Goal: Task Accomplishment & Management: Use online tool/utility

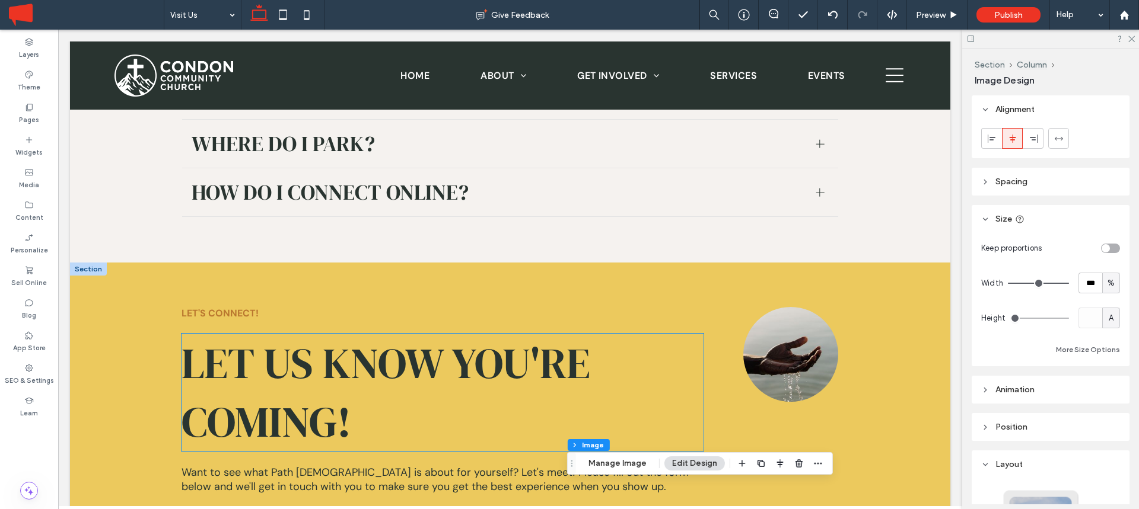
scroll to position [1615, 0]
click at [363, 334] on span "LET US KNOW YOU'RE COMING!" at bounding box center [385, 392] width 409 height 117
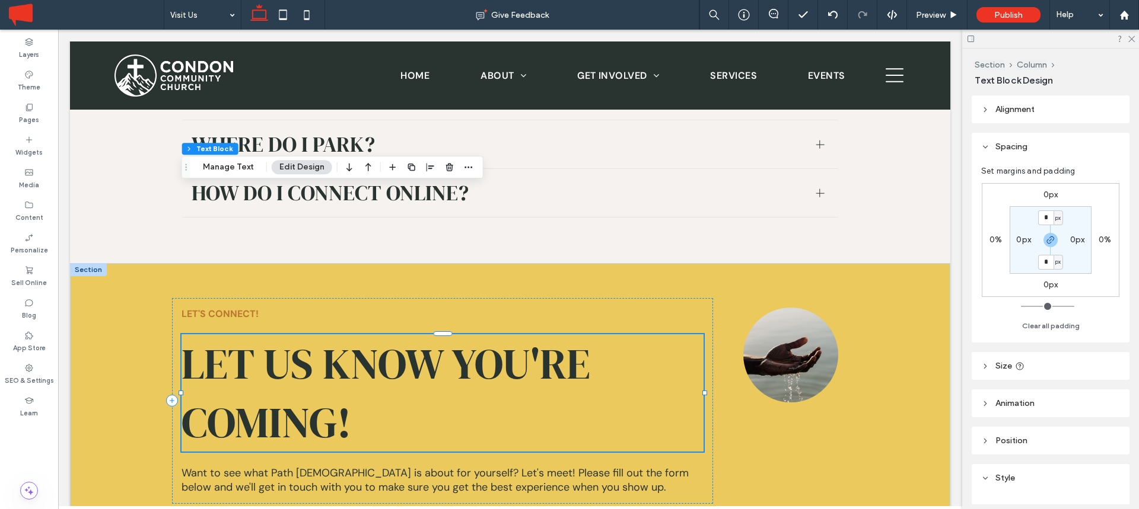
click at [363, 334] on span "LET US KNOW YOU'RE COMING!" at bounding box center [385, 392] width 409 height 117
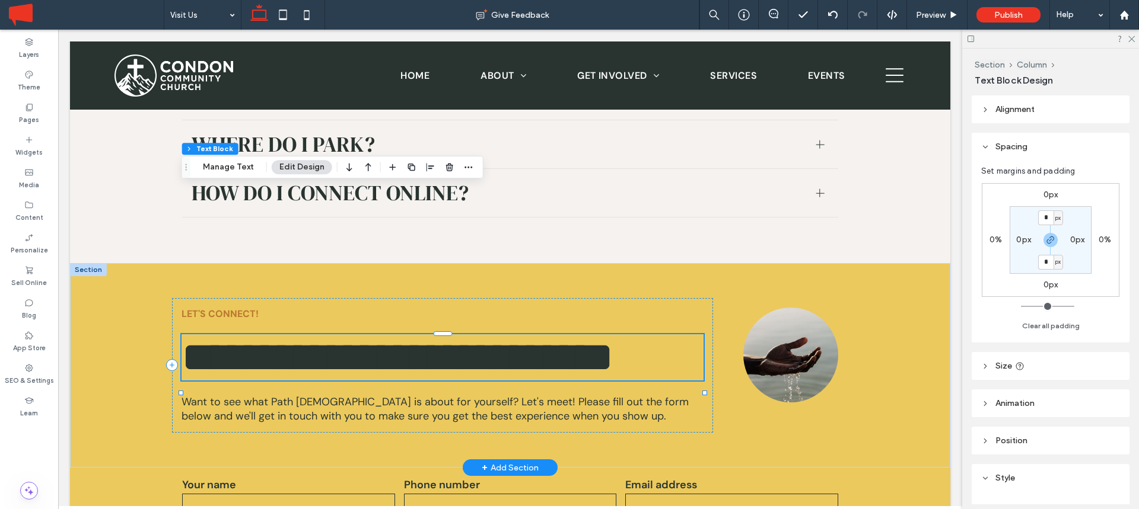
click at [363, 336] on span "**********" at bounding box center [397, 357] width 432 height 42
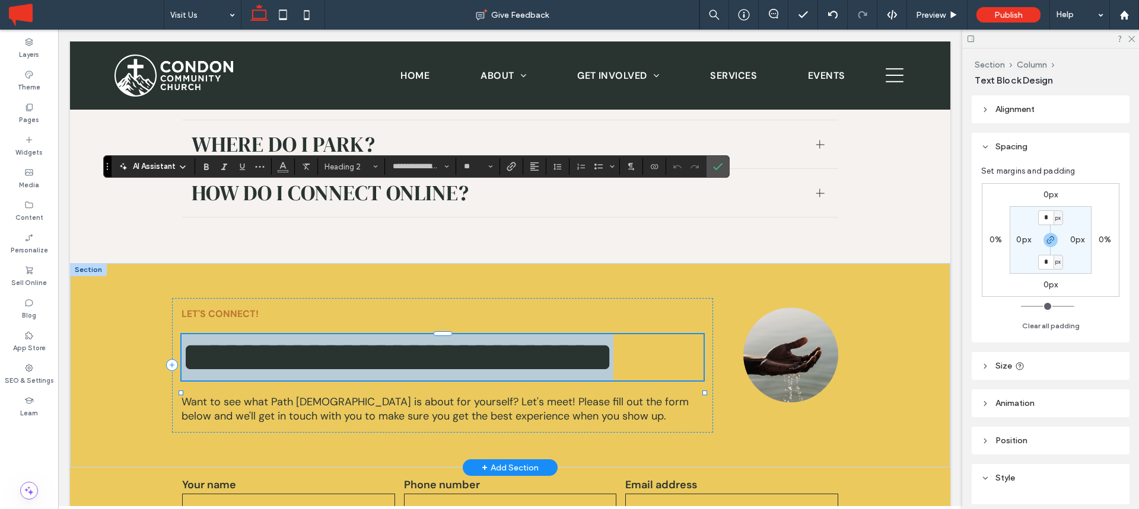
click at [363, 336] on span "**********" at bounding box center [397, 357] width 432 height 42
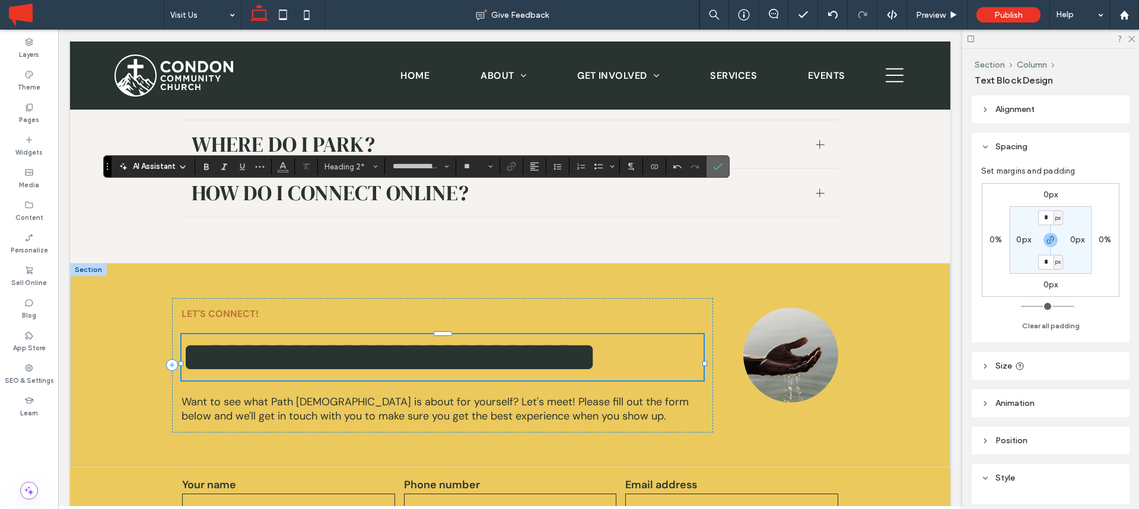
click at [721, 161] on span "Confirm" at bounding box center [717, 167] width 9 height 20
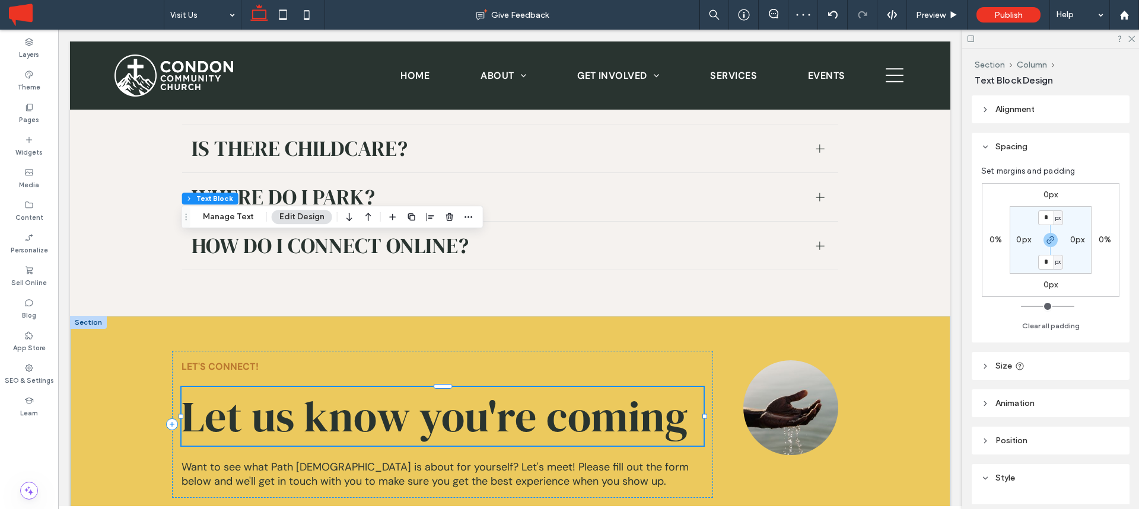
scroll to position [1548, 0]
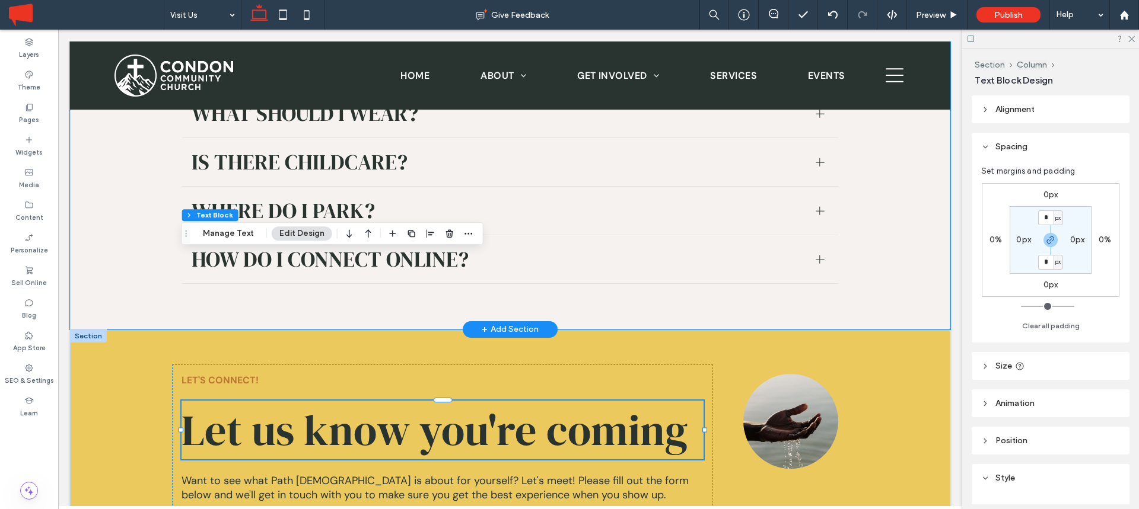
click at [549, 149] on div "WHAT YOU NEED TO KNOW ﻿ Here at [GEOGRAPHIC_DATA][DEMOGRAPHIC_DATA], our messag…" at bounding box center [510, 125] width 712 height 407
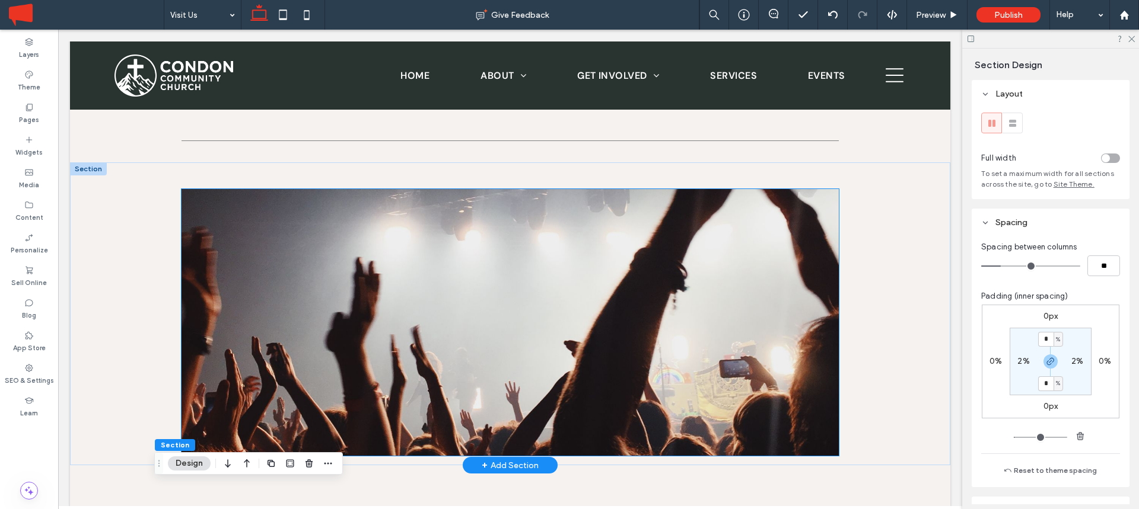
scroll to position [518, 0]
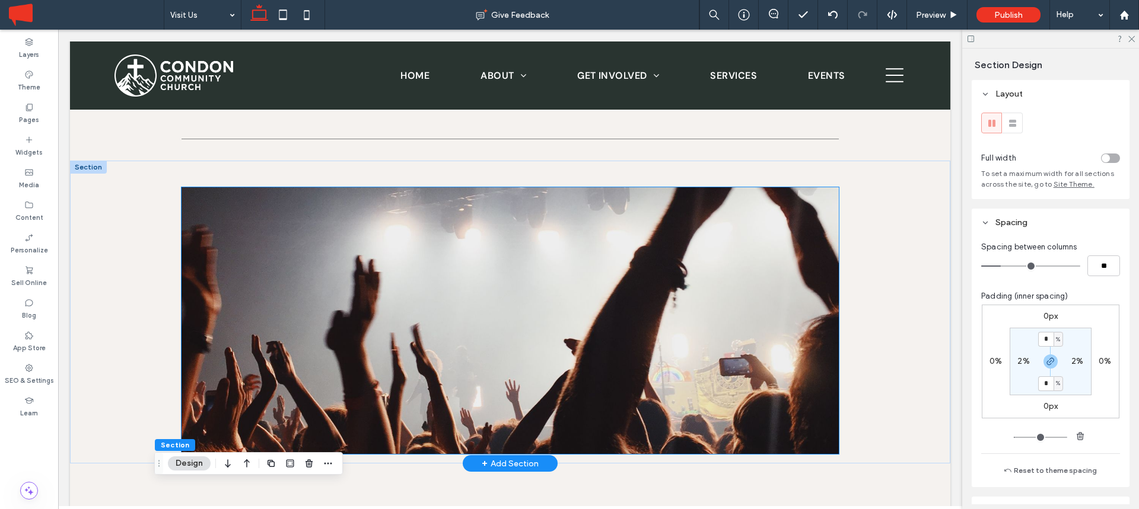
click at [511, 193] on img at bounding box center [510, 320] width 658 height 267
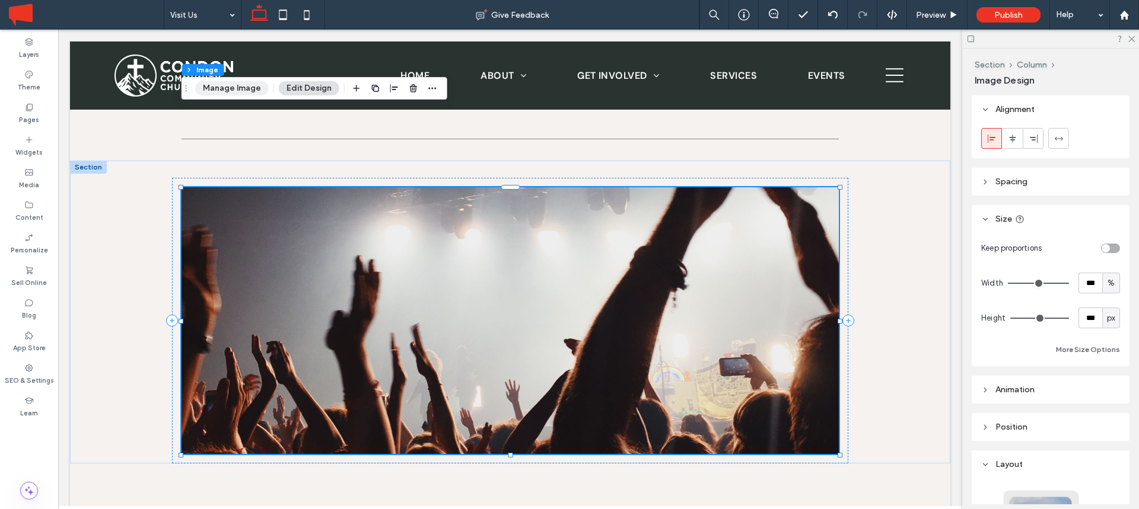
click at [241, 85] on button "Manage Image" at bounding box center [232, 88] width 74 height 14
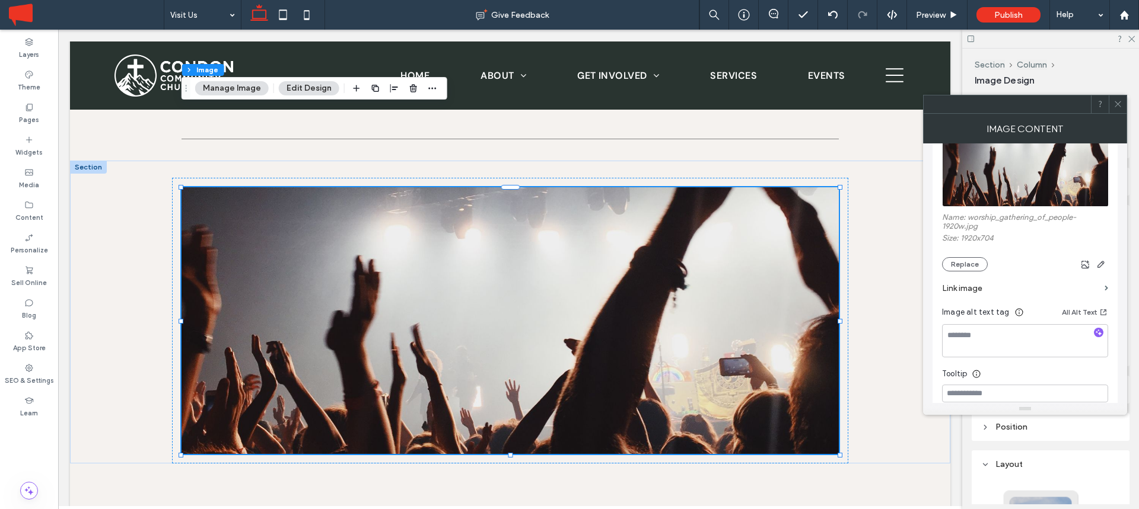
scroll to position [166, 0]
click at [973, 257] on button "Replace" at bounding box center [965, 263] width 46 height 14
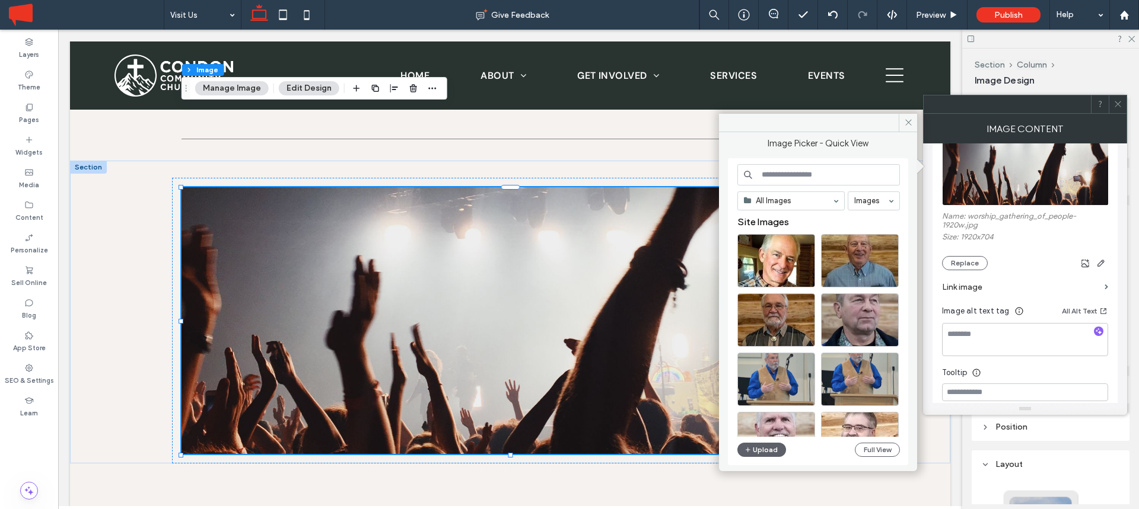
click at [775, 176] on input at bounding box center [818, 174] width 163 height 21
type input "**********"
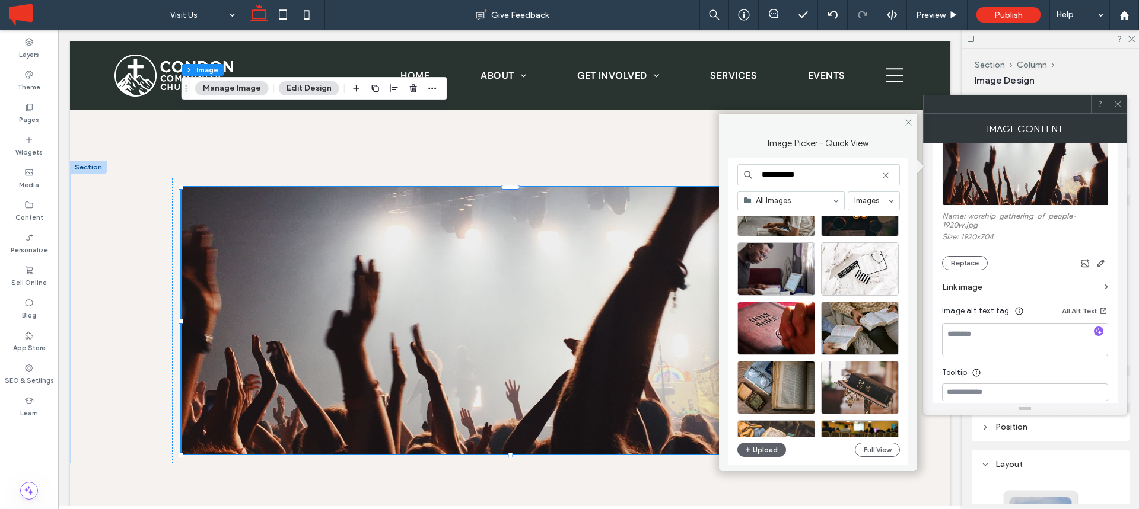
scroll to position [169, 0]
click at [863, 329] on div "Select" at bounding box center [860, 328] width 78 height 53
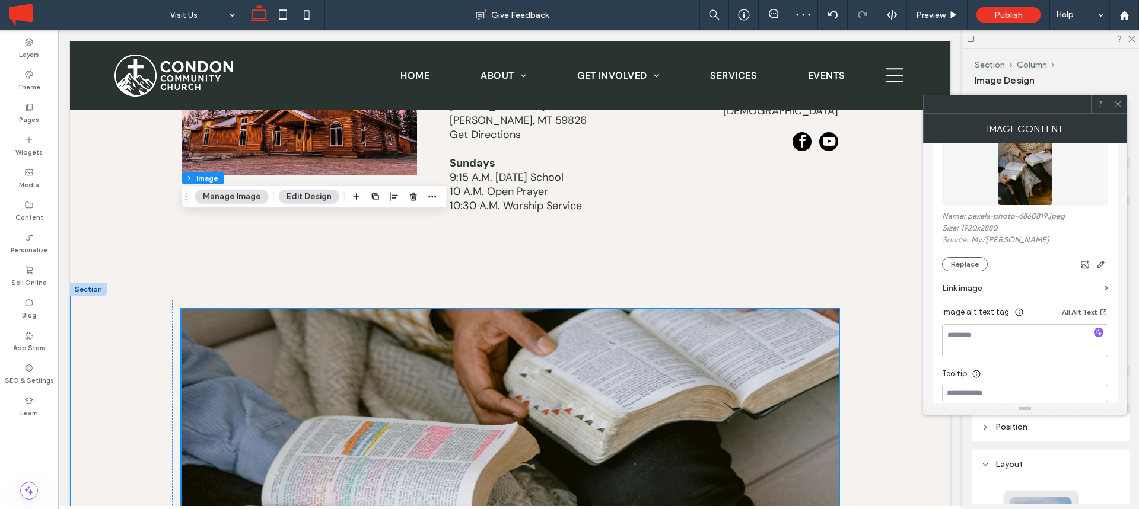
scroll to position [393, 0]
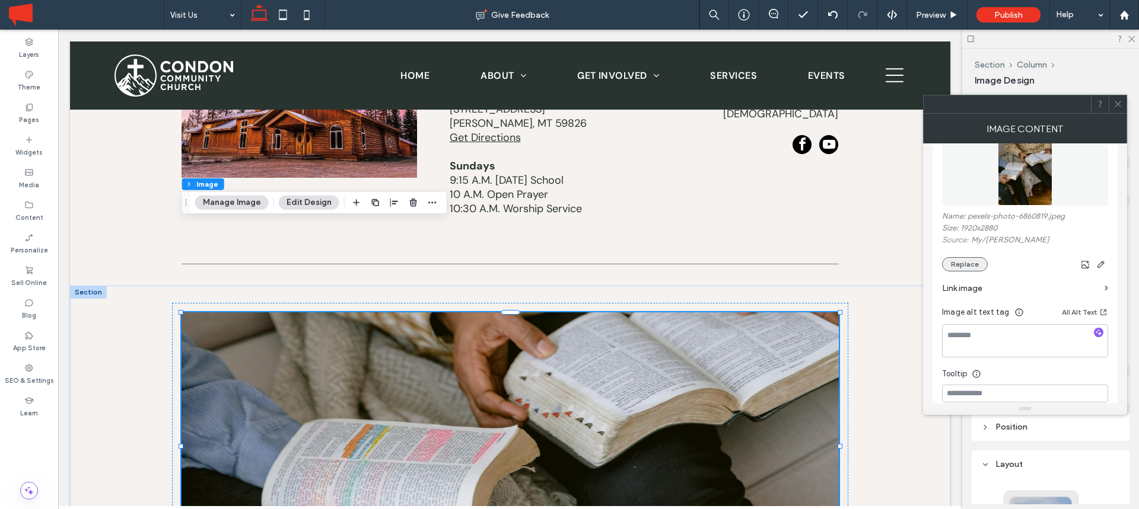
click at [962, 261] on button "Replace" at bounding box center [965, 264] width 46 height 14
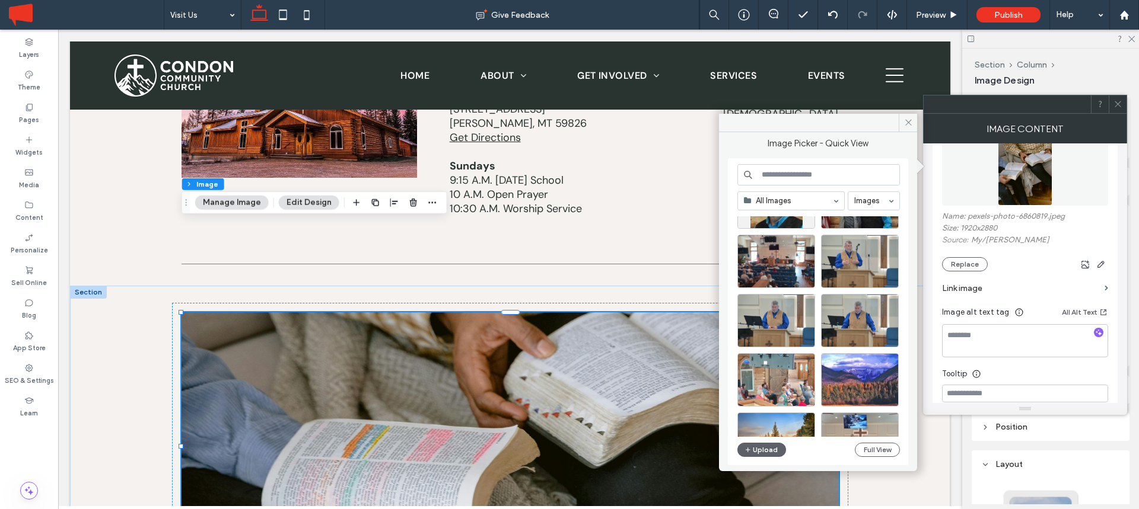
scroll to position [356, 0]
click at [775, 378] on div "Select" at bounding box center [776, 379] width 78 height 53
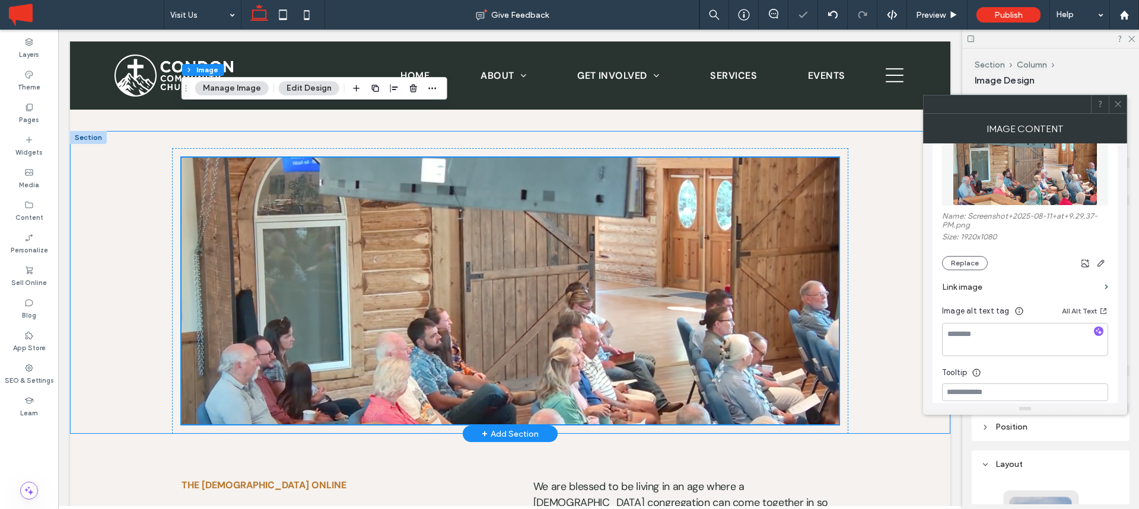
scroll to position [550, 0]
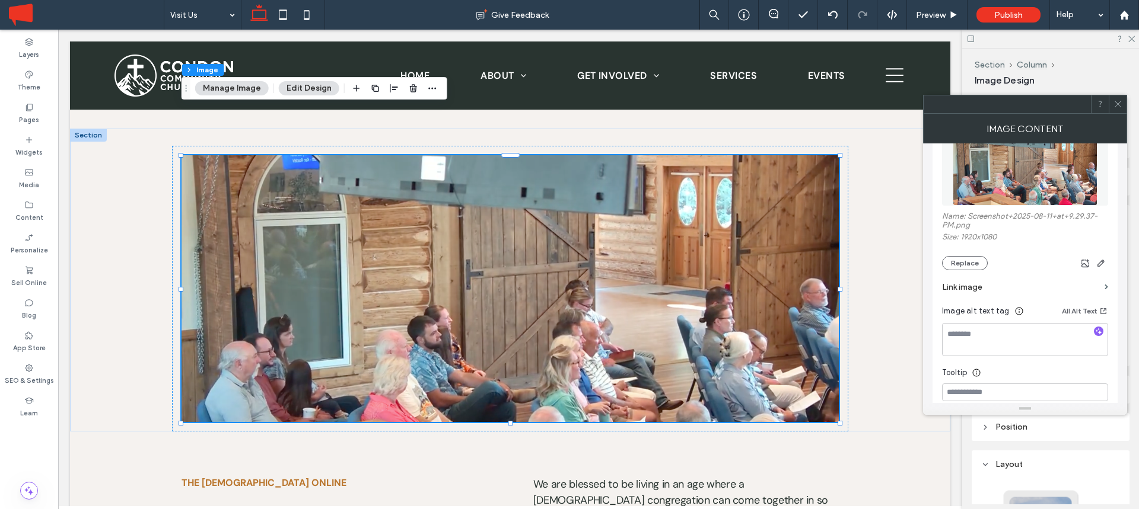
click at [1116, 100] on icon at bounding box center [1117, 104] width 9 height 9
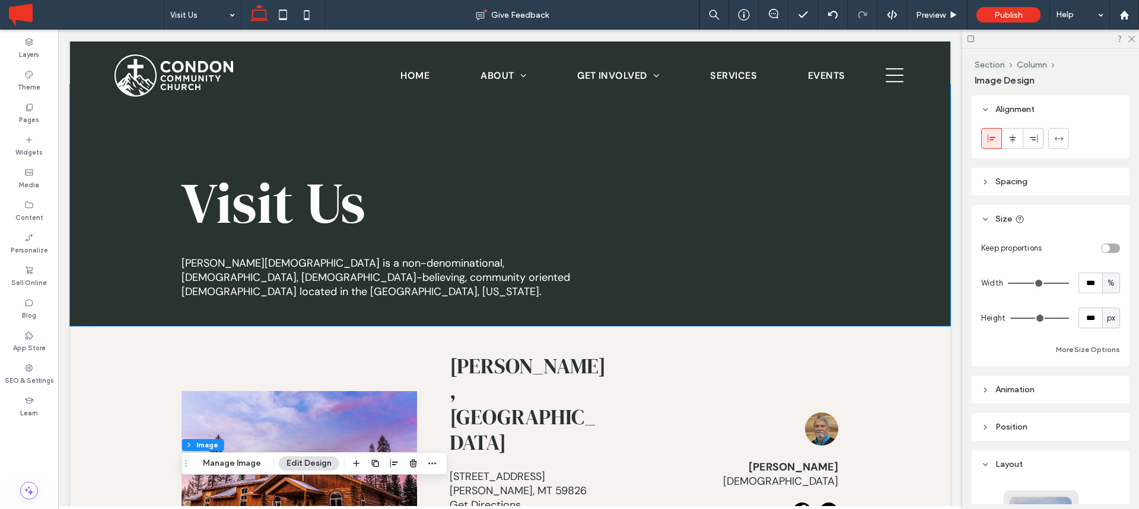
scroll to position [0, 0]
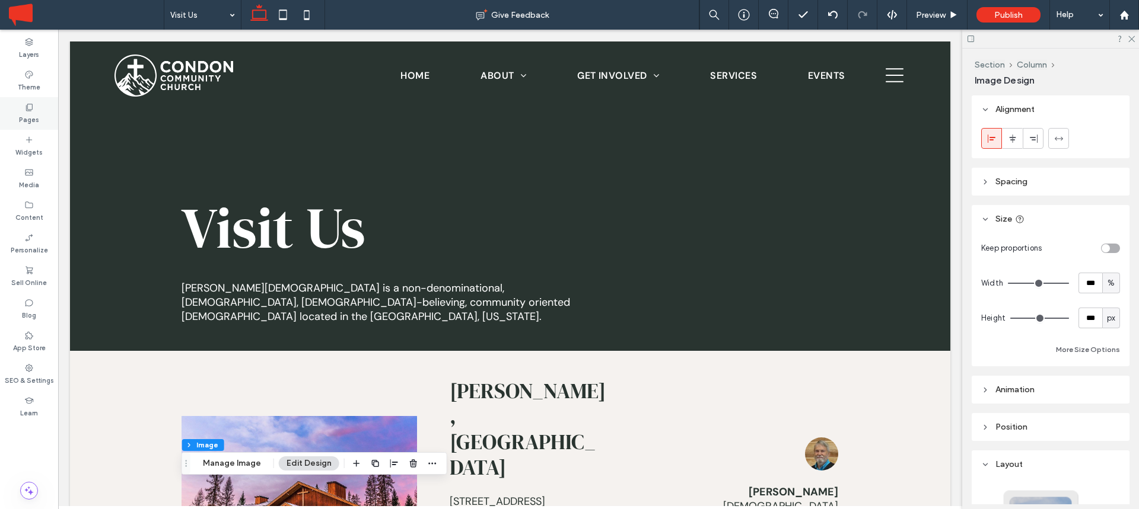
click at [36, 107] on div "Pages" at bounding box center [29, 113] width 58 height 33
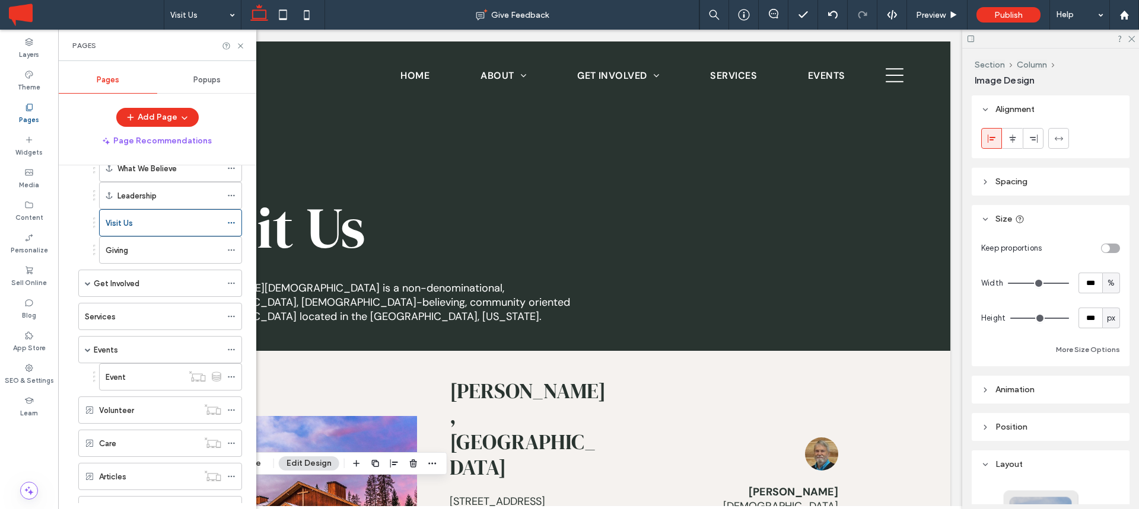
scroll to position [136, 0]
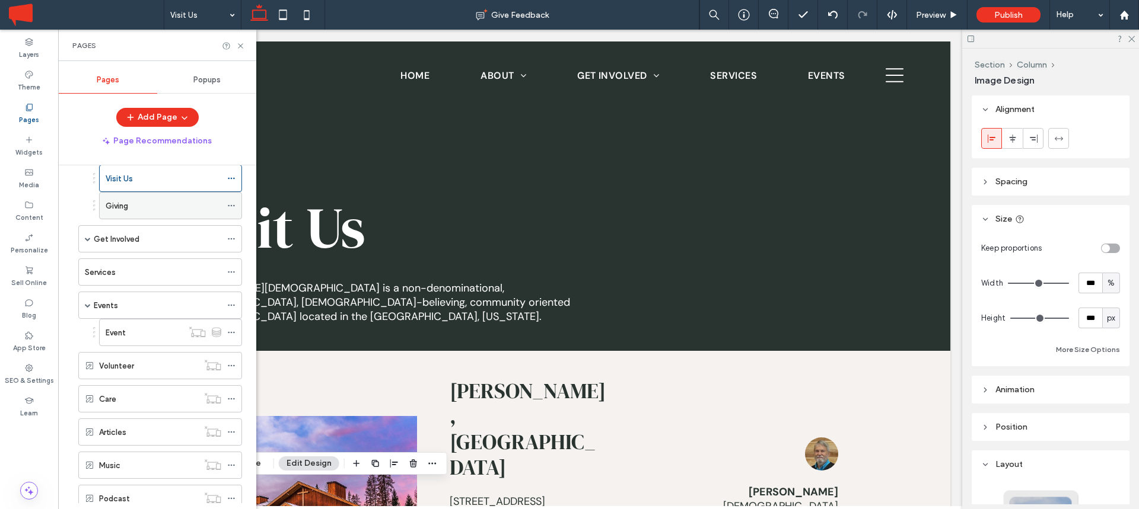
click at [229, 203] on icon at bounding box center [231, 206] width 8 height 8
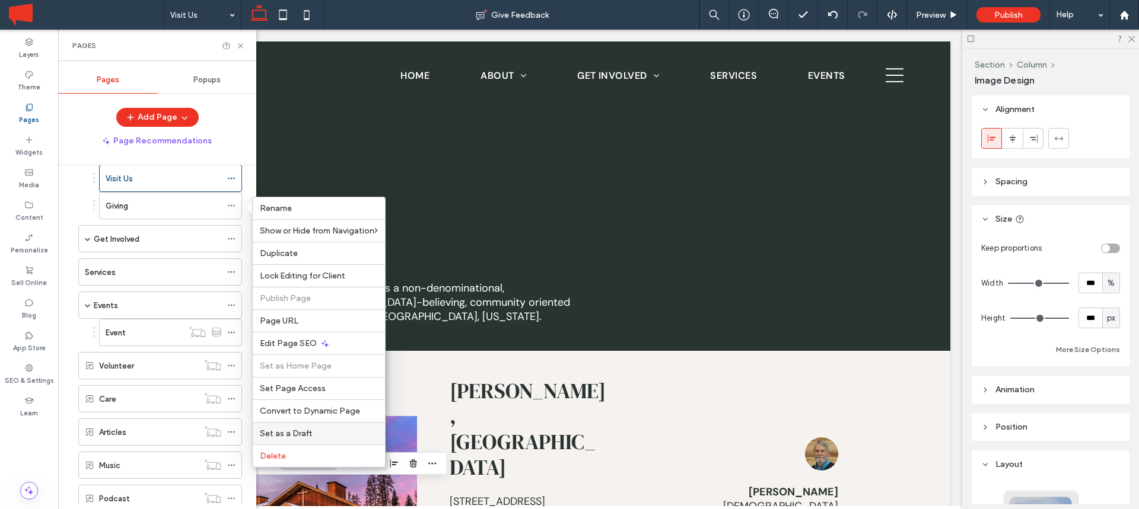
click at [288, 426] on div "Set as a Draft" at bounding box center [319, 433] width 132 height 23
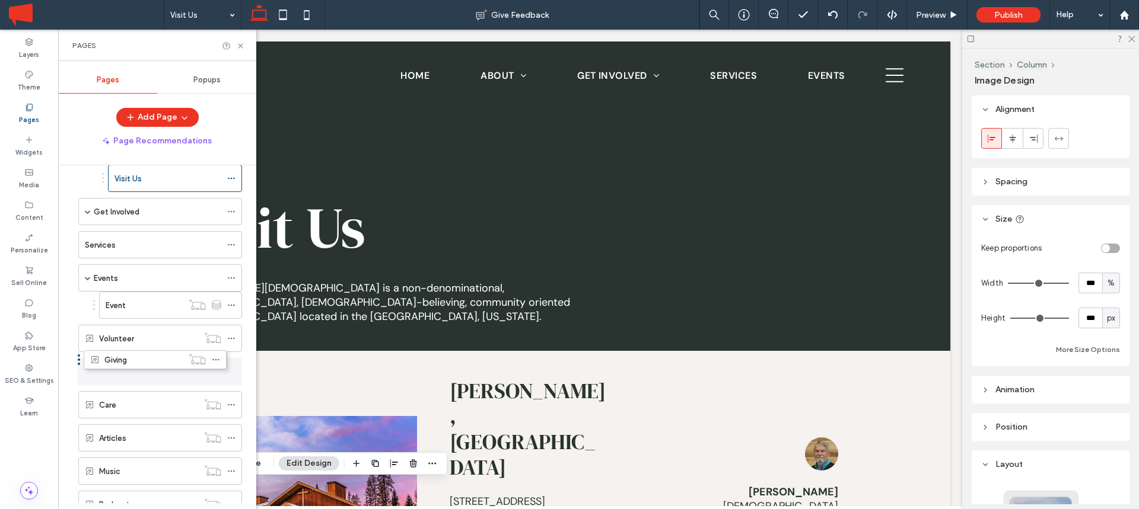
drag, startPoint x: 93, startPoint y: 201, endPoint x: 77, endPoint y: 353, distance: 153.2
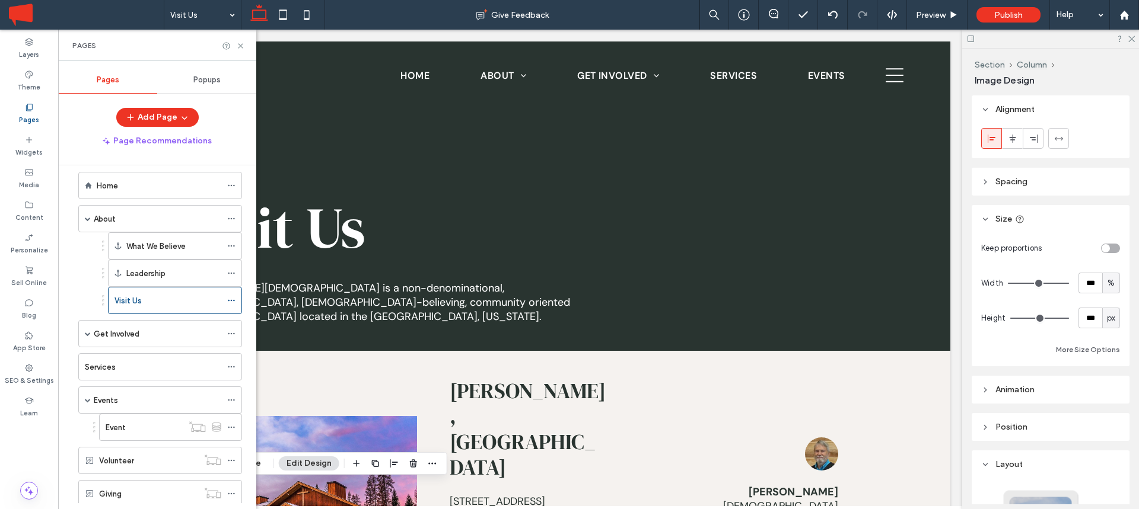
scroll to position [0, 0]
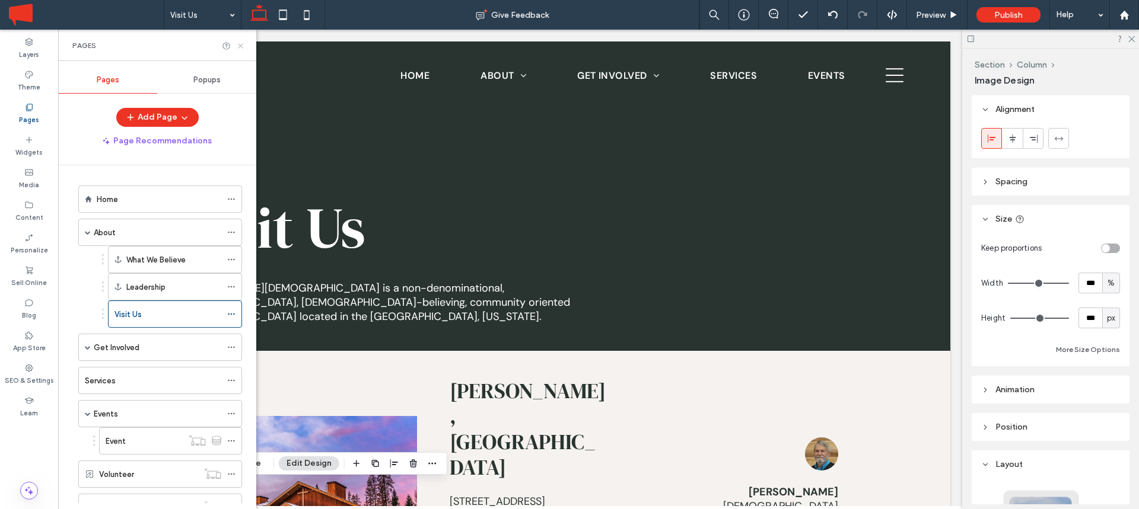
click at [243, 42] on icon at bounding box center [240, 46] width 9 height 9
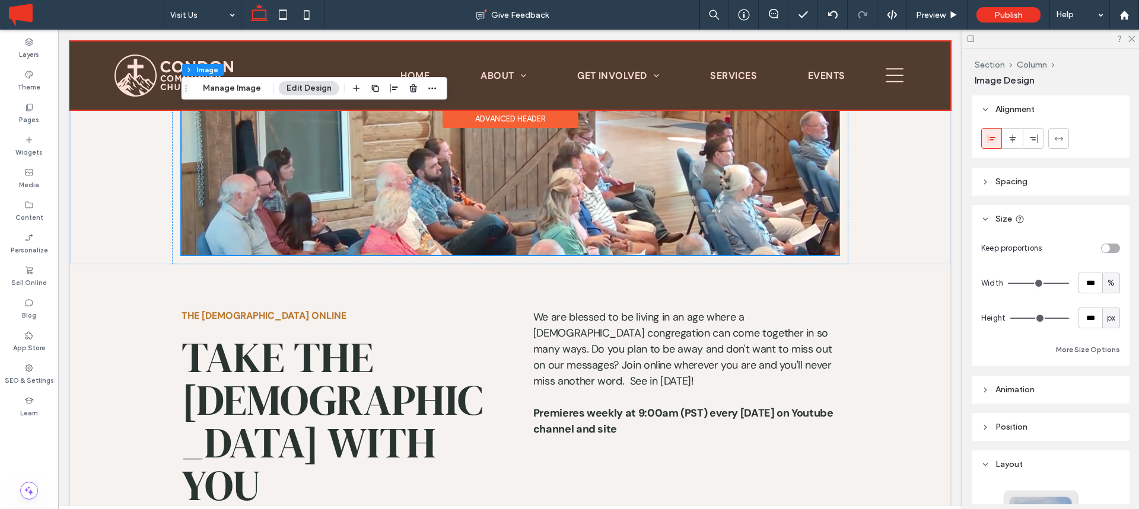
scroll to position [729, 0]
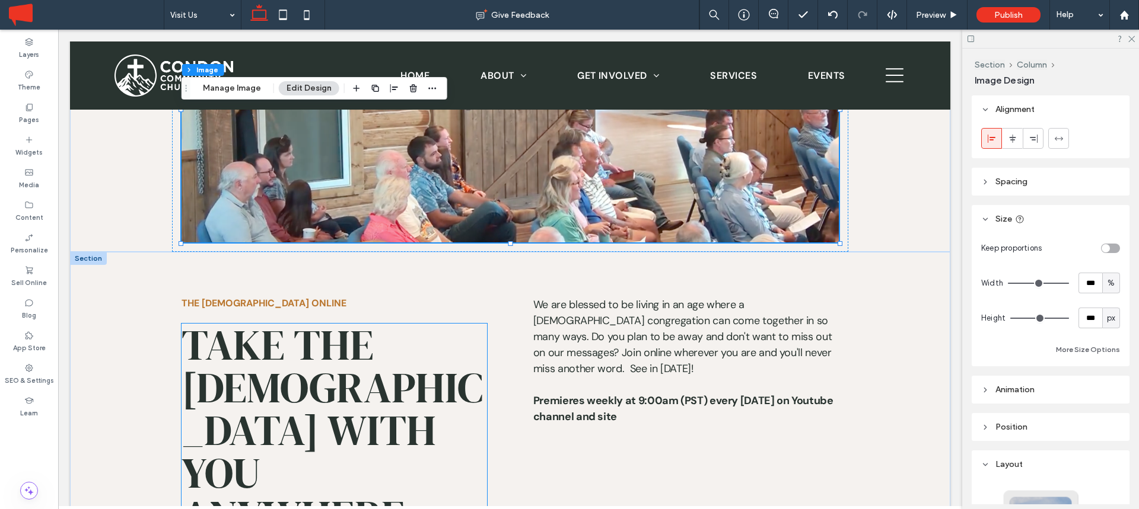
click at [246, 316] on span "TAKE THE [DEMOGRAPHIC_DATA] WITH YOU ANYWHERE" at bounding box center [331, 431] width 301 height 230
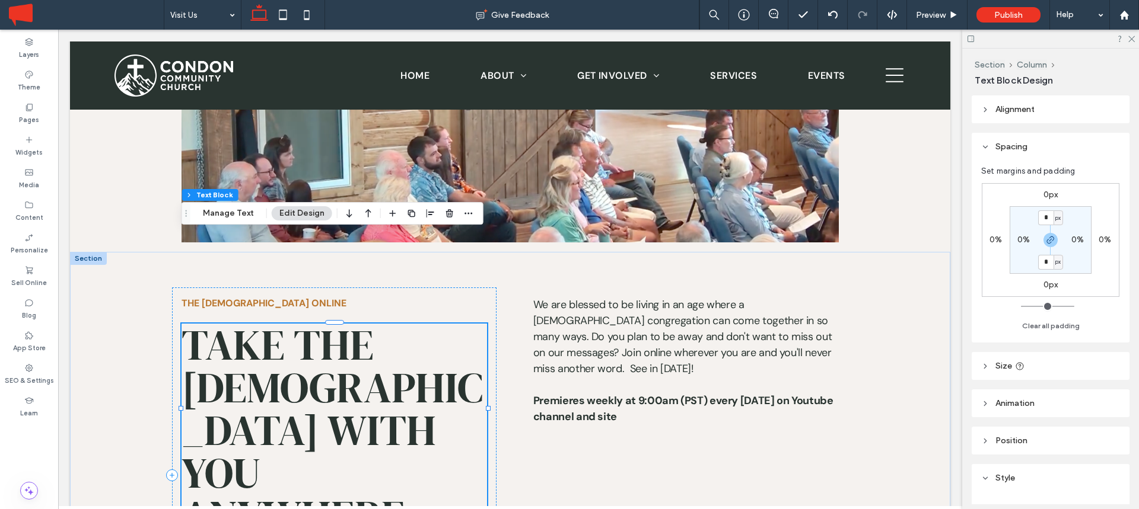
click at [246, 316] on span "TAKE THE [DEMOGRAPHIC_DATA] WITH YOU ANYWHERE" at bounding box center [331, 431] width 301 height 230
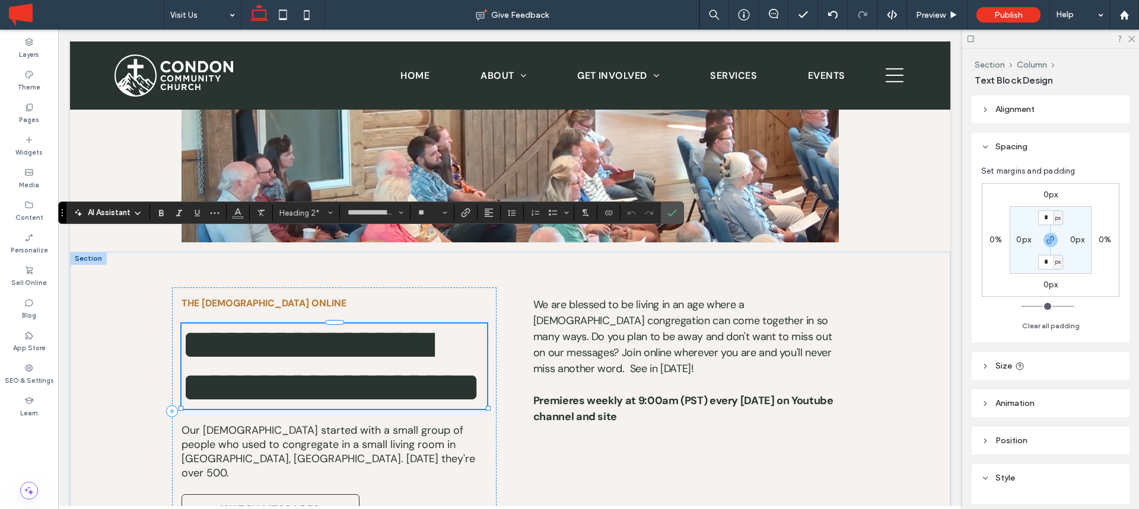
click at [246, 324] on span "**********" at bounding box center [330, 366] width 299 height 85
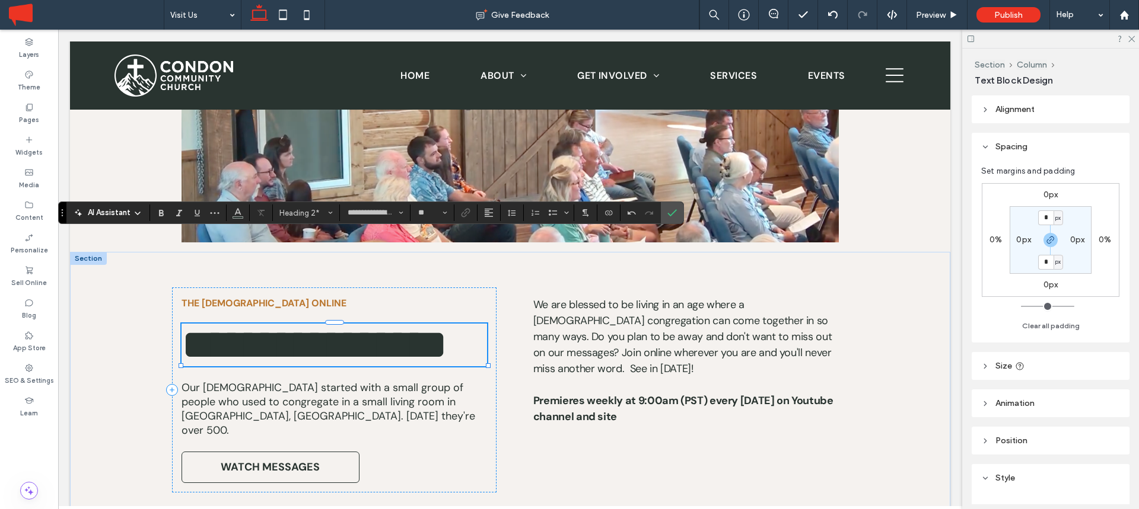
scroll to position [8, 0]
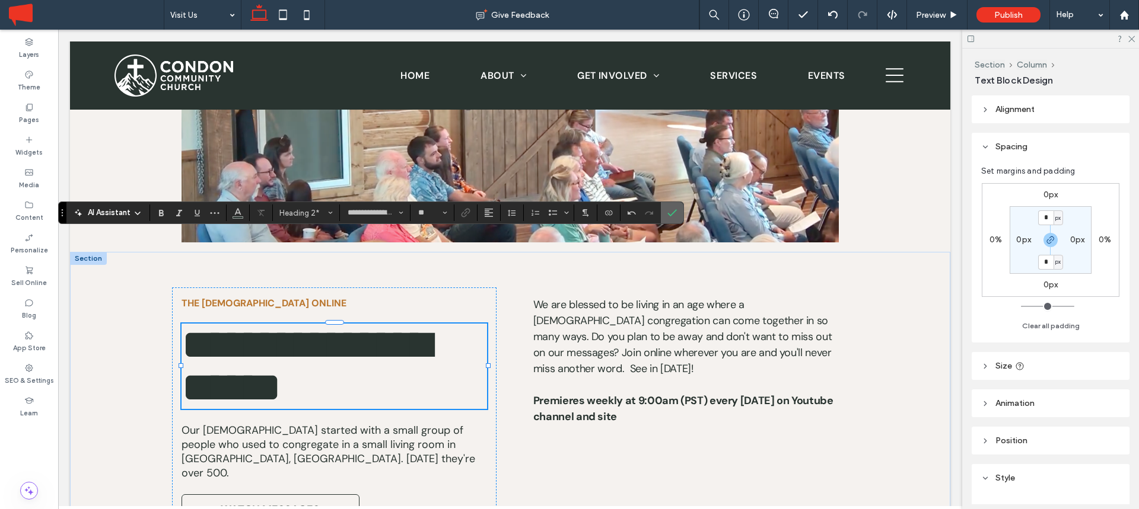
click at [668, 210] on icon "Confirm" at bounding box center [671, 212] width 9 height 9
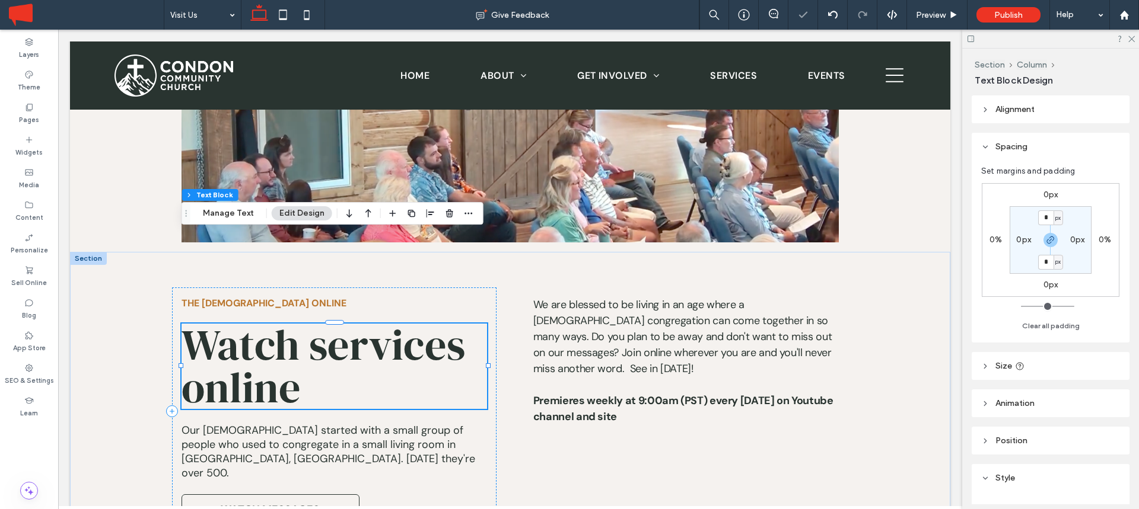
click at [347, 316] on span "Watch services online" at bounding box center [322, 366] width 283 height 101
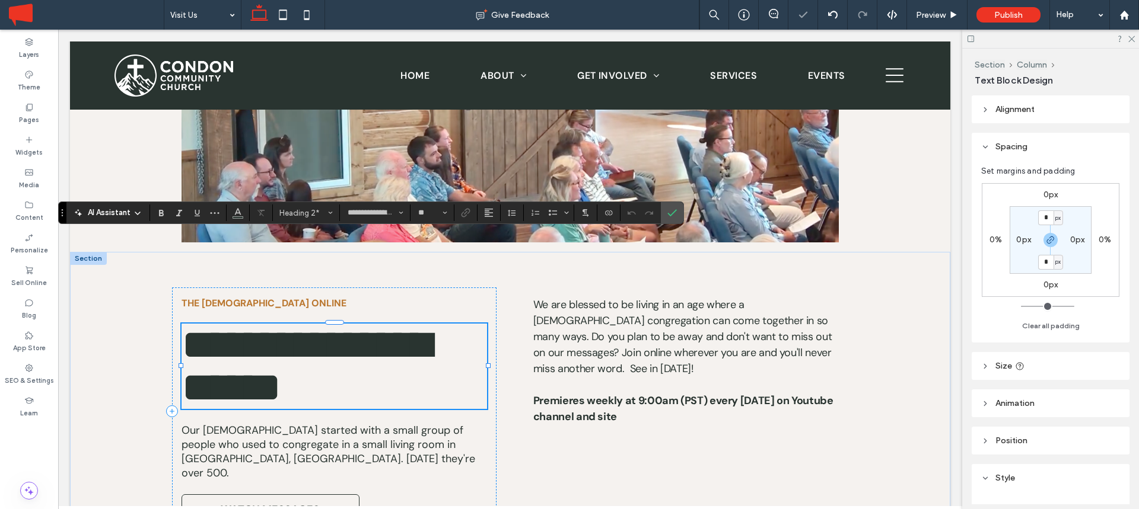
click at [347, 324] on span "**********" at bounding box center [305, 366] width 249 height 85
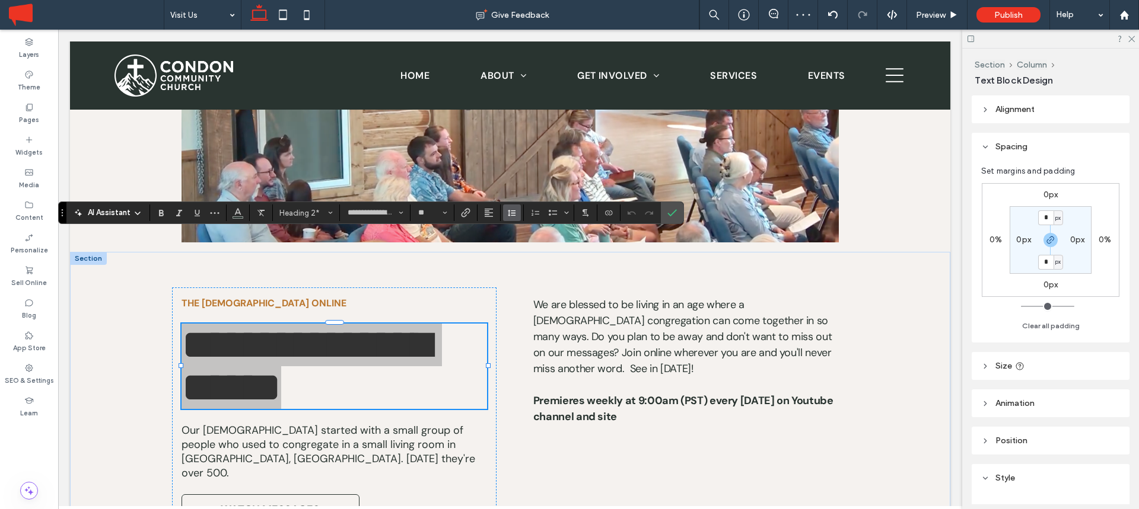
click at [515, 214] on icon "Line Height" at bounding box center [511, 212] width 9 height 9
click at [529, 248] on div "Single" at bounding box center [530, 248] width 29 height 9
click at [673, 214] on use "Confirm" at bounding box center [672, 212] width 9 height 7
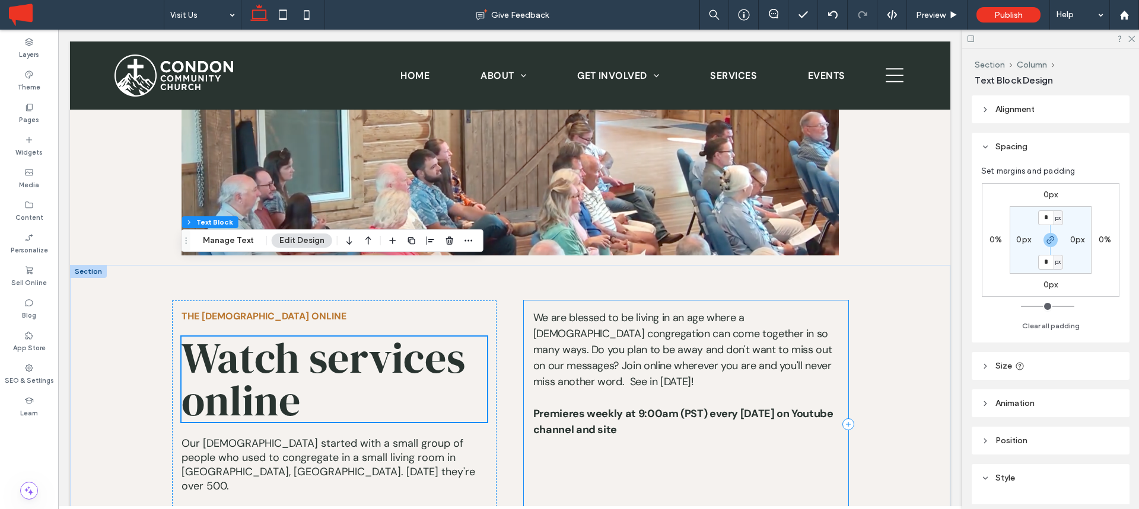
scroll to position [747, 0]
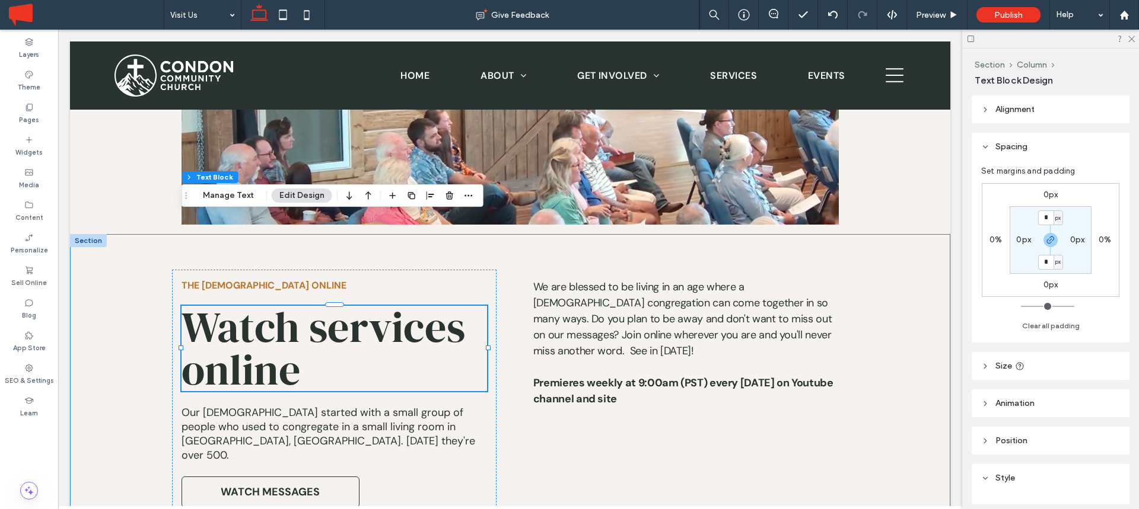
click at [168, 234] on div "THE [DEMOGRAPHIC_DATA] ONLINE ﻿ Watch services online Our [DEMOGRAPHIC_DATA] st…" at bounding box center [510, 393] width 712 height 318
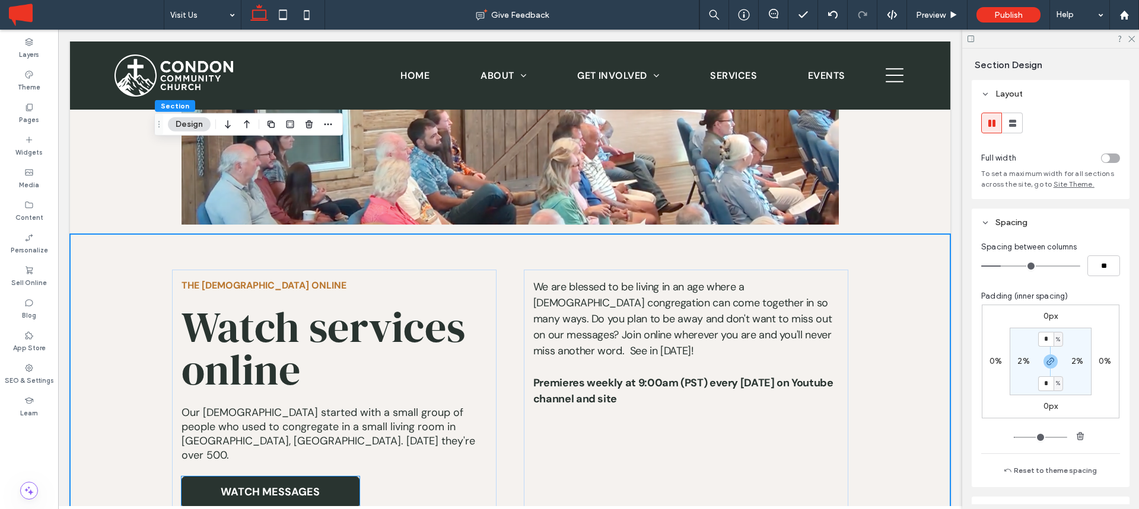
click at [281, 485] on span "WATCH MESSAGES" at bounding box center [270, 492] width 99 height 14
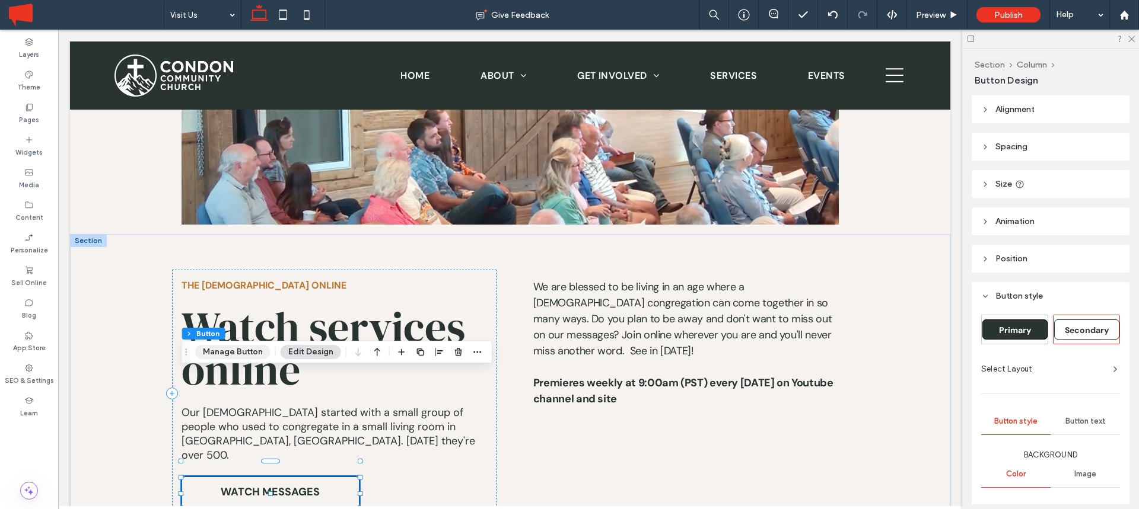
click at [248, 352] on button "Manage Button" at bounding box center [232, 352] width 75 height 14
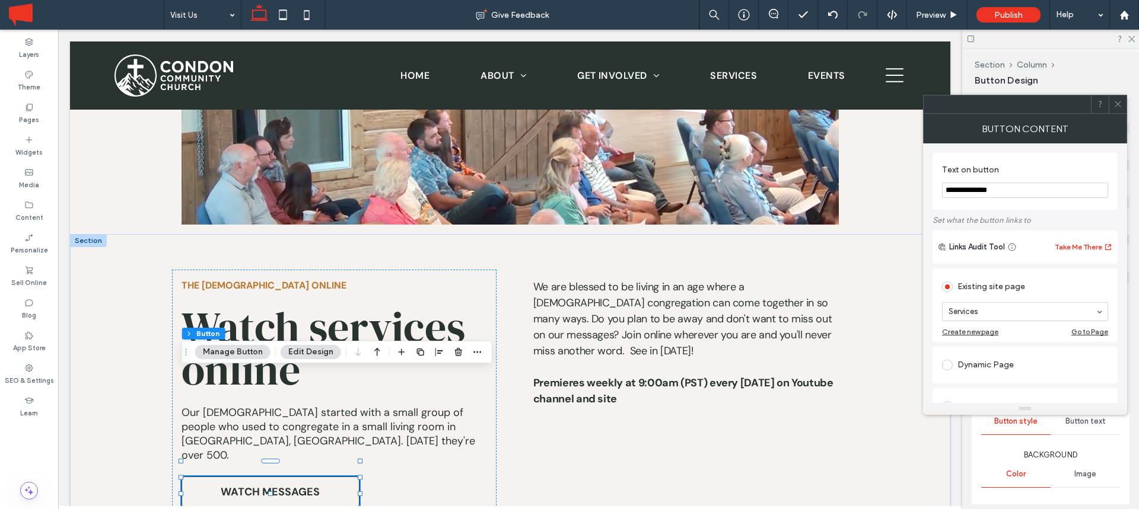
click at [1004, 192] on input "**********" at bounding box center [1025, 190] width 166 height 15
type input "**********"
click at [1116, 106] on icon at bounding box center [1117, 104] width 9 height 9
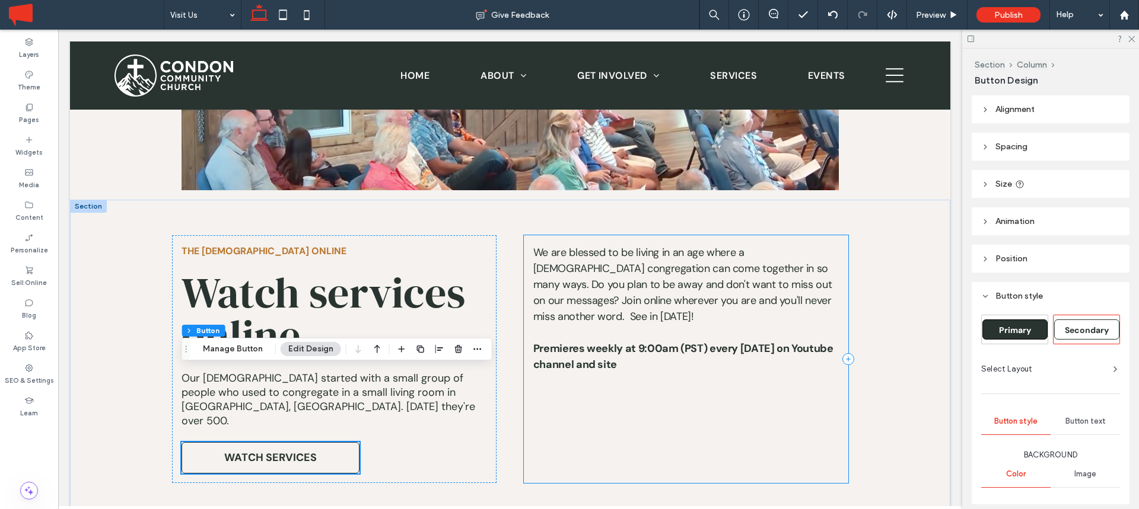
scroll to position [791, 0]
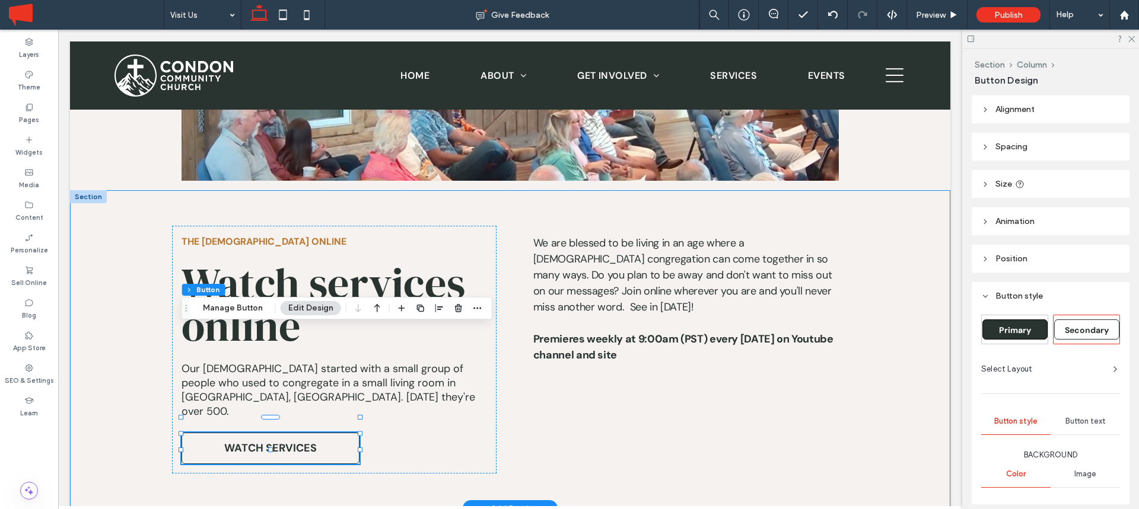
click at [93, 237] on div "THE [DEMOGRAPHIC_DATA] ONLINE ﻿ Watch services online Our [DEMOGRAPHIC_DATA] st…" at bounding box center [510, 349] width 880 height 318
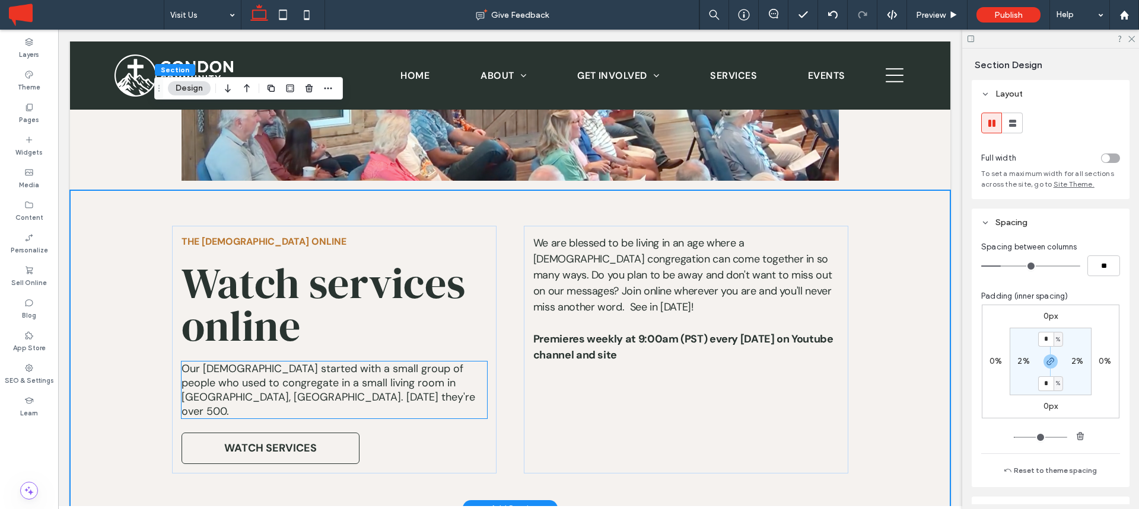
click at [429, 362] on span "Our [DEMOGRAPHIC_DATA] started with a small group of people who used to congreg…" at bounding box center [328, 390] width 294 height 57
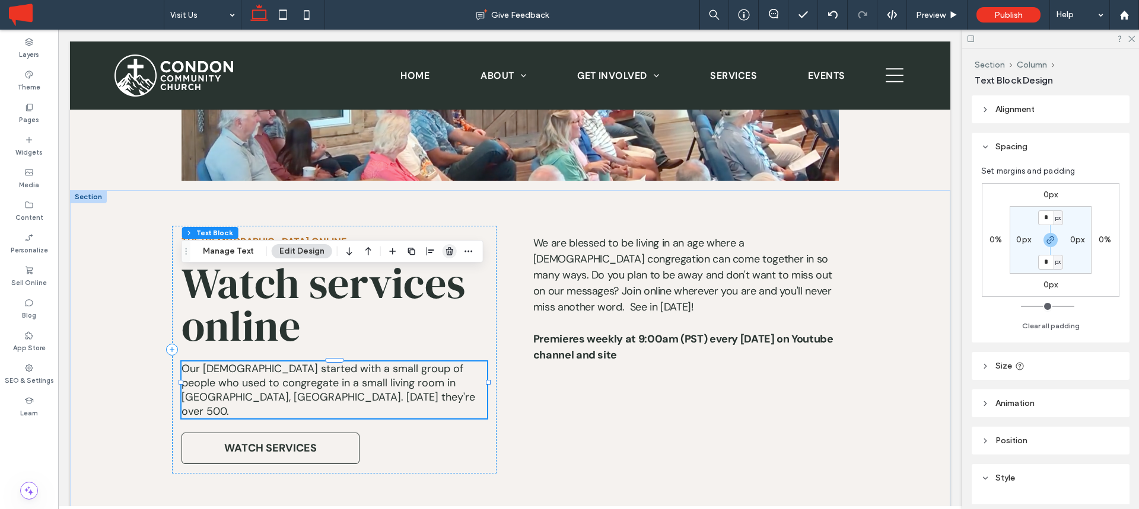
click at [446, 253] on use "button" at bounding box center [449, 251] width 7 height 8
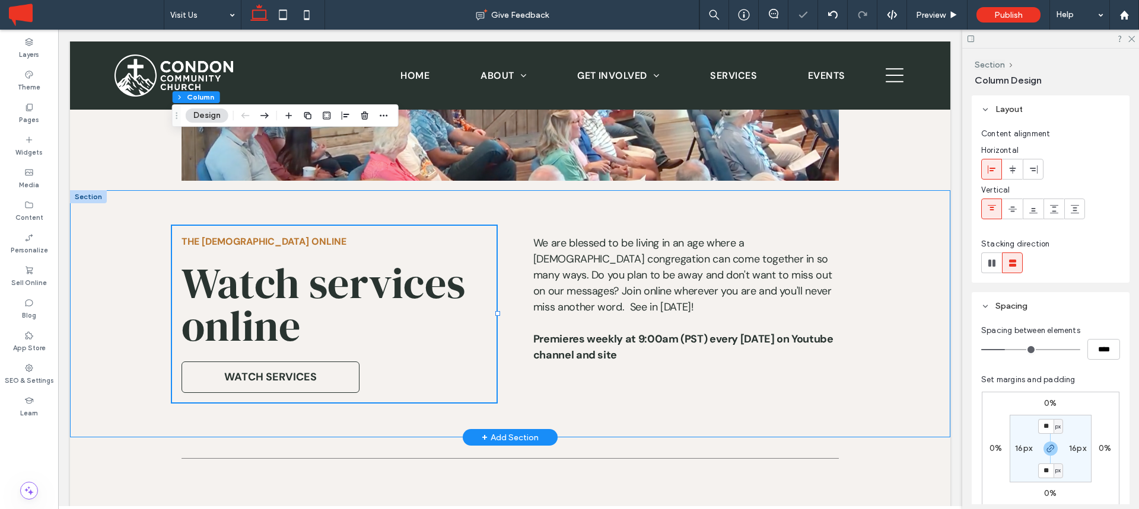
click at [115, 273] on div "THE [DEMOGRAPHIC_DATA] ONLINE ﻿ Watch services online WATCH SERVICES We are ble…" at bounding box center [510, 313] width 880 height 247
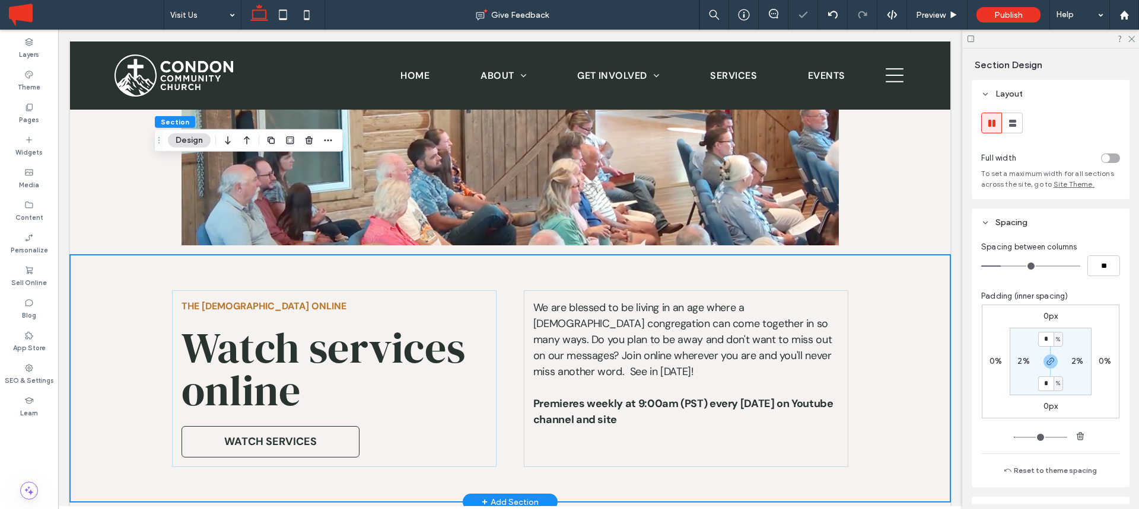
scroll to position [725, 0]
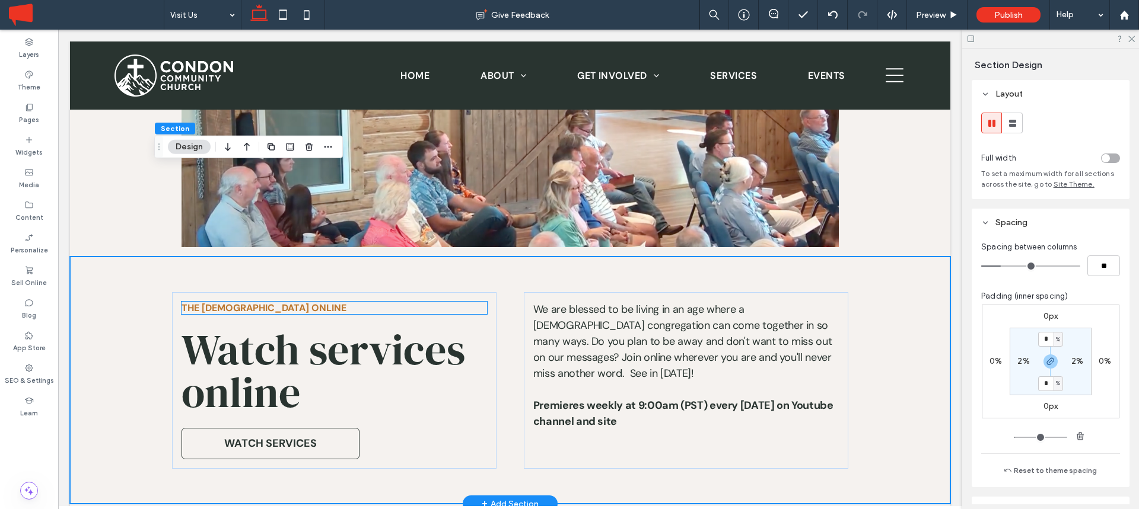
click at [227, 302] on span "THE [DEMOGRAPHIC_DATA] ONLINE ﻿" at bounding box center [263, 308] width 165 height 12
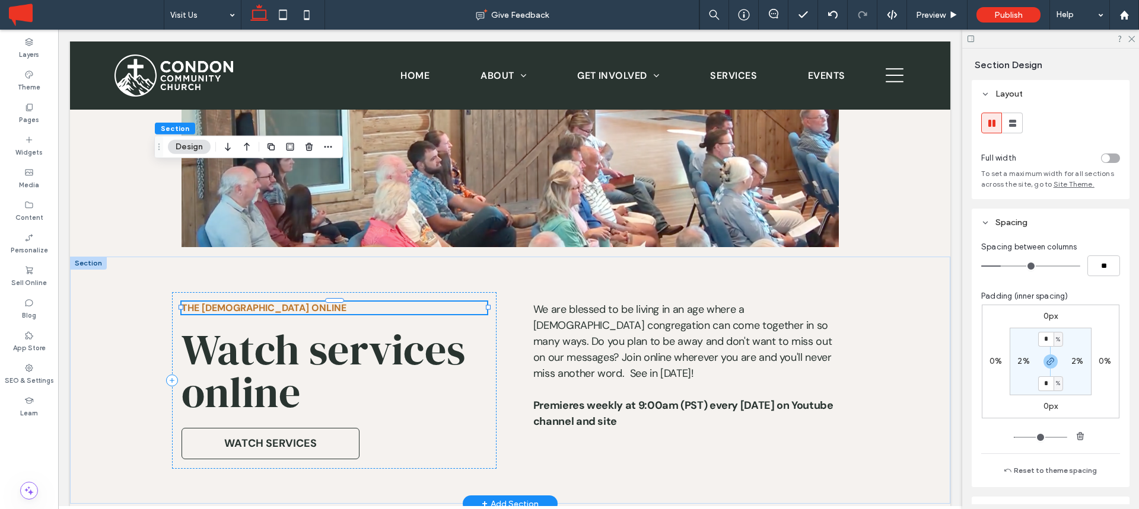
click at [227, 302] on span "THE [DEMOGRAPHIC_DATA] ONLINE ﻿" at bounding box center [263, 308] width 165 height 12
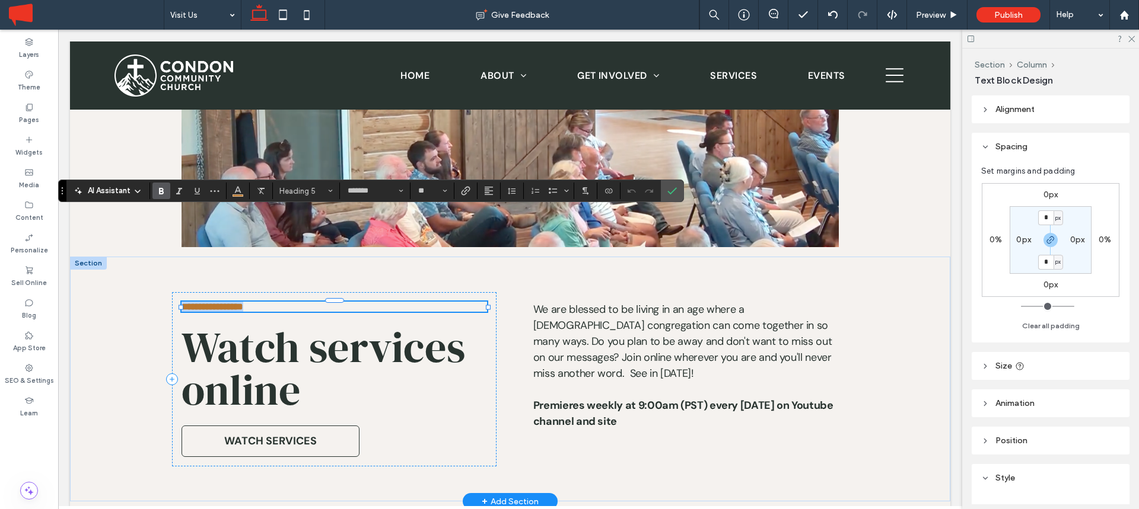
click at [200, 302] on span "**********" at bounding box center [212, 306] width 62 height 9
click at [189, 302] on span "**********" at bounding box center [212, 306] width 62 height 9
click at [678, 190] on label "Confirm" at bounding box center [672, 190] width 18 height 21
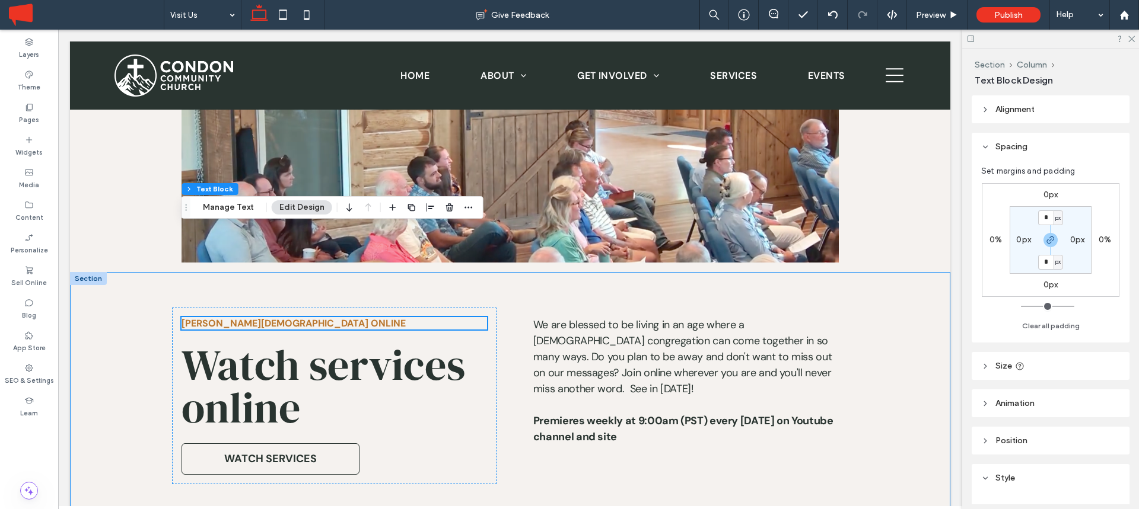
scroll to position [710, 0]
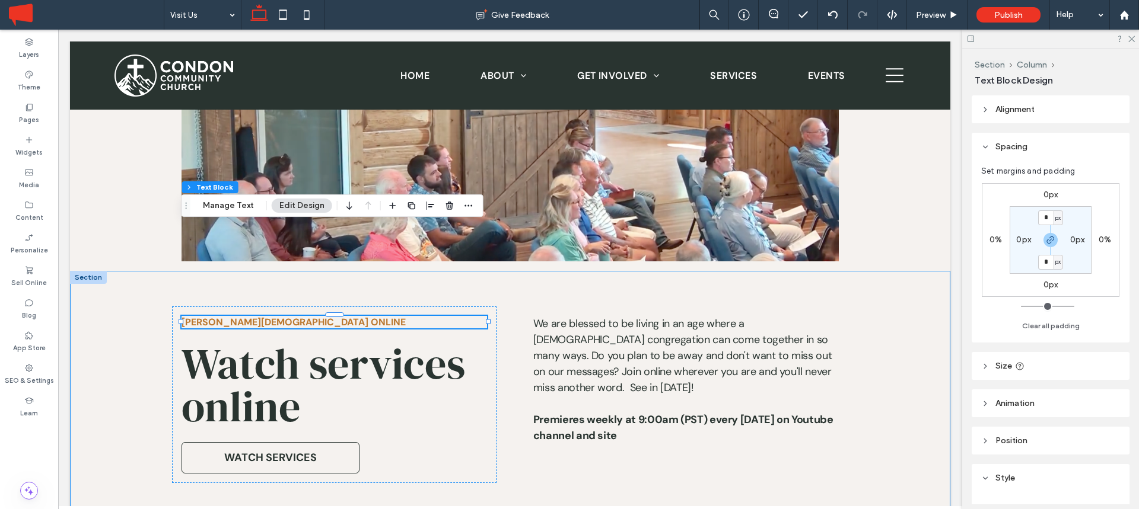
click at [109, 271] on div "[PERSON_NAME][DEMOGRAPHIC_DATA] ONLINE Watch services online WATCH SERVICES We …" at bounding box center [510, 394] width 880 height 247
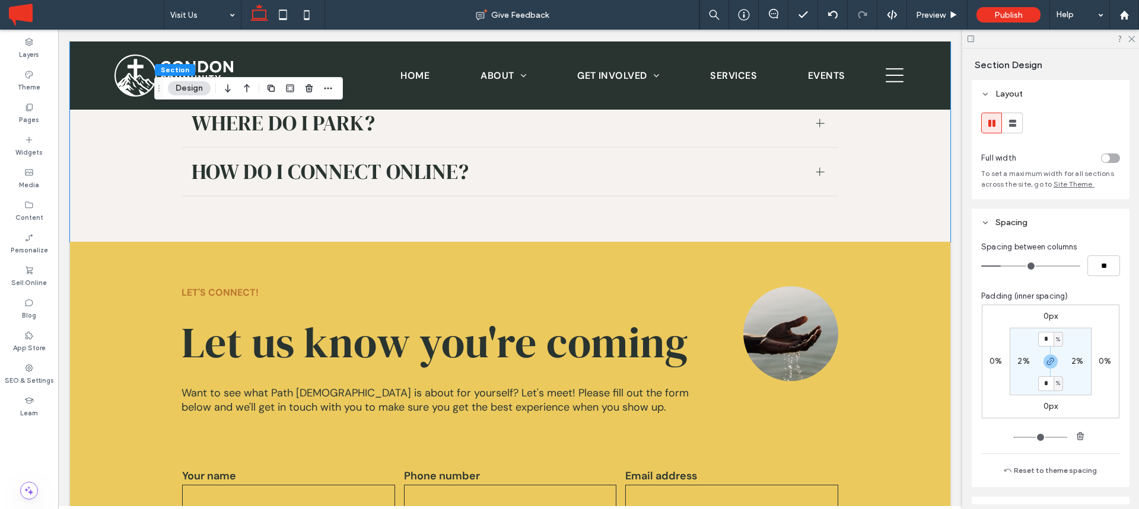
scroll to position [1436, 0]
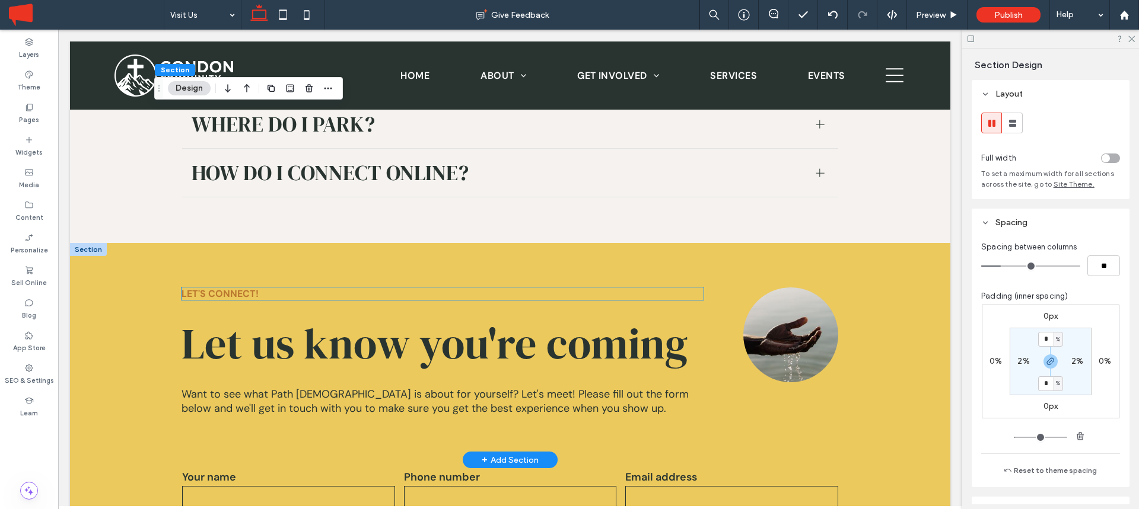
click at [230, 288] on span "LET'S CONNECT!" at bounding box center [219, 294] width 77 height 12
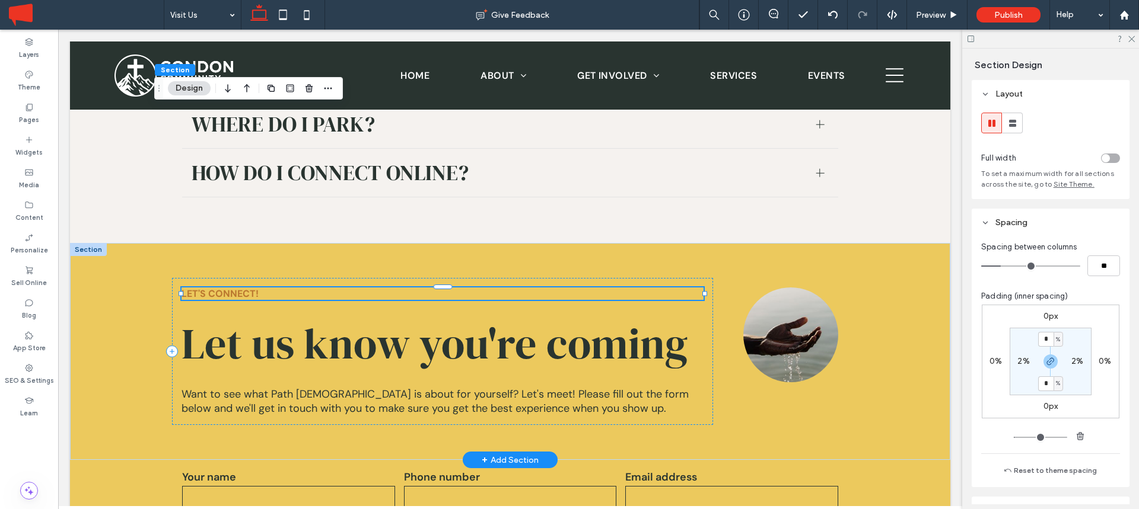
click at [230, 288] on span "LET'S CONNECT!" at bounding box center [219, 294] width 77 height 12
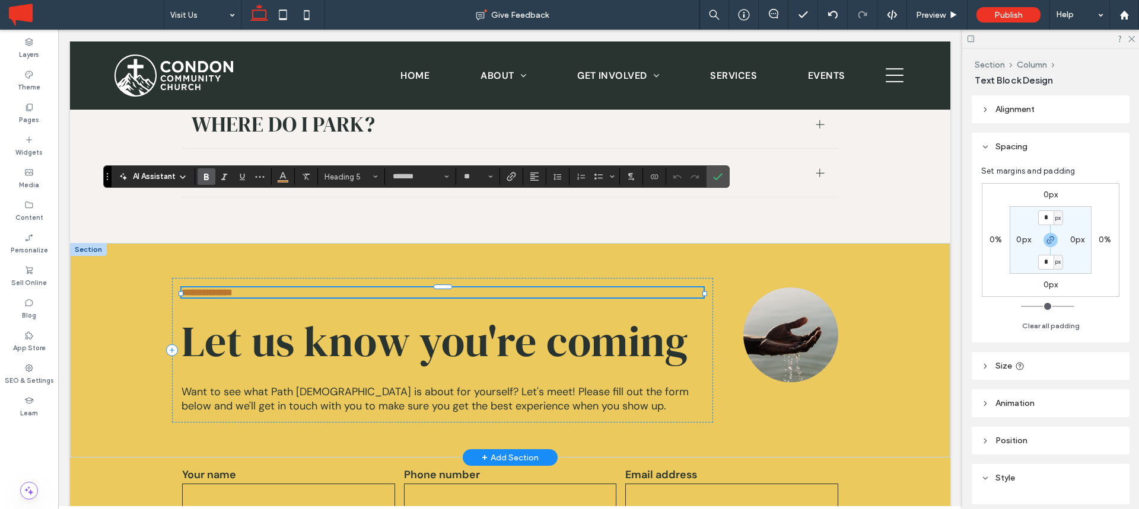
click at [276, 288] on h5 "**********" at bounding box center [442, 293] width 522 height 10
click at [726, 175] on label "Confirm" at bounding box center [718, 176] width 18 height 21
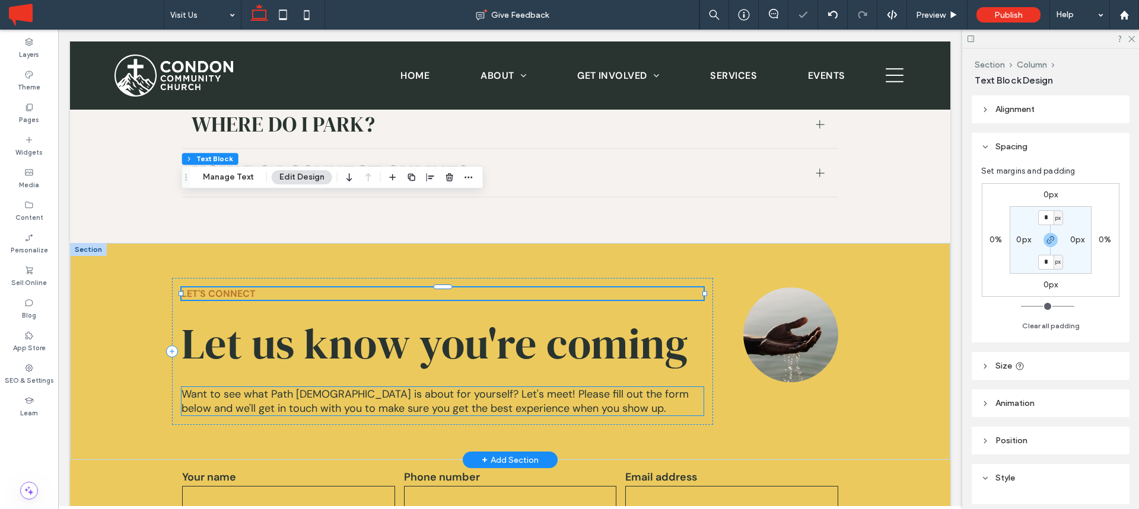
click at [330, 387] on span "Want to see what Path [DEMOGRAPHIC_DATA] is about for yourself? Let's meet! Ple…" at bounding box center [434, 401] width 507 height 28
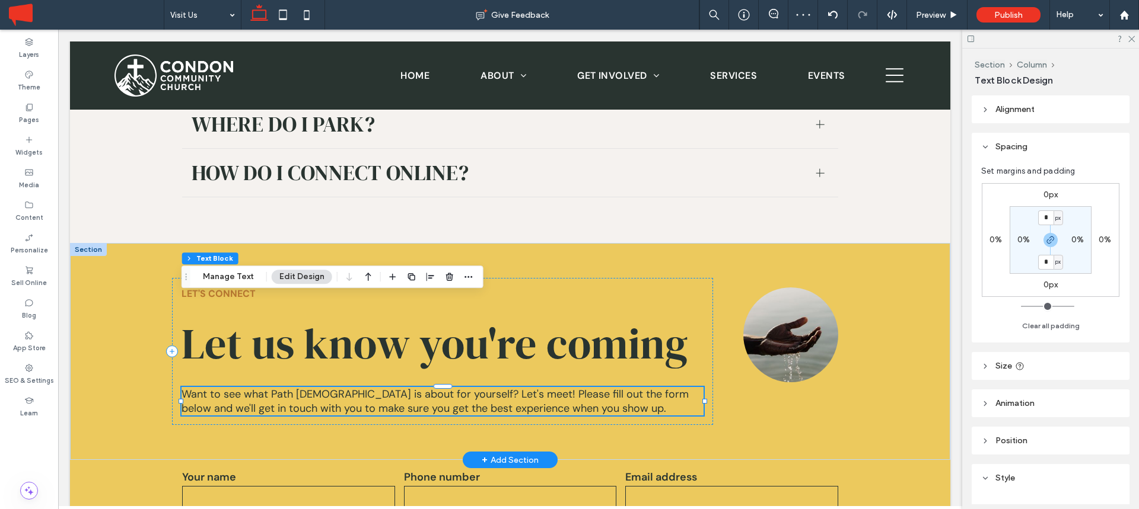
click at [330, 387] on span "Want to see what Path [DEMOGRAPHIC_DATA] is about for yourself? Let's meet! Ple…" at bounding box center [434, 401] width 507 height 28
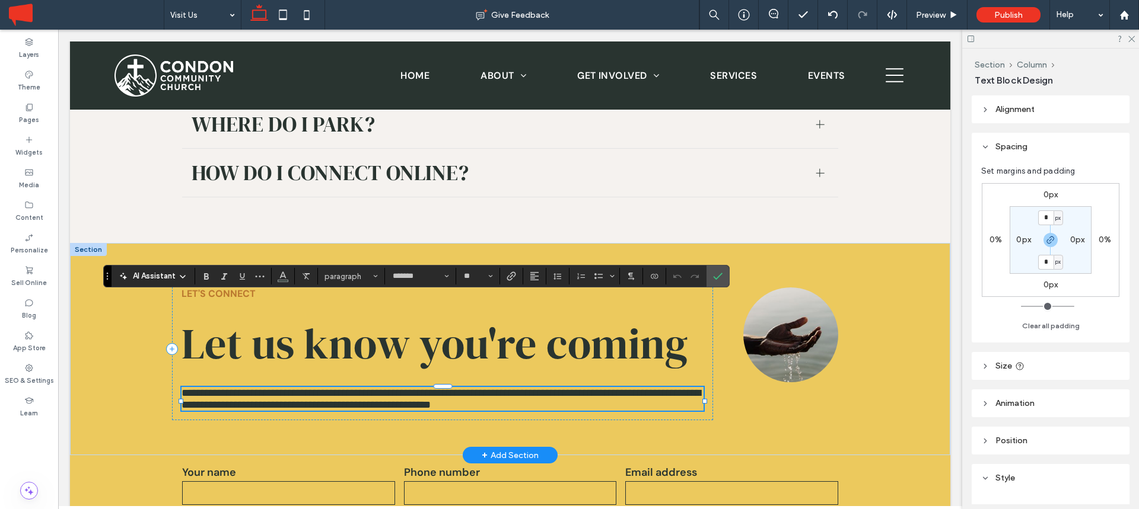
click at [273, 388] on span "**********" at bounding box center [440, 399] width 519 height 23
drag, startPoint x: 273, startPoint y: 301, endPoint x: 292, endPoint y: 303, distance: 19.1
click at [292, 388] on span "**********" at bounding box center [440, 399] width 519 height 23
click at [717, 276] on use "Confirm" at bounding box center [717, 276] width 9 height 7
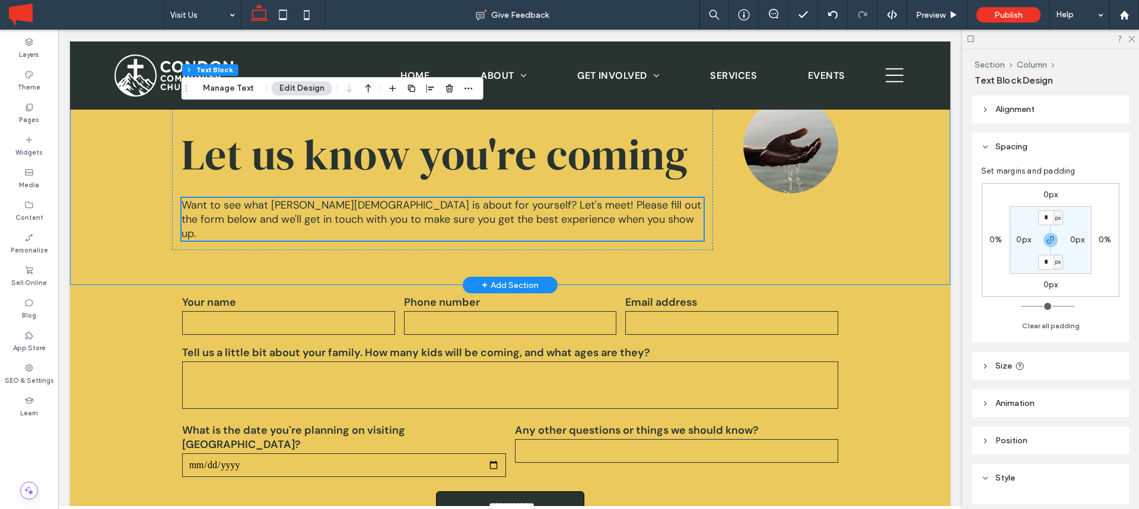
scroll to position [1627, 0]
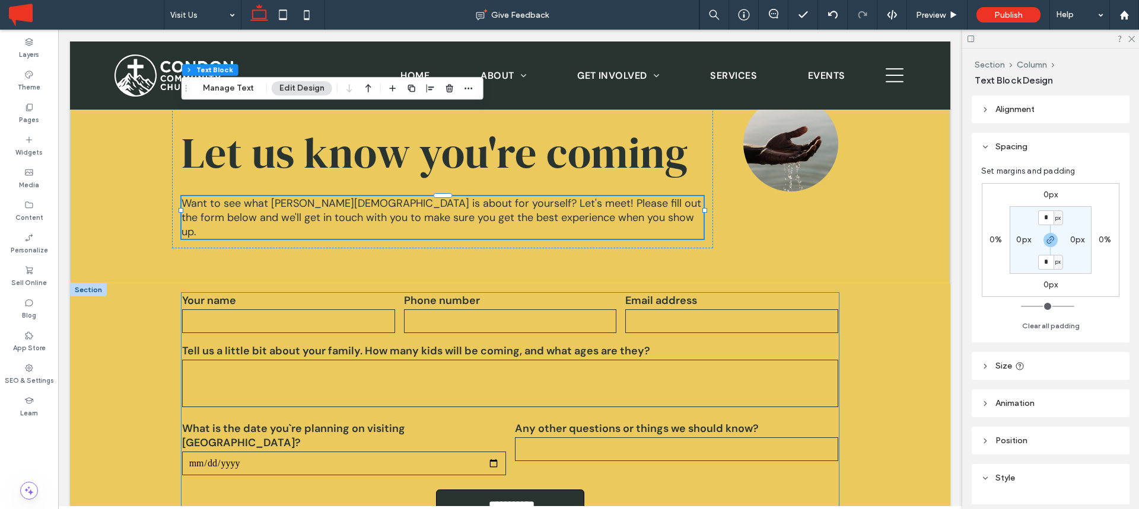
click at [237, 360] on textarea at bounding box center [510, 383] width 657 height 47
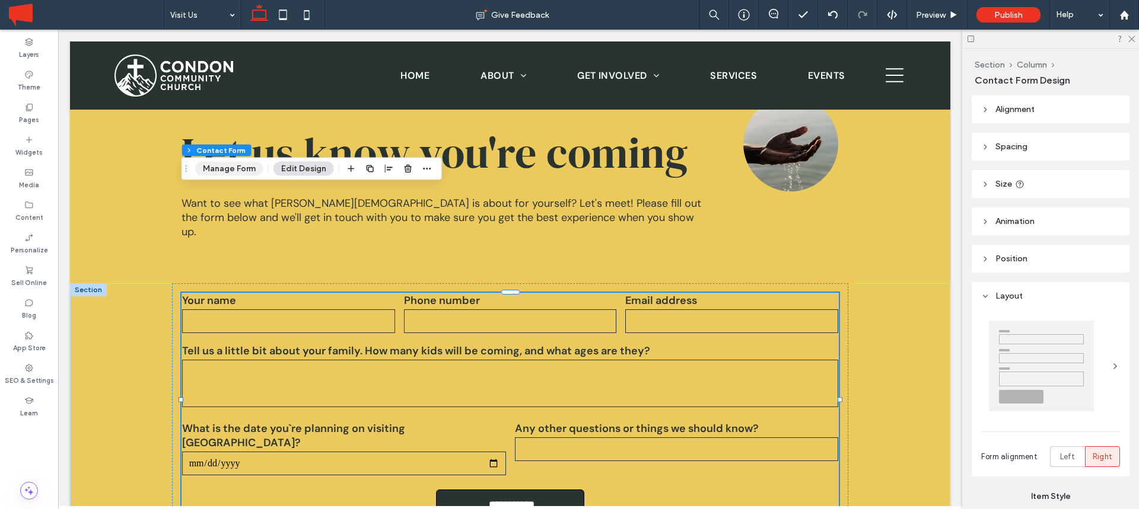
click at [242, 165] on button "Manage Form" at bounding box center [229, 169] width 68 height 14
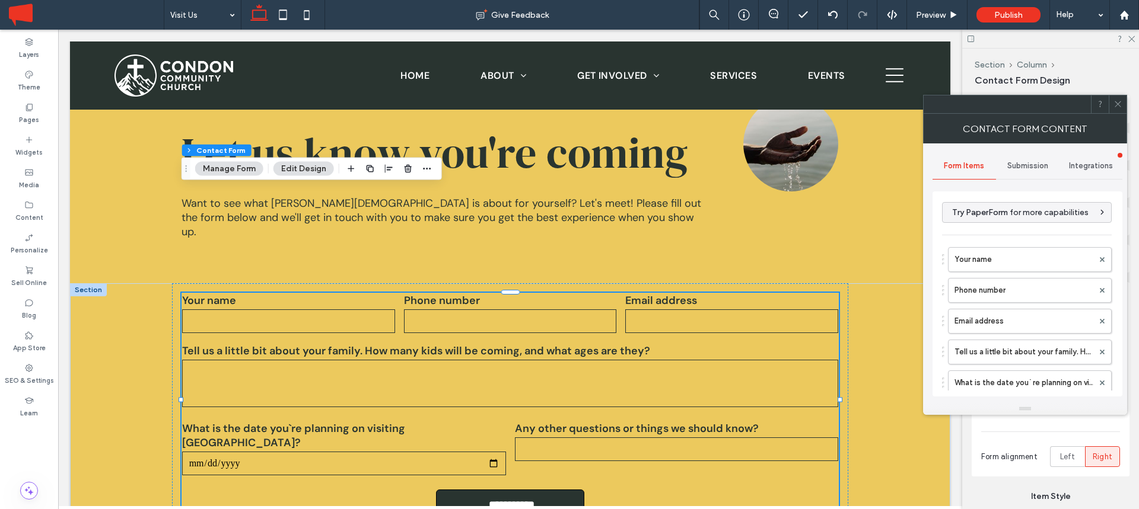
click at [1026, 163] on span "Submission" at bounding box center [1027, 165] width 41 height 9
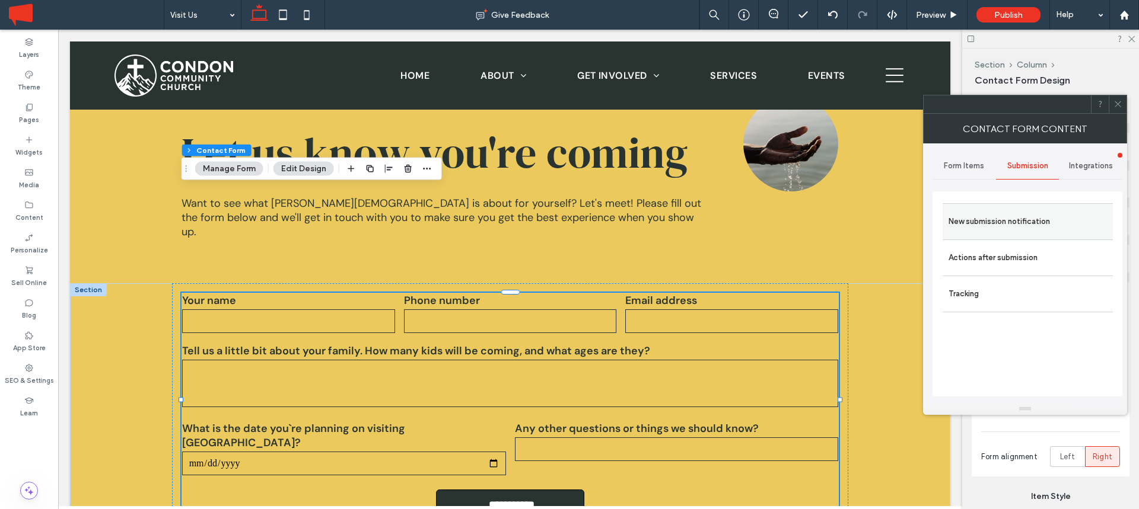
click at [993, 223] on label "New submission notification" at bounding box center [1027, 222] width 158 height 24
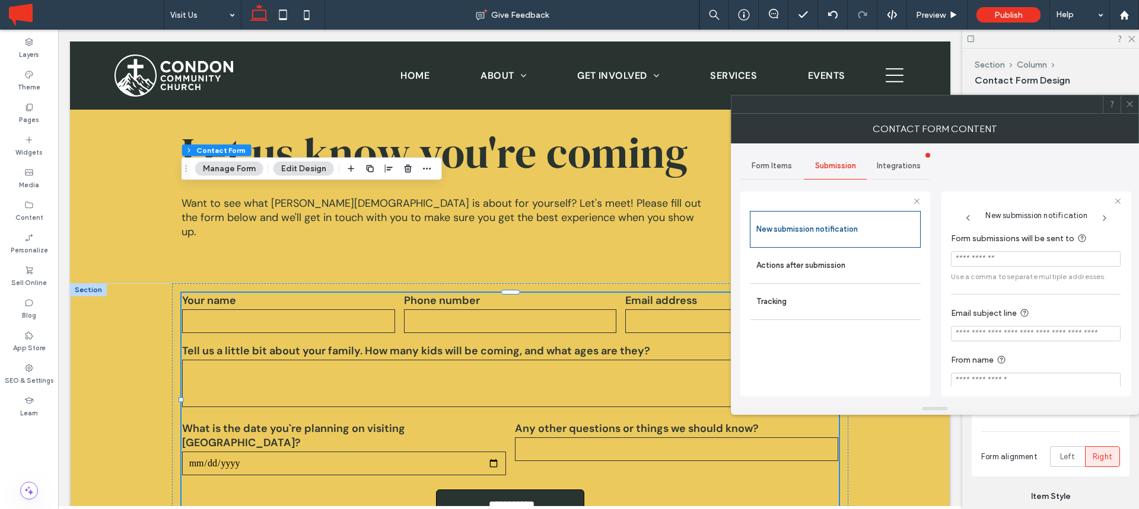
click at [989, 259] on input "Form submissions will be sent to" at bounding box center [1036, 258] width 170 height 15
click at [988, 235] on label "Form submissions will be sent to" at bounding box center [1033, 239] width 165 height 15
click at [983, 261] on input "Form submissions will be sent to" at bounding box center [1036, 258] width 170 height 15
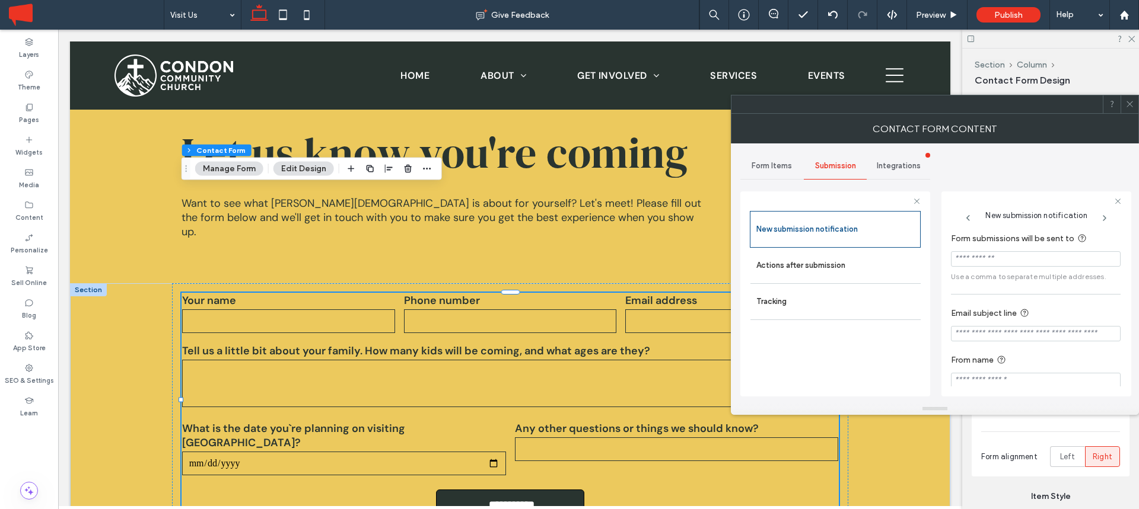
paste input "**********"
type input "**********"
click at [983, 336] on input "Email subject line" at bounding box center [1036, 333] width 170 height 15
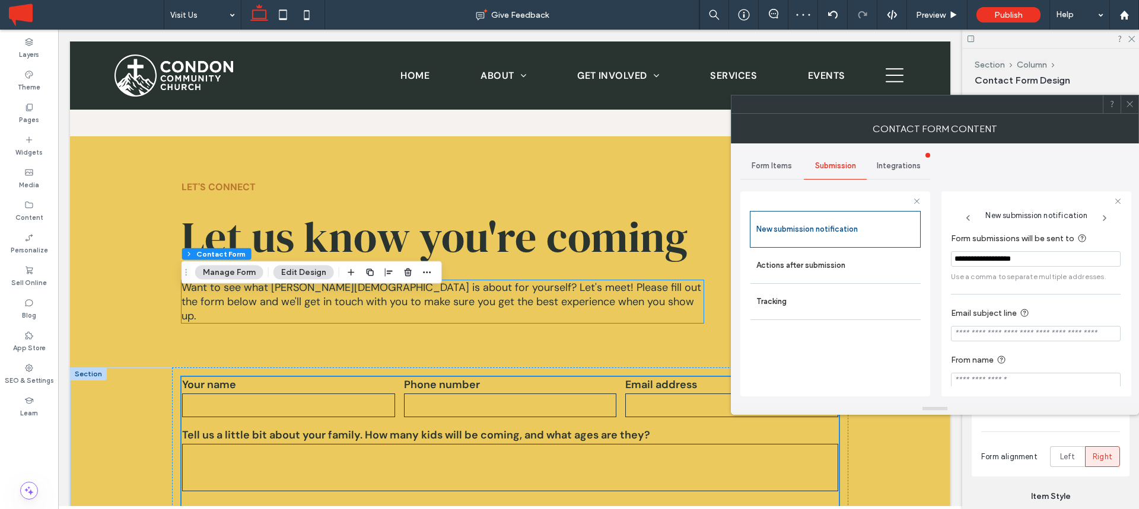
scroll to position [1565, 0]
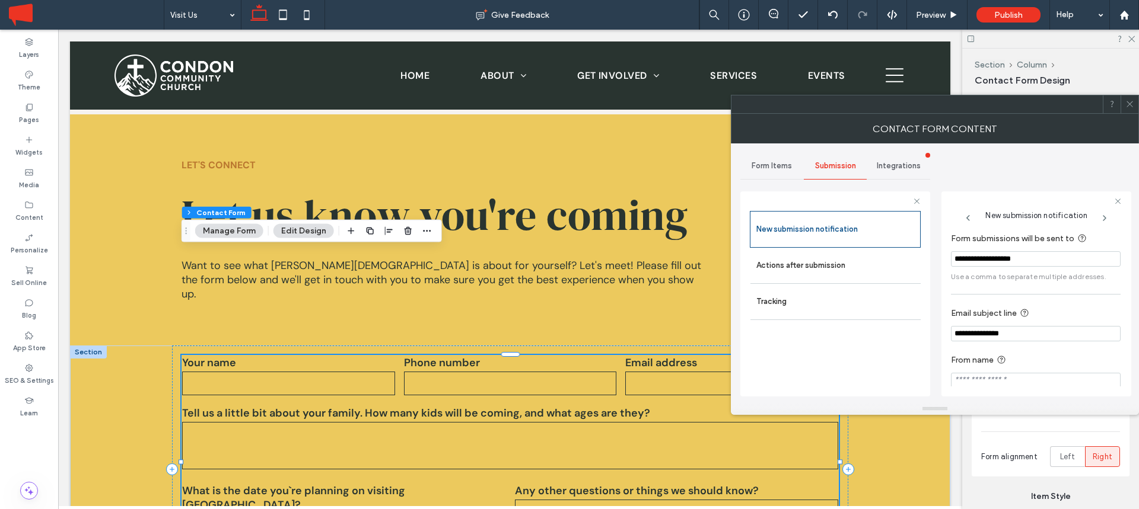
type input "**********"
click at [868, 270] on label "Actions after submission" at bounding box center [835, 266] width 158 height 24
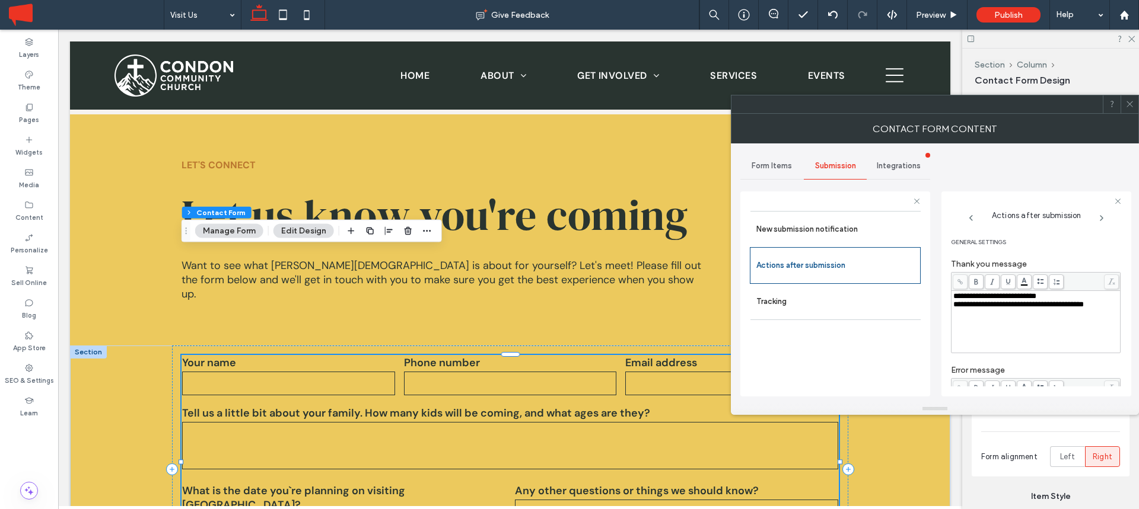
click at [1100, 215] on icon at bounding box center [1101, 218] width 9 height 9
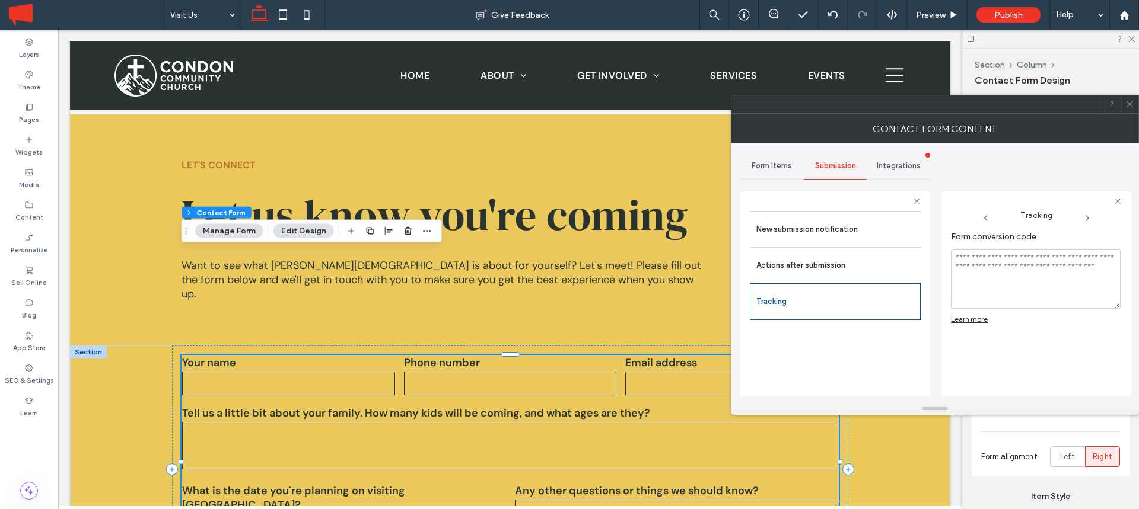
click at [1127, 103] on icon at bounding box center [1129, 104] width 9 height 9
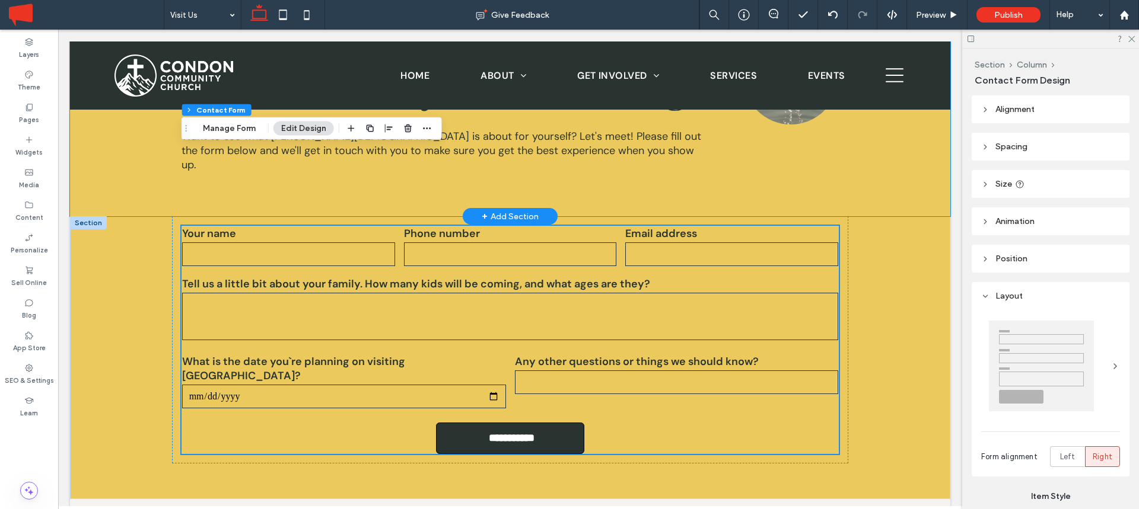
scroll to position [1729, 0]
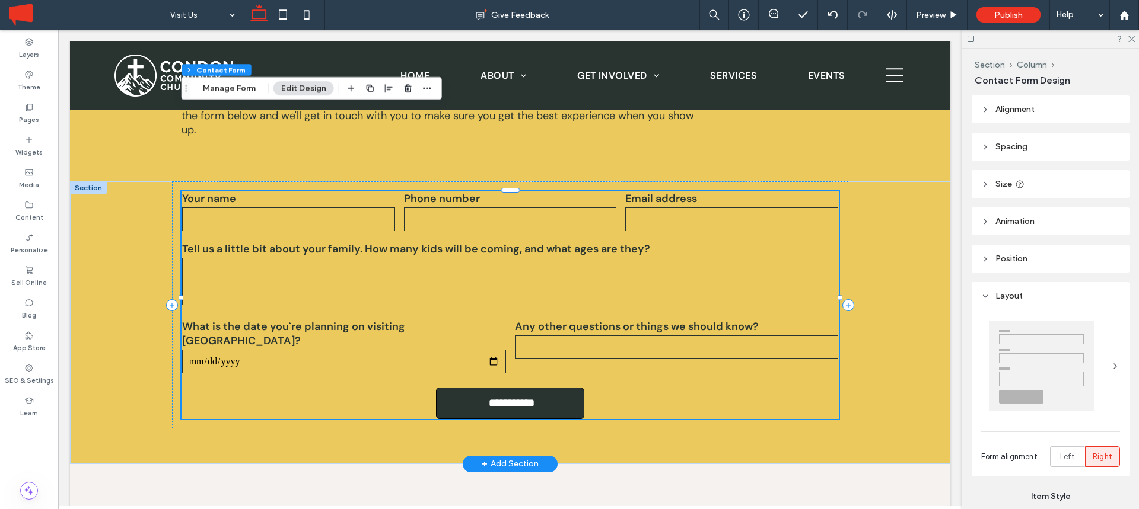
click at [286, 320] on label "What is the date you`re planning on visiting [GEOGRAPHIC_DATA]?" at bounding box center [344, 334] width 324 height 28
click at [290, 320] on label "What is the date you`re planning on visiting [GEOGRAPHIC_DATA]?" at bounding box center [344, 334] width 324 height 28
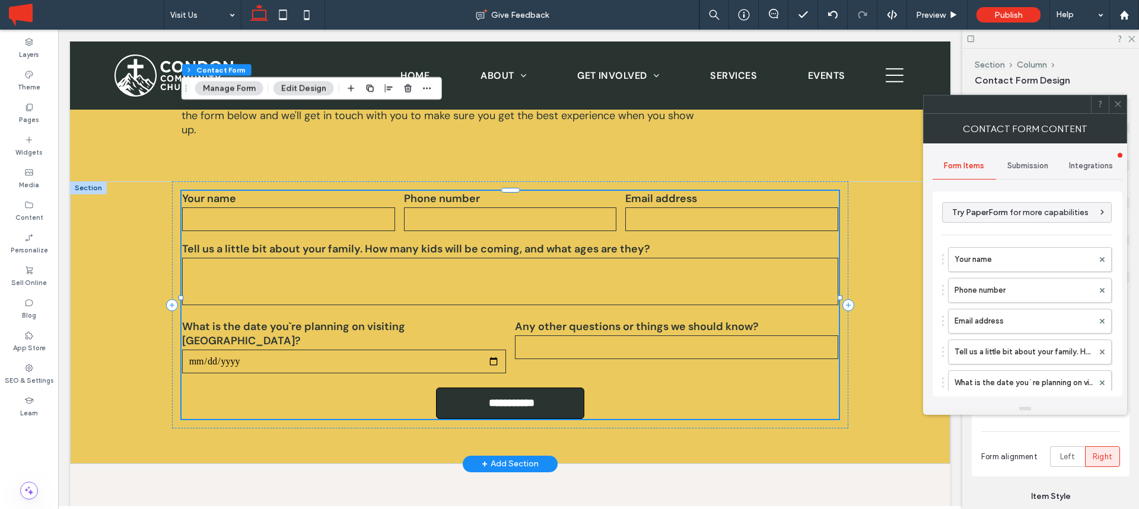
type input "**********"
click at [997, 376] on label "What is the date you`re planning on visiting [GEOGRAPHIC_DATA]?" at bounding box center [1023, 383] width 139 height 24
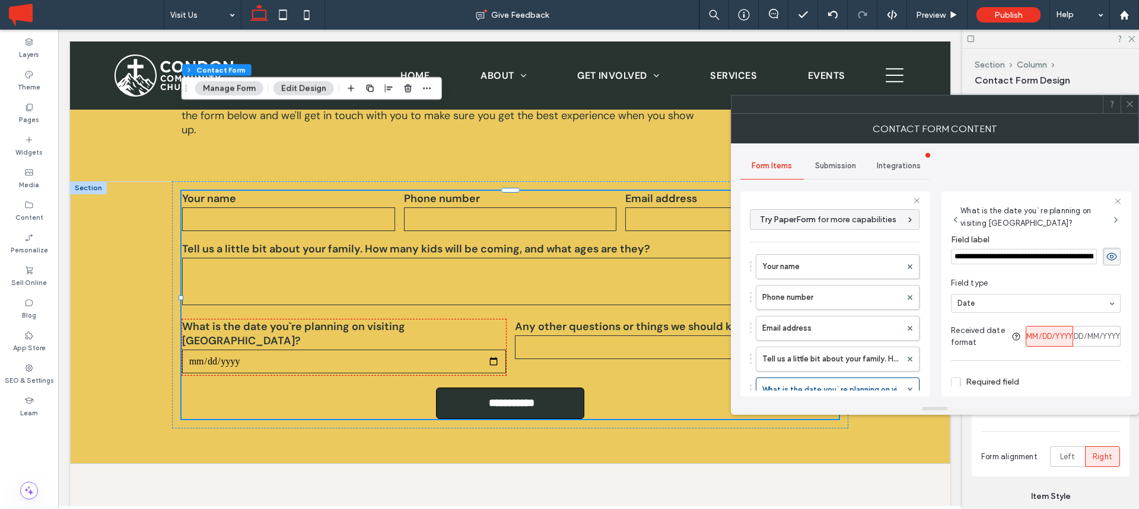
click at [1028, 256] on input "**********" at bounding box center [1024, 256] width 146 height 15
type input "**********"
click at [1111, 219] on icon at bounding box center [1115, 219] width 9 height 9
click at [1128, 106] on icon at bounding box center [1129, 104] width 9 height 9
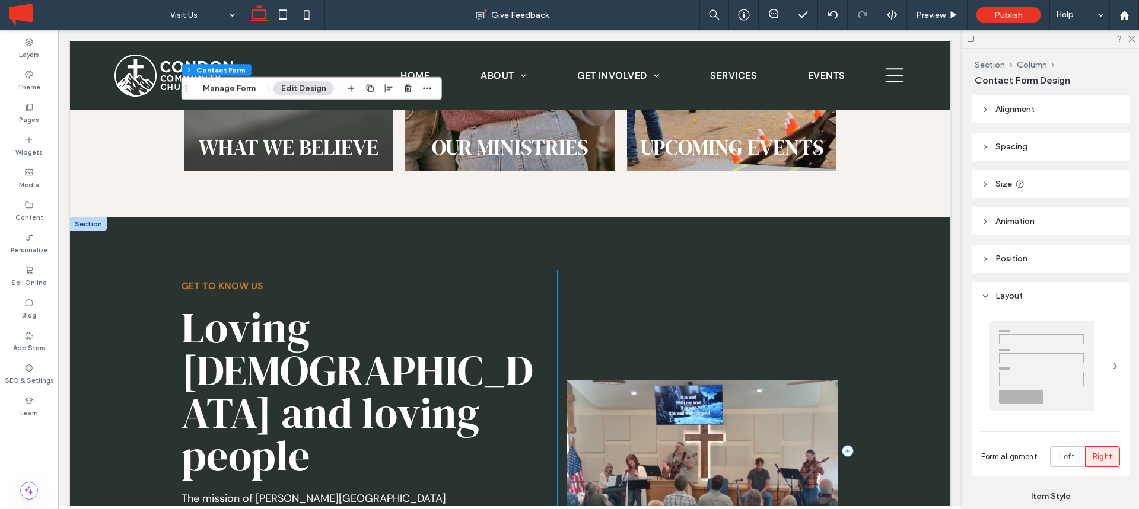
scroll to position [2562, 0]
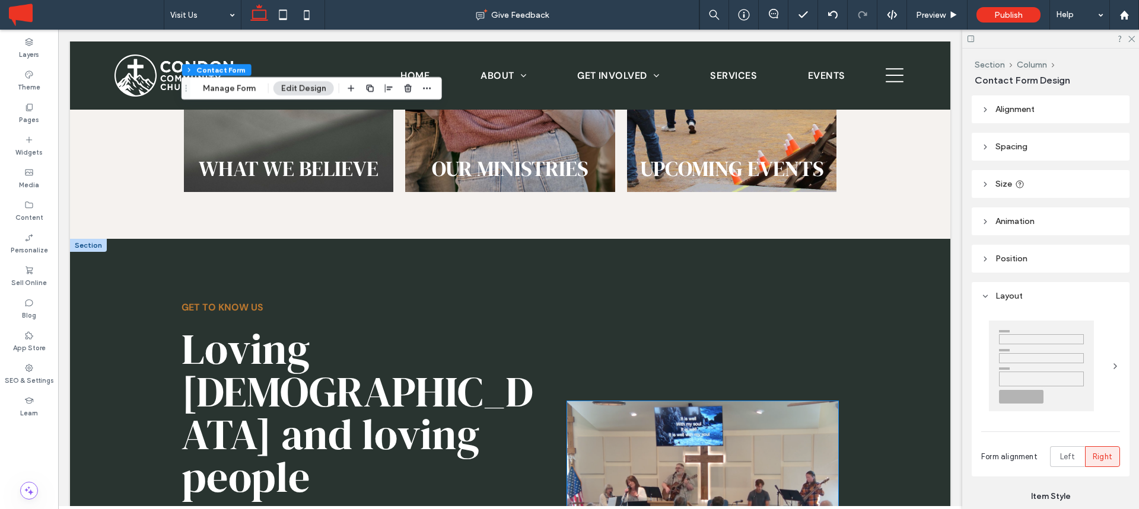
click at [697, 402] on img at bounding box center [702, 478] width 271 height 152
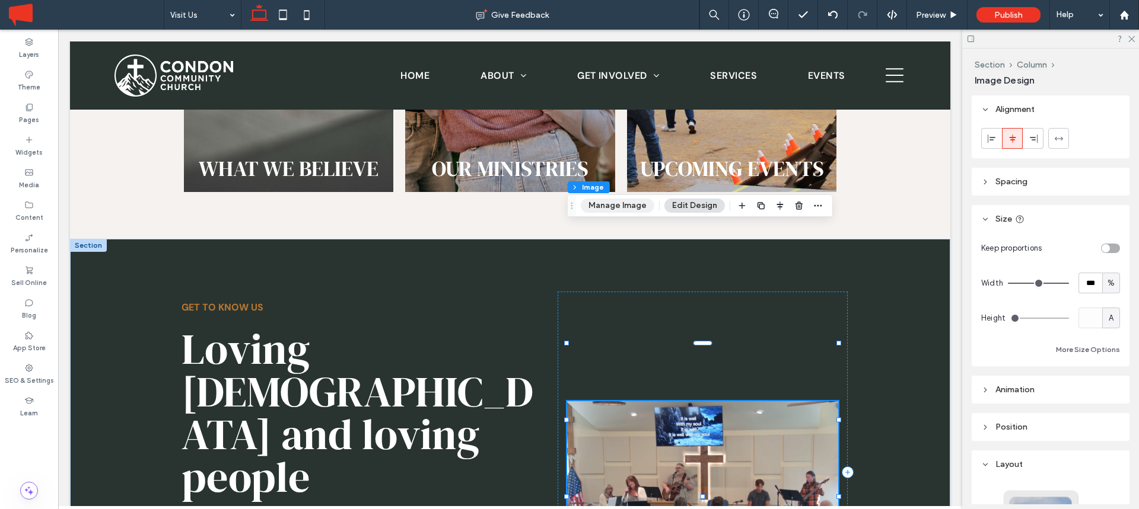
click at [618, 203] on button "Manage Image" at bounding box center [618, 206] width 74 height 14
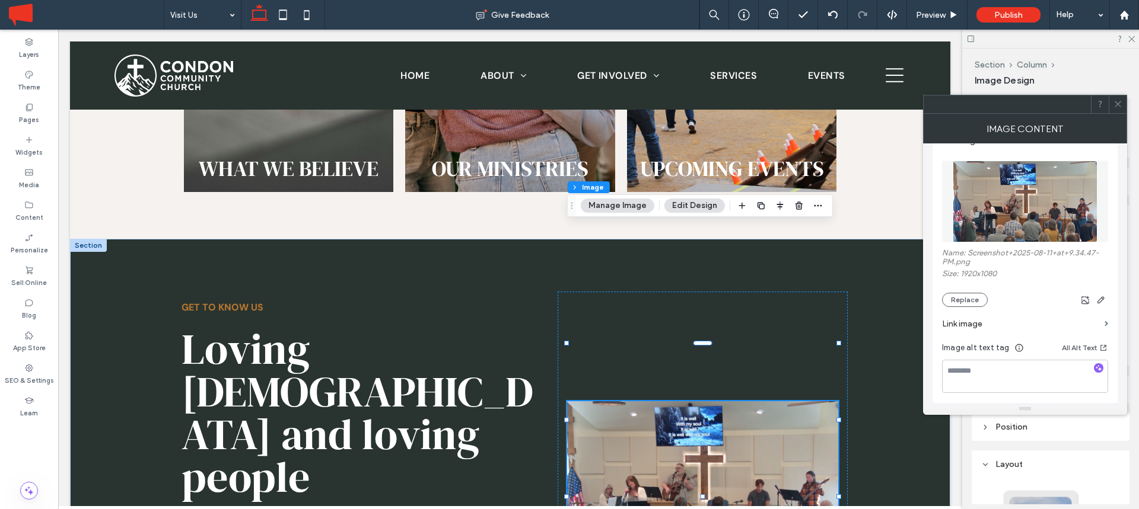
scroll to position [129, 0]
click at [971, 297] on button "Replace" at bounding box center [965, 300] width 46 height 14
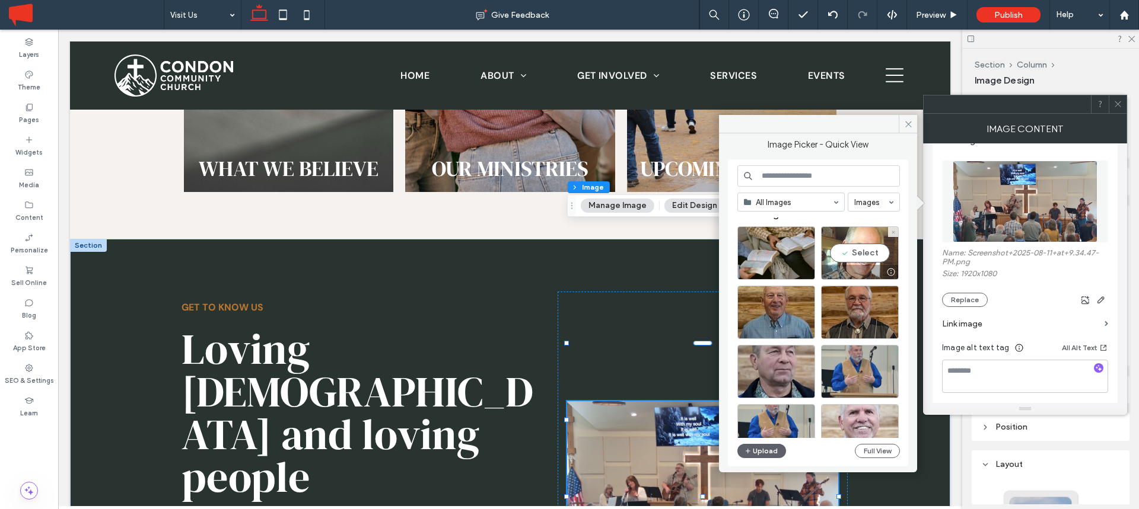
scroll to position [0, 0]
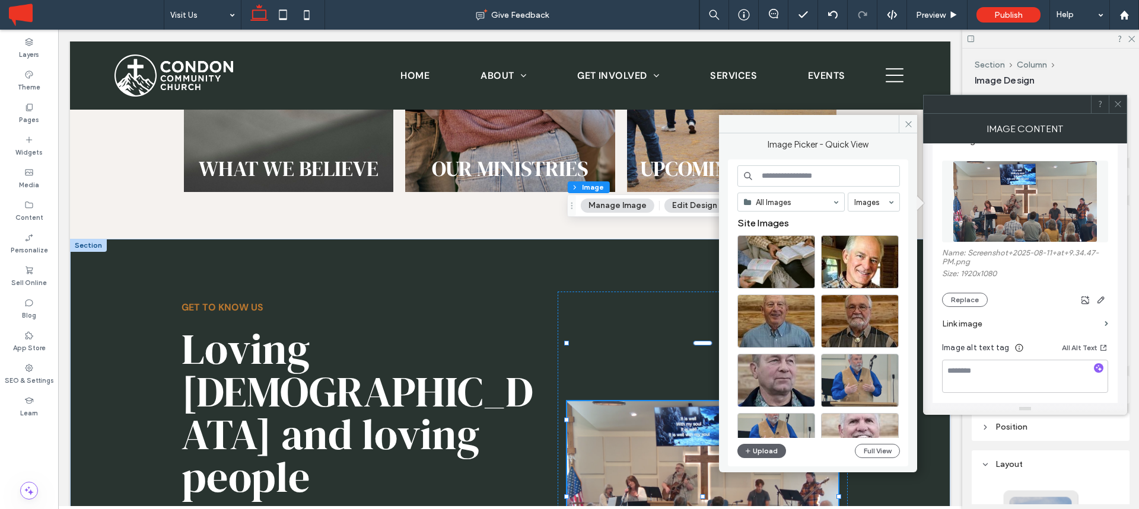
click at [765, 177] on input at bounding box center [818, 175] width 163 height 21
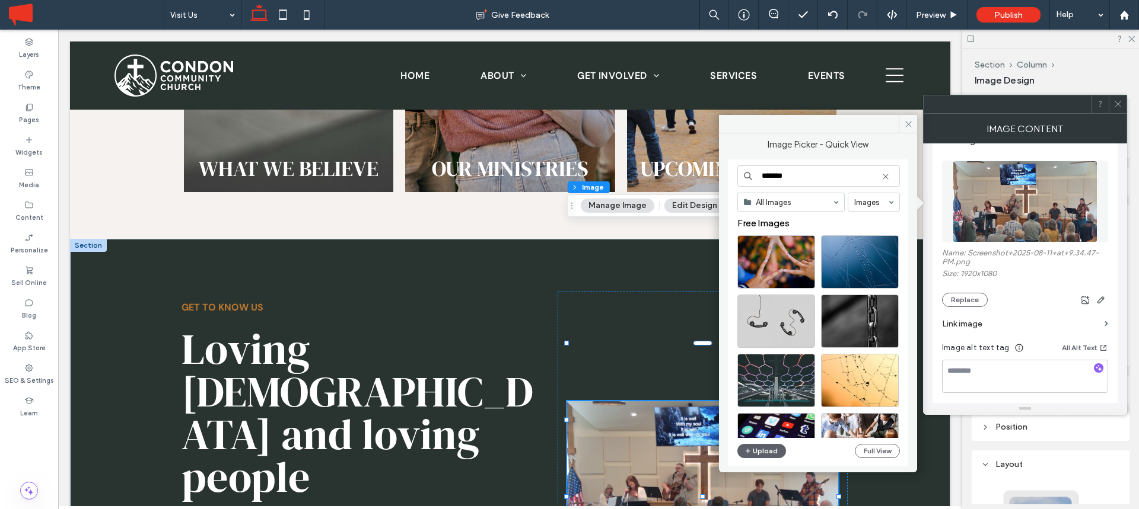
click at [780, 174] on input "*******" at bounding box center [818, 175] width 163 height 21
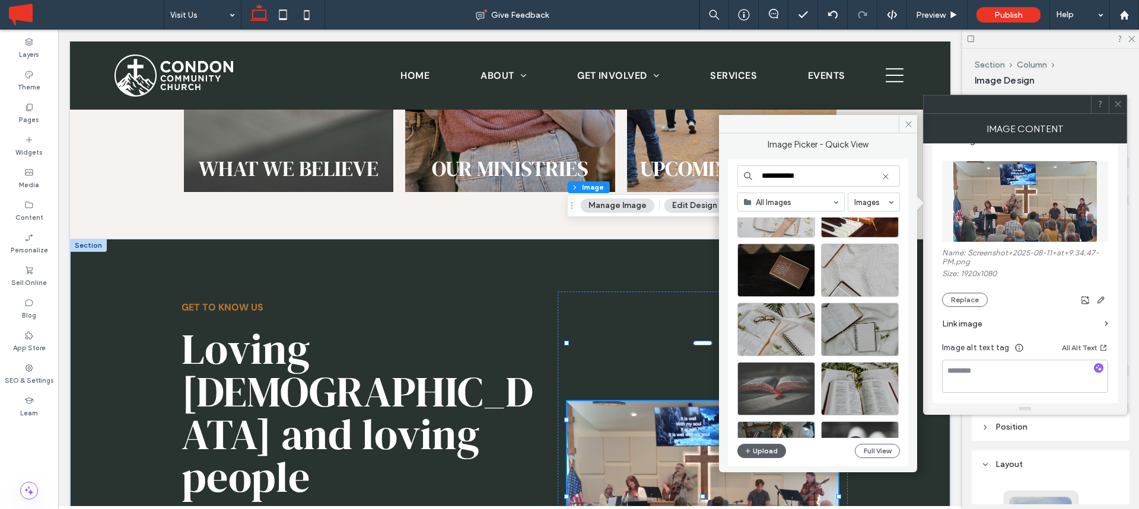
scroll to position [3849, 0]
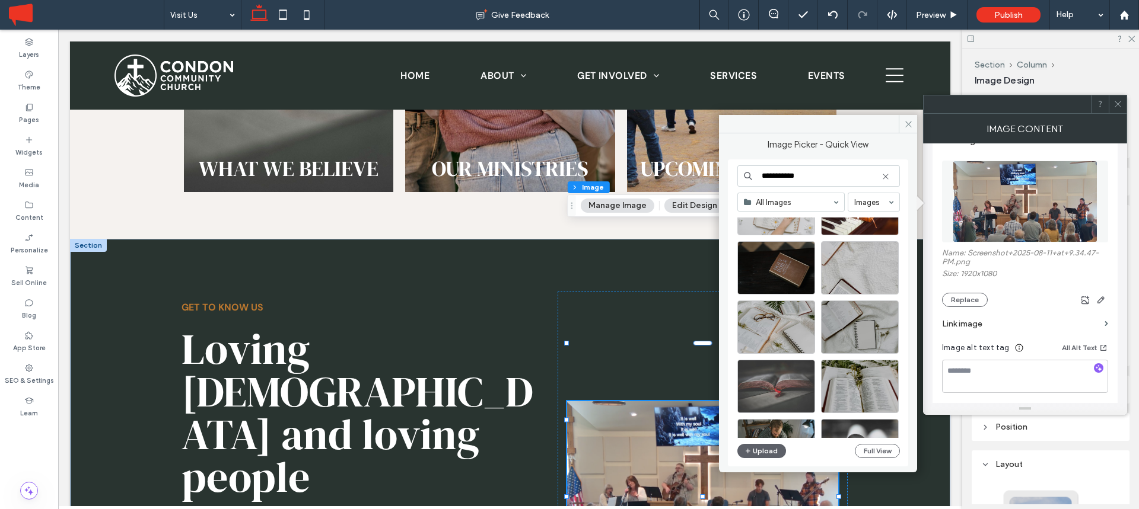
type input "**********"
click at [1119, 103] on icon at bounding box center [1117, 104] width 9 height 9
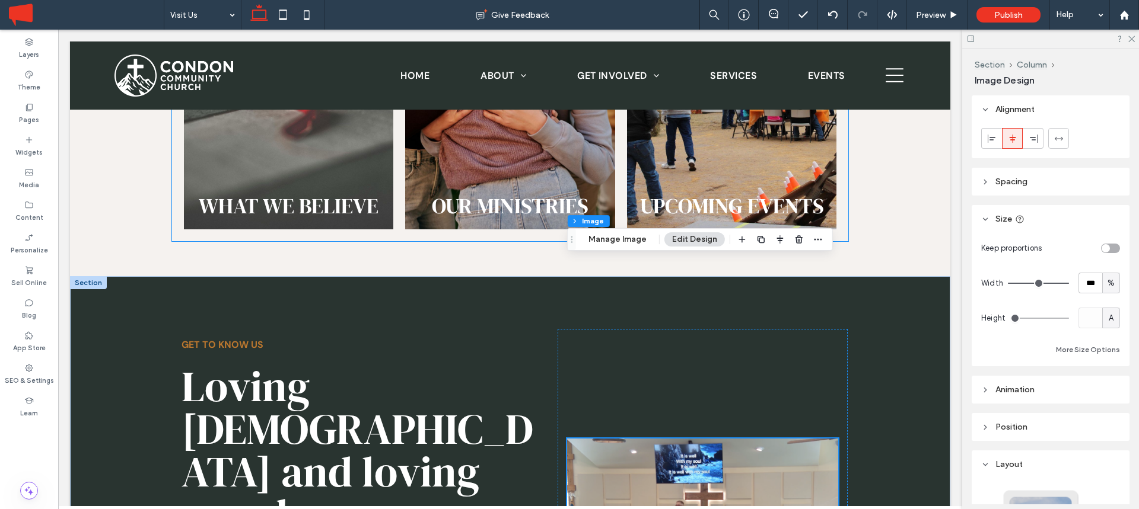
scroll to position [2528, 0]
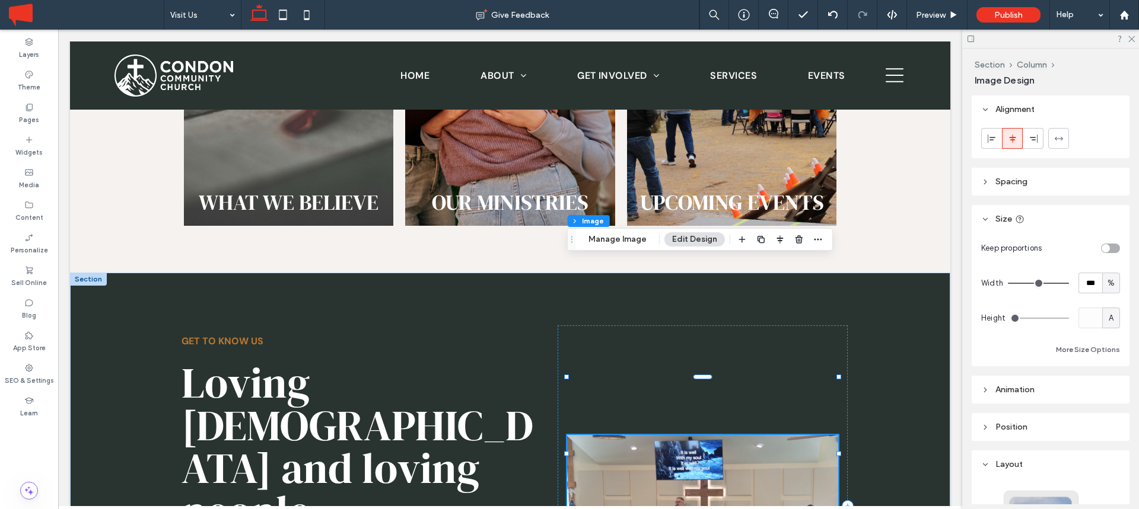
click at [677, 435] on img at bounding box center [702, 511] width 271 height 152
click at [618, 243] on button "Manage Image" at bounding box center [618, 239] width 74 height 14
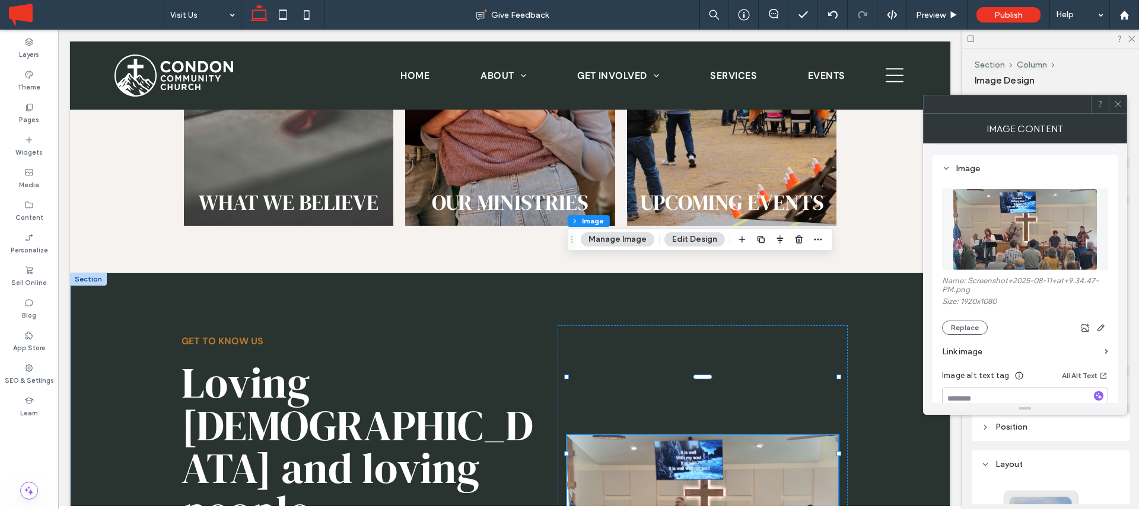
scroll to position [140, 0]
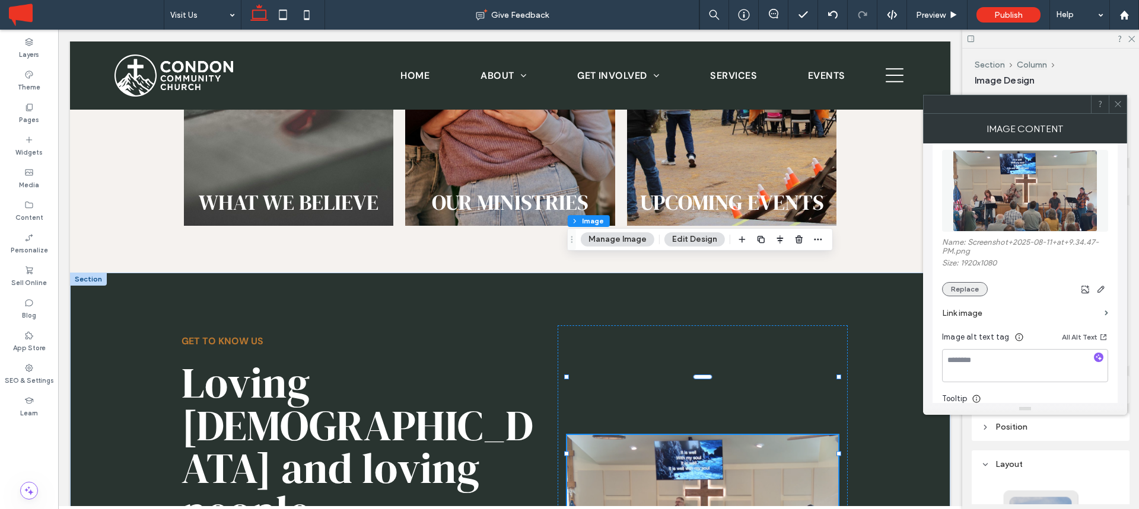
click at [966, 295] on button "Replace" at bounding box center [965, 289] width 46 height 14
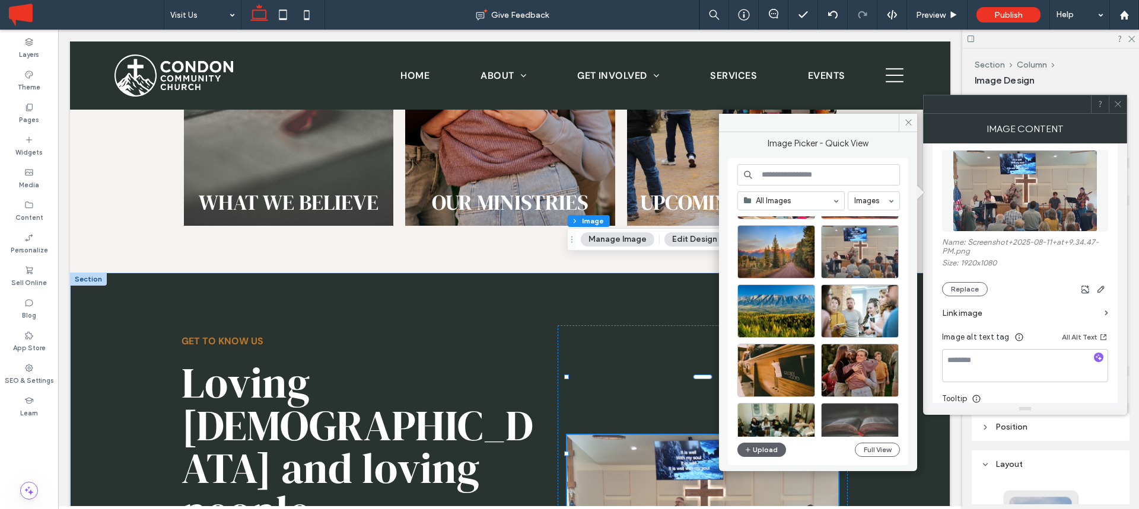
scroll to position [548, 0]
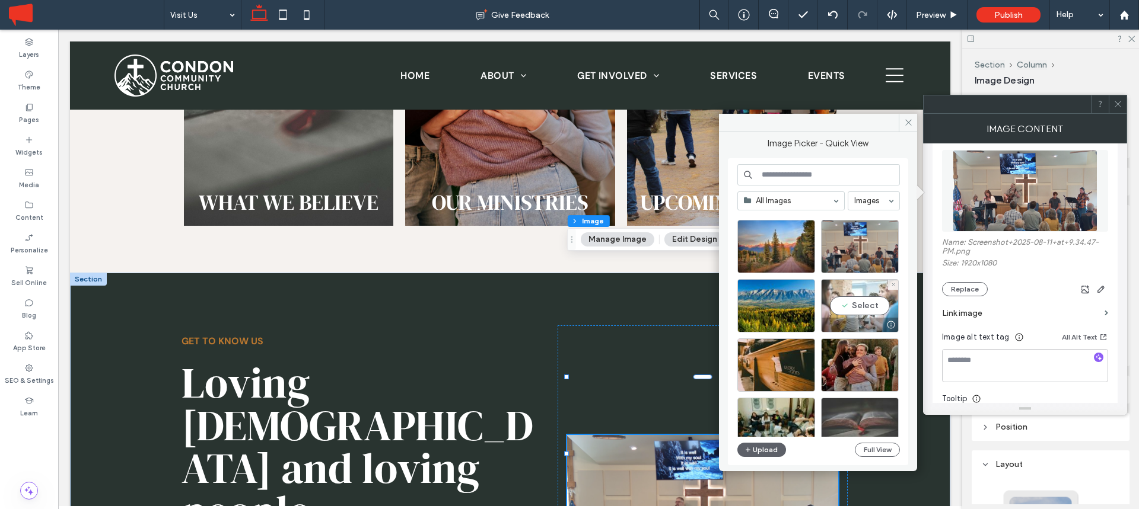
click at [875, 305] on div "Select" at bounding box center [860, 305] width 78 height 53
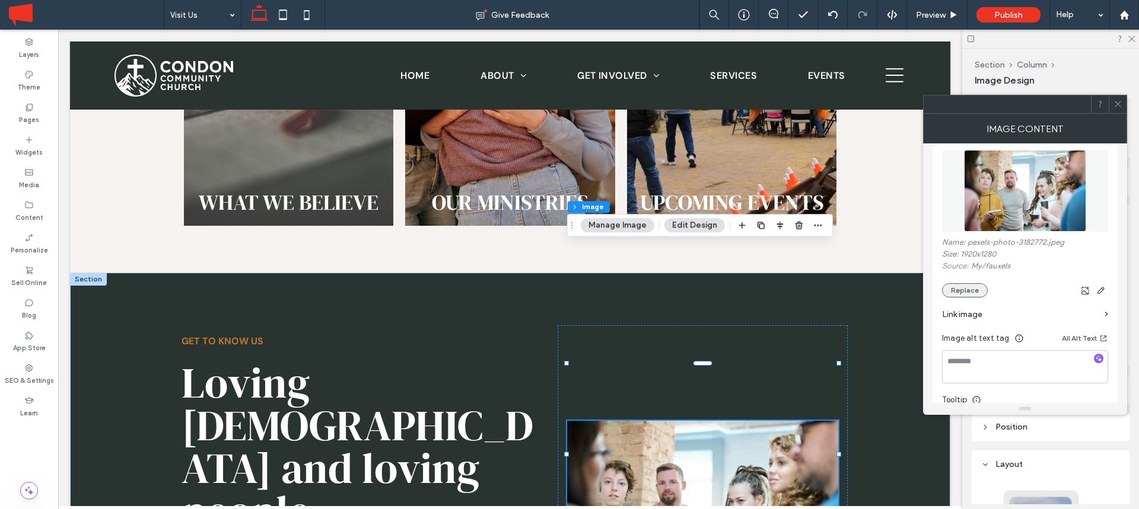
click at [973, 288] on button "Replace" at bounding box center [965, 290] width 46 height 14
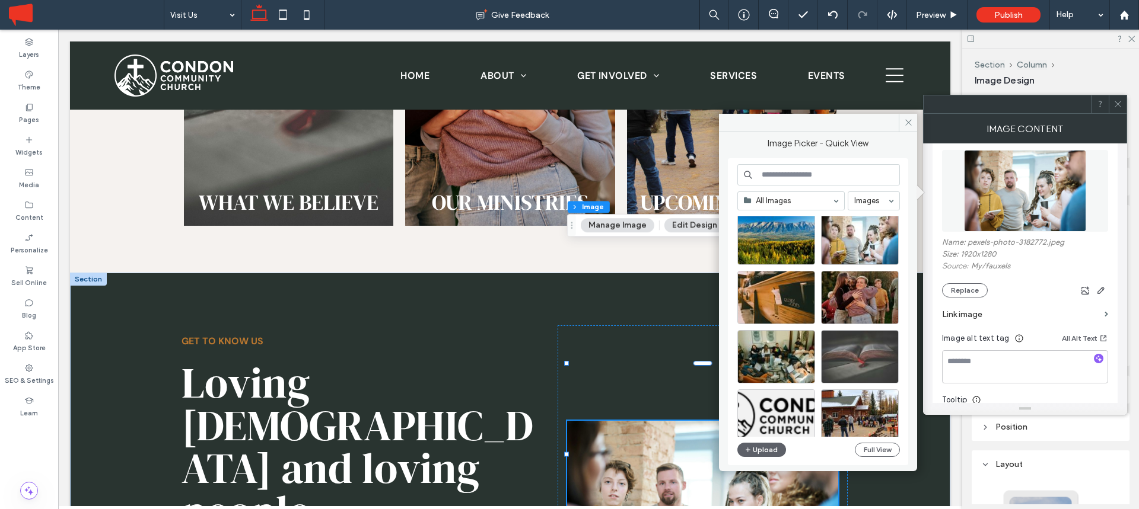
scroll to position [620, 0]
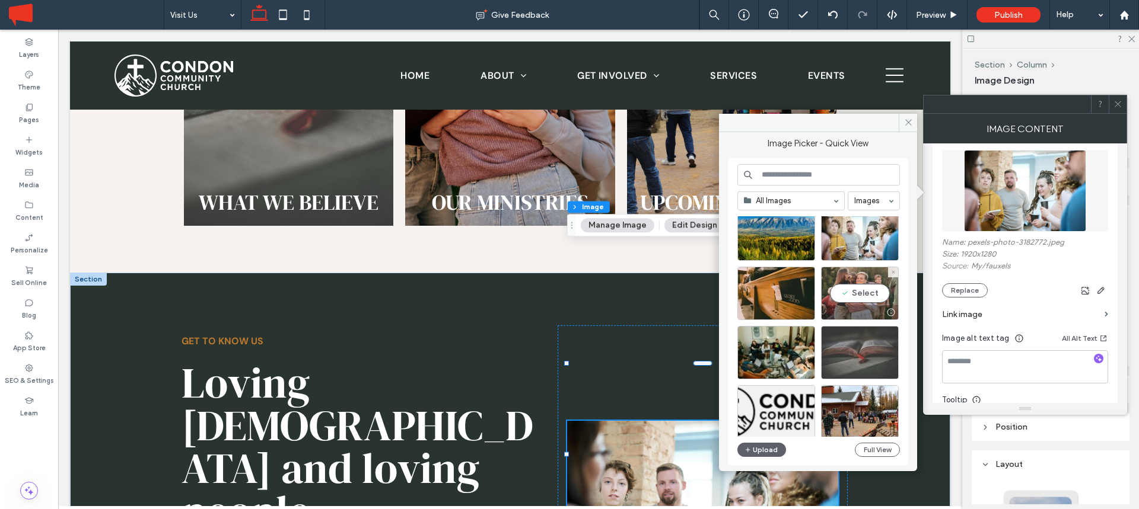
click at [864, 293] on div "Select" at bounding box center [860, 293] width 78 height 53
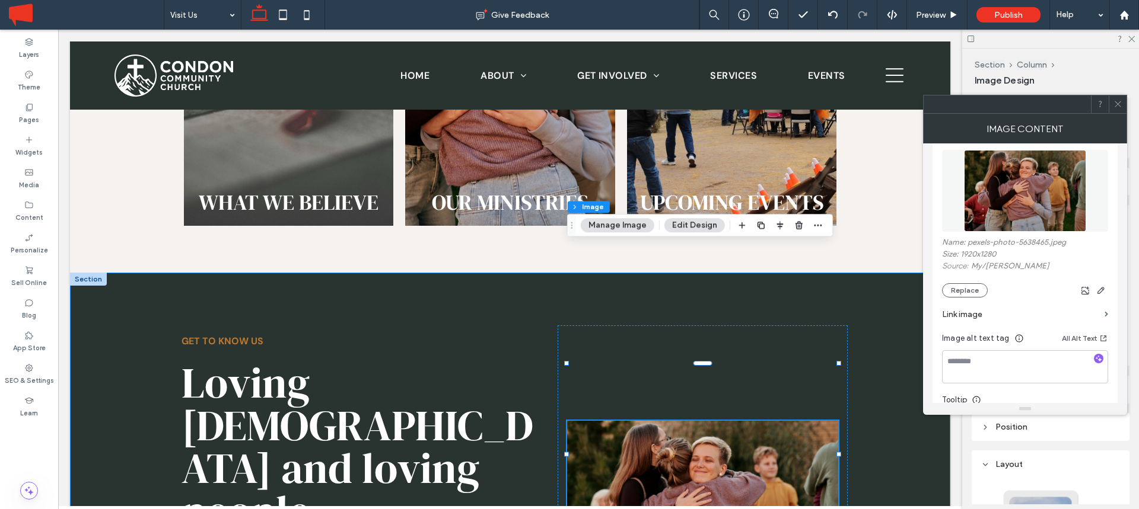
click at [874, 273] on div "Loving [DEMOGRAPHIC_DATA] and loving people The mission of [PERSON_NAME][DEMOGR…" at bounding box center [510, 506] width 880 height 467
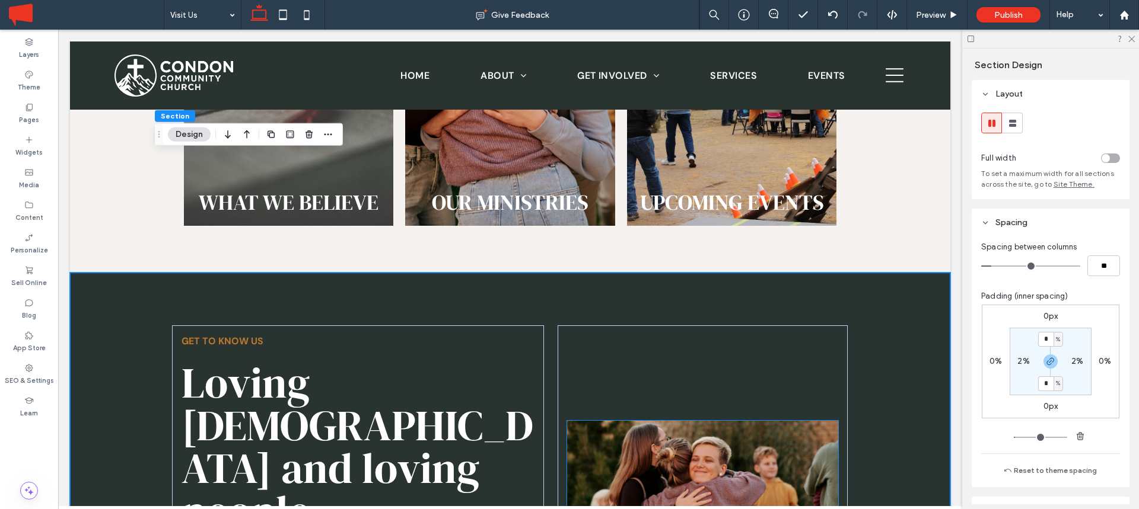
click at [712, 421] on img at bounding box center [702, 511] width 271 height 181
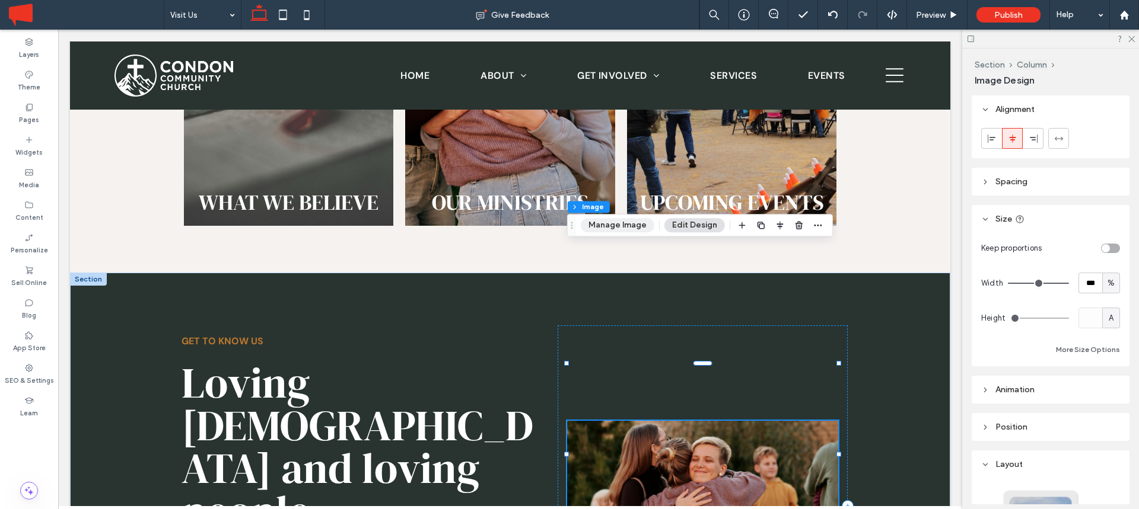
click at [632, 225] on button "Manage Image" at bounding box center [618, 225] width 74 height 14
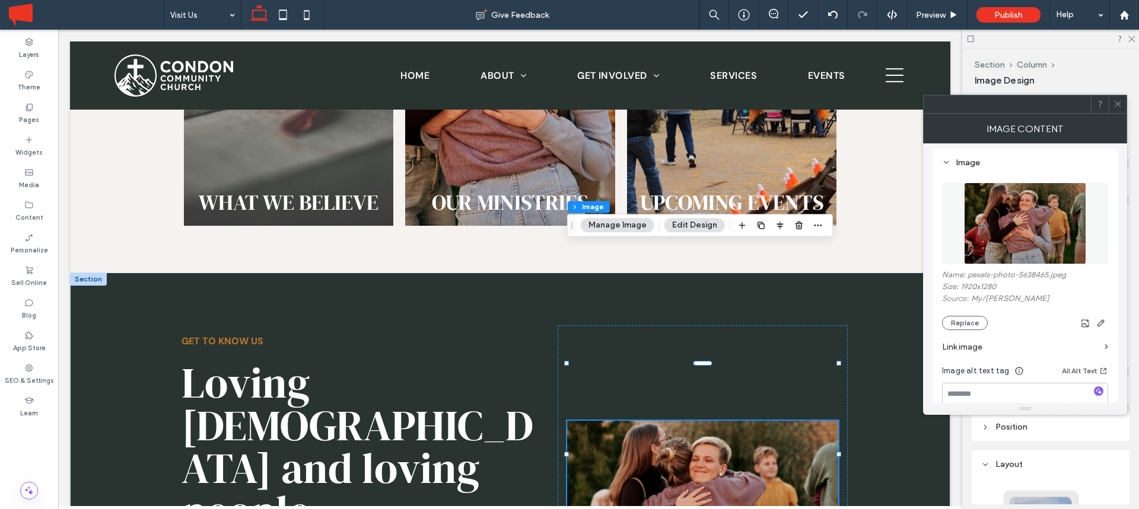
scroll to position [108, 0]
click at [1103, 325] on icon "button" at bounding box center [1100, 322] width 9 height 9
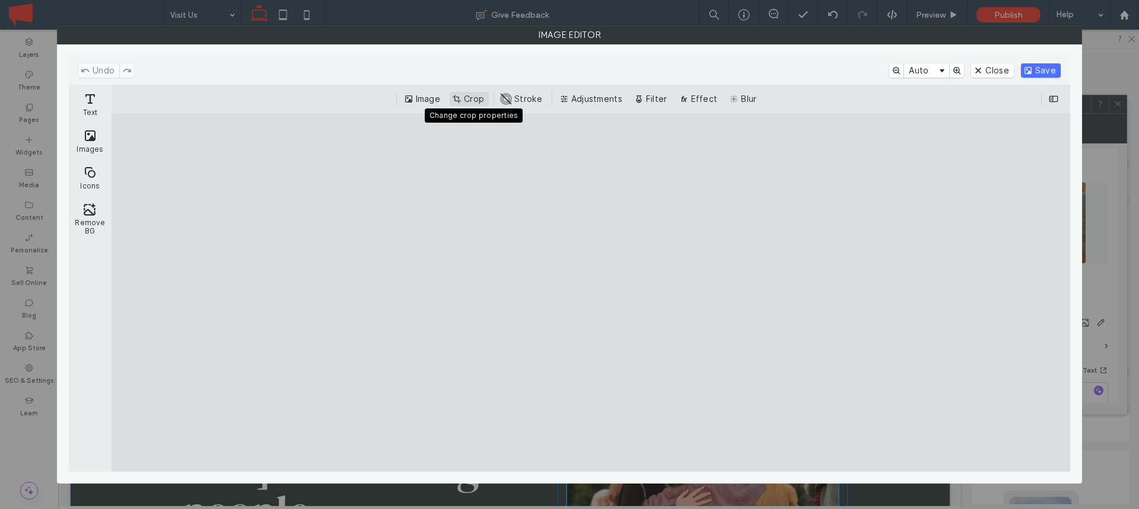
click at [488, 94] on button "Crop" at bounding box center [469, 99] width 39 height 14
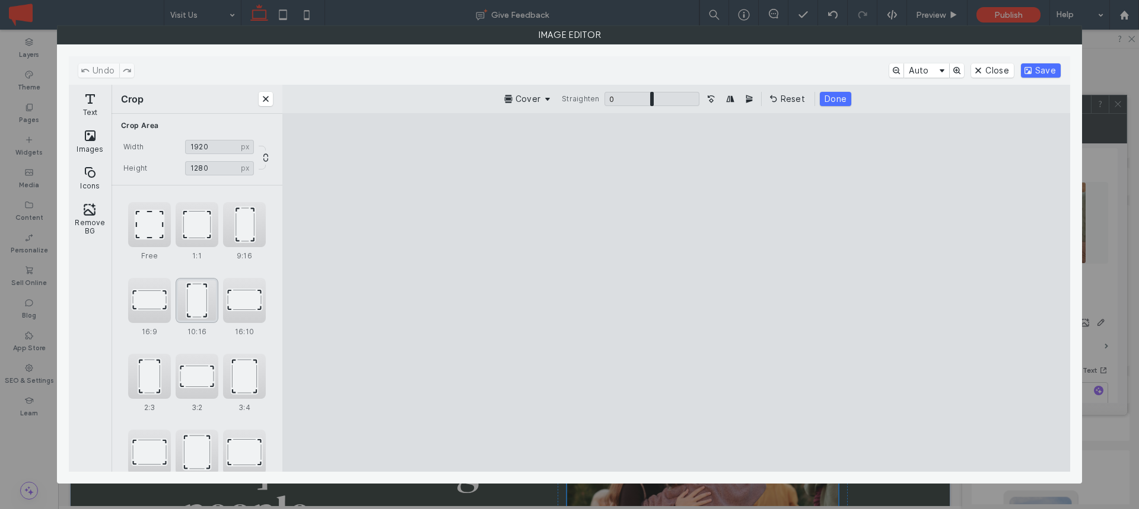
scroll to position [45, 0]
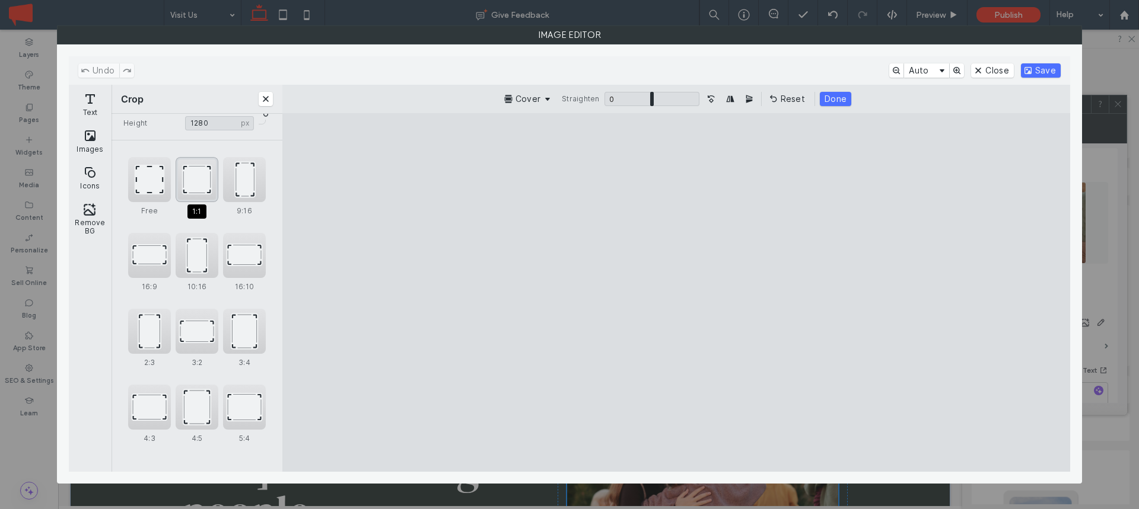
click at [186, 172] on div "1:1" at bounding box center [197, 179] width 43 height 45
type input "****"
drag, startPoint x: 684, startPoint y: 241, endPoint x: 700, endPoint y: 244, distance: 17.0
click at [676, 293] on cesdk-canvas "Editor canvas" at bounding box center [676, 293] width 0 height 0
click at [1037, 65] on button "Save" at bounding box center [1041, 70] width 40 height 14
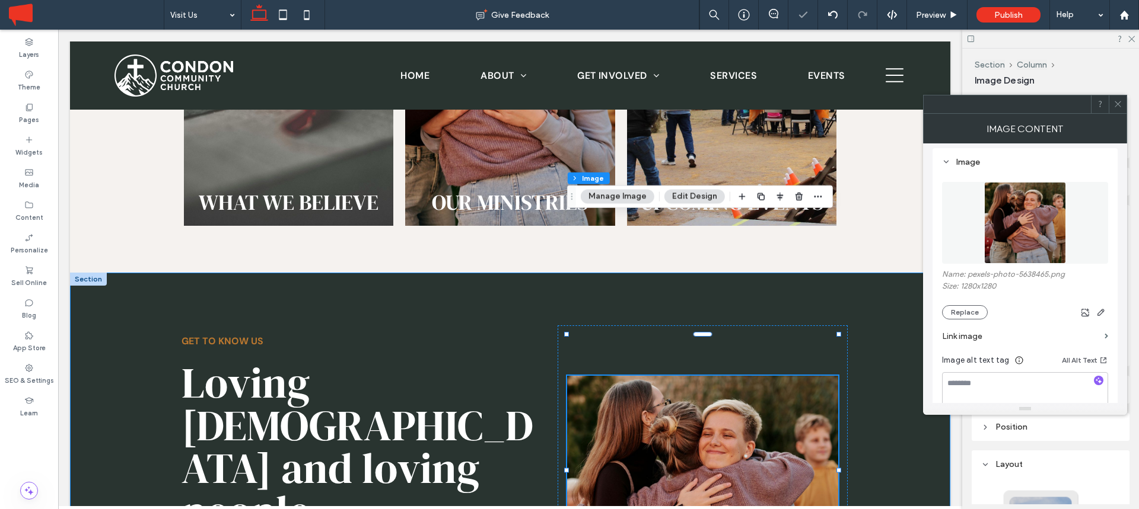
click at [894, 273] on div "Loving [DEMOGRAPHIC_DATA] and loving people The mission of [PERSON_NAME][DEMOGR…" at bounding box center [510, 506] width 880 height 467
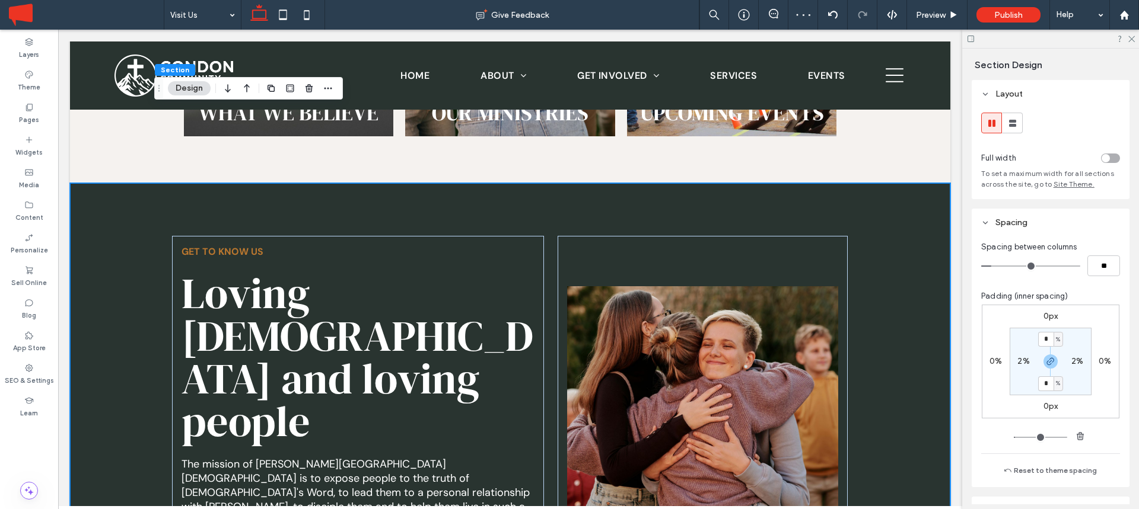
scroll to position [2615, 0]
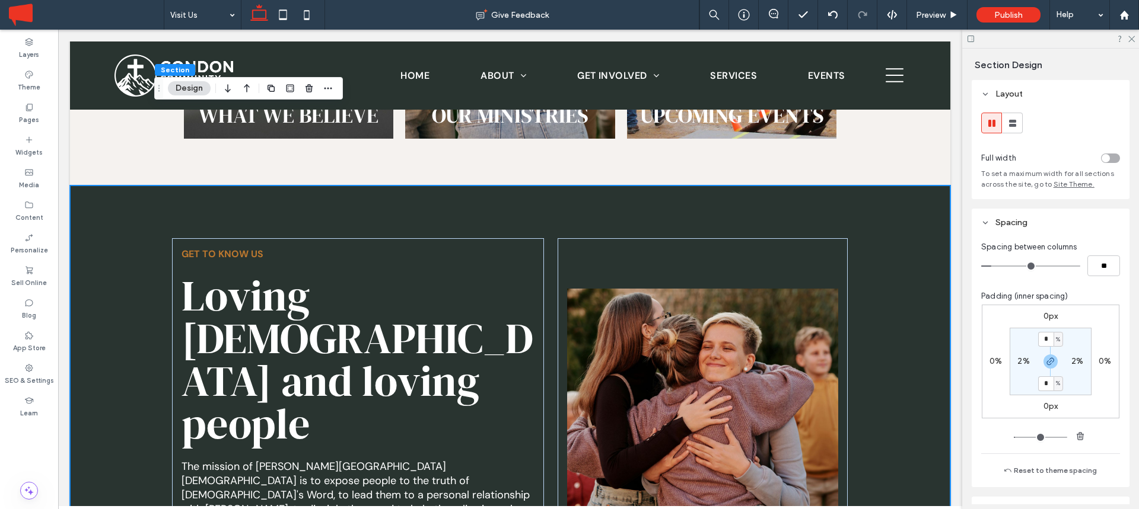
click at [866, 186] on div "Loving [DEMOGRAPHIC_DATA] and loving people The mission of [PERSON_NAME][DEMOGR…" at bounding box center [510, 419] width 880 height 467
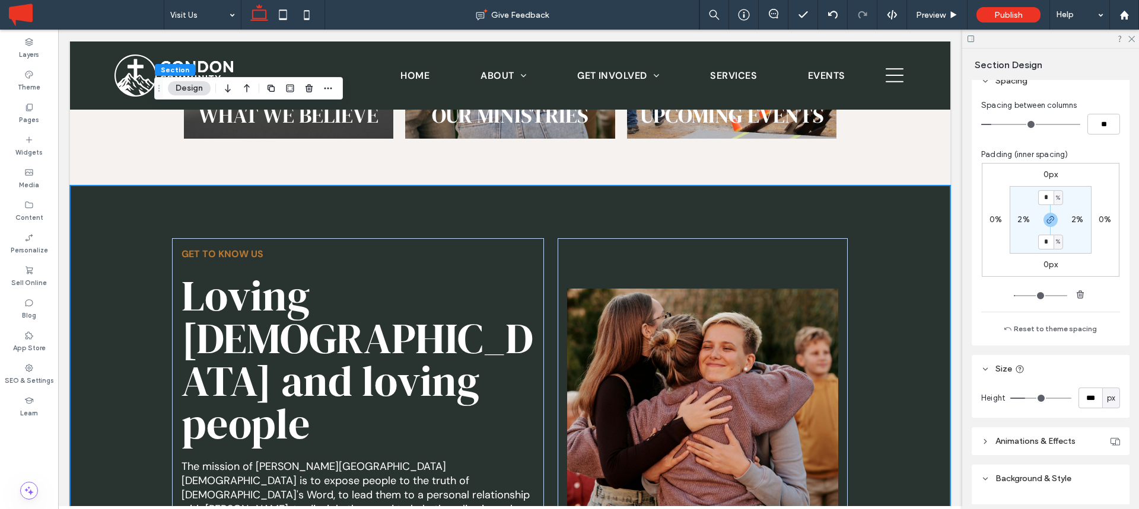
scroll to position [142, 0]
click at [1105, 403] on div "px" at bounding box center [1111, 398] width 12 height 12
click at [1108, 381] on span "A" at bounding box center [1110, 377] width 5 height 12
type input "*"
click at [930, 291] on div "Loving [DEMOGRAPHIC_DATA] and loving people The mission of [PERSON_NAME][DEMOGR…" at bounding box center [510, 419] width 880 height 467
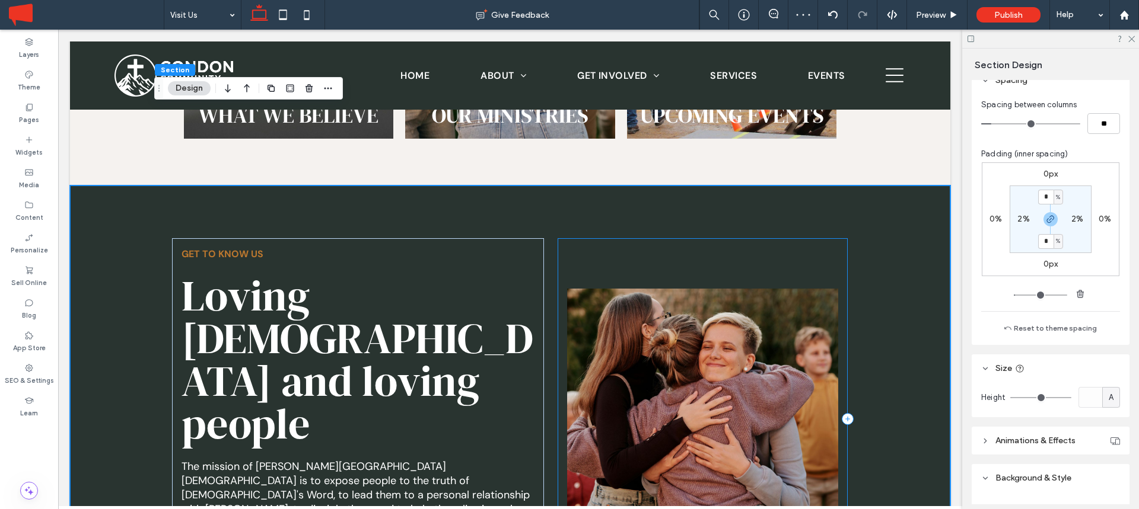
click at [842, 238] on div at bounding box center [702, 419] width 290 height 362
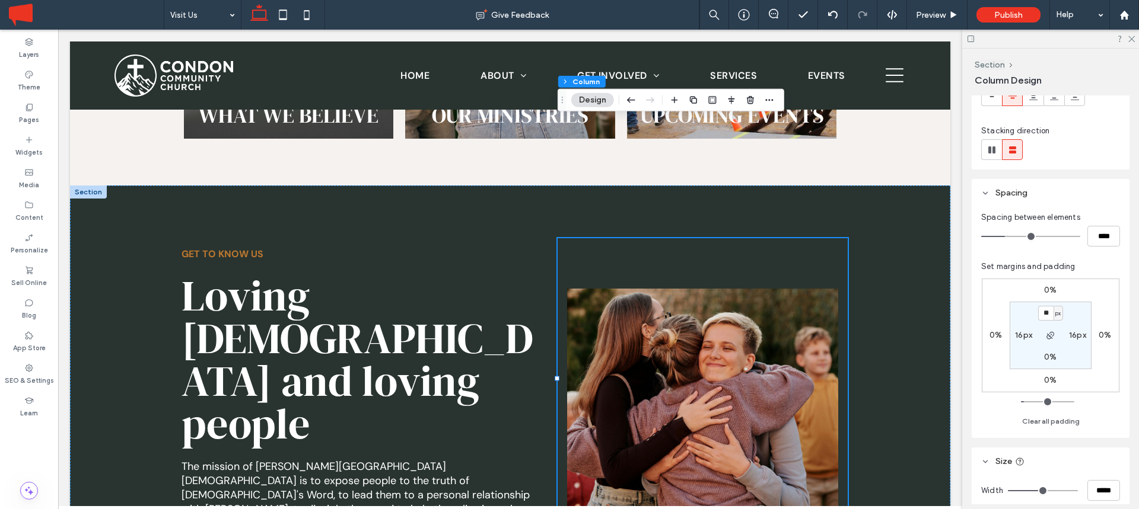
scroll to position [0, 0]
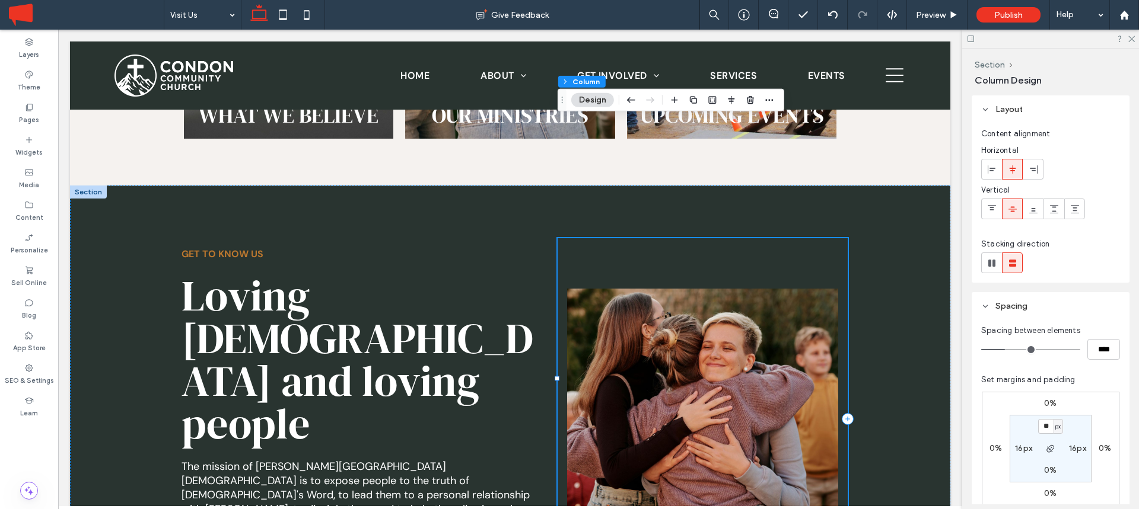
click at [840, 238] on div at bounding box center [702, 419] width 290 height 362
click at [1054, 470] on label "0%" at bounding box center [1050, 471] width 12 height 10
type input "*"
click at [1052, 451] on icon "button" at bounding box center [1050, 448] width 9 height 9
click at [1047, 470] on input "*" at bounding box center [1045, 471] width 15 height 15
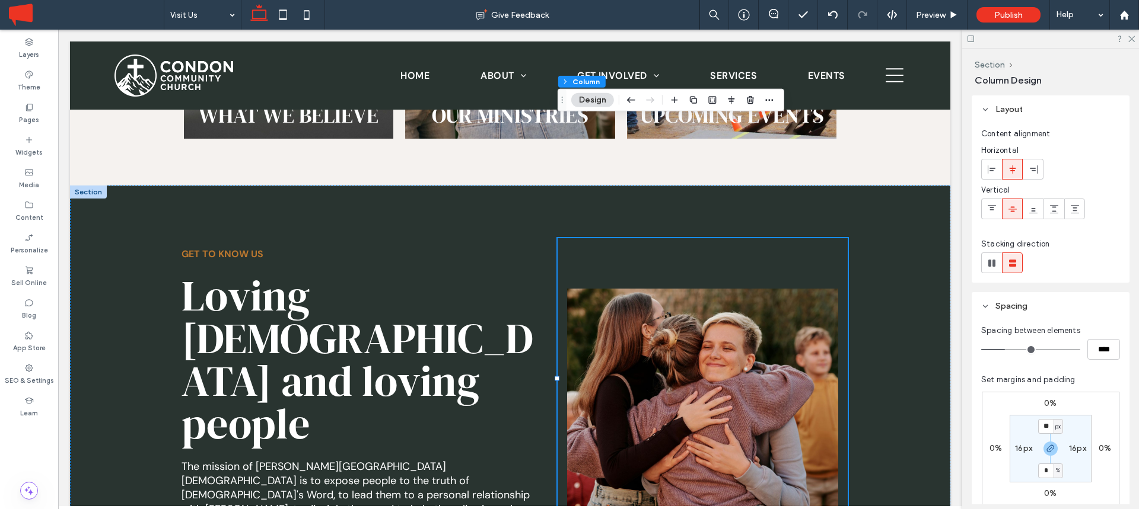
click at [1062, 470] on div "%" at bounding box center [1057, 471] width 9 height 15
click at [1053, 393] on span "px" at bounding box center [1054, 391] width 8 height 12
click at [1041, 469] on input "*" at bounding box center [1045, 471] width 15 height 15
type input "**"
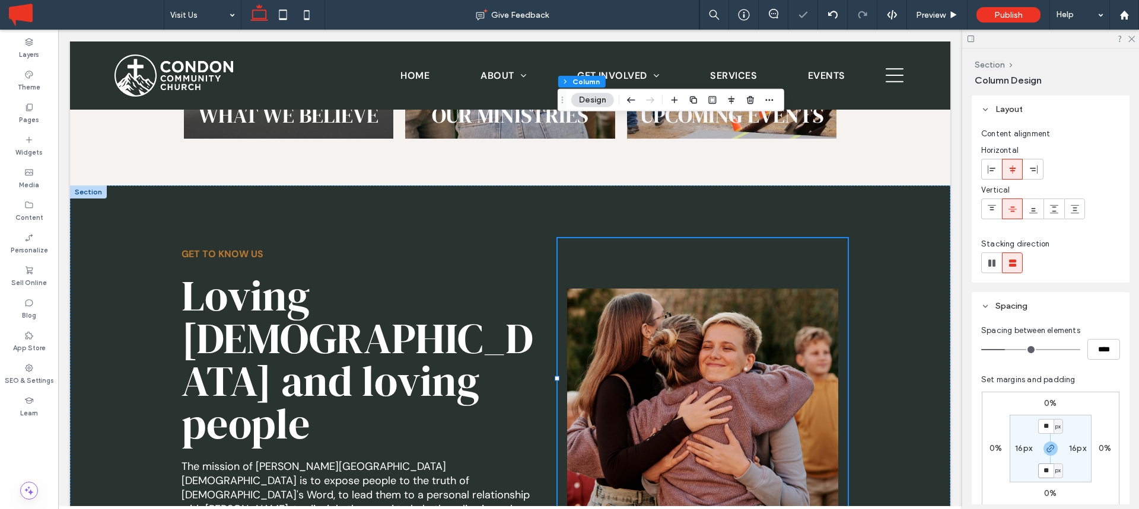
type input "**"
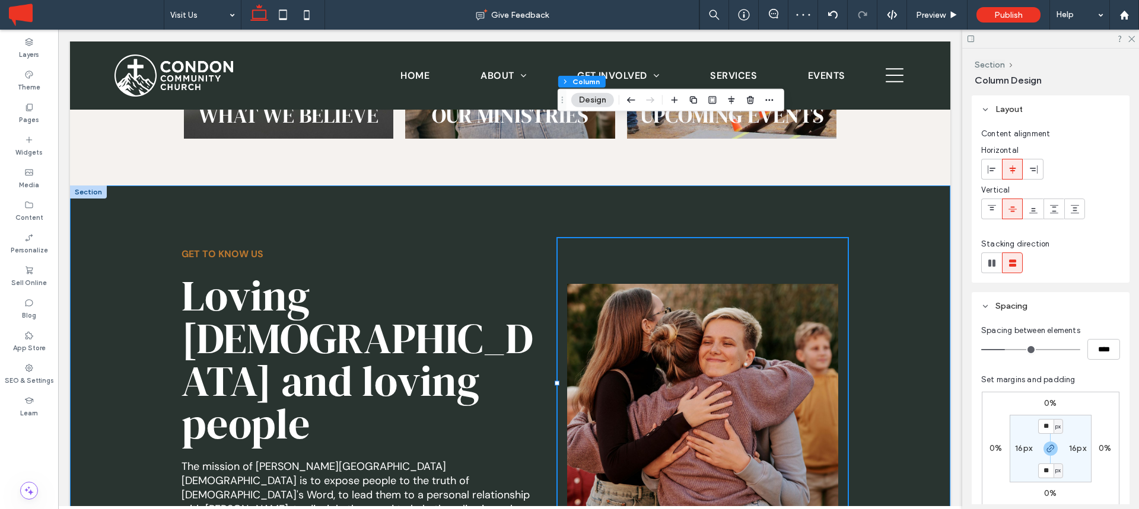
click at [866, 278] on div "Loving [DEMOGRAPHIC_DATA] and loving people The mission of [PERSON_NAME][DEMOGR…" at bounding box center [510, 419] width 880 height 467
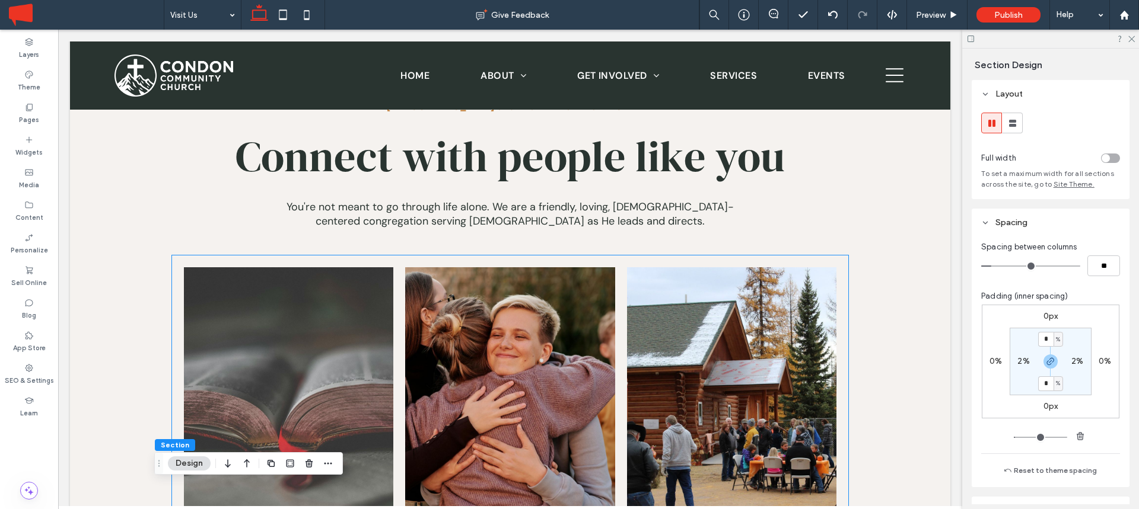
scroll to position [2197, 0]
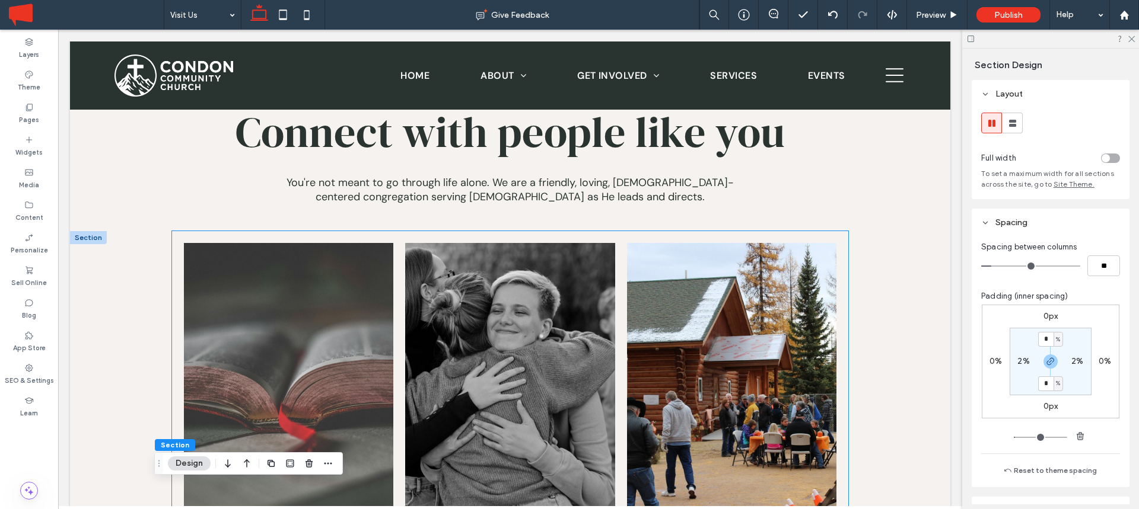
click at [485, 250] on link at bounding box center [510, 400] width 210 height 314
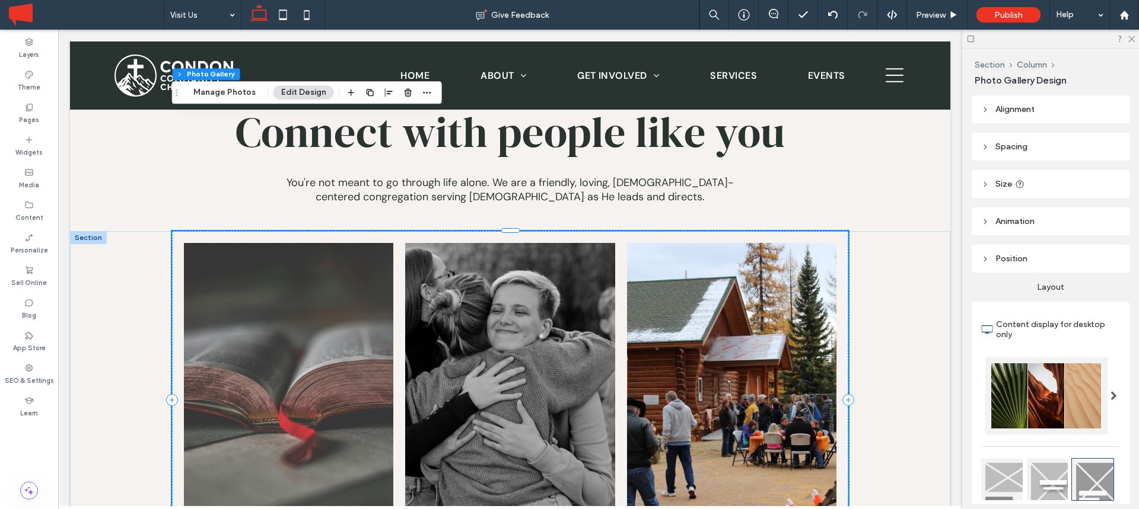
click at [516, 255] on link at bounding box center [510, 400] width 210 height 314
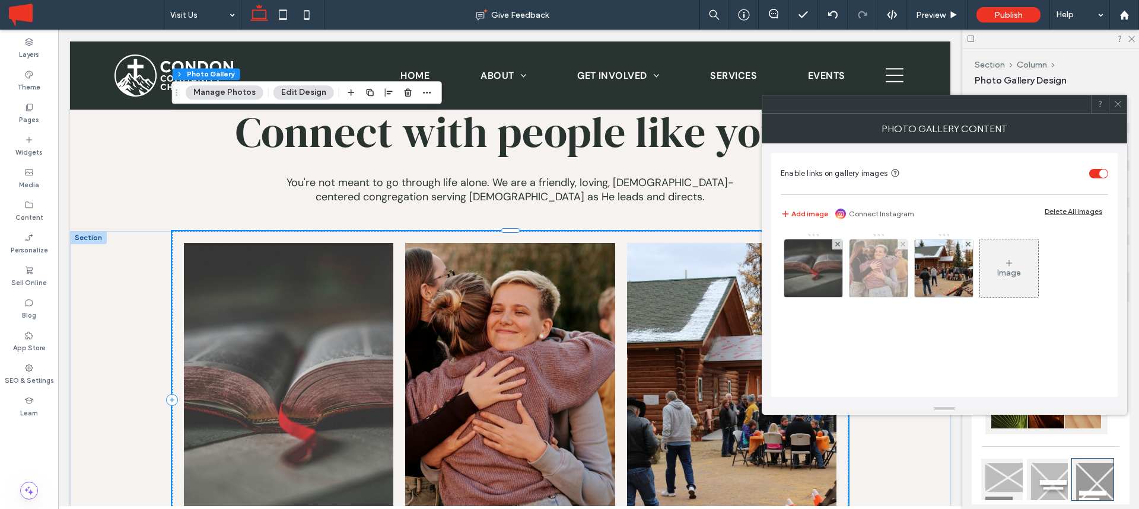
click at [879, 265] on img at bounding box center [878, 269] width 87 height 58
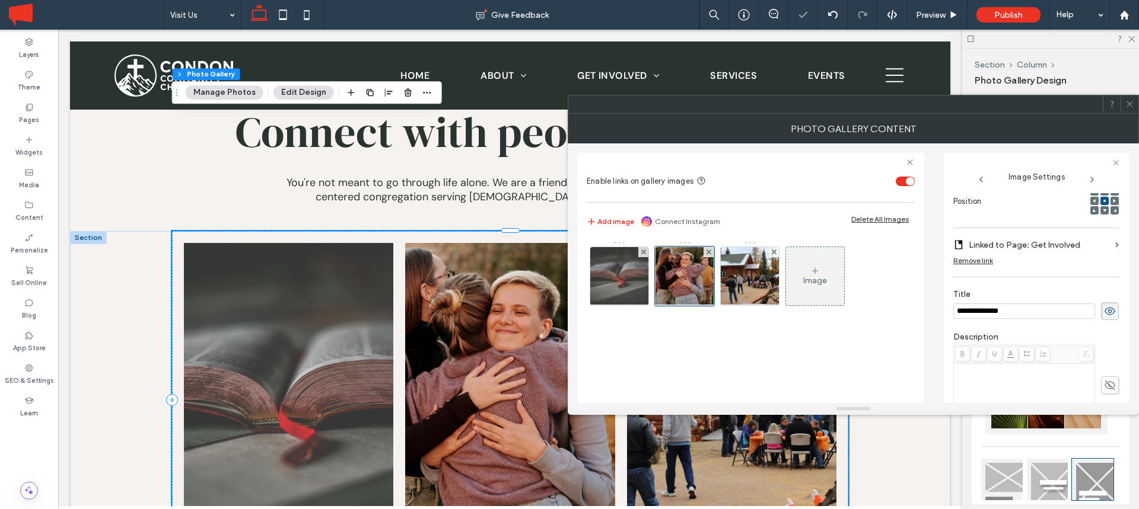
scroll to position [0, 0]
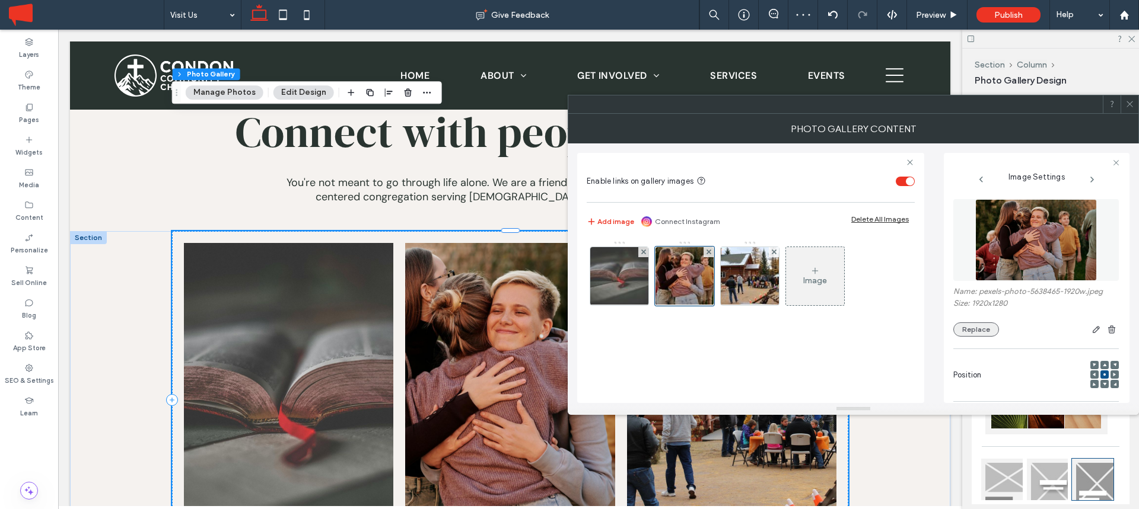
click at [980, 329] on button "Replace" at bounding box center [976, 330] width 46 height 14
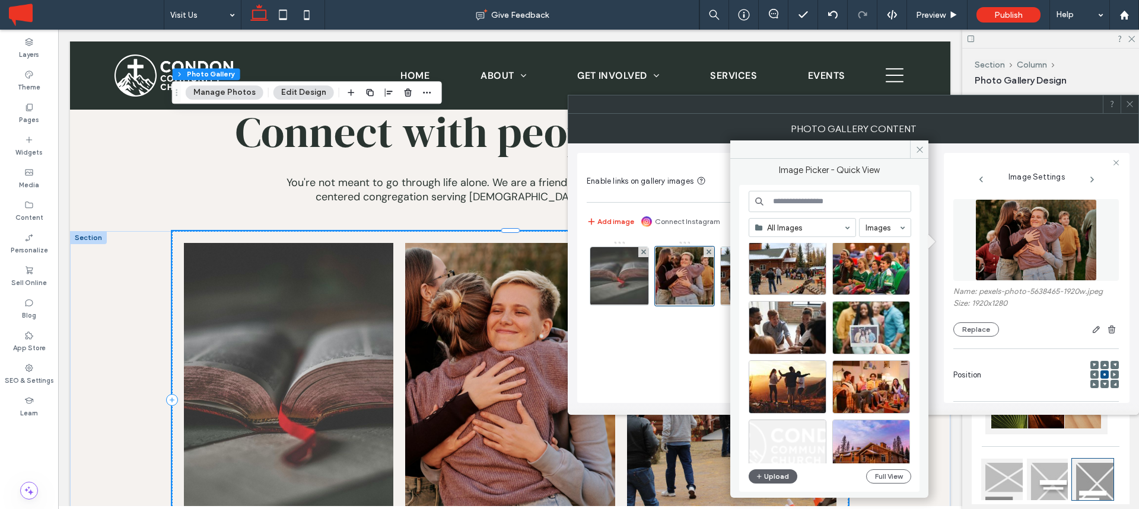
scroll to position [852, 0]
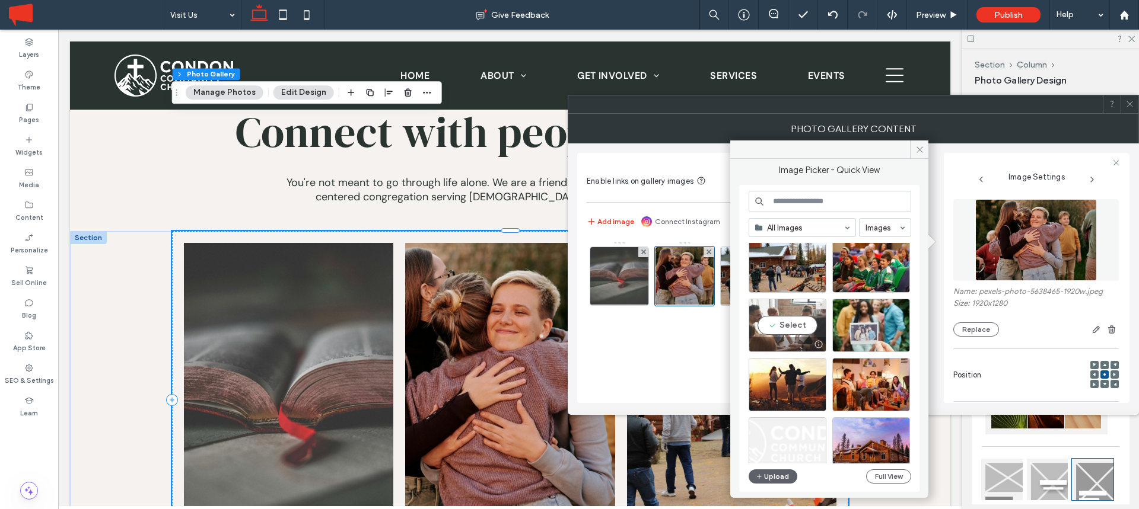
click at [794, 325] on div "Select" at bounding box center [787, 325] width 78 height 53
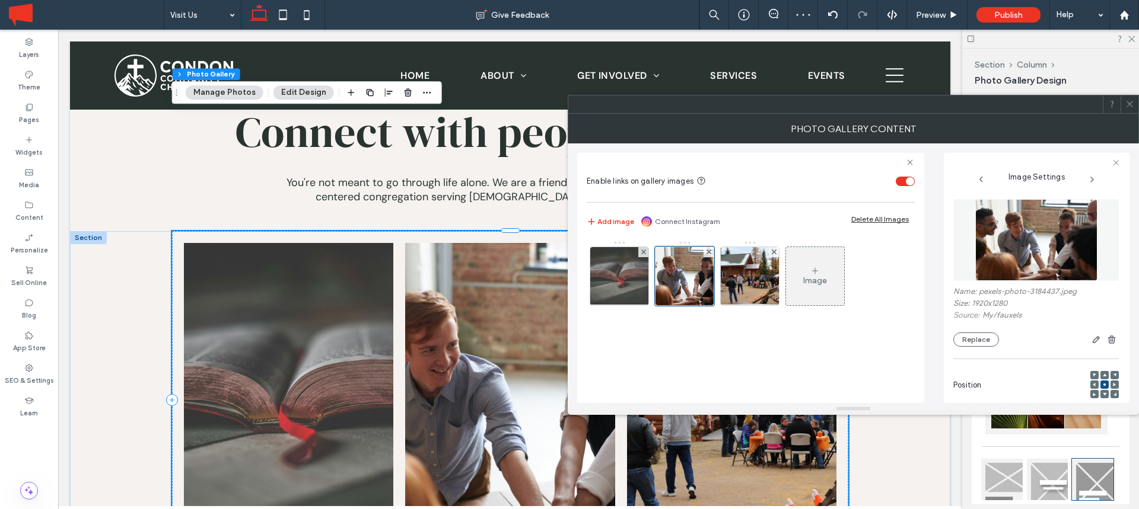
click at [1133, 98] on span at bounding box center [1129, 104] width 9 height 18
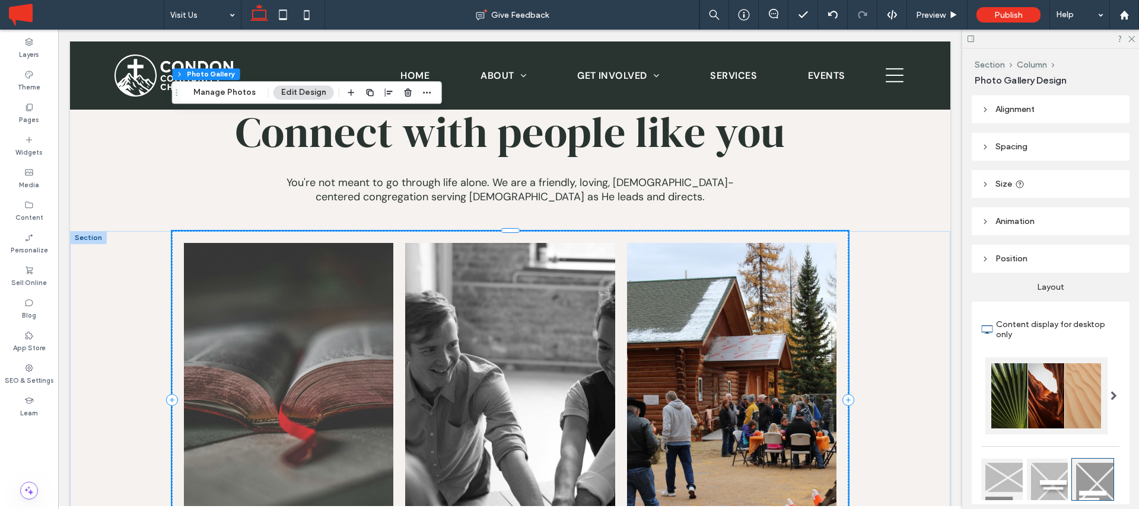
click at [519, 243] on link at bounding box center [510, 400] width 210 height 314
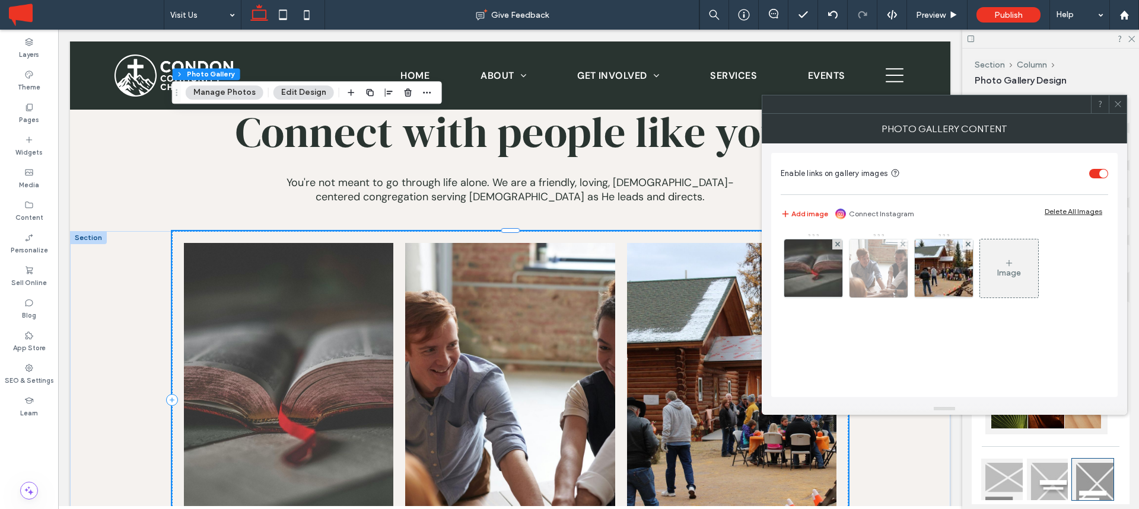
click at [869, 279] on img at bounding box center [878, 269] width 87 height 58
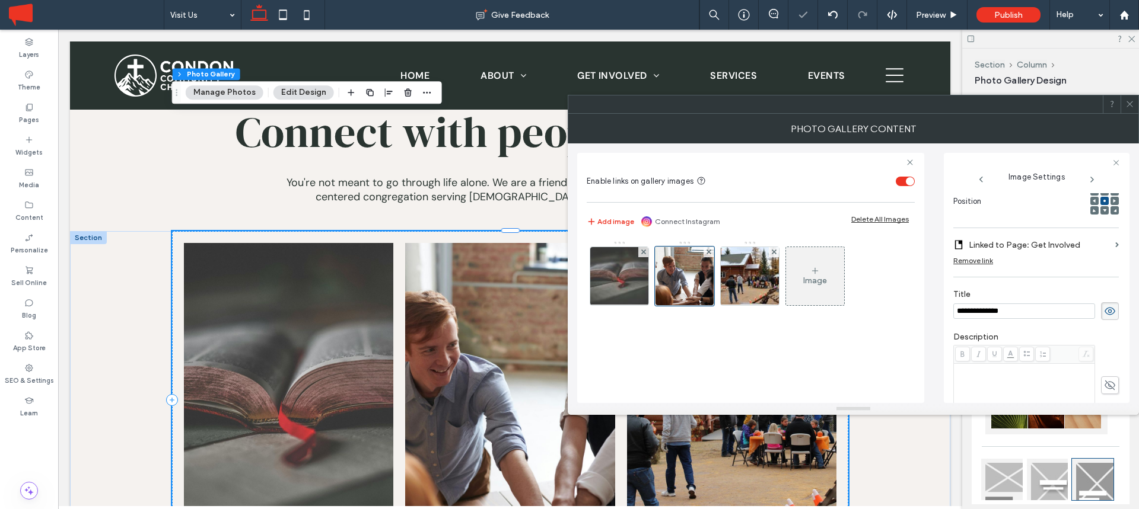
scroll to position [0, 0]
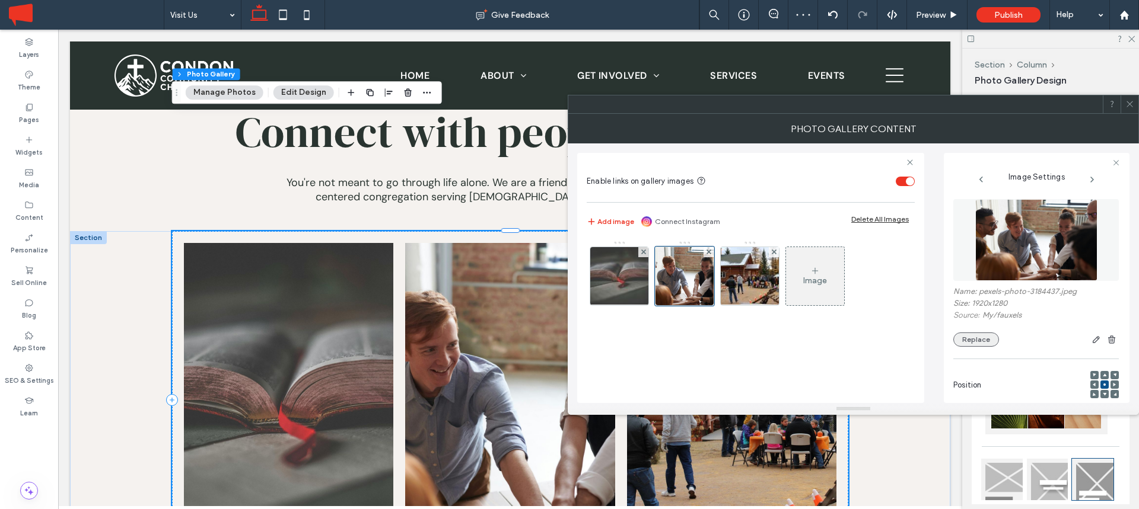
click at [976, 335] on button "Replace" at bounding box center [976, 340] width 46 height 14
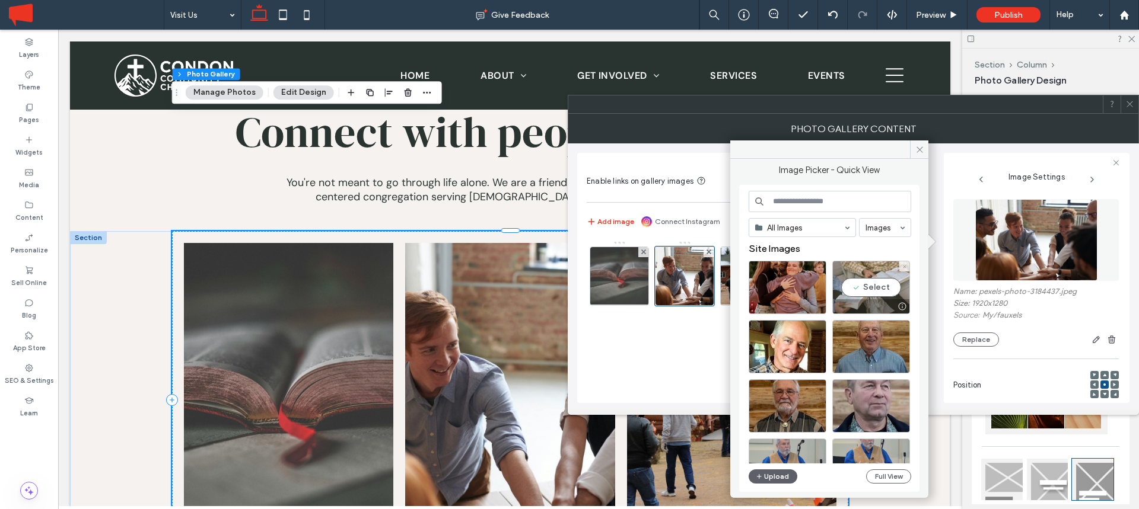
click at [877, 282] on div "Select" at bounding box center [871, 287] width 78 height 53
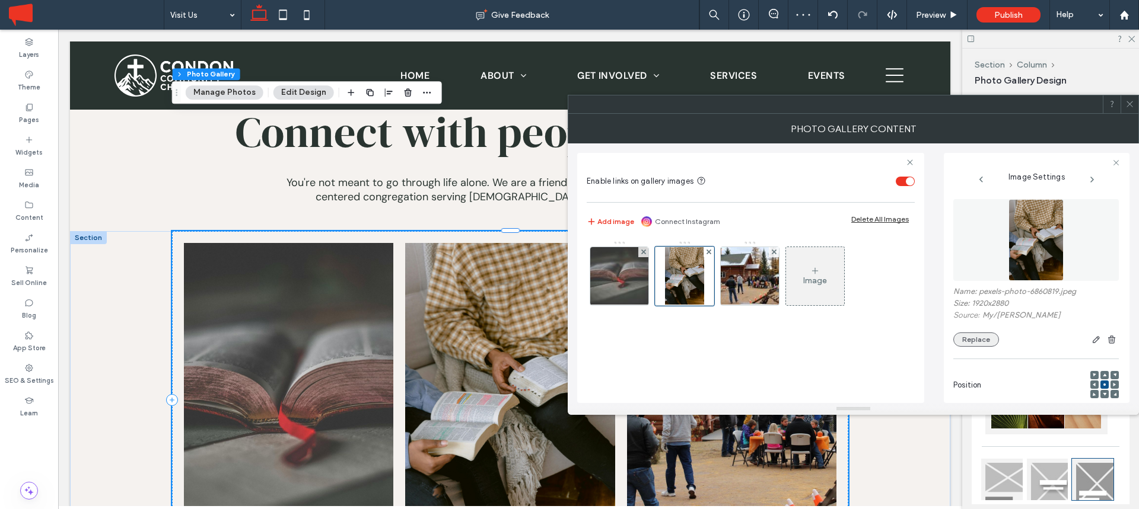
click at [980, 334] on button "Replace" at bounding box center [976, 340] width 46 height 14
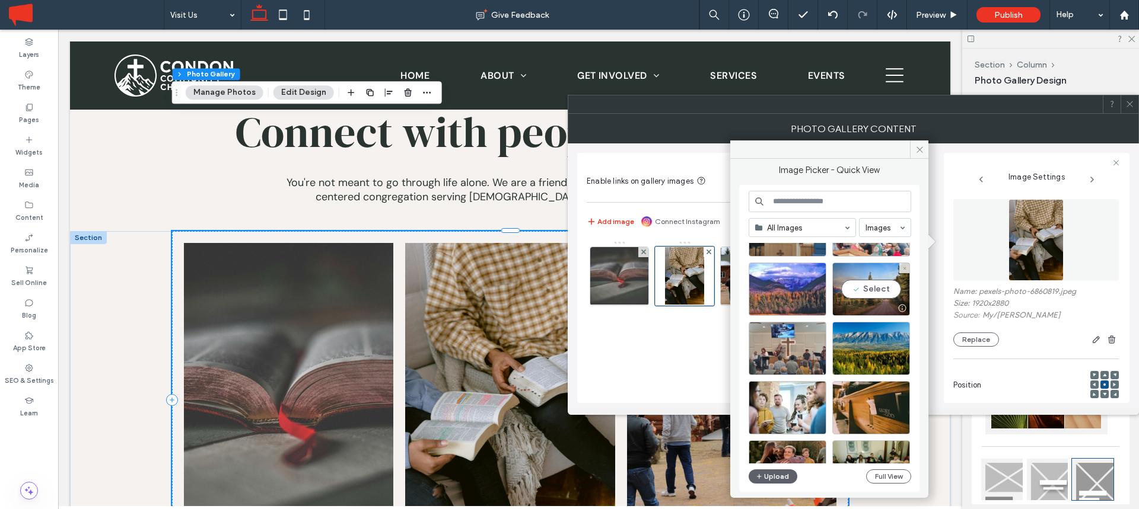
scroll to position [568, 0]
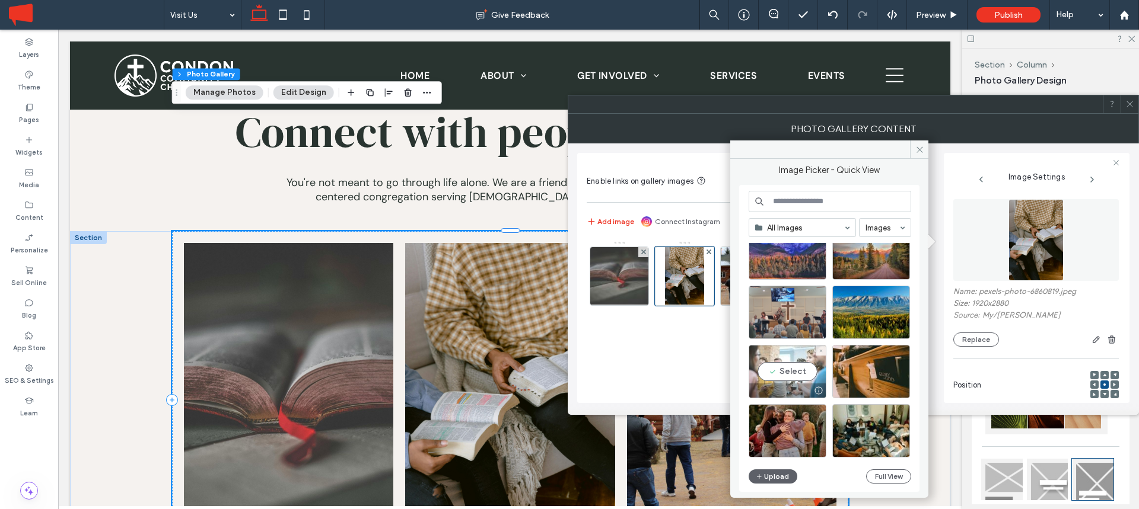
click at [791, 375] on div "Select" at bounding box center [787, 371] width 78 height 53
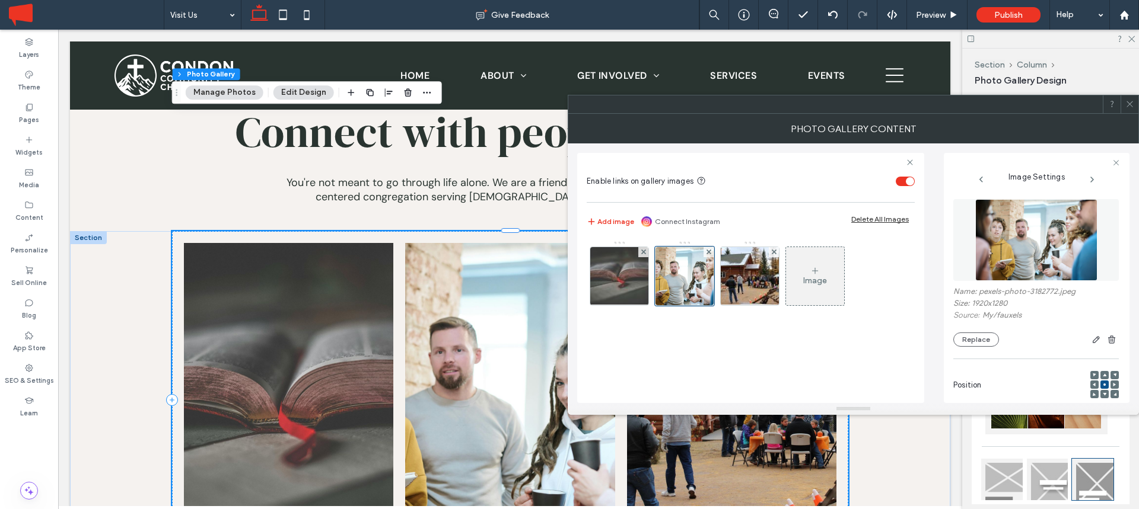
click at [1090, 384] on div at bounding box center [1094, 385] width 8 height 8
click at [1091, 384] on div at bounding box center [1094, 385] width 8 height 8
click at [1090, 384] on div at bounding box center [1094, 385] width 8 height 8
click at [1090, 375] on div at bounding box center [1094, 375] width 8 height 8
click at [1100, 375] on div at bounding box center [1104, 375] width 8 height 8
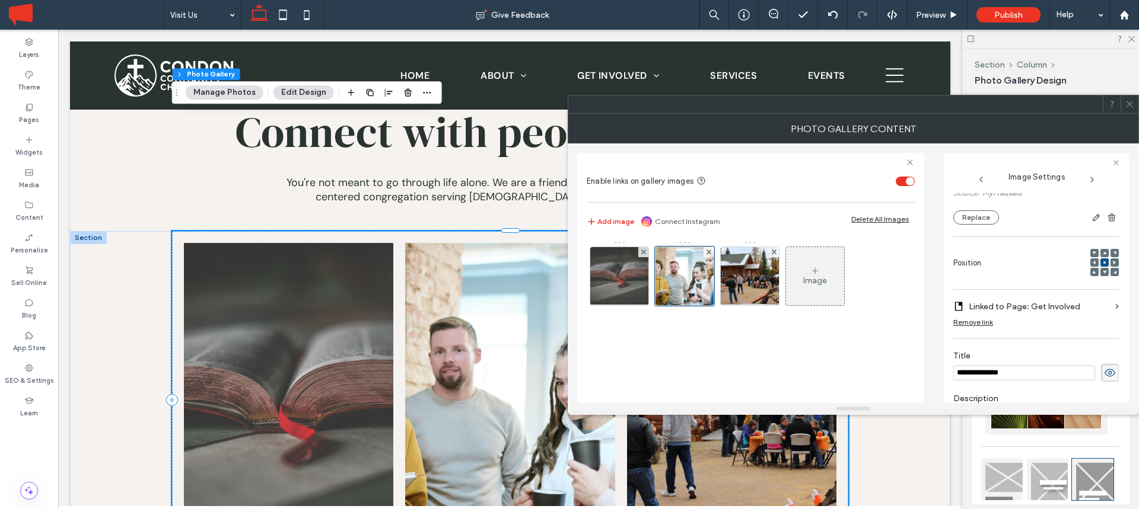
scroll to position [122, 0]
click at [1087, 297] on label "Linked to Page: Get Involved" at bounding box center [1039, 308] width 142 height 22
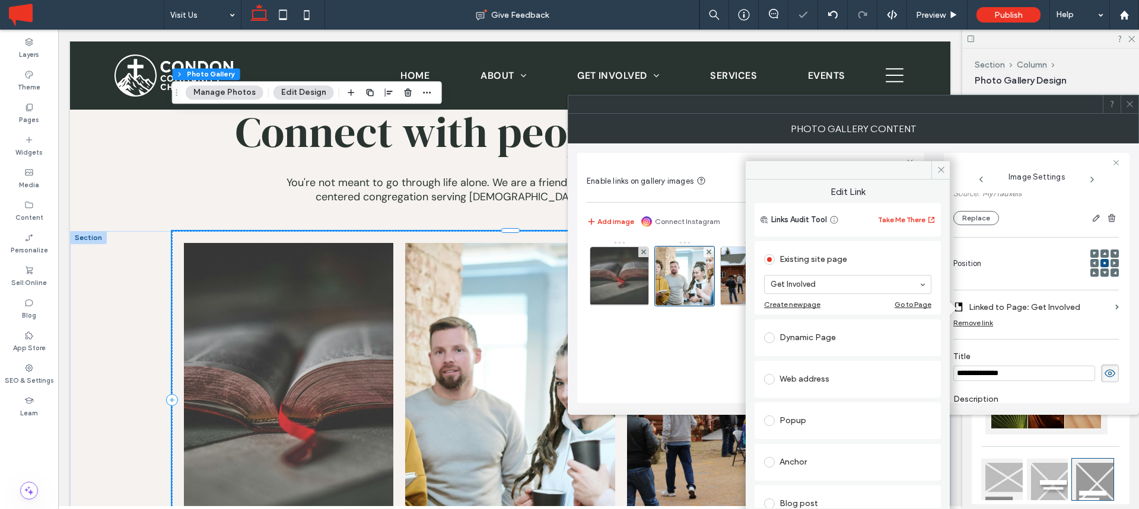
click at [998, 234] on div "Position" at bounding box center [1035, 257] width 165 height 53
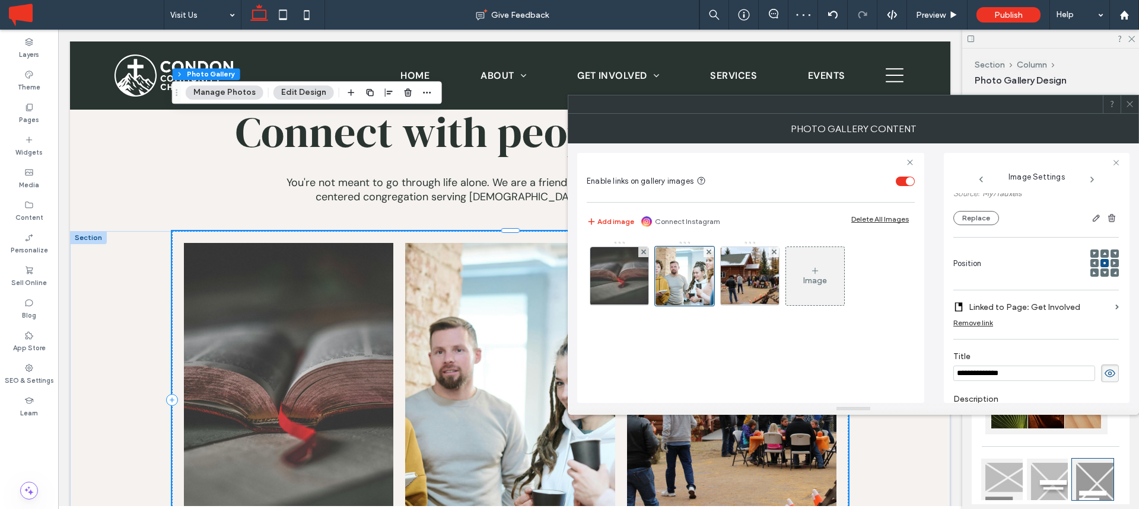
click at [1100, 254] on div at bounding box center [1104, 254] width 8 height 8
click at [1110, 254] on div at bounding box center [1114, 254] width 8 height 8
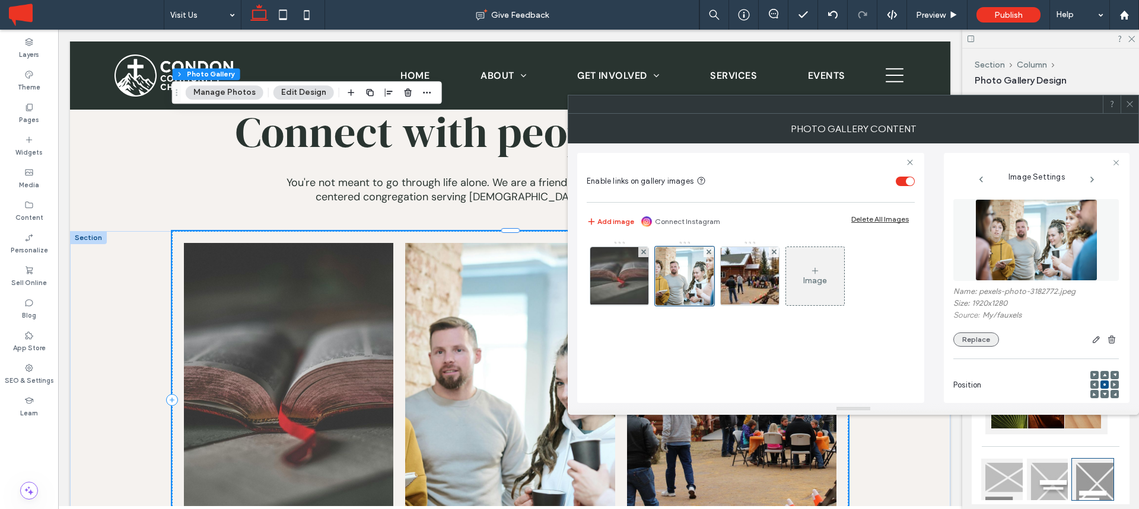
click at [977, 338] on button "Replace" at bounding box center [976, 340] width 46 height 14
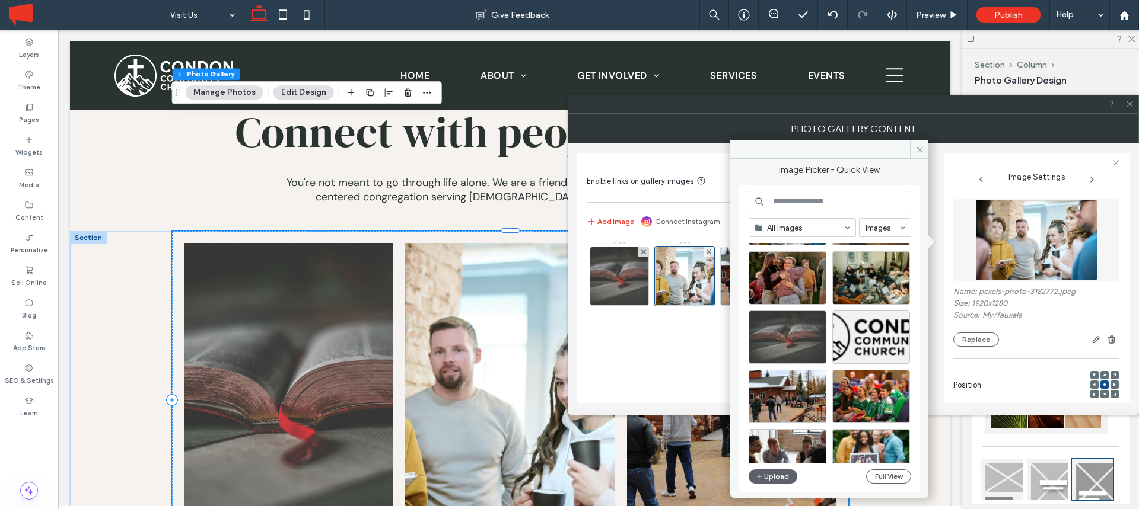
scroll to position [722, 0]
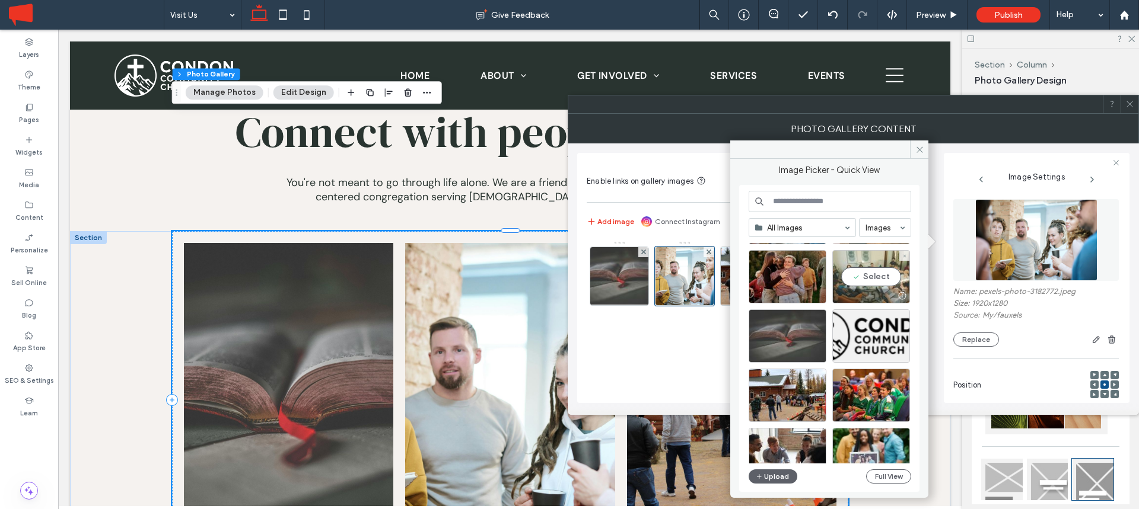
click at [874, 272] on div "Select" at bounding box center [871, 276] width 78 height 53
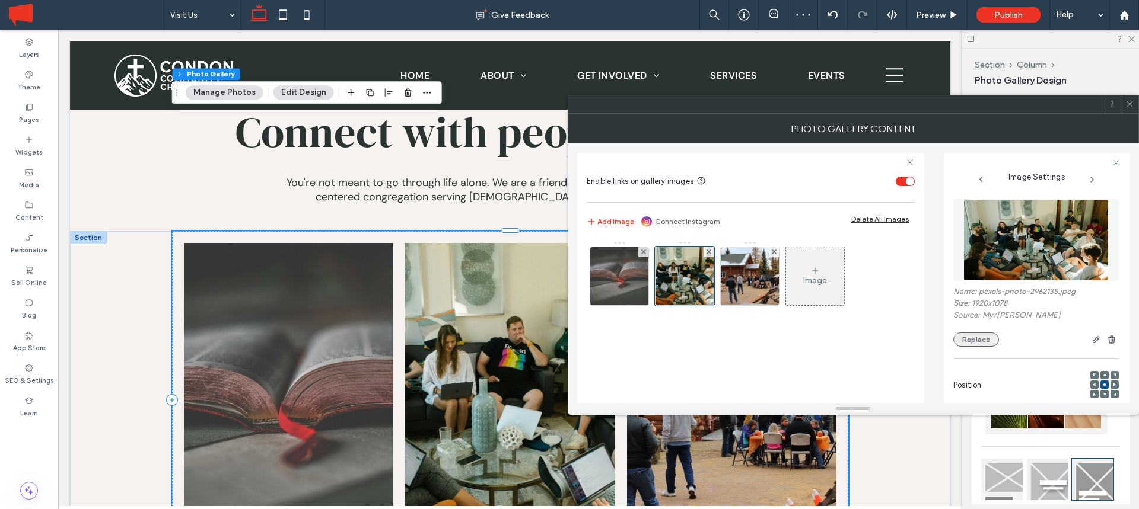
click at [973, 342] on button "Replace" at bounding box center [976, 340] width 46 height 14
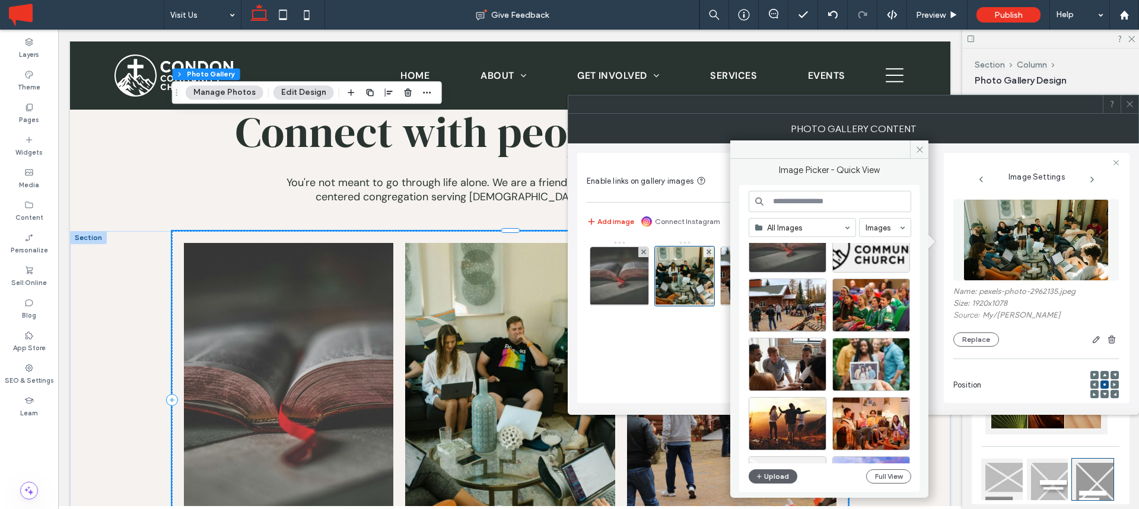
scroll to position [816, 0]
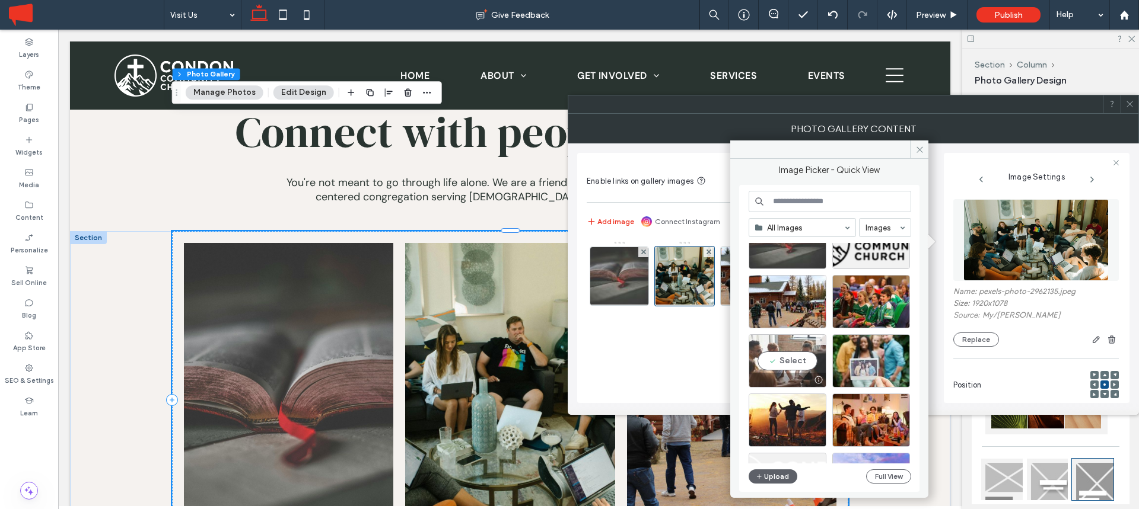
click at [794, 361] on div "Select" at bounding box center [787, 360] width 78 height 53
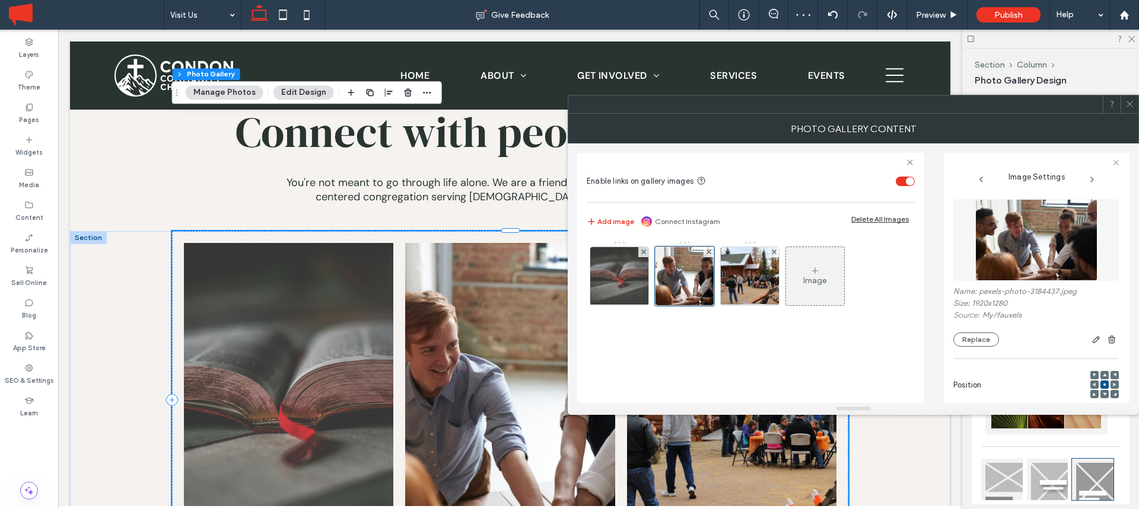
click at [1130, 103] on use at bounding box center [1129, 104] width 6 height 6
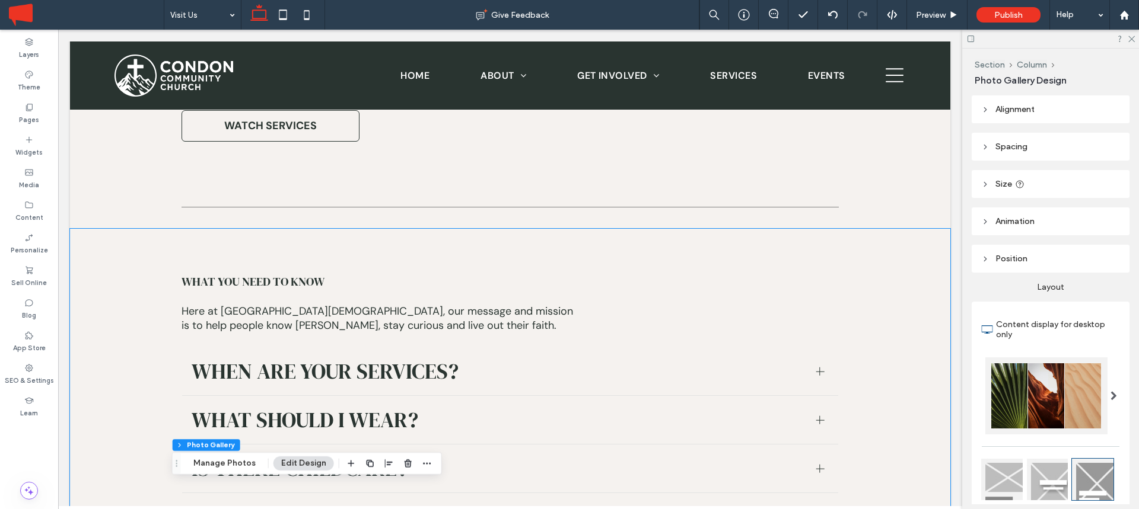
scroll to position [970, 0]
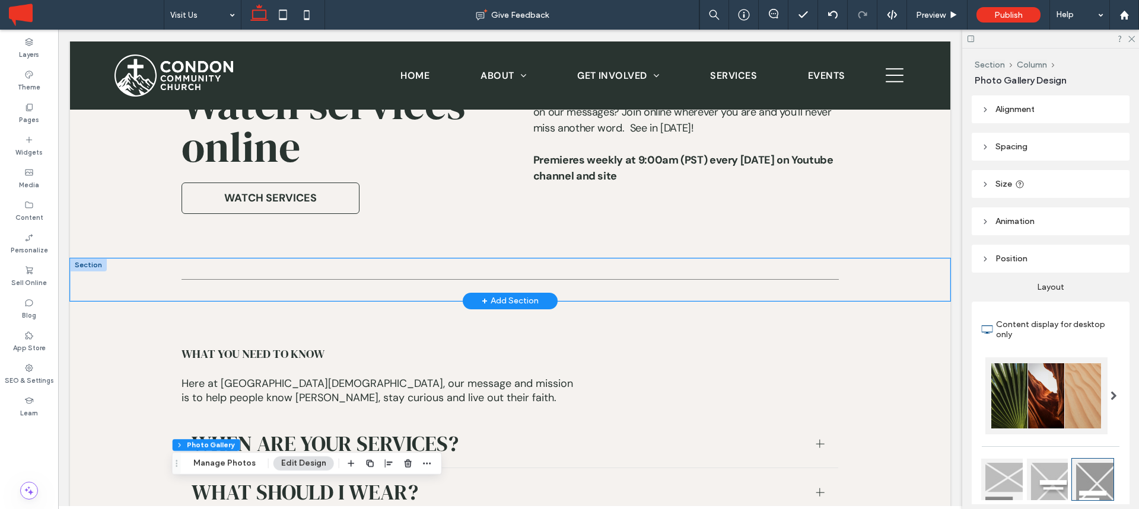
click at [106, 259] on div at bounding box center [510, 280] width 880 height 43
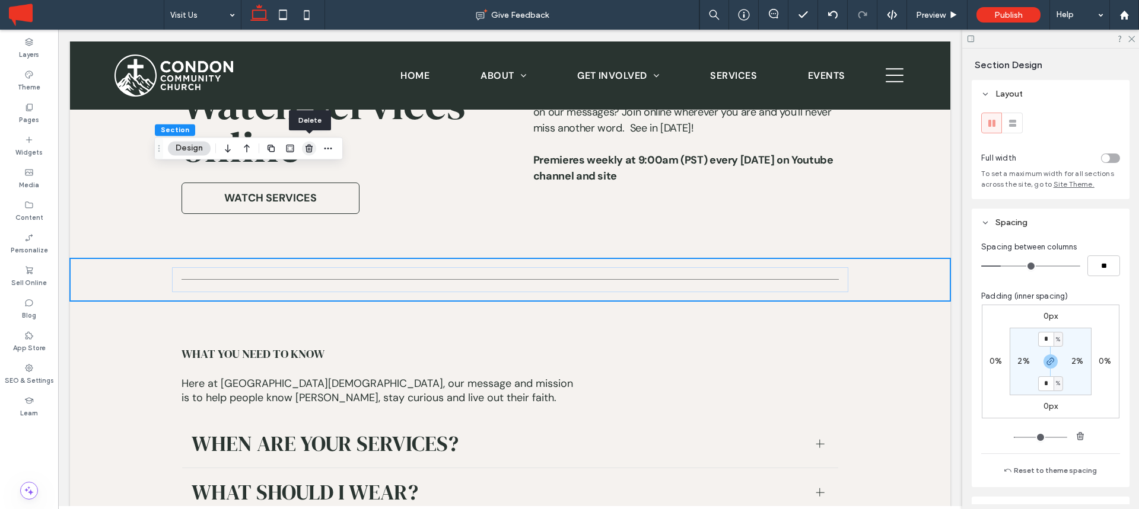
click at [308, 148] on icon "button" at bounding box center [308, 148] width 9 height 9
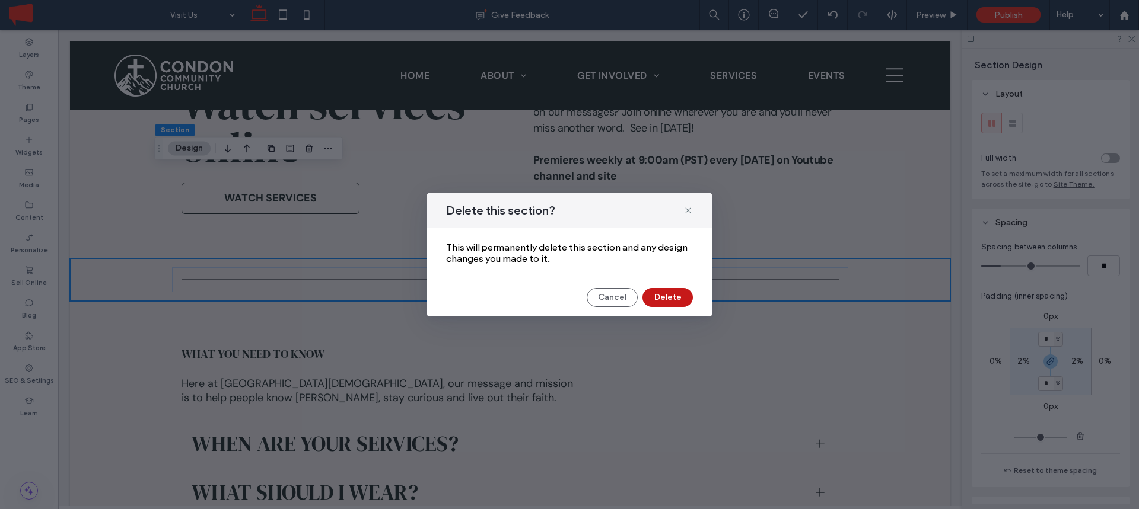
click at [661, 293] on button "Delete" at bounding box center [667, 297] width 50 height 19
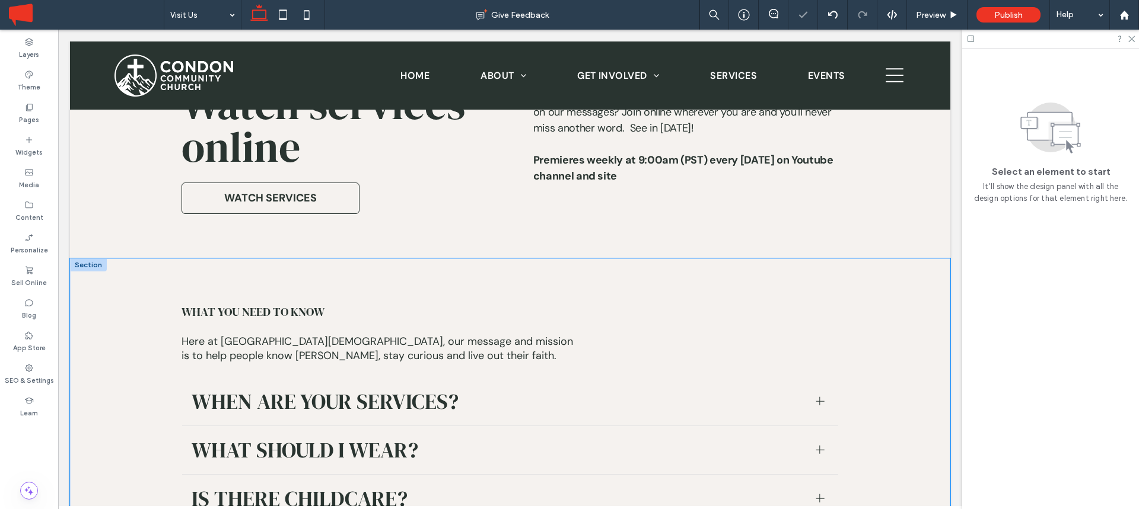
click at [132, 259] on div "WHAT YOU NEED TO KNOW ﻿ Here at [GEOGRAPHIC_DATA][DEMOGRAPHIC_DATA], our messag…" at bounding box center [510, 462] width 880 height 407
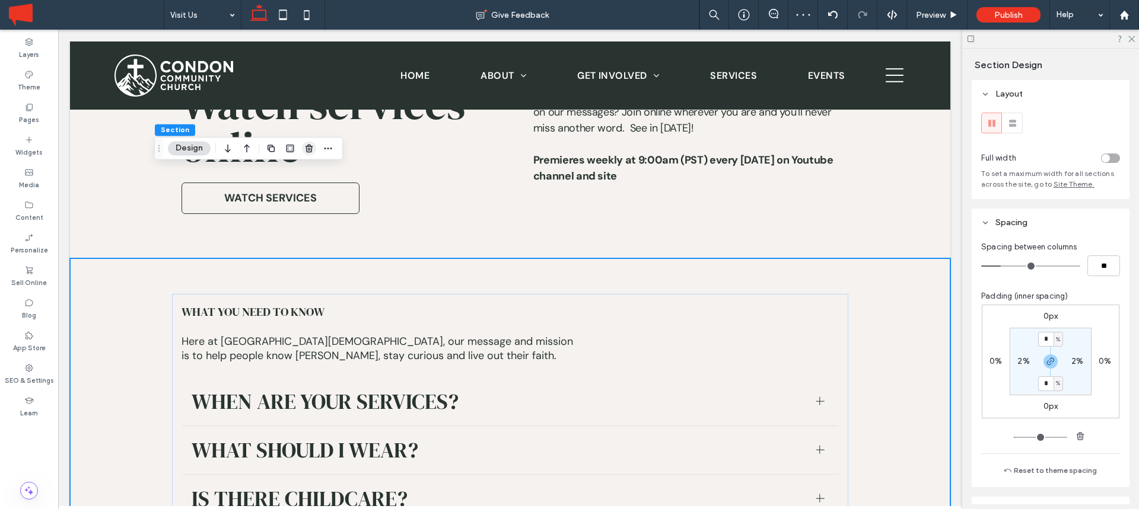
click at [307, 149] on icon "button" at bounding box center [308, 148] width 9 height 9
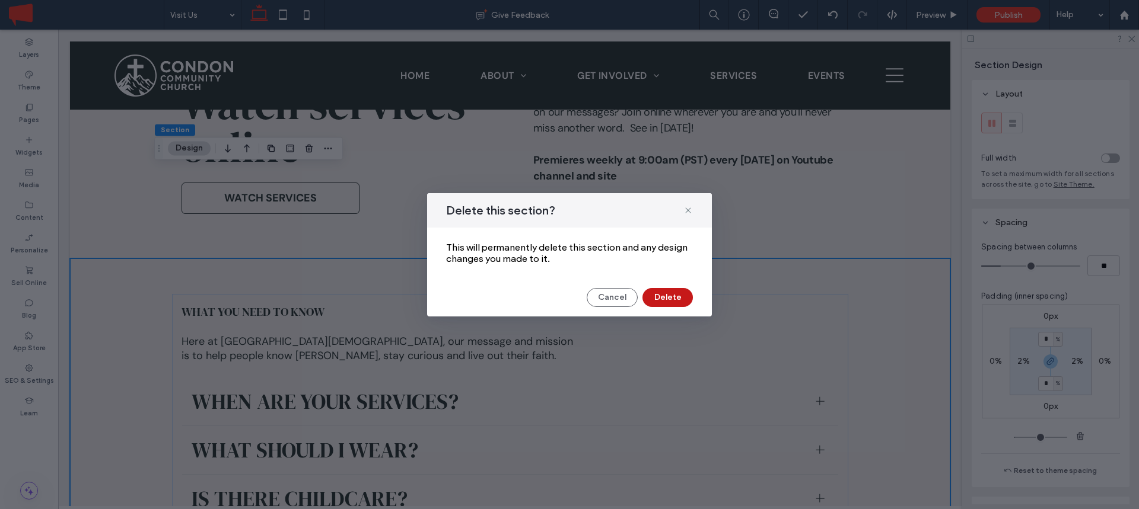
click at [662, 295] on button "Delete" at bounding box center [667, 297] width 50 height 19
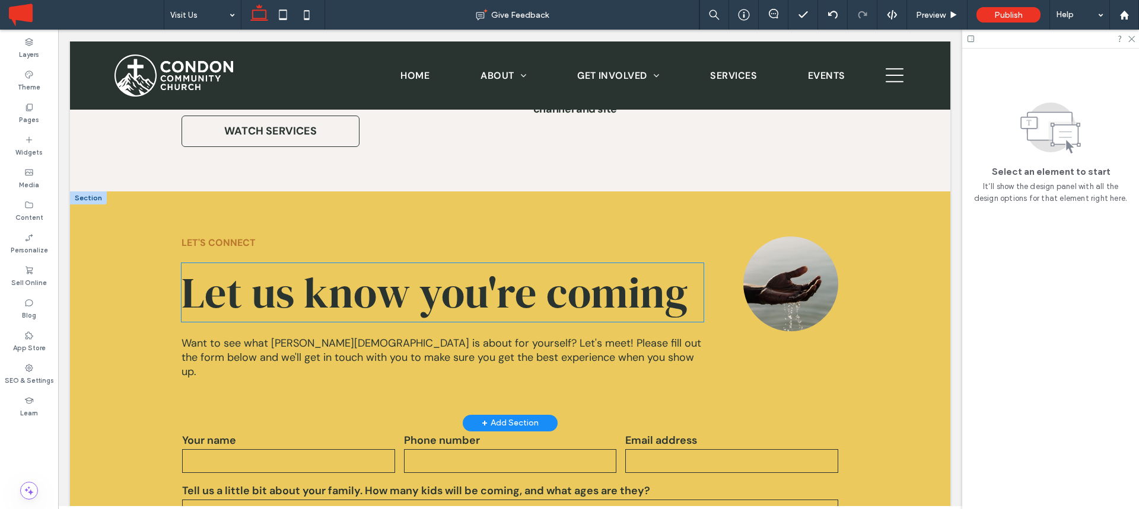
scroll to position [1031, 0]
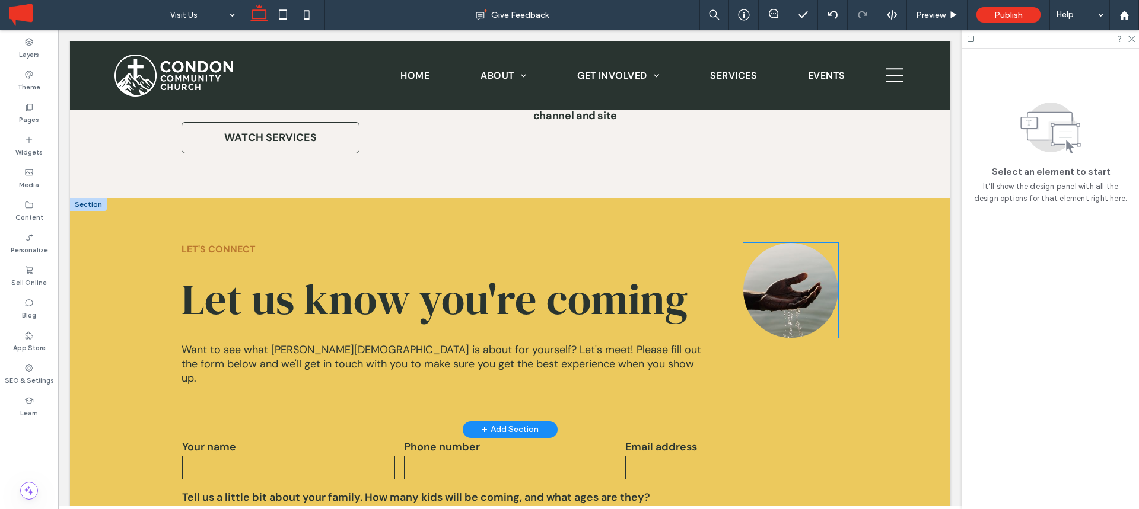
click at [787, 243] on link at bounding box center [790, 290] width 95 height 95
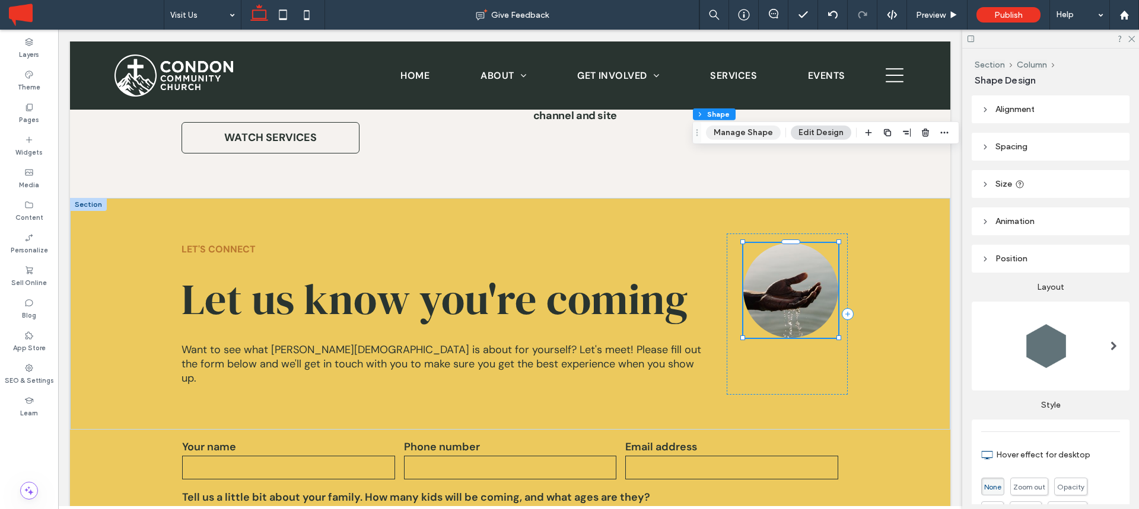
click at [732, 130] on button "Manage Shape" at bounding box center [743, 133] width 75 height 14
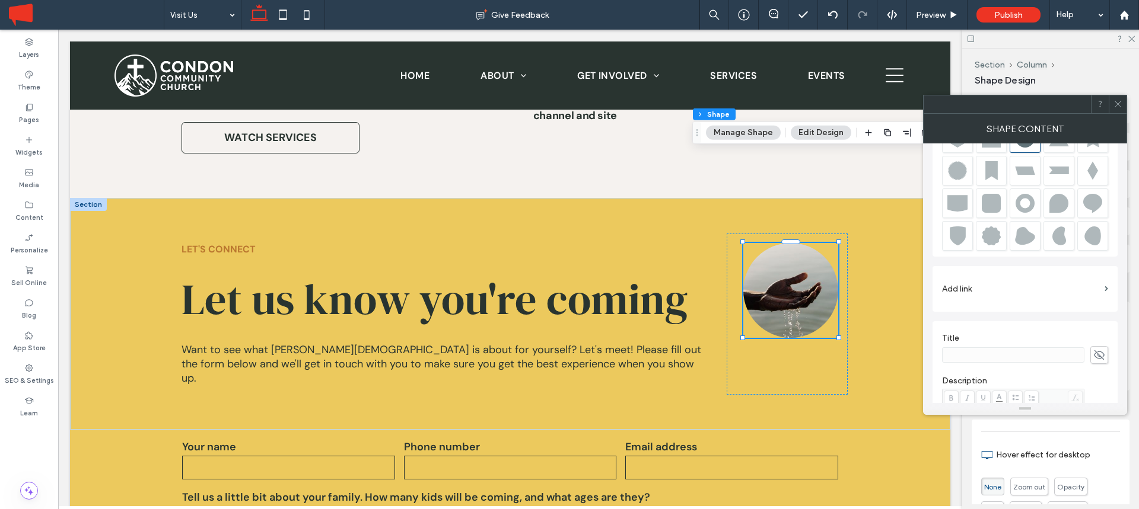
scroll to position [0, 0]
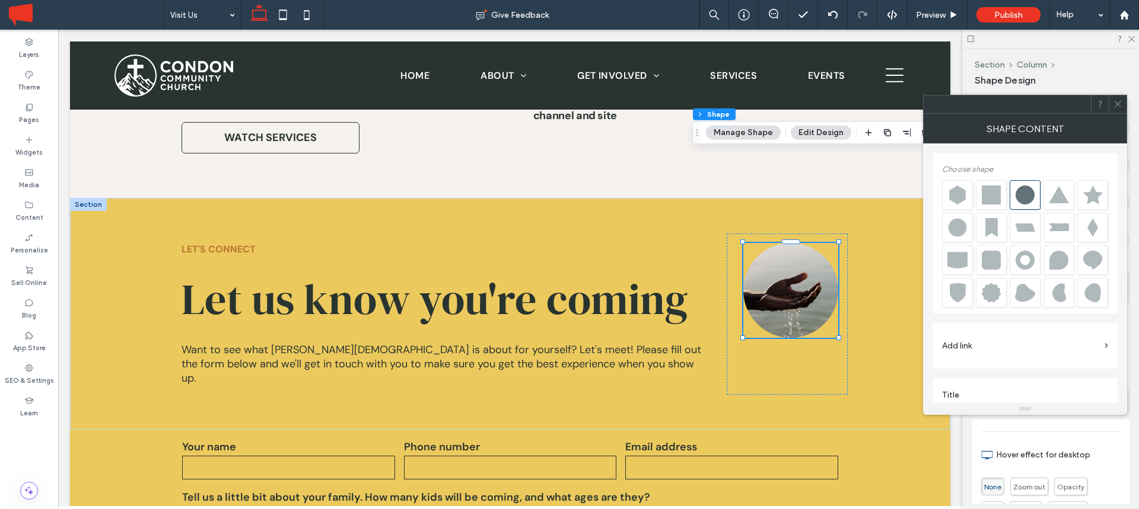
click at [1119, 101] on icon at bounding box center [1117, 104] width 9 height 9
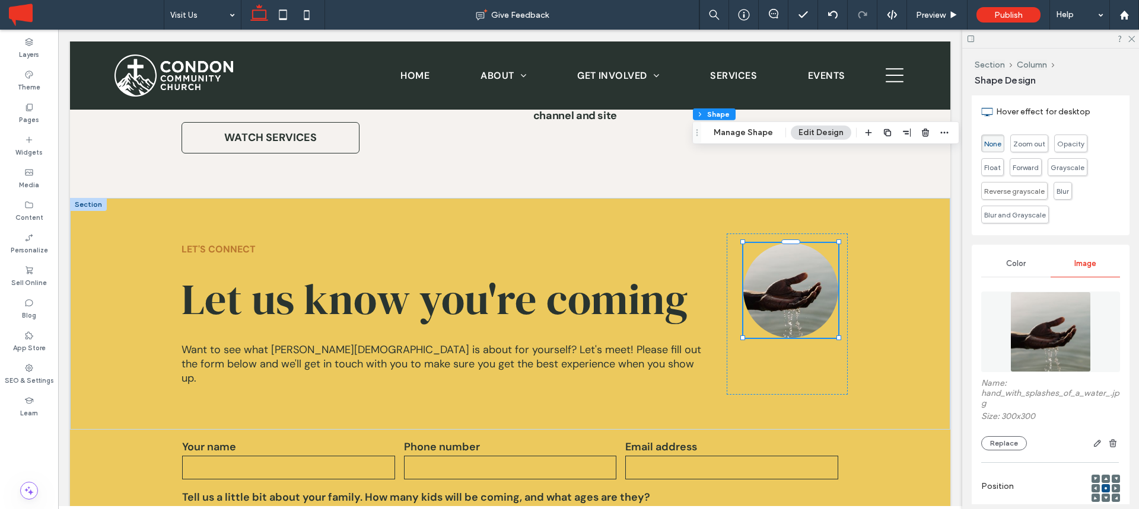
scroll to position [357, 0]
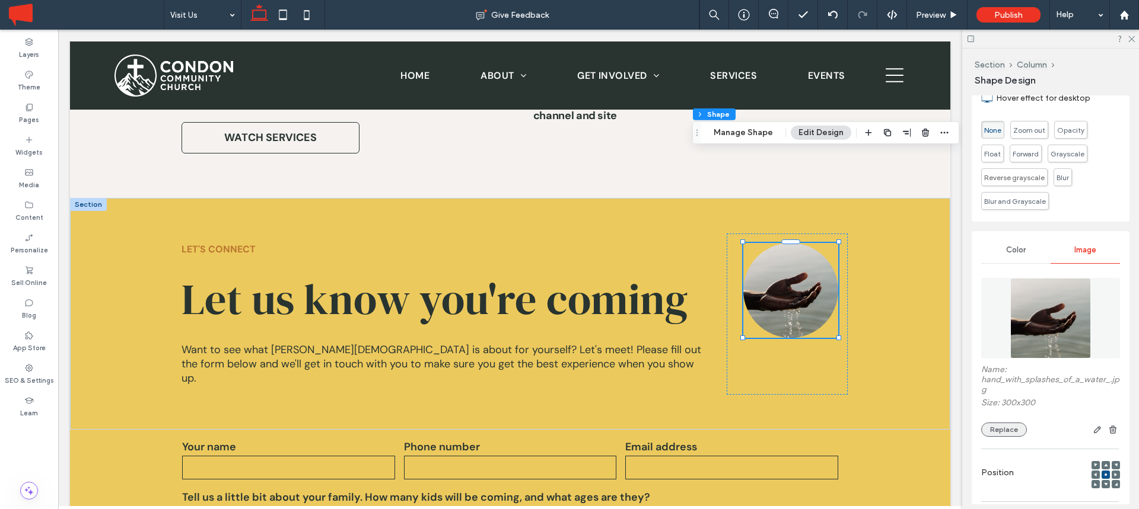
click at [1009, 432] on button "Replace" at bounding box center [1004, 430] width 46 height 14
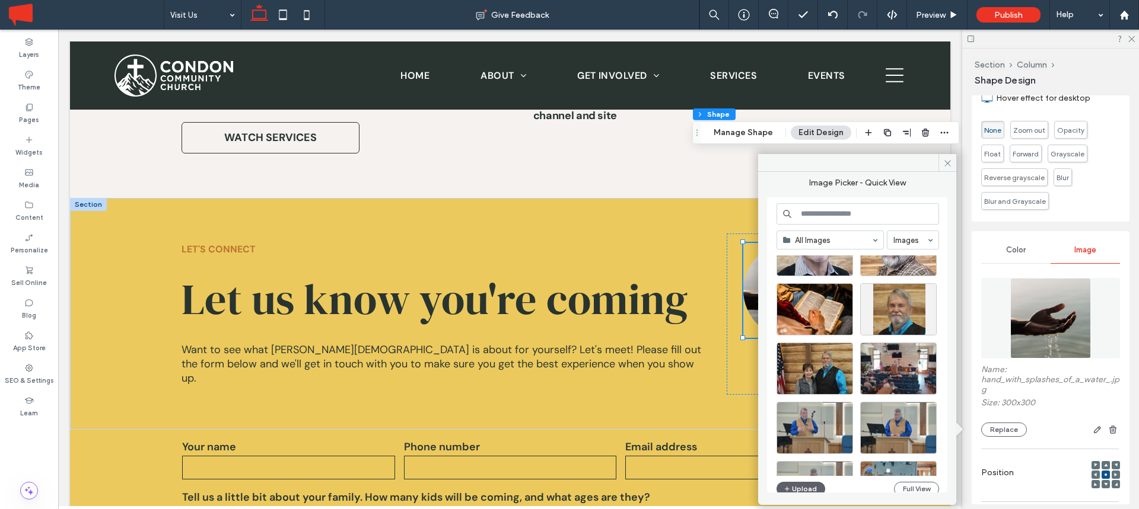
scroll to position [289, 0]
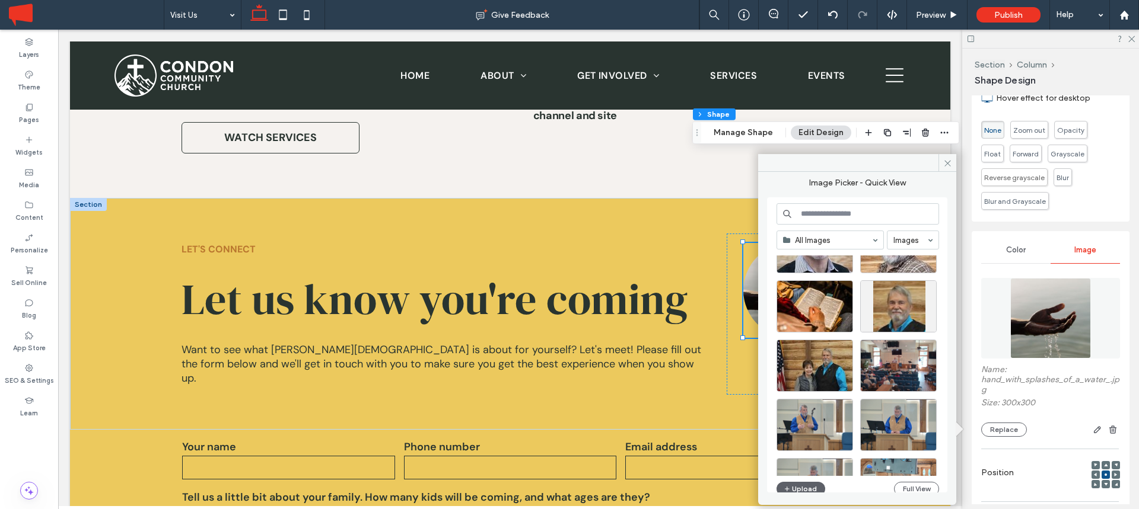
click at [813, 214] on input at bounding box center [857, 213] width 163 height 21
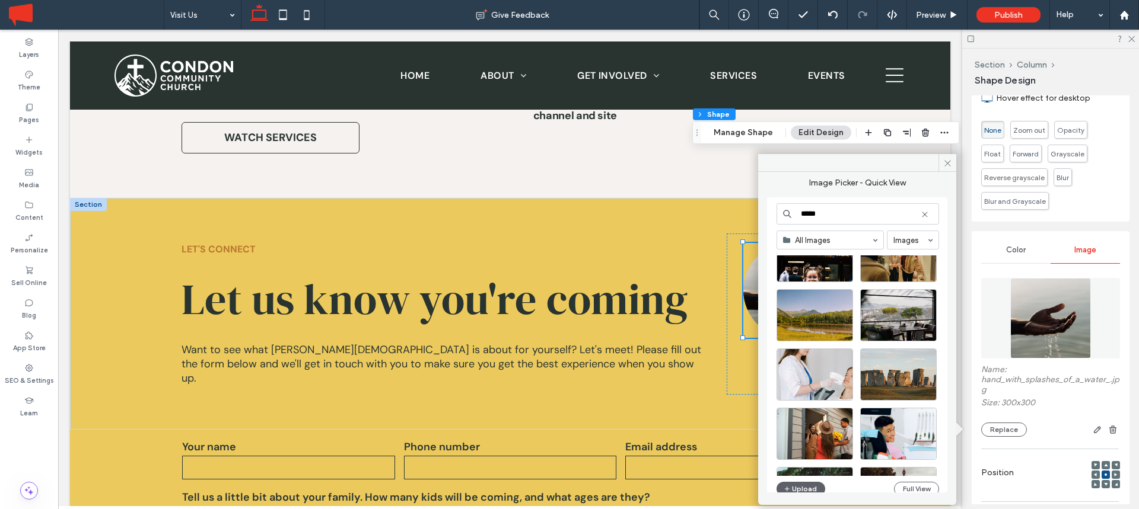
scroll to position [877, 0]
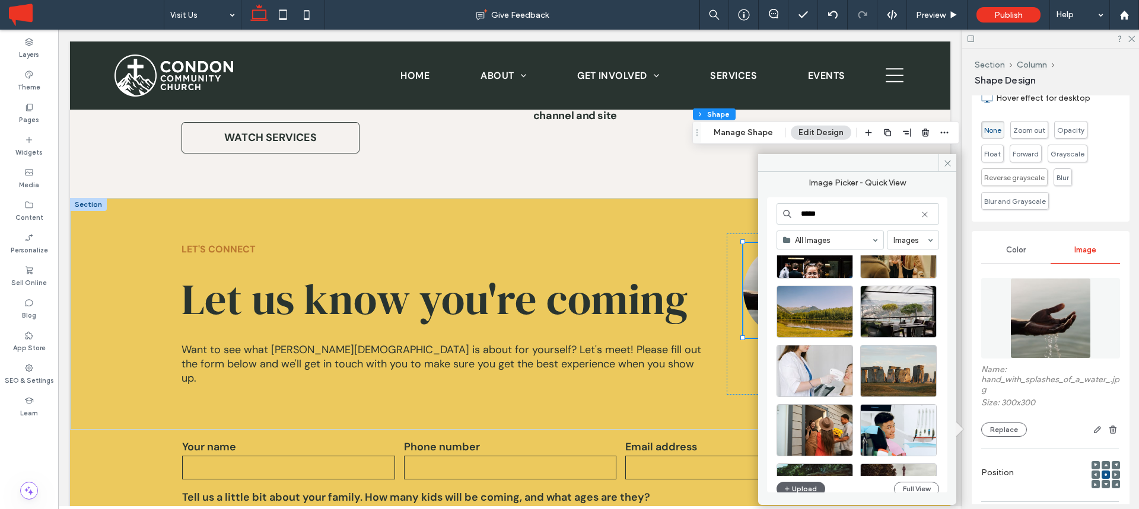
type input "*****"
click at [926, 213] on use at bounding box center [924, 214] width 5 height 5
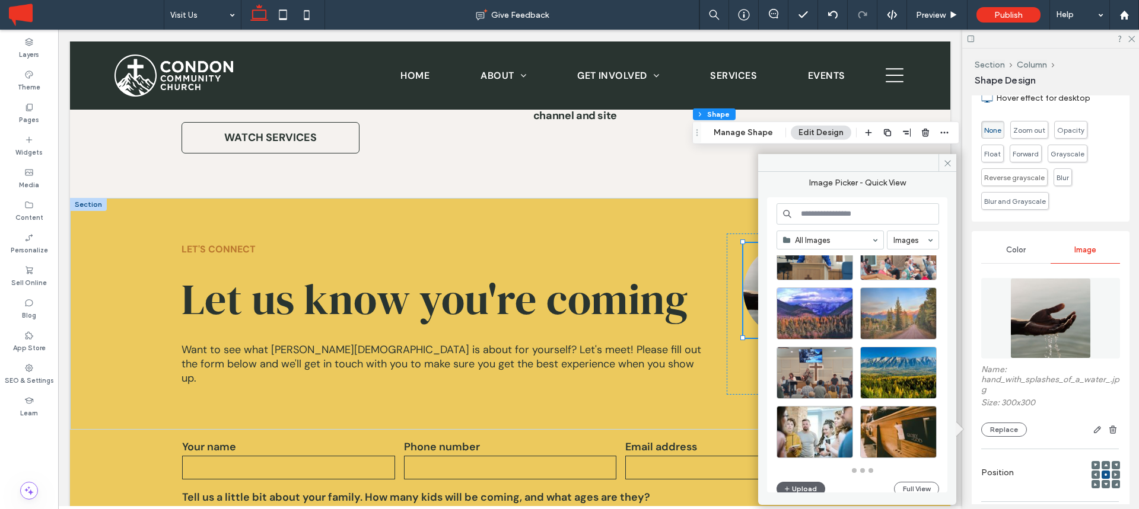
scroll to position [520, 0]
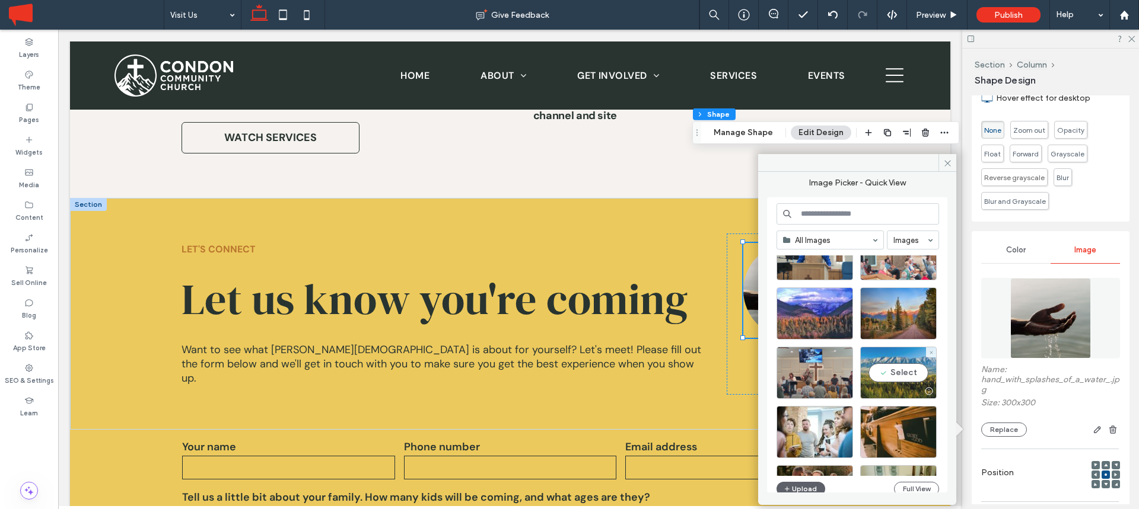
click at [903, 372] on div "Select" at bounding box center [898, 373] width 77 height 52
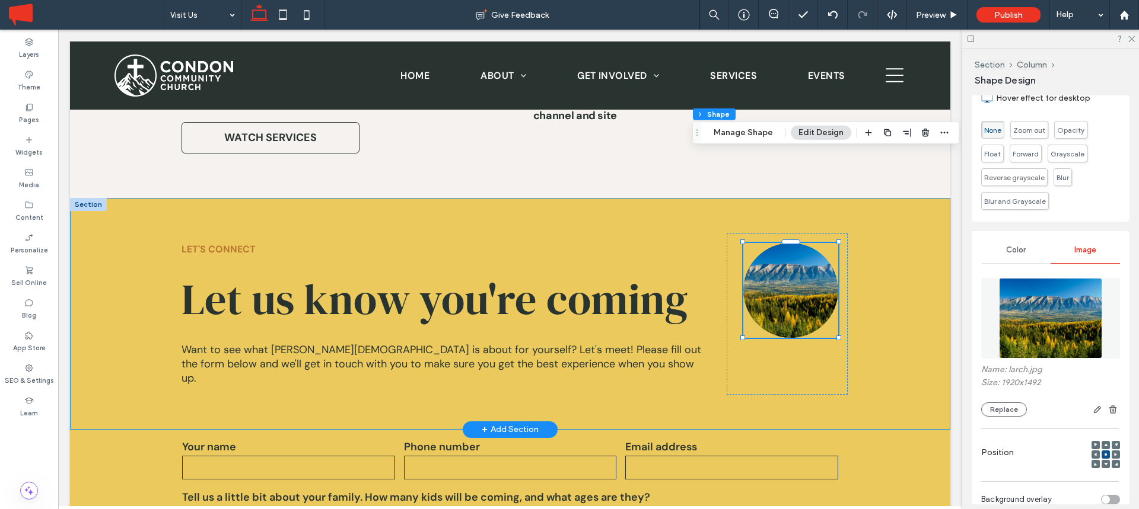
click at [886, 217] on div "LET'S CONNECT Let us know you're coming Want to see what [PERSON_NAME][DEMOGRAP…" at bounding box center [510, 314] width 880 height 232
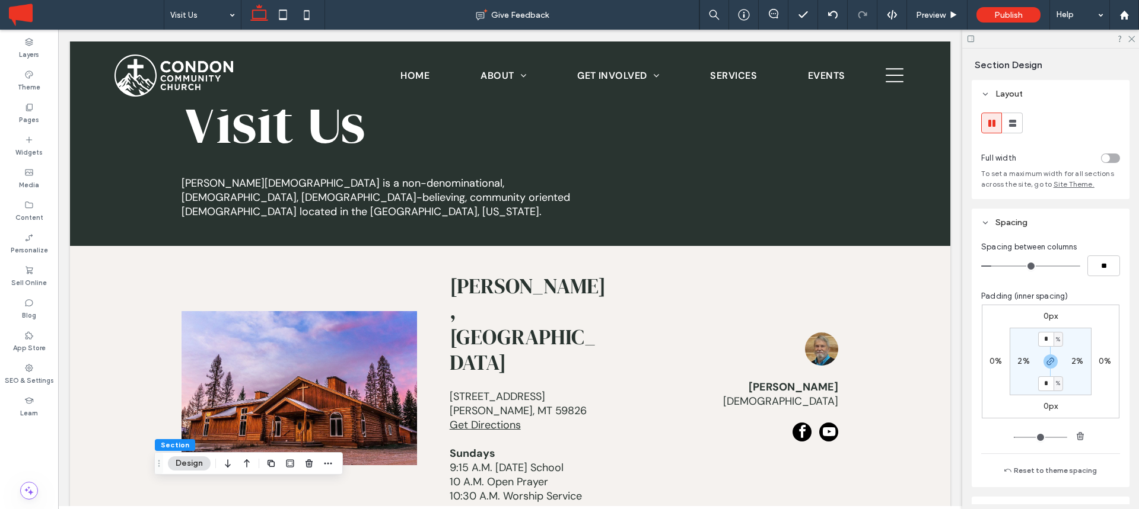
scroll to position [0, 0]
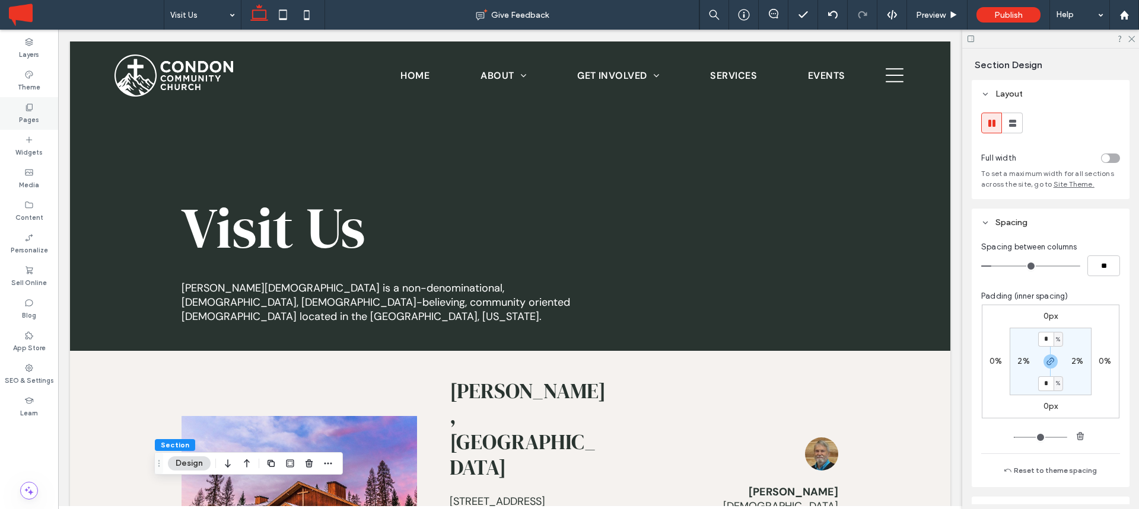
click at [31, 103] on icon at bounding box center [28, 107] width 9 height 9
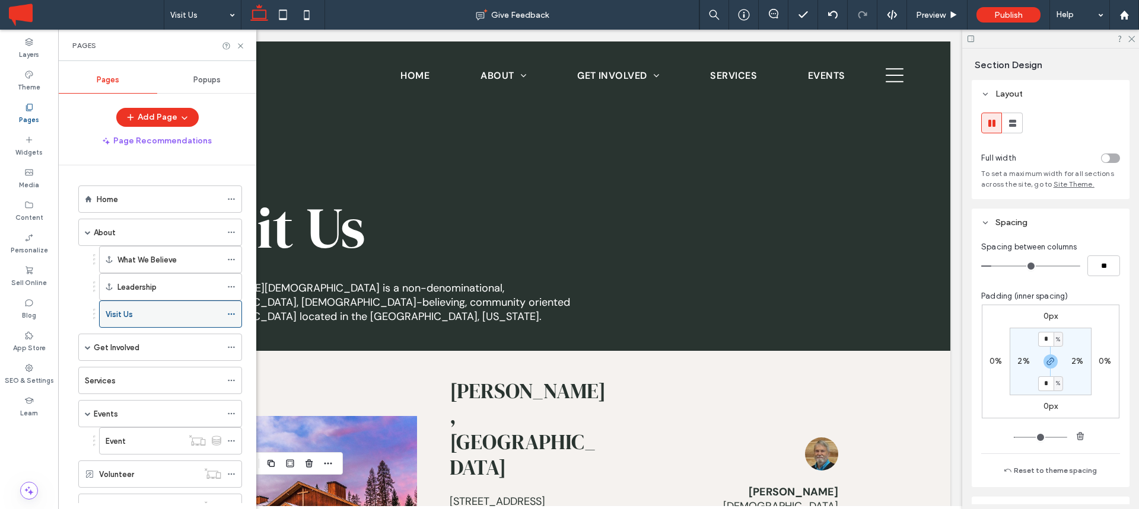
click at [235, 316] on icon at bounding box center [231, 314] width 8 height 8
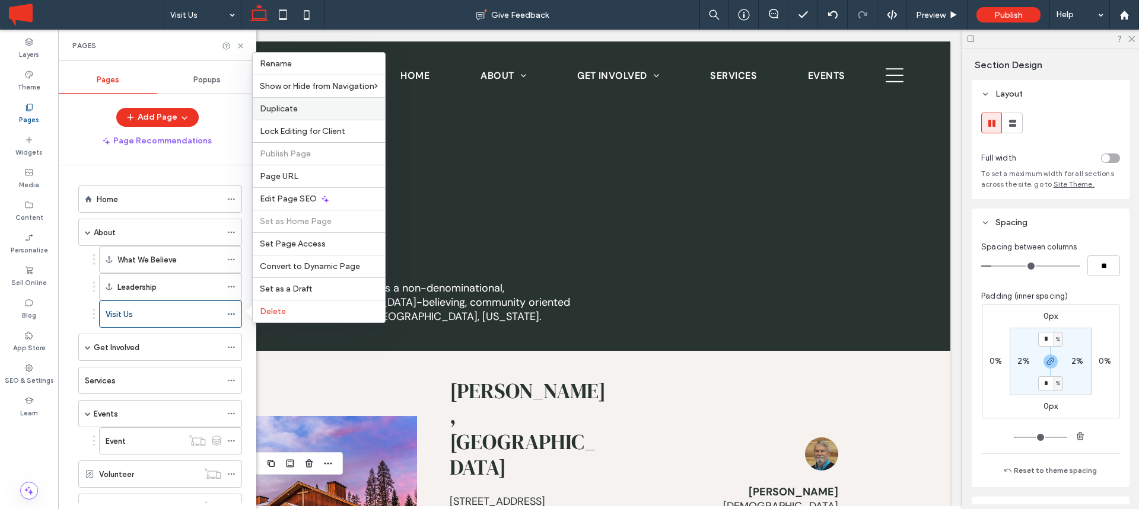
click at [294, 116] on div "Duplicate" at bounding box center [319, 108] width 132 height 23
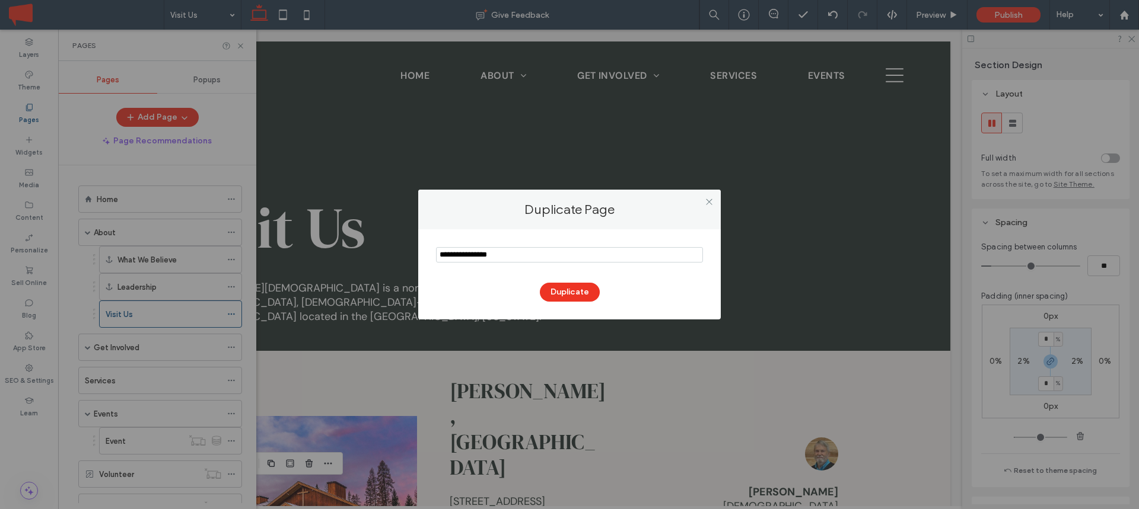
click at [455, 253] on input "notEmpty" at bounding box center [569, 254] width 267 height 15
type input "*******"
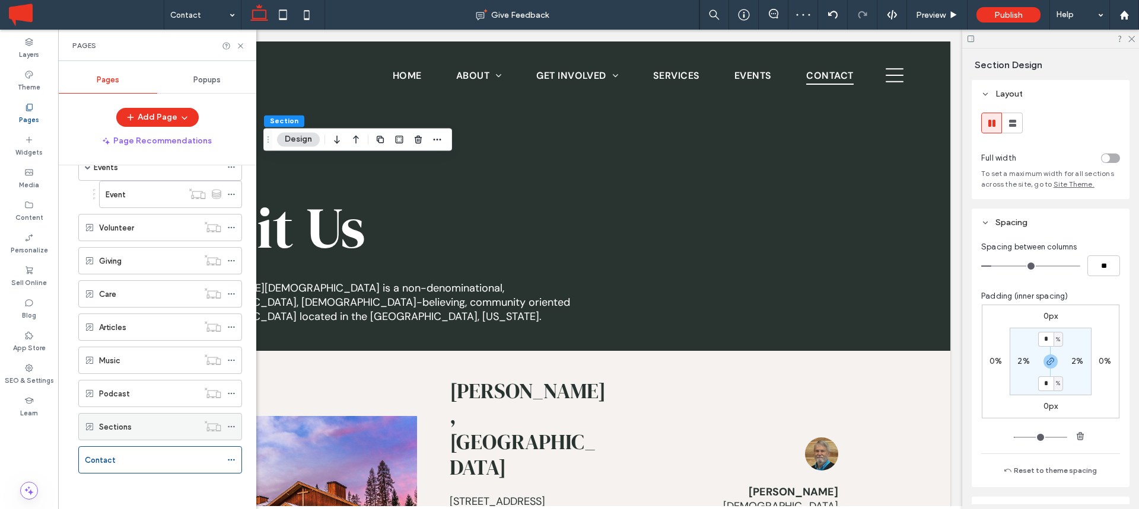
scroll to position [979, 0]
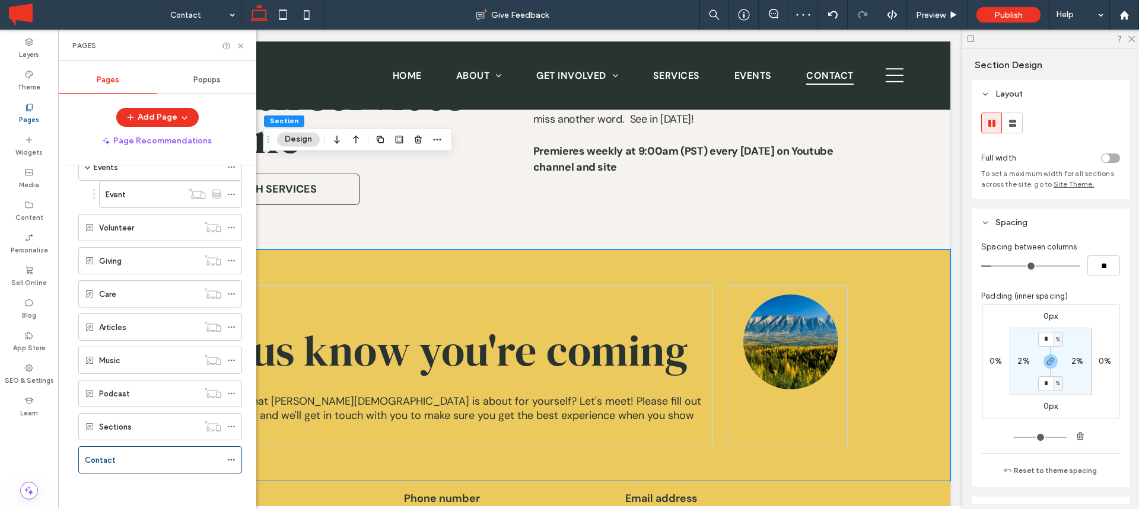
click at [73, 458] on div "Contact" at bounding box center [157, 460] width 170 height 27
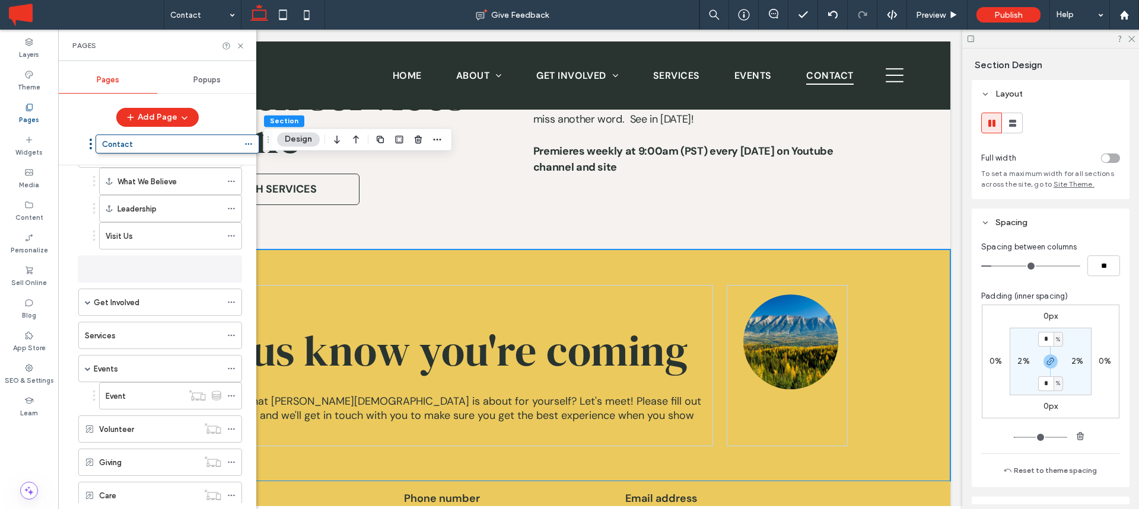
scroll to position [0, 0]
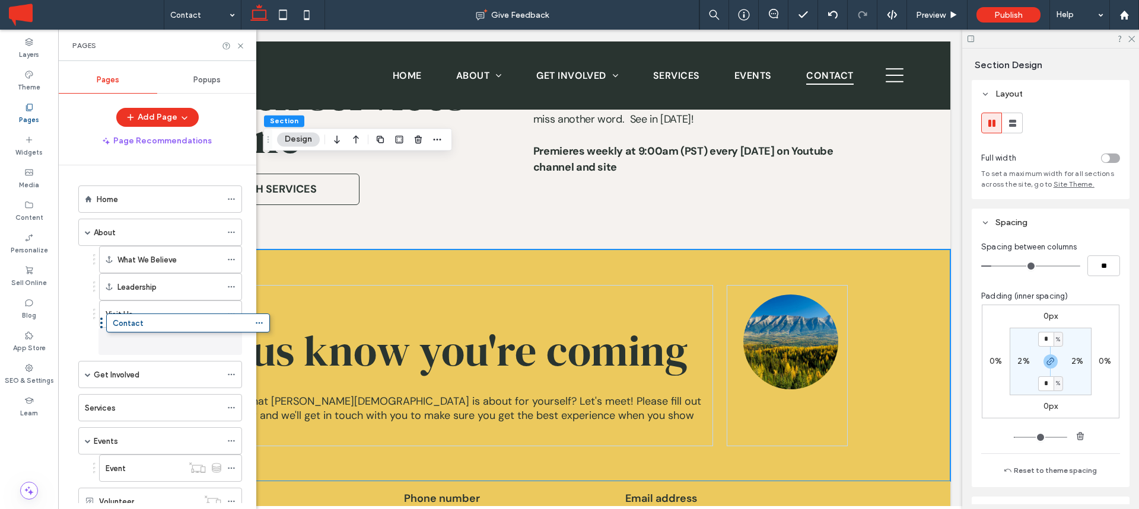
drag, startPoint x: 73, startPoint y: 458, endPoint x: 101, endPoint y: 325, distance: 135.7
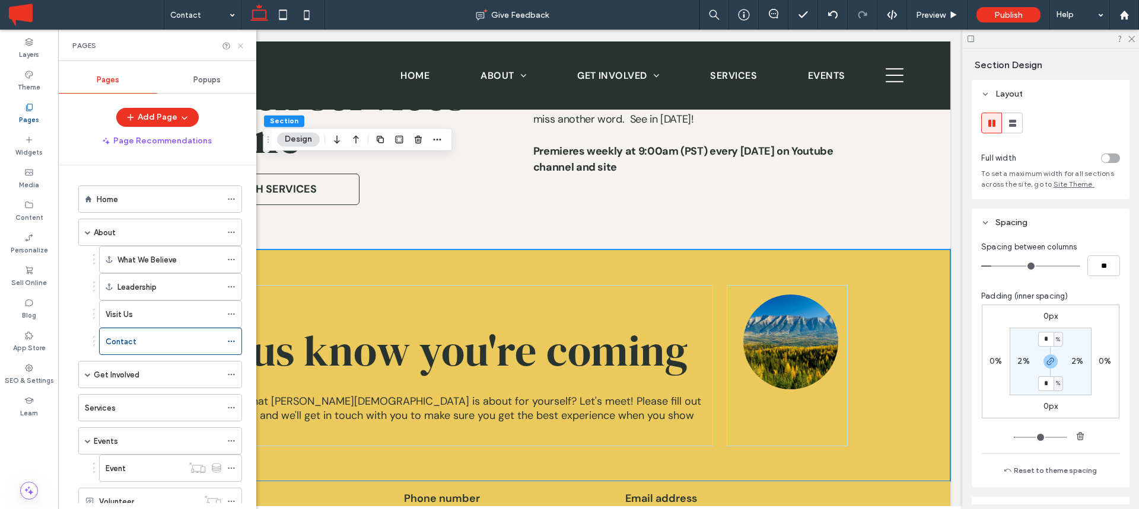
click at [240, 45] on icon at bounding box center [240, 46] width 9 height 9
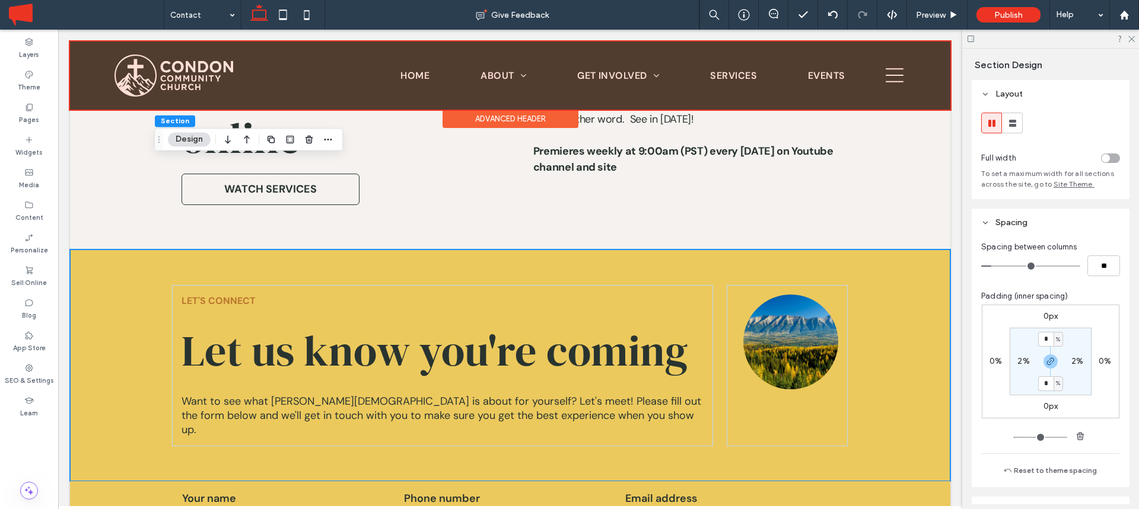
click at [892, 80] on div at bounding box center [510, 76] width 880 height 68
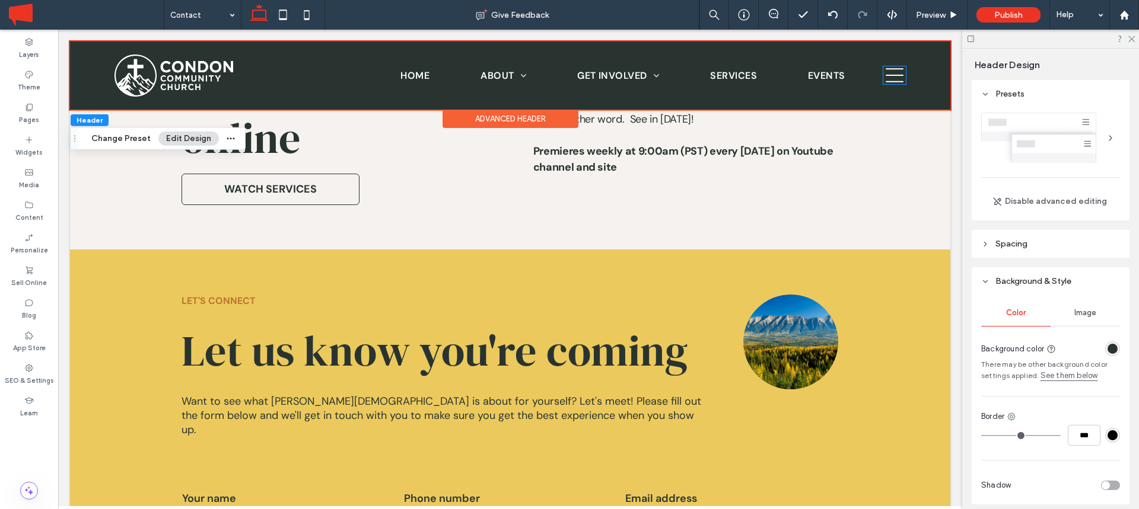
click at [892, 80] on icon at bounding box center [894, 75] width 23 height 18
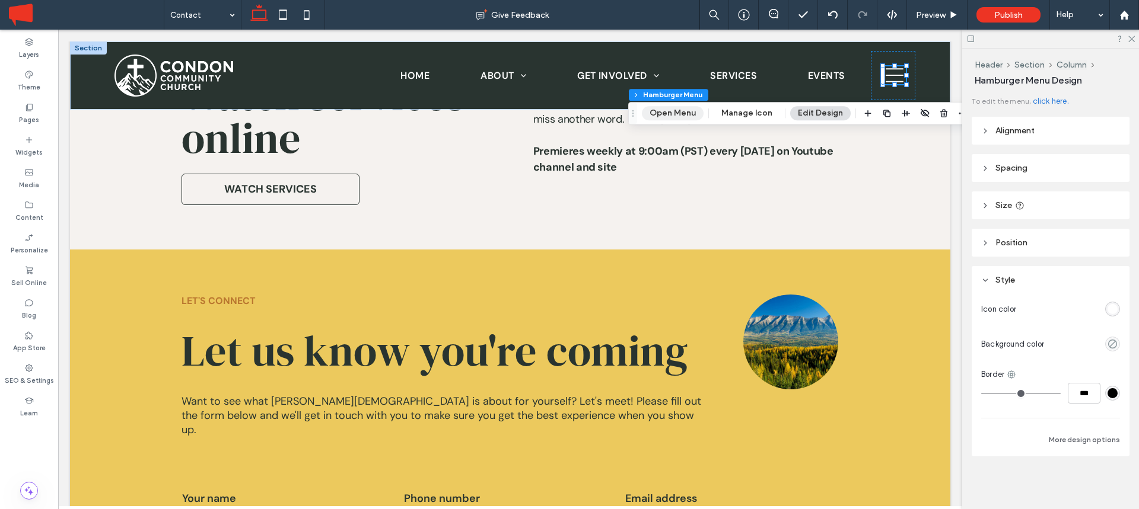
click at [642, 114] on button "Open Menu" at bounding box center [673, 113] width 62 height 14
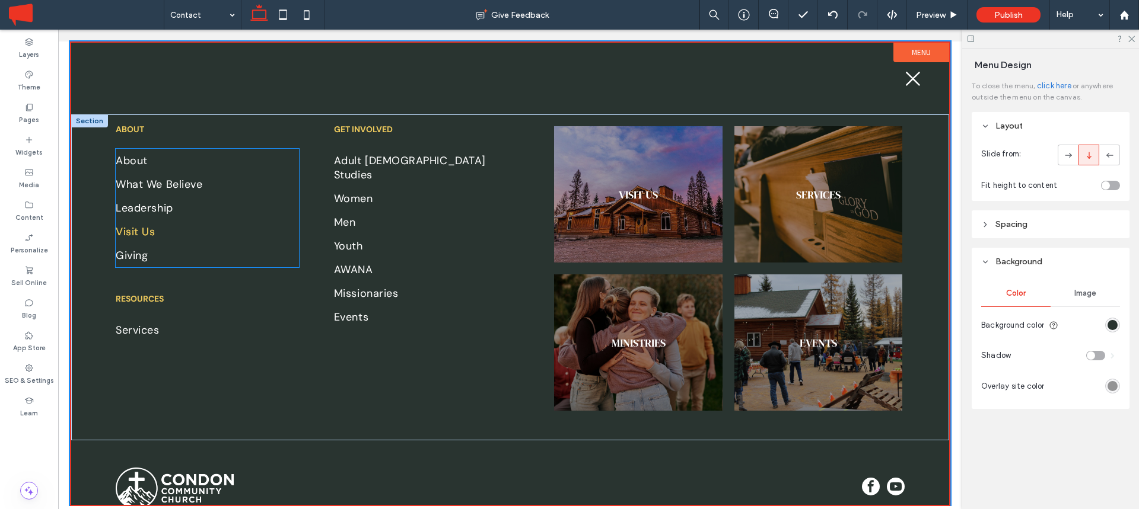
click at [189, 243] on link "Visit Us" at bounding box center [207, 232] width 183 height 24
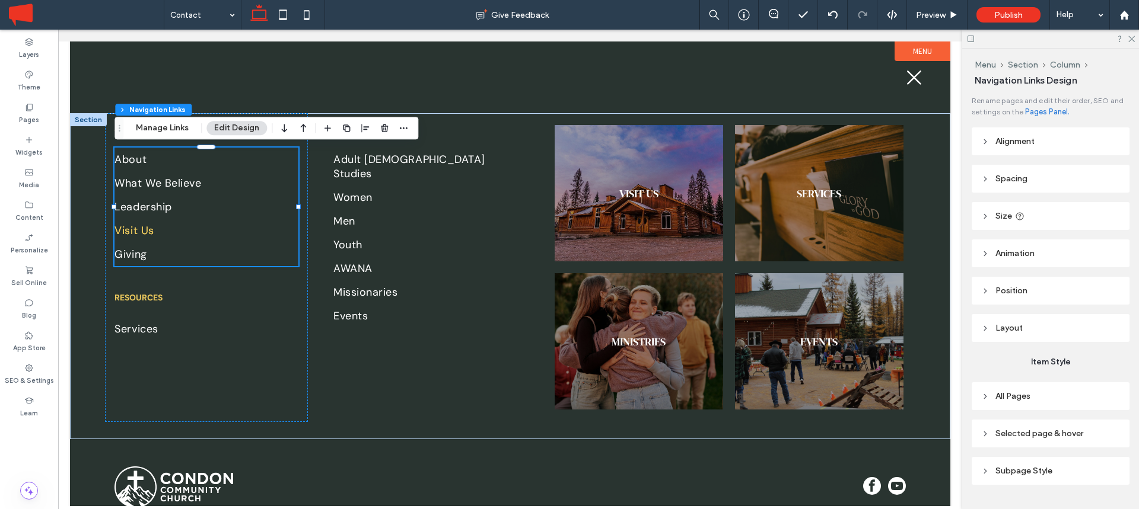
type input "***"
type input "****"
click at [173, 130] on button "Manage Links" at bounding box center [162, 128] width 68 height 14
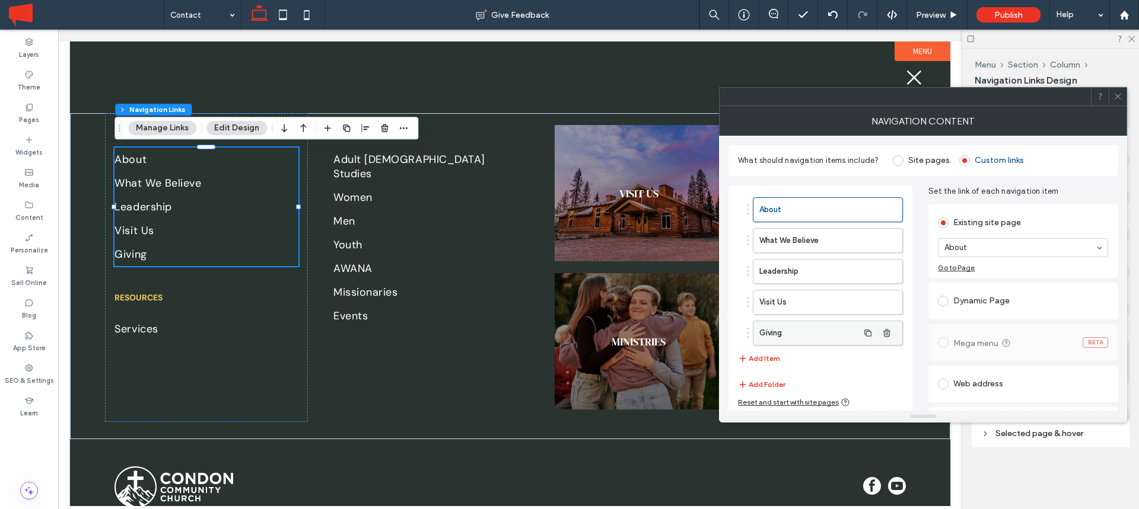
click at [785, 330] on label "Giving" at bounding box center [808, 333] width 99 height 24
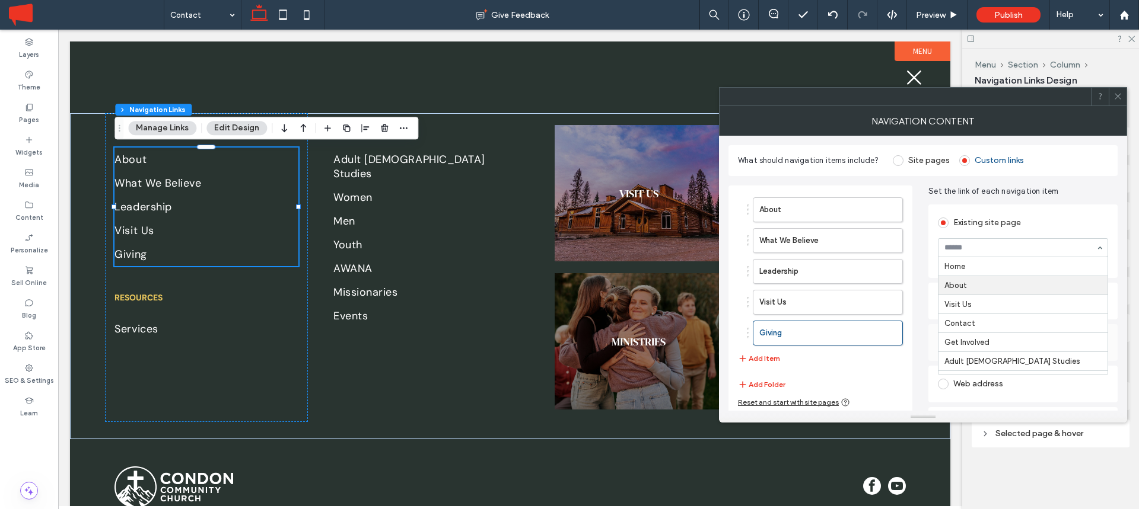
scroll to position [23, 0]
click at [1114, 97] on icon at bounding box center [1117, 96] width 9 height 9
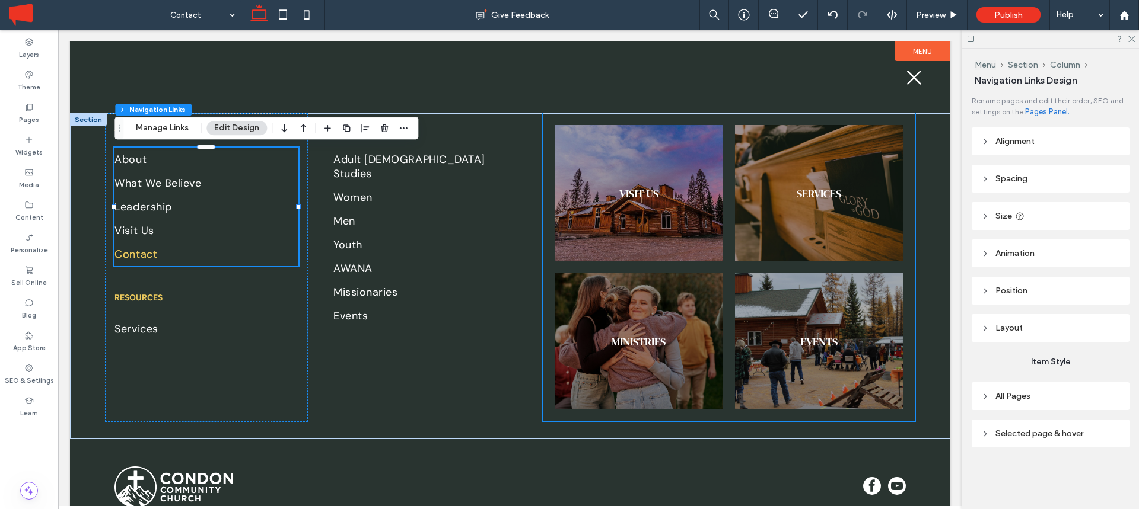
click at [833, 173] on link at bounding box center [819, 193] width 168 height 136
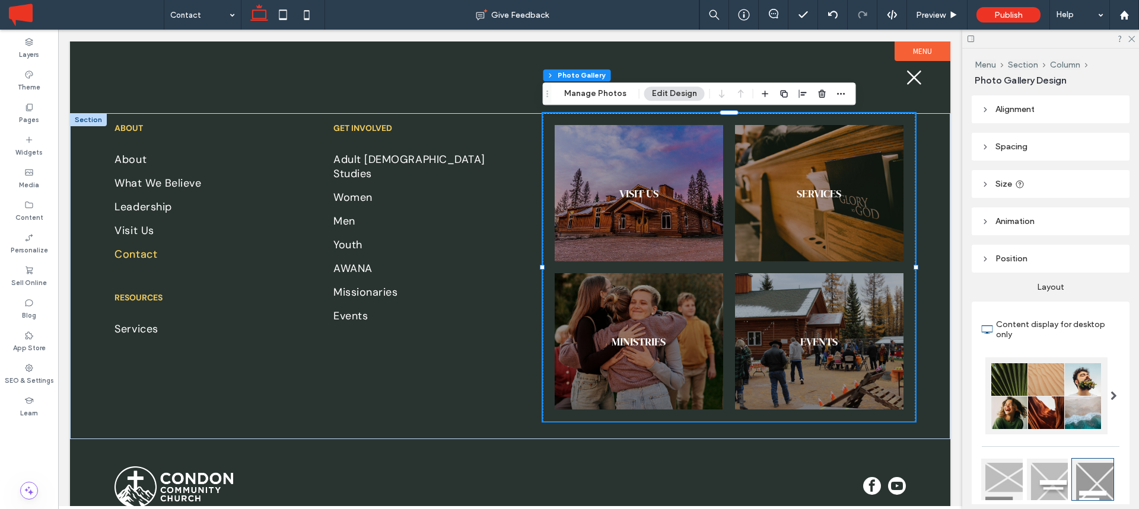
click at [849, 163] on link at bounding box center [819, 193] width 168 height 136
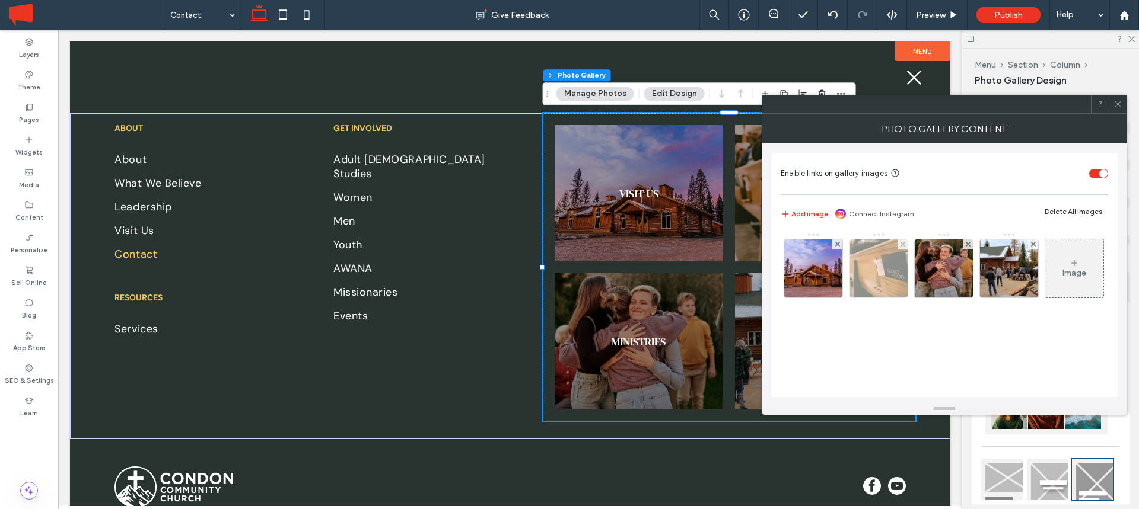
click at [887, 275] on img at bounding box center [878, 269] width 88 height 58
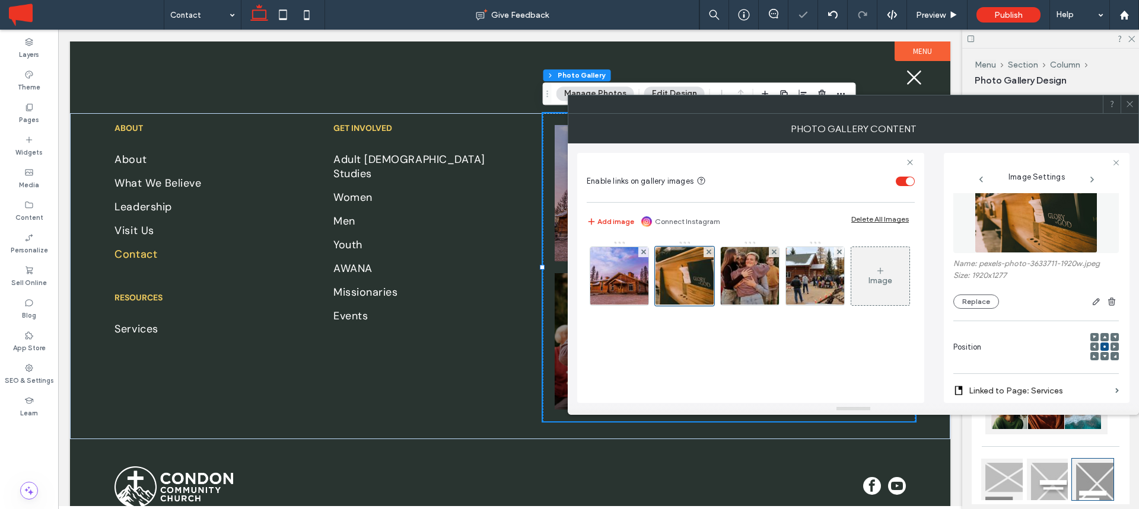
scroll to position [0, 0]
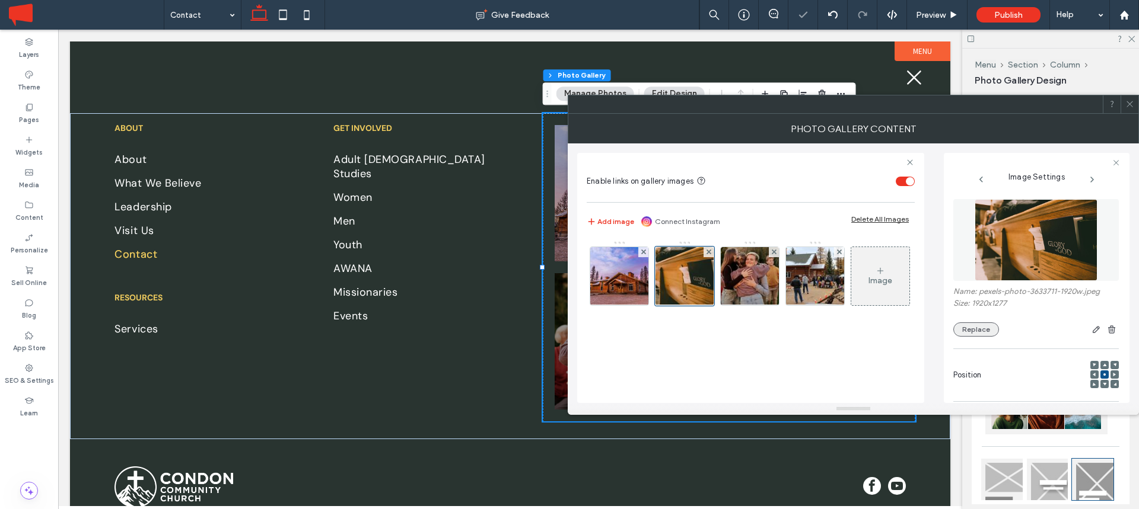
click at [984, 329] on button "Replace" at bounding box center [976, 330] width 46 height 14
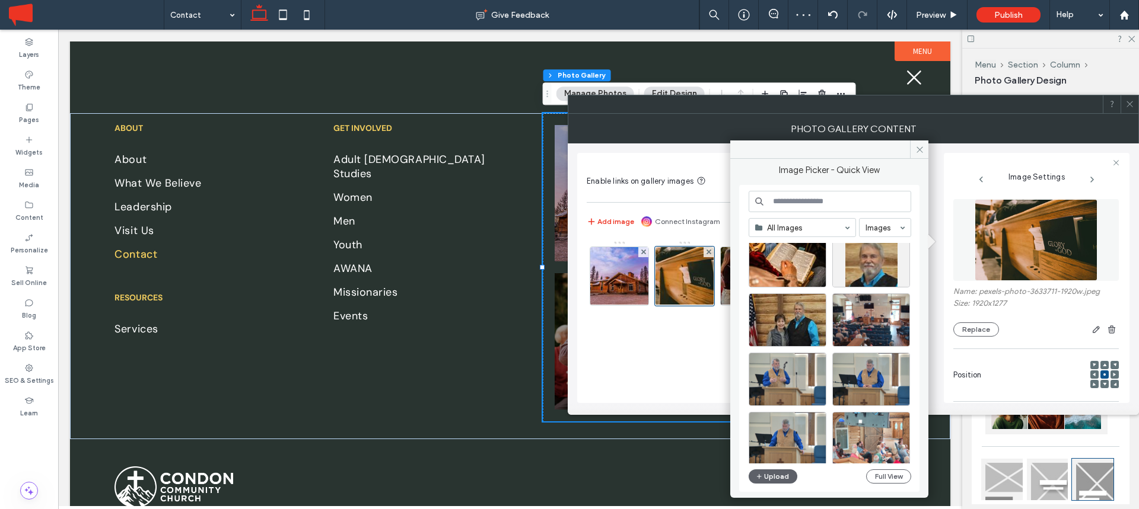
scroll to position [332, 0]
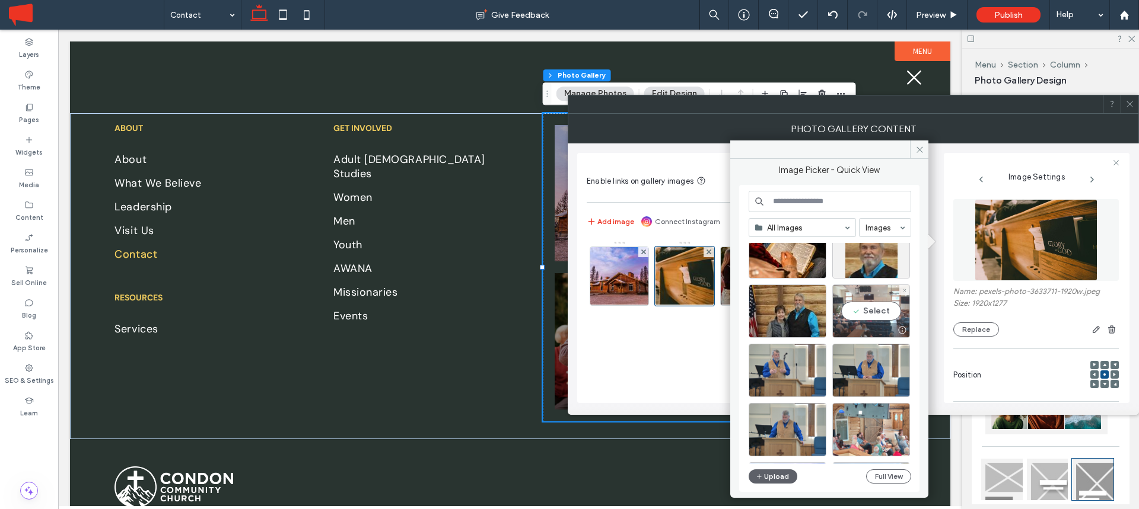
click at [883, 312] on div "Select" at bounding box center [871, 311] width 78 height 53
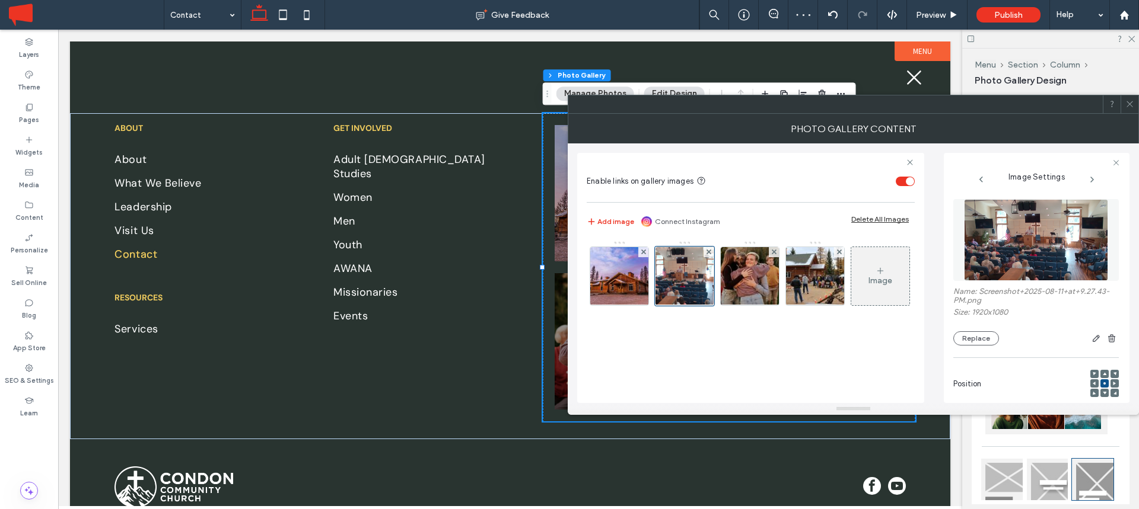
click at [1124, 103] on div at bounding box center [1129, 104] width 18 height 18
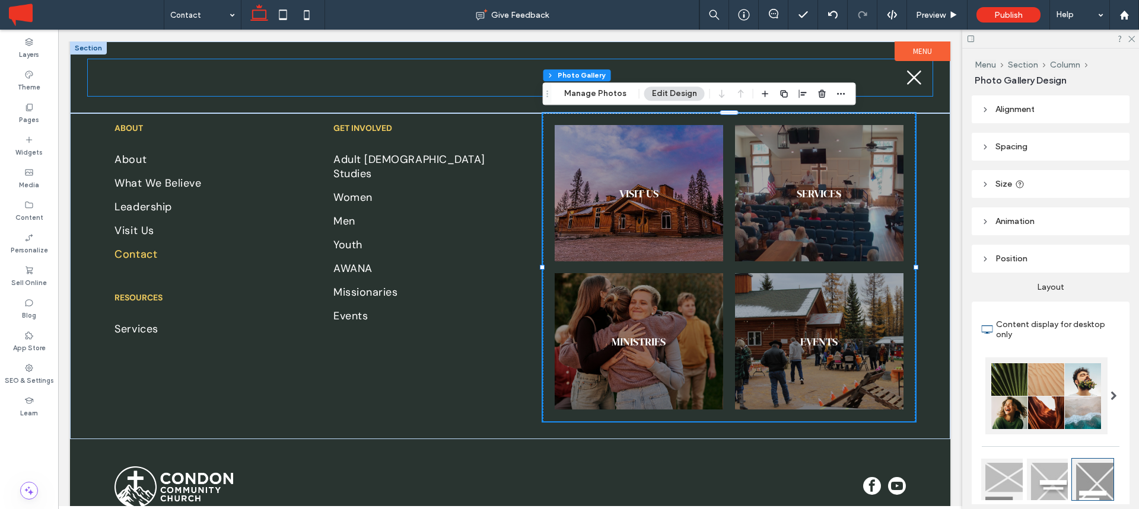
click at [926, 81] on div at bounding box center [510, 77] width 845 height 37
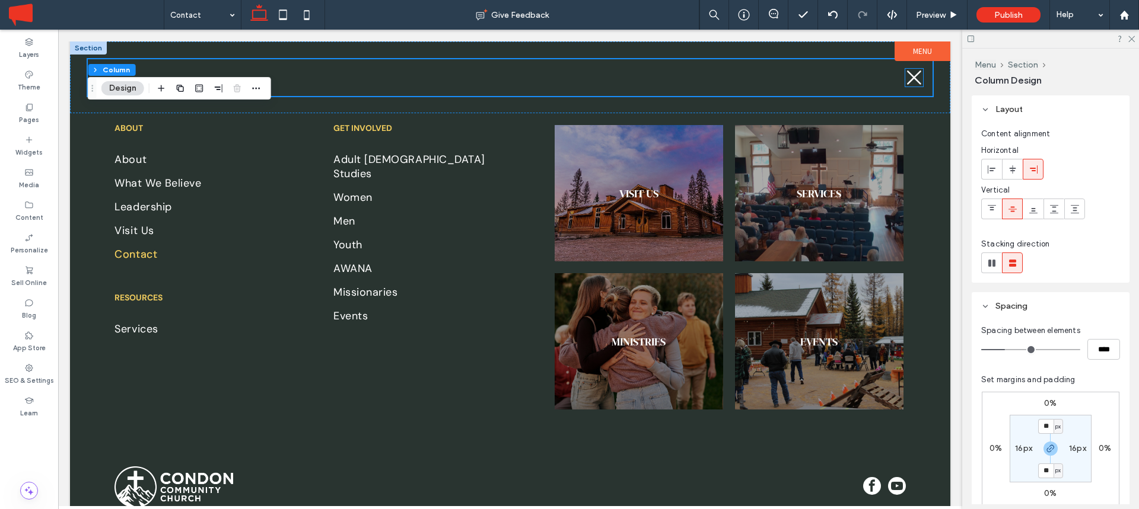
click at [912, 78] on icon at bounding box center [914, 78] width 14 height 14
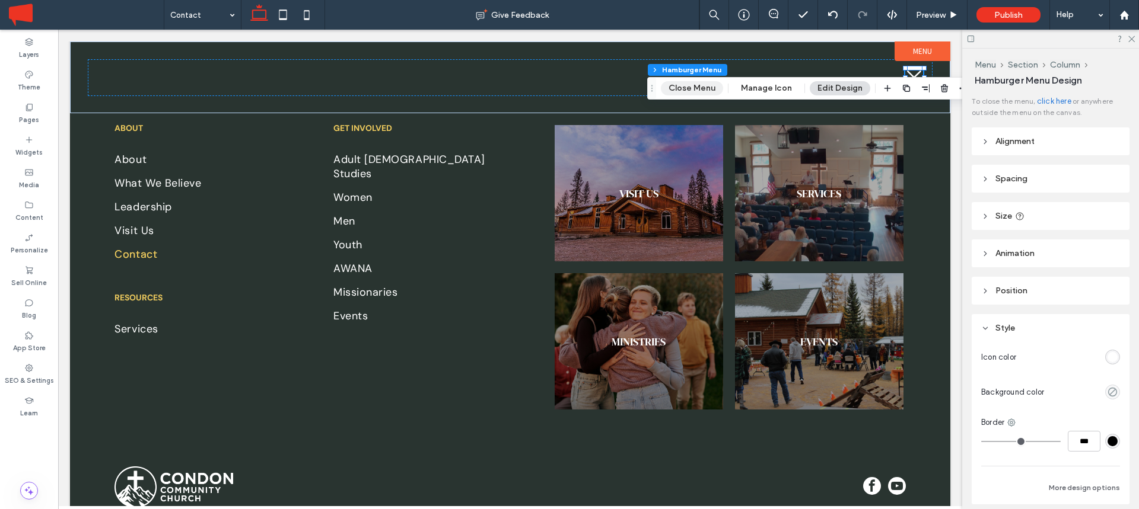
click at [706, 91] on button "Close Menu" at bounding box center [692, 88] width 62 height 14
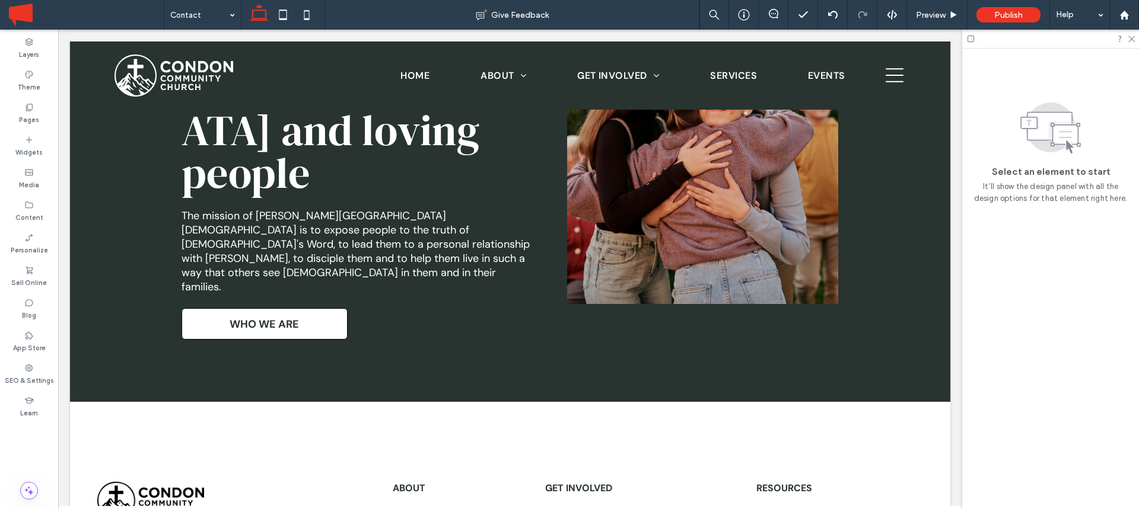
scroll to position [2426, 0]
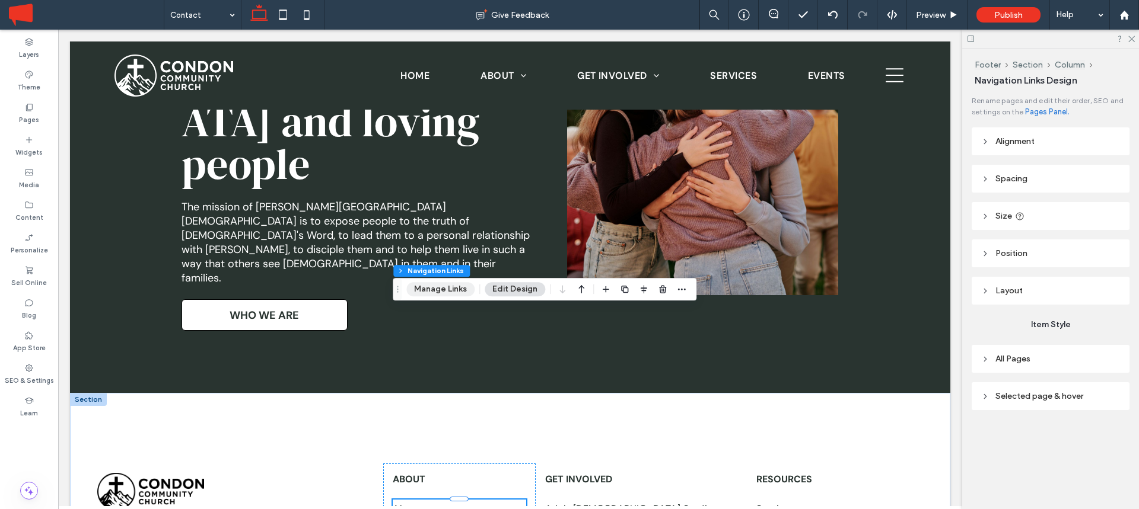
click at [453, 285] on button "Manage Links" at bounding box center [440, 289] width 68 height 14
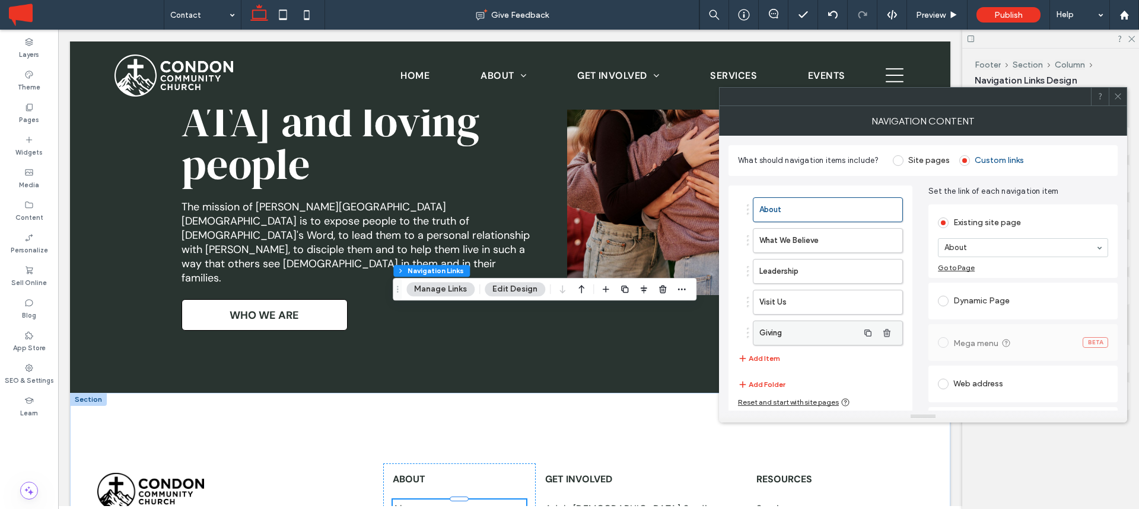
click at [774, 332] on label "Giving" at bounding box center [808, 333] width 99 height 24
click at [1113, 97] on icon at bounding box center [1117, 96] width 9 height 9
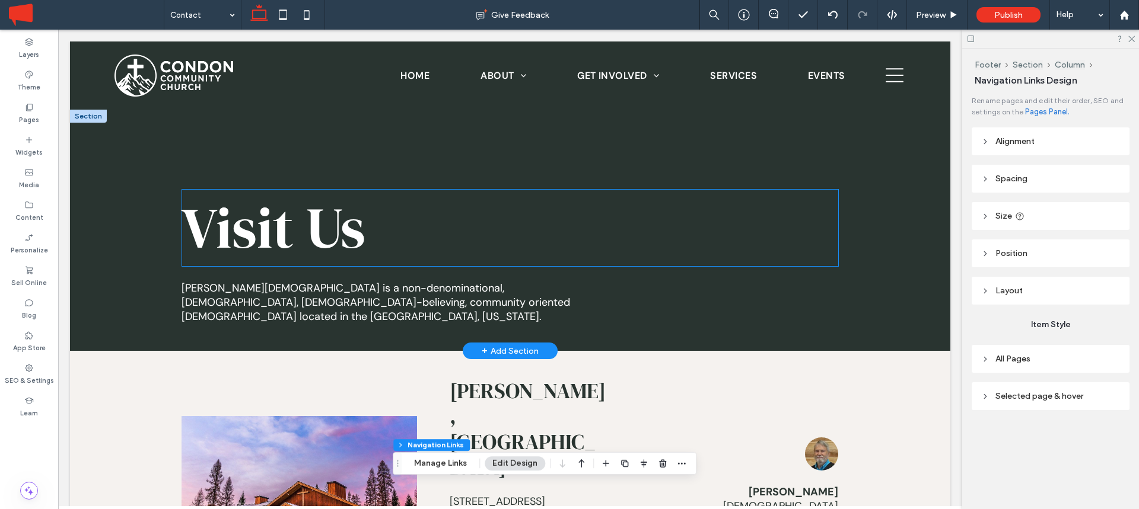
click at [296, 223] on span "Visit Us" at bounding box center [273, 228] width 184 height 78
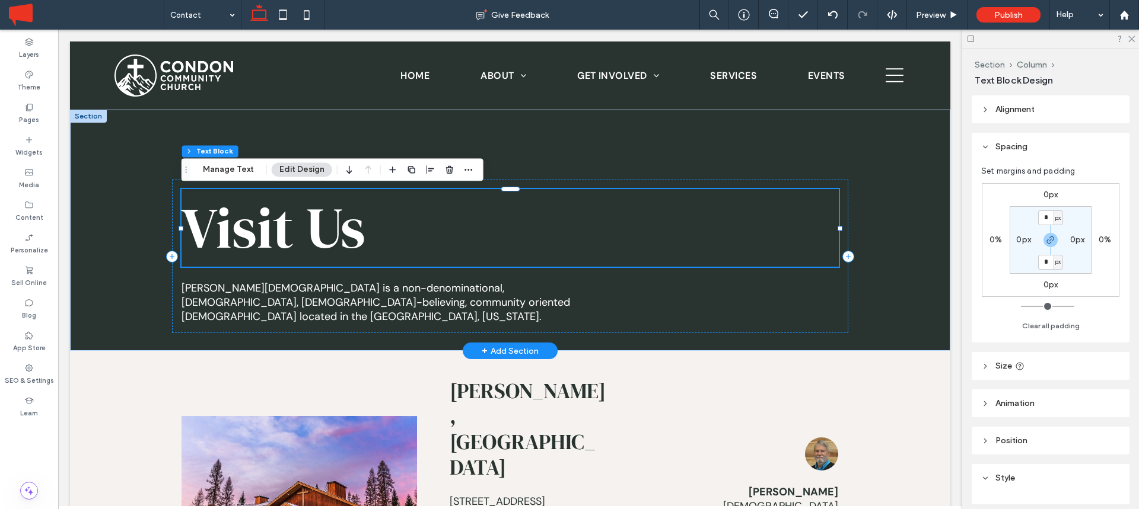
click at [296, 223] on span "Visit Us" at bounding box center [273, 228] width 184 height 78
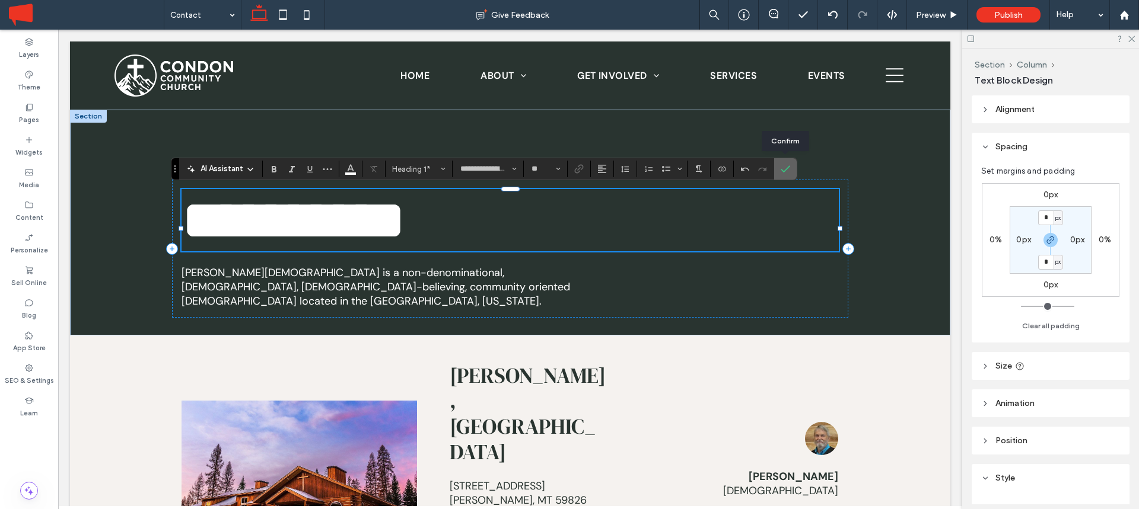
click at [788, 170] on icon "Confirm" at bounding box center [784, 168] width 9 height 9
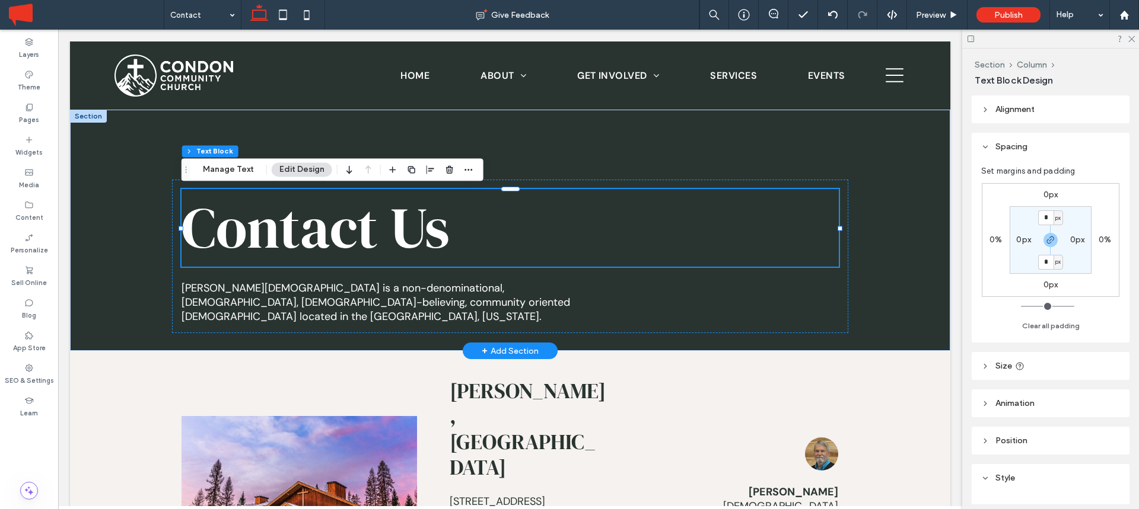
click at [420, 290] on span "Condon Community Church is a non-denominational, Christian, Bible-believing, co…" at bounding box center [375, 302] width 388 height 43
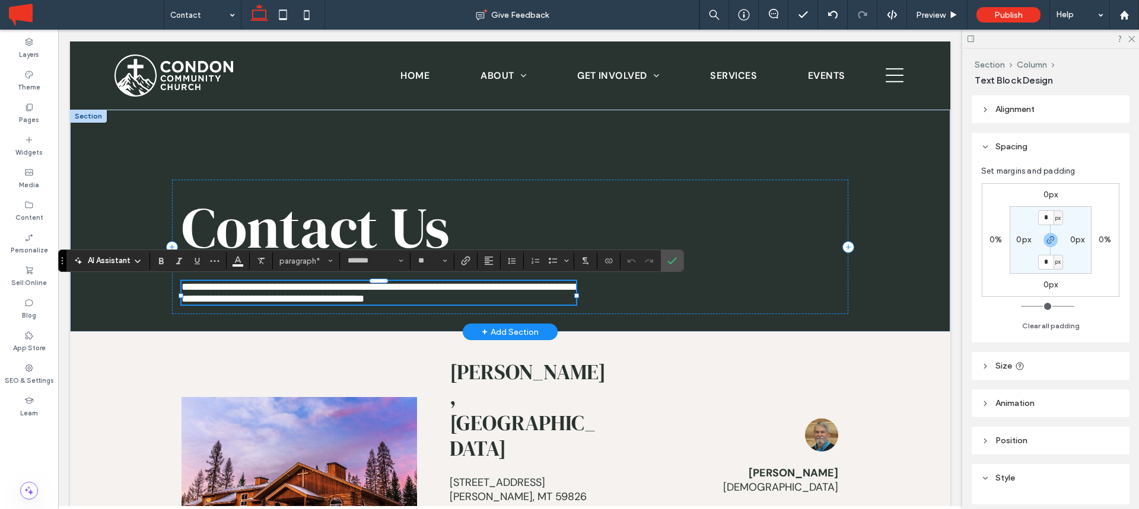
click at [420, 290] on span "**********" at bounding box center [378, 293] width 394 height 23
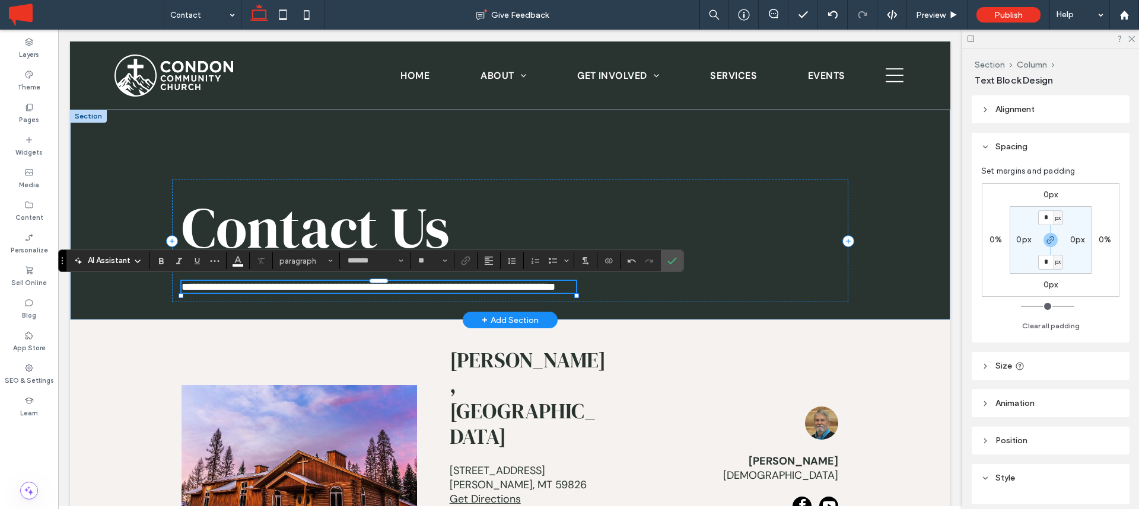
click at [313, 290] on span "**********" at bounding box center [368, 287] width 374 height 11
click at [676, 262] on icon "Confirm" at bounding box center [671, 260] width 9 height 9
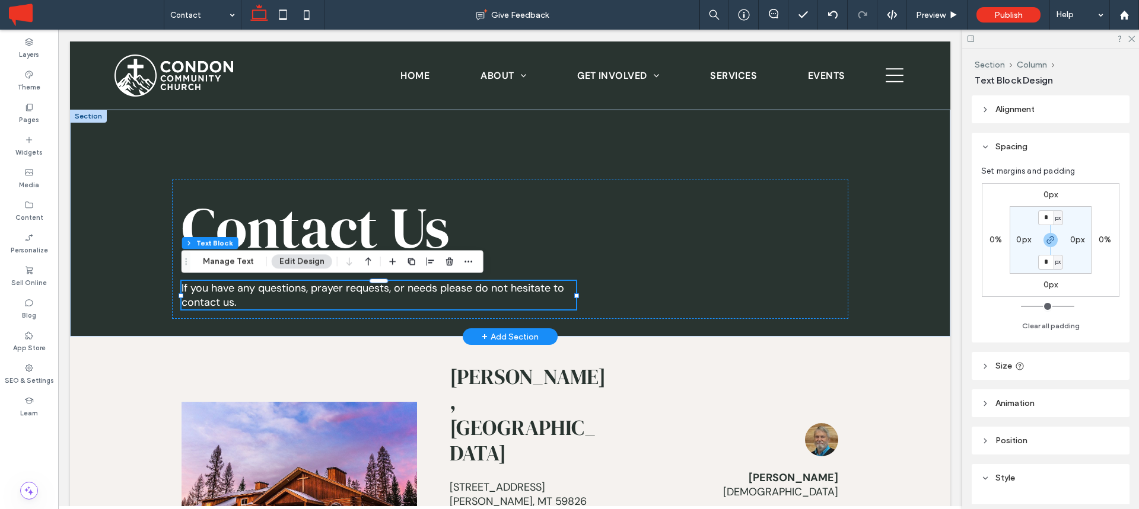
click at [515, 337] on div "+ Add Section" at bounding box center [510, 336] width 57 height 13
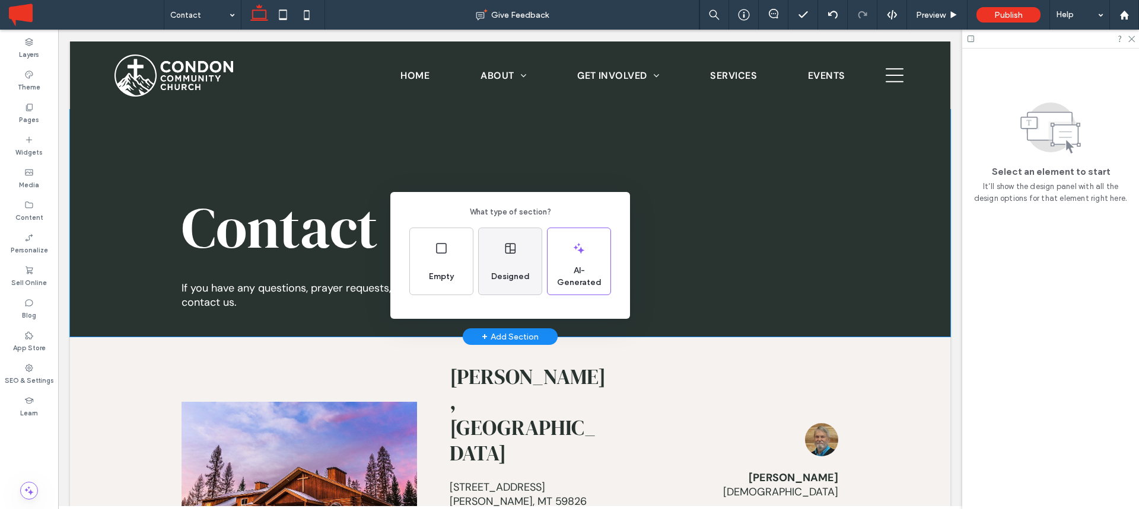
click at [513, 250] on icon at bounding box center [510, 248] width 14 height 14
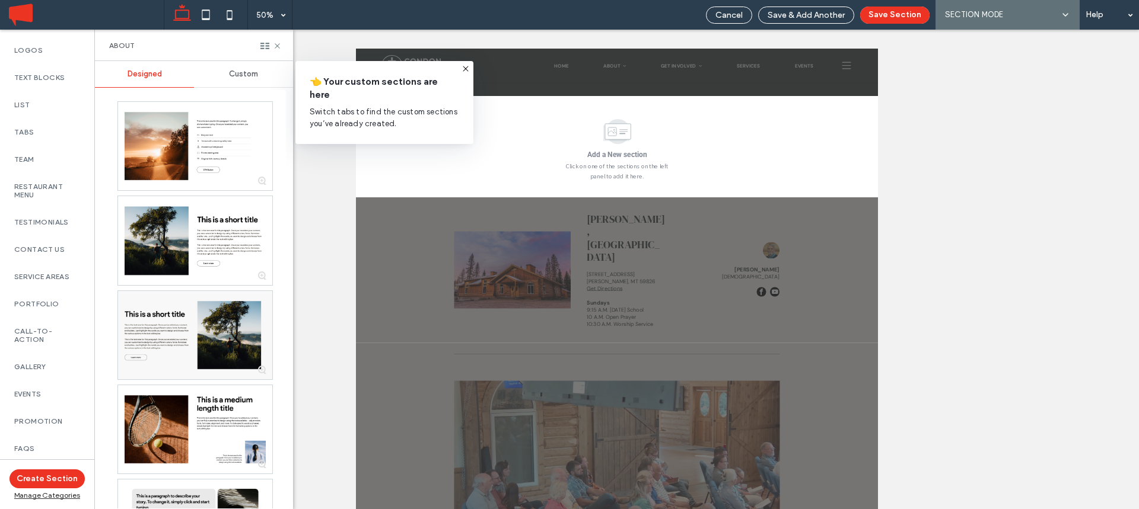
scroll to position [357, 0]
click at [50, 221] on label "Contact Us" at bounding box center [47, 216] width 66 height 8
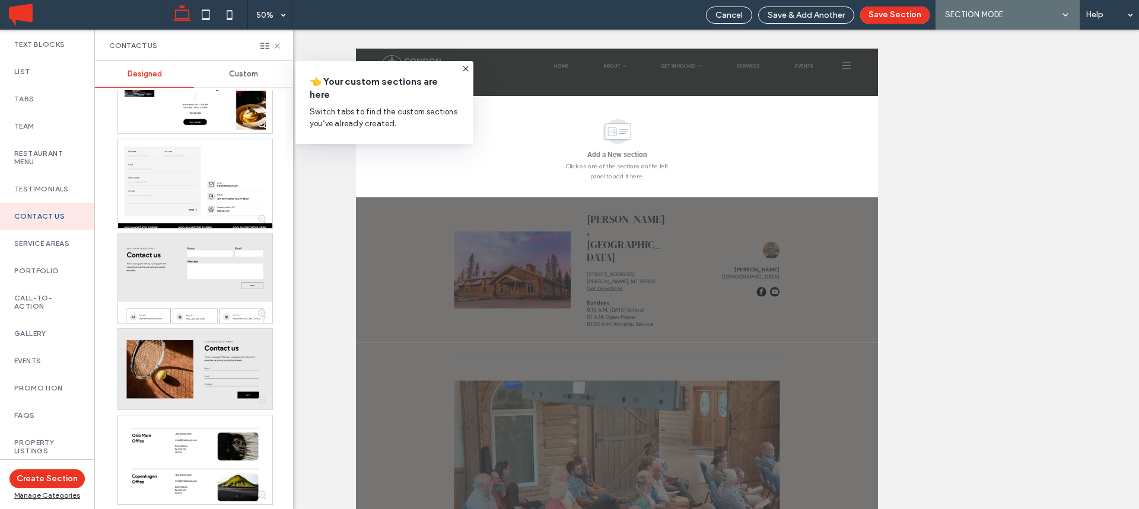
scroll to position [597, 0]
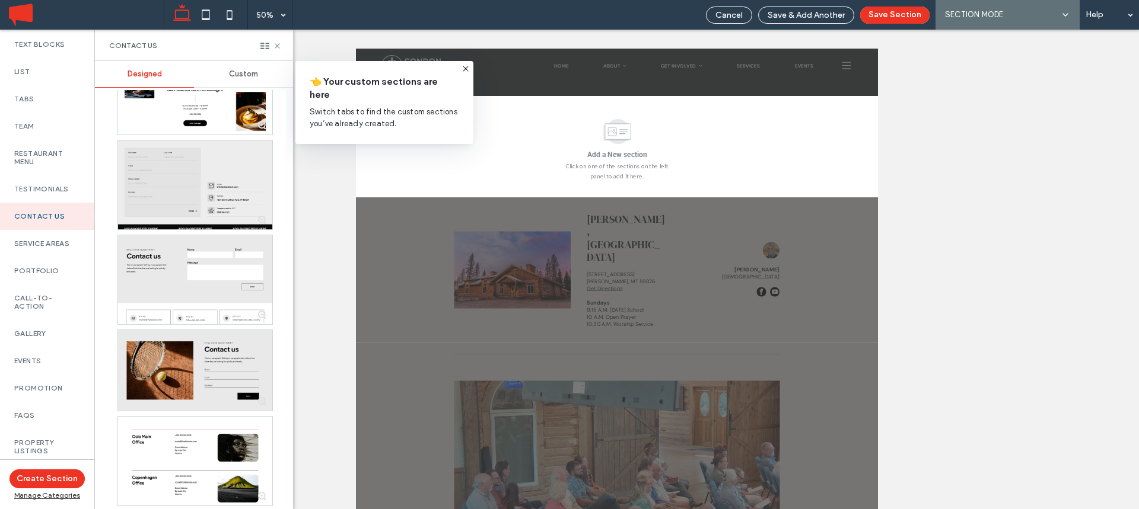
click at [197, 161] on div at bounding box center [195, 185] width 154 height 89
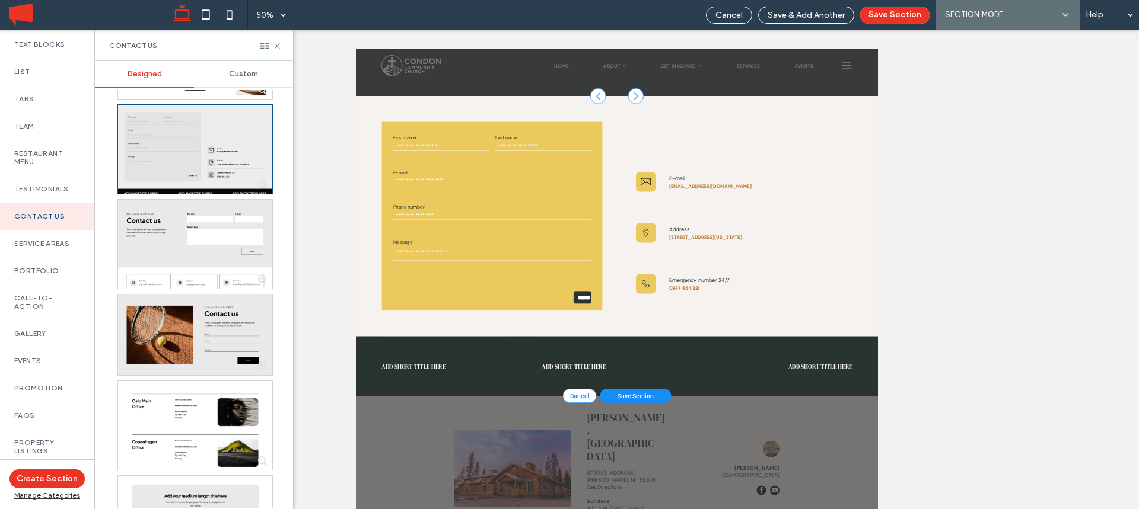
scroll to position [637, 0]
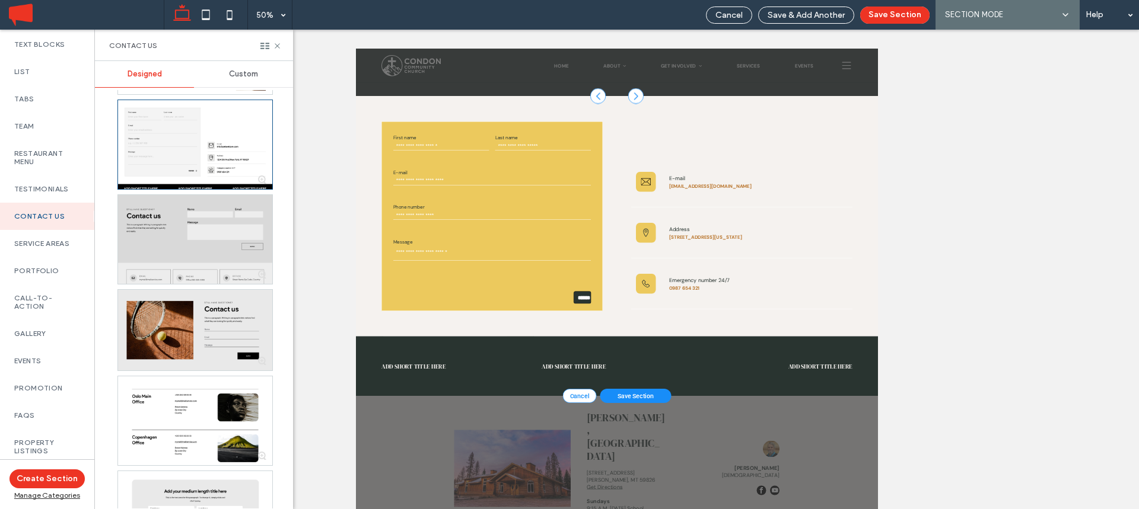
click at [174, 215] on div at bounding box center [195, 239] width 154 height 89
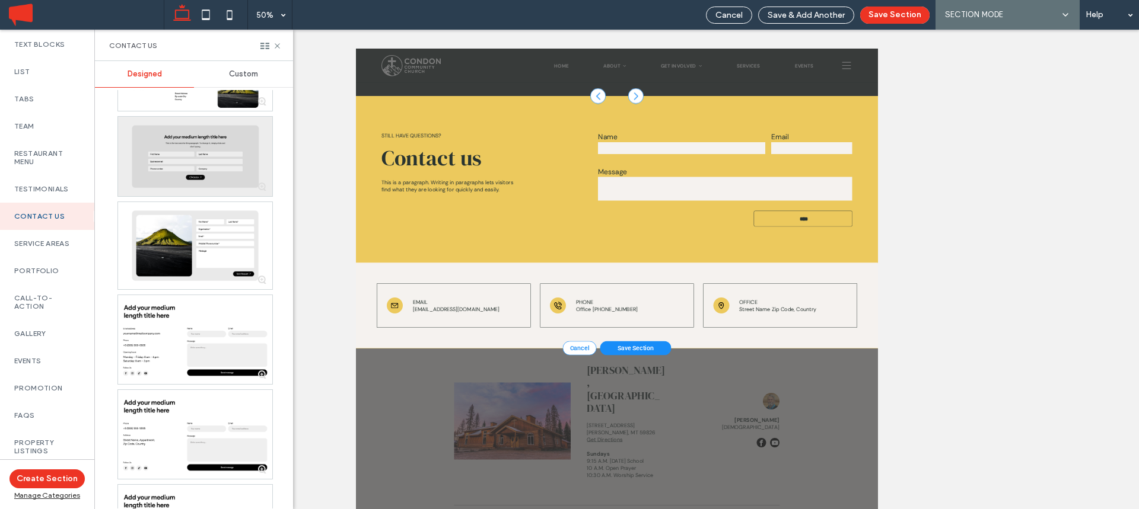
scroll to position [1009, 0]
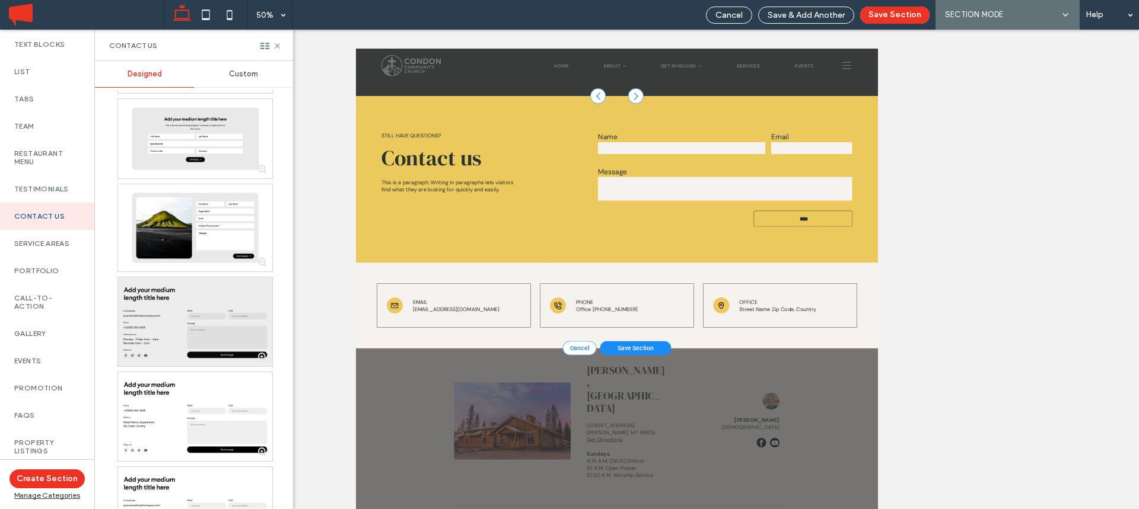
click at [170, 312] on div at bounding box center [195, 322] width 154 height 89
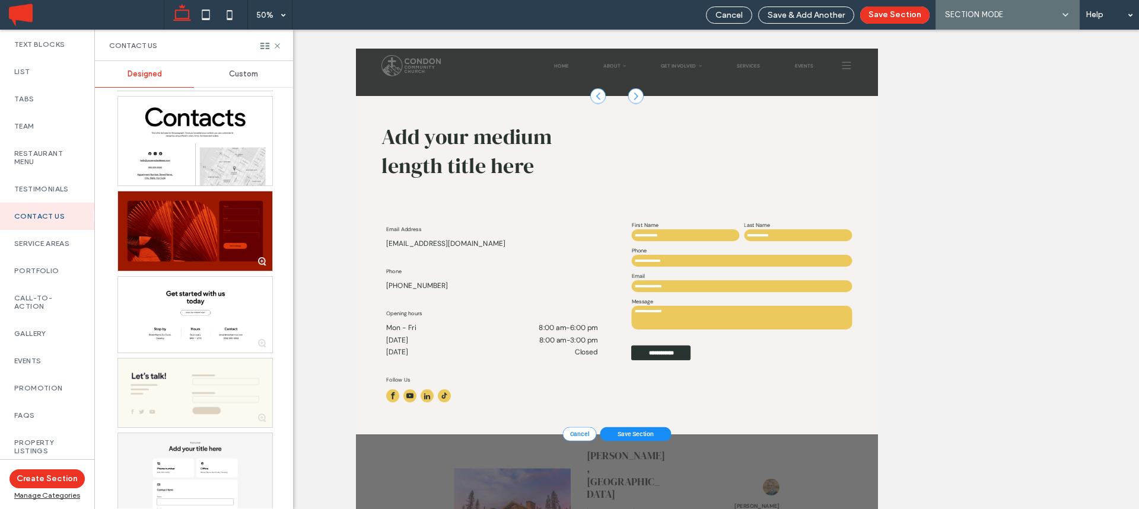
scroll to position [2143, 0]
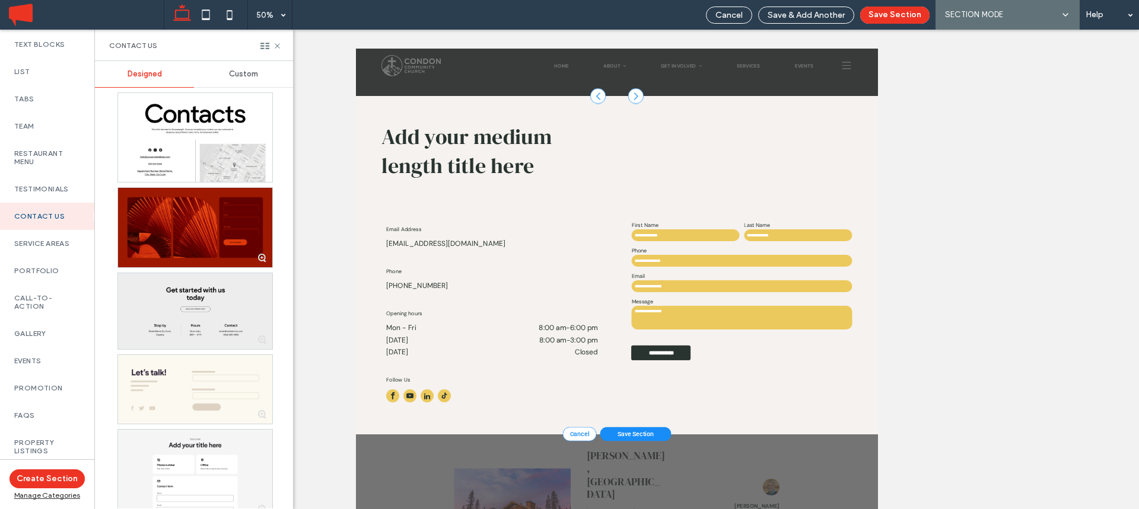
click at [188, 302] on div at bounding box center [195, 310] width 154 height 75
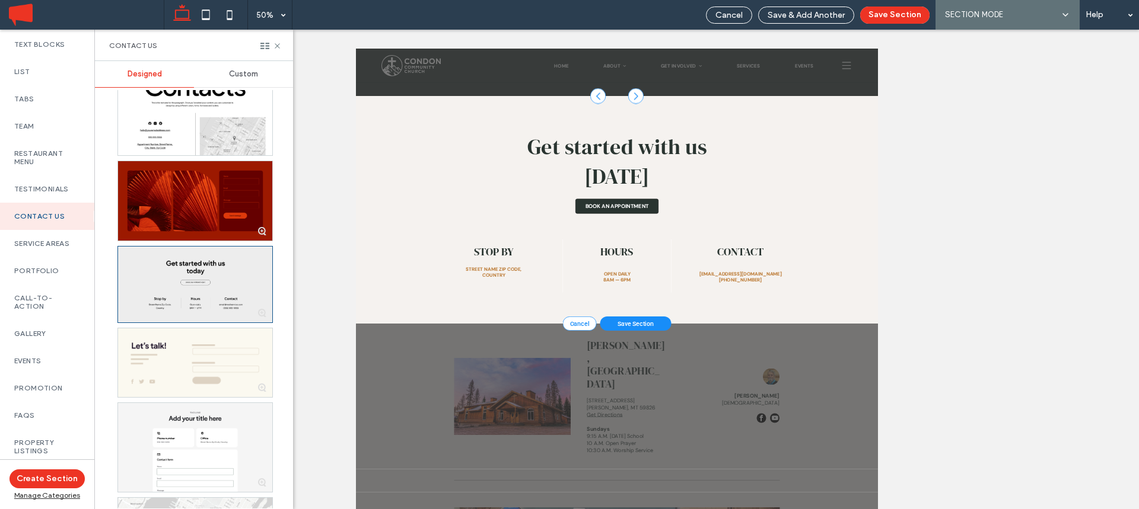
scroll to position [2190, 0]
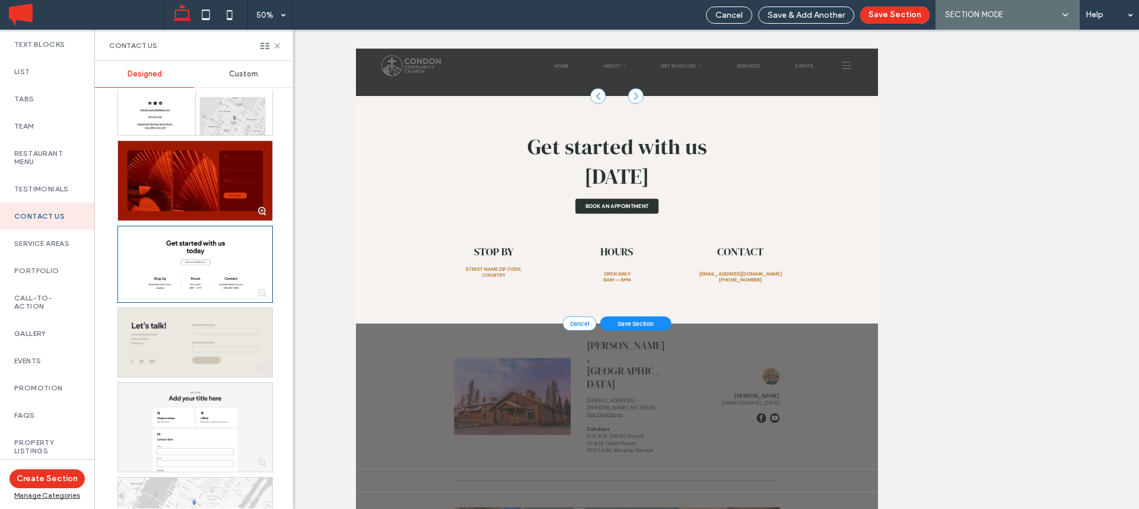
click at [168, 321] on div at bounding box center [195, 342] width 154 height 69
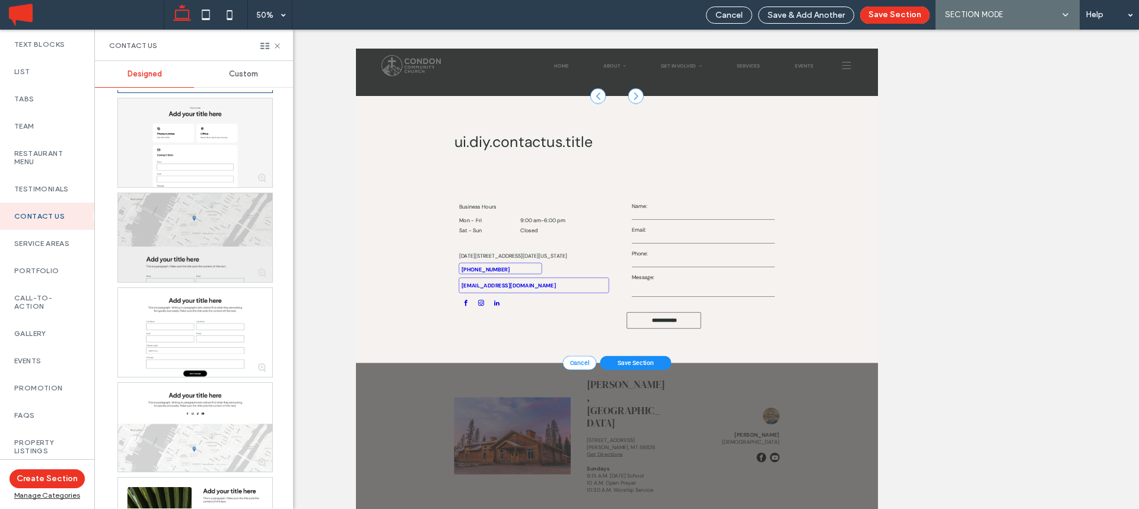
scroll to position [2480, 0]
click at [210, 236] on div at bounding box center [195, 232] width 154 height 89
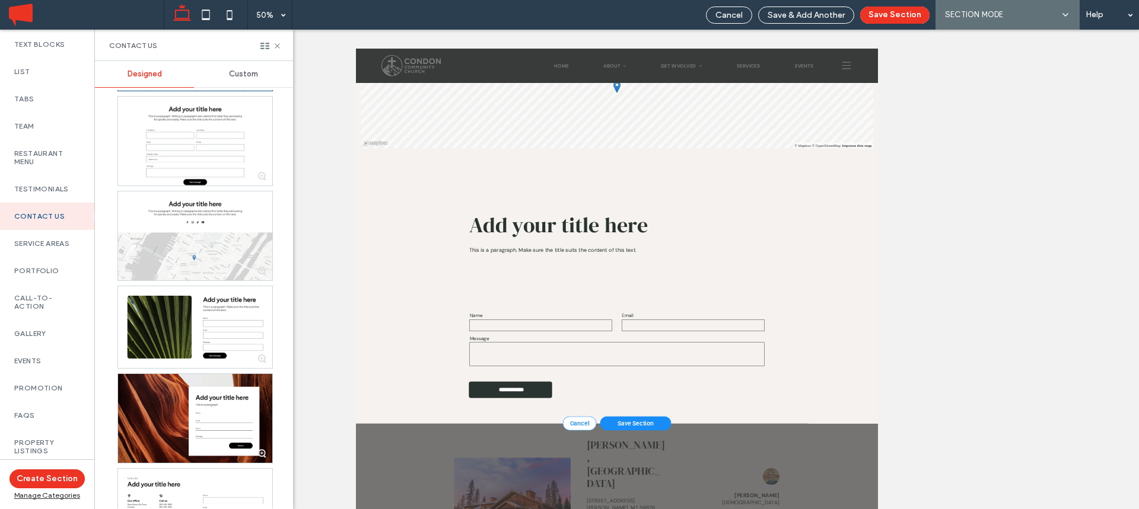
scroll to position [2672, 0]
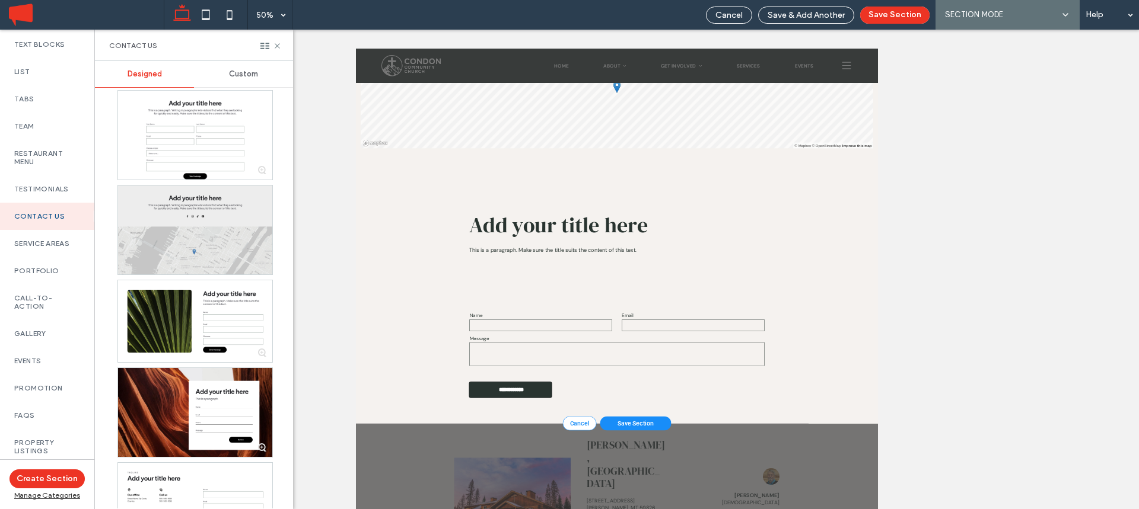
click at [214, 219] on div at bounding box center [195, 230] width 154 height 89
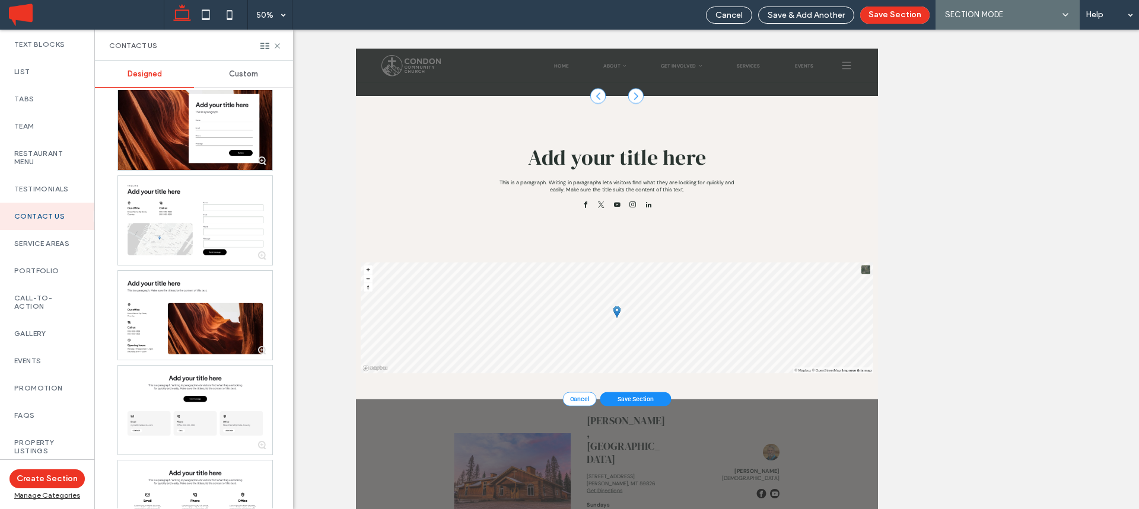
scroll to position [2961, 0]
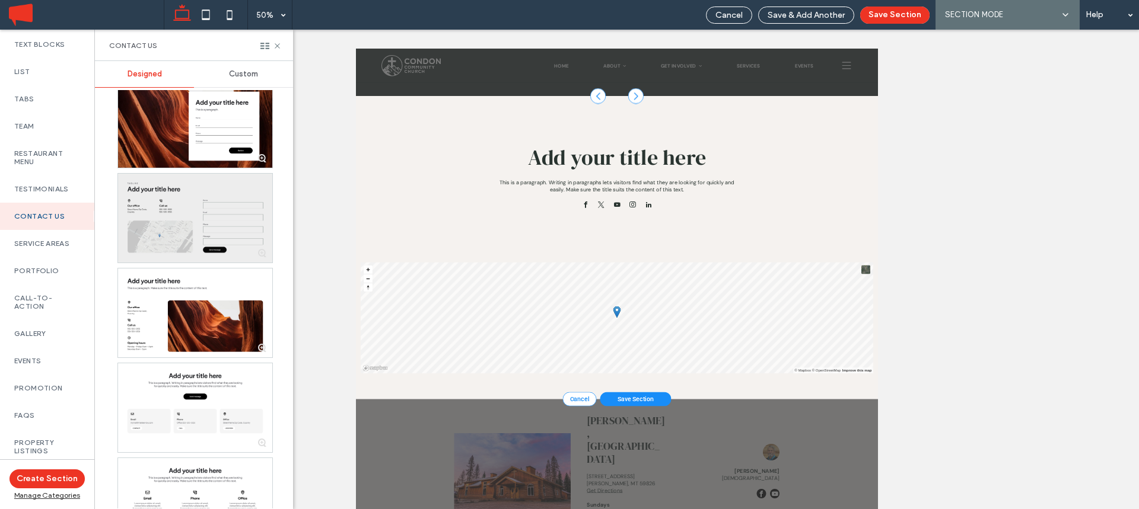
click at [173, 198] on div at bounding box center [195, 218] width 154 height 89
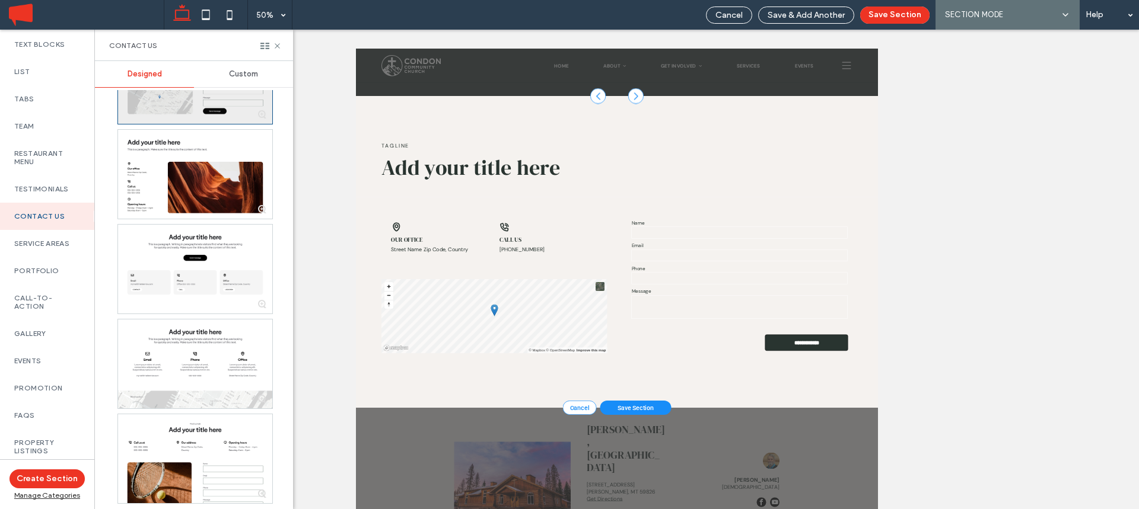
scroll to position [3101, 0]
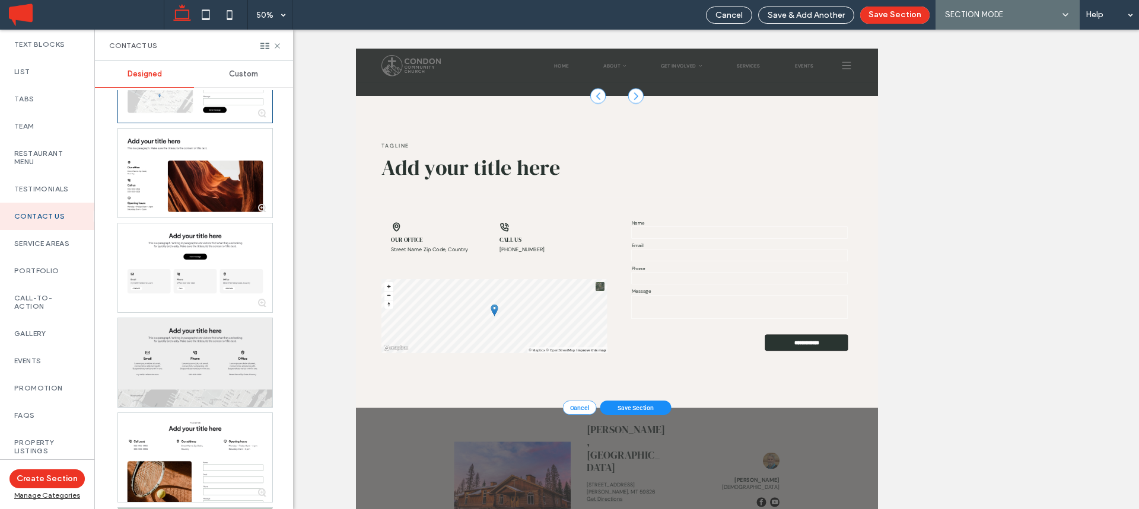
click at [191, 360] on div at bounding box center [195, 362] width 154 height 89
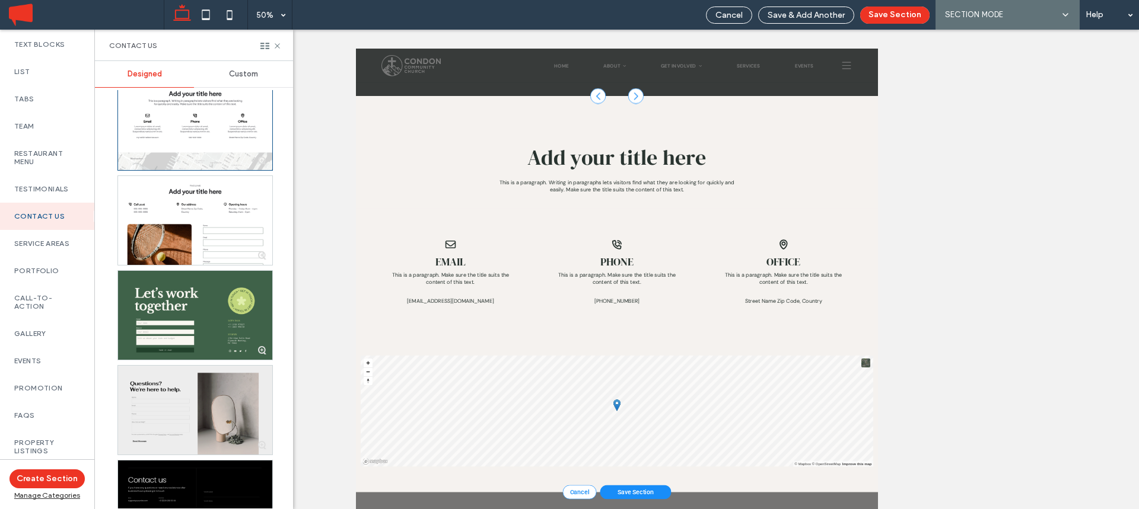
scroll to position [3328, 0]
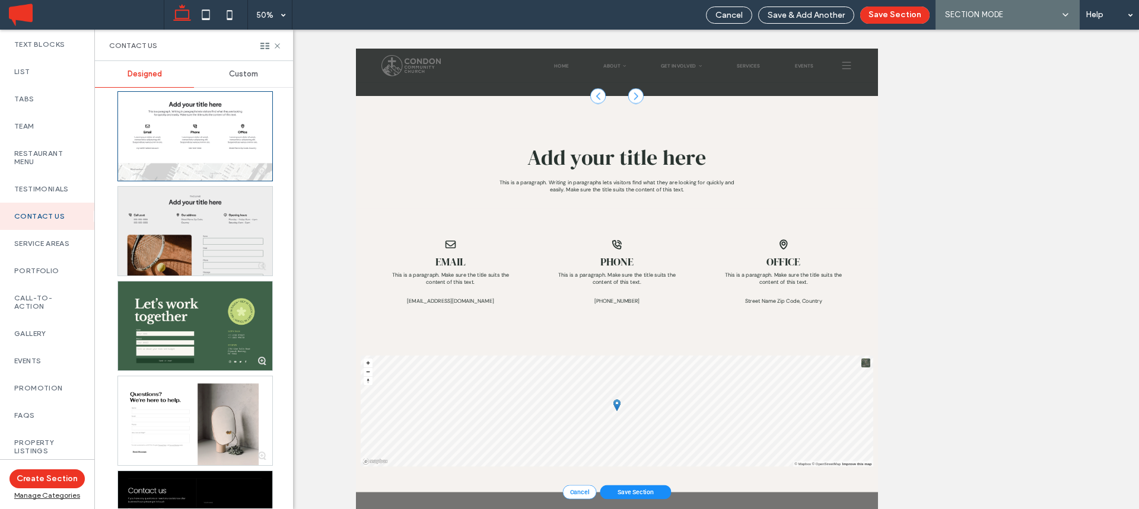
click at [214, 227] on div at bounding box center [195, 231] width 154 height 89
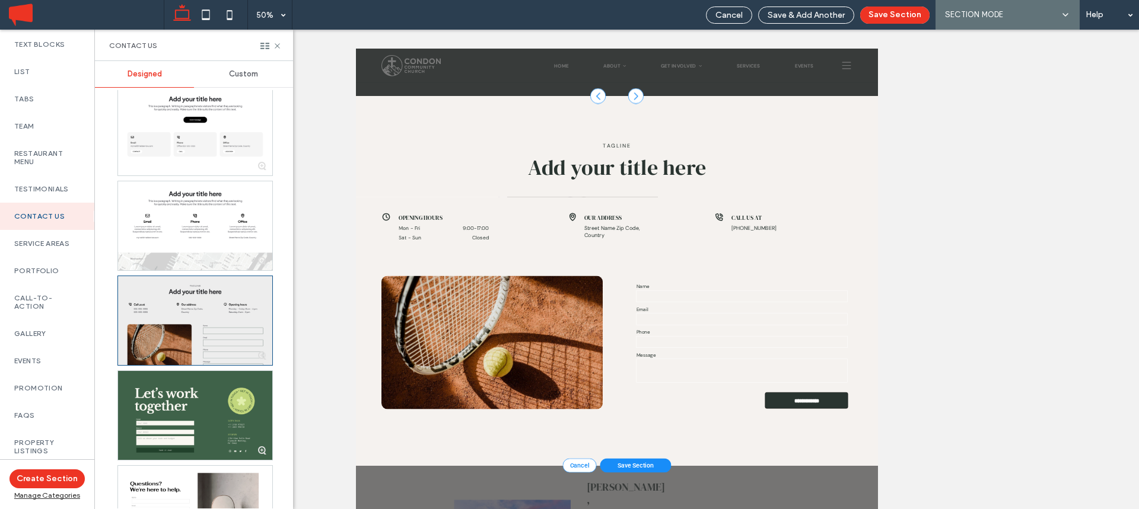
scroll to position [3233, 0]
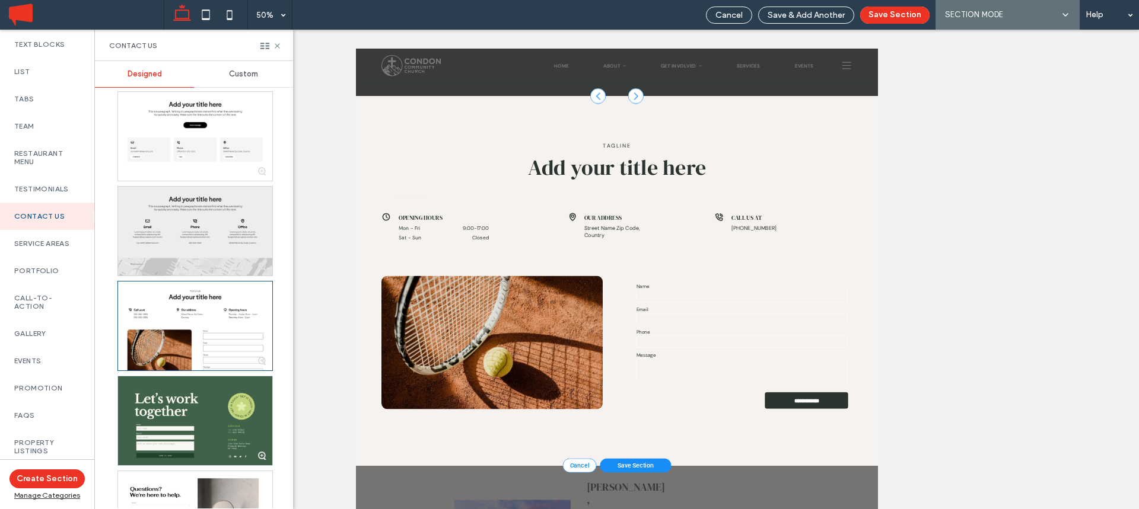
click at [226, 208] on div at bounding box center [195, 231] width 154 height 89
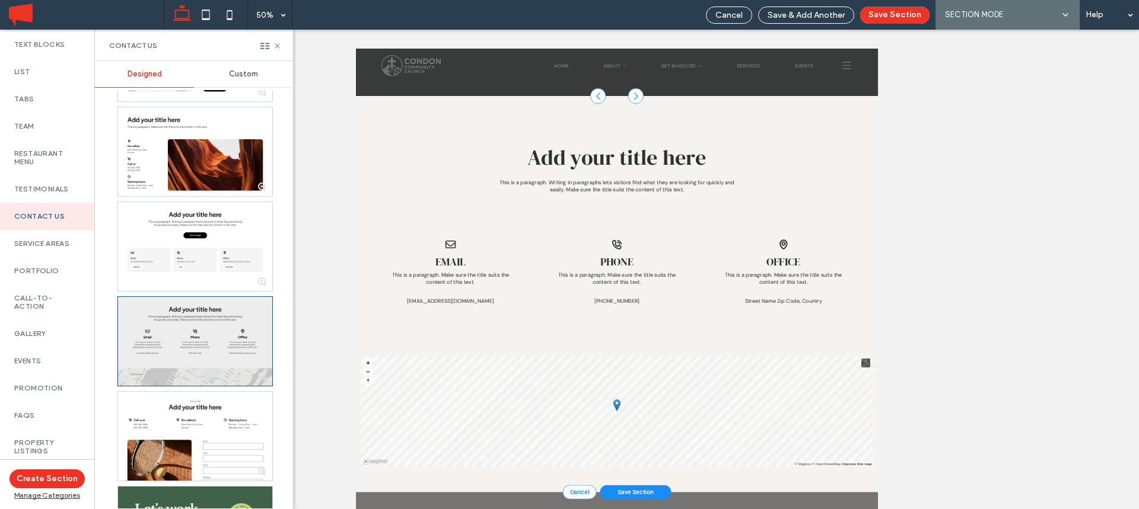
scroll to position [3121, 0]
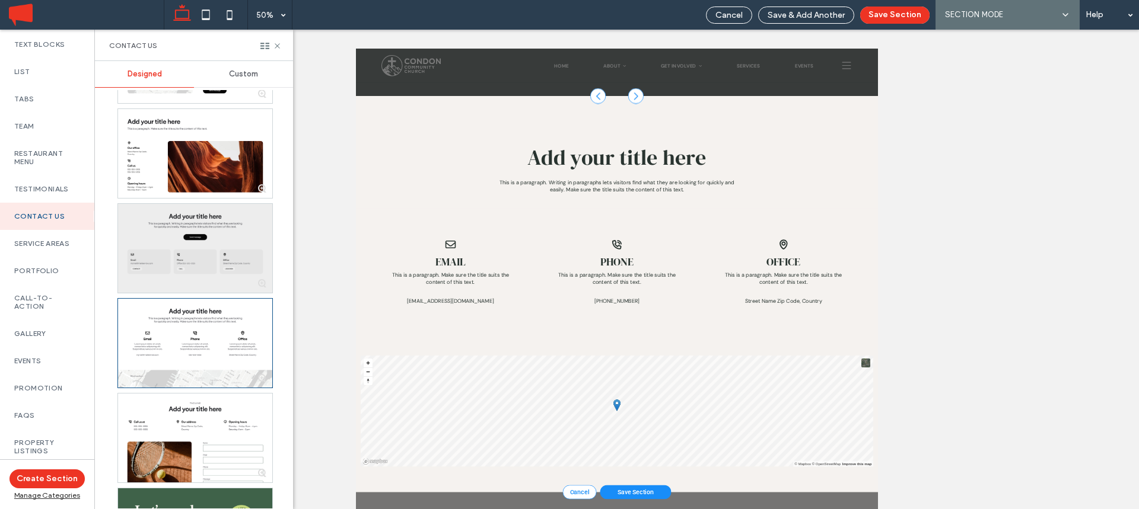
click at [218, 233] on div at bounding box center [195, 248] width 154 height 89
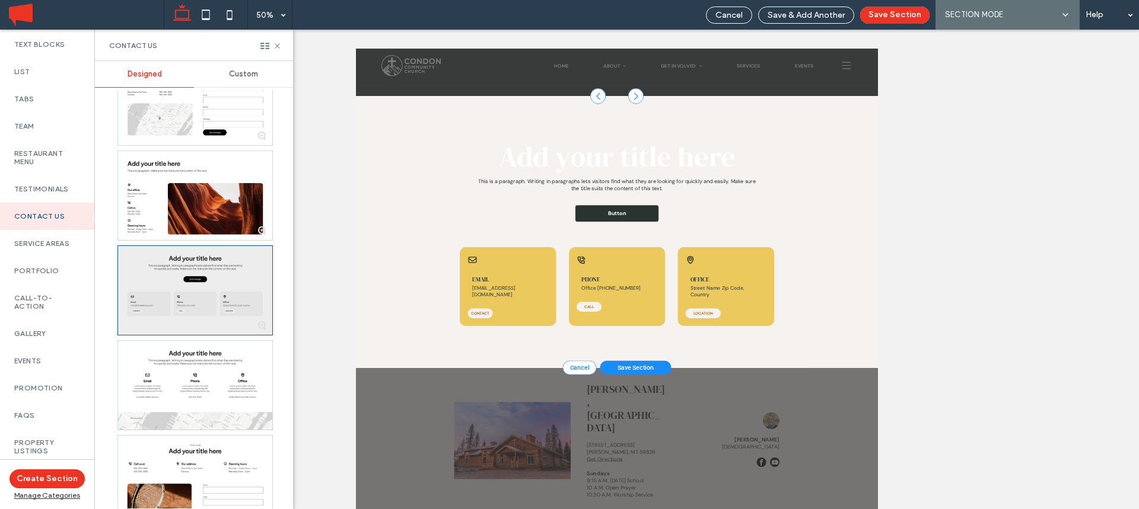
scroll to position [3071, 0]
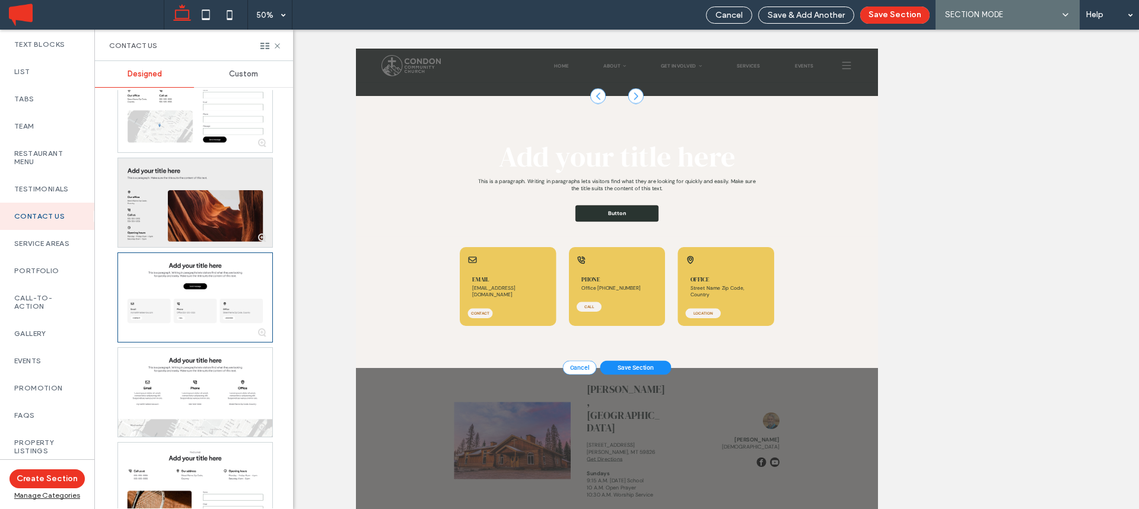
click at [212, 176] on div at bounding box center [195, 202] width 154 height 89
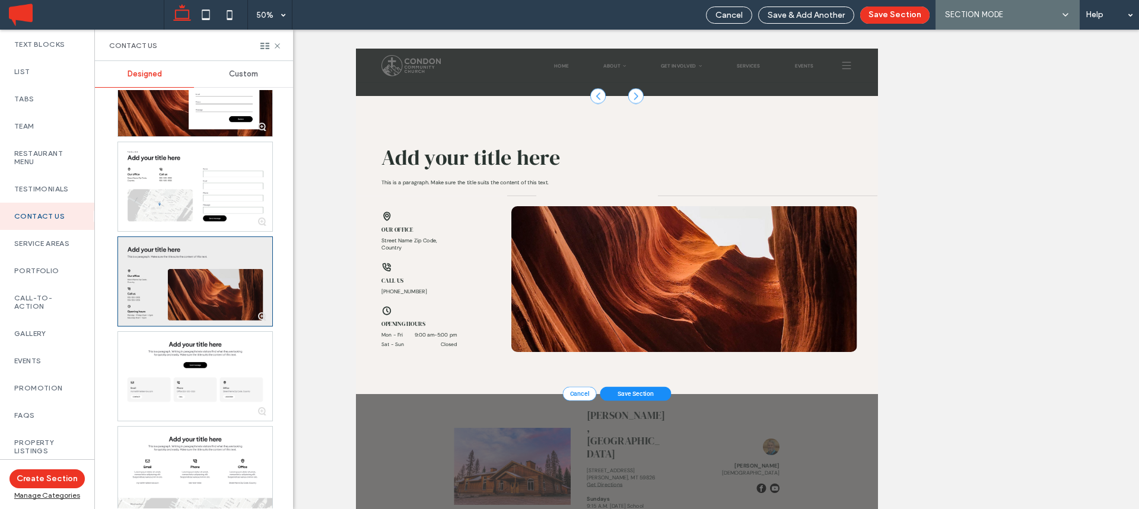
scroll to position [2986, 0]
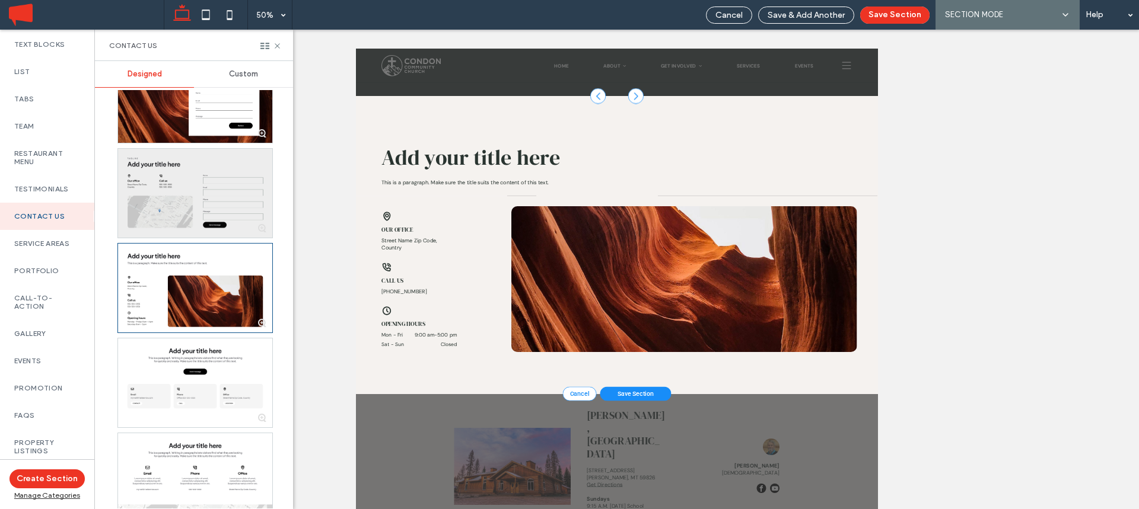
click at [188, 174] on div at bounding box center [195, 193] width 154 height 89
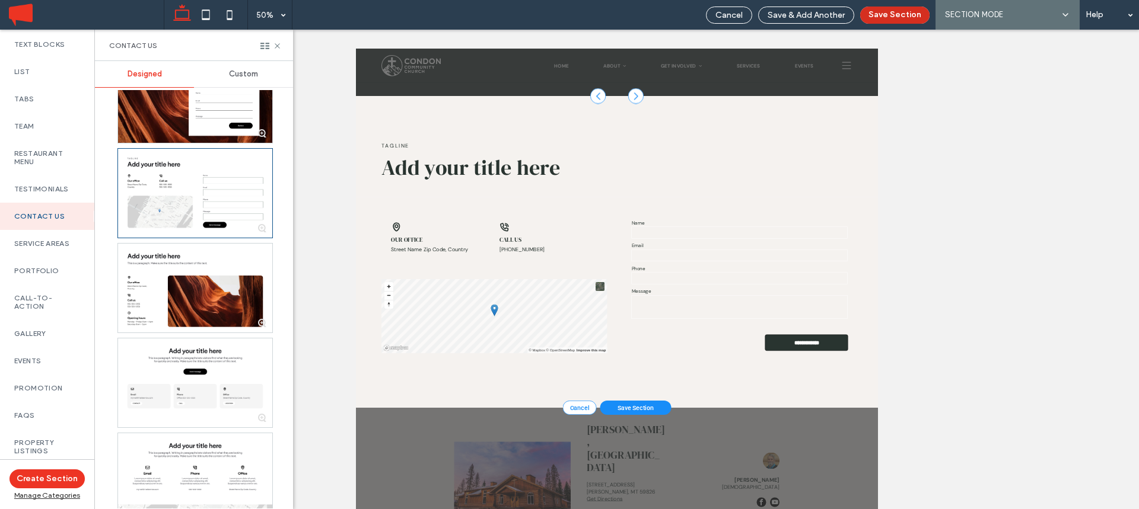
click at [901, 15] on button "Save Section" at bounding box center [894, 15] width 69 height 17
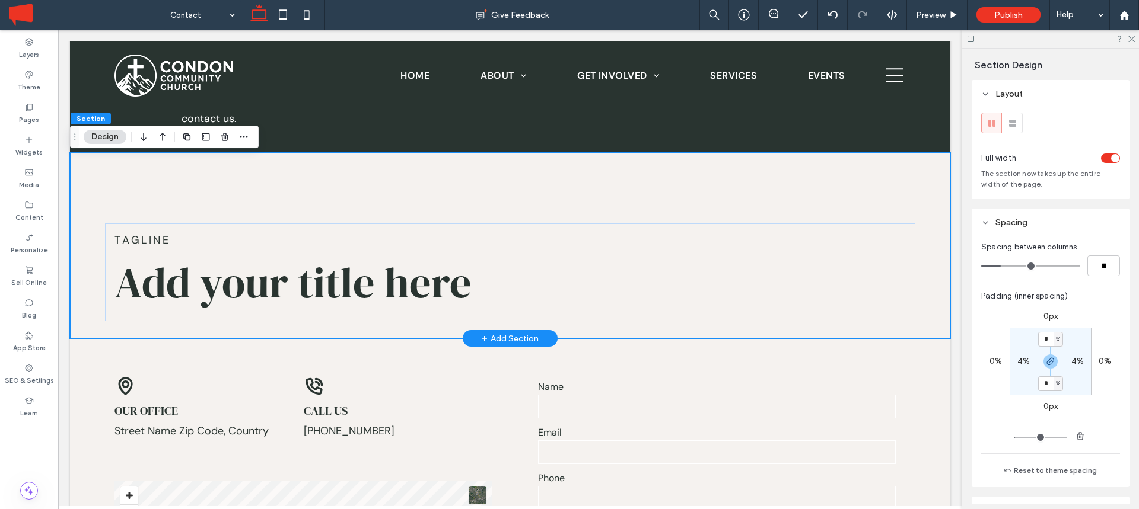
scroll to position [179, 0]
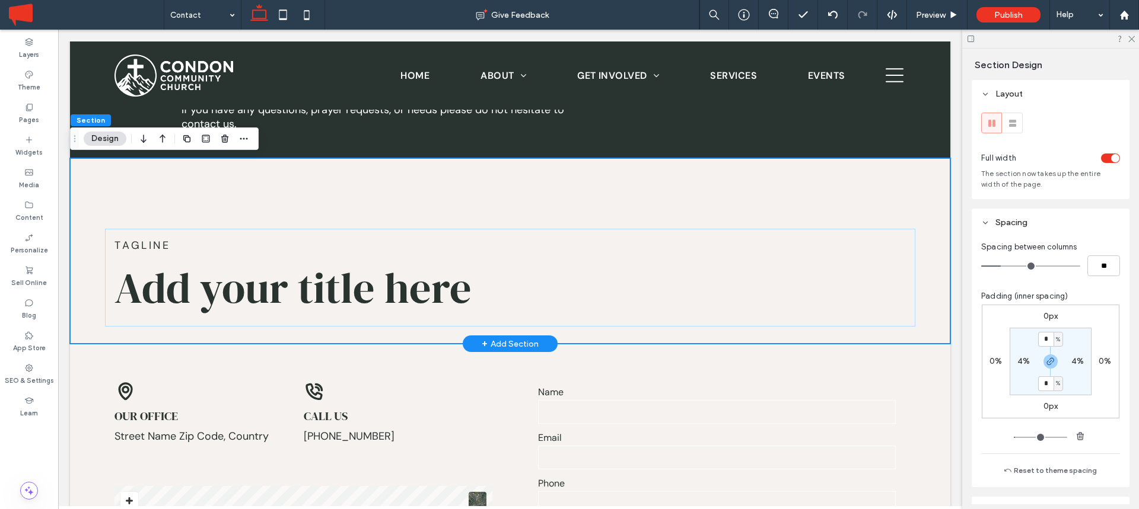
click at [186, 190] on div "Add your title here TAGLINE" at bounding box center [510, 251] width 880 height 186
click at [221, 145] on span "button" at bounding box center [225, 139] width 14 height 14
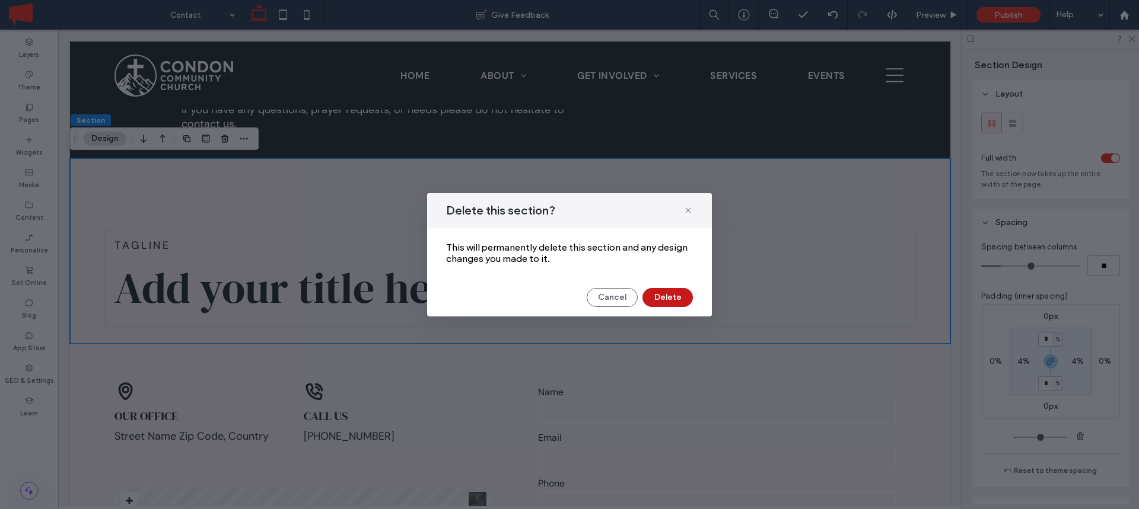
click at [671, 297] on button "Delete" at bounding box center [667, 297] width 50 height 19
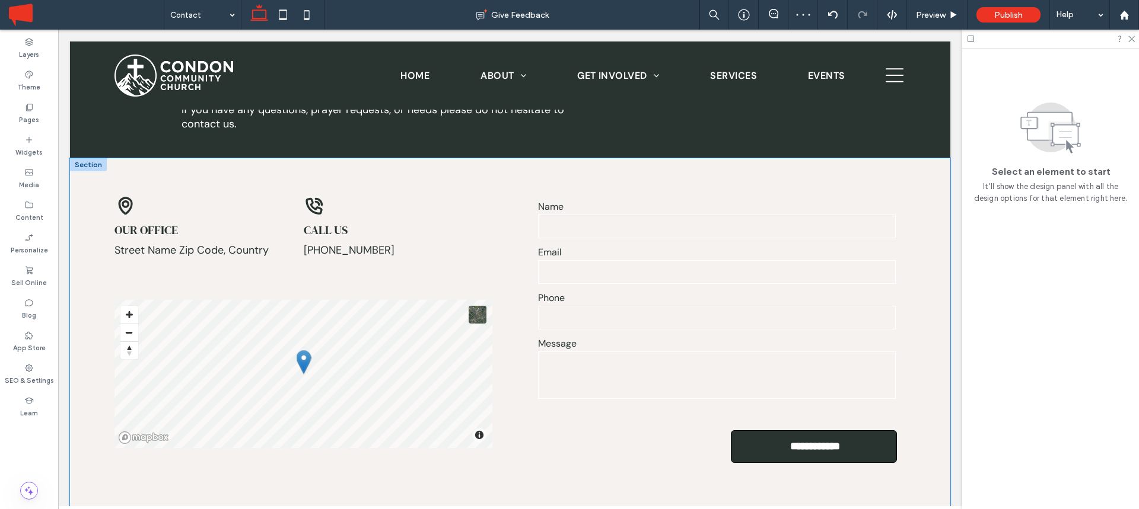
click at [75, 215] on div "**********" at bounding box center [510, 356] width 880 height 396
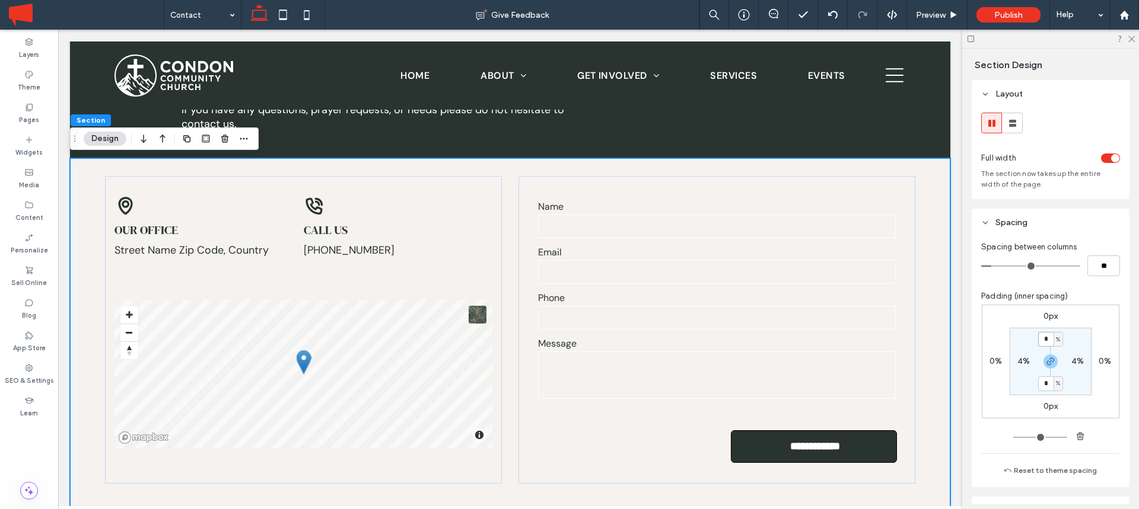
click at [1041, 339] on input "*" at bounding box center [1045, 339] width 15 height 15
type input "*"
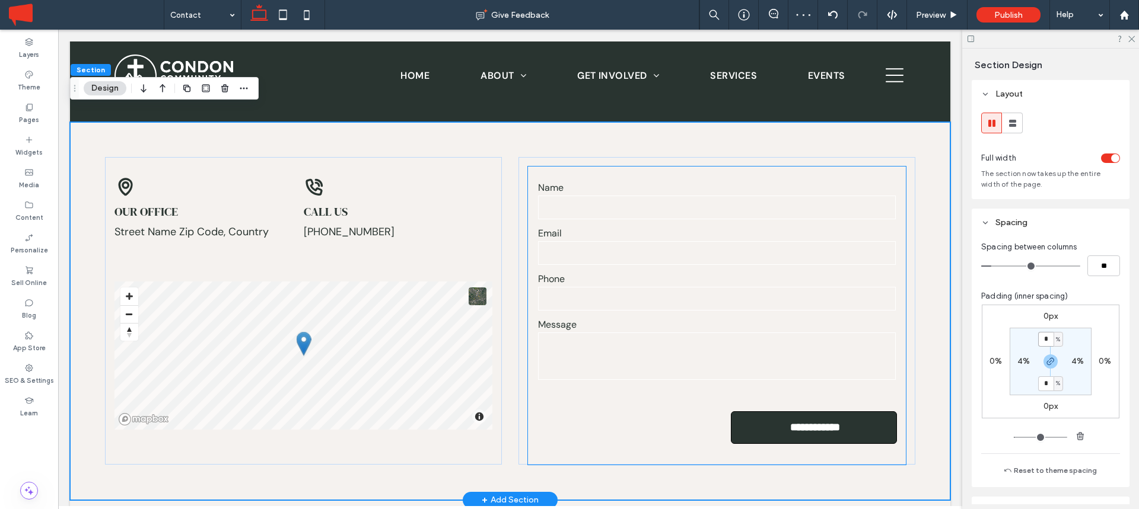
scroll to position [197, 0]
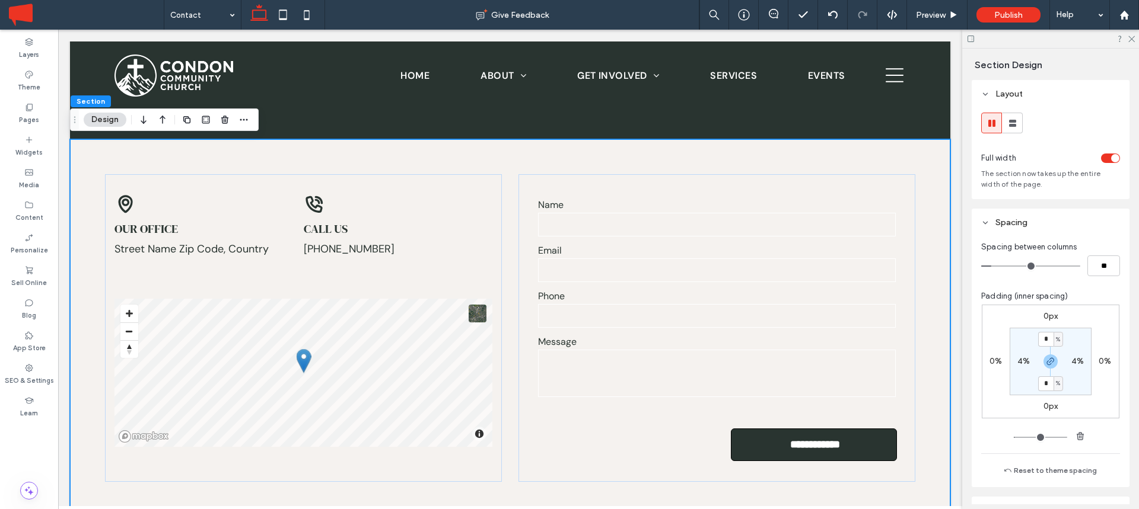
click at [886, 152] on div "**********" at bounding box center [510, 328] width 880 height 378
click at [657, 438] on form "**********" at bounding box center [717, 333] width 378 height 298
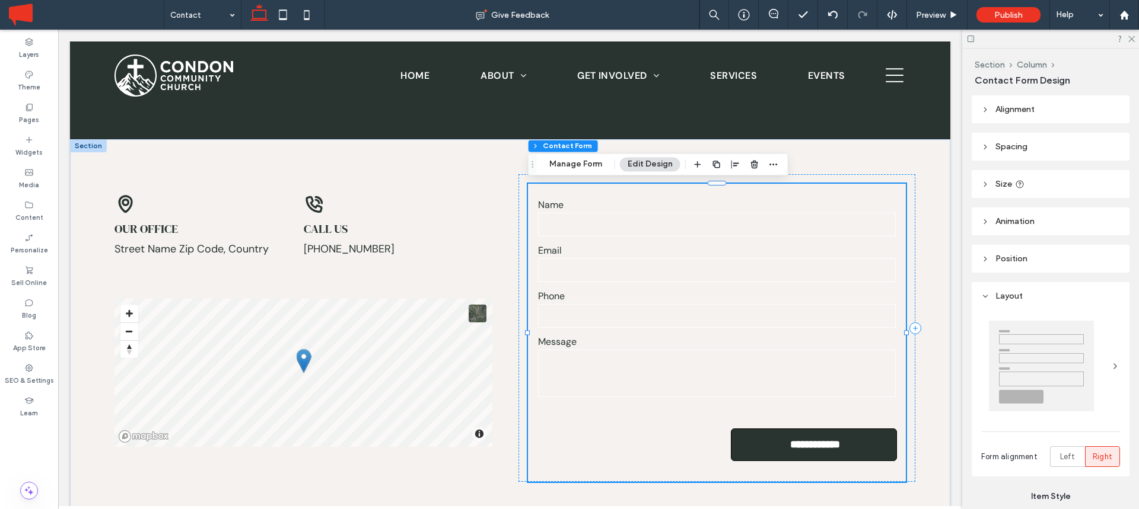
type input "*"
type input "***"
type input "*"
type input "***"
click at [1062, 457] on span "Left" at bounding box center [1067, 457] width 15 height 12
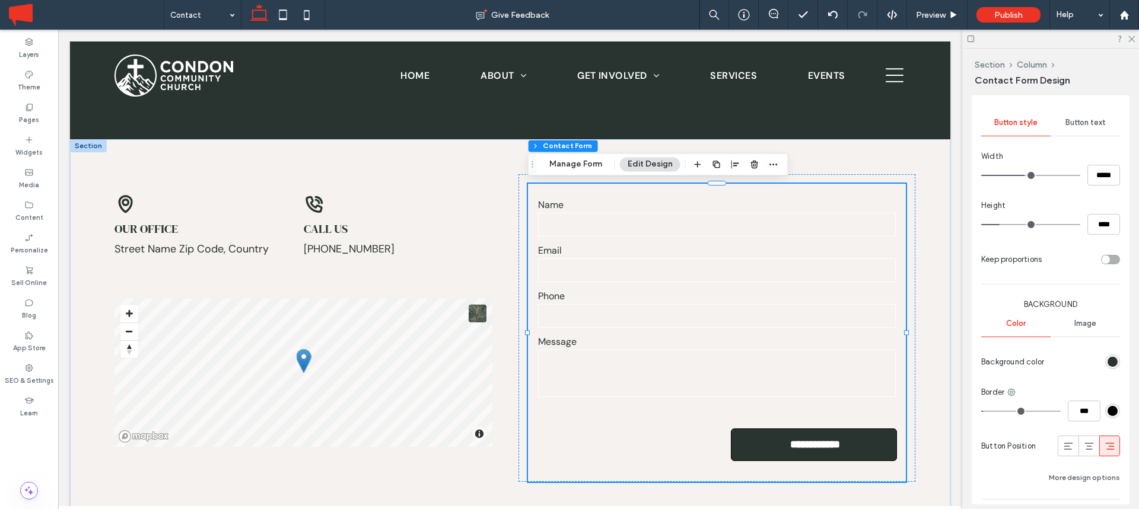
scroll to position [713, 0]
click at [1064, 450] on span at bounding box center [1068, 444] width 12 height 20
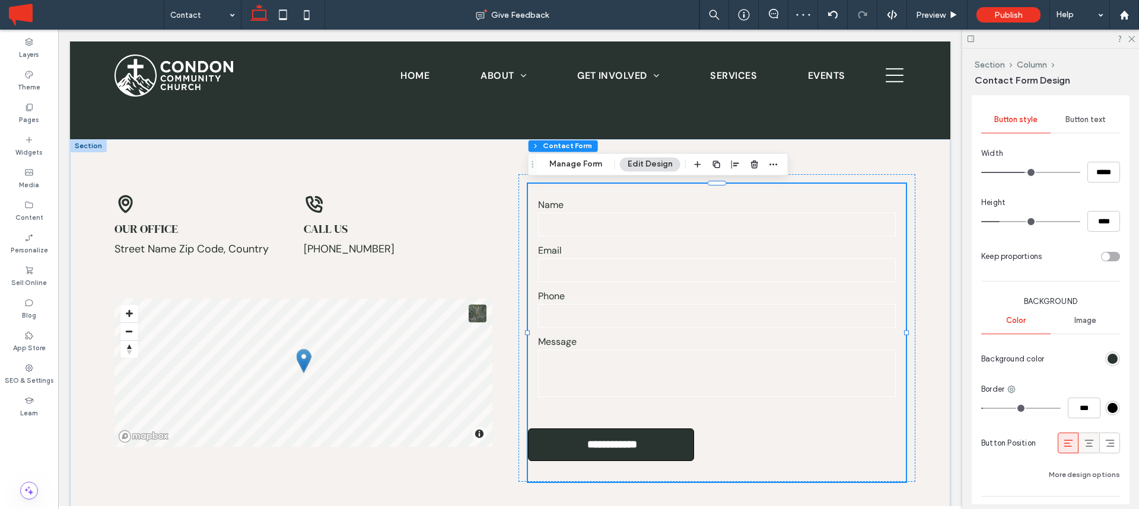
click at [1087, 451] on span at bounding box center [1089, 444] width 12 height 20
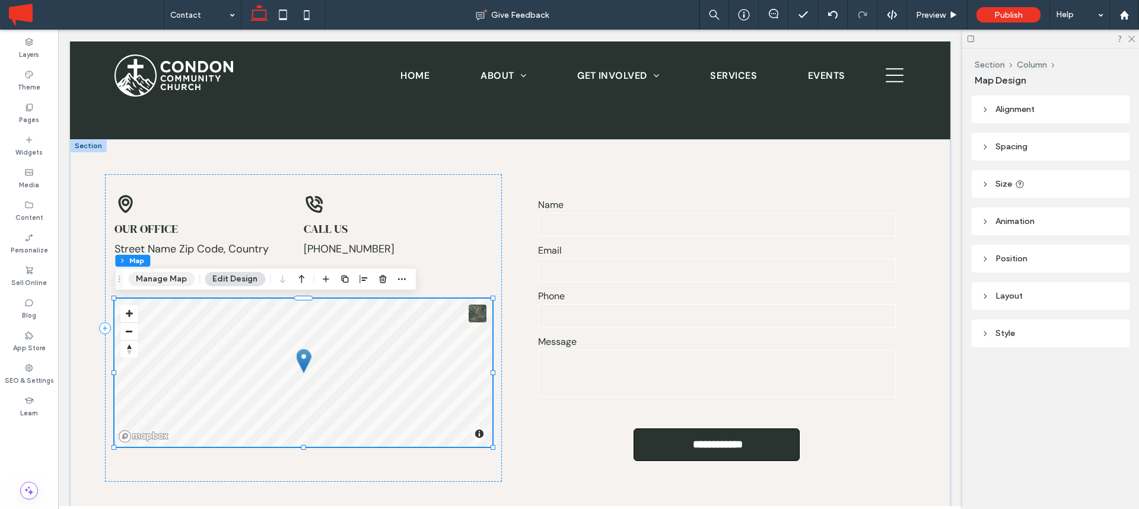
click at [169, 282] on button "Manage Map" at bounding box center [161, 279] width 66 height 14
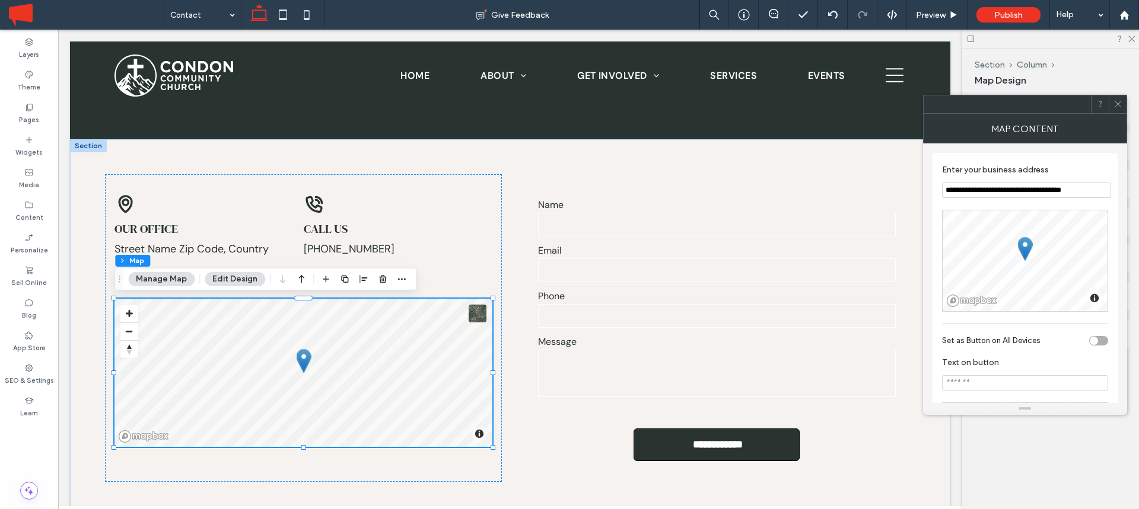
click at [998, 186] on input "**********" at bounding box center [1026, 190] width 169 height 15
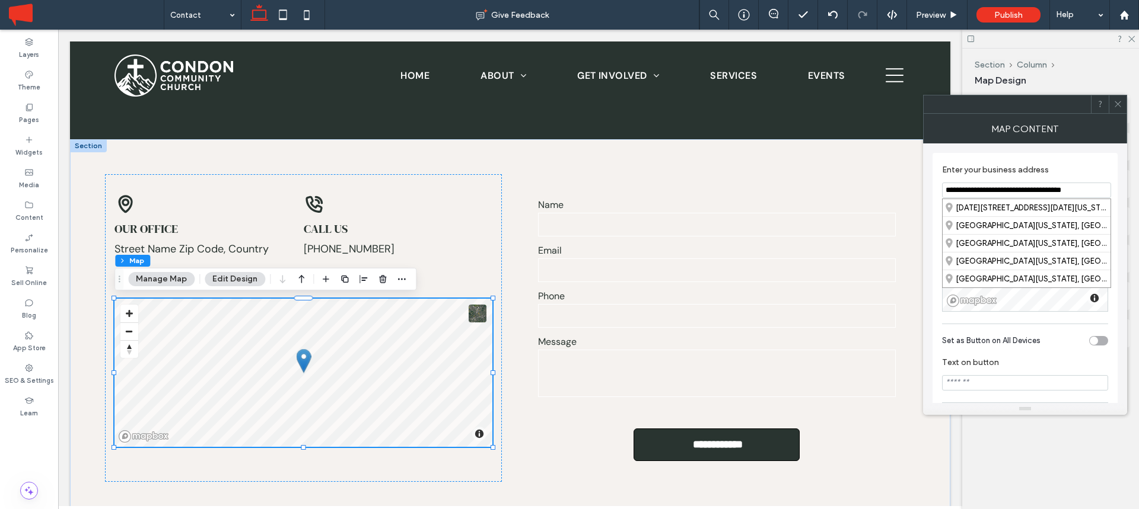
click at [998, 186] on input "**********" at bounding box center [1026, 190] width 169 height 15
click at [1022, 204] on strong "6573 Mt Highway 83" at bounding box center [992, 207] width 74 height 9
type input "**********"
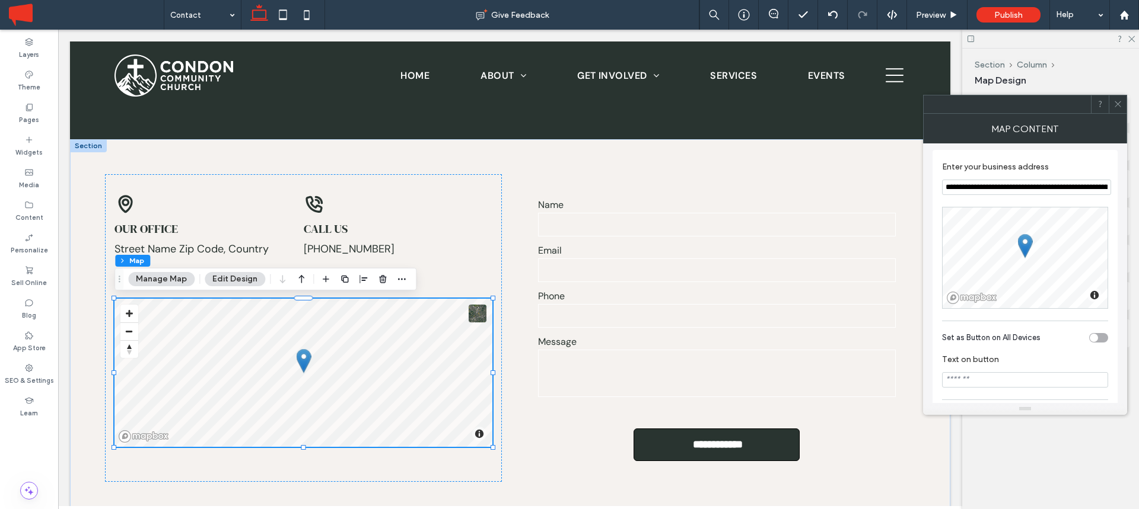
scroll to position [0, 0]
click at [1115, 105] on icon at bounding box center [1117, 104] width 9 height 9
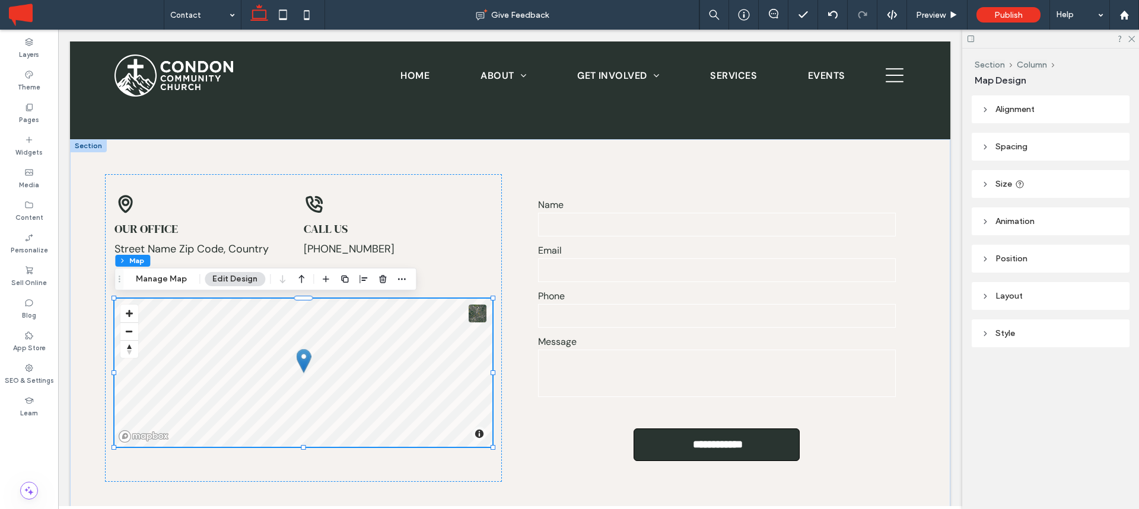
click at [1005, 292] on span "Layout" at bounding box center [1008, 296] width 27 height 10
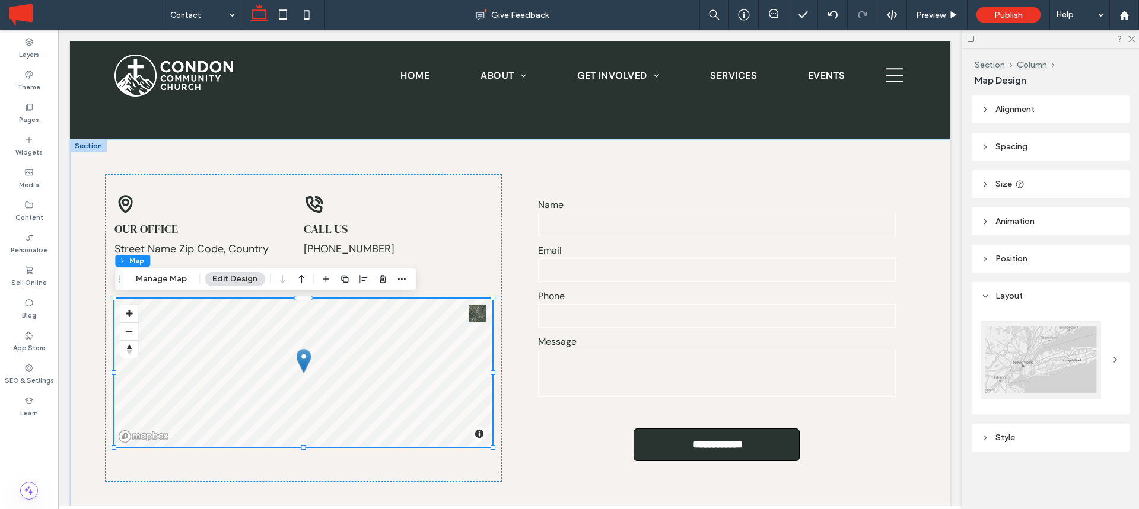
click at [1075, 357] on div at bounding box center [1041, 360] width 120 height 78
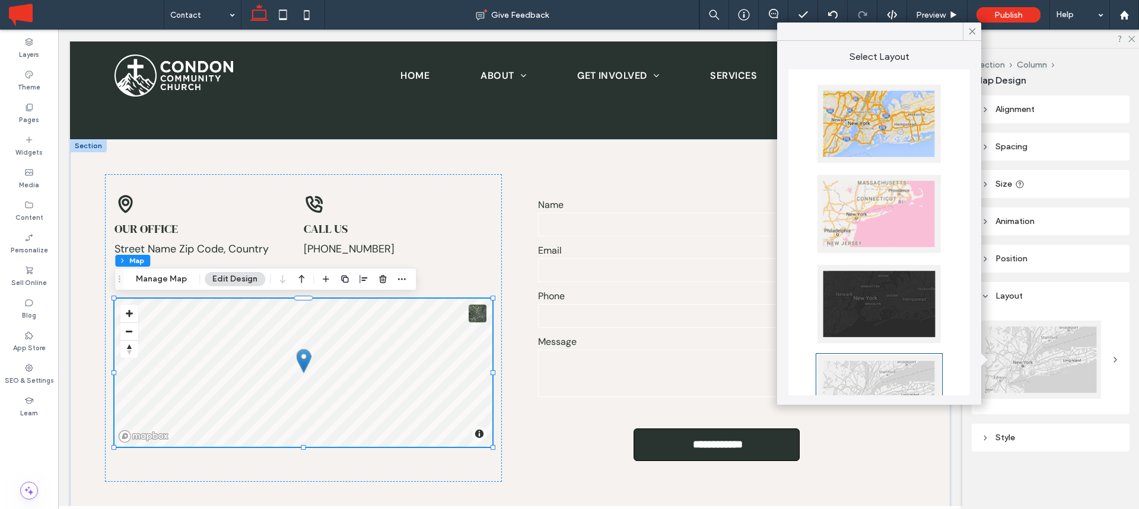
click at [890, 118] on div at bounding box center [878, 124] width 123 height 78
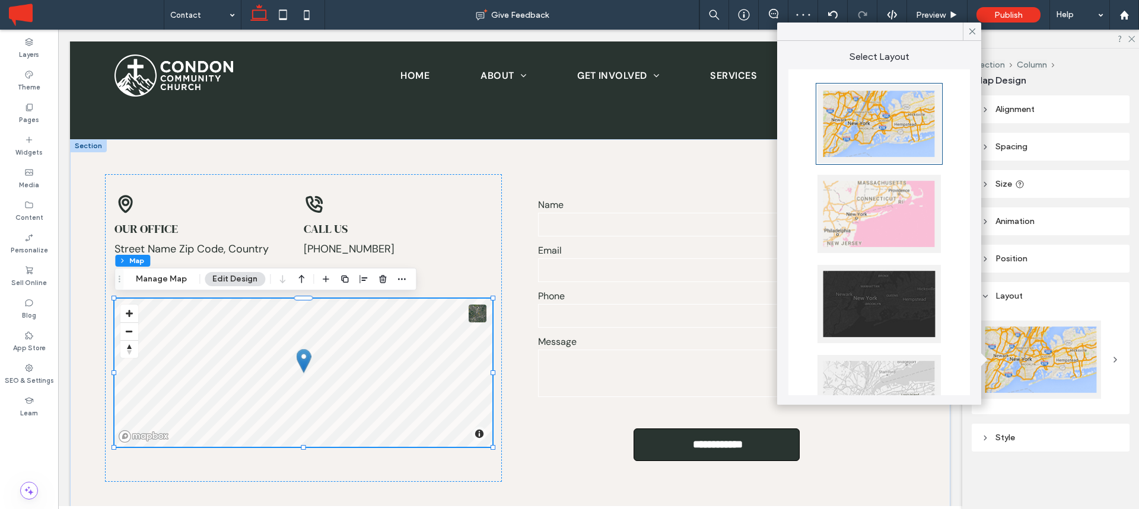
click at [880, 208] on div at bounding box center [878, 214] width 123 height 78
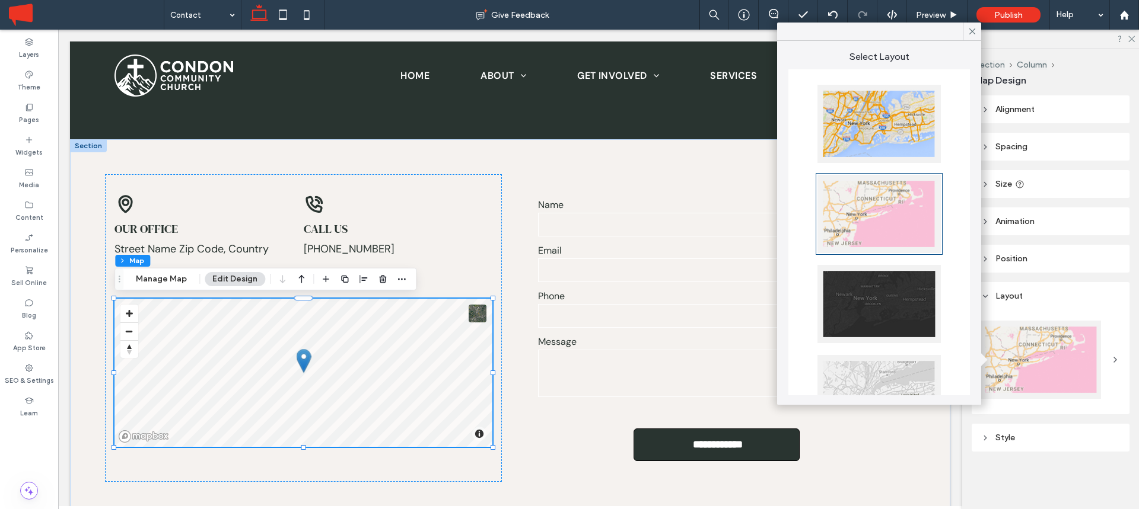
click at [882, 295] on div at bounding box center [878, 304] width 123 height 78
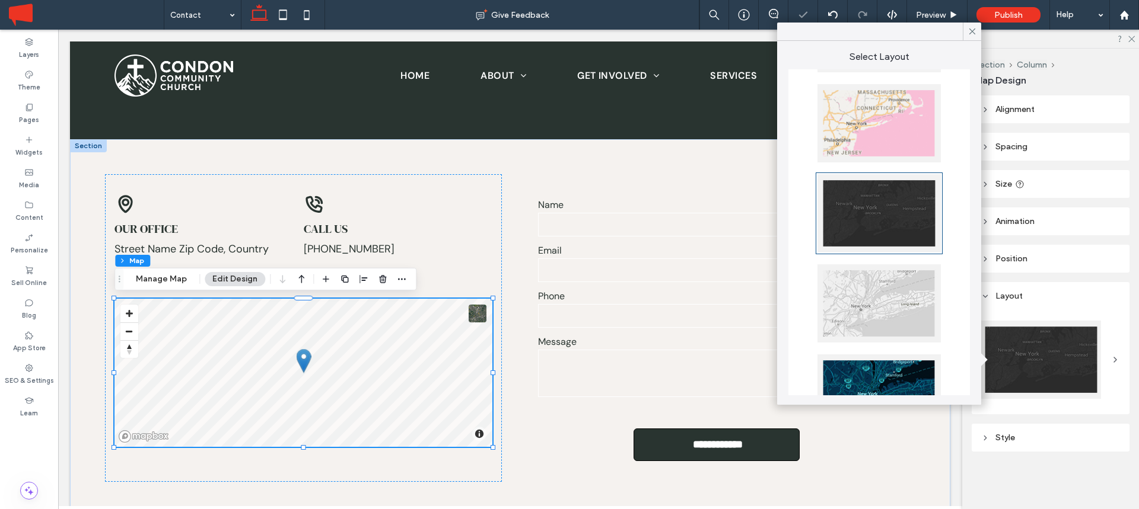
scroll to position [93, 0]
click at [898, 298] on div at bounding box center [878, 302] width 123 height 78
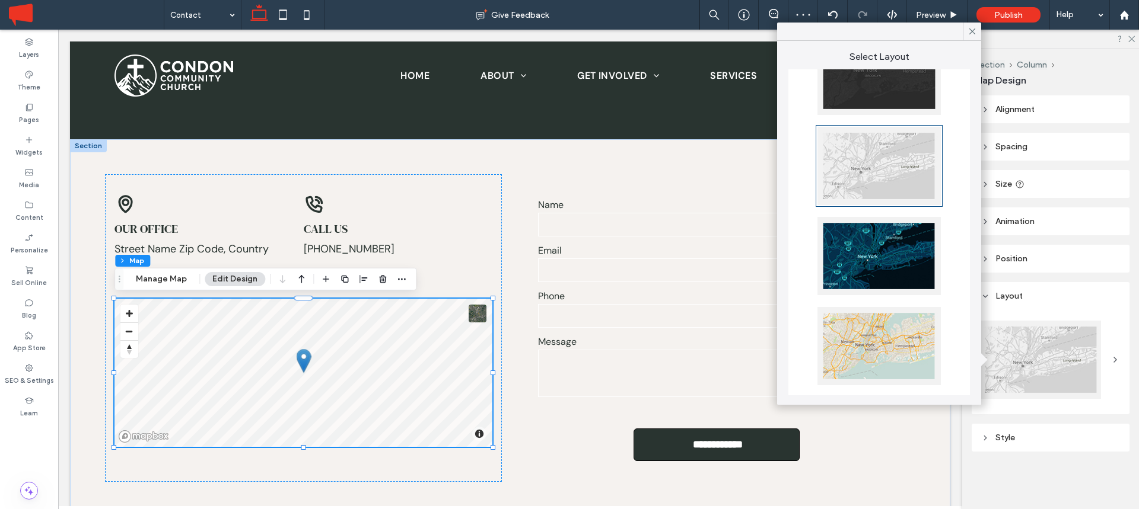
scroll to position [232, 0]
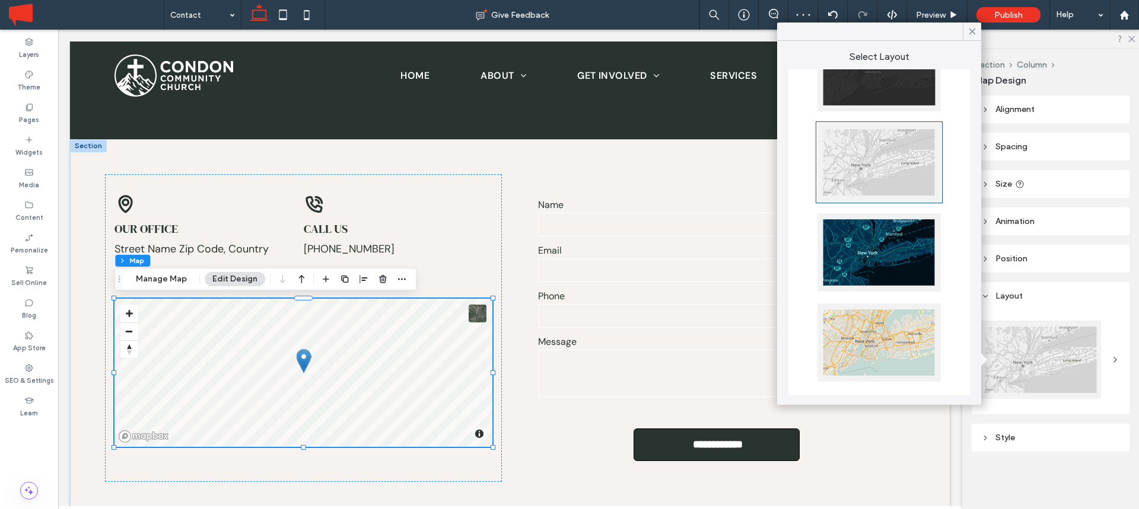
click at [891, 327] on div at bounding box center [878, 343] width 123 height 78
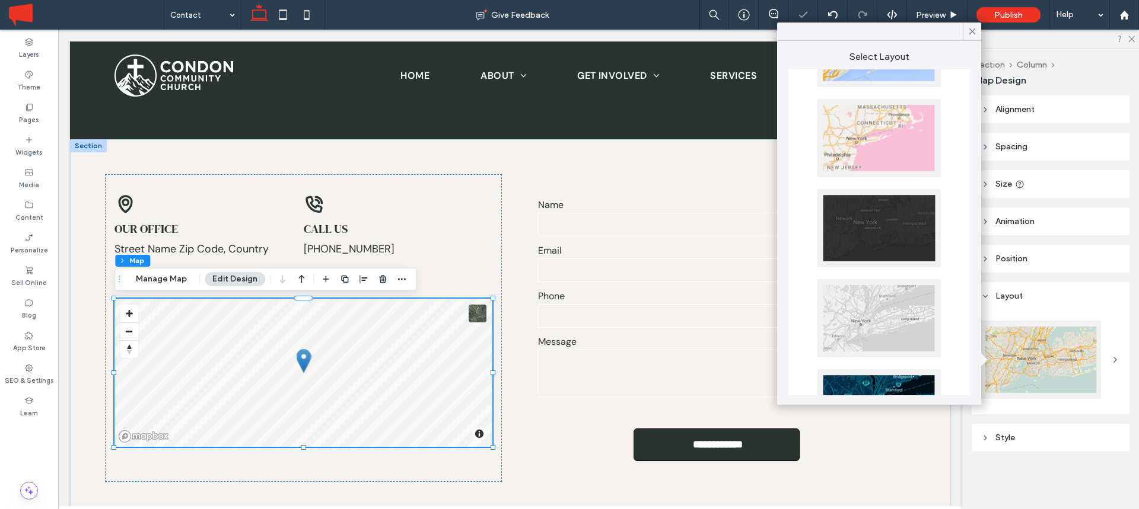
scroll to position [0, 0]
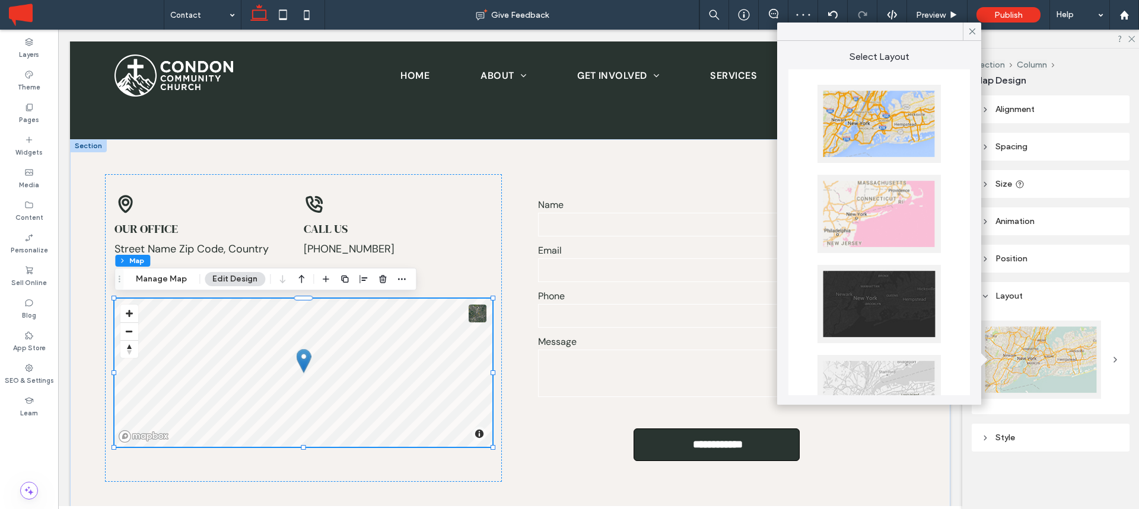
click at [885, 150] on div at bounding box center [878, 124] width 123 height 78
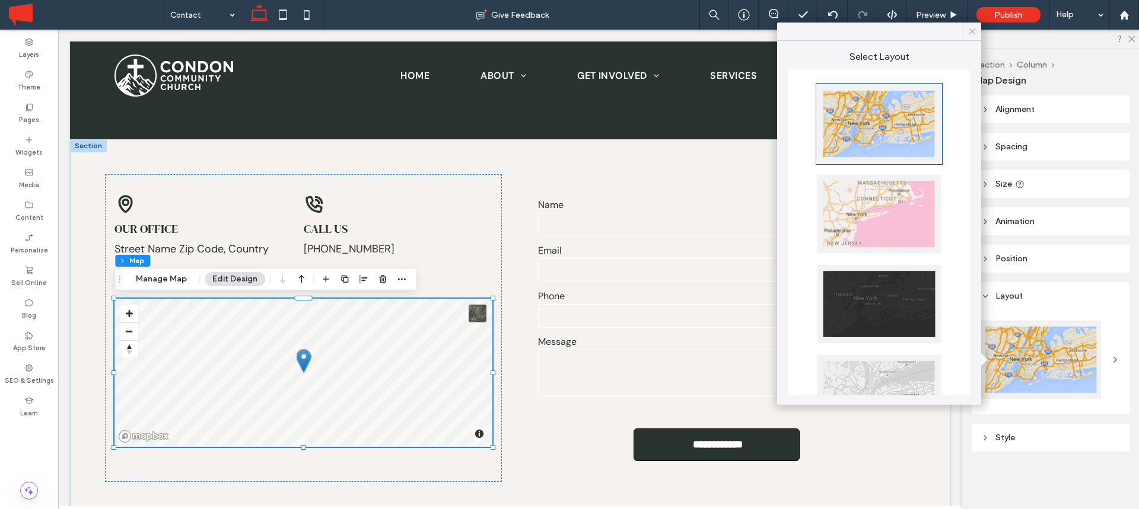
click at [975, 27] on icon at bounding box center [972, 31] width 11 height 11
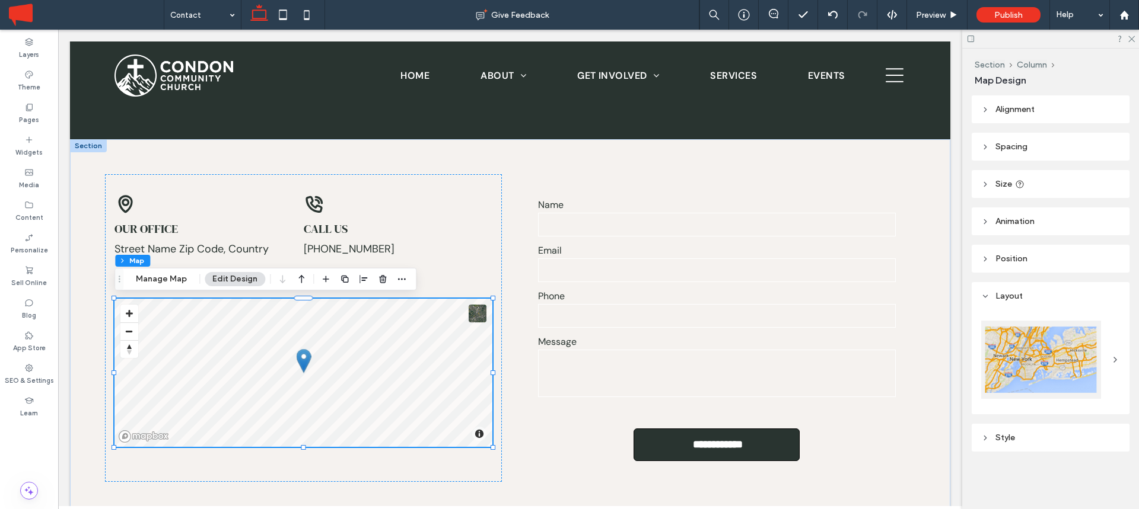
click at [1008, 437] on span "Style" at bounding box center [1005, 438] width 20 height 10
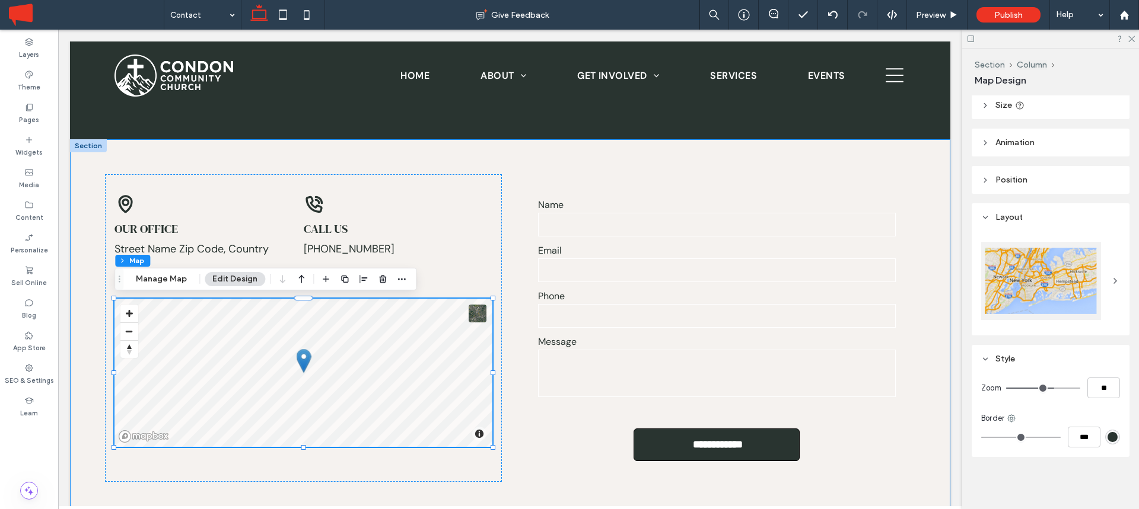
click at [719, 164] on div "**********" at bounding box center [510, 328] width 880 height 378
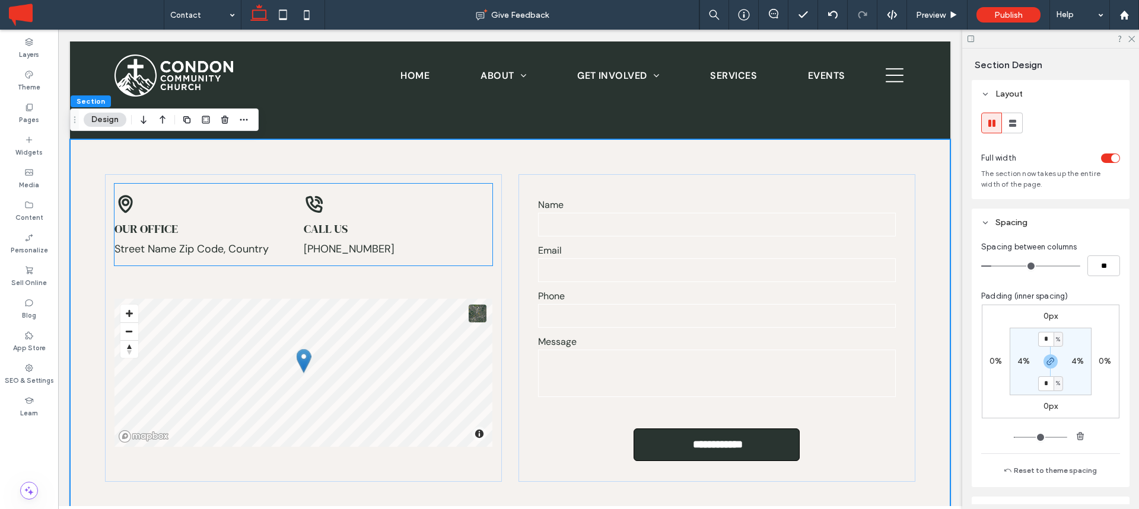
click at [236, 200] on div "Our office Street Name Zip Code, Country" at bounding box center [208, 224] width 189 height 63
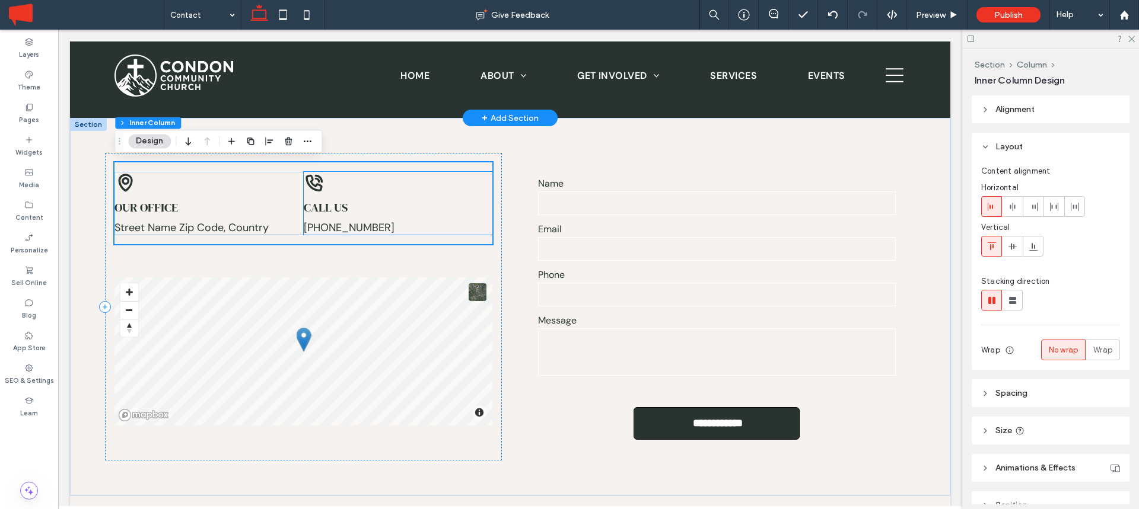
scroll to position [221, 0]
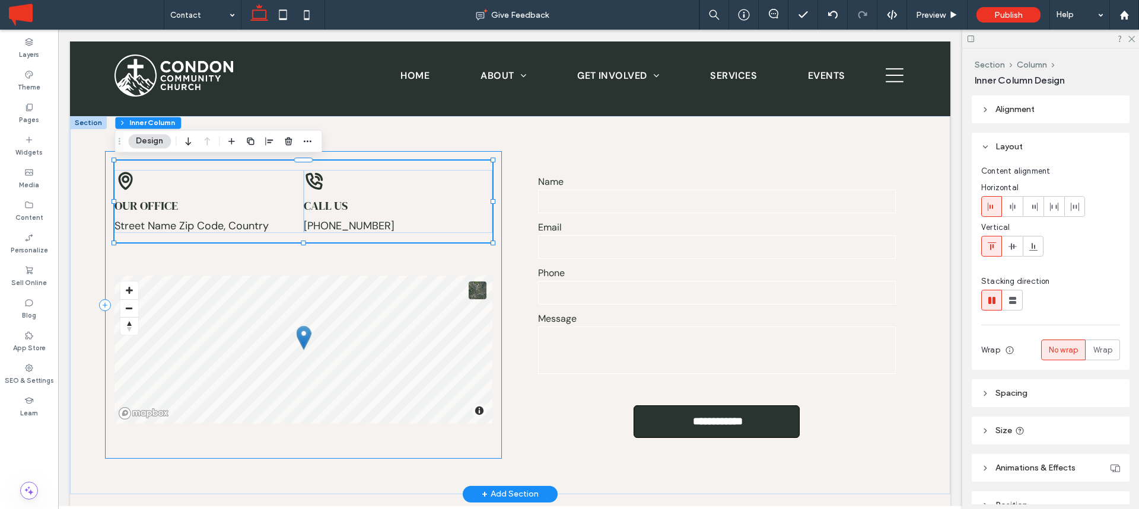
click at [275, 257] on div "© Mapbox © OpenStreetMap Improve this map Call us 555-555-5555 ﻿ Our office Str…" at bounding box center [303, 305] width 397 height 308
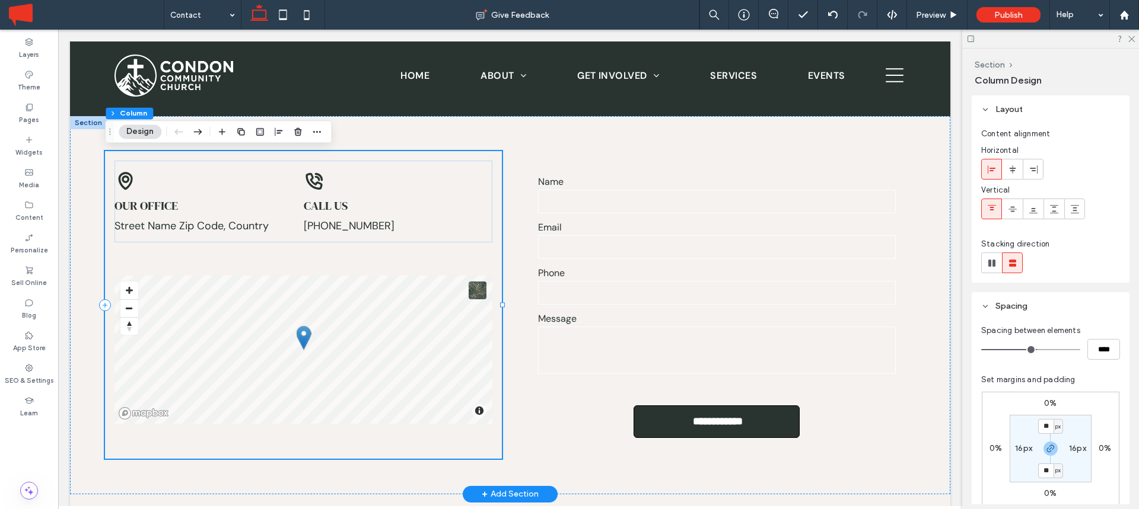
click at [226, 260] on div "© Mapbox © OpenStreetMap Improve this map Call us 555-555-5555 ﻿ Our office Str…" at bounding box center [303, 305] width 397 height 308
click at [669, 177] on label "Name" at bounding box center [717, 182] width 358 height 12
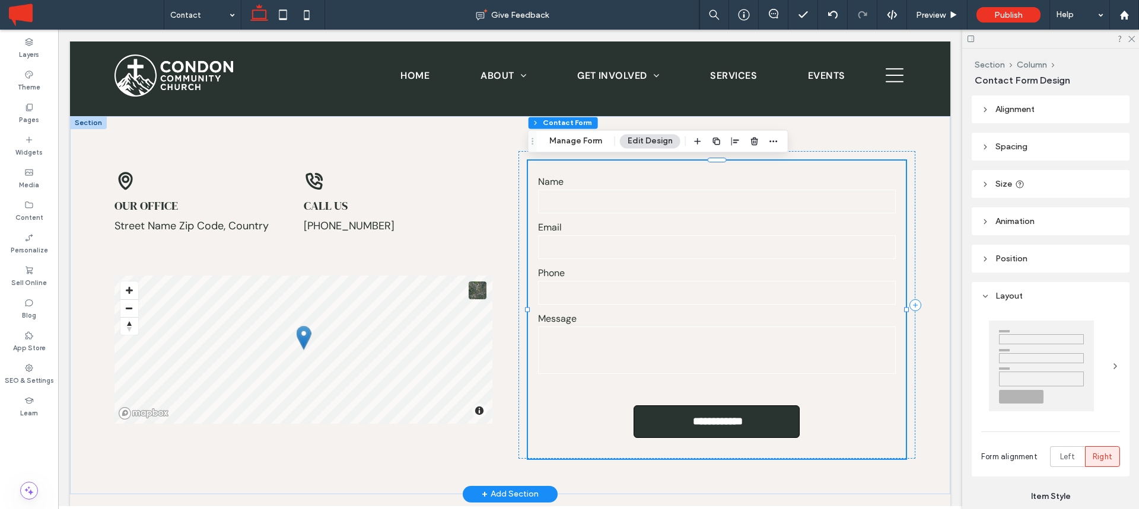
type input "*"
type input "***"
type input "*"
type input "***"
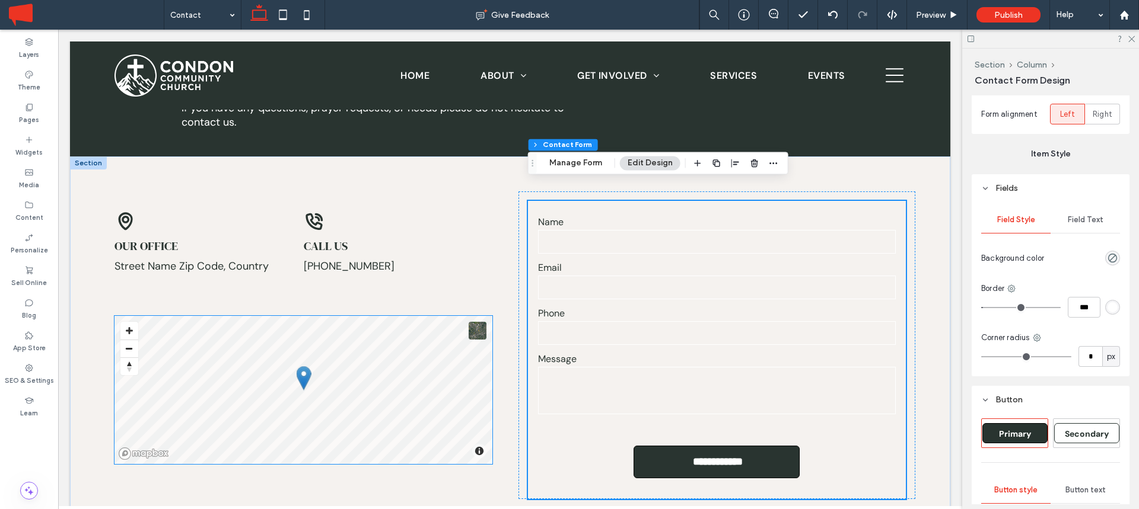
scroll to position [180, 0]
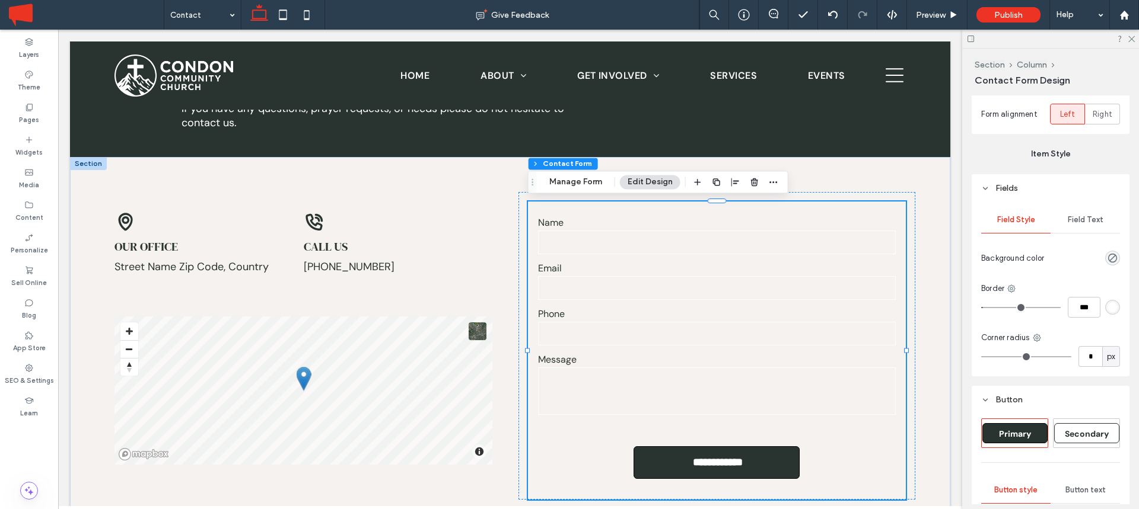
click at [1115, 305] on div "rgb(255, 255, 255)" at bounding box center [1112, 307] width 10 height 10
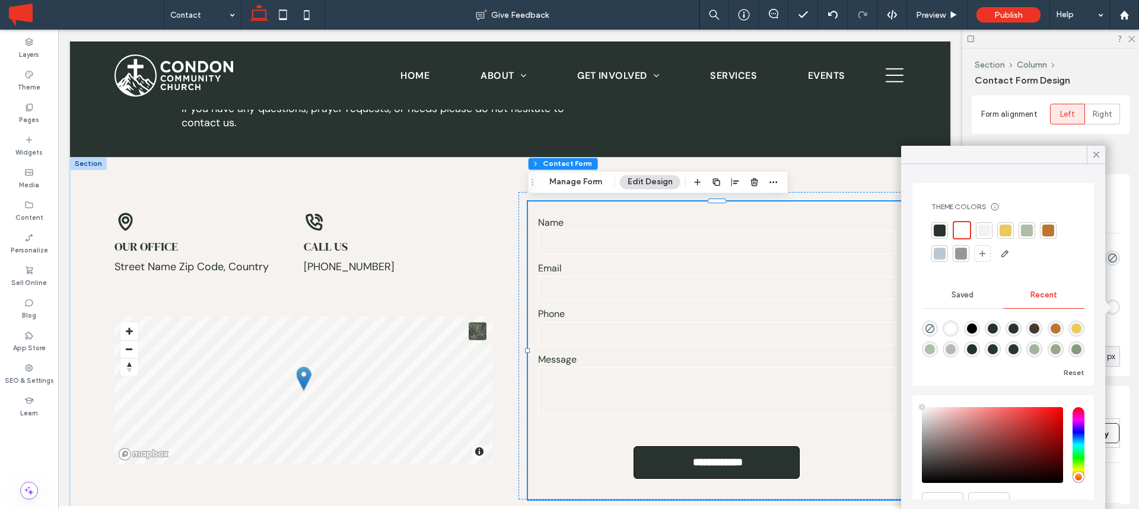
click at [963, 248] on div at bounding box center [961, 254] width 12 height 12
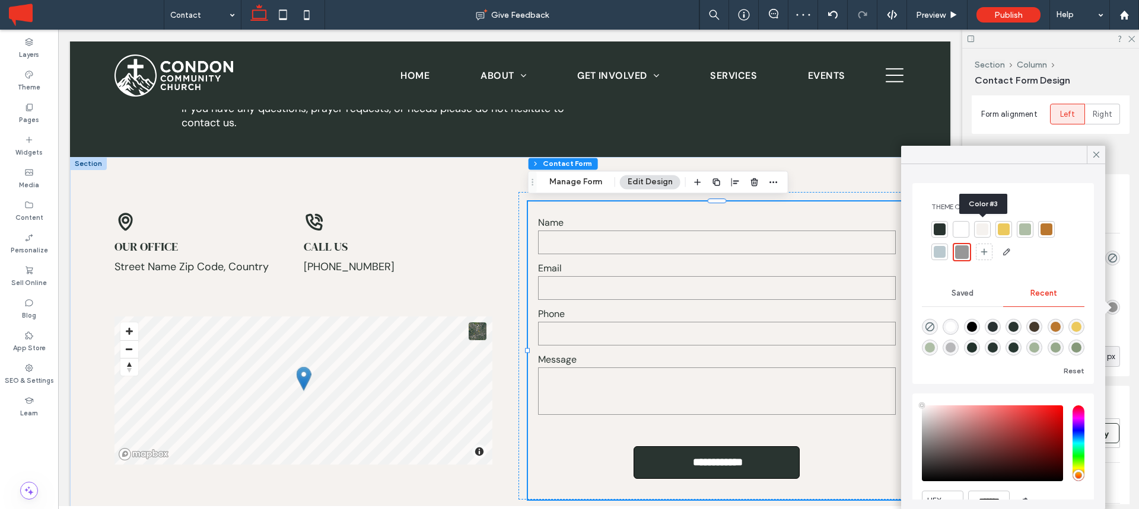
click at [984, 234] on div at bounding box center [982, 230] width 12 height 12
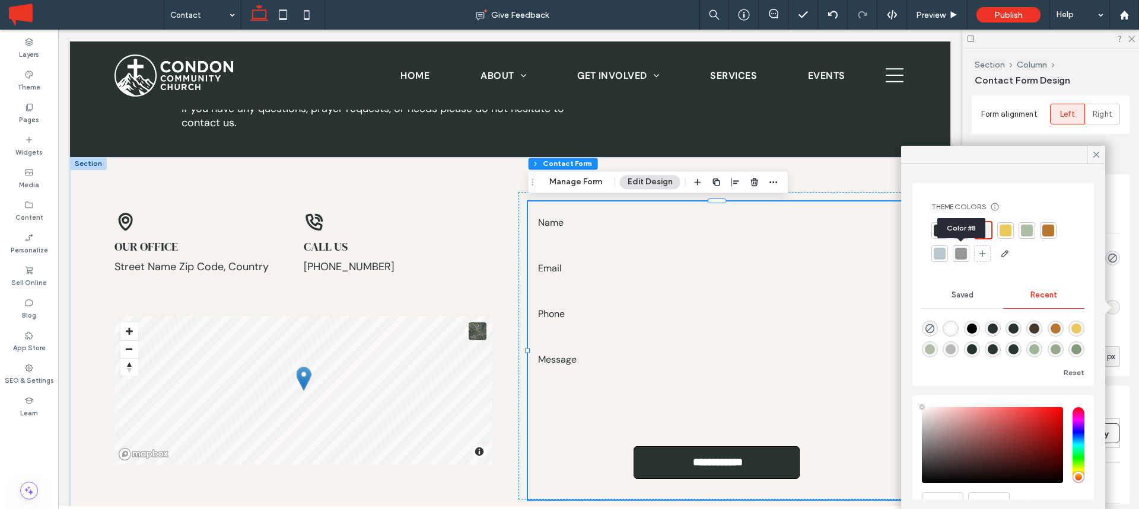
click at [959, 253] on div at bounding box center [961, 254] width 12 height 12
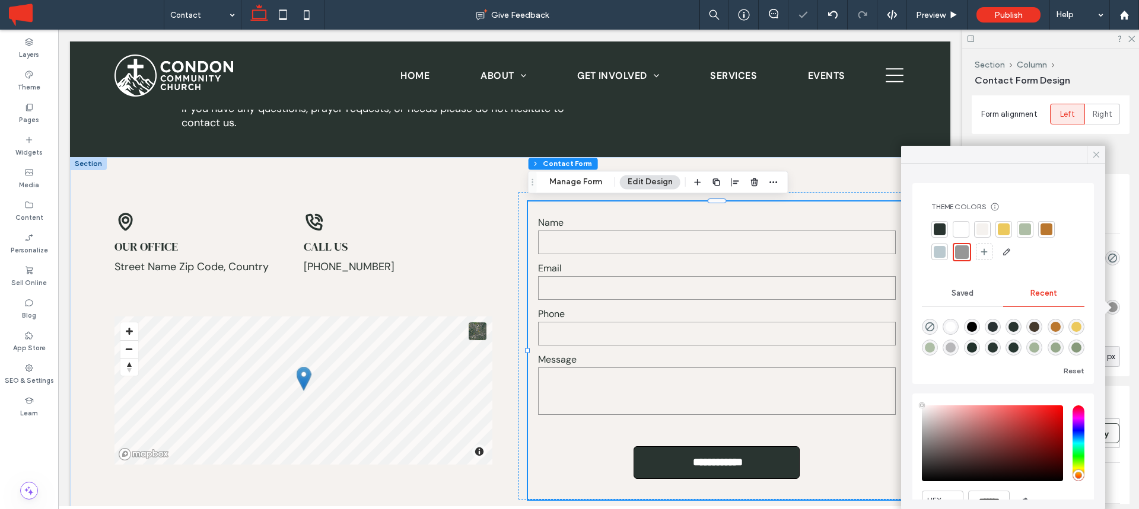
click at [1093, 156] on icon at bounding box center [1096, 154] width 11 height 11
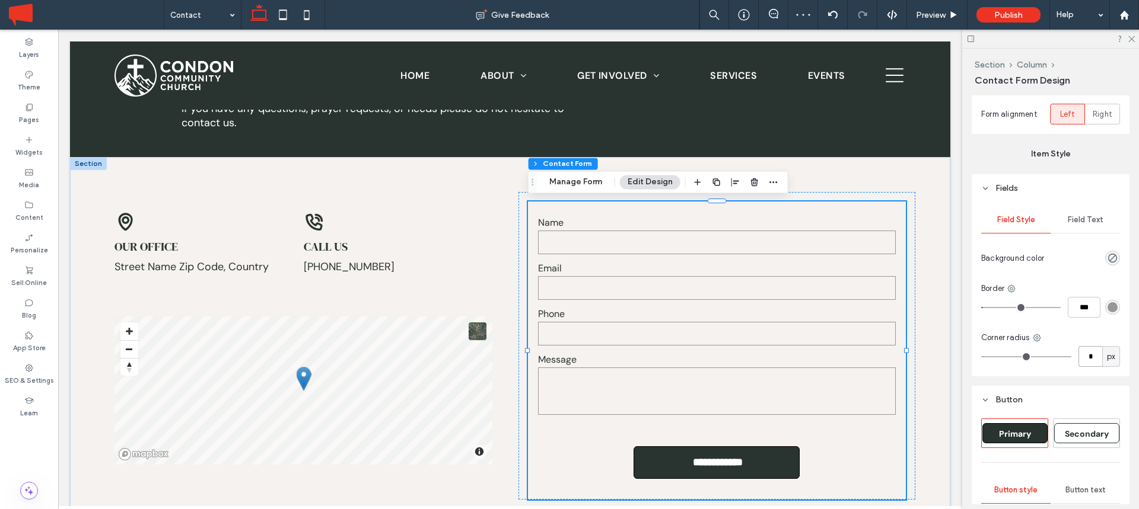
click at [1082, 350] on input "*" at bounding box center [1090, 356] width 24 height 21
type input "*"
click at [1082, 350] on input "*" at bounding box center [1090, 356] width 24 height 21
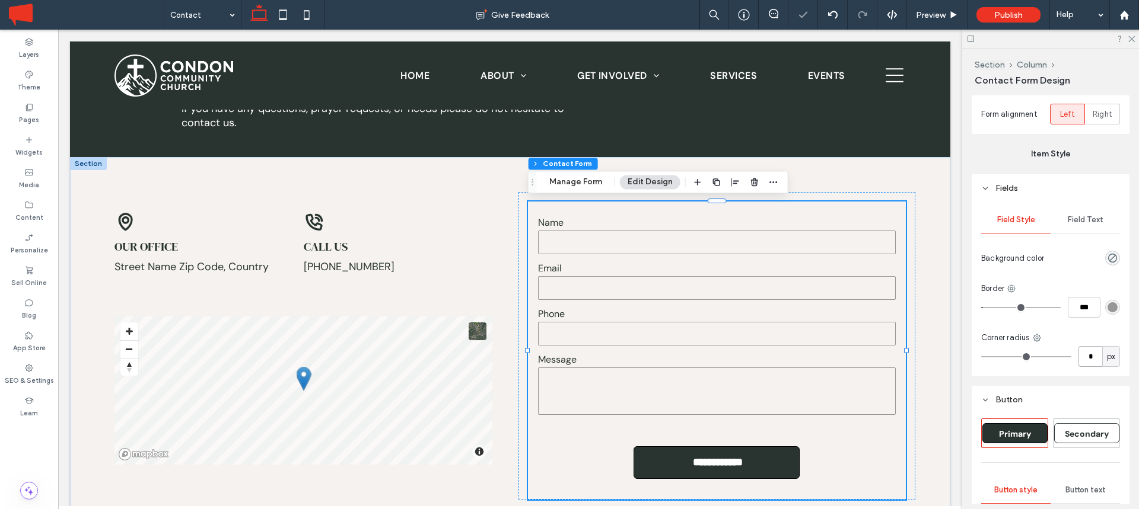
click at [1082, 350] on input "*" at bounding box center [1090, 356] width 24 height 21
type input "*"
click at [1082, 350] on input "*" at bounding box center [1090, 356] width 24 height 21
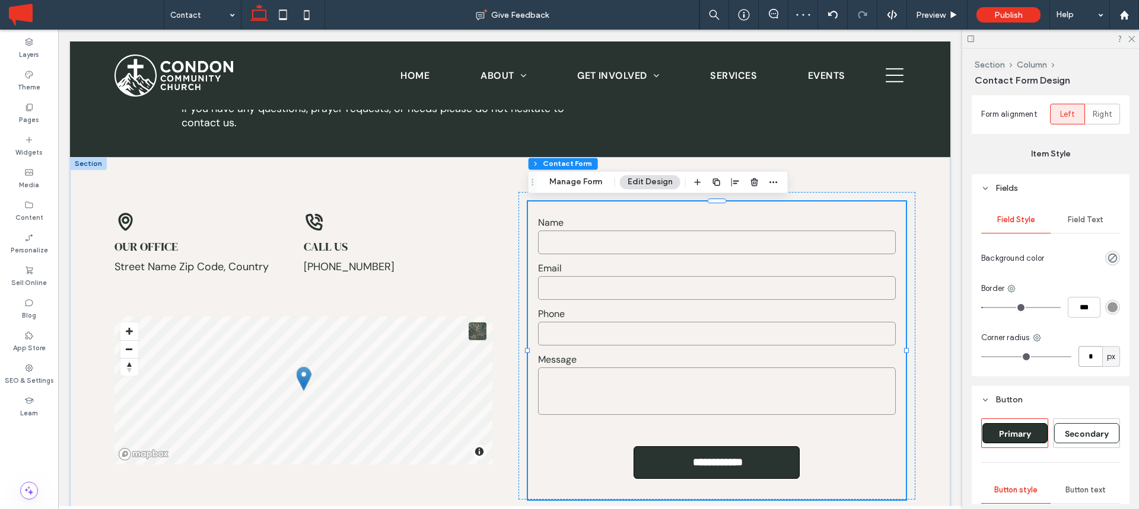
click at [1082, 350] on input "*" at bounding box center [1090, 356] width 24 height 21
type input "*"
click at [678, 274] on label "Email" at bounding box center [717, 268] width 358 height 12
click at [579, 181] on button "Manage Form" at bounding box center [575, 182] width 68 height 14
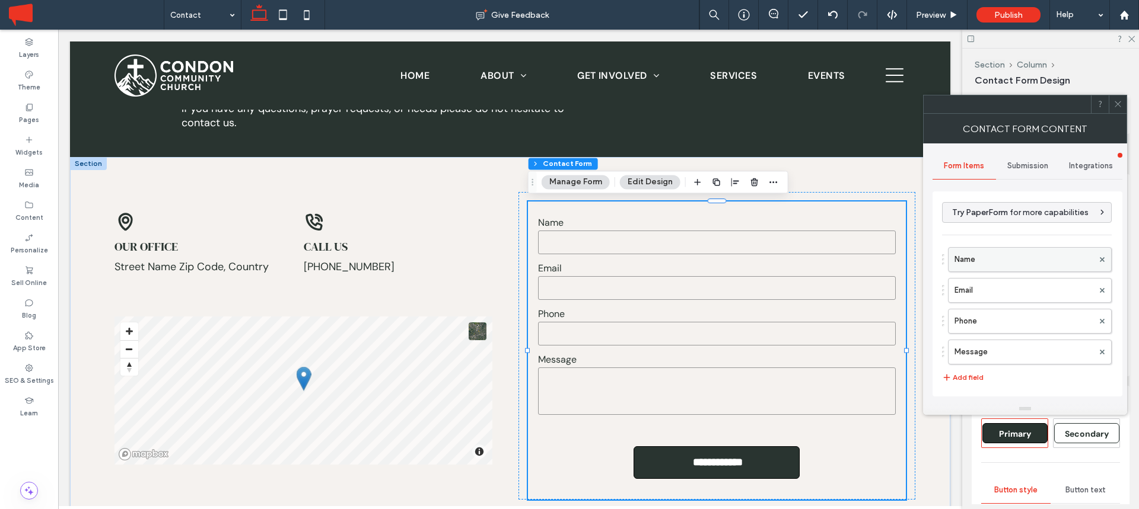
click at [987, 251] on label "Name" at bounding box center [1023, 260] width 139 height 24
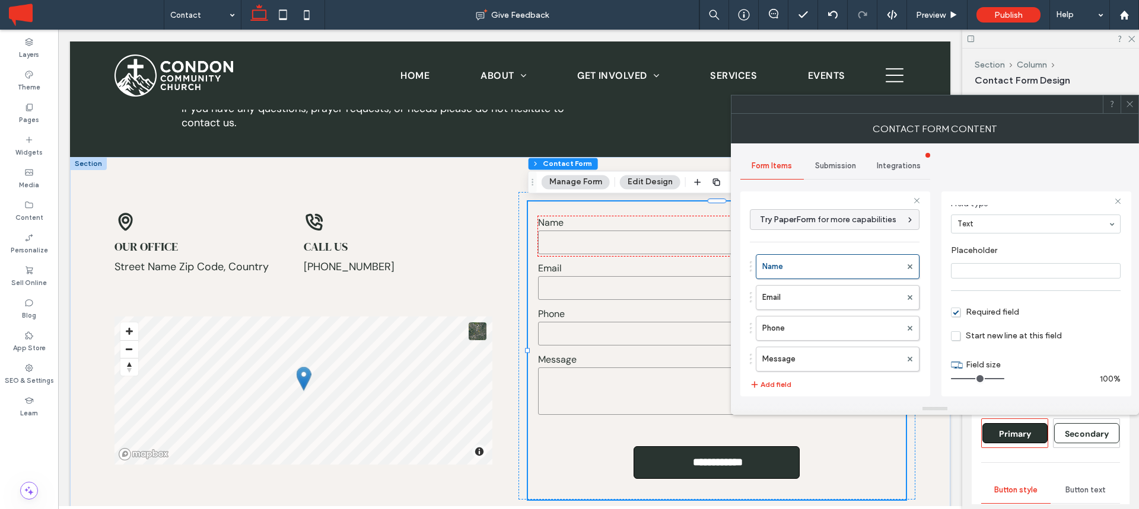
scroll to position [83, 0]
click at [829, 289] on label "Email" at bounding box center [831, 298] width 139 height 24
click at [828, 317] on label "Phone" at bounding box center [831, 329] width 139 height 24
click at [824, 355] on label "Message" at bounding box center [831, 360] width 139 height 24
click at [821, 164] on span "Submission" at bounding box center [835, 165] width 41 height 9
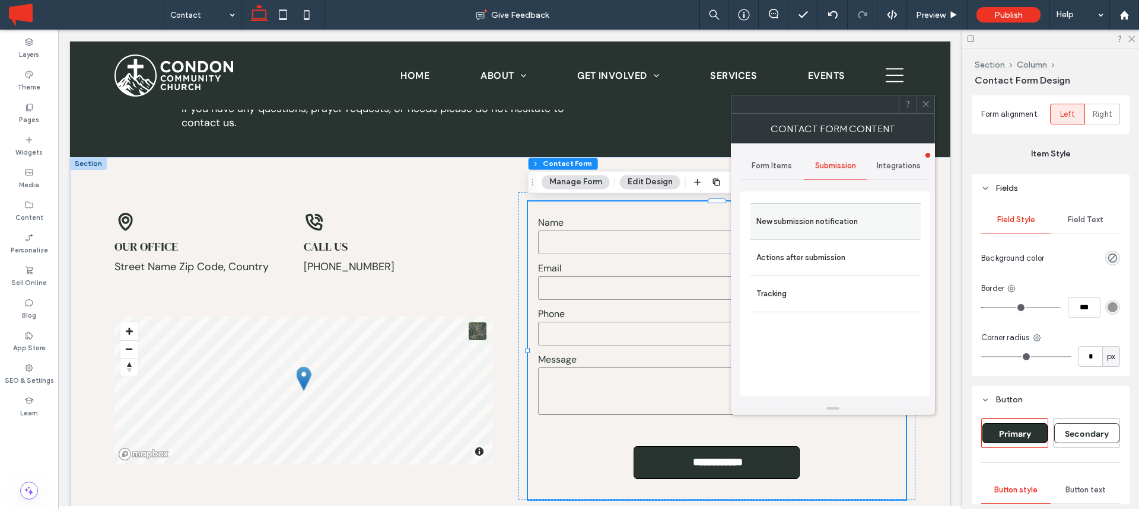
click at [834, 216] on label "New submission notification" at bounding box center [835, 222] width 158 height 24
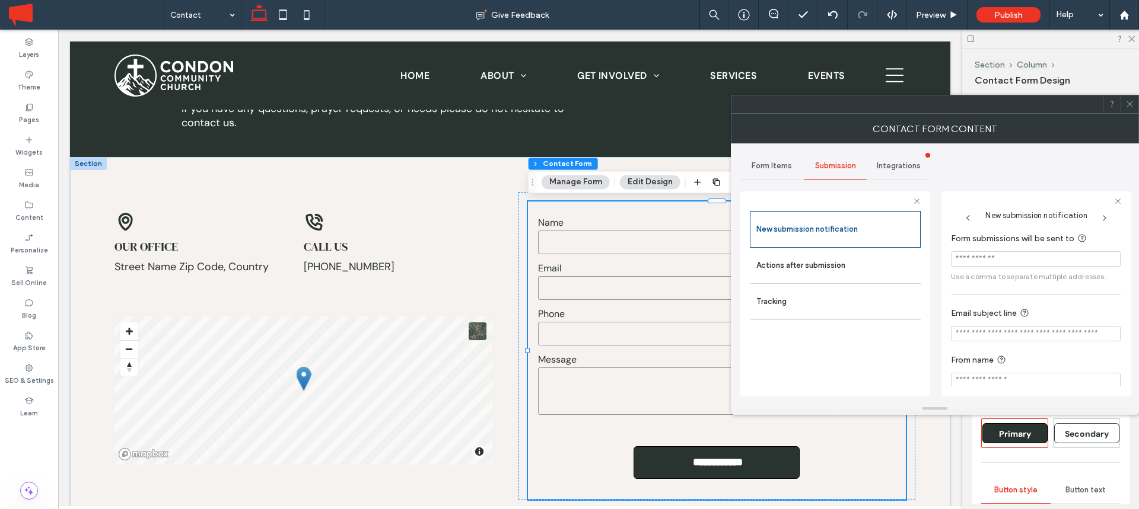
click at [990, 260] on input "Form submissions will be sent to" at bounding box center [1036, 258] width 170 height 15
paste input "**********"
type input "**********"
click at [1001, 259] on input "Form submissions will be sent to" at bounding box center [1032, 259] width 163 height 16
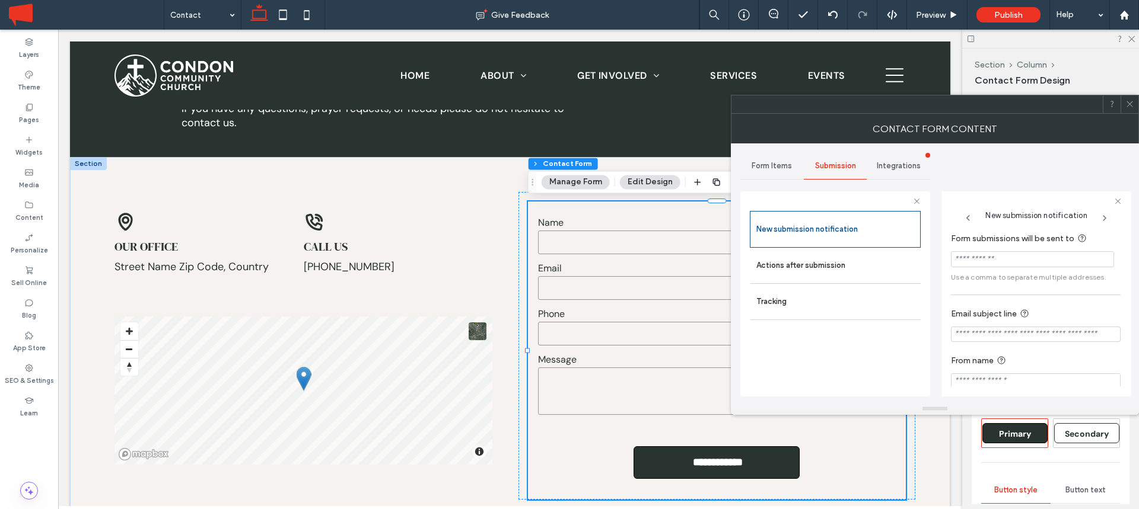
click at [1001, 259] on input "Form submissions will be sent to" at bounding box center [1032, 259] width 163 height 16
paste input "**********"
type input "**********"
click at [987, 335] on input "Email subject line" at bounding box center [1036, 334] width 170 height 15
type input "**********"
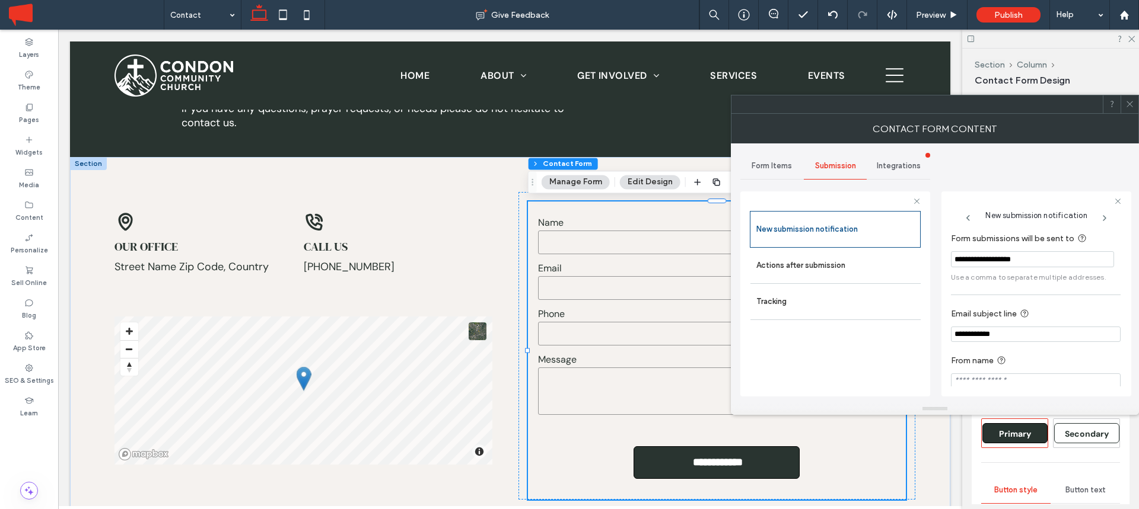
click at [1102, 215] on icon at bounding box center [1104, 218] width 9 height 9
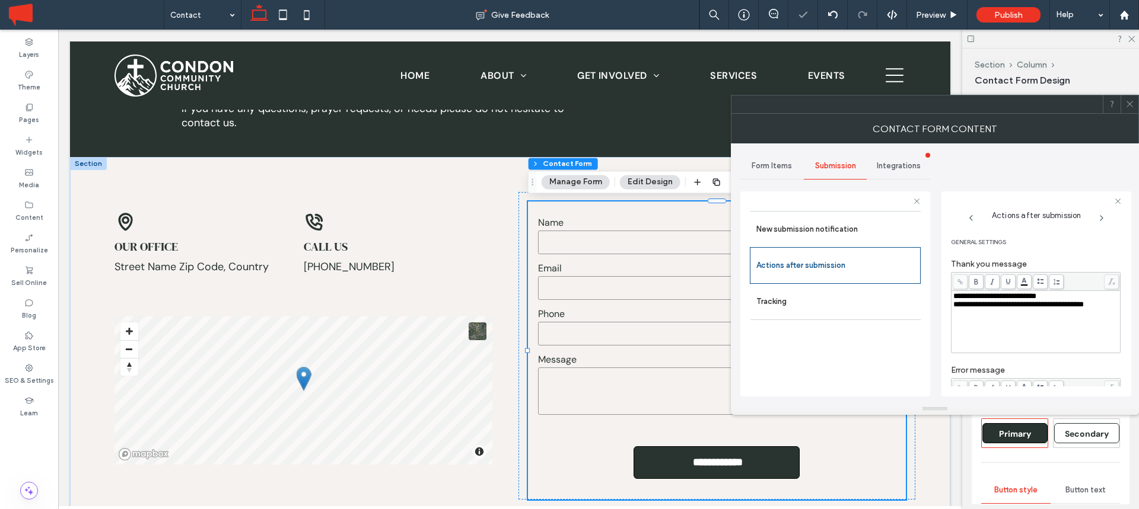
click at [1127, 106] on use at bounding box center [1129, 104] width 6 height 6
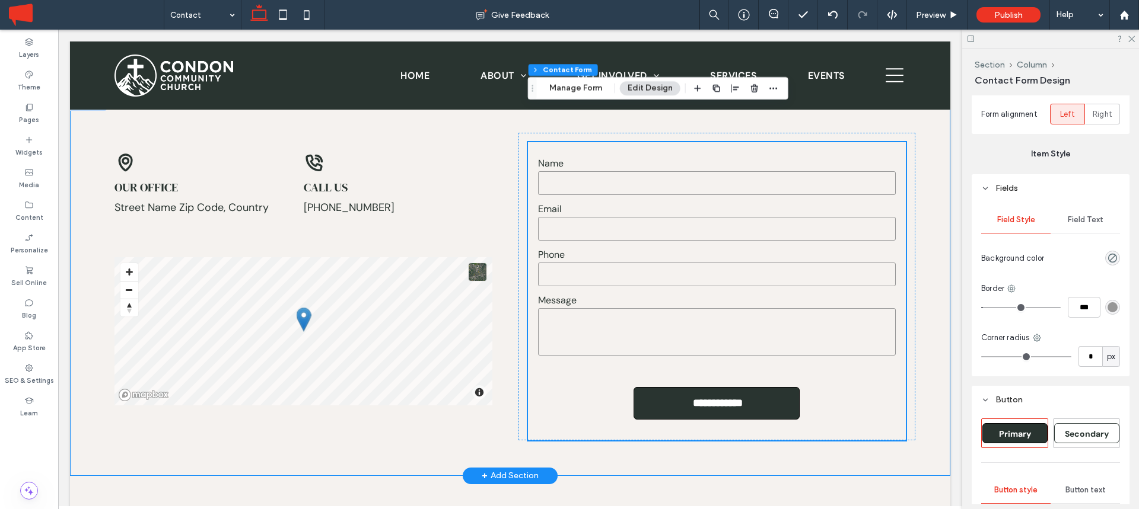
scroll to position [191, 0]
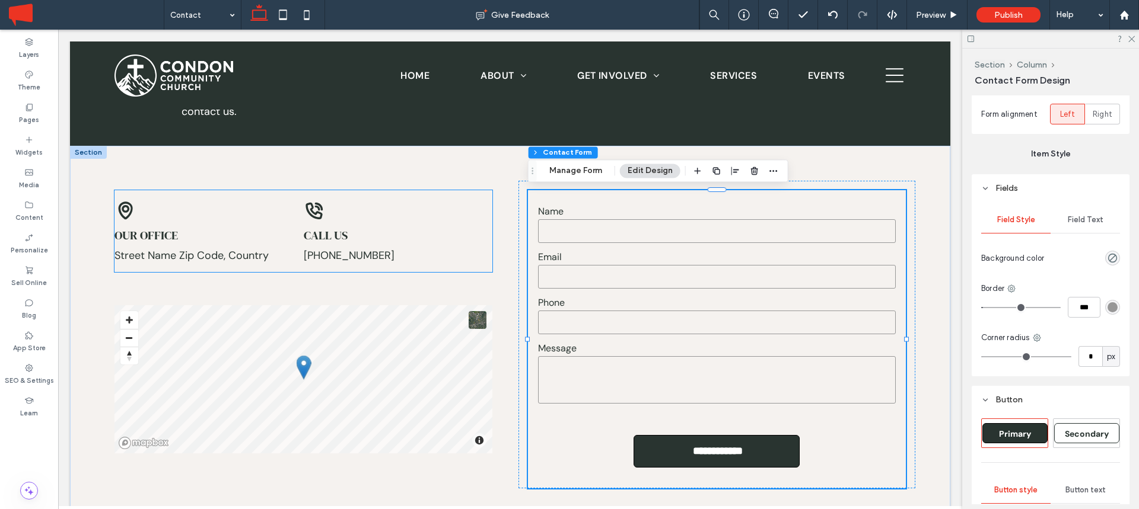
click at [218, 200] on div "Our office Street Name Zip Code, Country" at bounding box center [208, 231] width 189 height 63
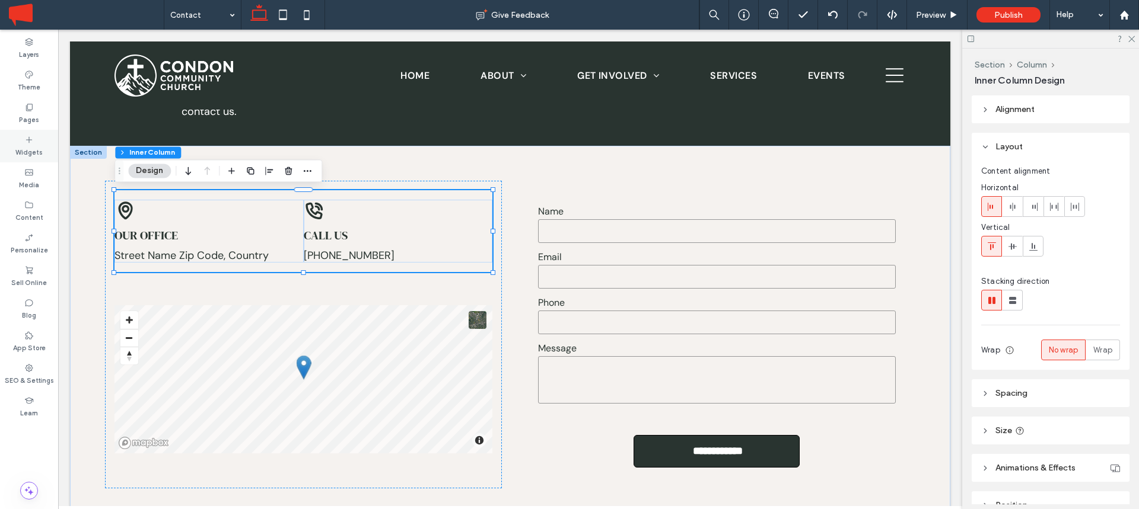
click at [30, 139] on use at bounding box center [29, 139] width 6 height 6
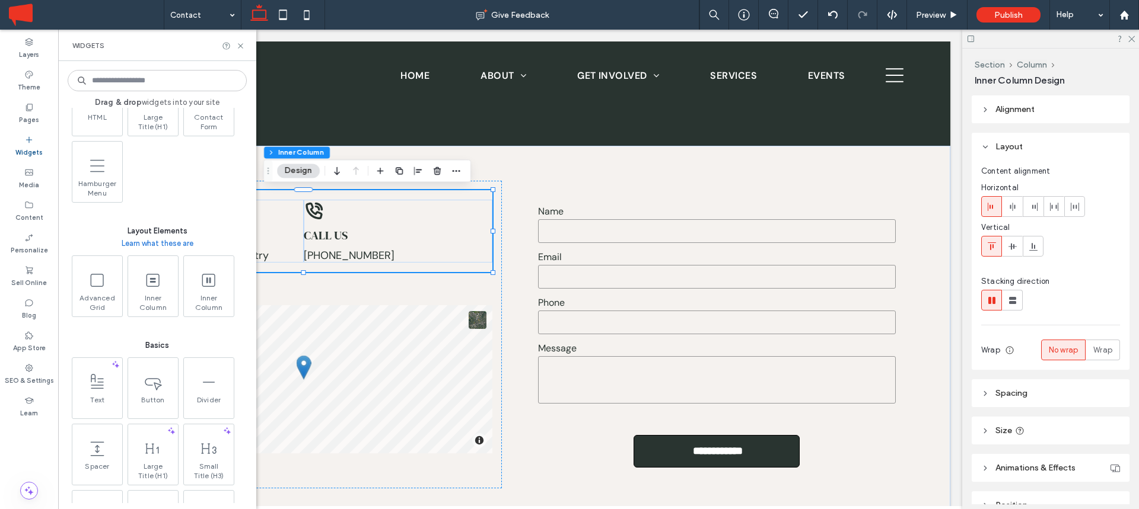
scroll to position [441, 0]
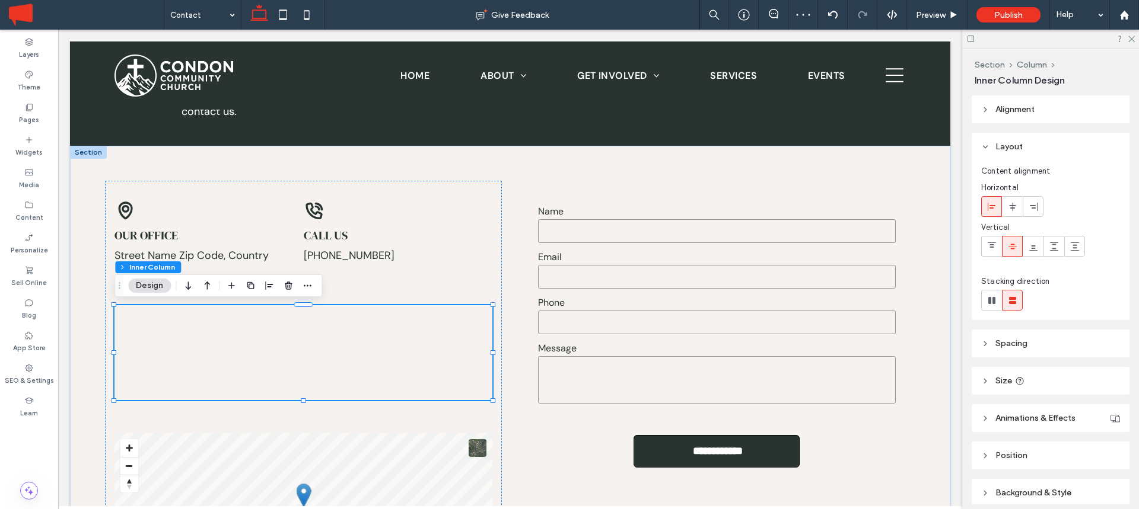
click at [1006, 378] on span "Size" at bounding box center [1003, 381] width 17 height 10
click at [1117, 450] on div "px" at bounding box center [1111, 445] width 18 height 21
click at [1114, 433] on div "A" at bounding box center [1111, 424] width 17 height 21
type input "*"
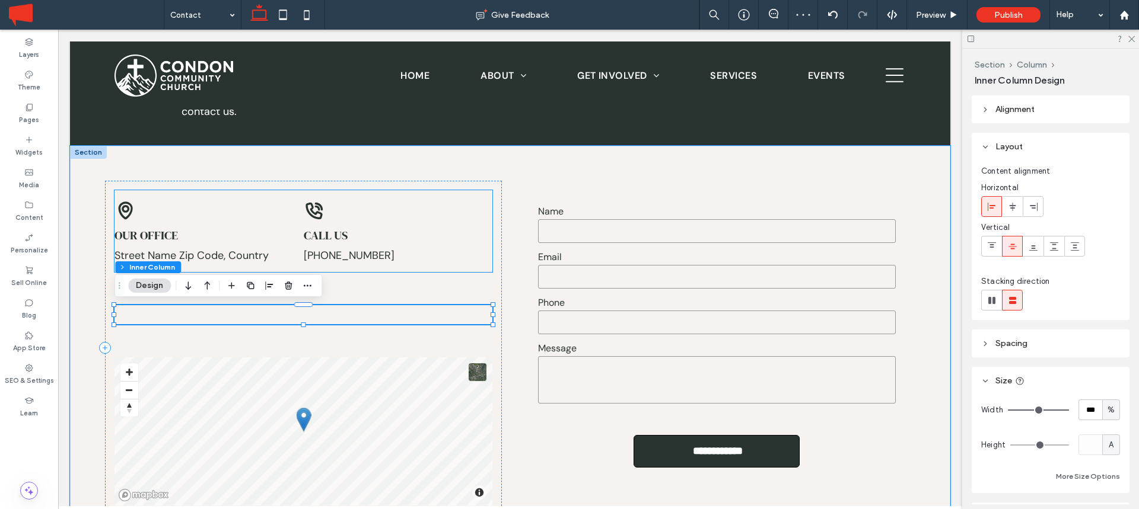
click at [152, 220] on div "Our office Street Name Zip Code, Country" at bounding box center [208, 231] width 189 height 63
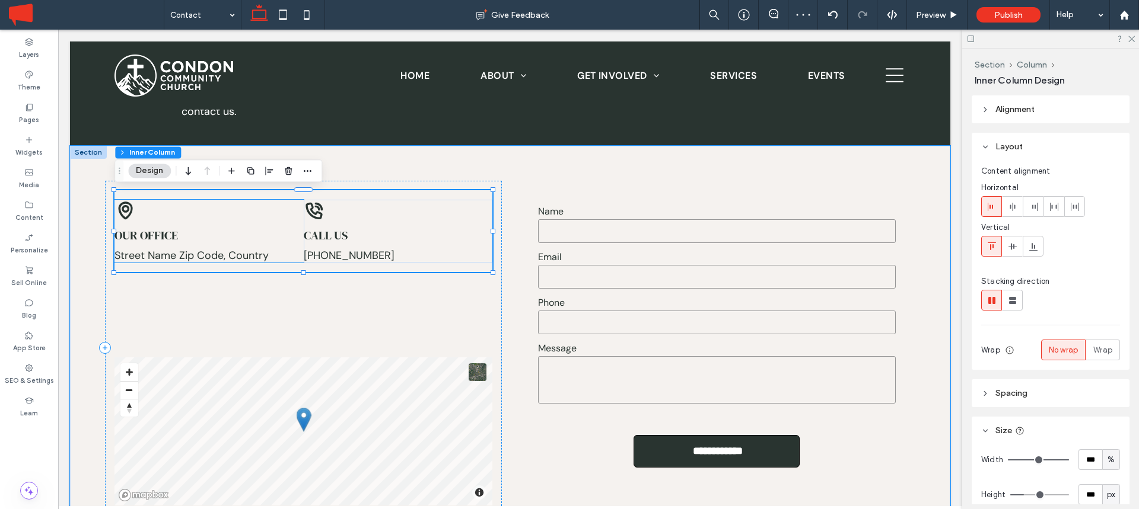
click at [125, 208] on icon at bounding box center [124, 210] width 21 height 21
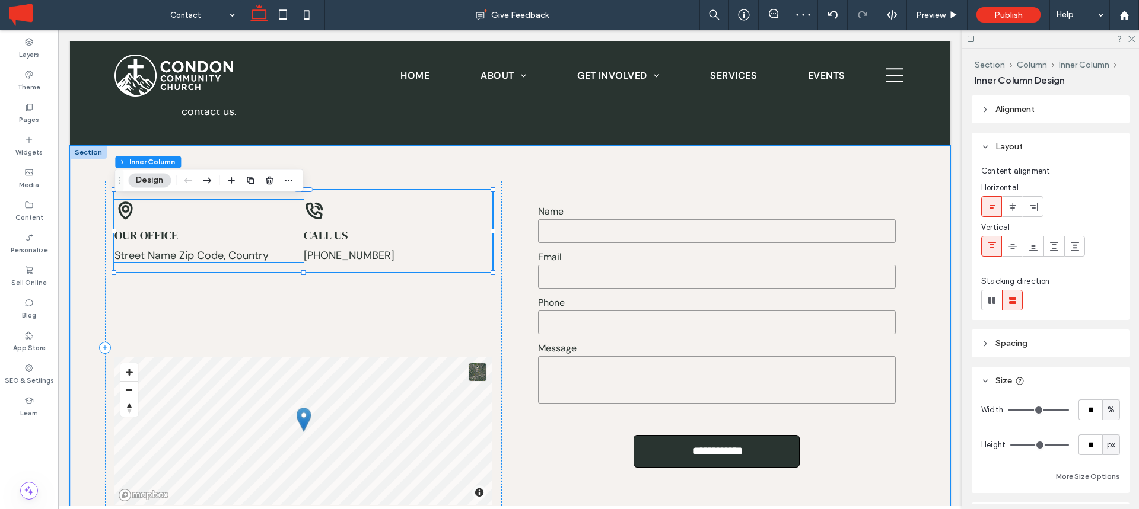
type input "**"
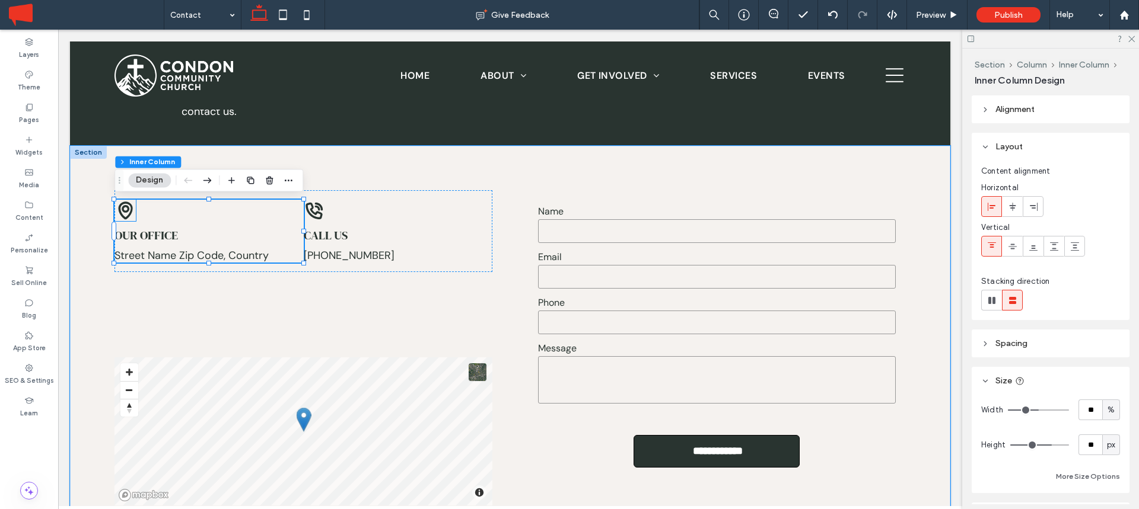
click at [129, 215] on icon at bounding box center [126, 211] width 14 height 18
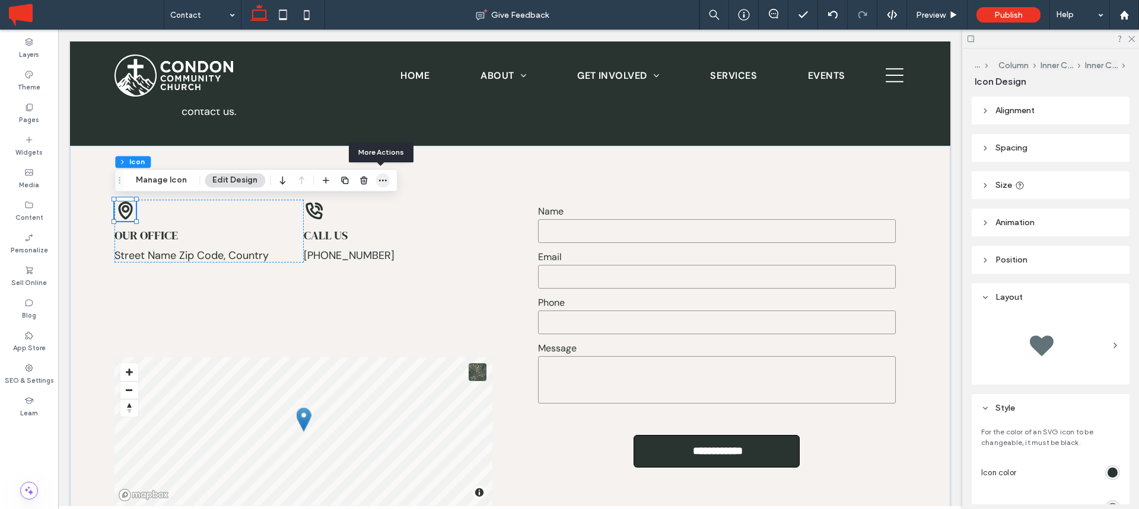
click at [381, 174] on span "button" at bounding box center [382, 180] width 14 height 14
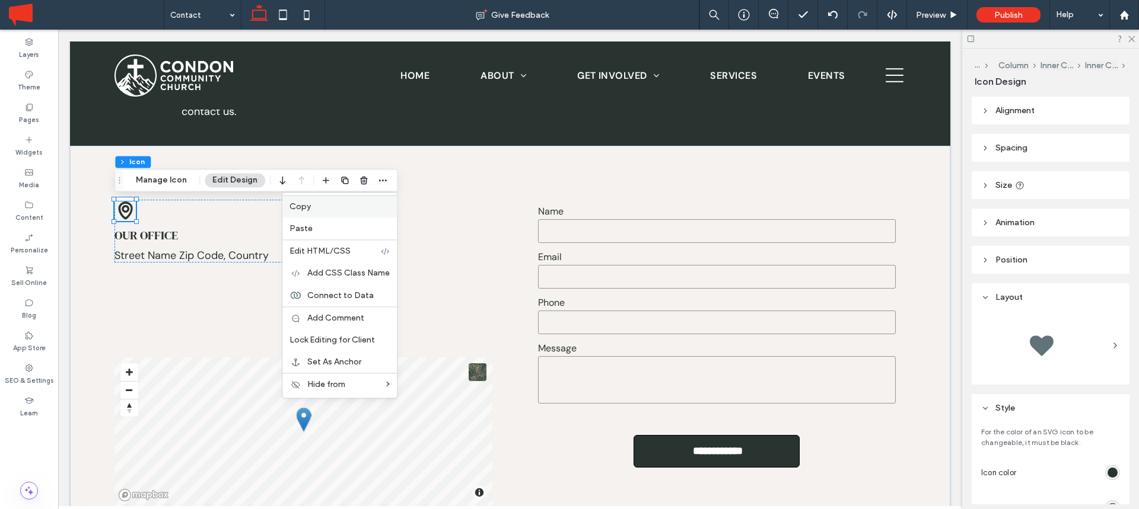
click at [317, 206] on label "Copy" at bounding box center [339, 207] width 100 height 10
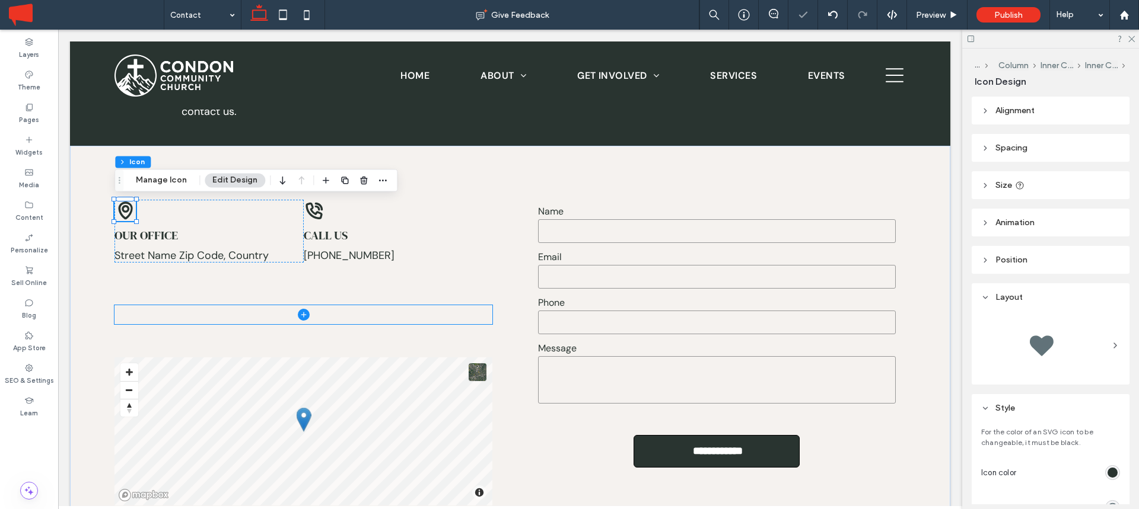
click at [148, 318] on span at bounding box center [303, 314] width 378 height 19
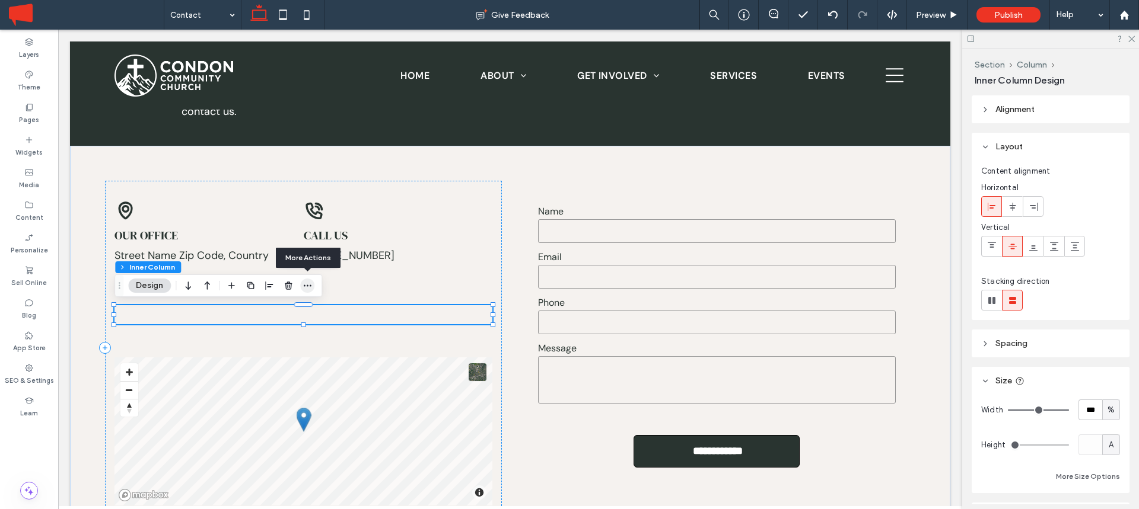
click at [306, 285] on icon "button" at bounding box center [306, 285] width 9 height 9
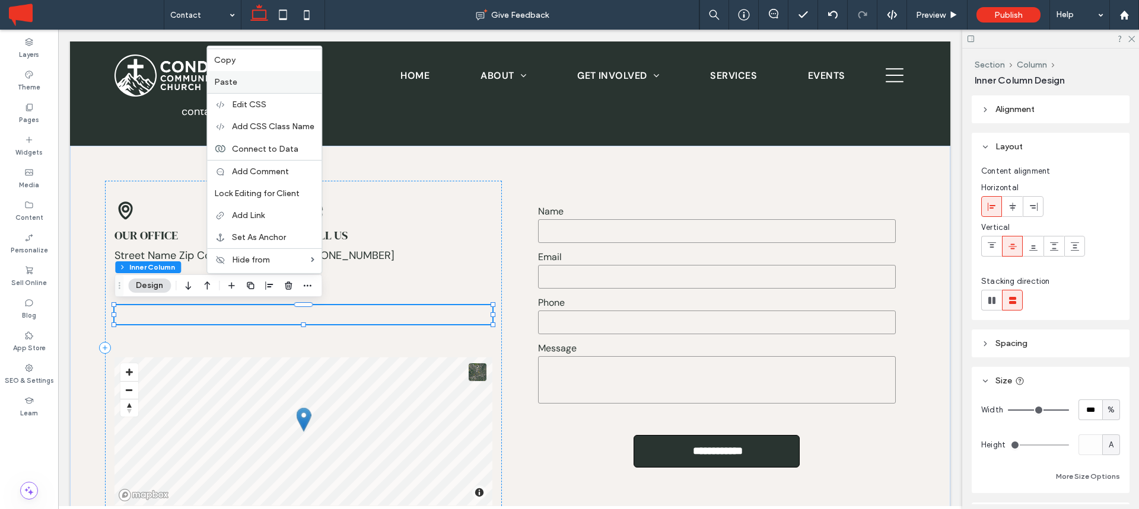
click at [260, 81] on label "Paste" at bounding box center [264, 82] width 100 height 10
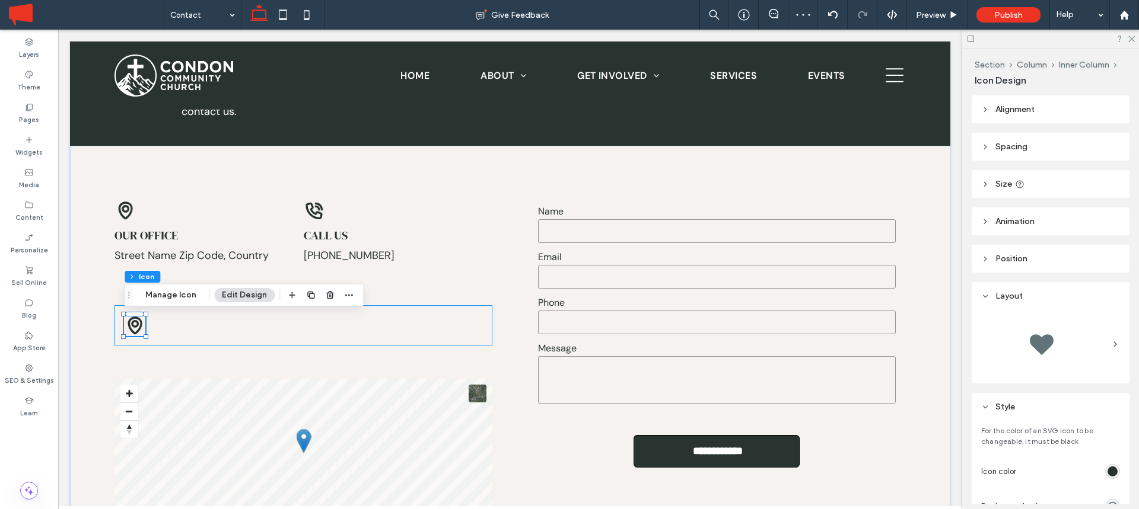
click at [176, 323] on div at bounding box center [303, 325] width 378 height 40
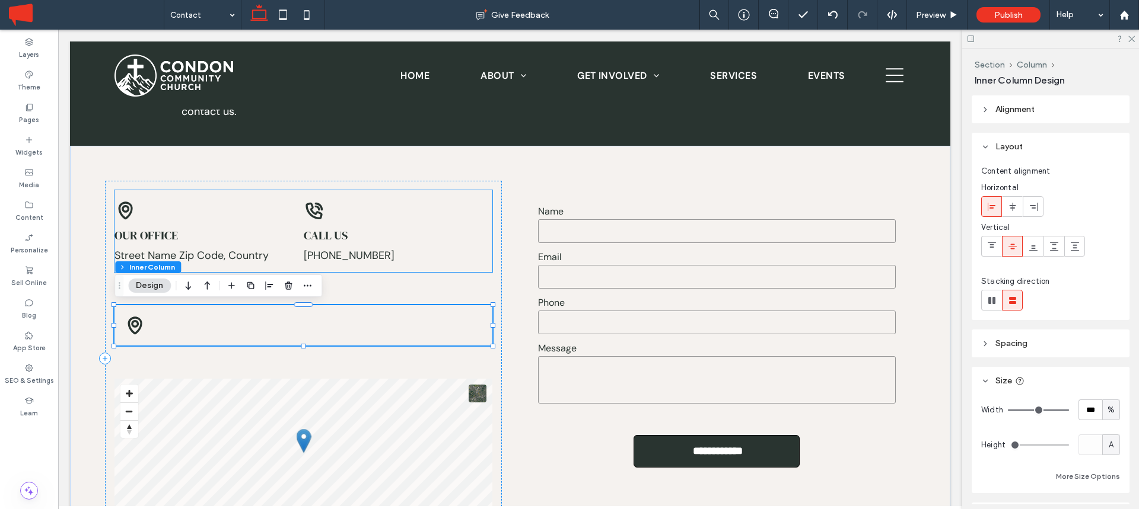
click at [152, 196] on div "Call us 555-555-5555 ﻿ Our office Street Name Zip Code, Country" at bounding box center [303, 231] width 378 height 82
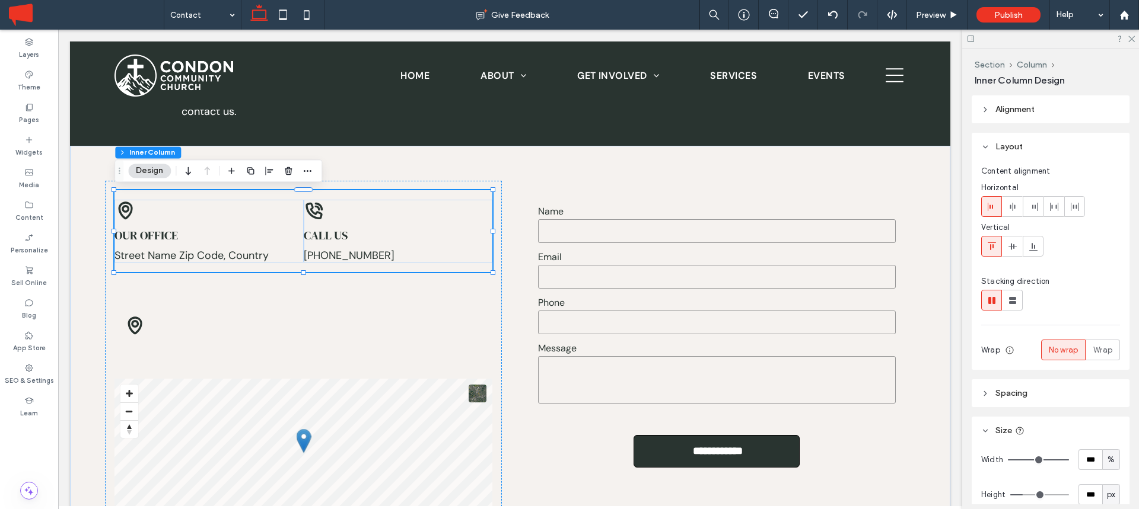
click at [1031, 143] on header "Layout" at bounding box center [1050, 147] width 158 height 28
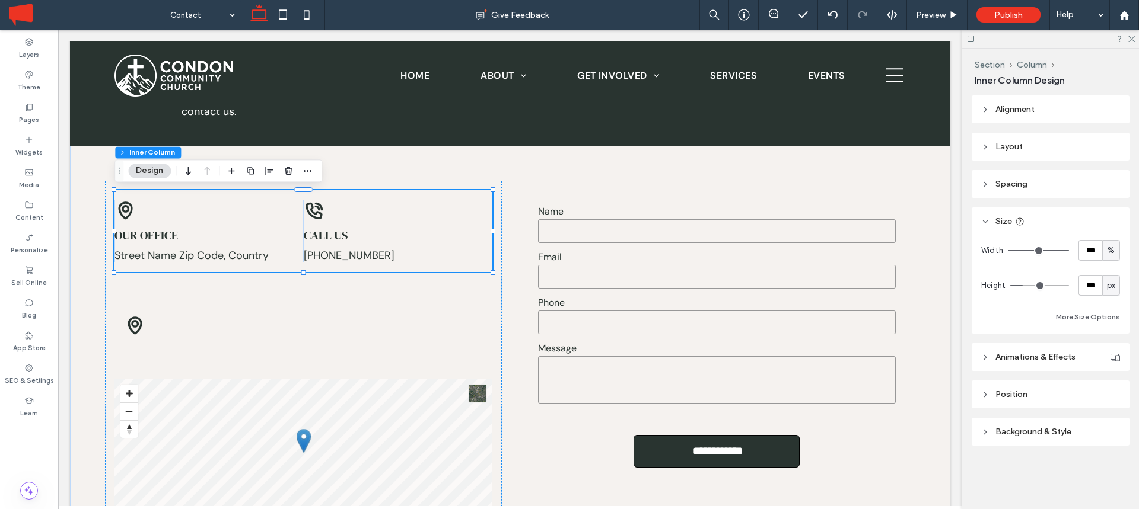
click at [1010, 181] on span "Spacing" at bounding box center [1011, 184] width 32 height 10
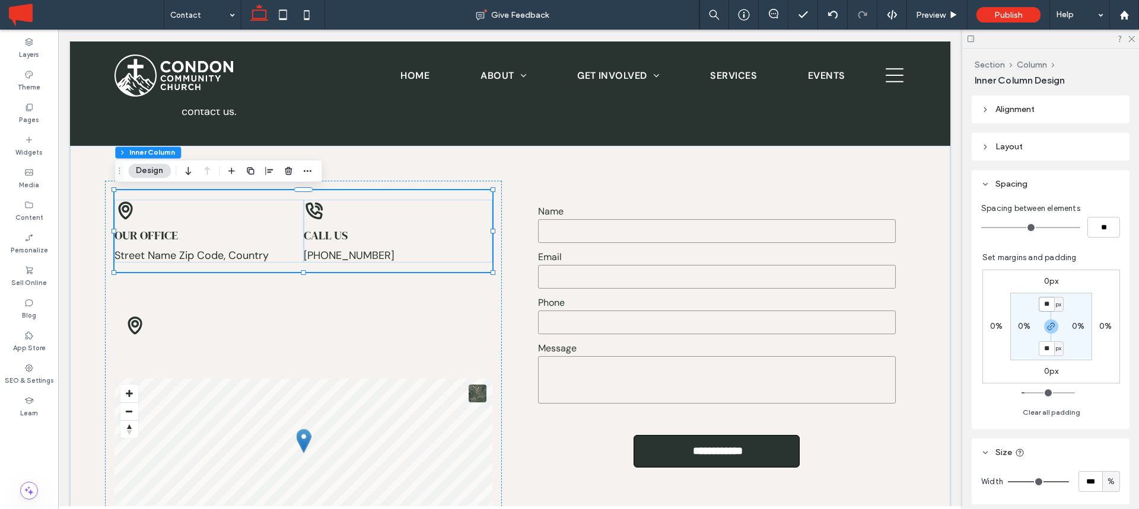
click at [1050, 306] on input "**" at bounding box center [1045, 304] width 15 height 15
type input "*"
type input "**"
type input "*"
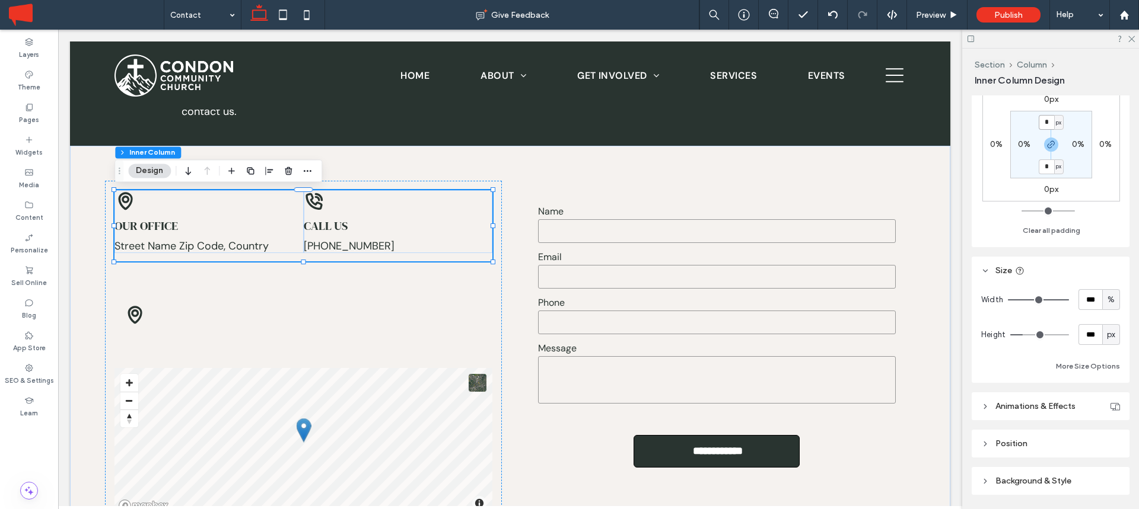
scroll to position [180, 0]
click at [1116, 342] on div "px" at bounding box center [1111, 337] width 12 height 12
click at [1107, 439] on div "A" at bounding box center [1111, 440] width 17 height 21
type input "**"
type input "*"
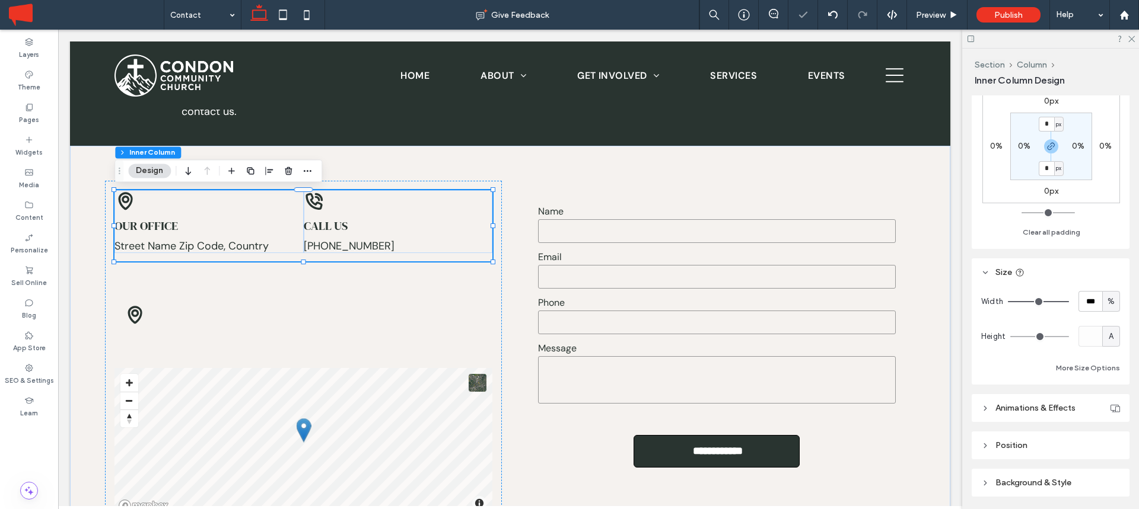
type input "**"
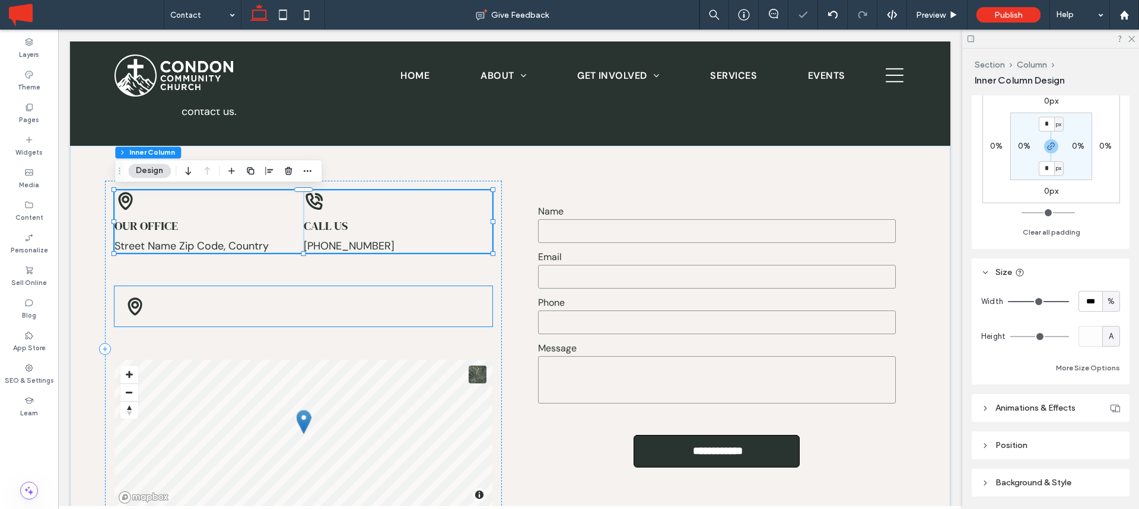
click at [126, 289] on div at bounding box center [303, 306] width 378 height 40
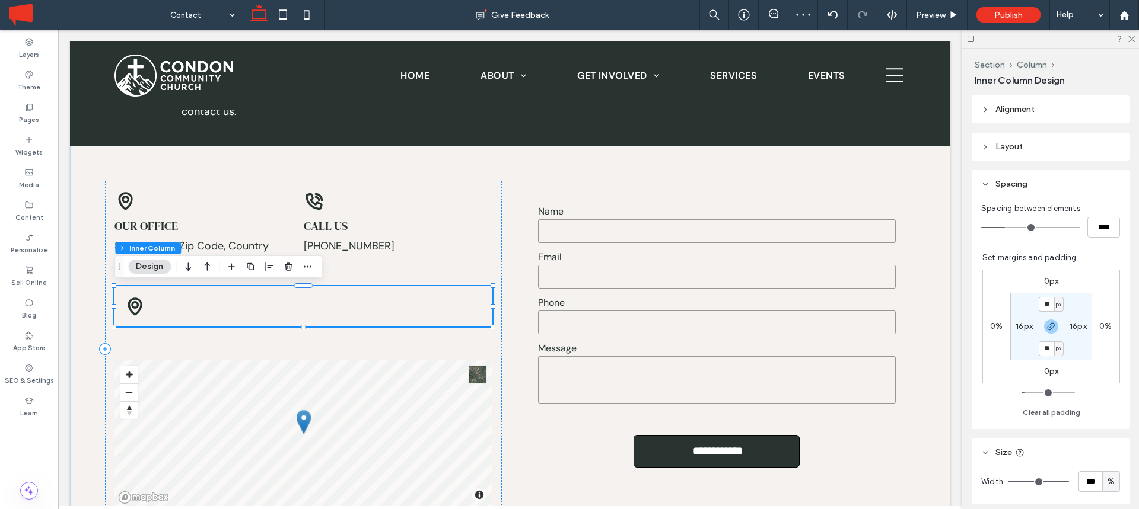
click at [122, 293] on div at bounding box center [303, 306] width 378 height 40
click at [1046, 416] on button "Clear all padding" at bounding box center [1051, 413] width 58 height 14
type input "*"
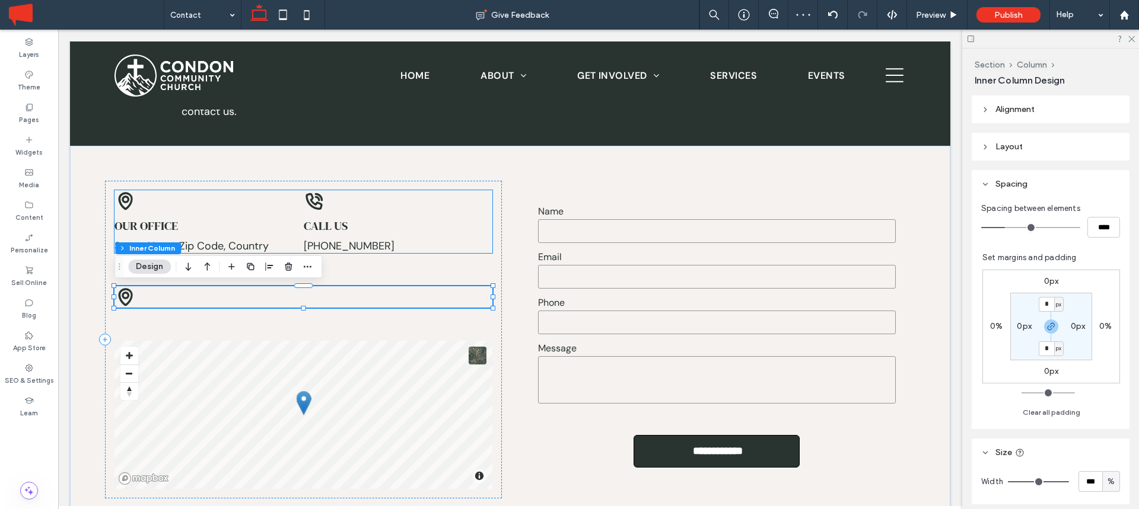
click at [253, 209] on div "Our office Street Name Zip Code, Country" at bounding box center [208, 221] width 189 height 63
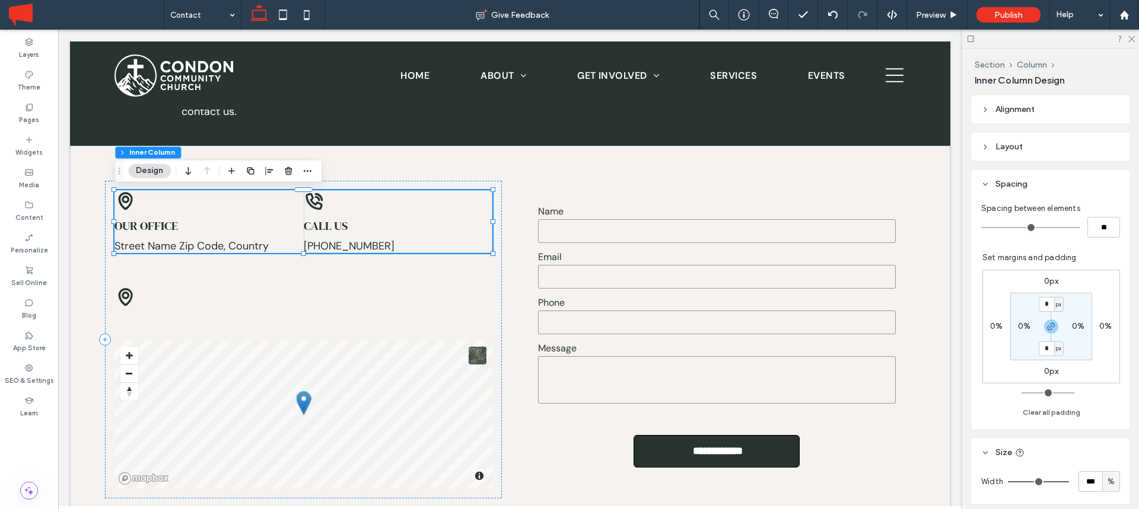
click at [164, 230] on span "Our office" at bounding box center [145, 226] width 63 height 17
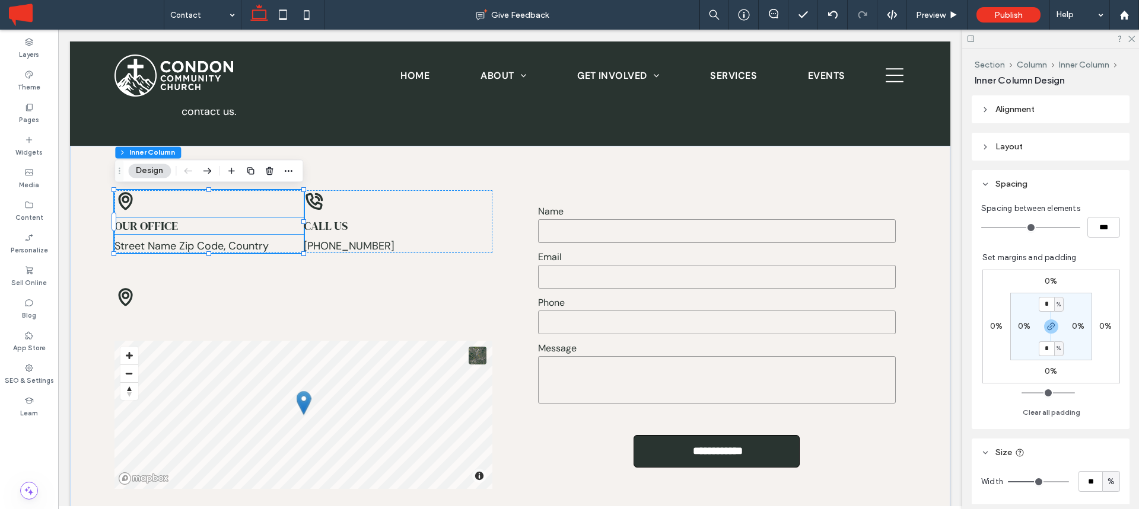
click at [202, 222] on h4 "Our office" at bounding box center [208, 226] width 189 height 17
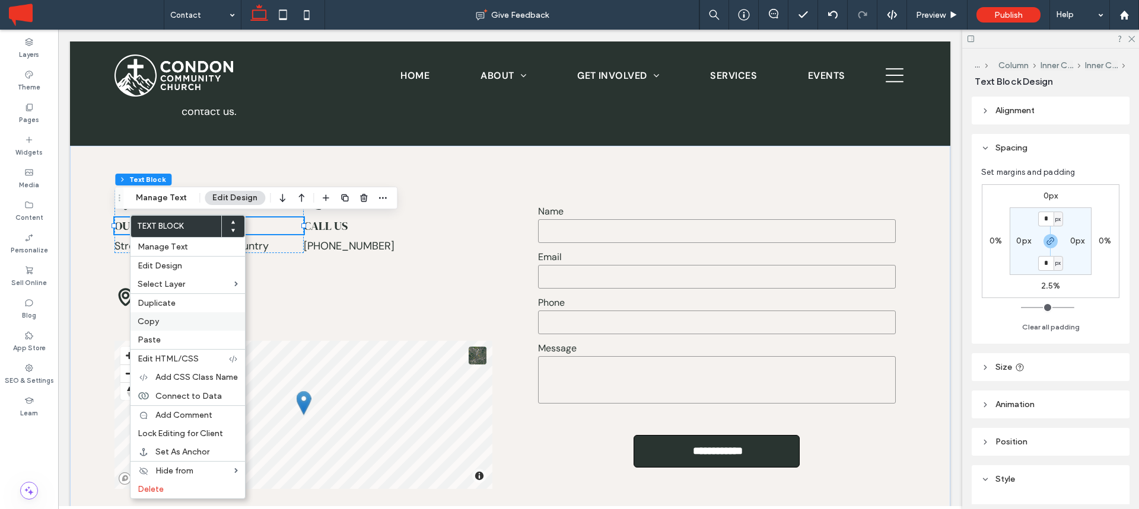
click at [163, 317] on label "Copy" at bounding box center [188, 322] width 100 height 10
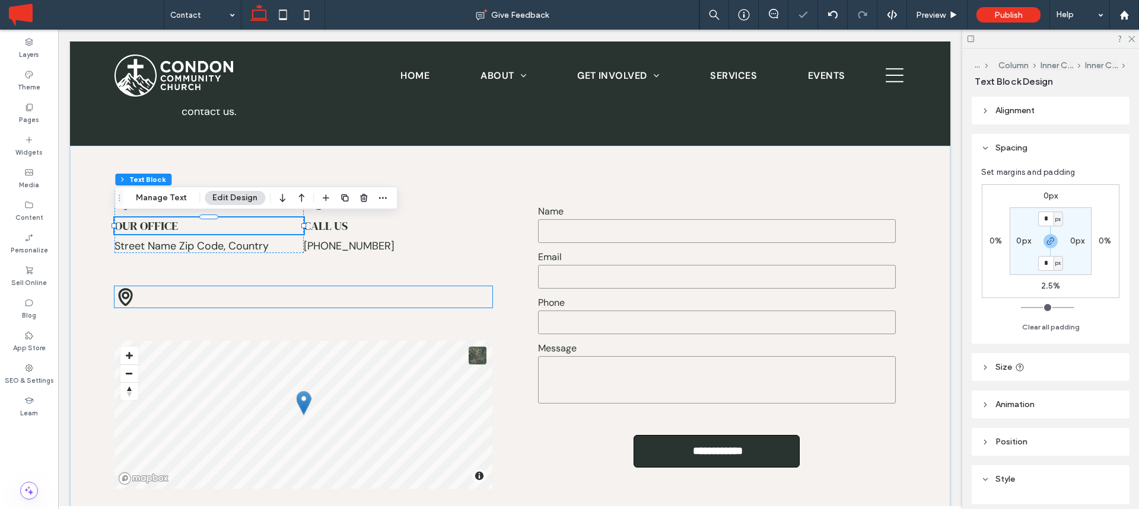
click at [145, 294] on div at bounding box center [303, 296] width 378 height 21
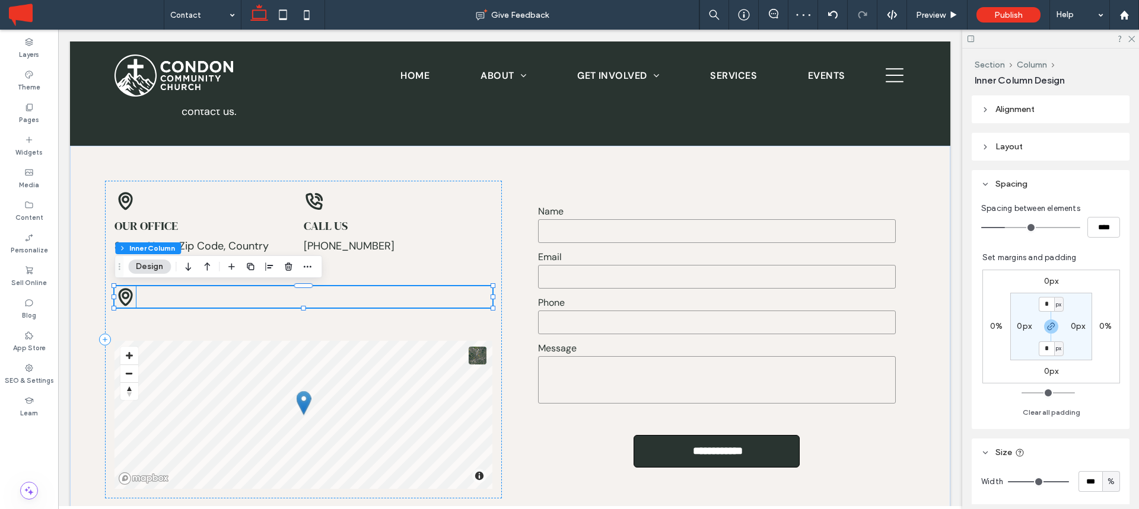
click at [129, 295] on icon at bounding box center [124, 296] width 21 height 21
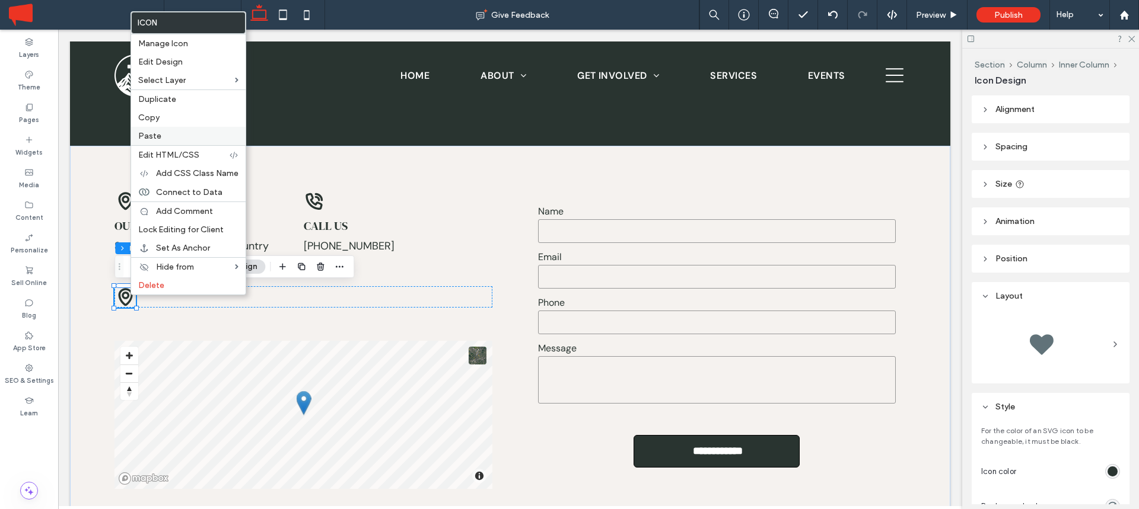
click at [164, 144] on div "Paste" at bounding box center [188, 136] width 114 height 18
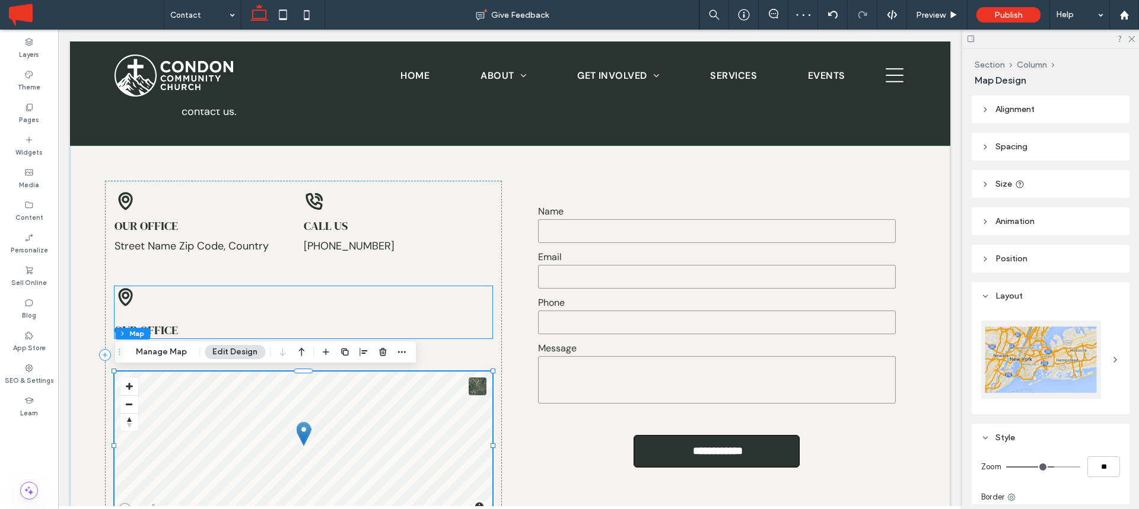
click at [215, 319] on div "Our office" at bounding box center [303, 312] width 378 height 52
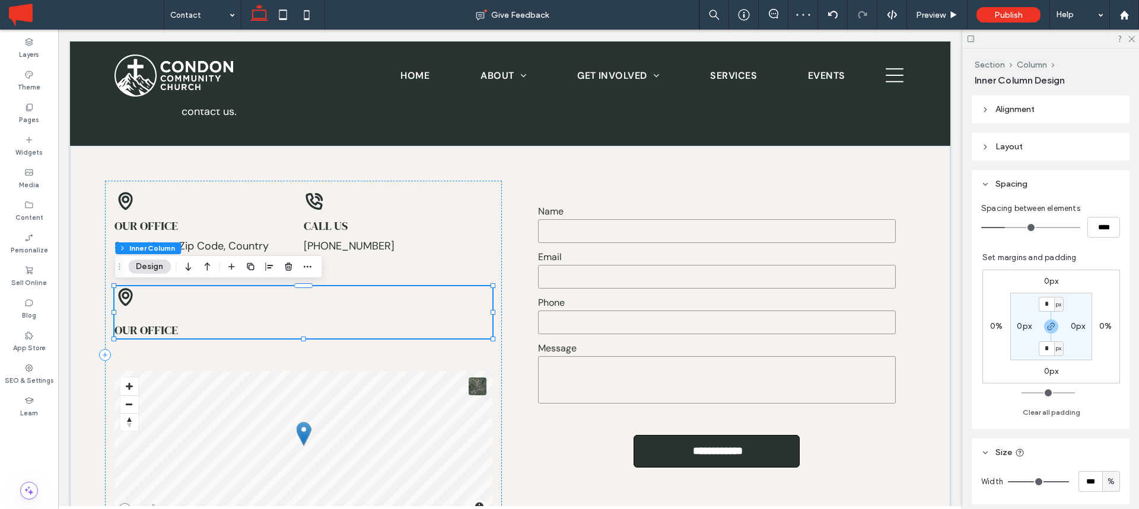
click at [142, 310] on div "Our office" at bounding box center [303, 312] width 378 height 52
click at [1093, 225] on input "****" at bounding box center [1103, 227] width 33 height 21
type input "*"
type input "***"
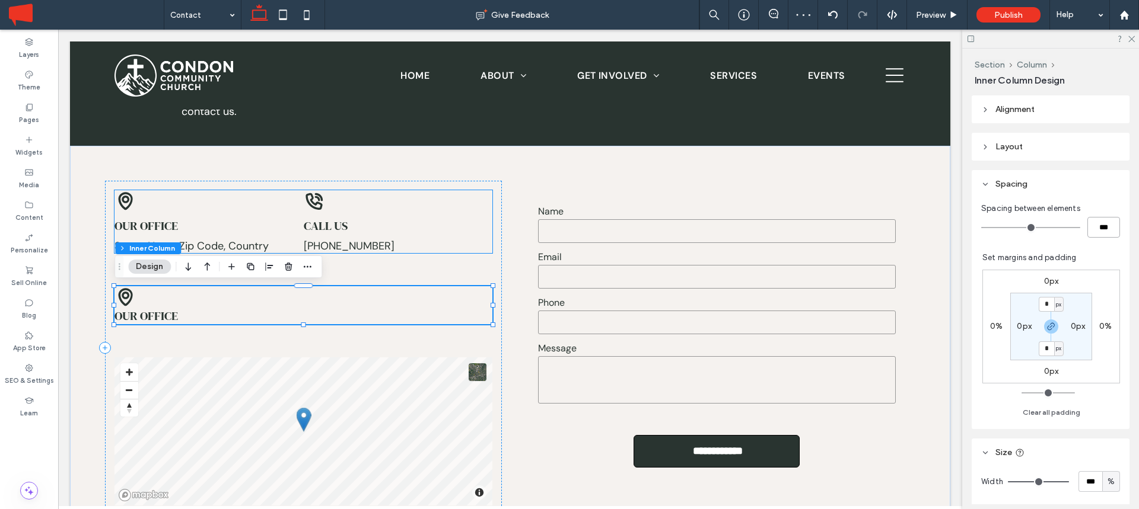
click at [160, 215] on div "Our office Street Name Zip Code, Country" at bounding box center [208, 221] width 189 height 63
type input "**"
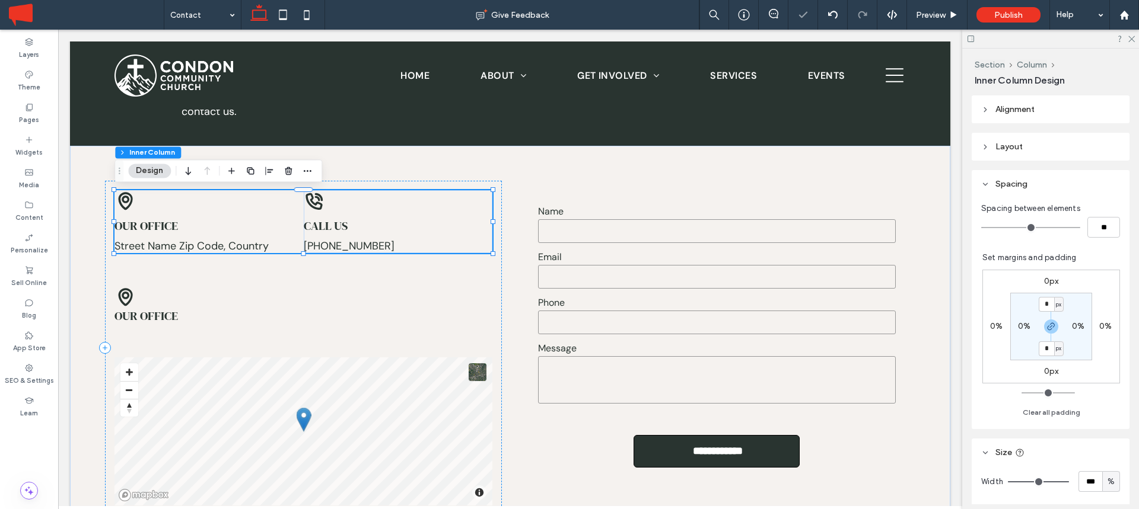
click at [146, 232] on span "Our office" at bounding box center [145, 226] width 63 height 17
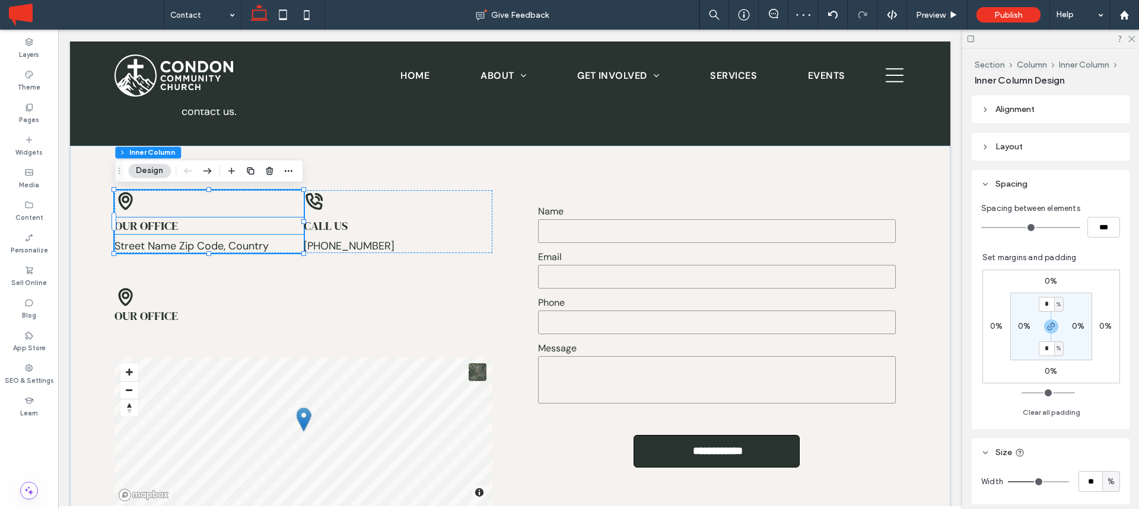
click at [141, 224] on span "Our office" at bounding box center [145, 226] width 63 height 17
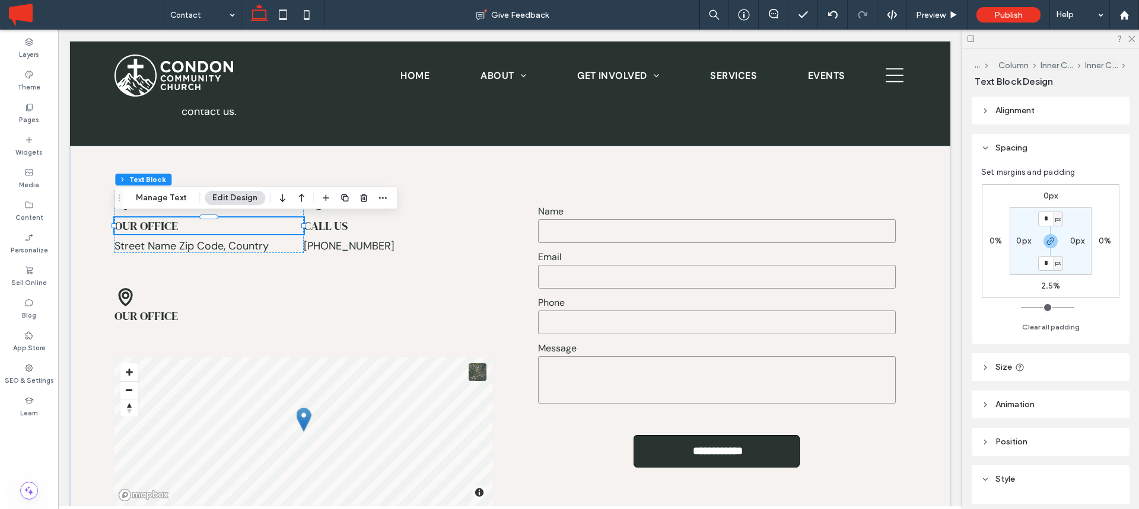
click at [1050, 286] on label "2.5%" at bounding box center [1051, 286] width 20 height 10
type input "*"
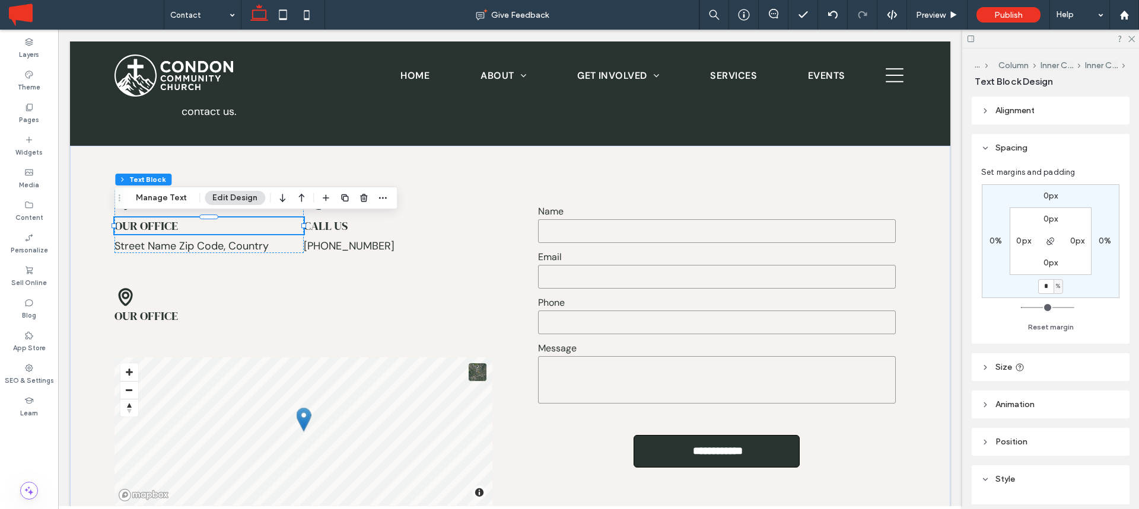
type input "*"
click at [206, 259] on div "© Mapbox © OpenStreetMap Improve this map Call us 555-555-5555 ﻿ Our office Str…" at bounding box center [303, 348] width 397 height 334
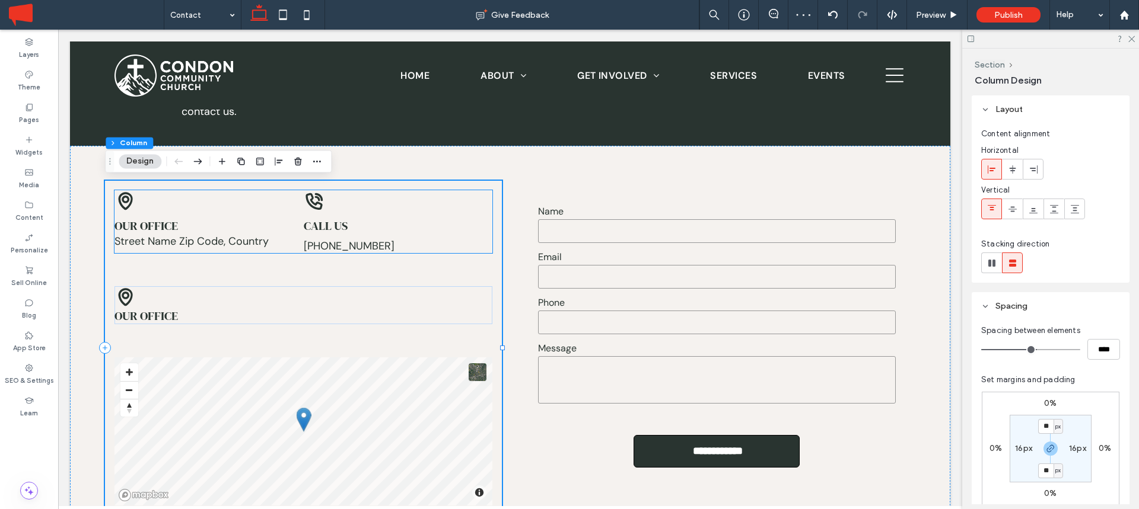
click at [126, 204] on icon at bounding box center [124, 200] width 21 height 21
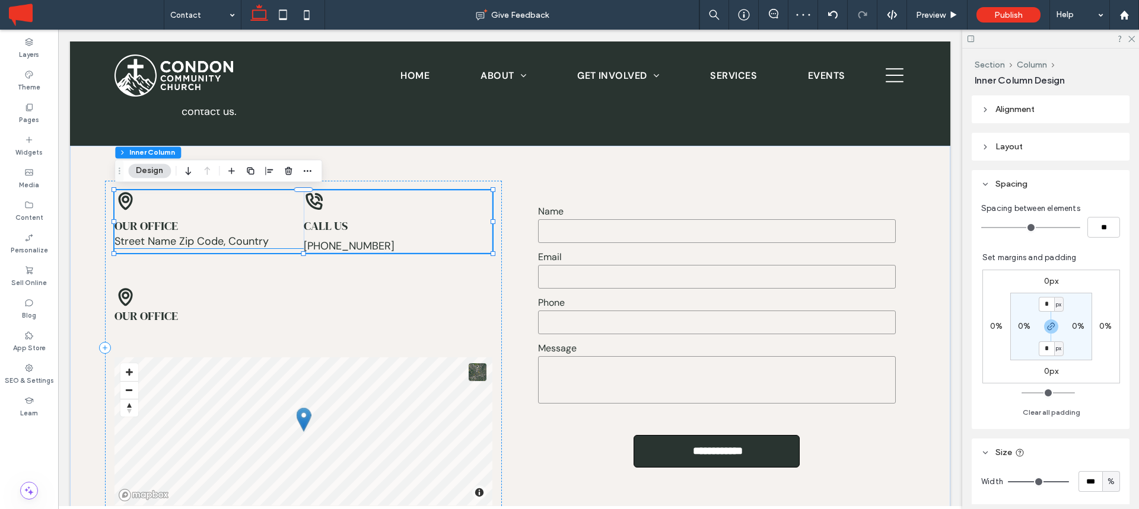
click at [119, 199] on icon at bounding box center [126, 202] width 14 height 18
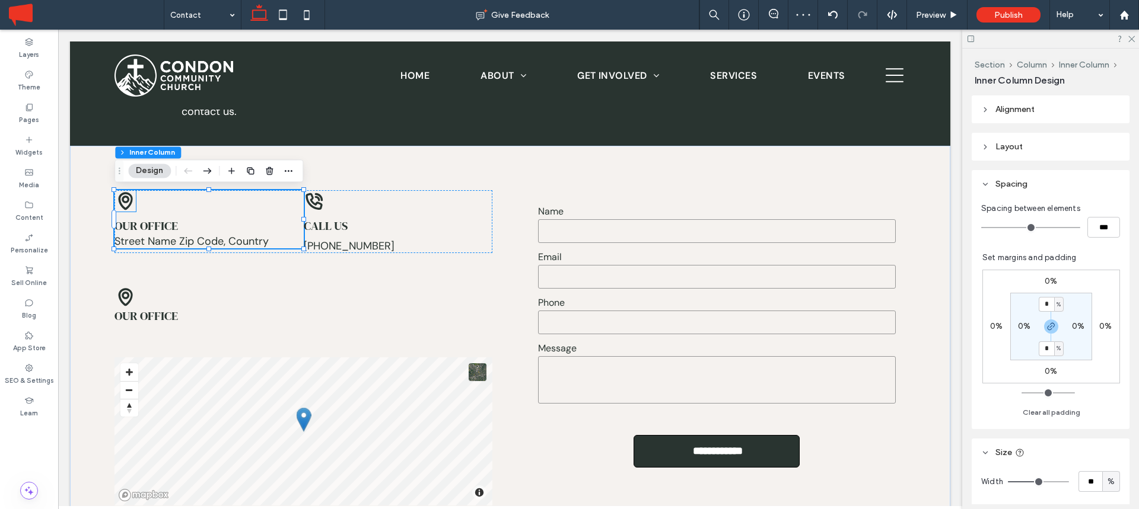
click at [128, 199] on icon at bounding box center [126, 200] width 8 height 8
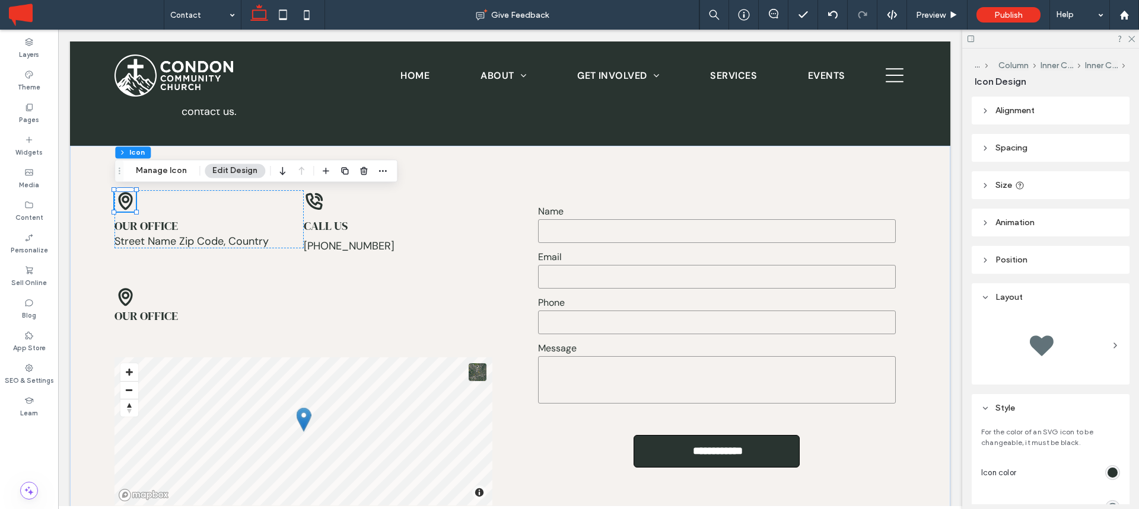
click at [990, 146] on header "Spacing" at bounding box center [1050, 148] width 158 height 28
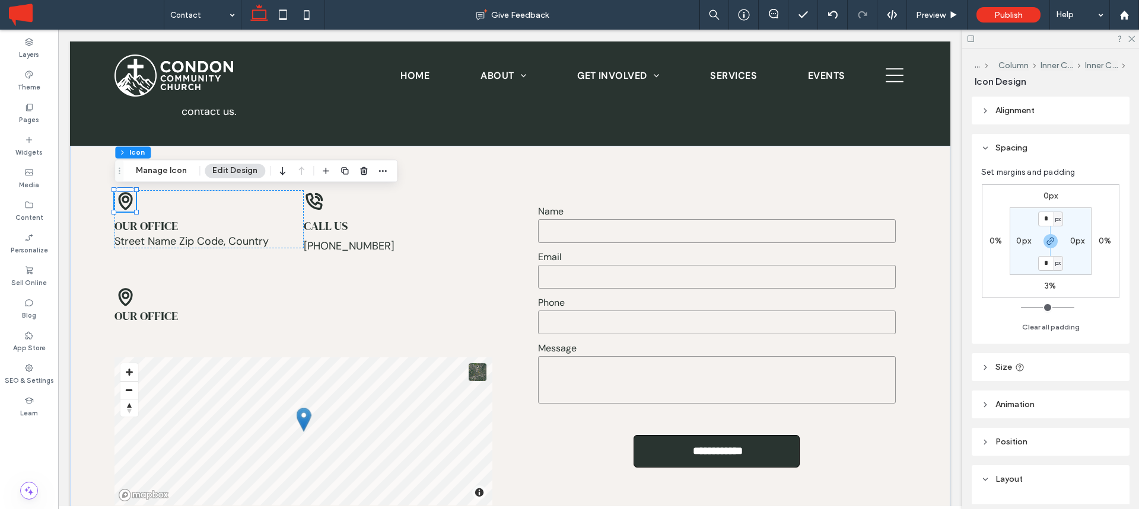
click at [1049, 286] on label "3%" at bounding box center [1049, 286] width 11 height 10
type input "*"
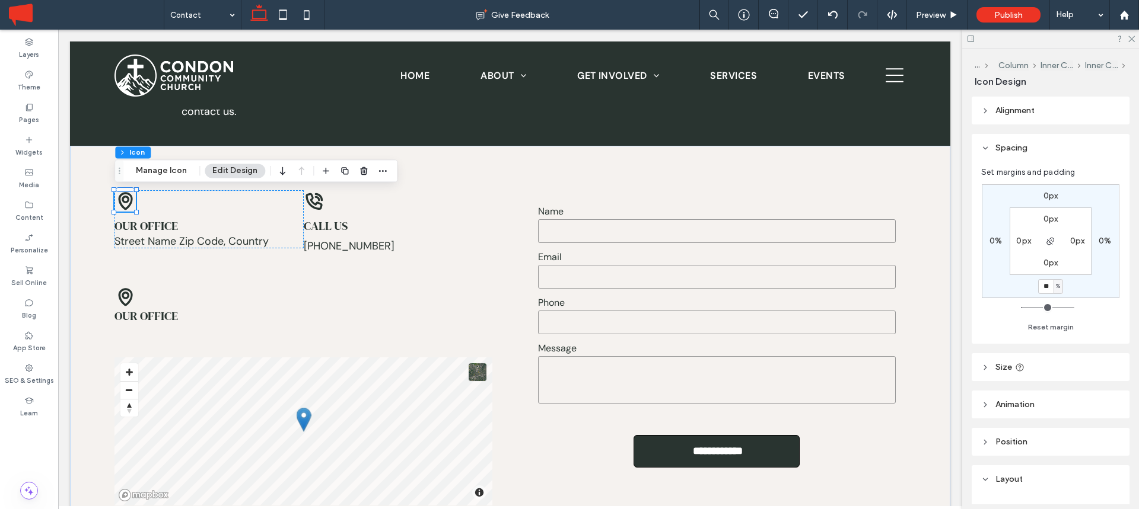
type input "**"
type input "*"
click at [312, 192] on icon at bounding box center [314, 200] width 21 height 21
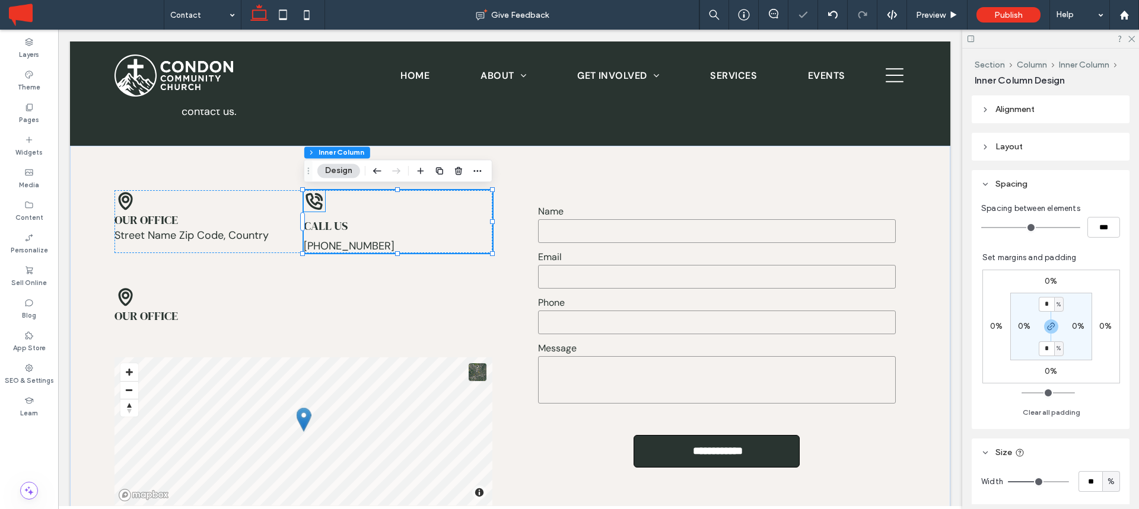
click at [321, 200] on icon at bounding box center [319, 197] width 8 height 8
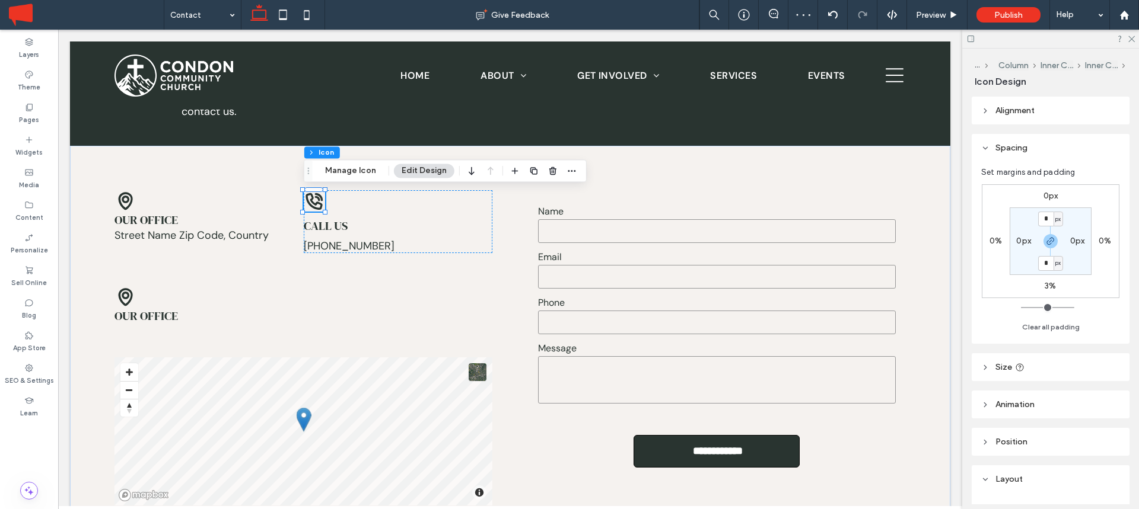
click at [1051, 280] on div "0px 0% 3% 0% * px 0px * px 0px" at bounding box center [1051, 241] width 138 height 114
click at [1052, 286] on label "3%" at bounding box center [1049, 286] width 11 height 10
type input "*"
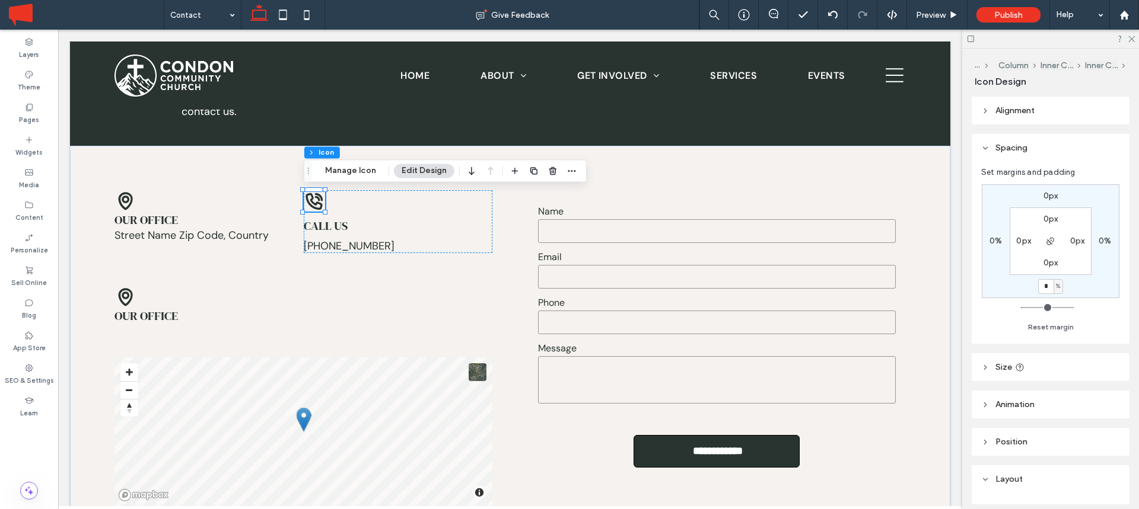
type input "*"
click at [325, 219] on span "Call us" at bounding box center [326, 220] width 44 height 17
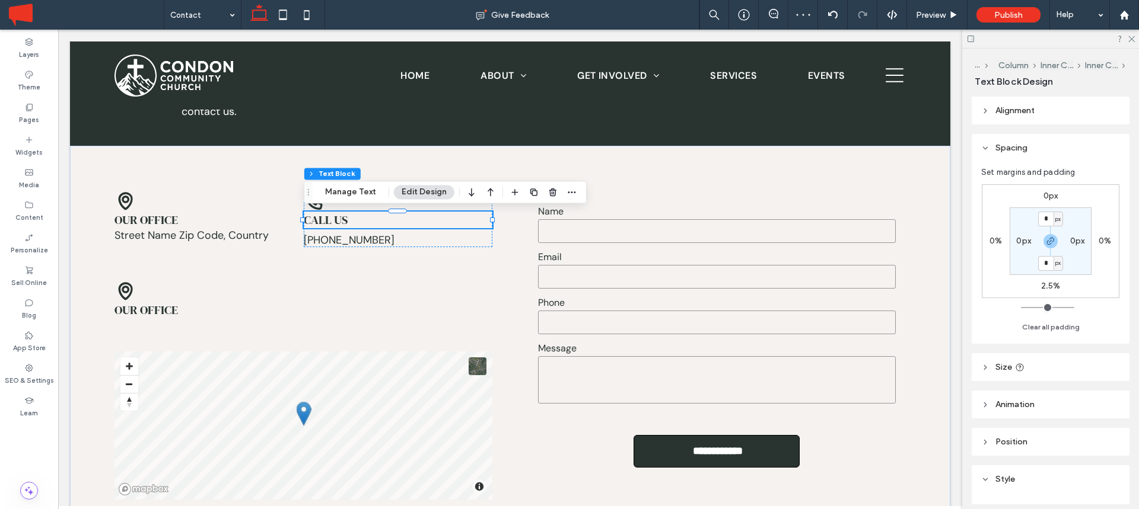
click at [337, 219] on span "Call us" at bounding box center [326, 220] width 44 height 17
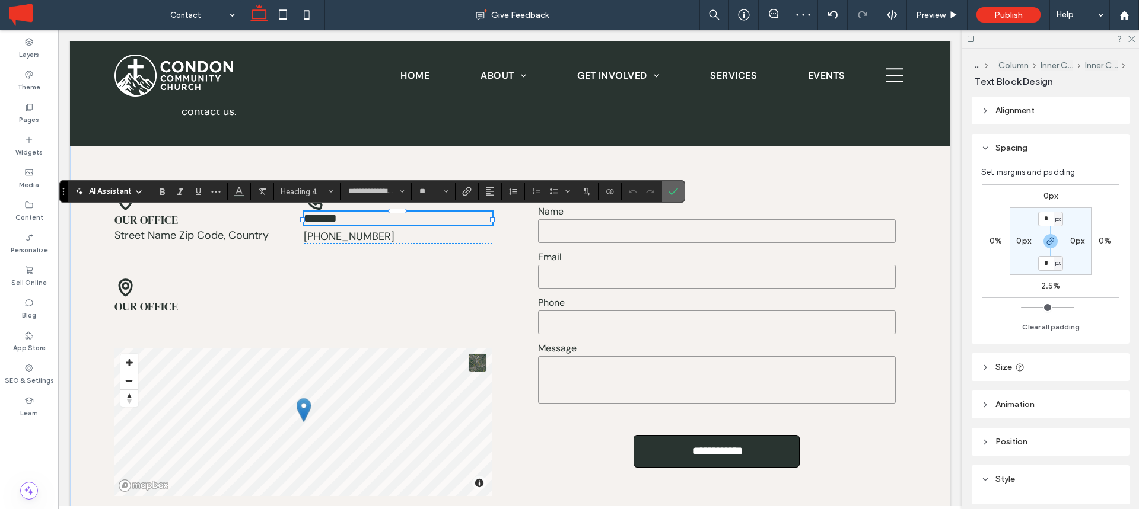
click at [665, 195] on label "Confirm" at bounding box center [673, 191] width 18 height 21
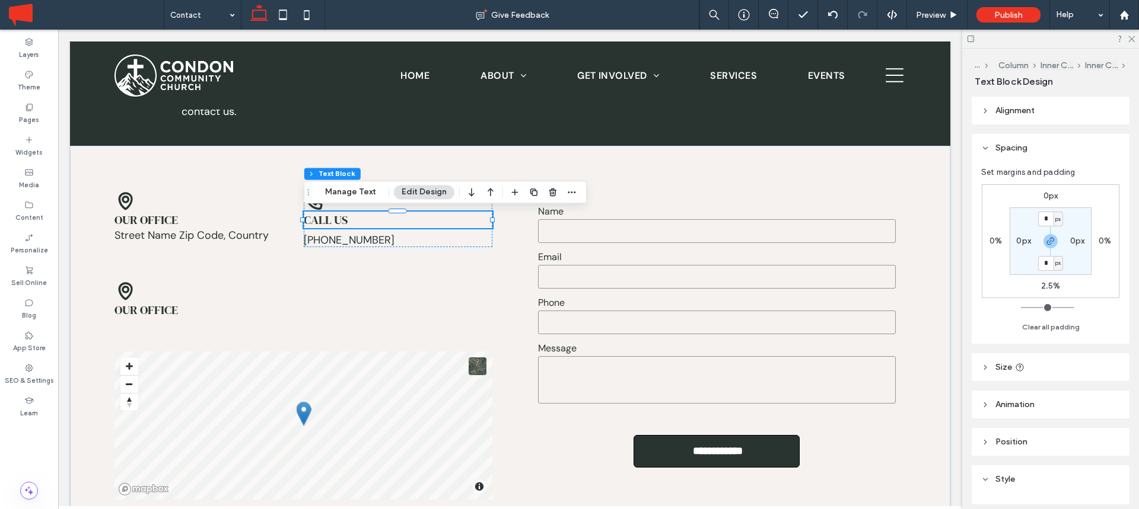
click at [1048, 283] on label "2.5%" at bounding box center [1051, 286] width 20 height 10
type input "*"
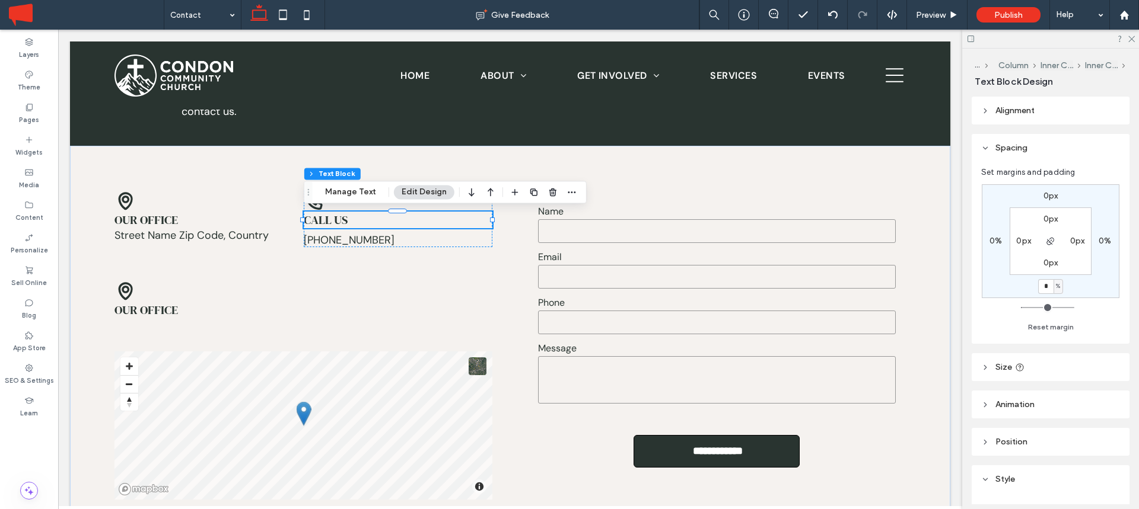
type input "*"
click at [195, 199] on div "Our office Street Name Zip Code, Country" at bounding box center [208, 216] width 189 height 52
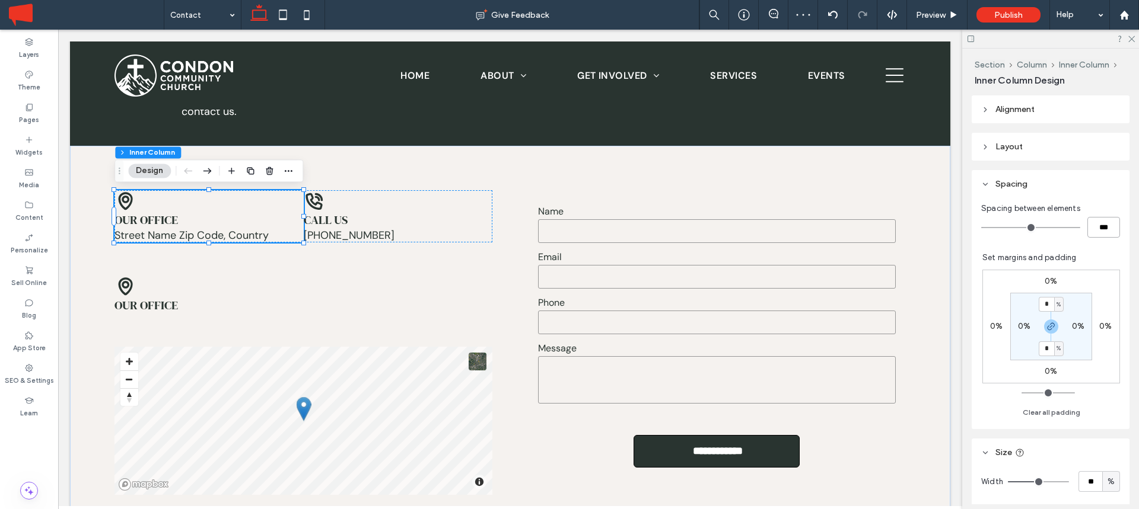
click at [1093, 222] on input "***" at bounding box center [1103, 227] width 33 height 21
type input "**"
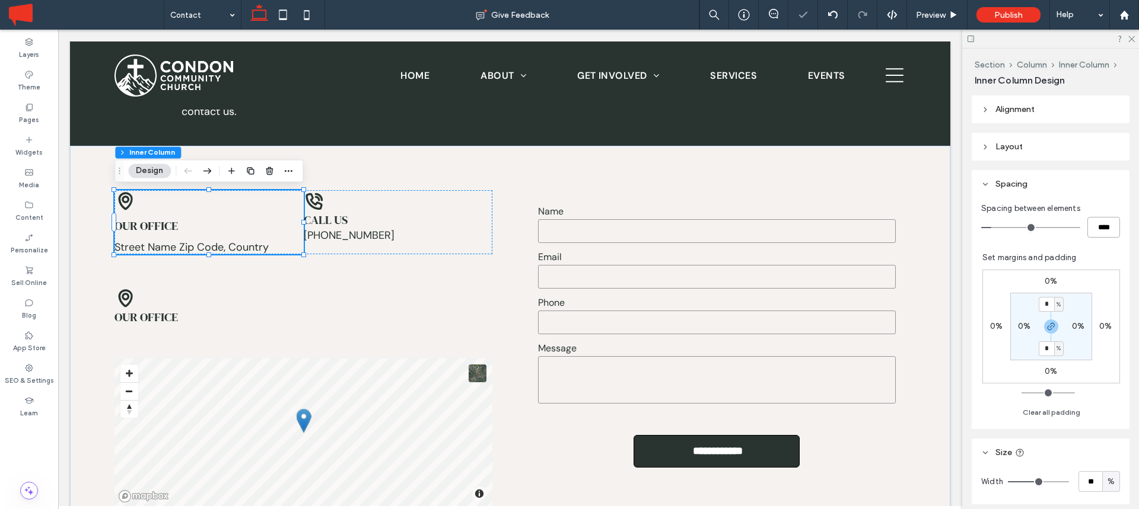
click at [1093, 222] on input "****" at bounding box center [1103, 227] width 33 height 21
type input "*"
type input "***"
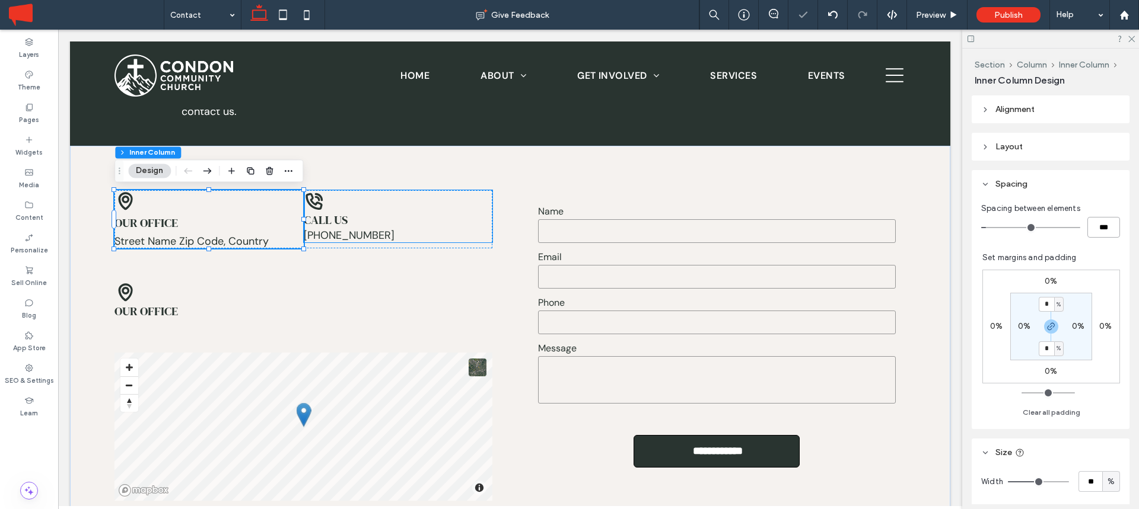
click at [413, 214] on h4 "Call us" at bounding box center [398, 220] width 189 height 17
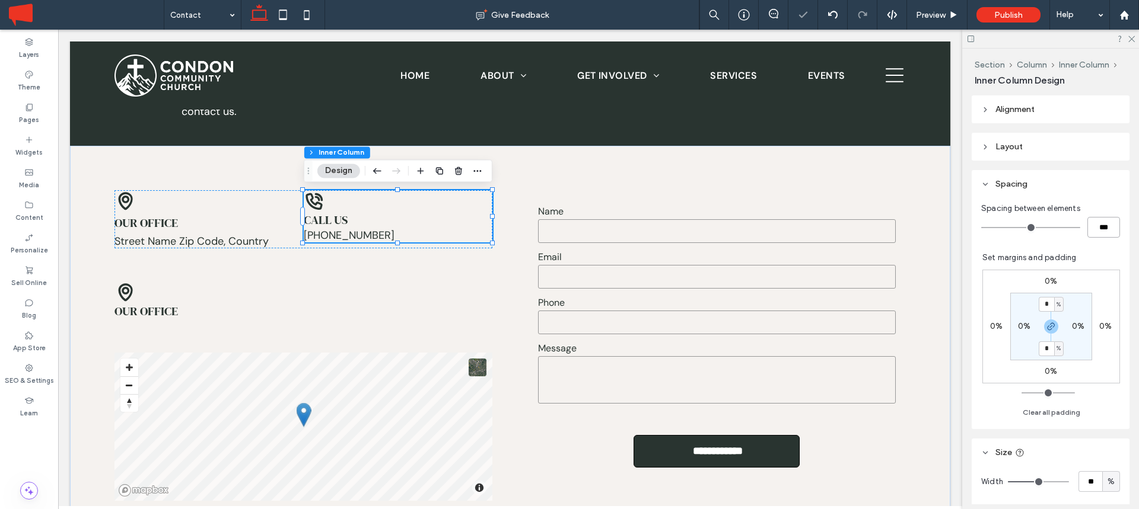
click at [1096, 226] on input "***" at bounding box center [1103, 227] width 33 height 21
type input "*"
type input "***"
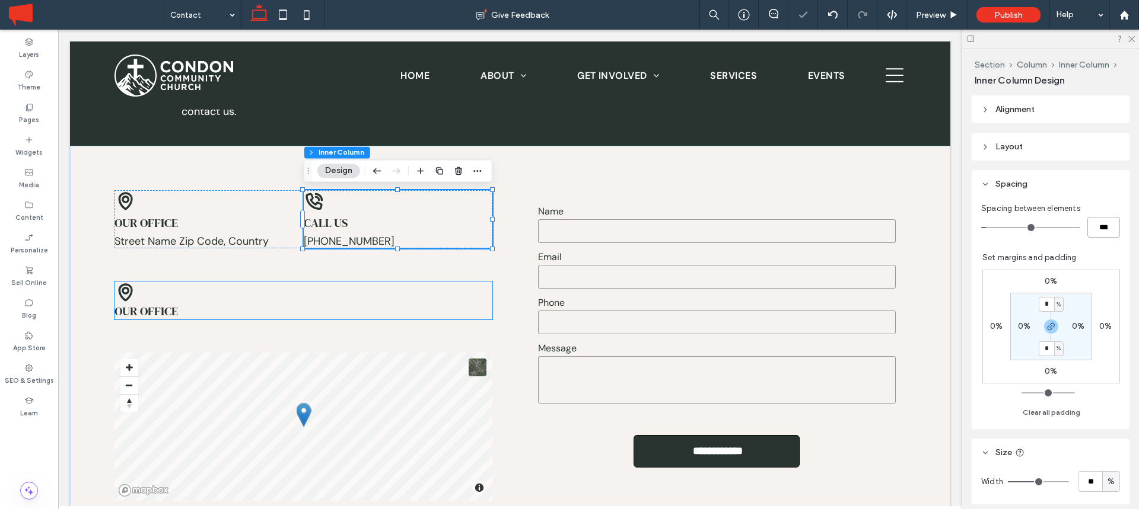
click at [187, 288] on div "Our office" at bounding box center [303, 301] width 378 height 38
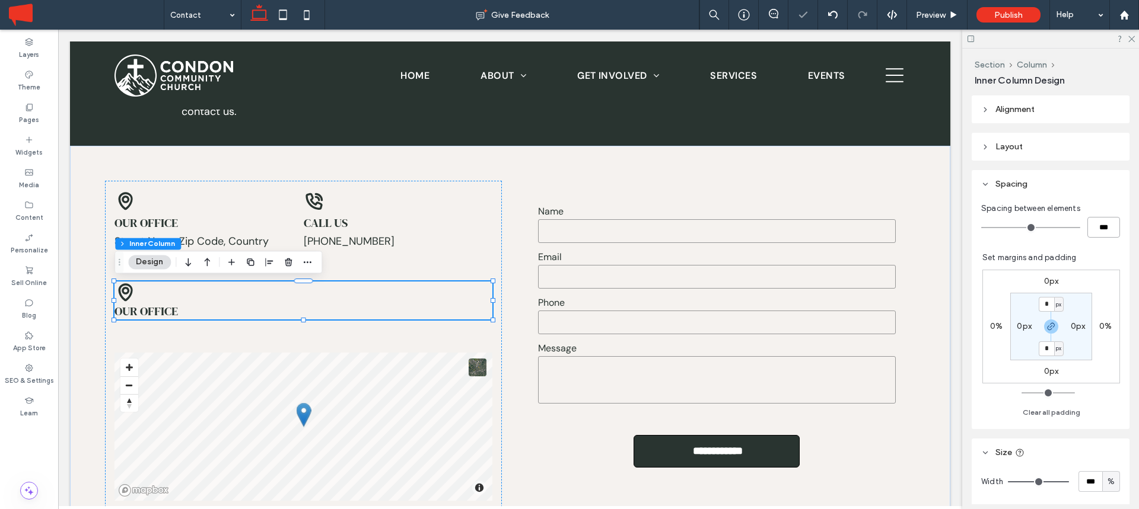
click at [1105, 231] on input "***" at bounding box center [1103, 227] width 33 height 21
type input "*"
type input "***"
click at [144, 310] on span "Our office" at bounding box center [145, 314] width 63 height 17
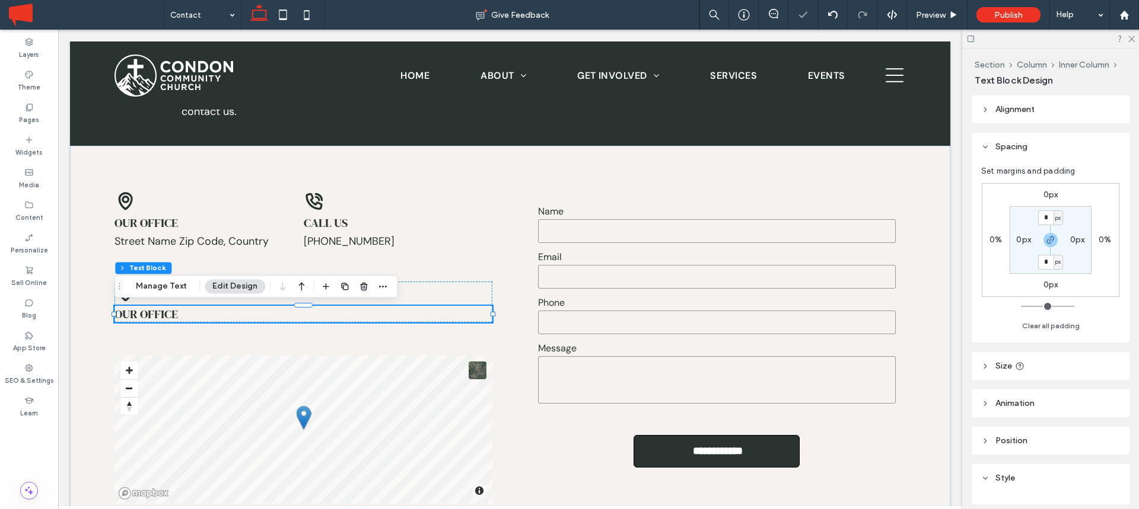
click at [144, 310] on span "Our office" at bounding box center [145, 314] width 63 height 17
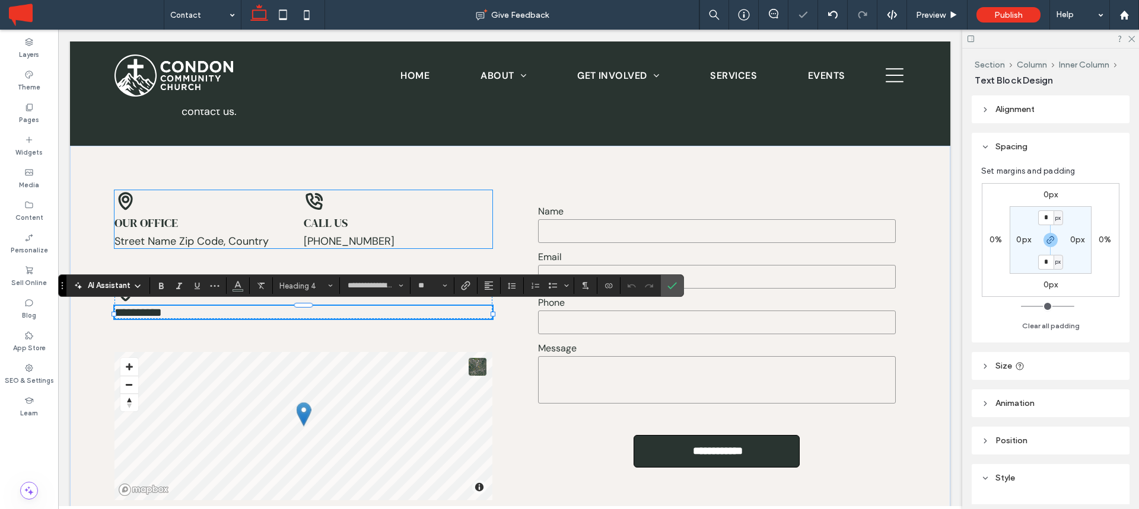
click at [151, 218] on span "Our office" at bounding box center [145, 223] width 63 height 17
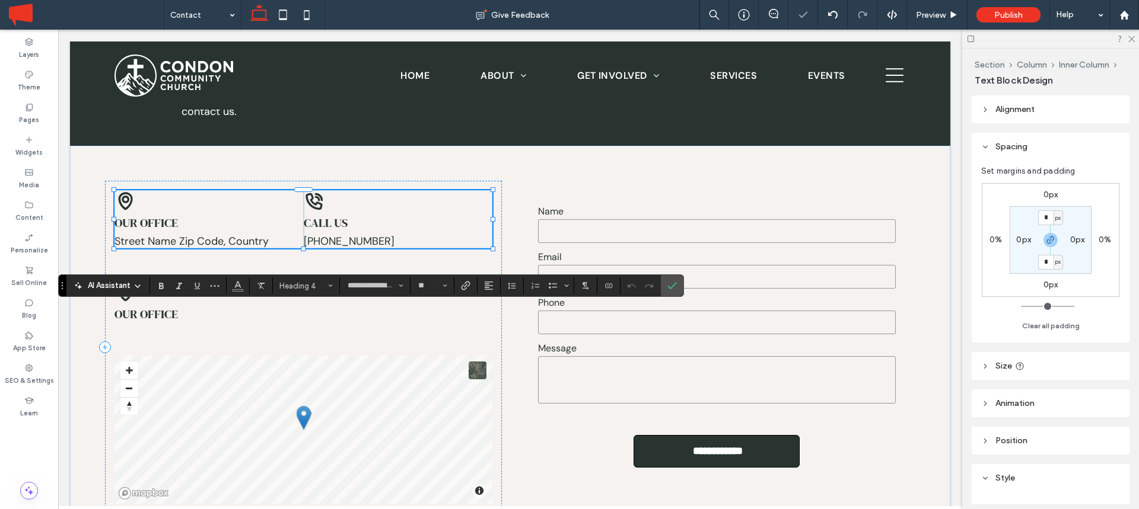
click at [151, 218] on span "Our office" at bounding box center [145, 223] width 63 height 17
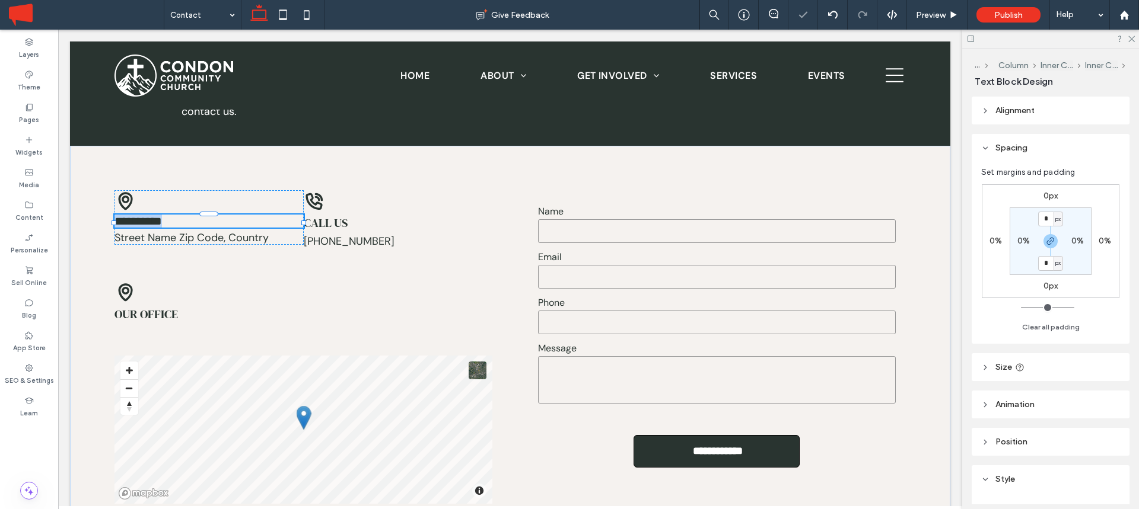
click at [151, 218] on span "**********" at bounding box center [137, 221] width 47 height 12
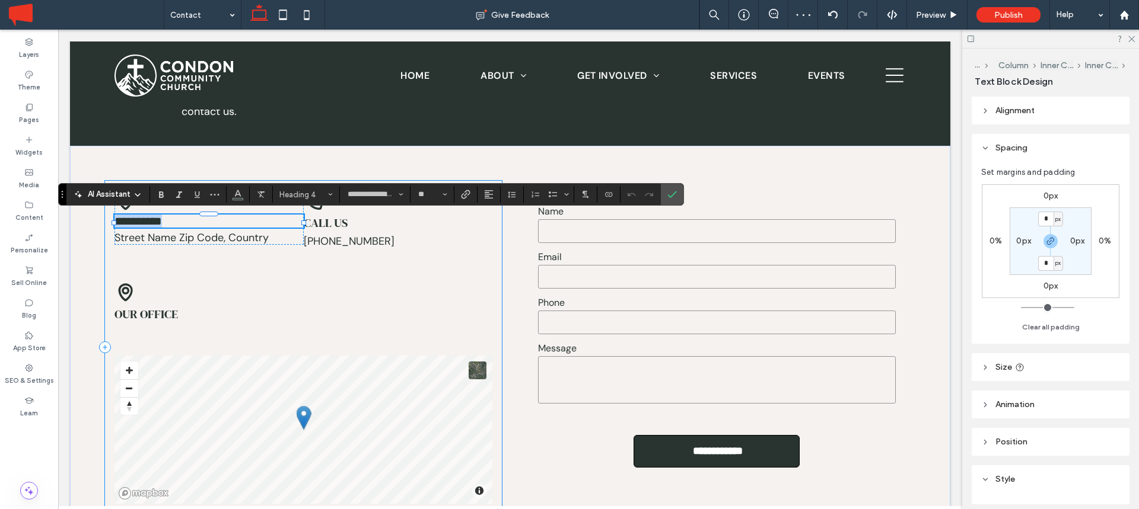
click at [407, 257] on div "**********" at bounding box center [303, 347] width 397 height 333
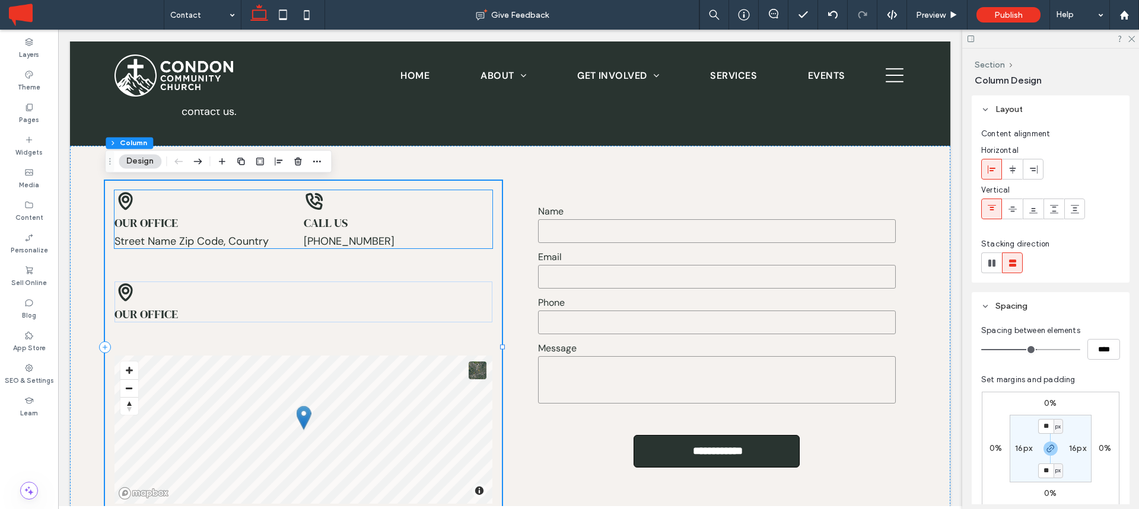
click at [389, 211] on div "Call us 555-555-5555 ﻿" at bounding box center [398, 219] width 189 height 58
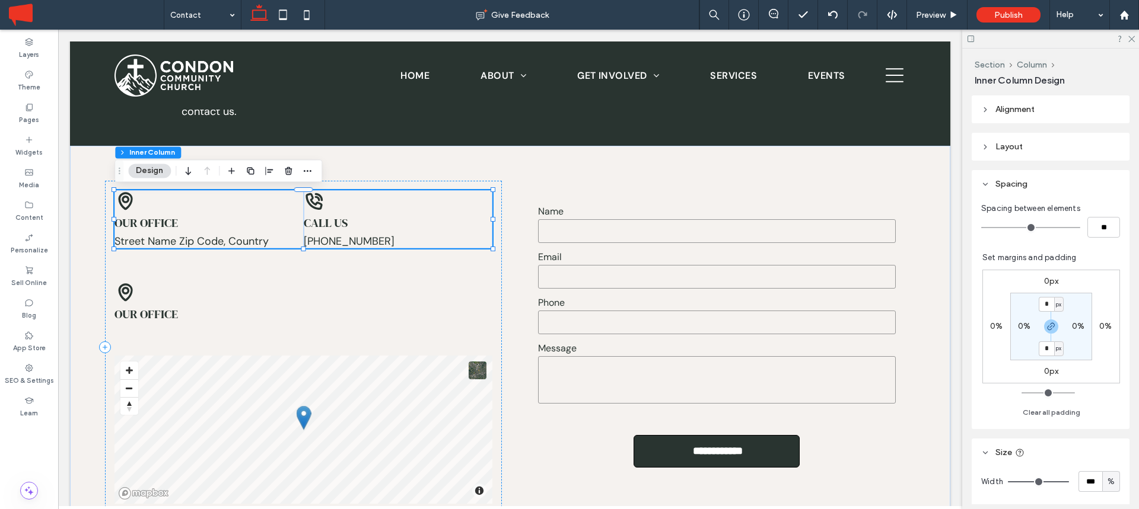
click at [345, 200] on div "Call us 555-555-5555 ﻿" at bounding box center [398, 219] width 189 height 58
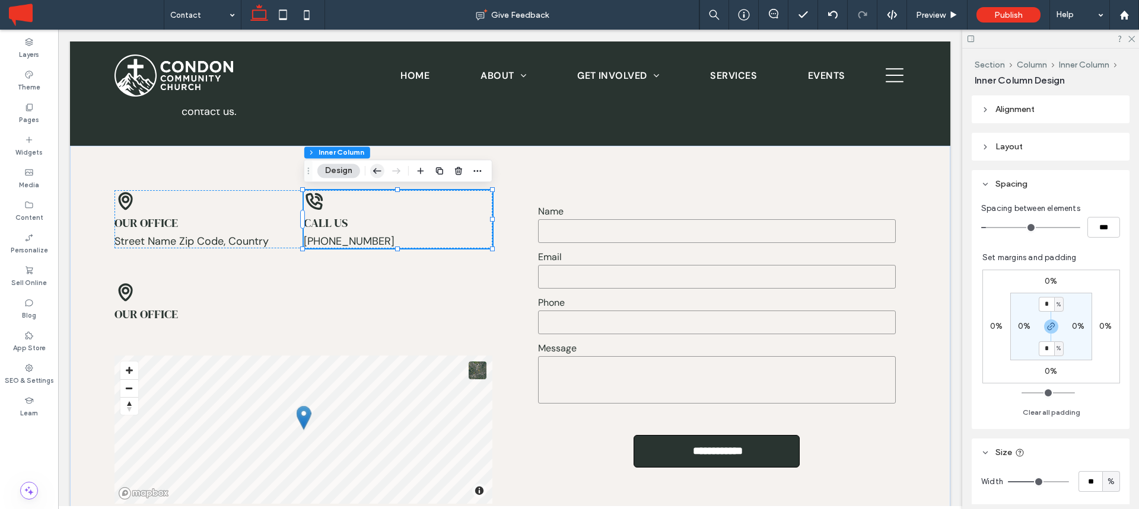
click at [382, 167] on icon "button" at bounding box center [377, 170] width 14 height 21
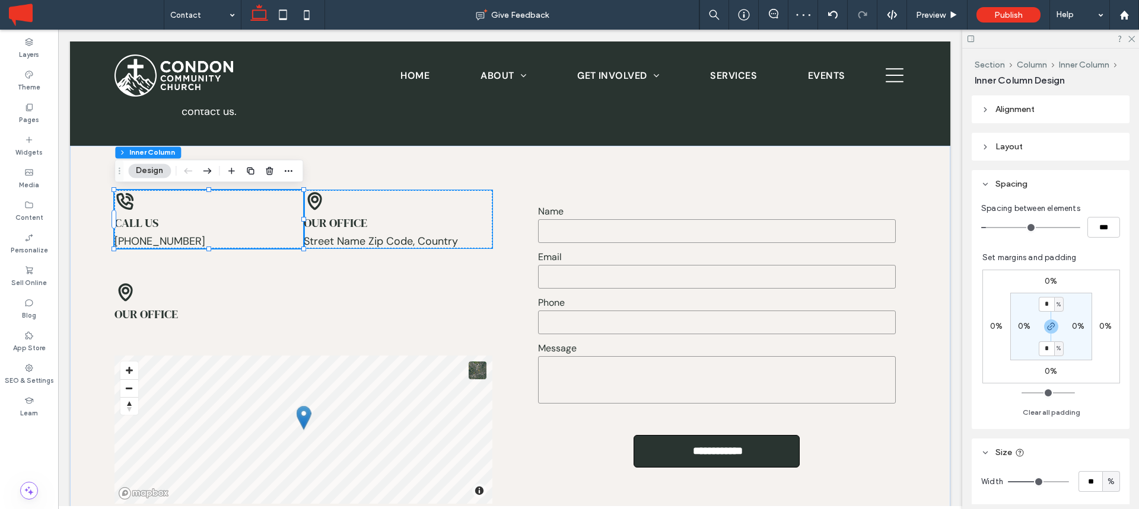
click at [318, 199] on icon at bounding box center [315, 200] width 8 height 8
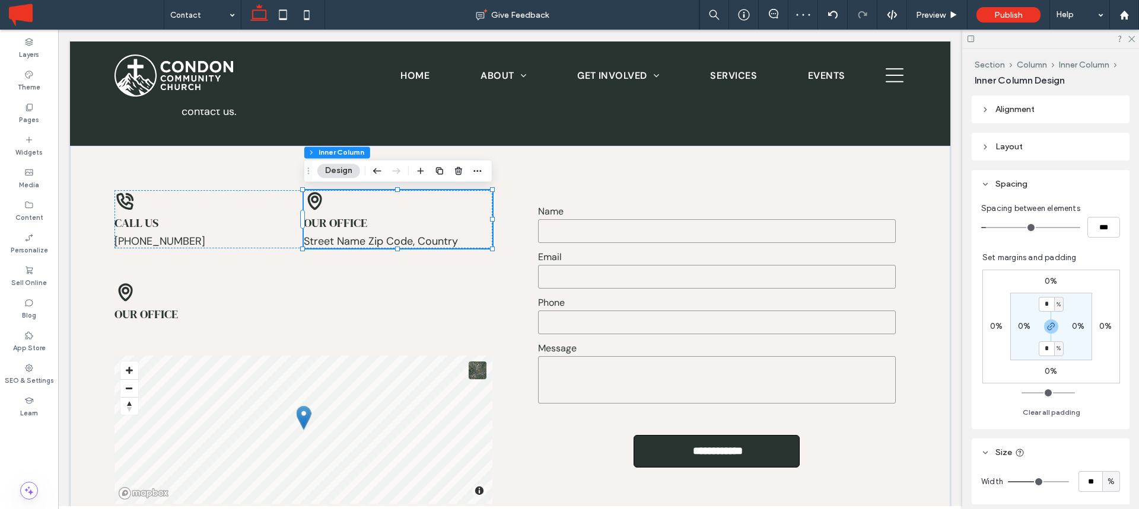
click at [318, 199] on icon at bounding box center [315, 200] width 8 height 8
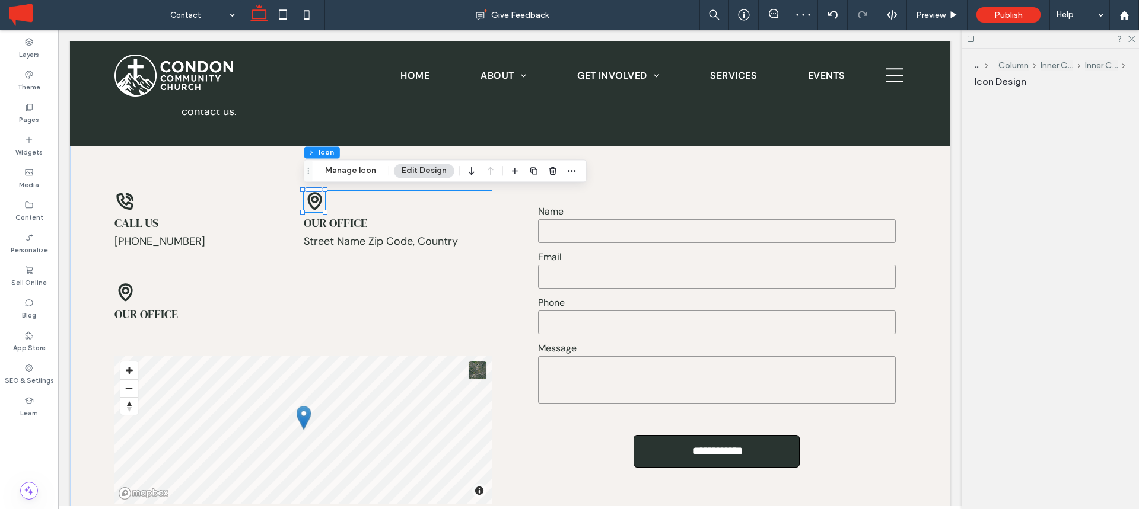
click at [318, 199] on icon at bounding box center [315, 200] width 8 height 8
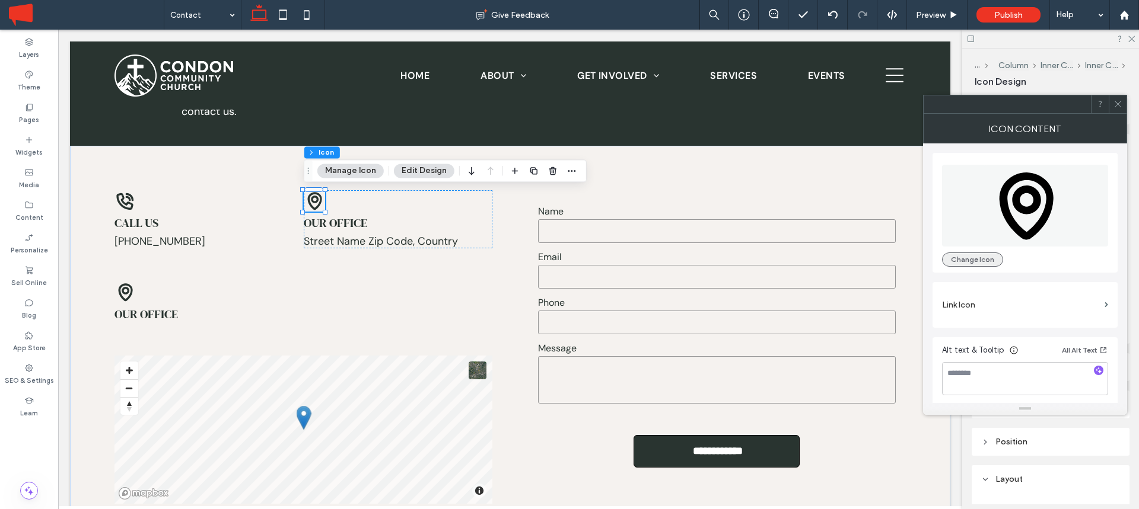
click at [981, 264] on button "Change Icon" at bounding box center [972, 260] width 61 height 14
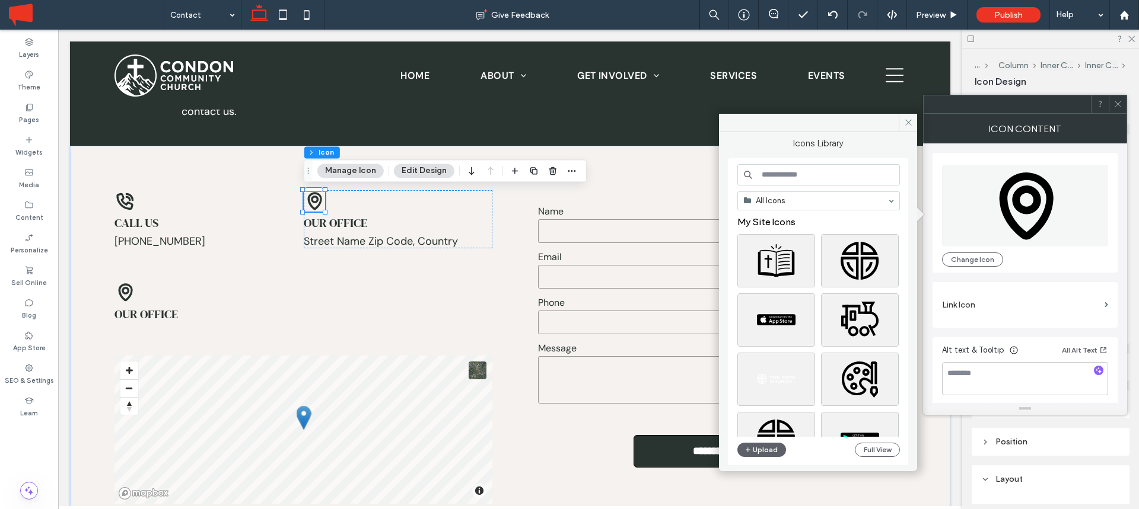
click at [794, 171] on input at bounding box center [818, 174] width 163 height 21
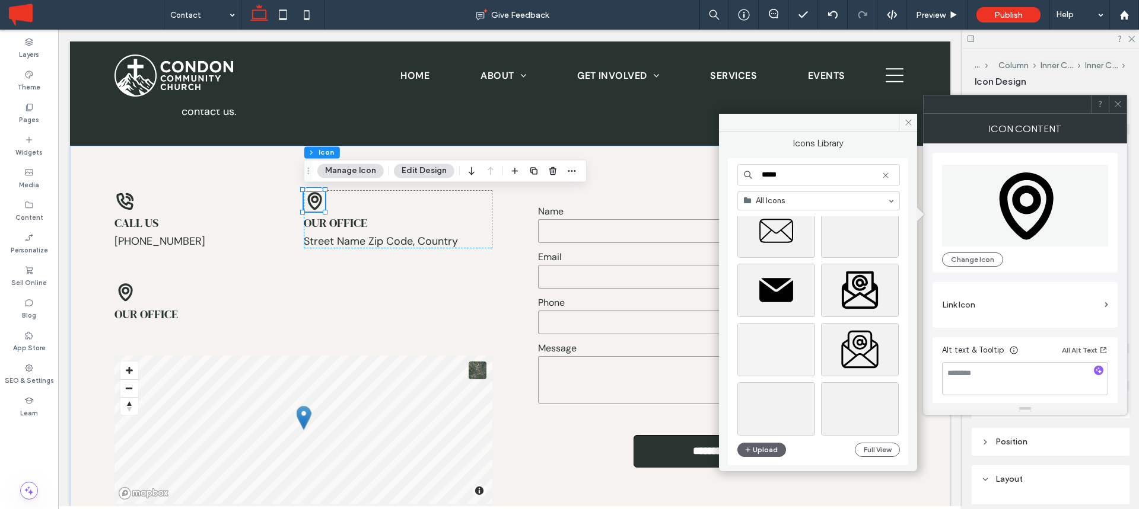
scroll to position [148, 0]
type input "*****"
click at [774, 352] on div "Select" at bounding box center [776, 350] width 78 height 53
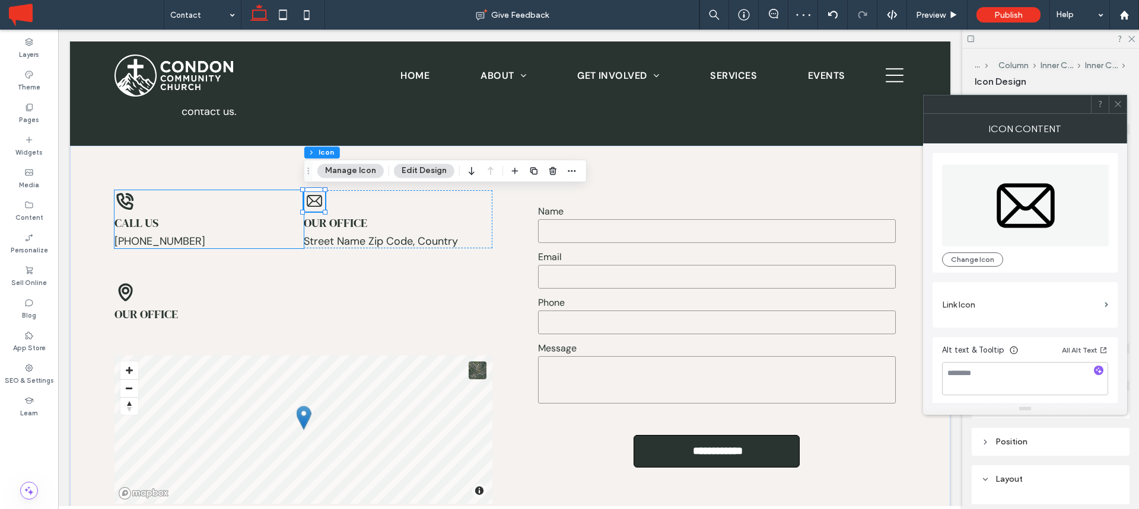
click at [125, 194] on icon at bounding box center [124, 200] width 21 height 21
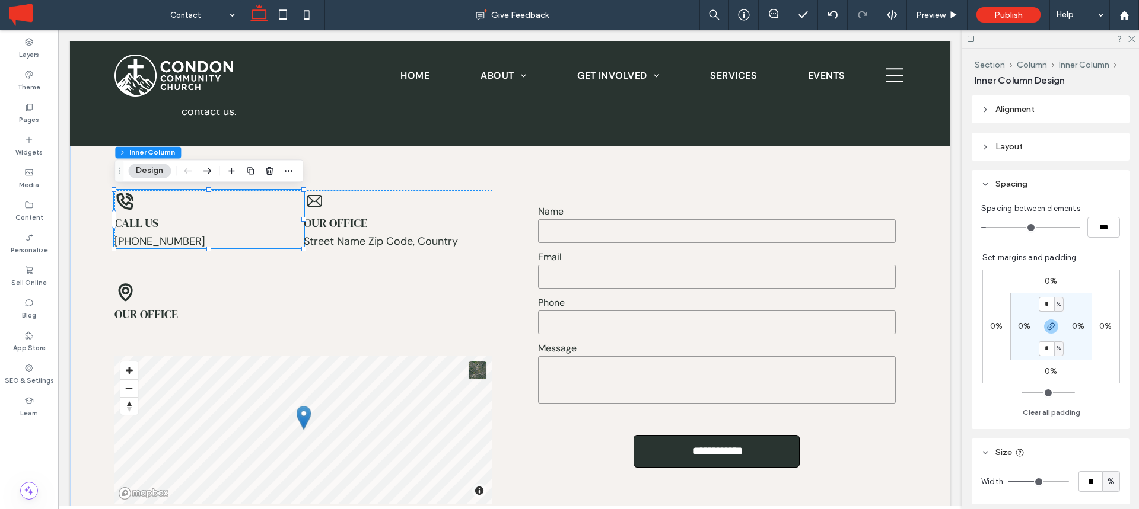
click at [122, 201] on icon at bounding box center [125, 201] width 17 height 17
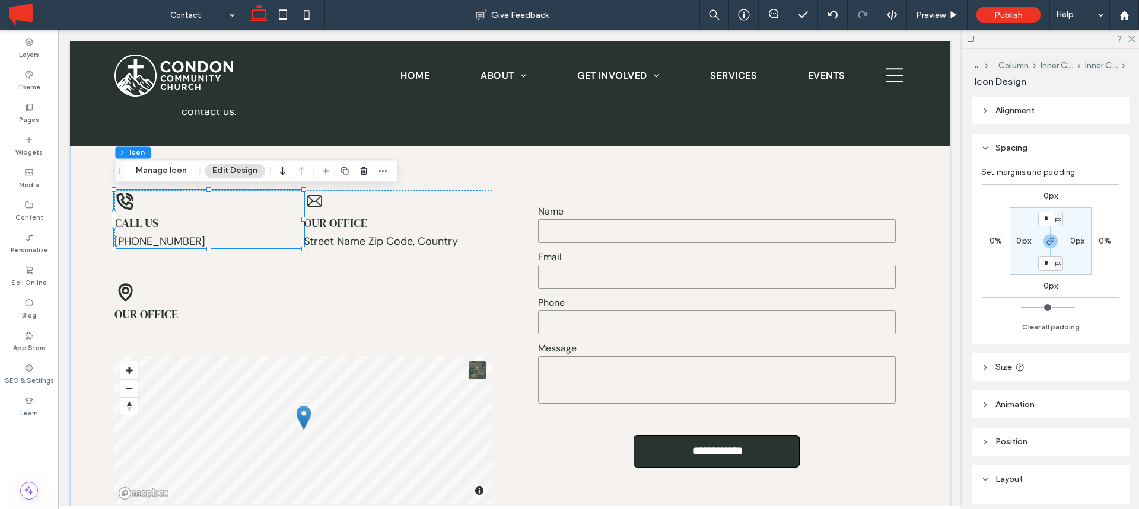
click at [122, 201] on icon at bounding box center [125, 201] width 17 height 17
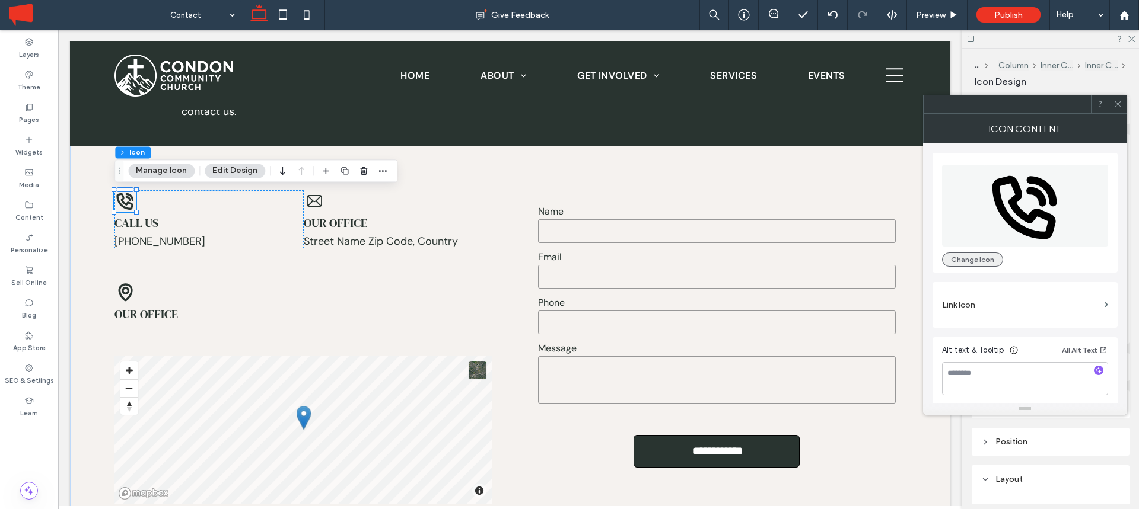
click at [957, 259] on button "Change Icon" at bounding box center [972, 260] width 61 height 14
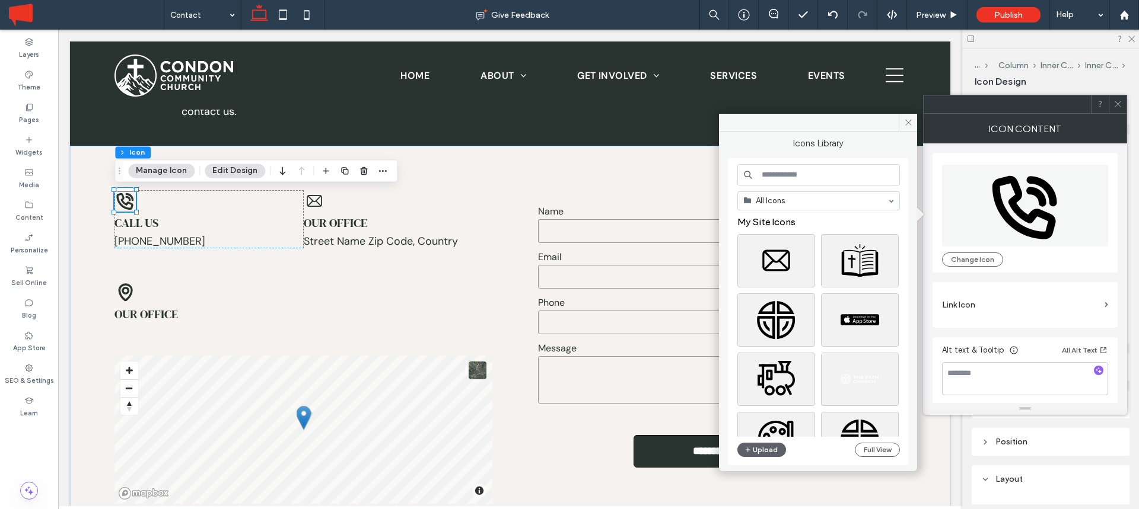
click at [780, 176] on input at bounding box center [818, 174] width 163 height 21
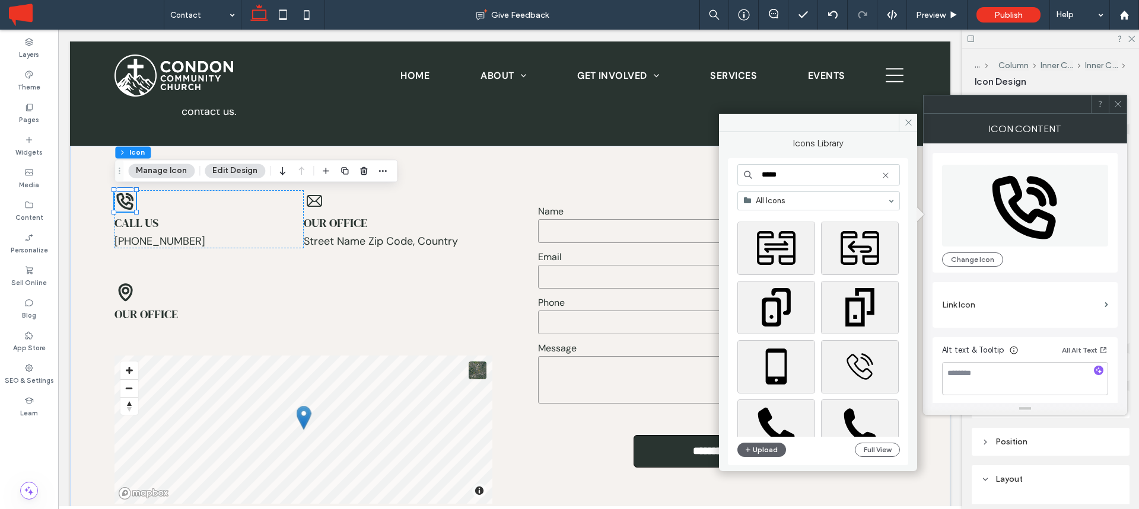
scroll to position [332, 0]
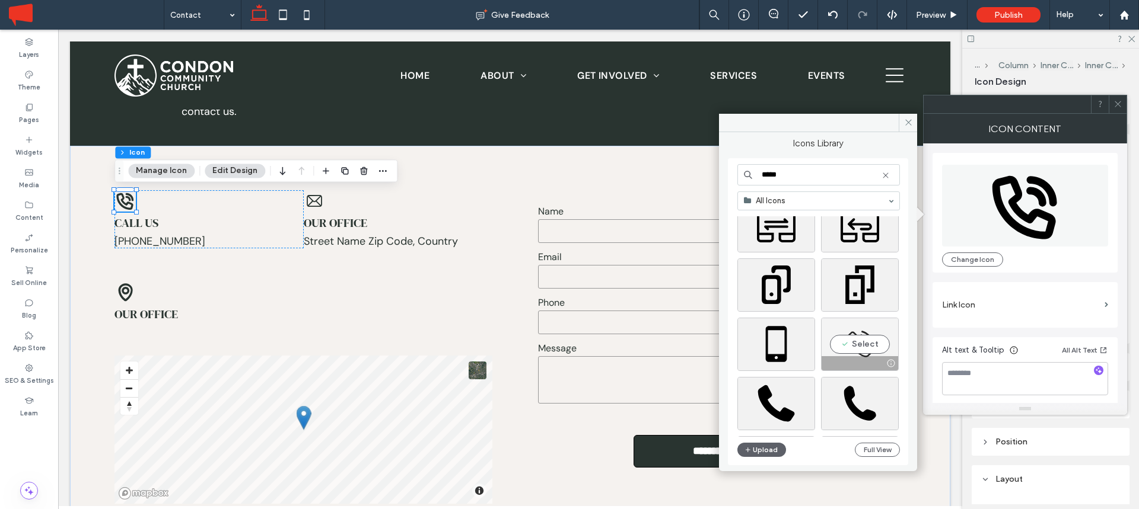
type input "*****"
click at [857, 342] on div "Select" at bounding box center [860, 344] width 78 height 53
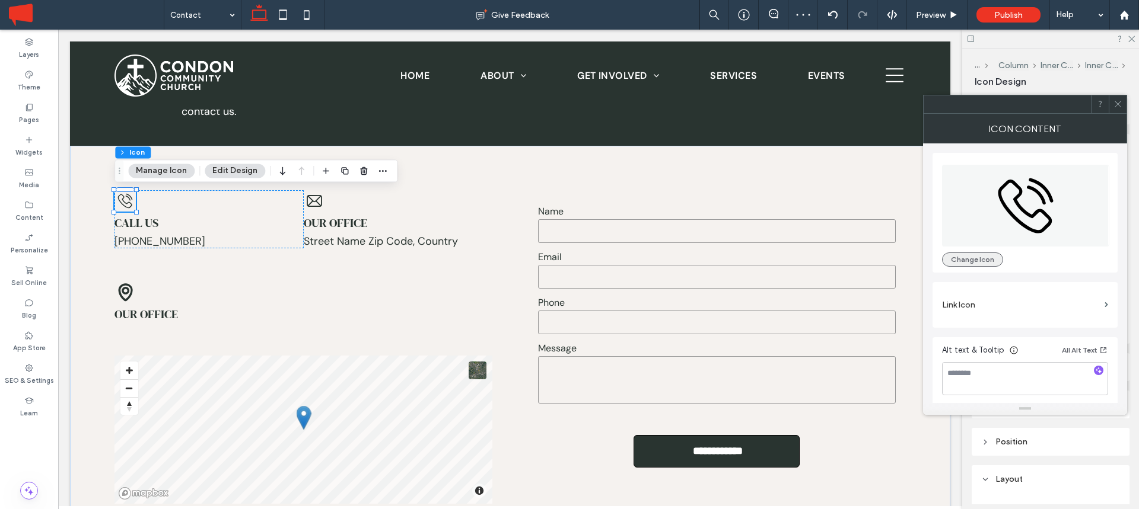
click at [974, 255] on button "Change Icon" at bounding box center [972, 260] width 61 height 14
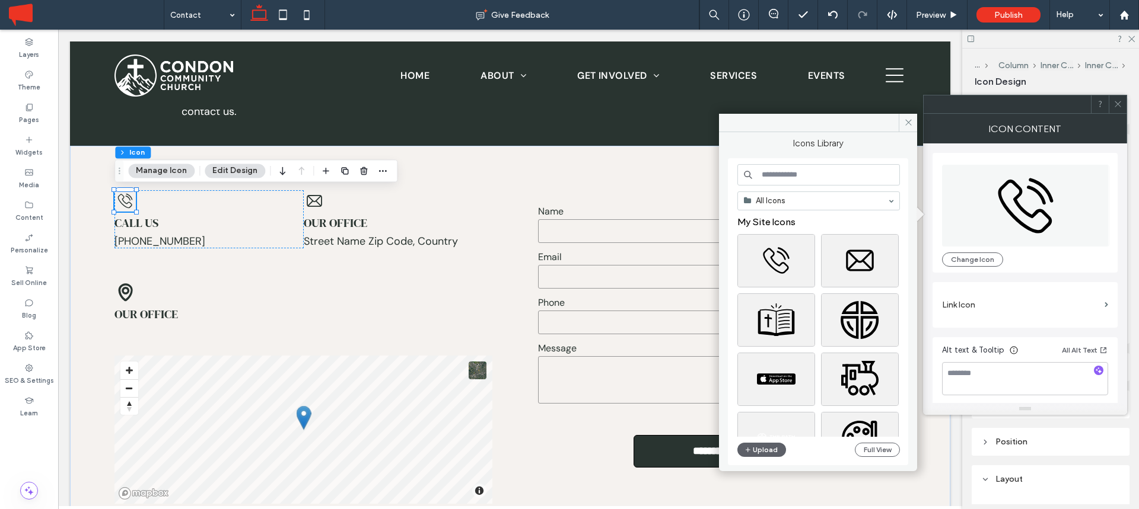
click at [781, 169] on input at bounding box center [818, 174] width 163 height 21
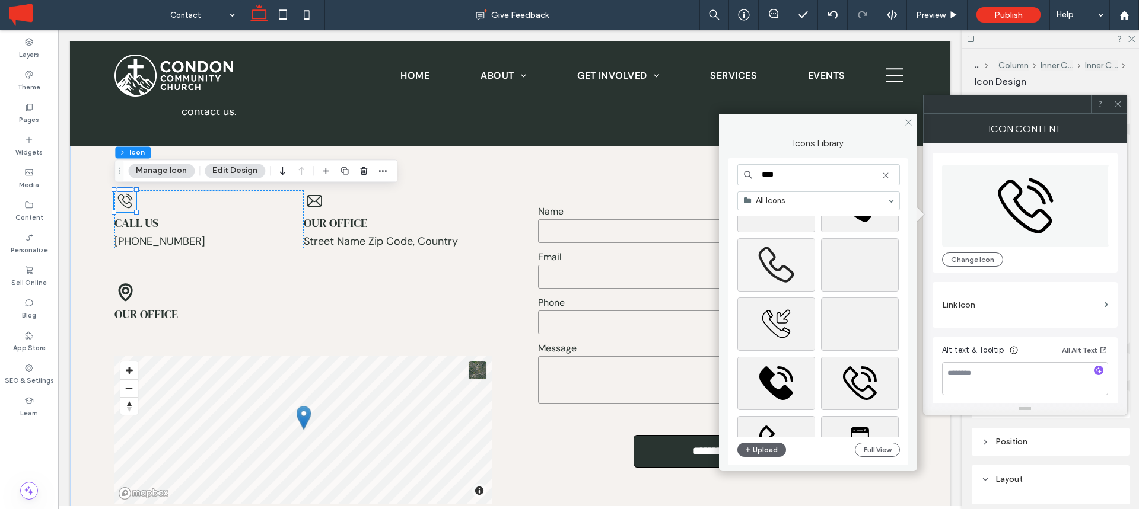
scroll to position [529, 0]
type input "****"
click at [777, 263] on div "Select" at bounding box center [776, 265] width 78 height 53
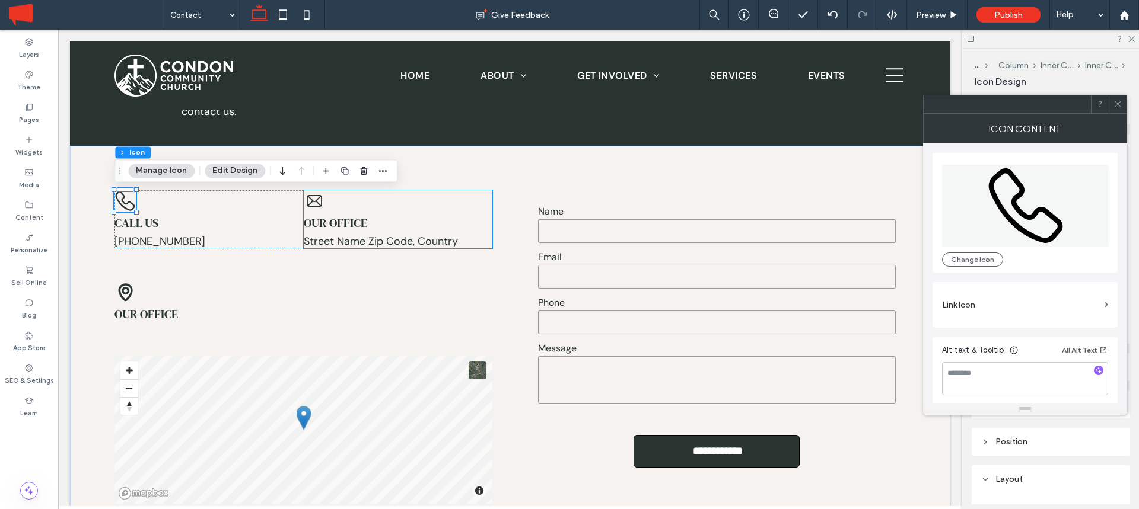
click at [313, 202] on icon at bounding box center [314, 200] width 21 height 21
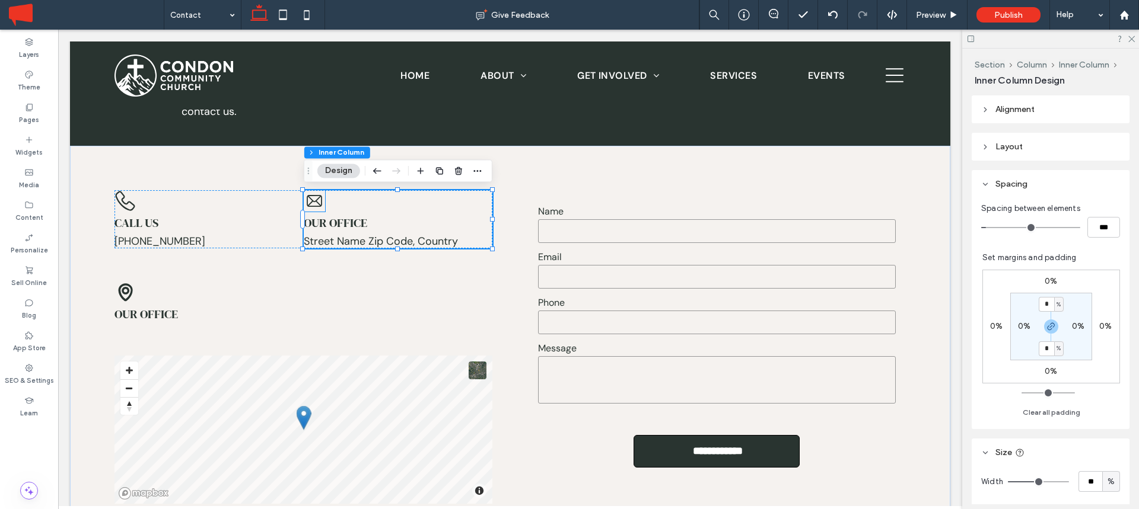
click at [317, 196] on icon at bounding box center [314, 201] width 15 height 12
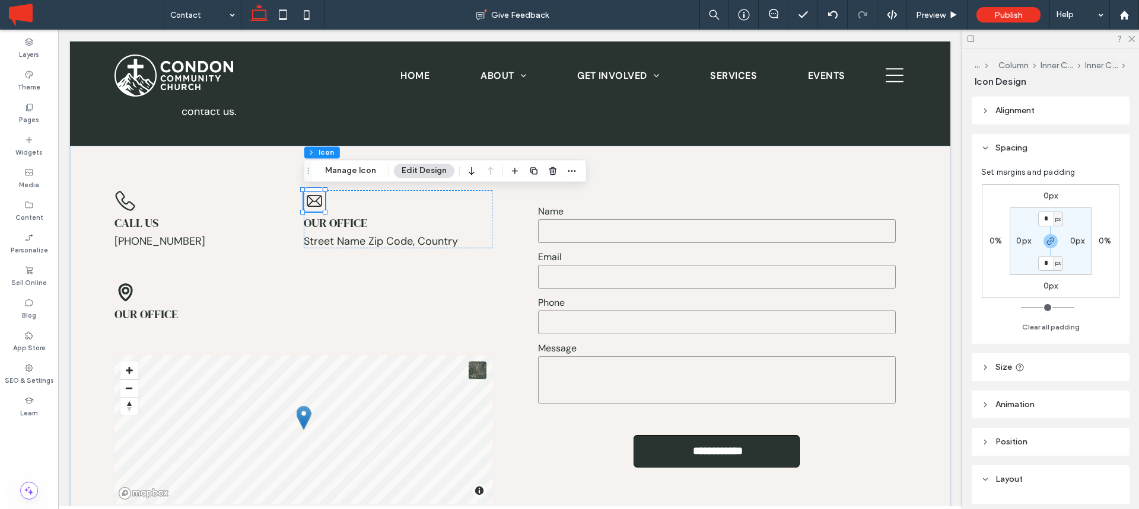
click at [318, 202] on icon at bounding box center [314, 200] width 21 height 21
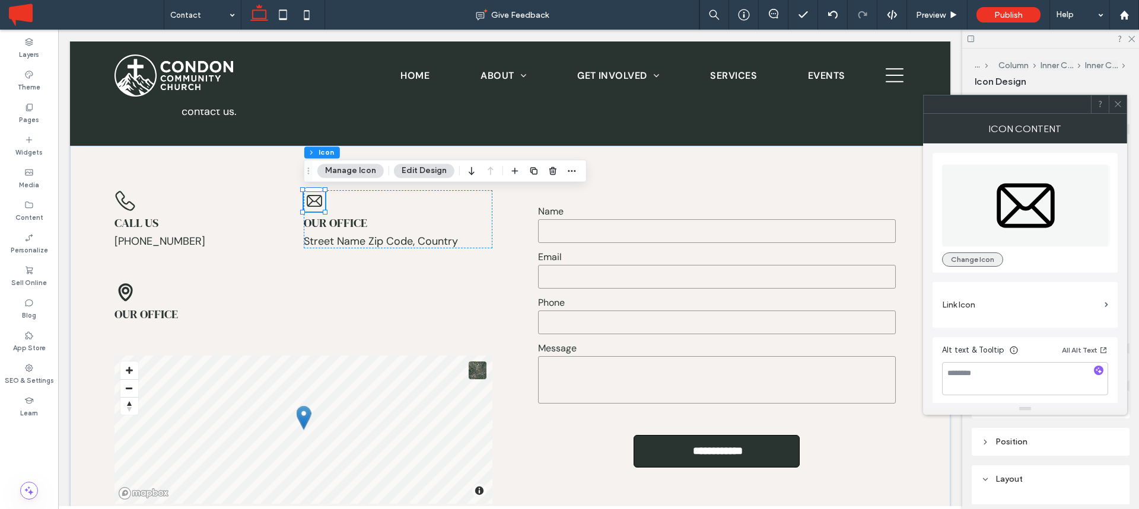
click at [972, 256] on button "Change Icon" at bounding box center [972, 260] width 61 height 14
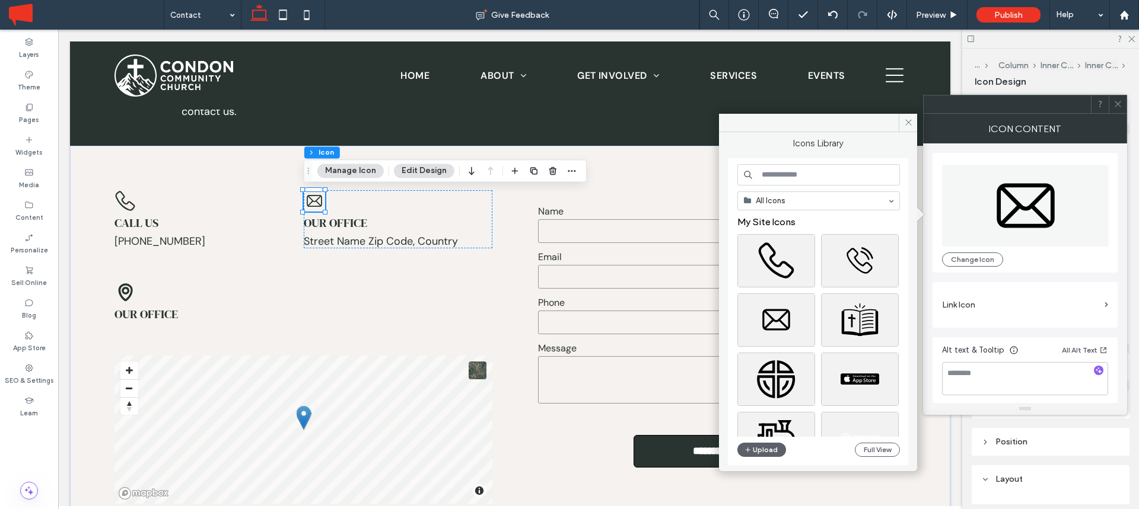
click at [772, 170] on input at bounding box center [818, 174] width 163 height 21
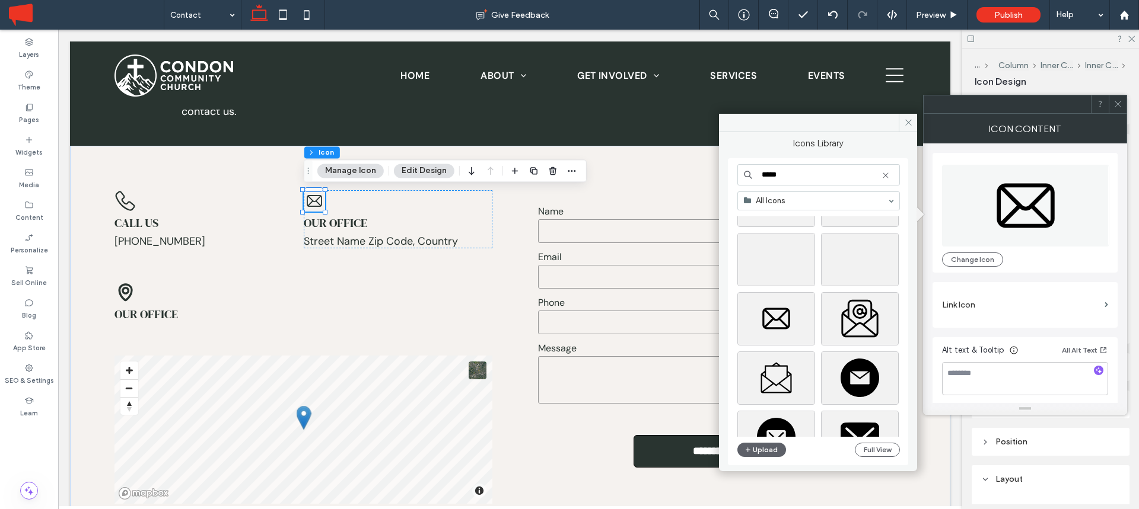
scroll to position [270, 0]
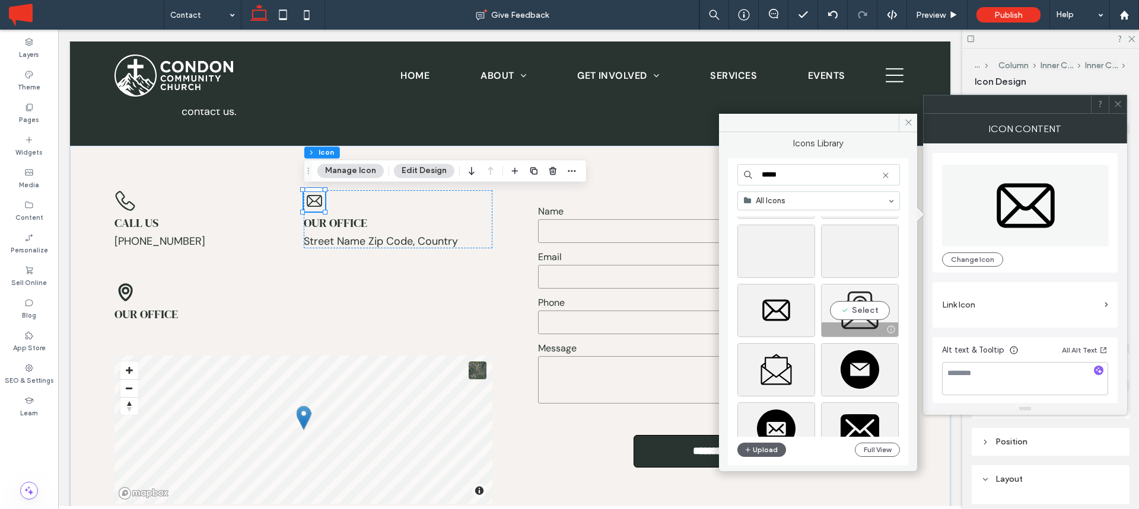
type input "*****"
click at [863, 313] on div "Select" at bounding box center [860, 310] width 78 height 53
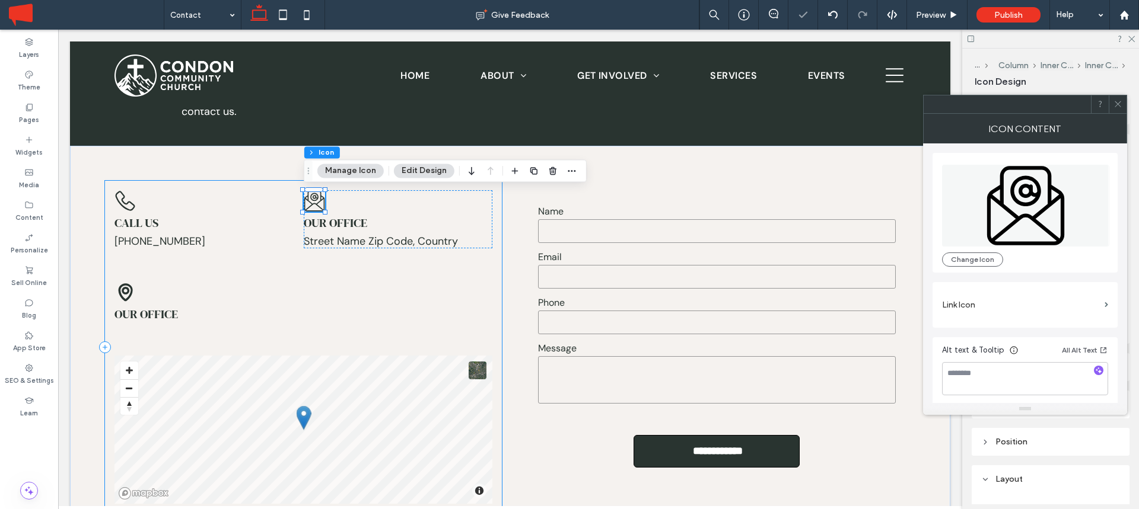
click at [338, 272] on div "© Mapbox © OpenStreetMap Improve this map Call us 555-555-5555 ﻿ Our office Str…" at bounding box center [303, 347] width 397 height 333
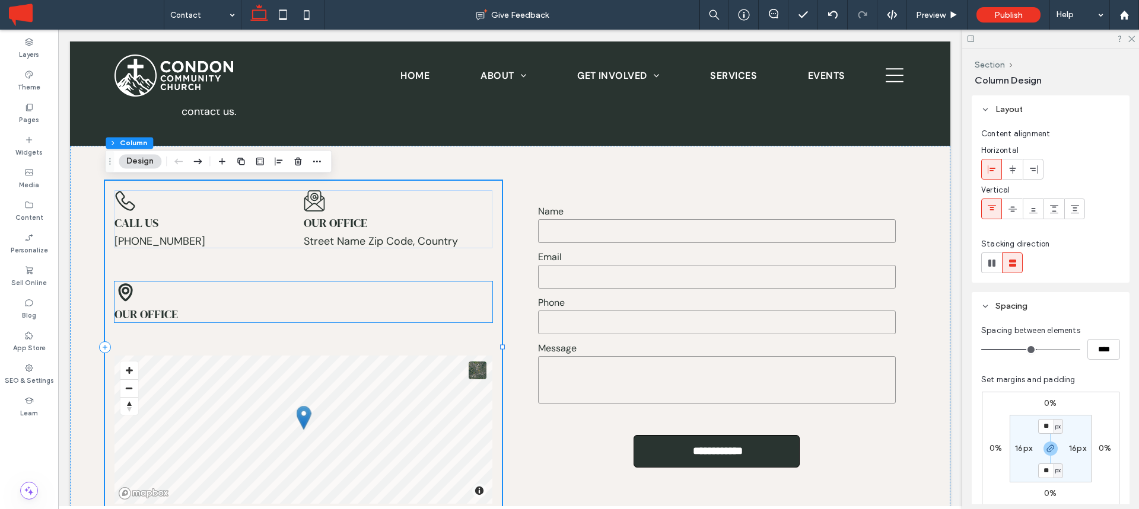
click at [126, 295] on icon at bounding box center [124, 292] width 21 height 21
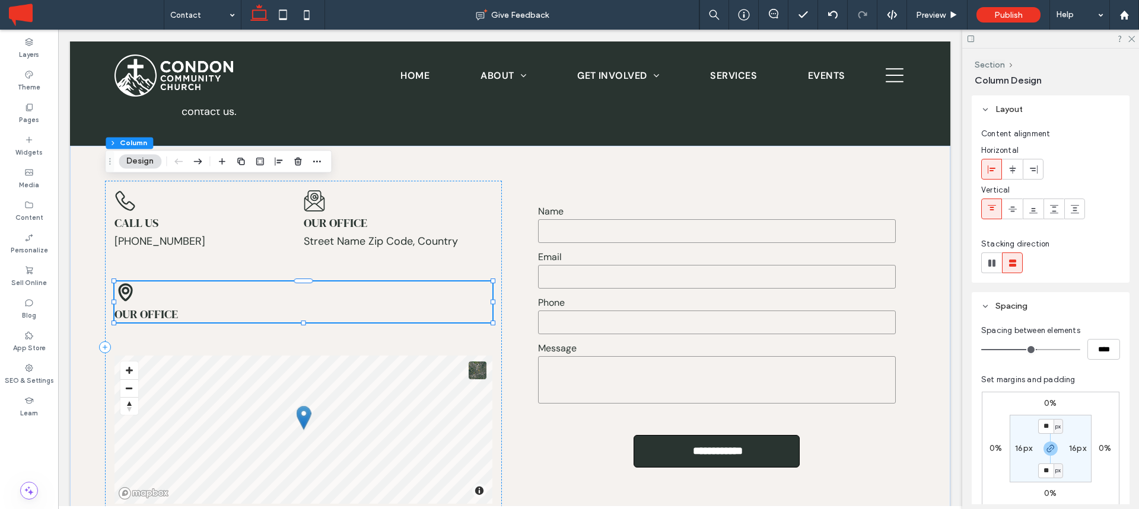
click at [126, 295] on icon at bounding box center [124, 292] width 21 height 21
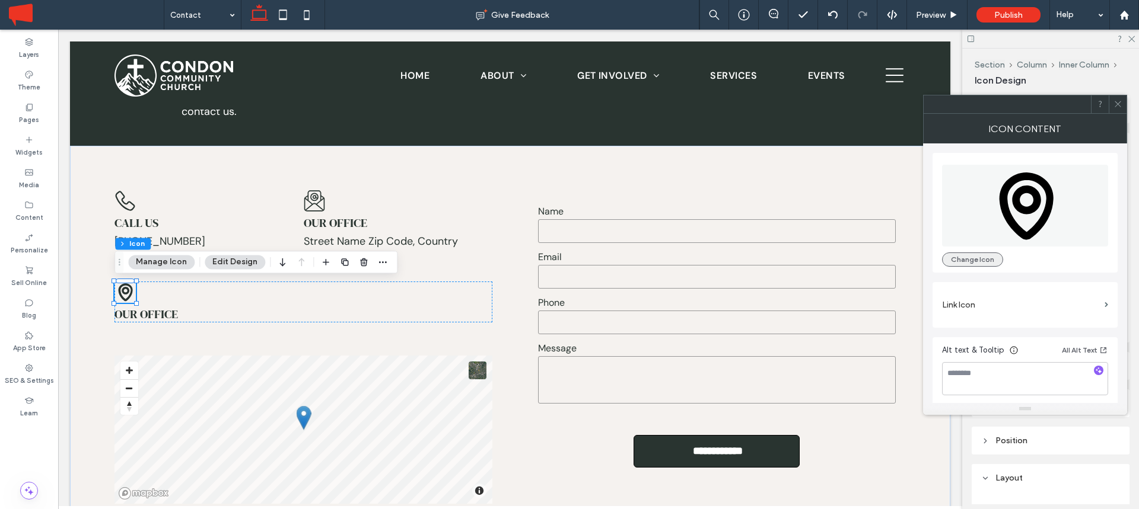
click at [973, 253] on button "Change Icon" at bounding box center [972, 260] width 61 height 14
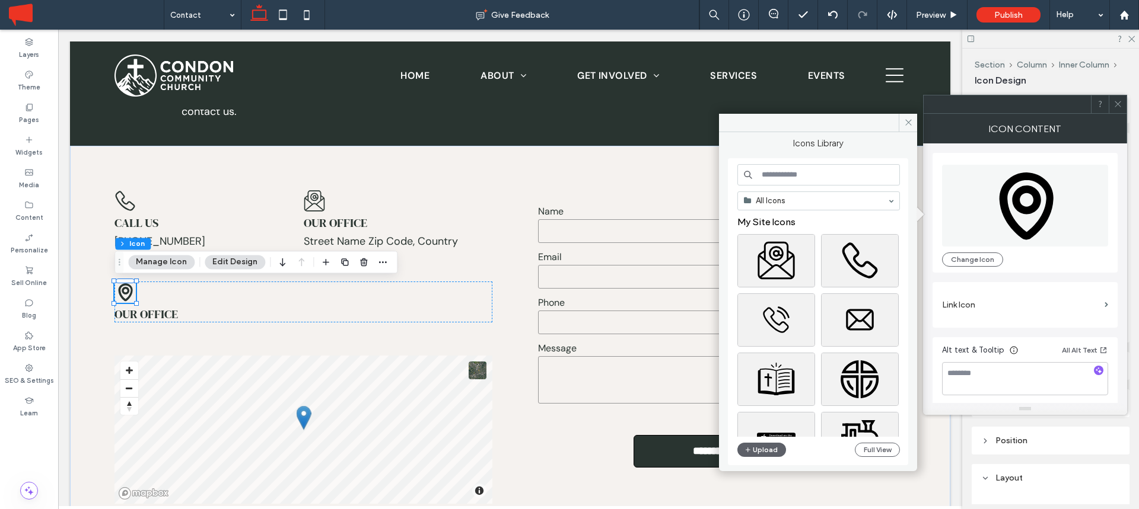
click at [775, 165] on input at bounding box center [818, 174] width 163 height 21
type input "*"
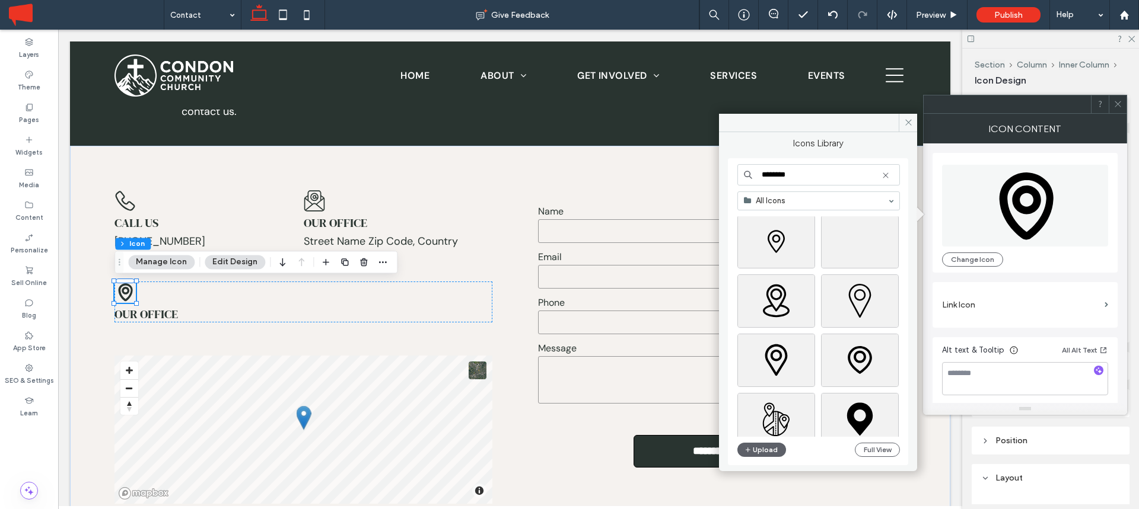
scroll to position [288, 0]
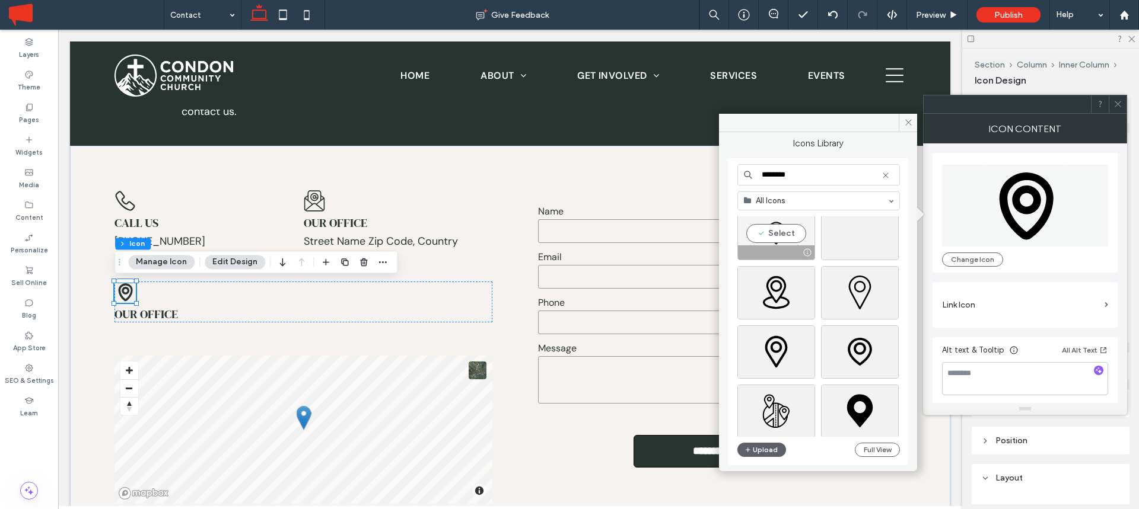
type input "********"
click at [778, 230] on div "Select" at bounding box center [776, 233] width 78 height 53
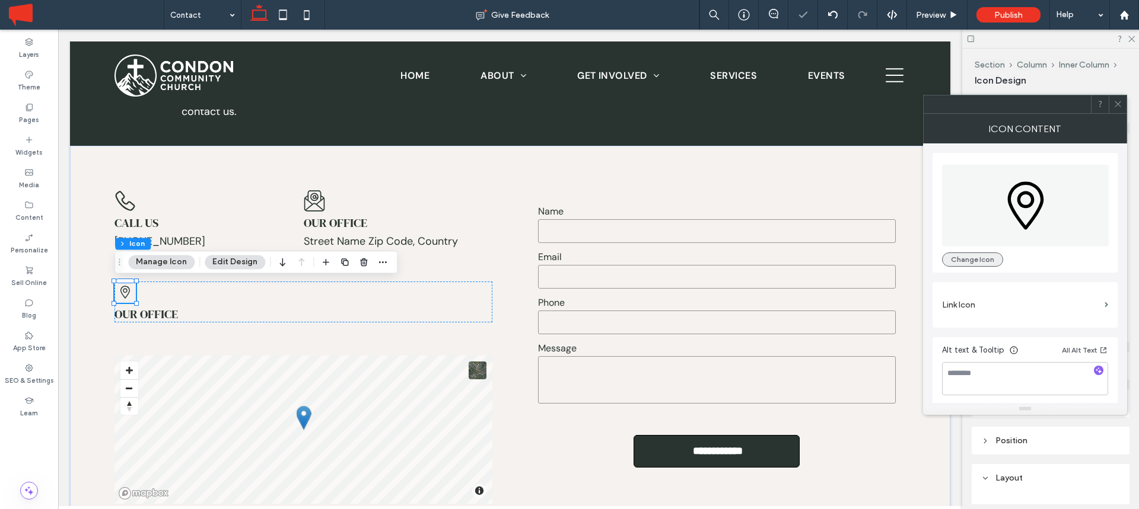
click at [978, 263] on button "Change Icon" at bounding box center [972, 260] width 61 height 14
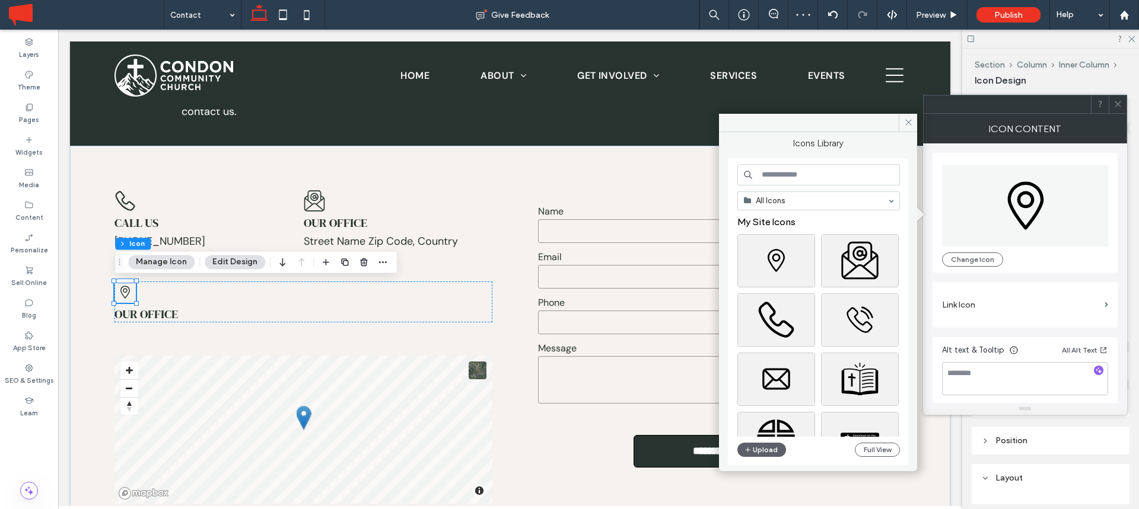
click at [798, 179] on input at bounding box center [818, 174] width 163 height 21
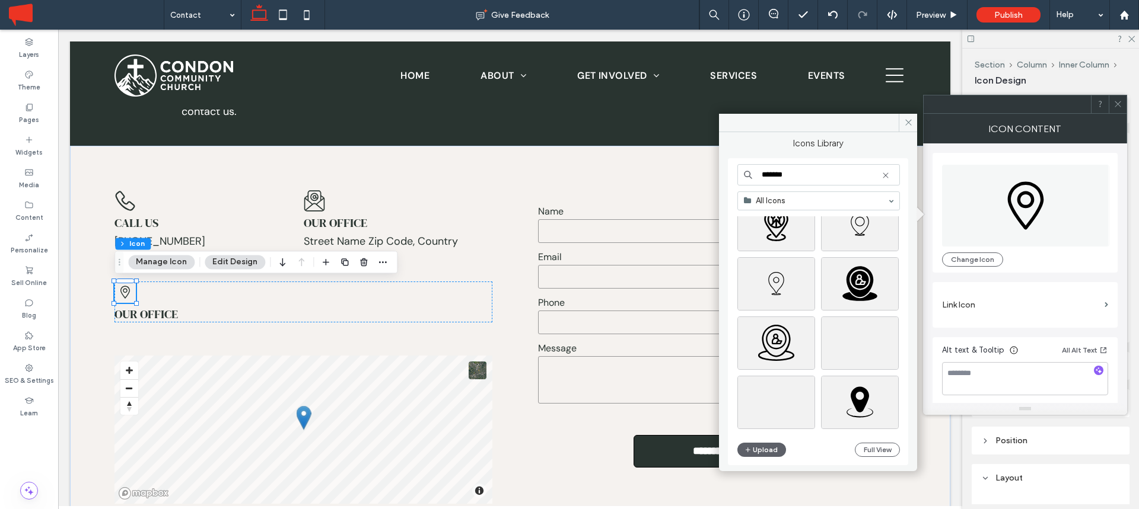
scroll to position [1282, 0]
click at [789, 179] on input "*******" at bounding box center [818, 174] width 163 height 21
type input "********"
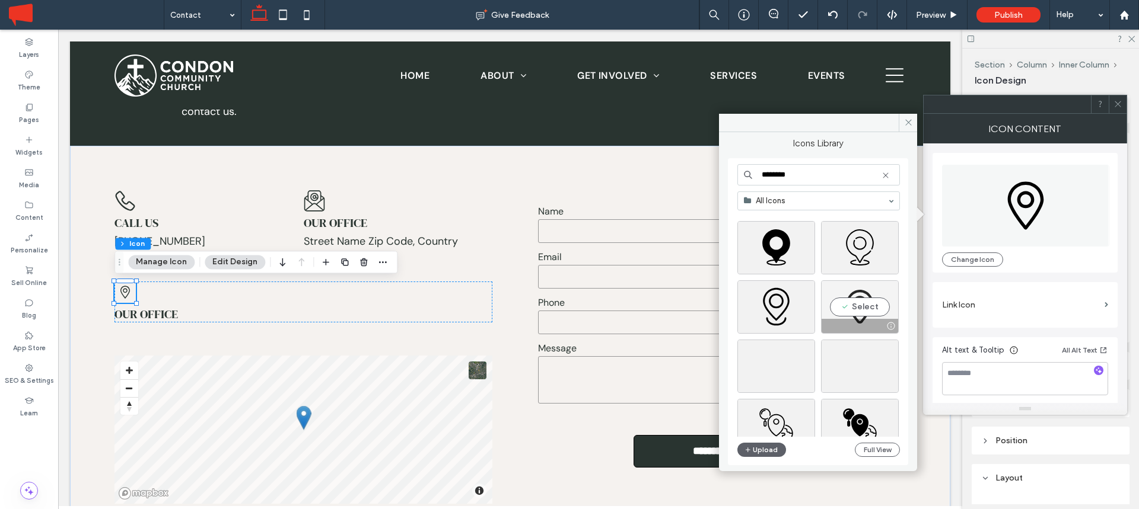
click at [861, 305] on div "Select" at bounding box center [860, 307] width 78 height 53
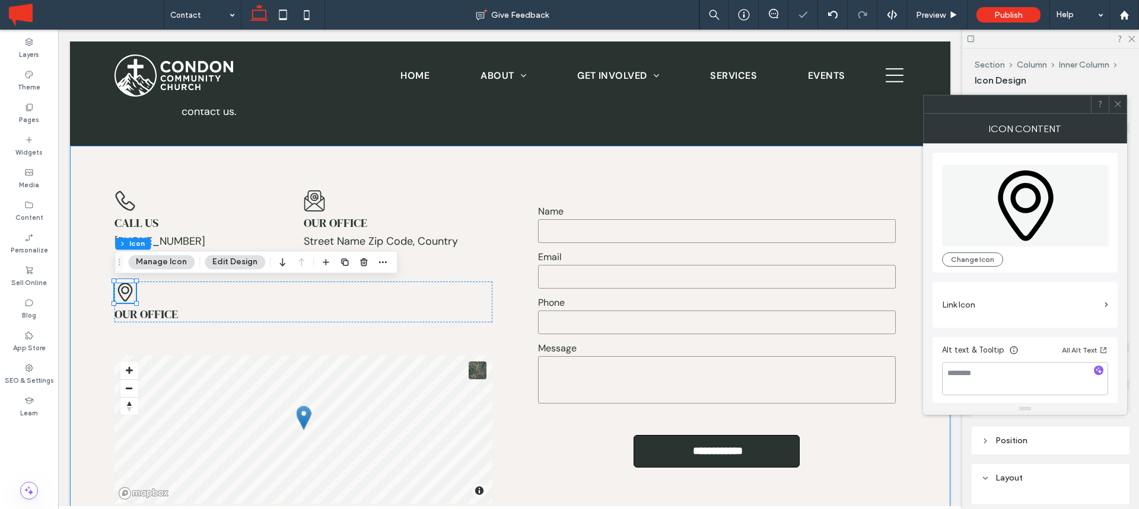
click at [418, 155] on div "**********" at bounding box center [510, 347] width 880 height 403
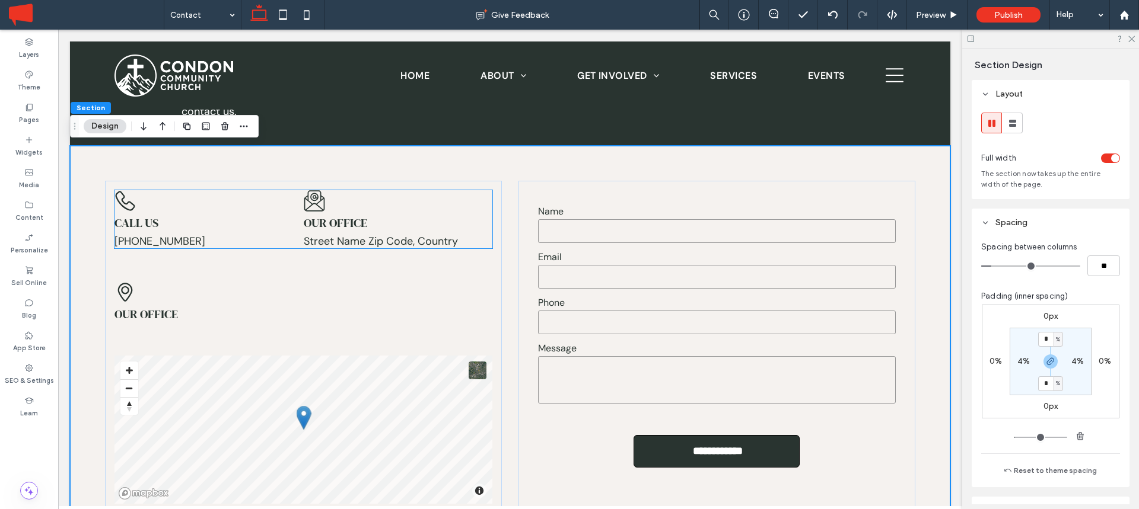
click at [144, 225] on span "Call us" at bounding box center [136, 223] width 44 height 17
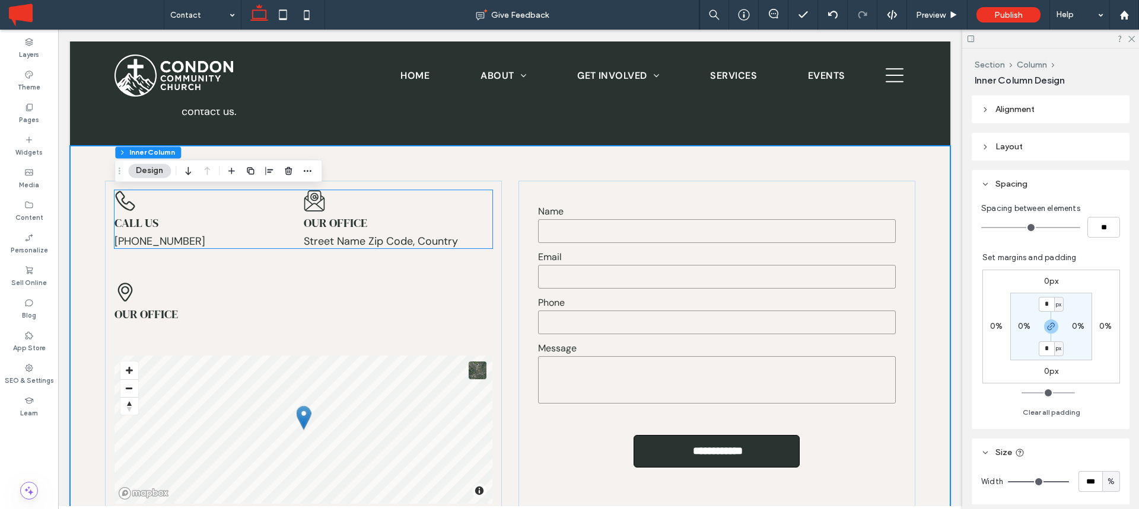
type input "**"
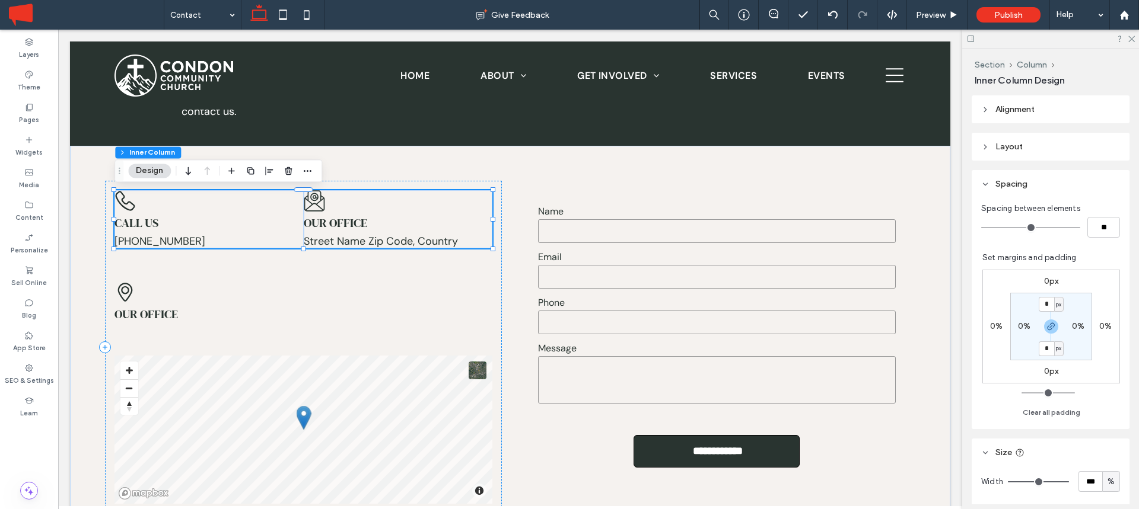
click at [144, 225] on span "Call us" at bounding box center [136, 223] width 44 height 17
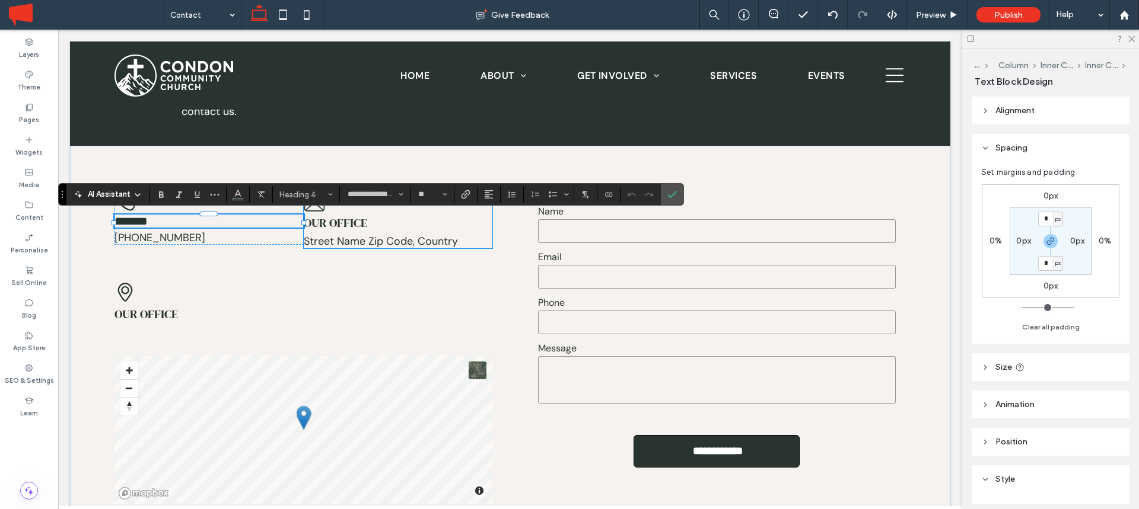
click at [336, 221] on span "Our office" at bounding box center [335, 223] width 63 height 17
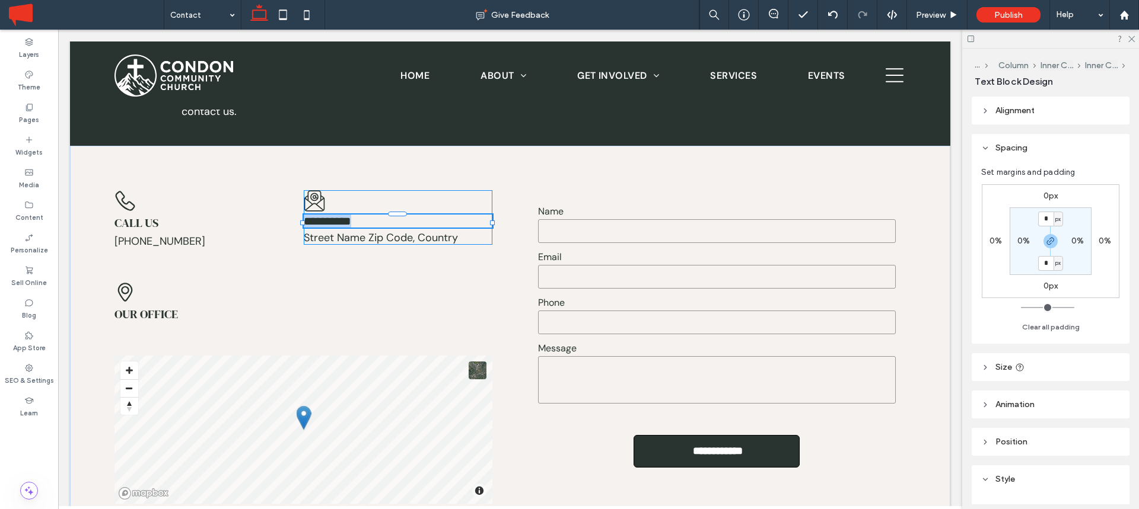
click at [336, 221] on span "**********" at bounding box center [327, 221] width 47 height 12
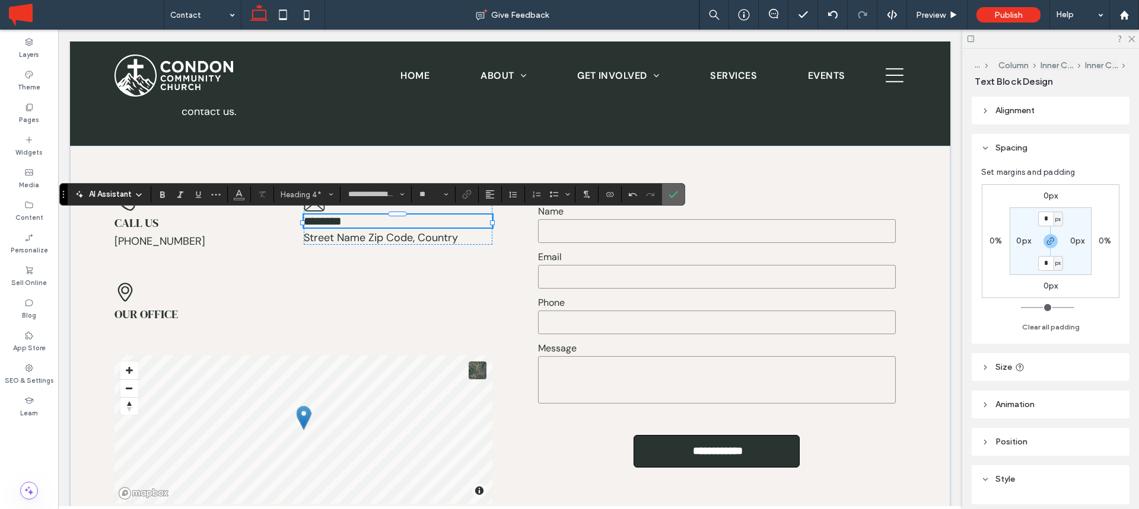
click at [677, 191] on icon "Confirm" at bounding box center [672, 194] width 9 height 9
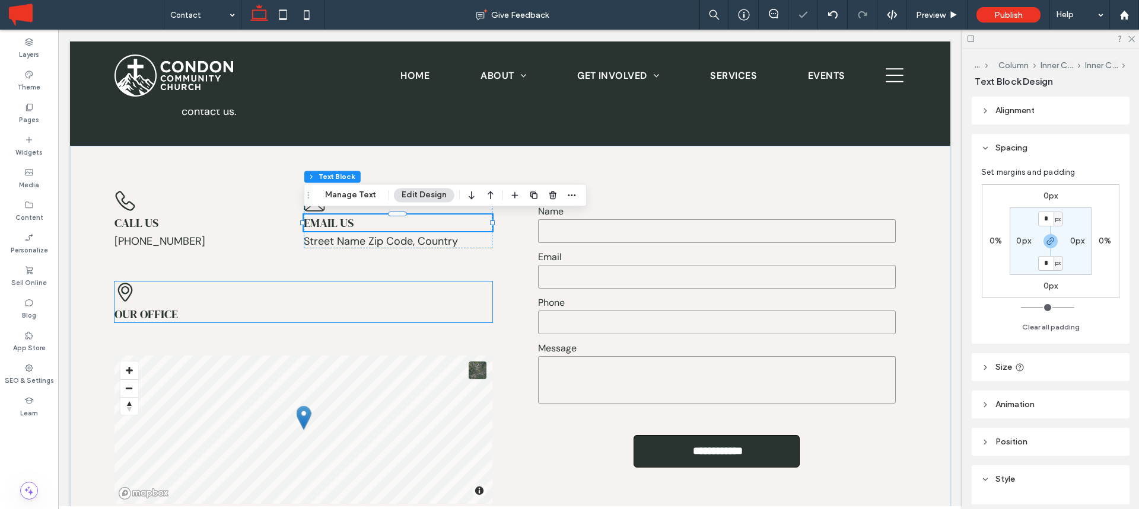
click at [151, 316] on span "Our office" at bounding box center [145, 314] width 63 height 17
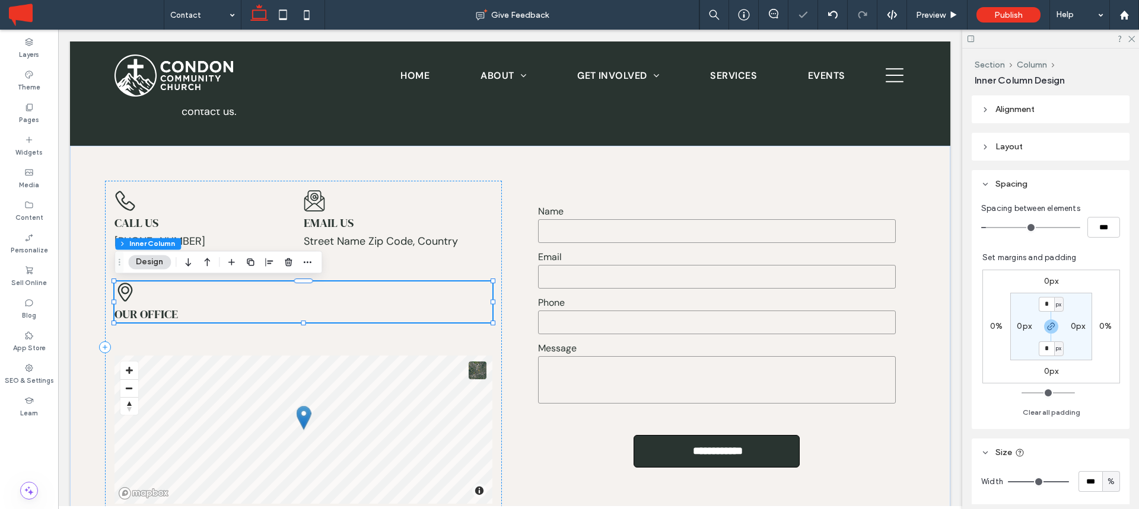
click at [151, 316] on span "Our office" at bounding box center [145, 314] width 63 height 17
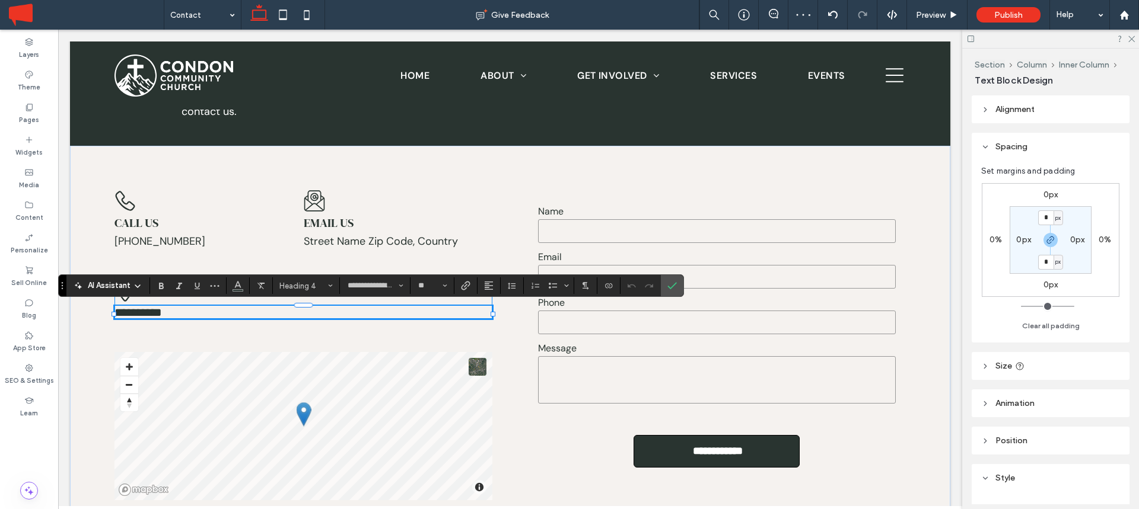
click at [148, 314] on span "**********" at bounding box center [137, 313] width 47 height 12
click at [676, 284] on use "Confirm" at bounding box center [672, 286] width 9 height 7
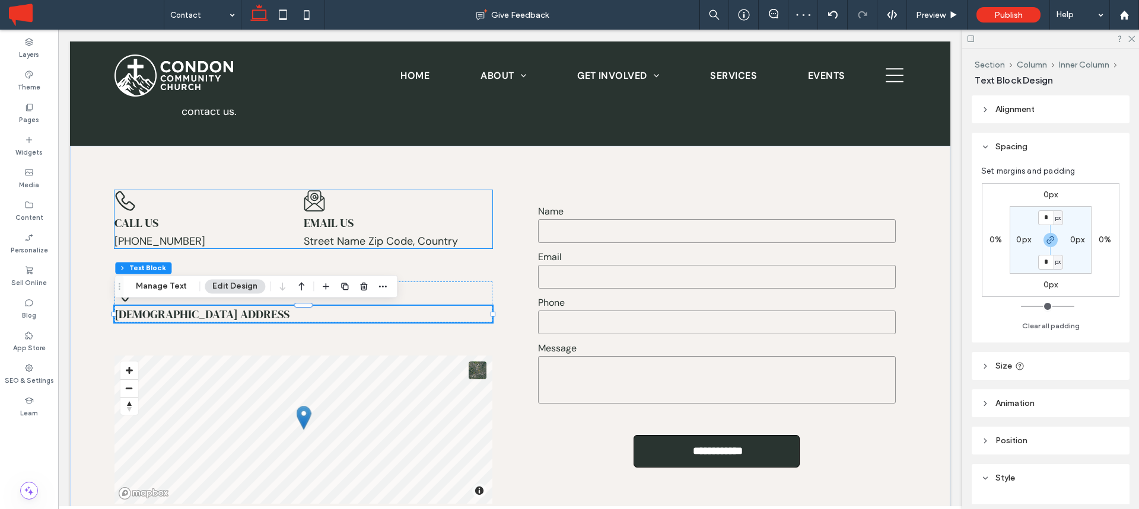
click at [325, 236] on span "Street Name Zip Code, Country" at bounding box center [381, 241] width 154 height 14
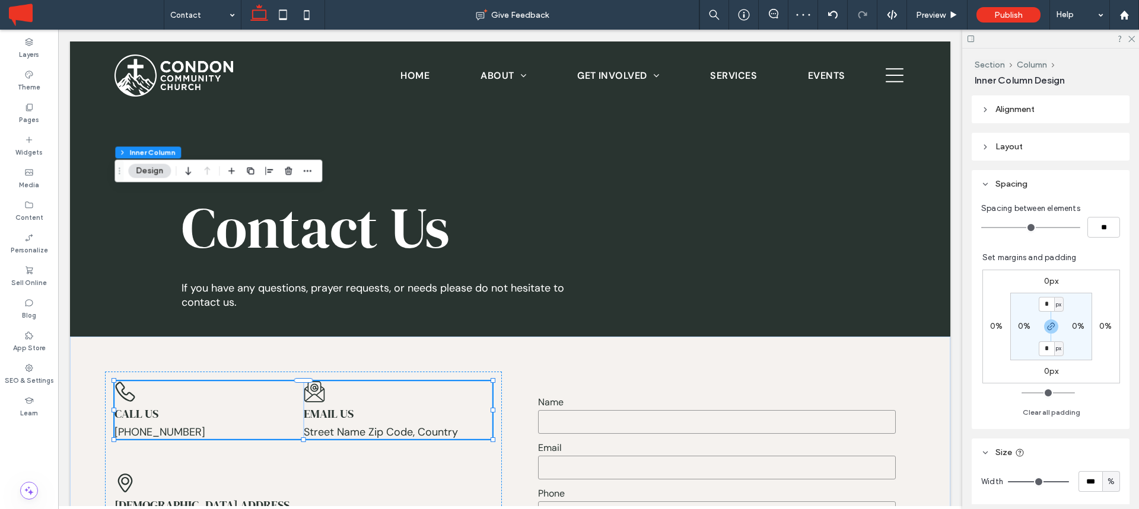
click at [349, 425] on span "Street Name Zip Code, Country" at bounding box center [381, 432] width 154 height 14
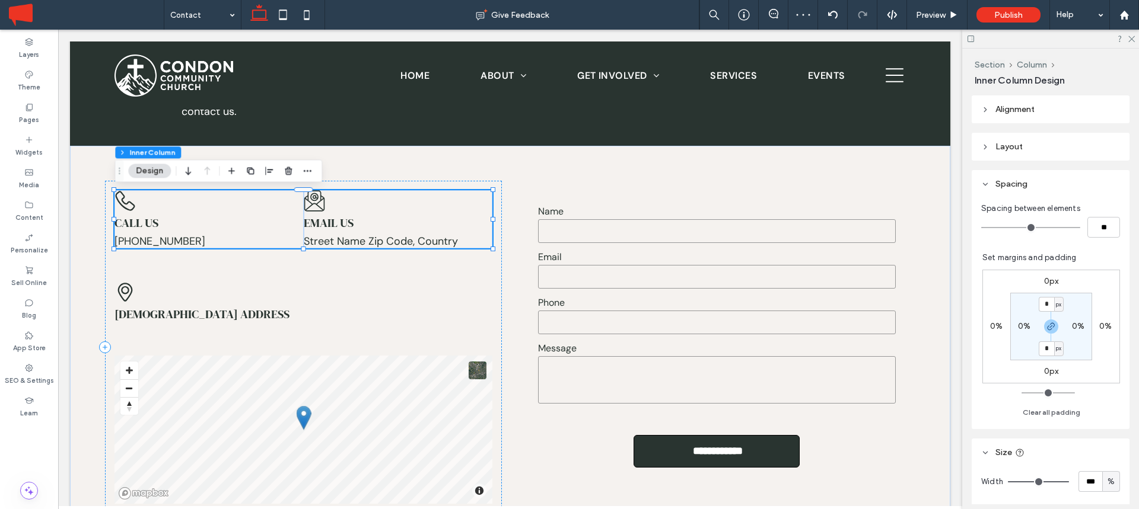
click at [349, 241] on span "Street Name Zip Code, Country" at bounding box center [381, 241] width 154 height 14
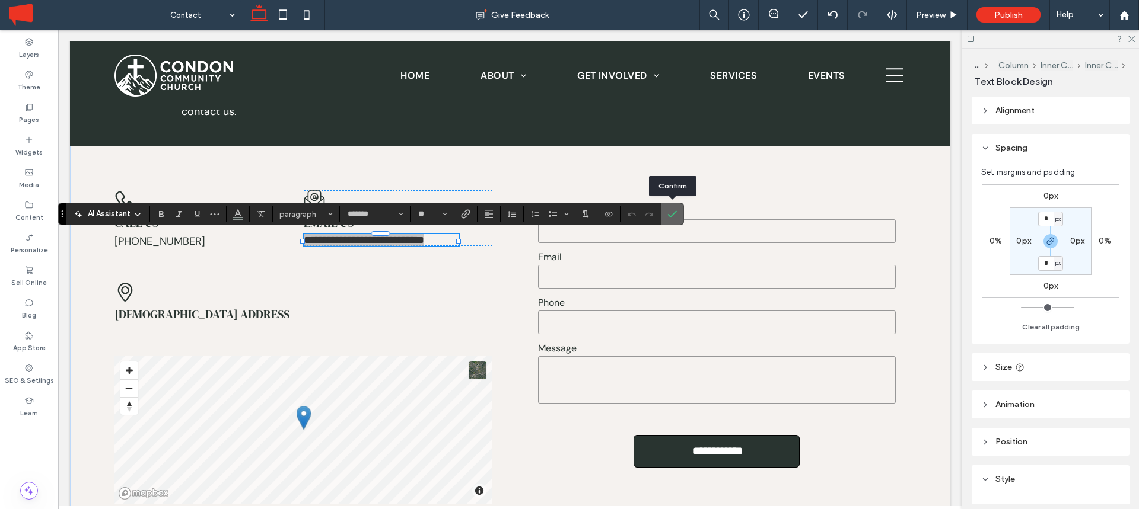
click at [672, 221] on span "Confirm" at bounding box center [669, 213] width 5 height 21
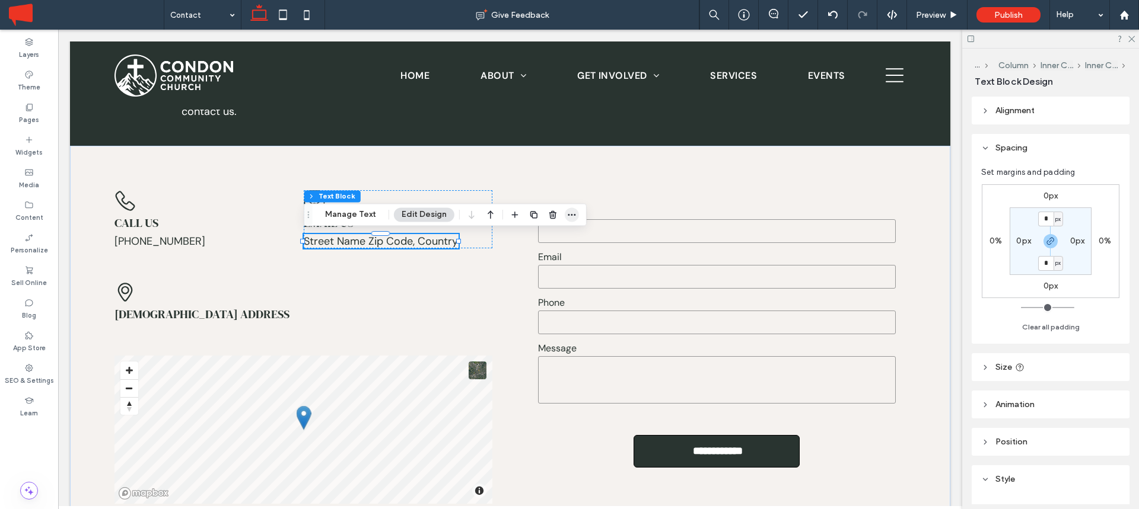
click at [572, 211] on icon "button" at bounding box center [571, 214] width 9 height 9
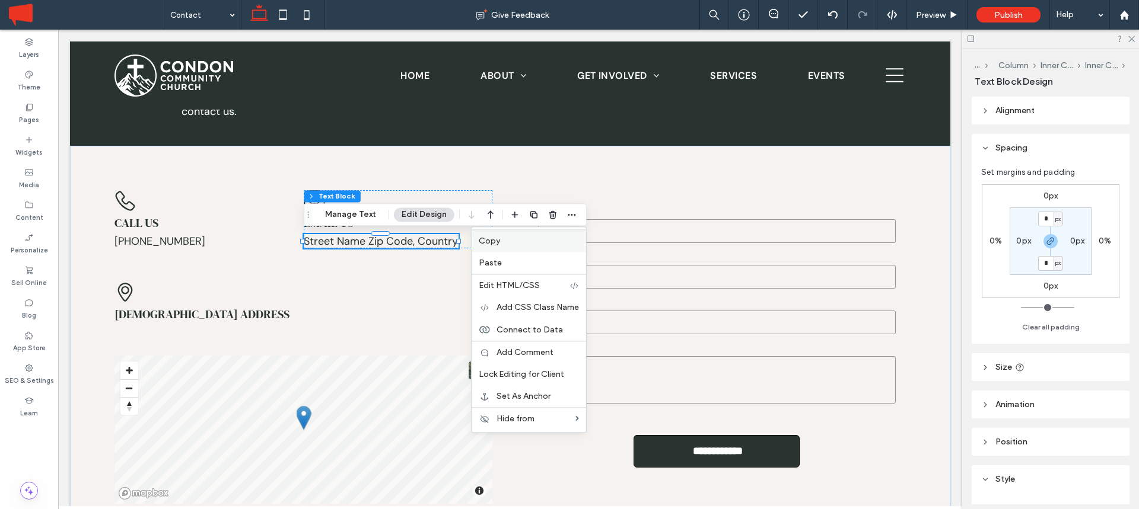
click at [501, 236] on label "Copy" at bounding box center [529, 241] width 100 height 10
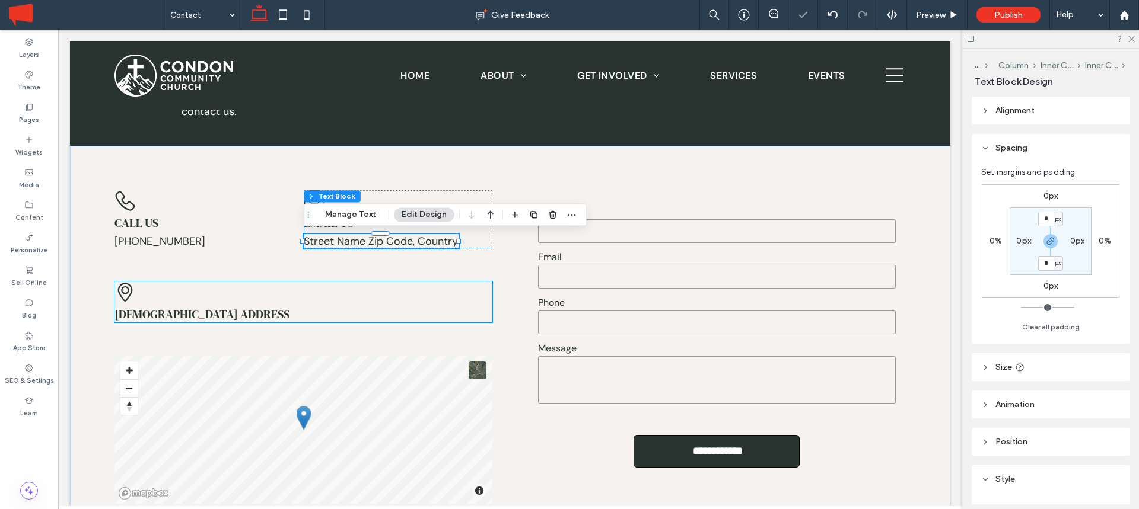
click at [184, 318] on span "Church Address" at bounding box center [201, 314] width 175 height 17
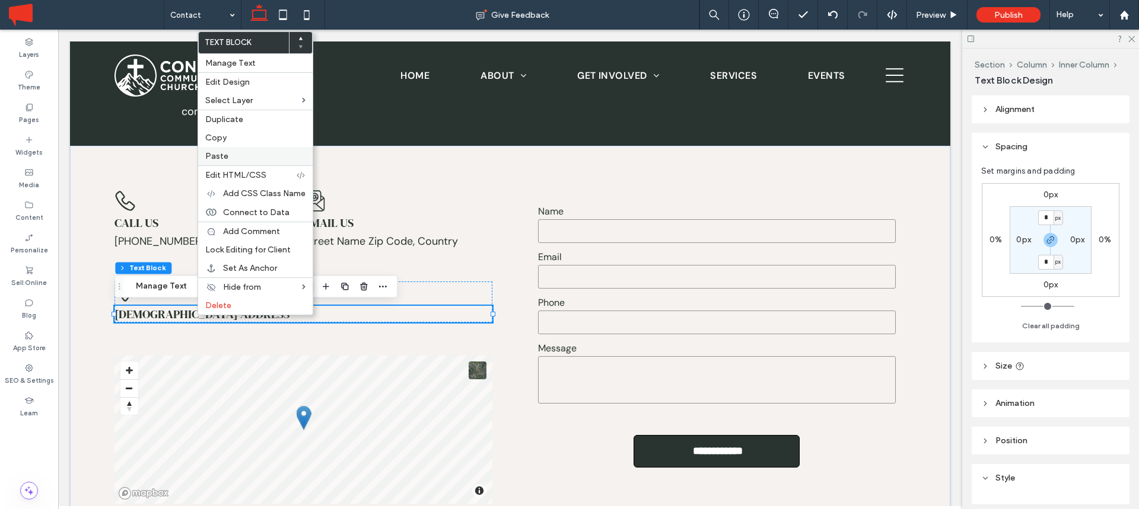
click at [234, 154] on label "Paste" at bounding box center [255, 156] width 100 height 10
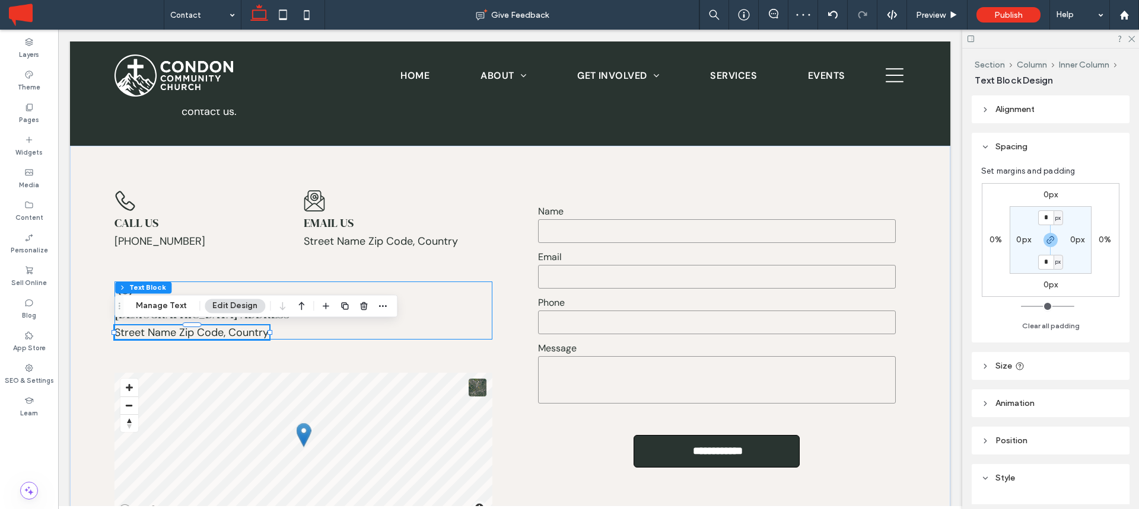
click at [435, 290] on div "Church Address Street Name Zip Code, Country" at bounding box center [303, 311] width 378 height 58
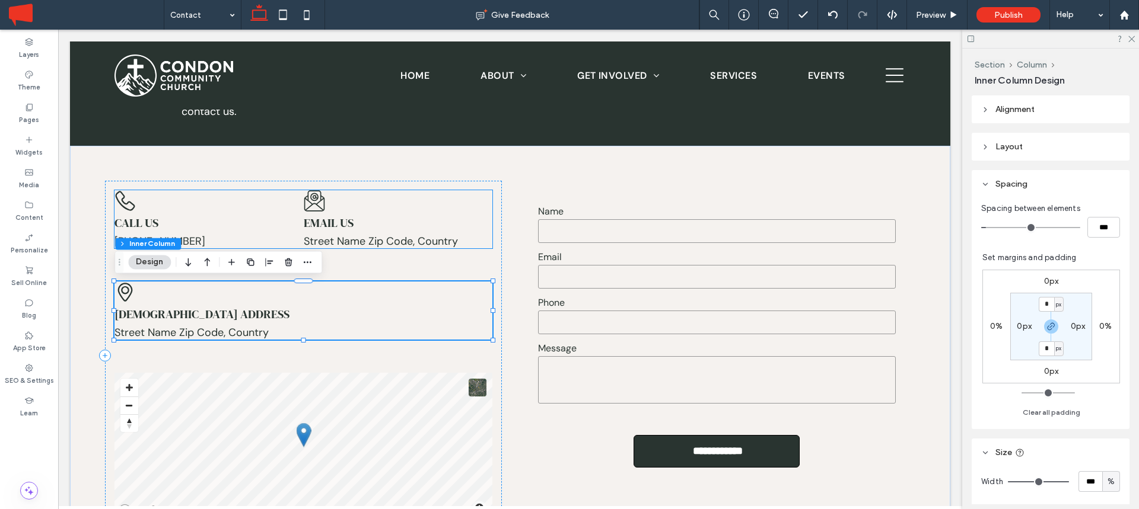
click at [375, 243] on span "Street Name Zip Code, Country" at bounding box center [381, 241] width 154 height 14
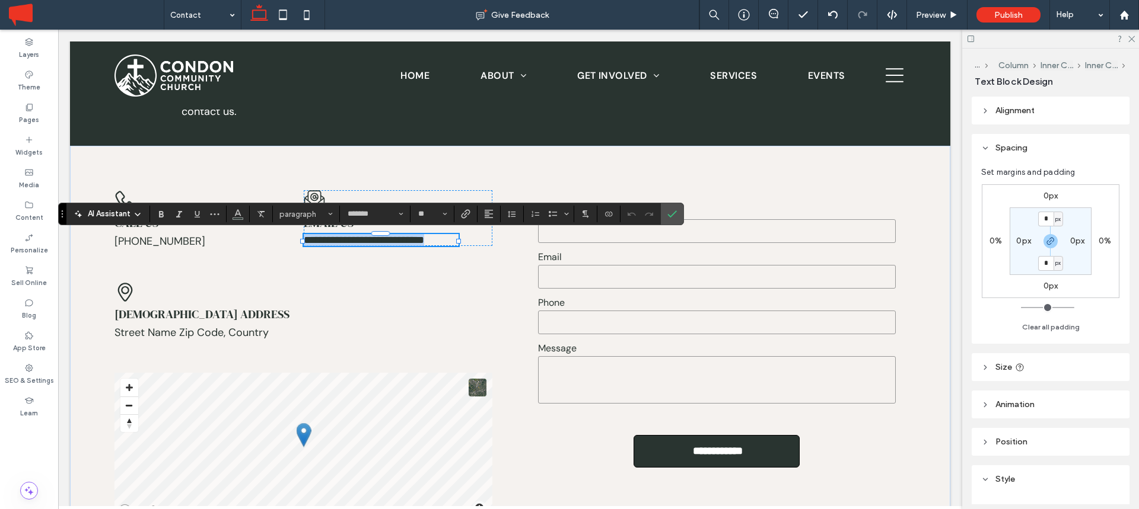
click at [354, 239] on span "**********" at bounding box center [364, 240] width 120 height 11
click at [614, 219] on label "Connect To Data" at bounding box center [609, 214] width 18 height 17
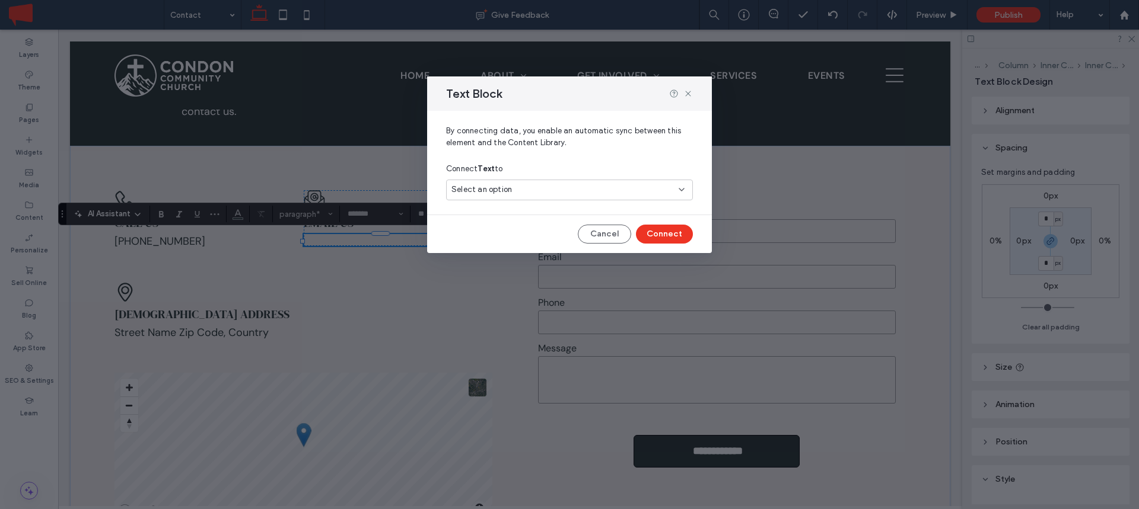
click at [502, 180] on div "Select an option" at bounding box center [569, 190] width 247 height 21
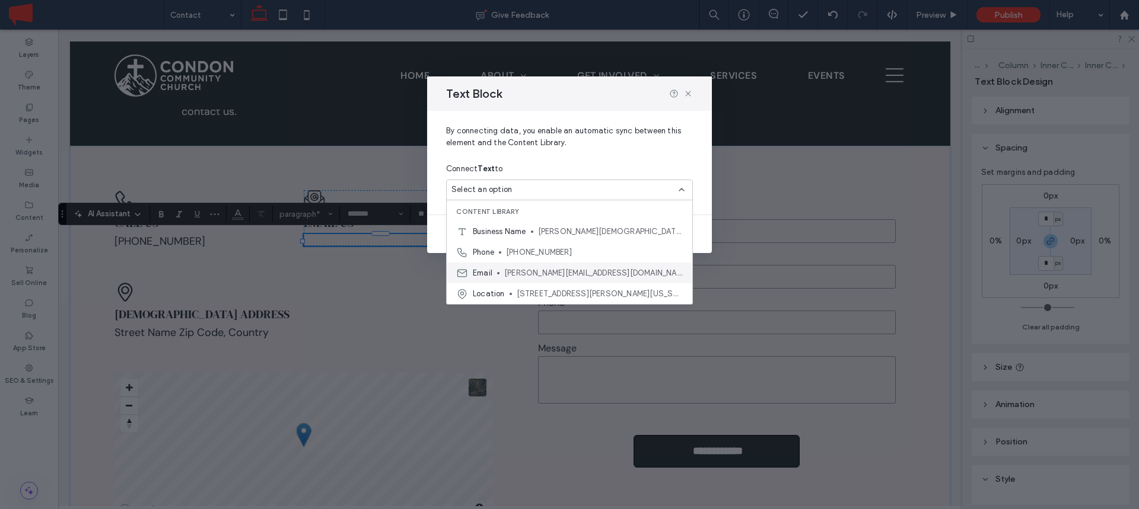
click at [506, 269] on span "[PERSON_NAME][EMAIL_ADDRESS][DOMAIN_NAME]" at bounding box center [593, 273] width 179 height 12
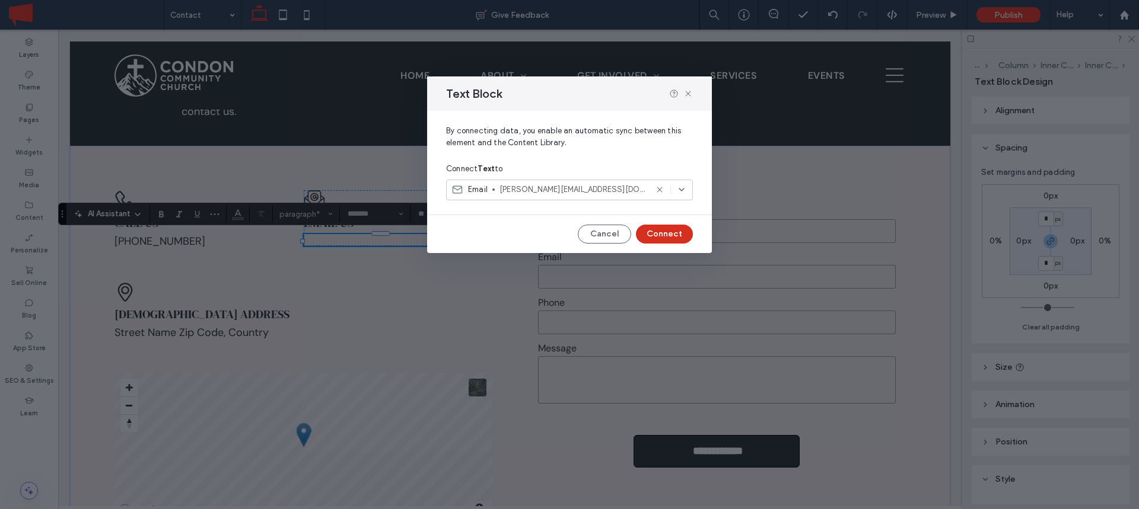
click at [665, 231] on button "Connect" at bounding box center [664, 234] width 57 height 19
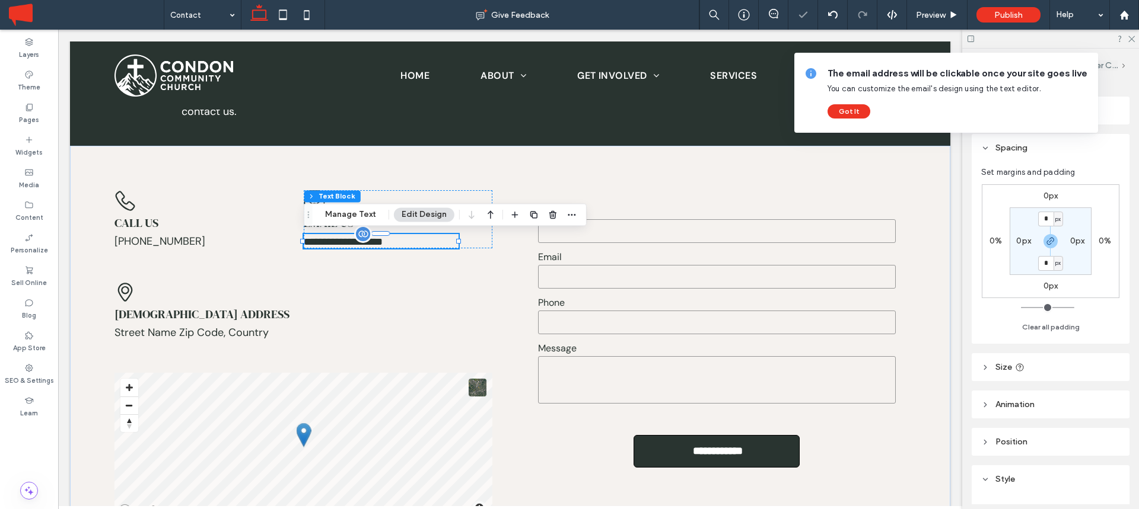
click at [344, 241] on span "**********" at bounding box center [343, 242] width 79 height 11
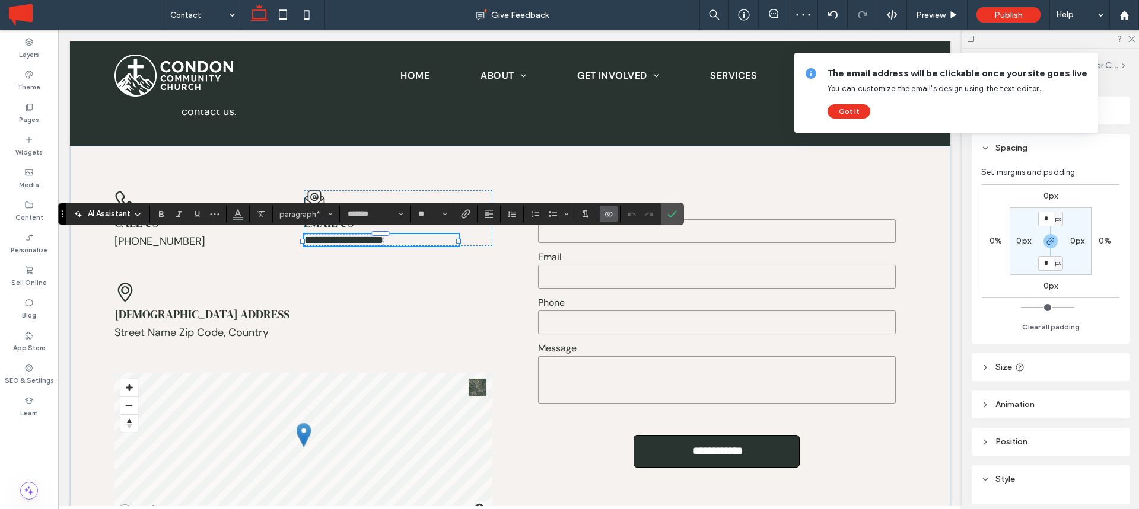
click at [344, 241] on link "**********" at bounding box center [343, 240] width 79 height 11
click at [464, 216] on icon "Link" at bounding box center [465, 213] width 9 height 9
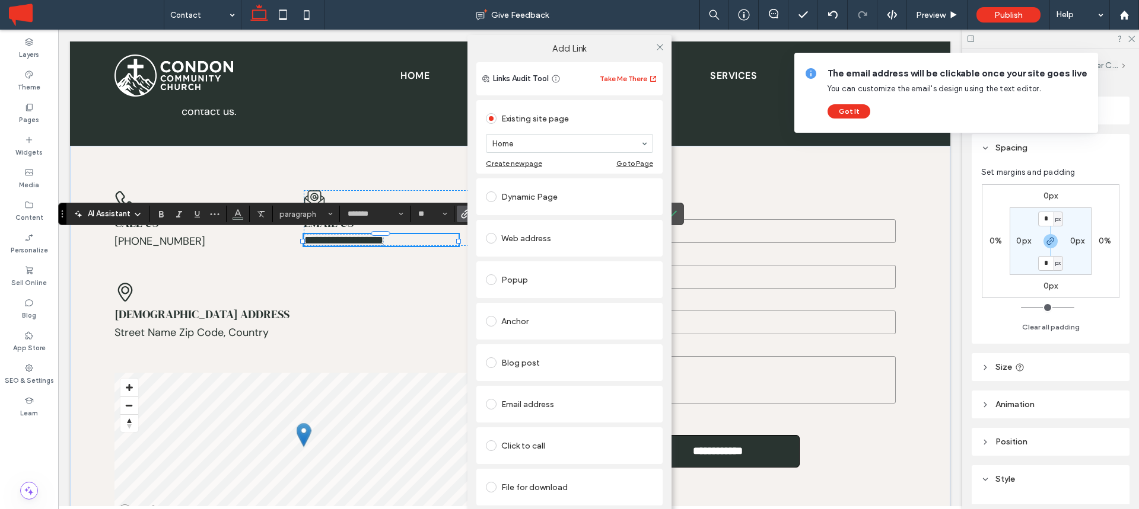
click at [517, 403] on div "Email address" at bounding box center [569, 404] width 167 height 19
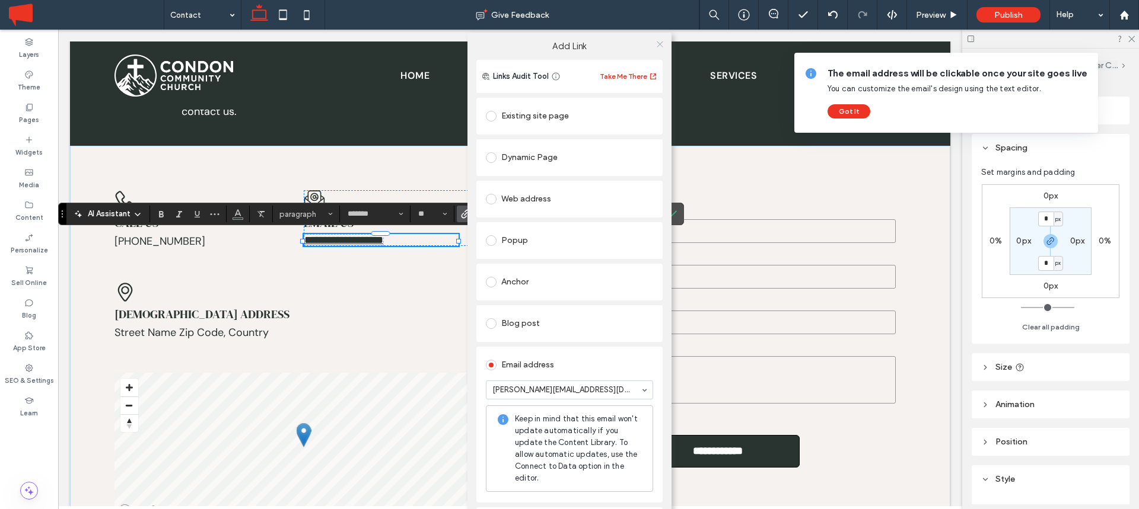
click at [655, 40] on icon at bounding box center [659, 44] width 9 height 9
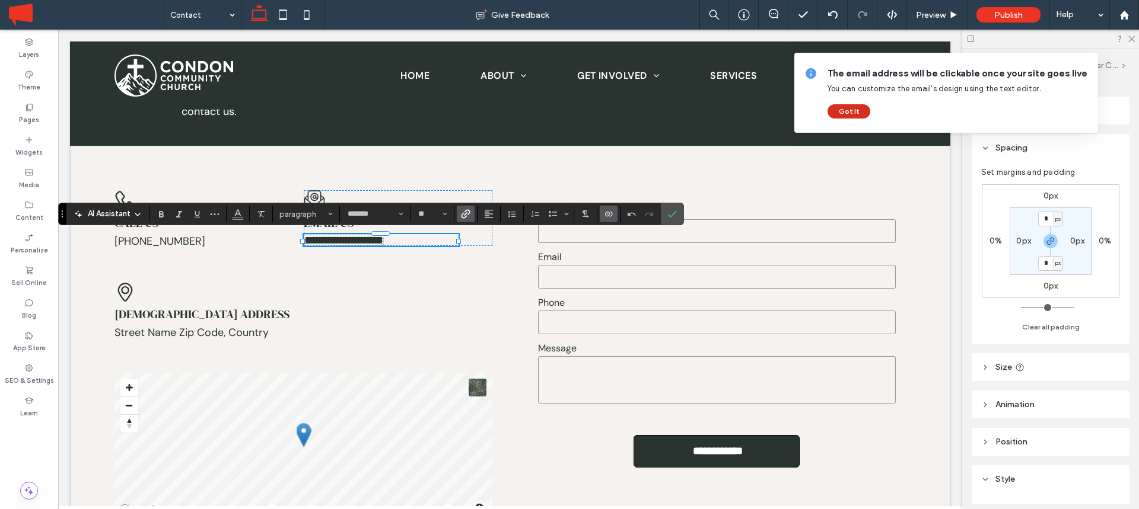
click at [855, 110] on button "Got It" at bounding box center [848, 111] width 43 height 14
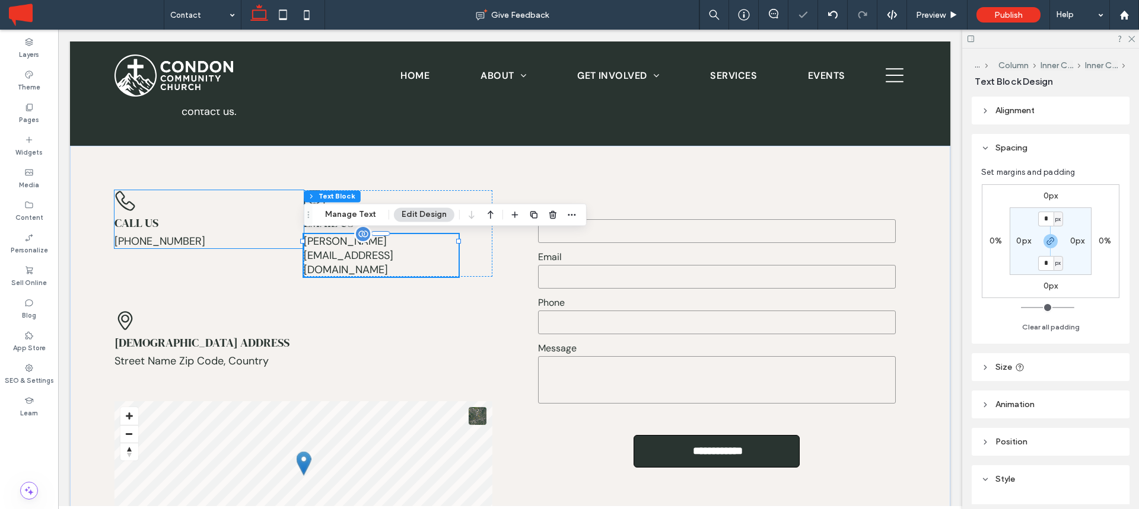
click at [169, 240] on span "555-555-5555" at bounding box center [159, 241] width 91 height 14
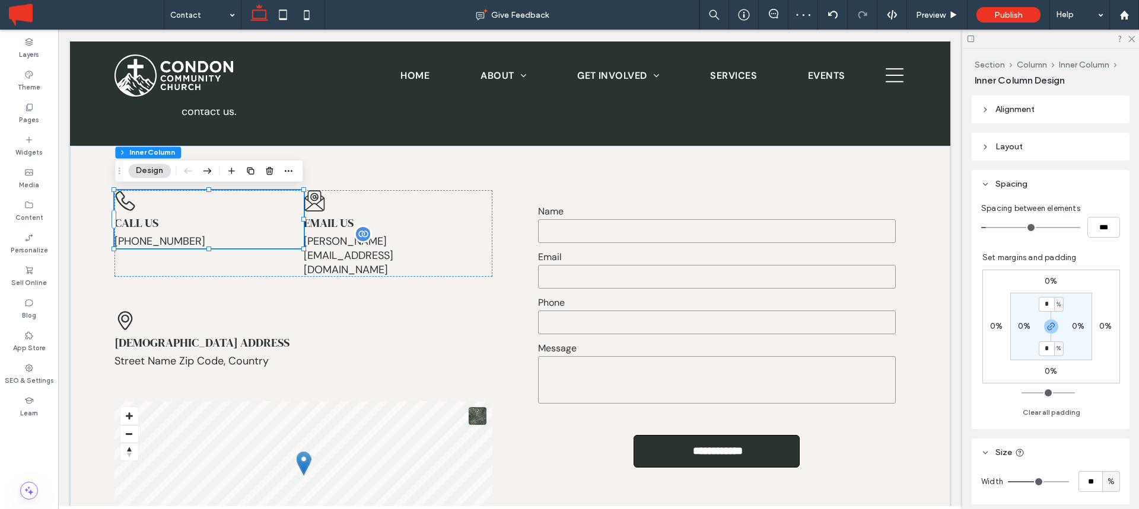
click at [169, 240] on span "555-555-5555" at bounding box center [159, 241] width 91 height 14
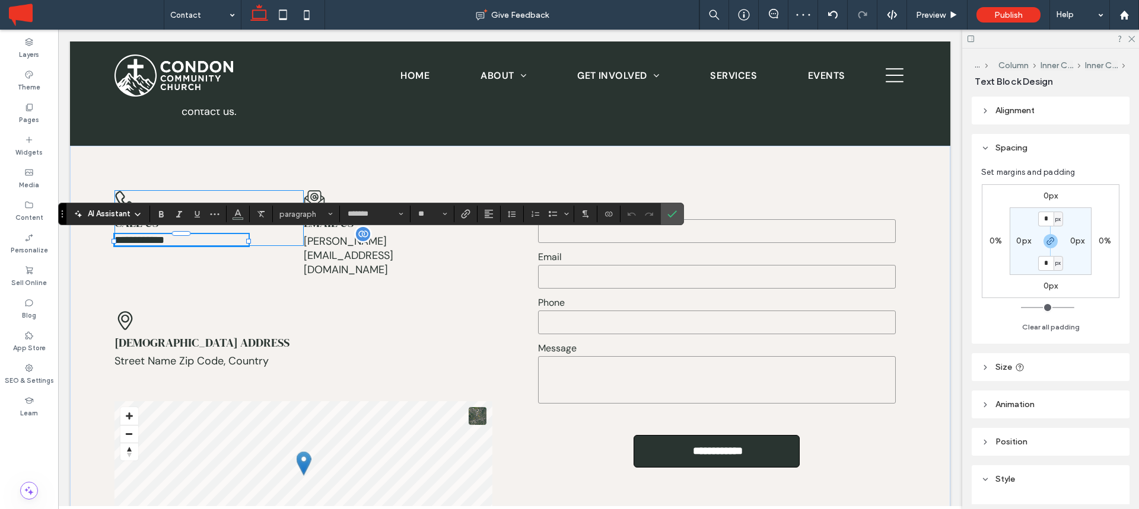
click at [164, 240] on span "**********" at bounding box center [139, 240] width 50 height 11
click at [164, 239] on span "**********" at bounding box center [139, 240] width 50 height 11
click at [608, 213] on icon "Connect To Data" at bounding box center [608, 213] width 9 height 9
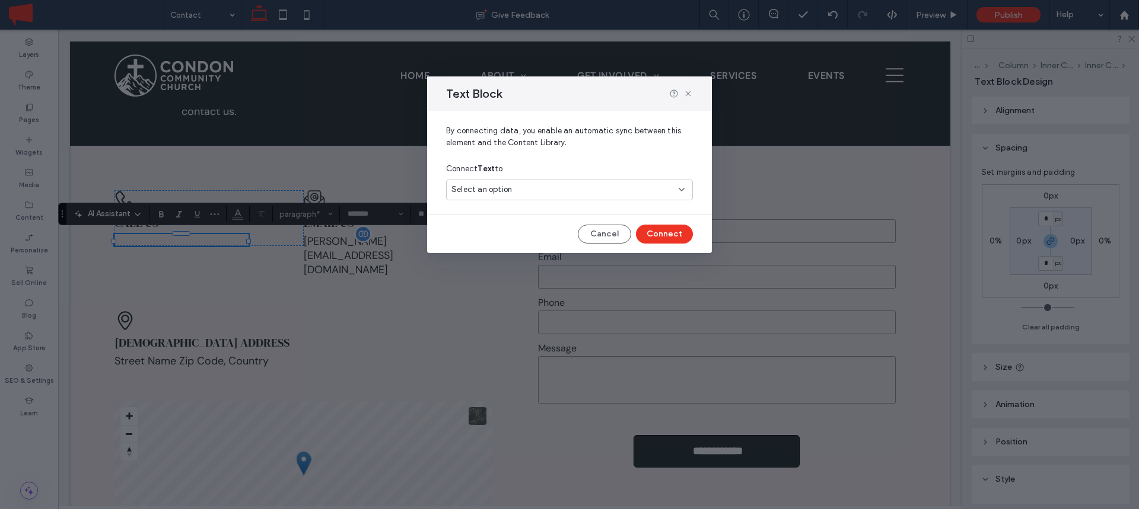
click at [524, 183] on div "Select an option" at bounding box center [569, 190] width 247 height 21
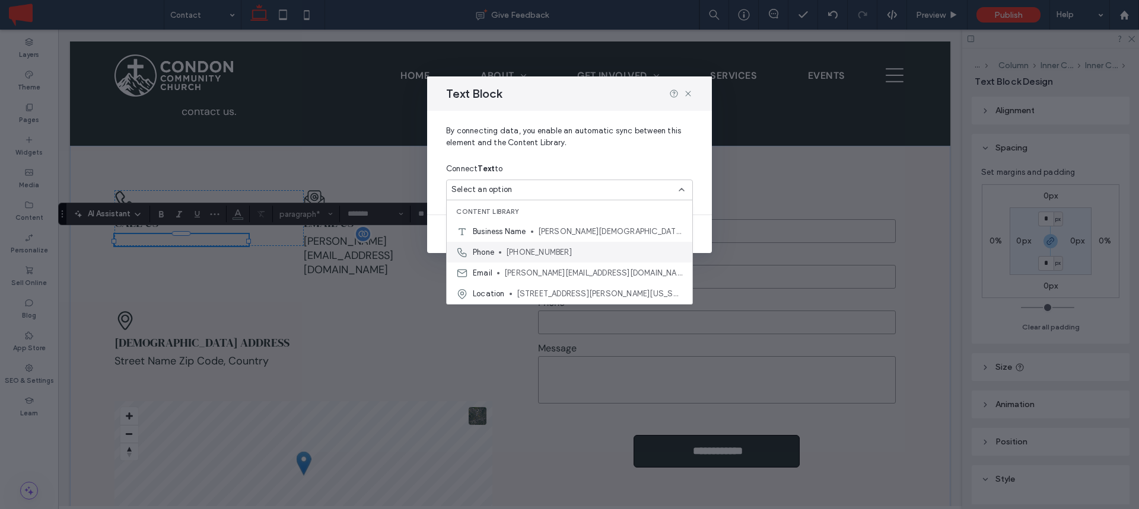
click at [528, 250] on span "[PHONE_NUMBER]" at bounding box center [594, 253] width 177 height 12
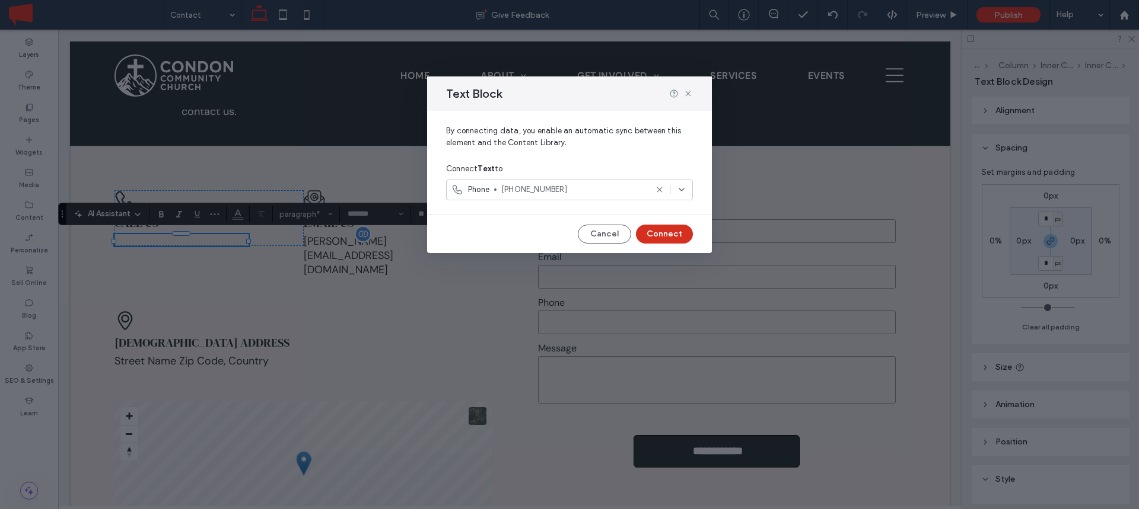
click at [668, 234] on button "Connect" at bounding box center [664, 234] width 57 height 19
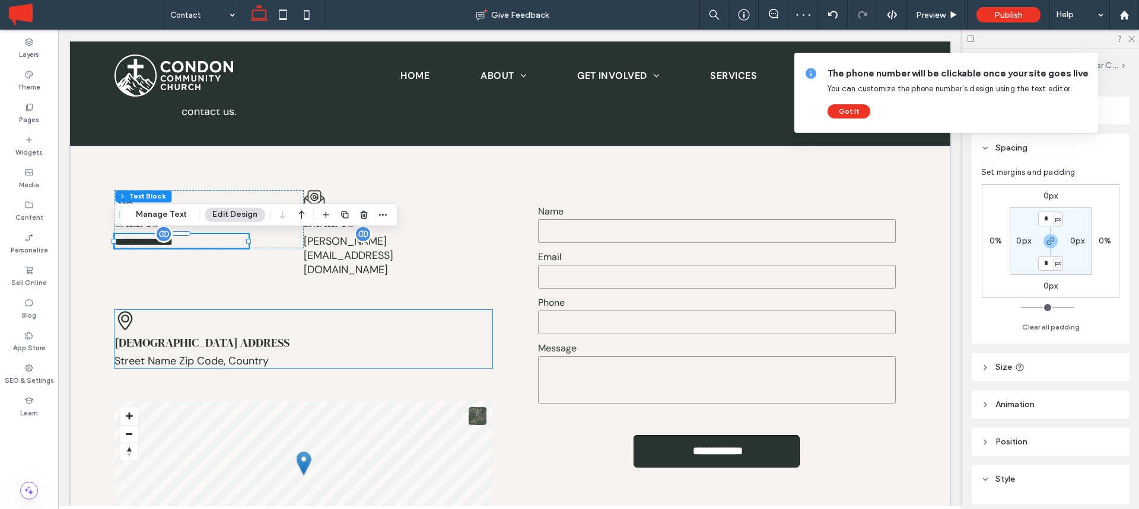
click at [211, 354] on span "Street Name Zip Code, Country" at bounding box center [191, 361] width 154 height 14
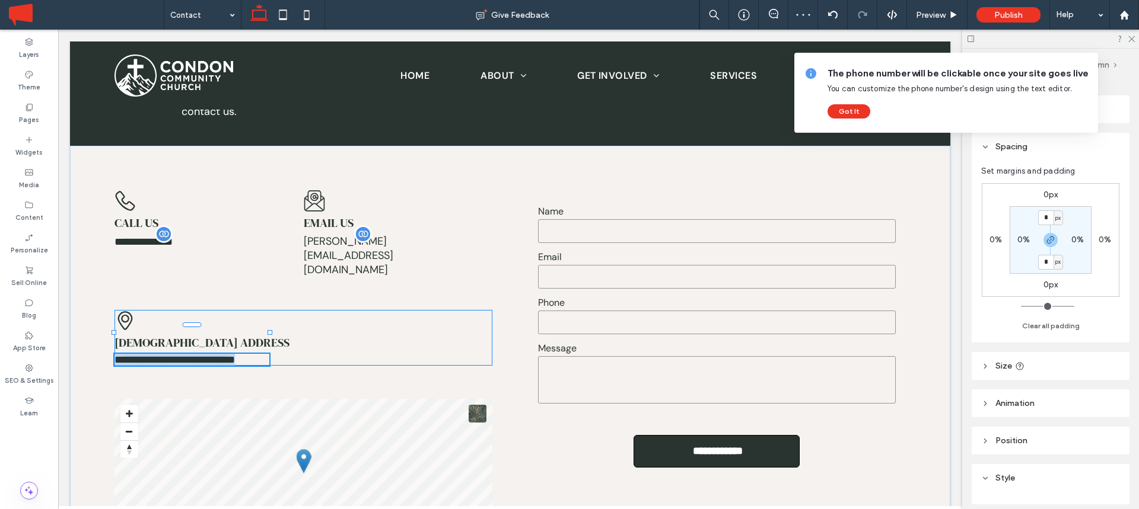
click at [211, 355] on span "**********" at bounding box center [174, 360] width 120 height 11
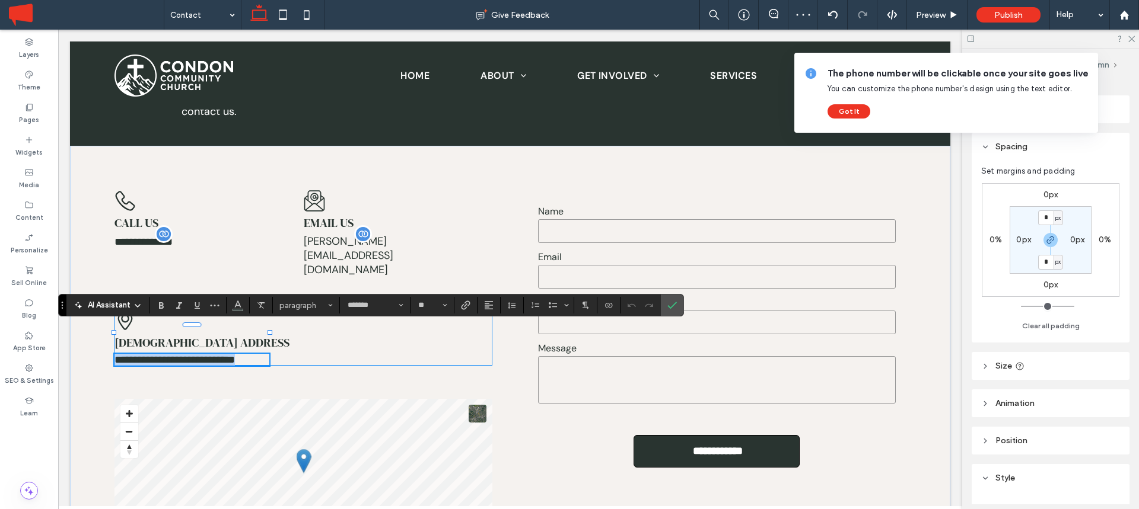
click at [211, 355] on span "**********" at bounding box center [174, 360] width 120 height 11
click at [610, 305] on icon "Connect To Data" at bounding box center [608, 305] width 9 height 9
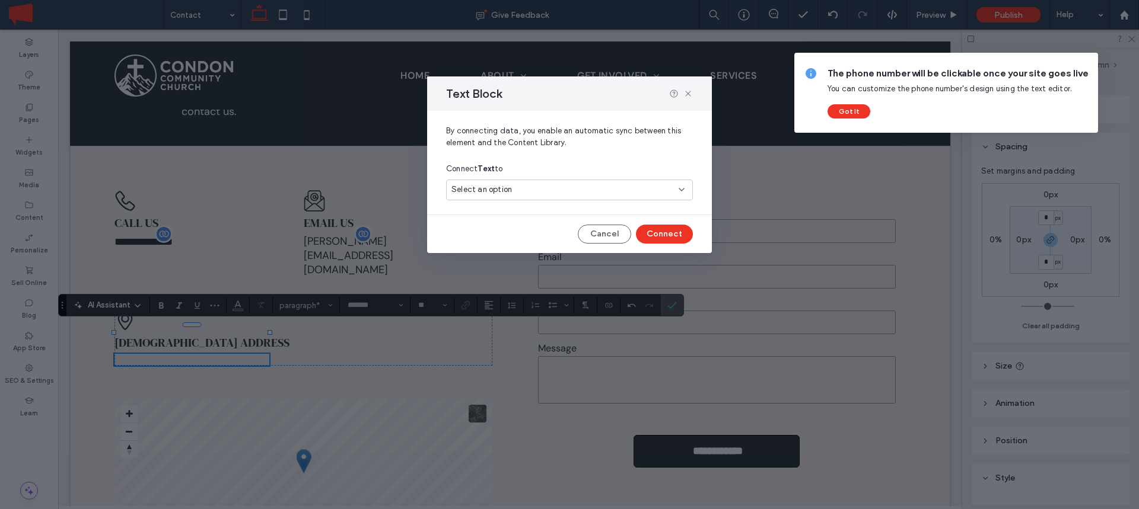
click at [520, 190] on div "Select an option" at bounding box center [562, 190] width 222 height 12
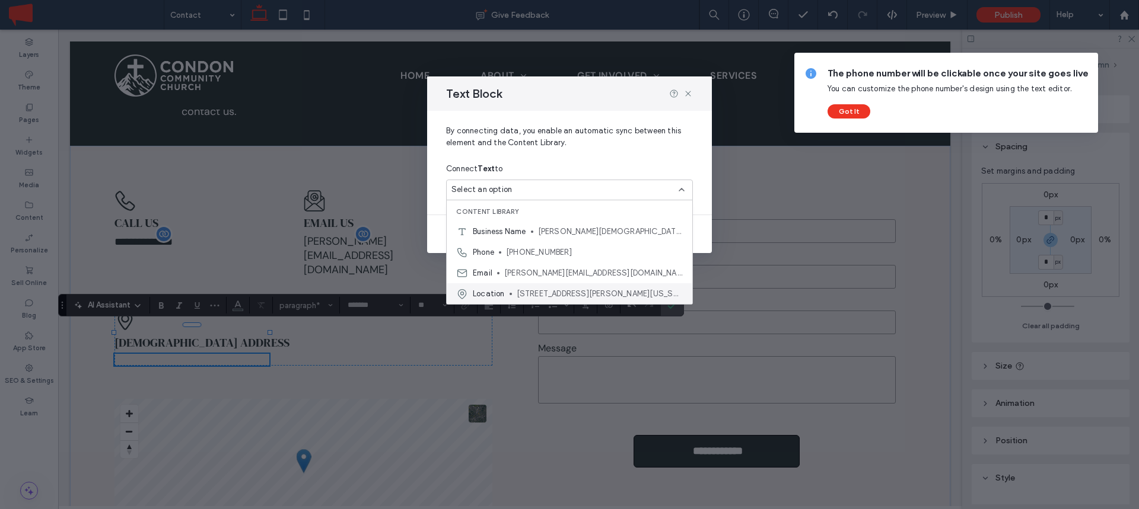
click at [564, 292] on span "6573 Mt Highway 83, Condon, Montana 59826, United States" at bounding box center [600, 294] width 166 height 12
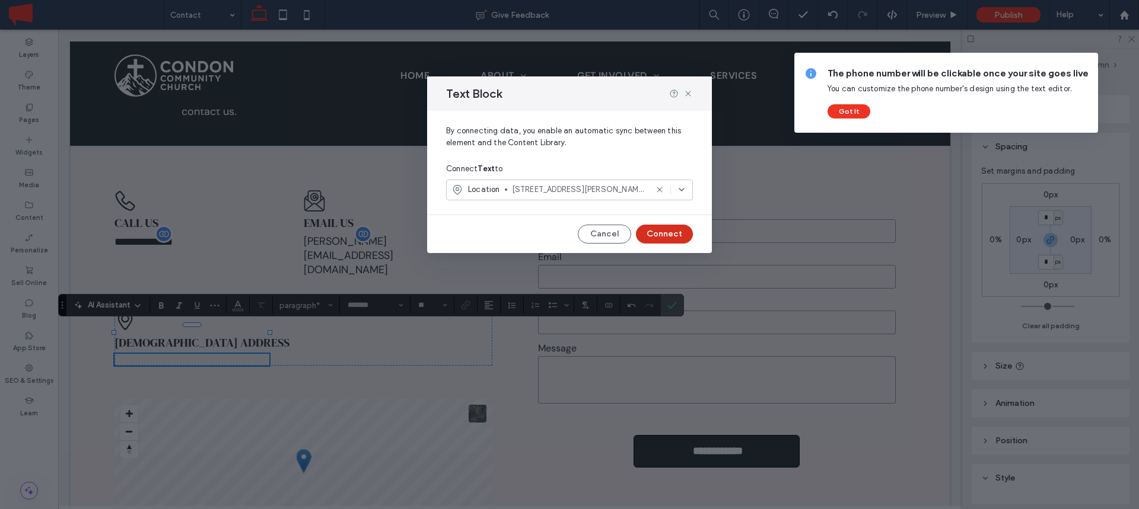
click at [684, 232] on button "Connect" at bounding box center [664, 234] width 57 height 19
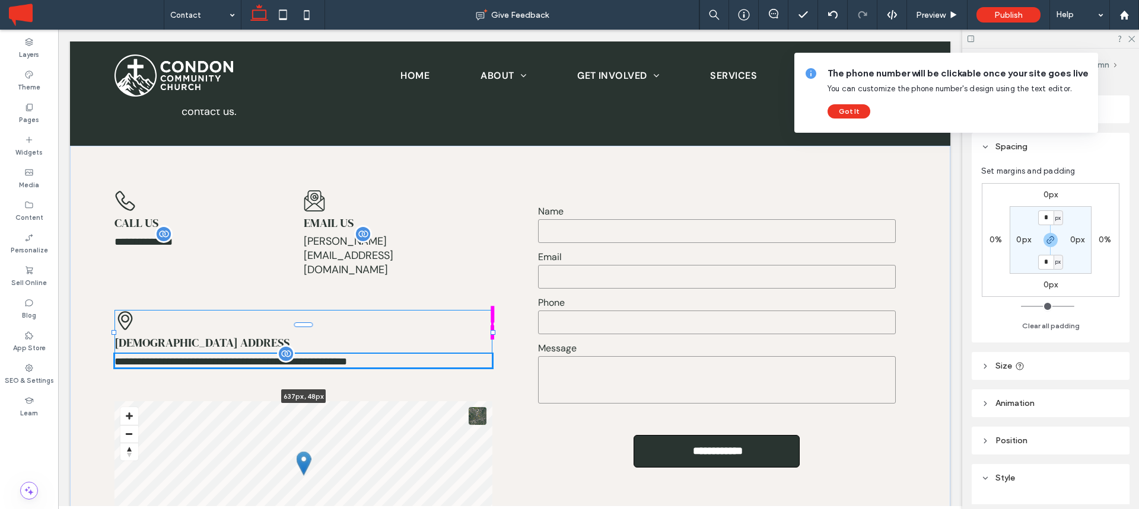
drag, startPoint x: 271, startPoint y: 340, endPoint x: 494, endPoint y: 336, distance: 223.0
click at [494, 336] on div "**********" at bounding box center [510, 370] width 880 height 449
type input "***"
click at [453, 174] on div "**********" at bounding box center [510, 370] width 880 height 449
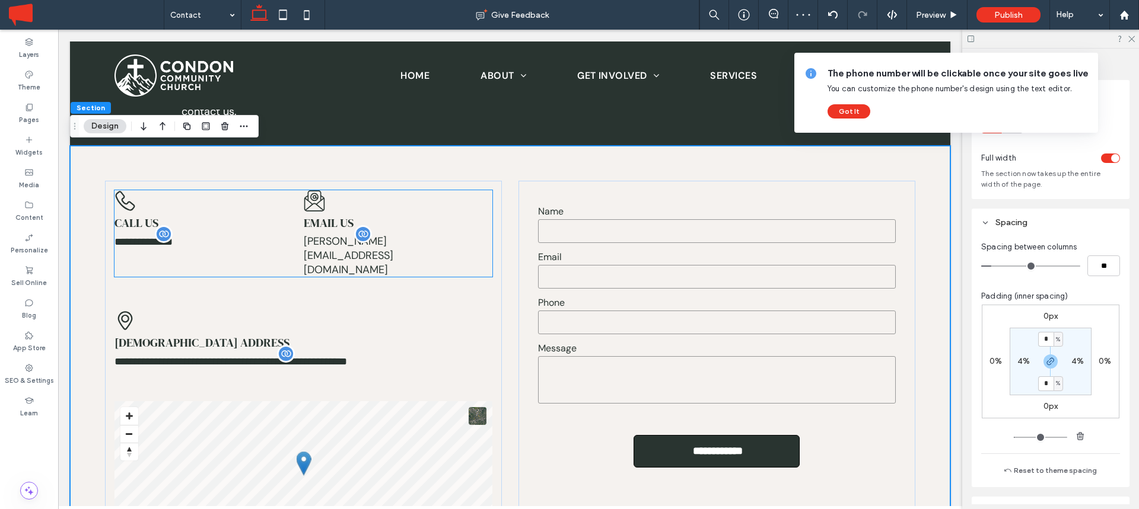
click at [393, 240] on link "[PERSON_NAME][EMAIL_ADDRESS][DOMAIN_NAME]" at bounding box center [349, 255] width 90 height 43
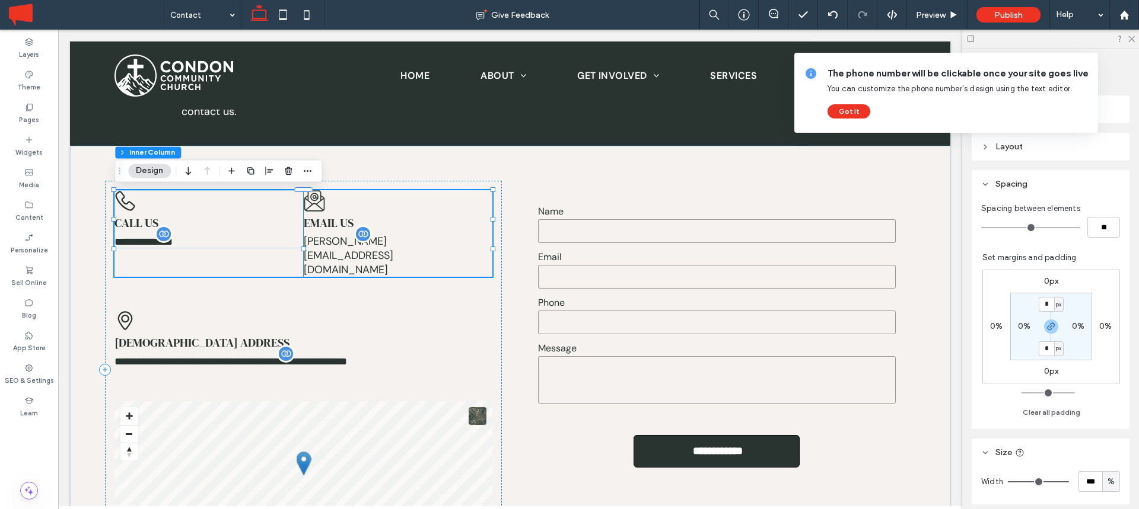
click at [393, 238] on link "[PERSON_NAME][EMAIL_ADDRESS][DOMAIN_NAME]" at bounding box center [349, 255] width 90 height 43
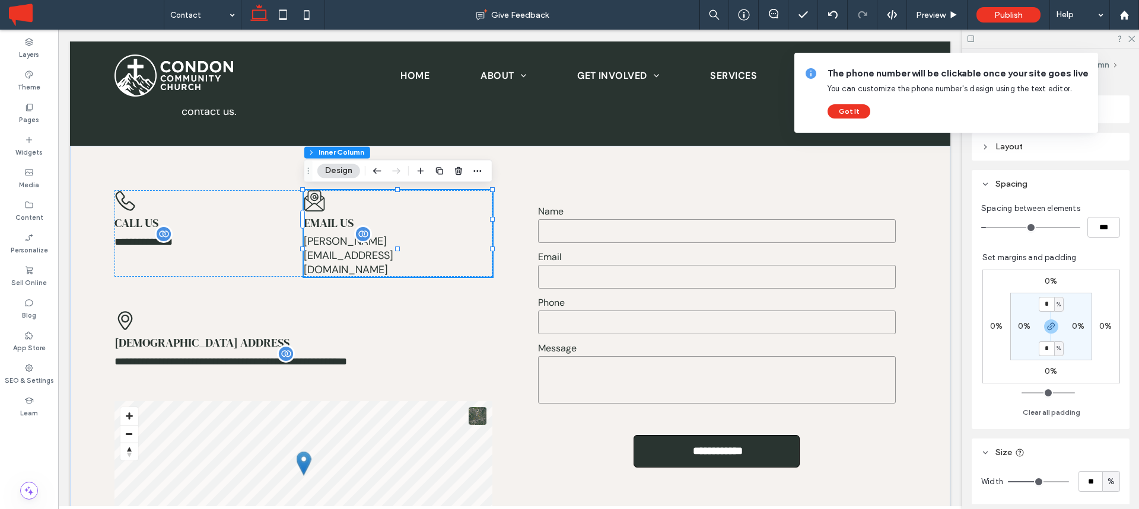
click at [378, 240] on link "[PERSON_NAME][EMAIL_ADDRESS][DOMAIN_NAME]" at bounding box center [349, 255] width 90 height 43
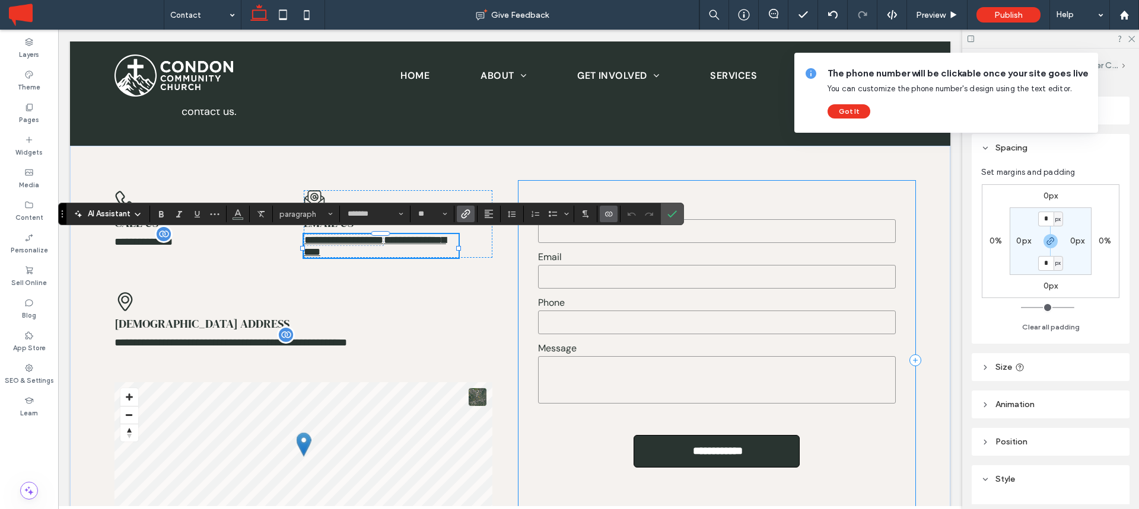
click at [655, 187] on div "**********" at bounding box center [716, 360] width 397 height 359
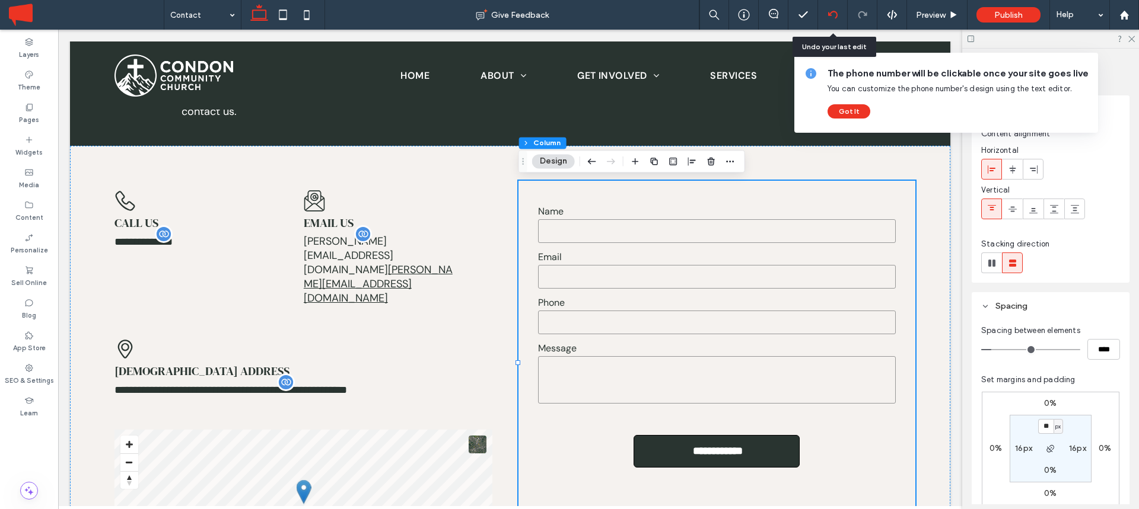
click at [824, 21] on div at bounding box center [833, 15] width 30 height 30
click at [858, 111] on button "Got It" at bounding box center [848, 111] width 43 height 14
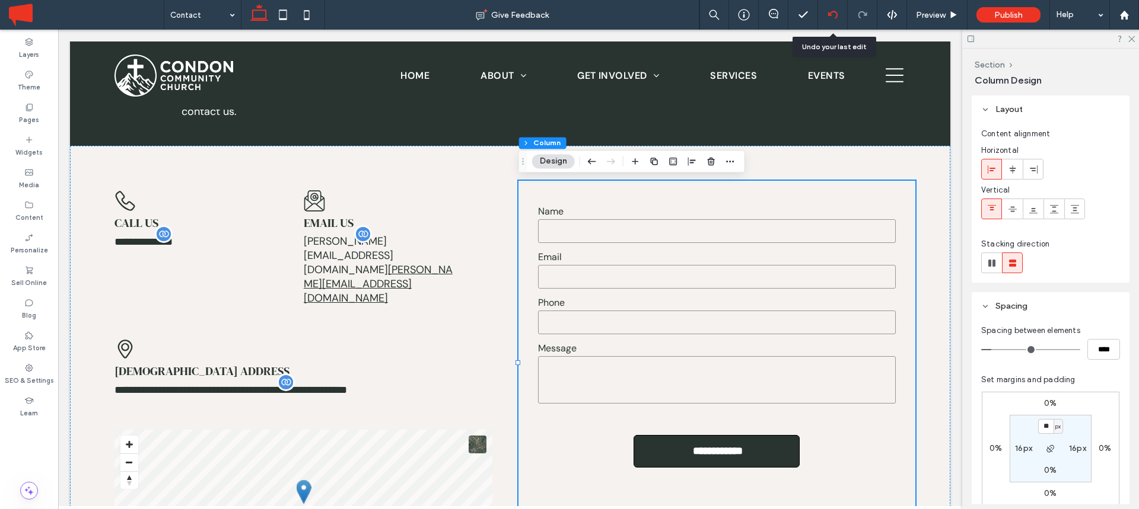
click at [831, 15] on use at bounding box center [831, 15] width 9 height 8
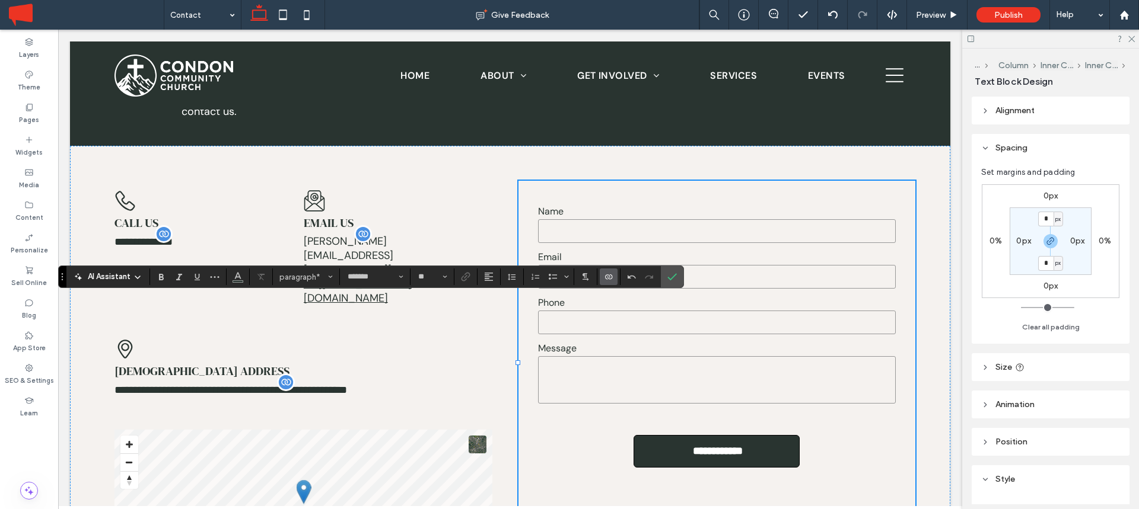
click at [610, 279] on icon "Connect To Data" at bounding box center [608, 276] width 9 height 9
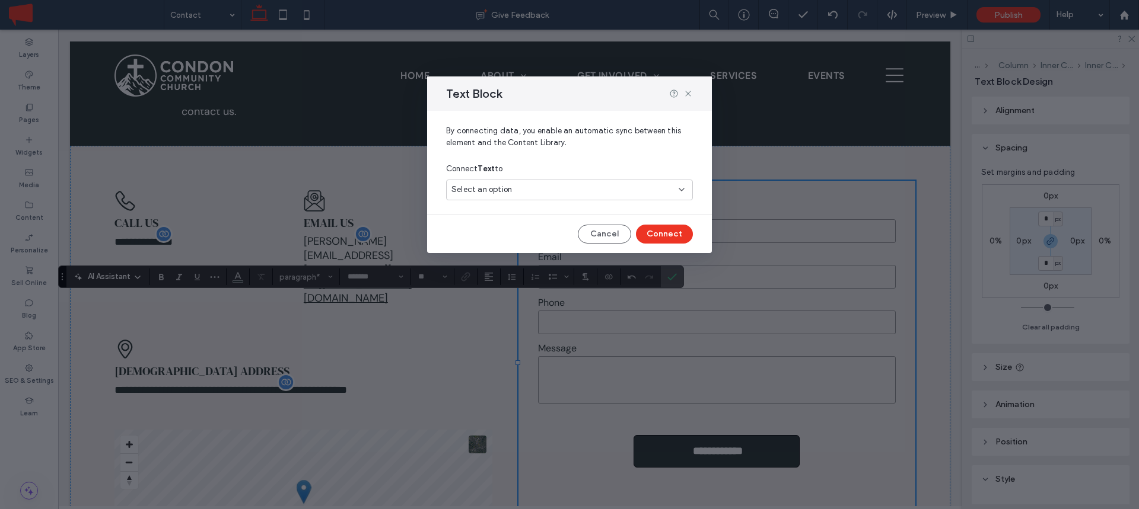
click at [536, 187] on div "Select an option" at bounding box center [562, 190] width 222 height 12
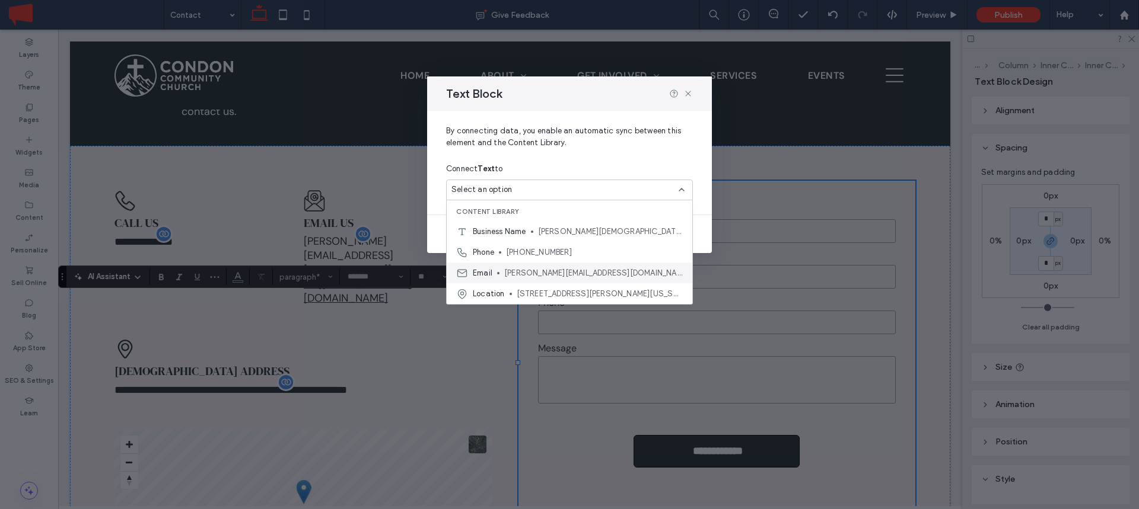
click at [528, 276] on span "[PERSON_NAME][EMAIL_ADDRESS][DOMAIN_NAME]" at bounding box center [593, 273] width 179 height 12
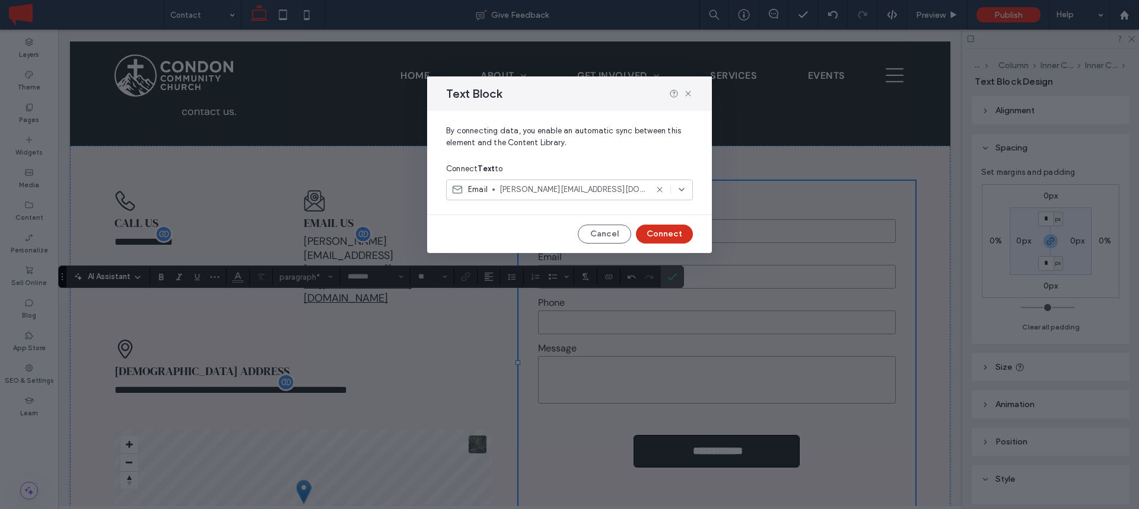
click at [665, 236] on button "Connect" at bounding box center [664, 234] width 57 height 19
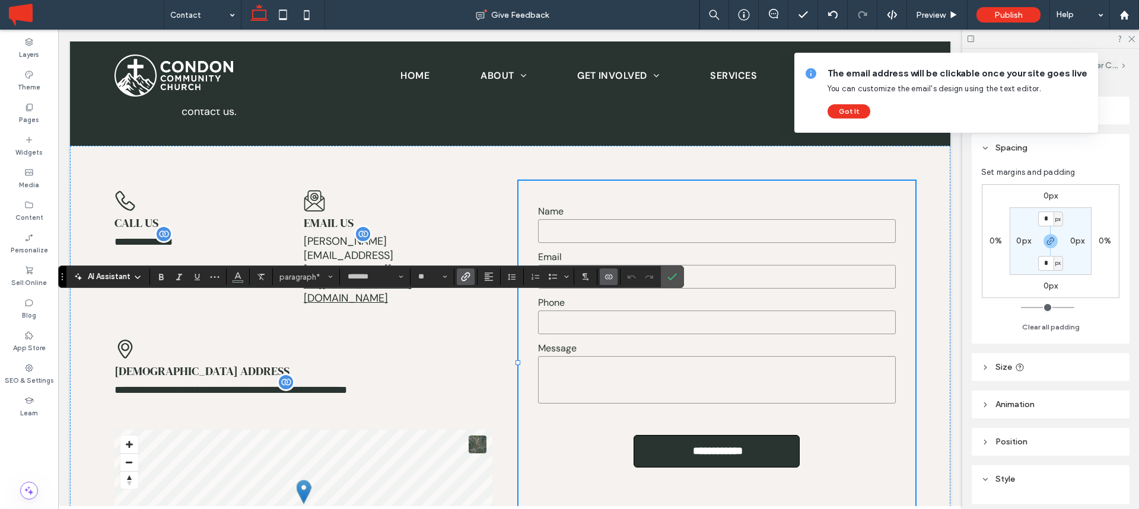
click at [471, 278] on label "Link" at bounding box center [466, 277] width 18 height 17
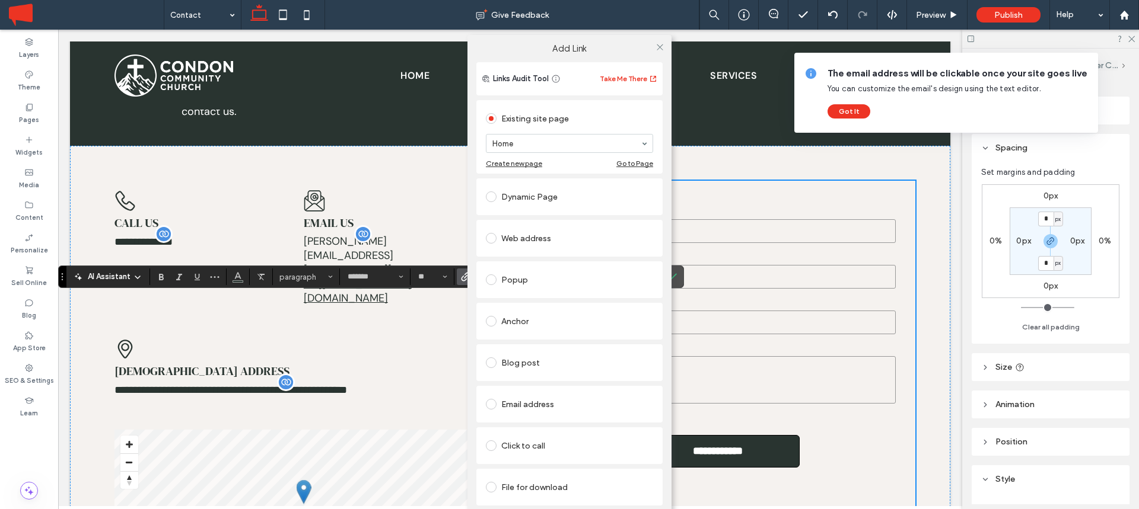
click at [511, 400] on div "Email address" at bounding box center [569, 404] width 167 height 19
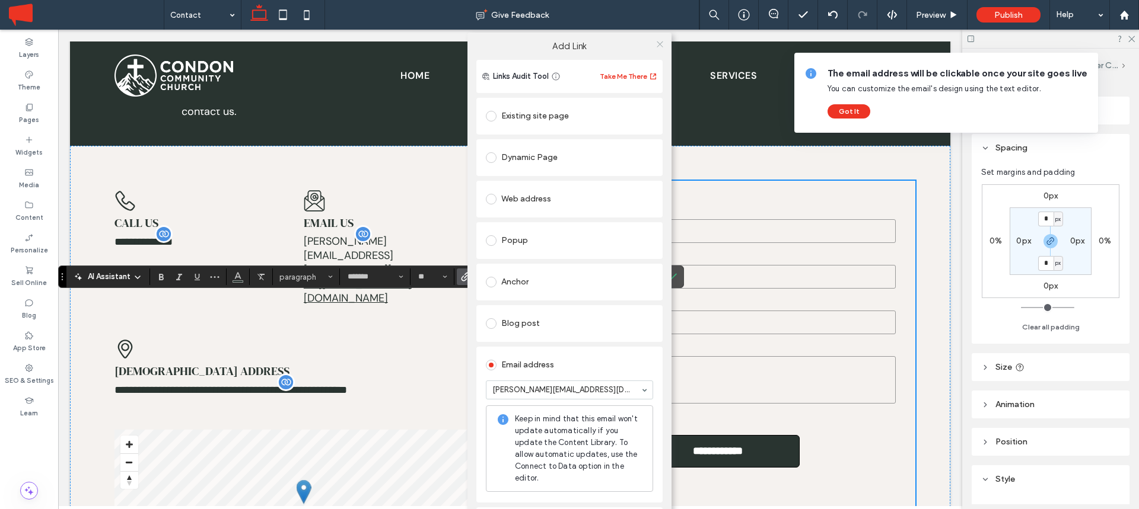
click at [655, 42] on icon at bounding box center [659, 44] width 9 height 9
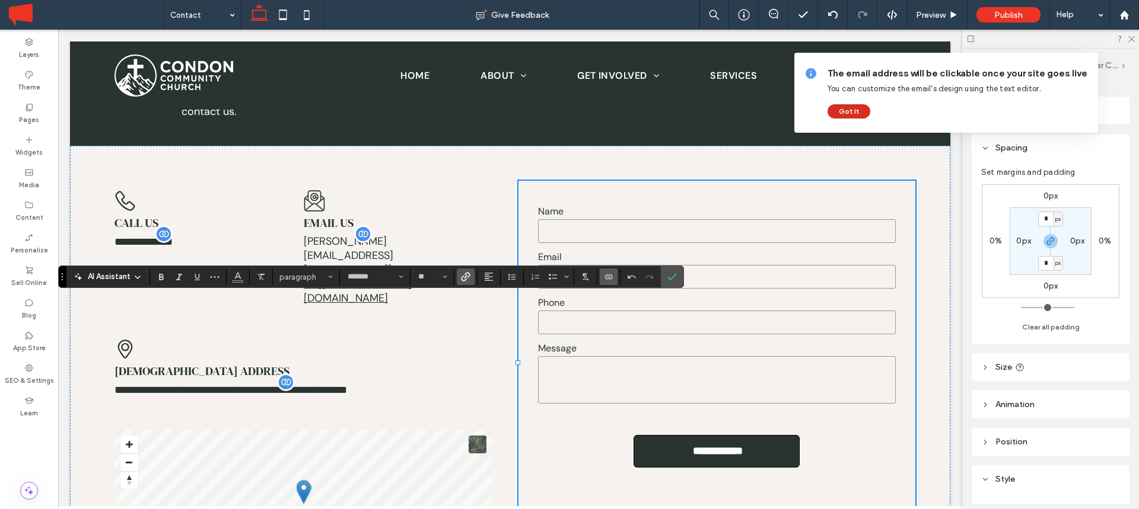
click at [838, 111] on button "Got It" at bounding box center [848, 111] width 43 height 14
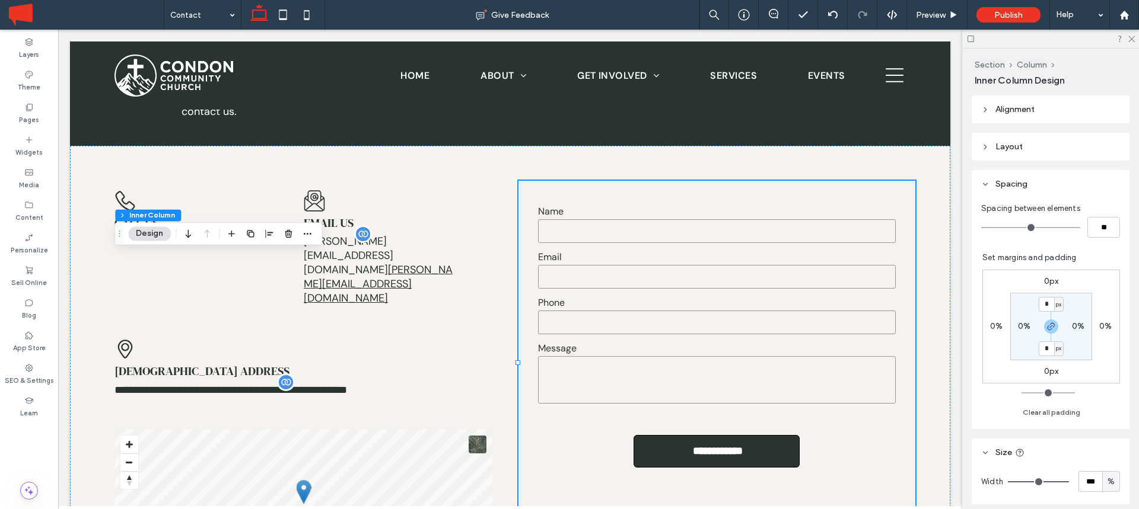
type input "**"
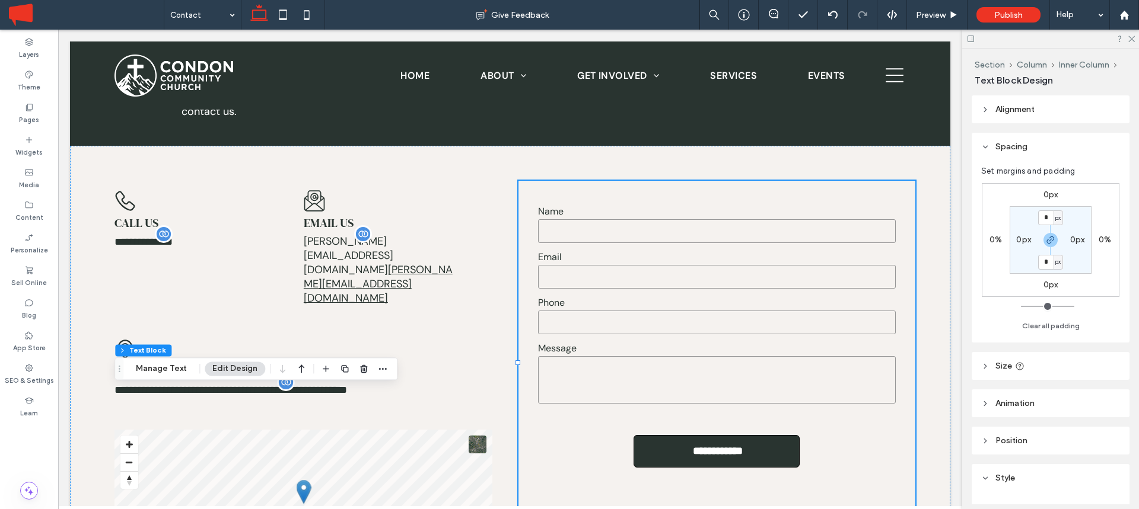
click at [1004, 364] on span "Size" at bounding box center [1003, 366] width 17 height 10
click at [1093, 393] on input "***" at bounding box center [1090, 395] width 24 height 21
click at [1108, 394] on span "px" at bounding box center [1111, 396] width 8 height 12
click at [1112, 302] on div "%" at bounding box center [1111, 312] width 17 height 21
type input "**"
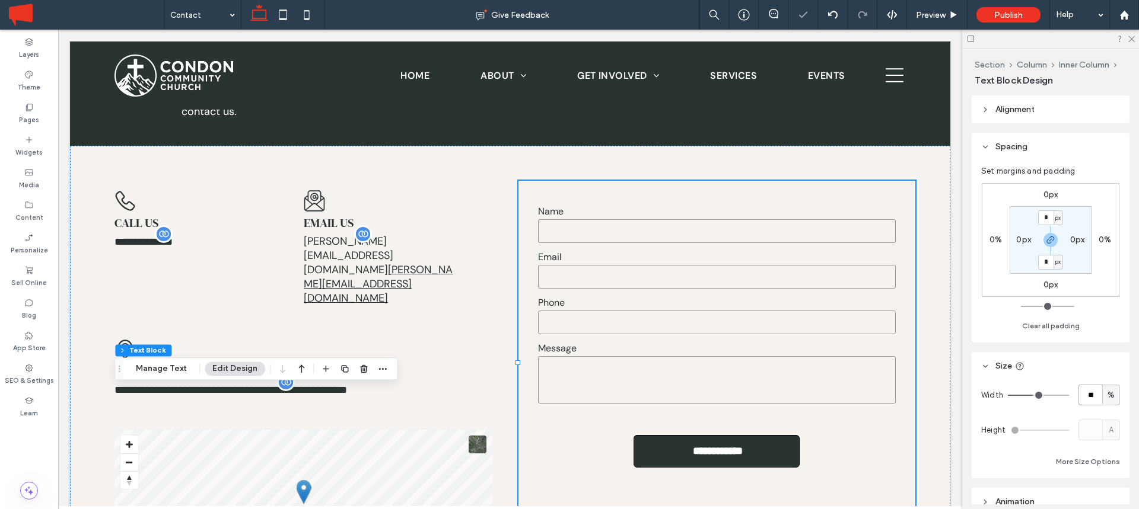
click at [1086, 388] on input "**" at bounding box center [1090, 395] width 24 height 21
type input "***"
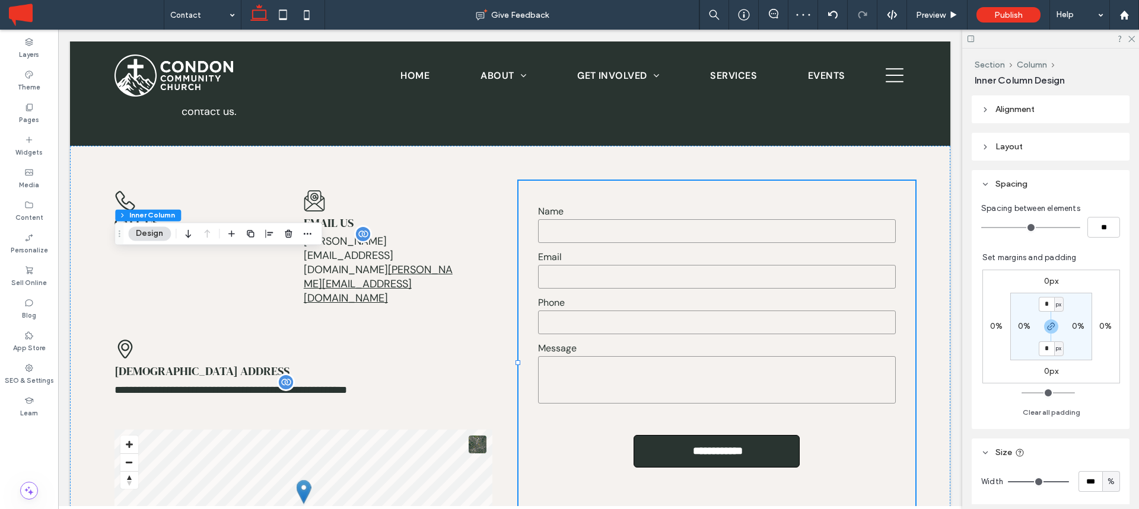
type input "**"
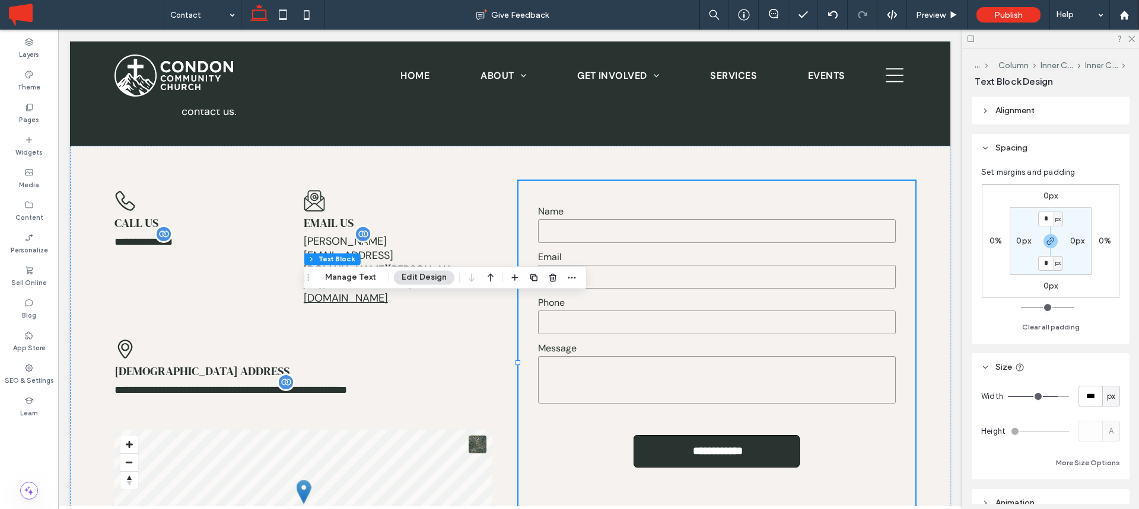
click at [1110, 396] on span "px" at bounding box center [1111, 397] width 8 height 12
click at [1110, 310] on span "%" at bounding box center [1110, 314] width 7 height 12
type input "**"
click at [1078, 402] on input "****" at bounding box center [1090, 396] width 24 height 21
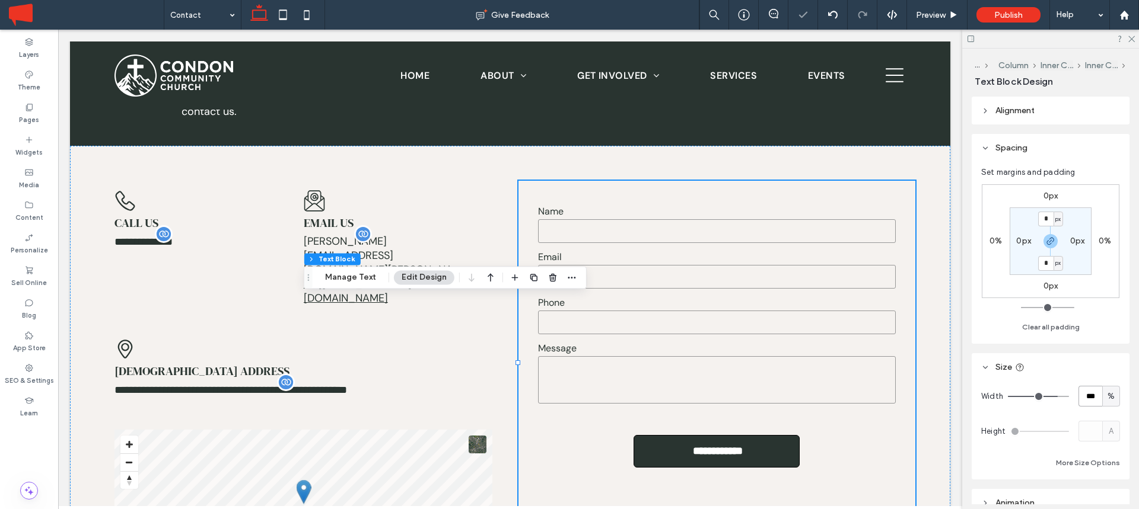
type input "***"
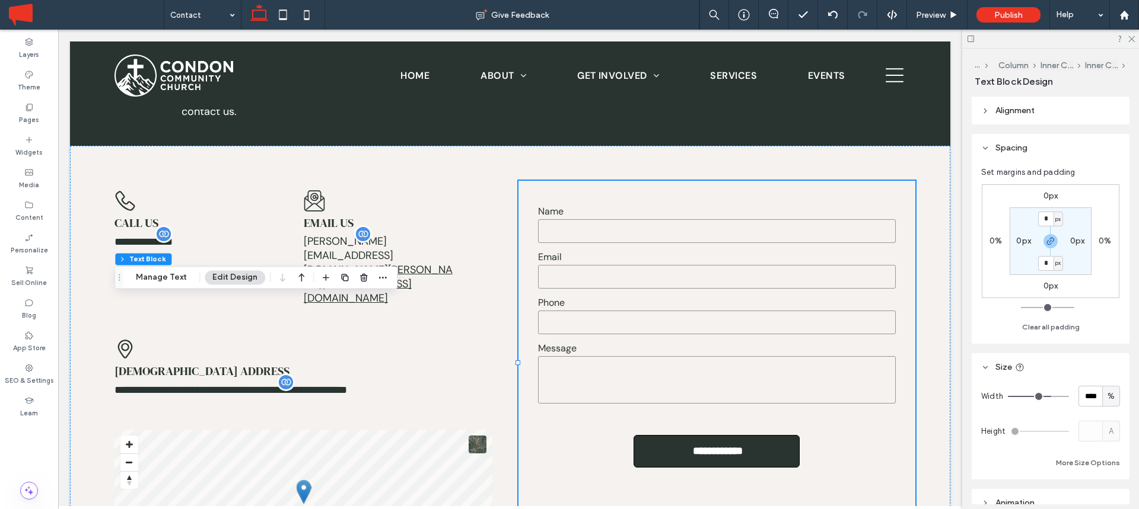
click at [1119, 400] on div "%" at bounding box center [1111, 396] width 18 height 21
click at [1091, 399] on input "****" at bounding box center [1090, 396] width 24 height 21
type input "***"
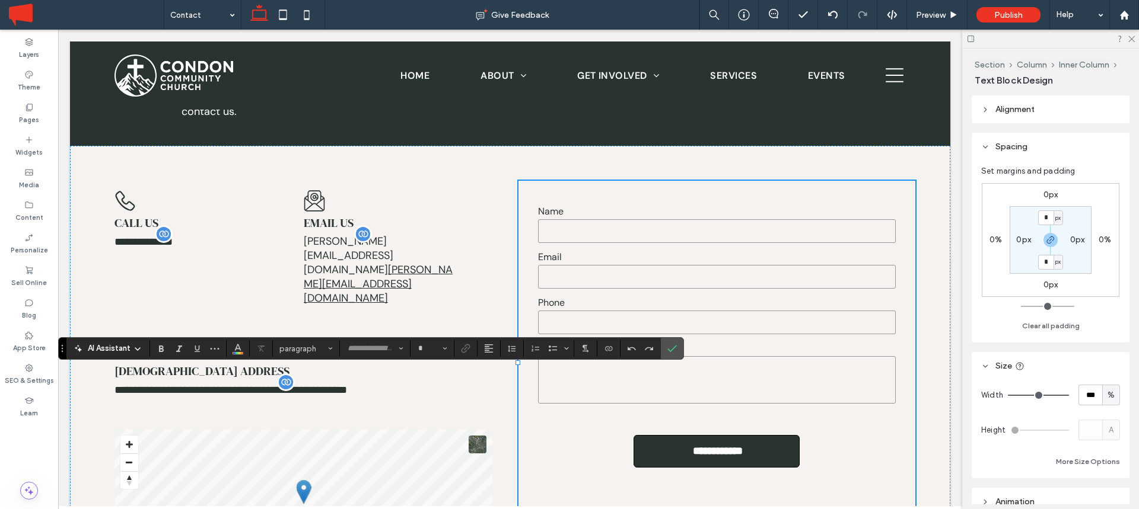
type input "**********"
type input "**"
click at [676, 349] on icon "Confirm" at bounding box center [671, 348] width 9 height 9
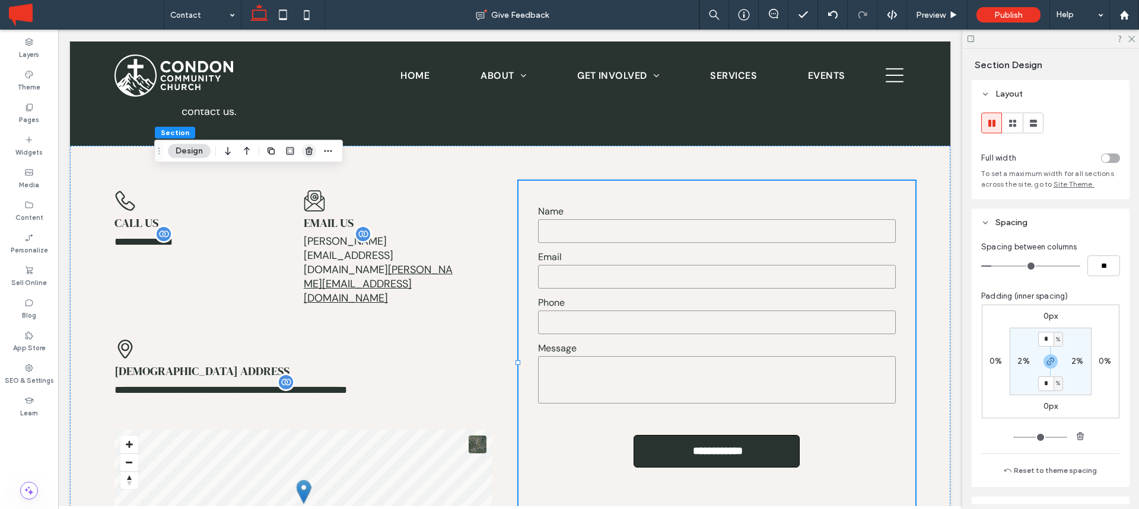
click at [302, 153] on span "button" at bounding box center [309, 151] width 14 height 14
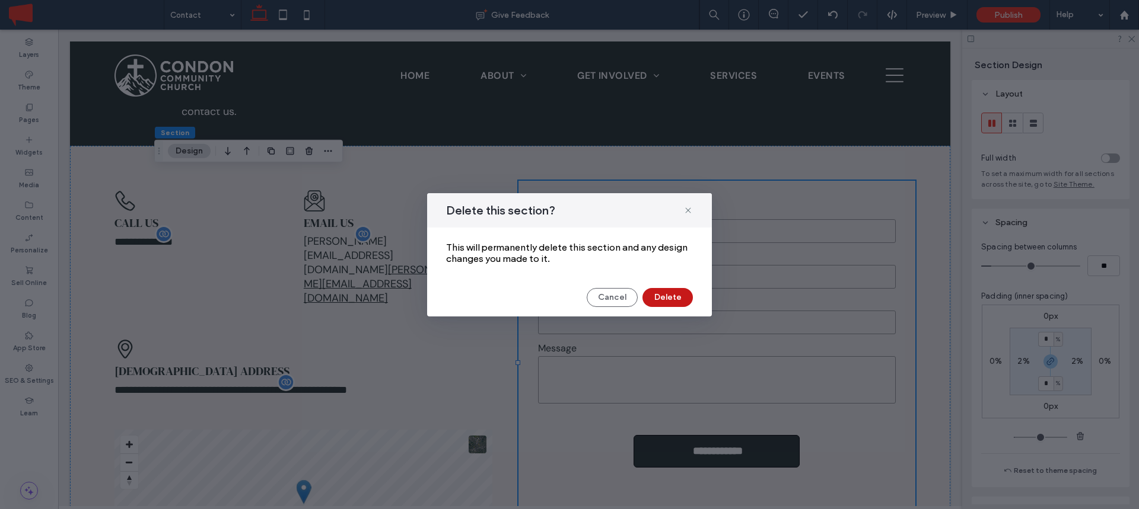
click at [670, 295] on button "Delete" at bounding box center [667, 297] width 50 height 19
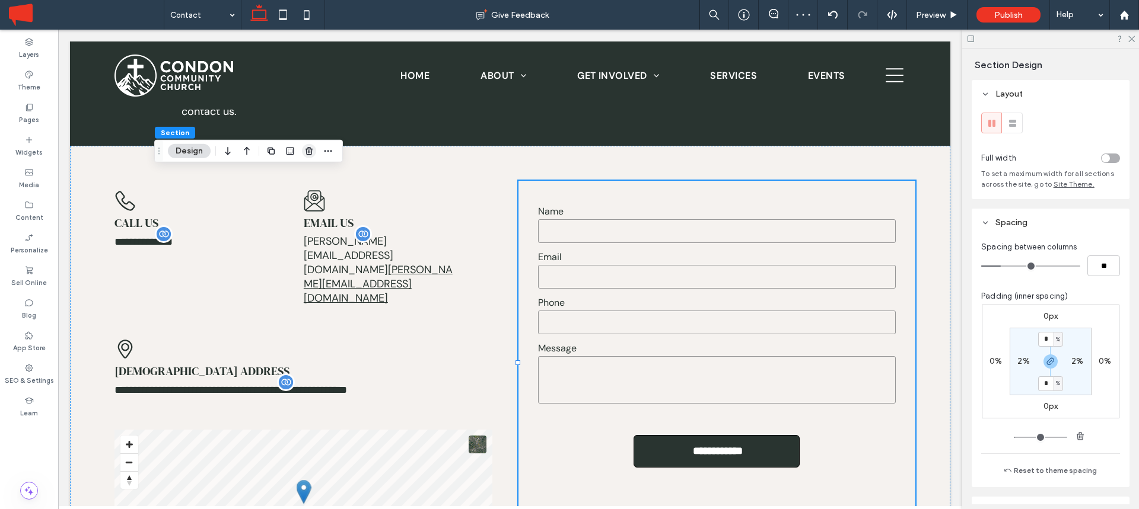
click at [315, 148] on span "button" at bounding box center [309, 151] width 14 height 14
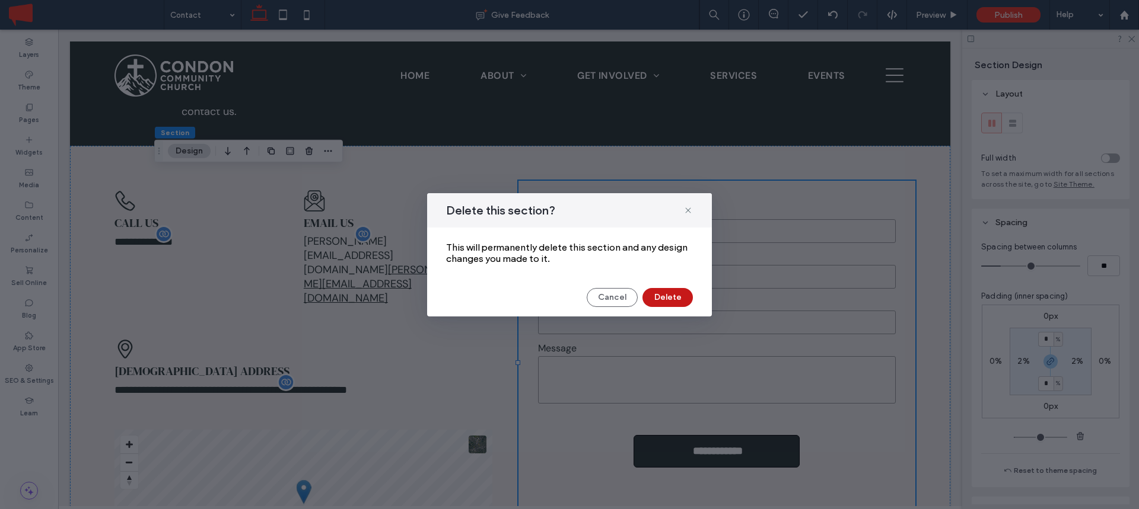
click at [675, 299] on button "Delete" at bounding box center [667, 297] width 50 height 19
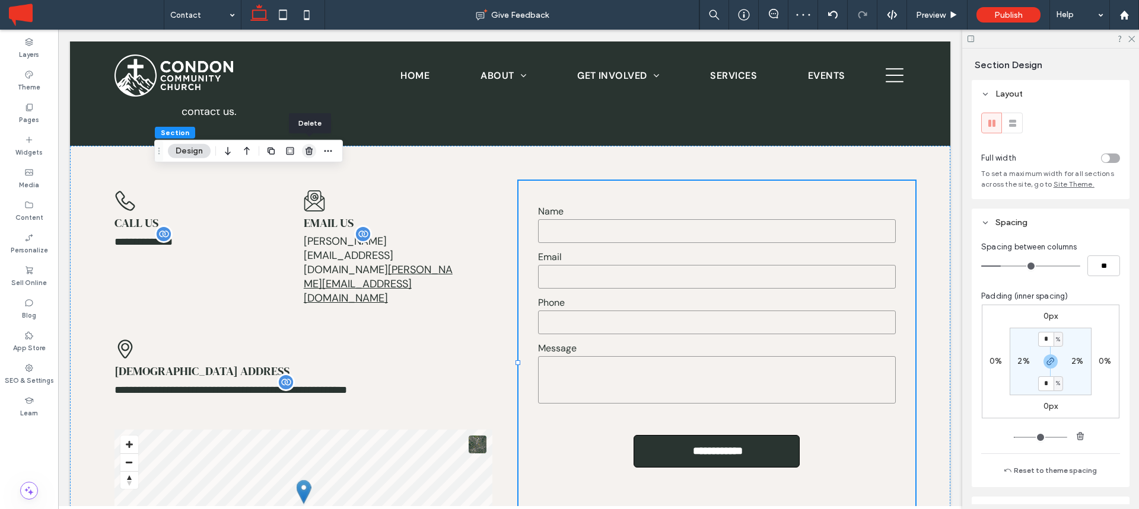
click at [310, 152] on icon "button" at bounding box center [308, 150] width 9 height 9
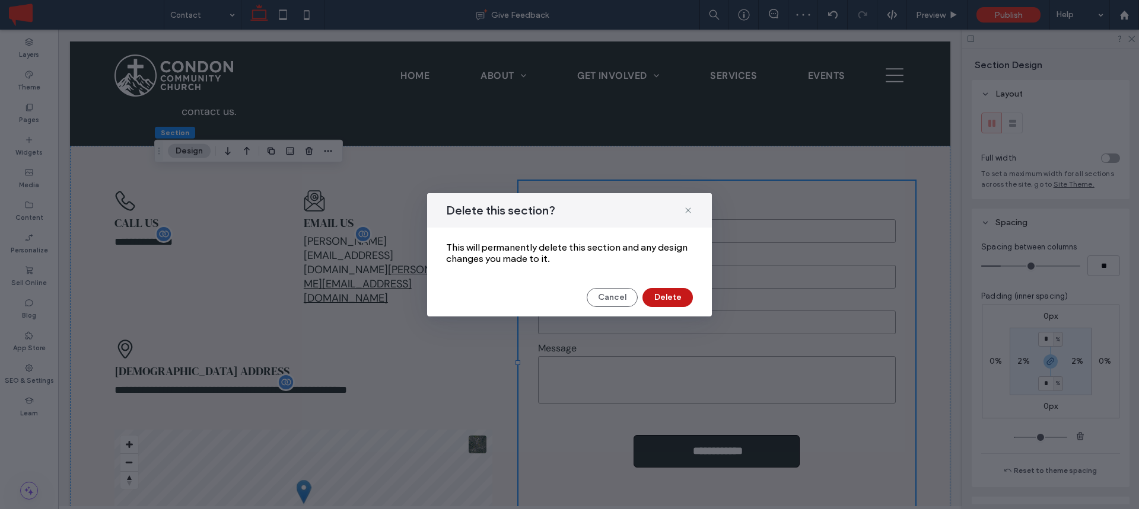
click at [664, 295] on button "Delete" at bounding box center [667, 297] width 50 height 19
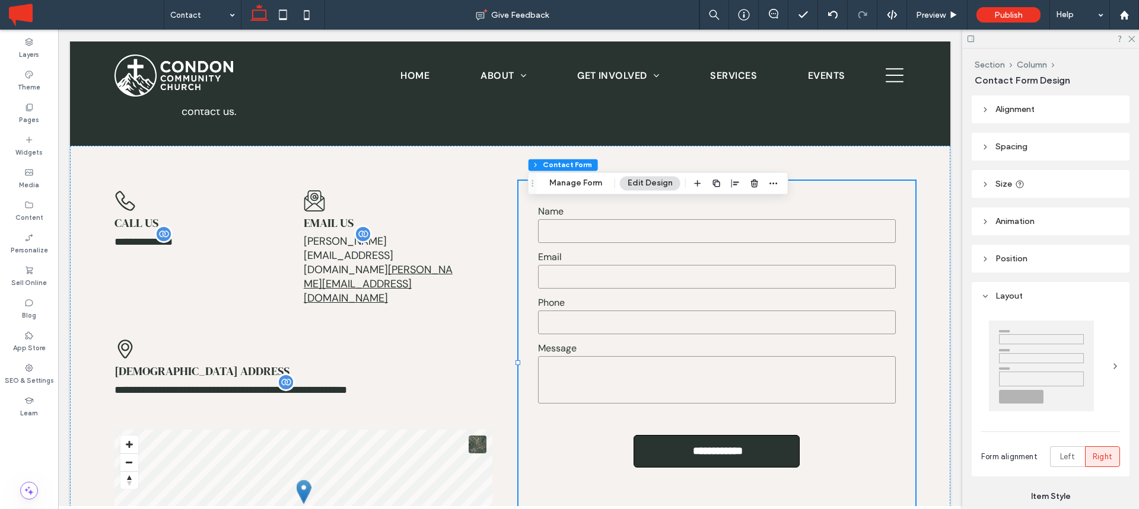
type input "*"
type input "***"
type input "*"
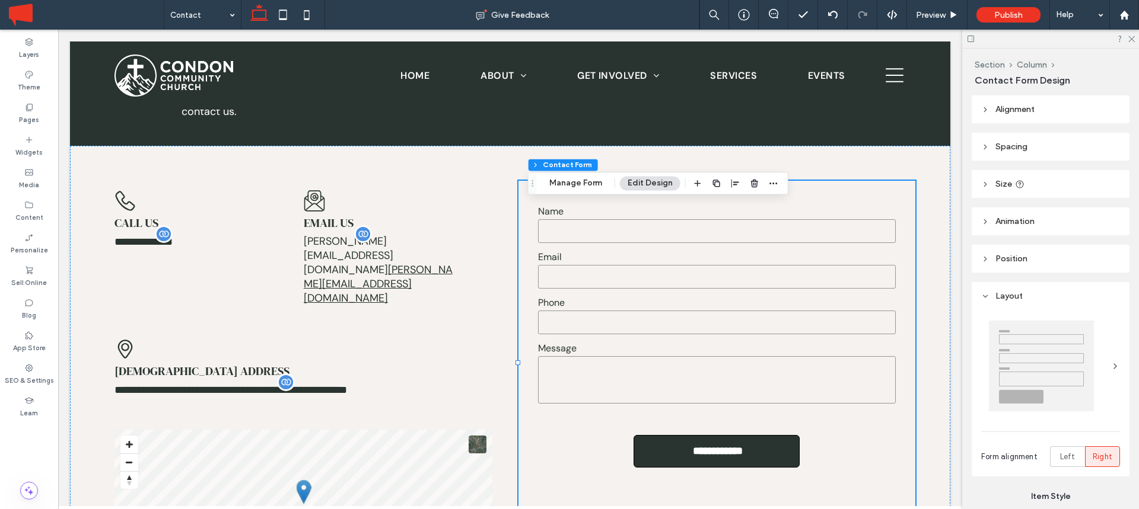
type input "***"
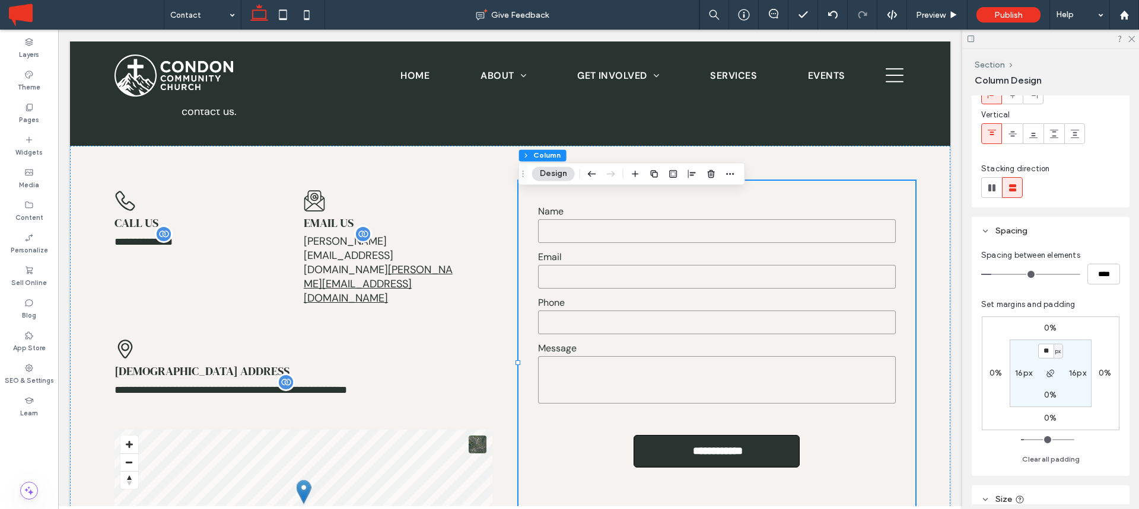
scroll to position [81, 0]
click at [1050, 454] on button "Clear all padding" at bounding box center [1051, 454] width 58 height 14
type input "*"
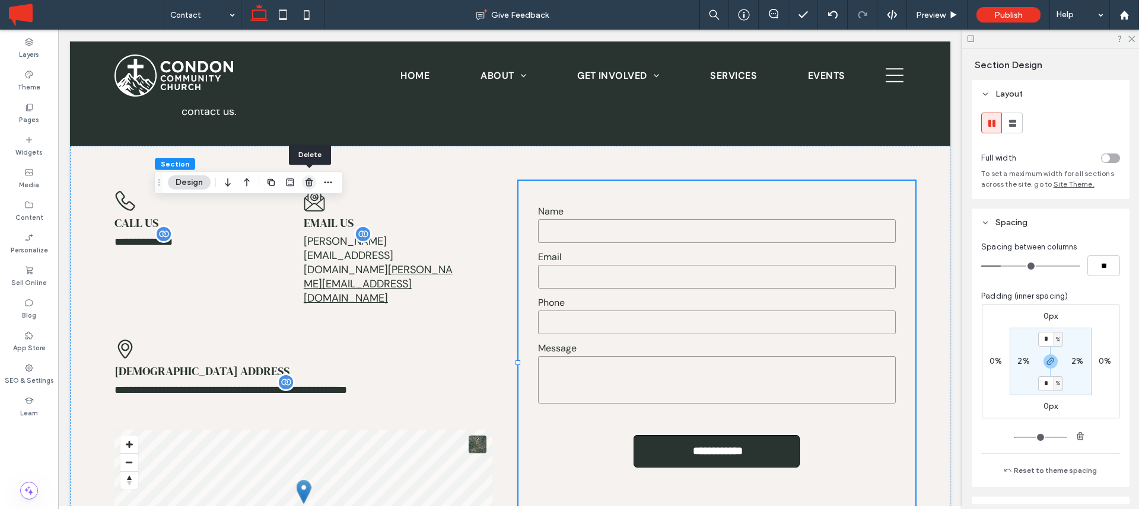
click at [305, 181] on use "button" at bounding box center [308, 183] width 7 height 8
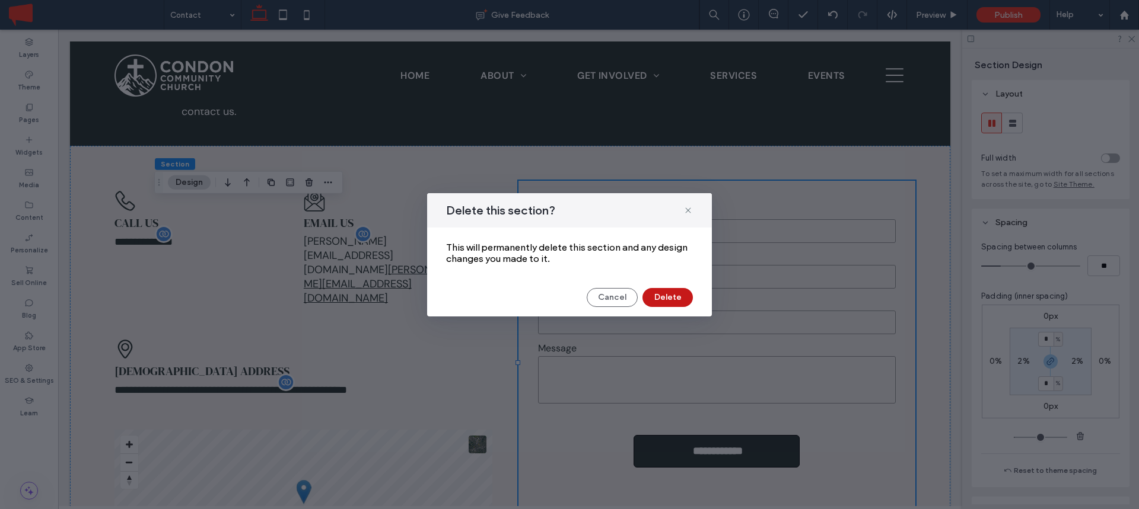
click at [672, 295] on button "Delete" at bounding box center [667, 297] width 50 height 19
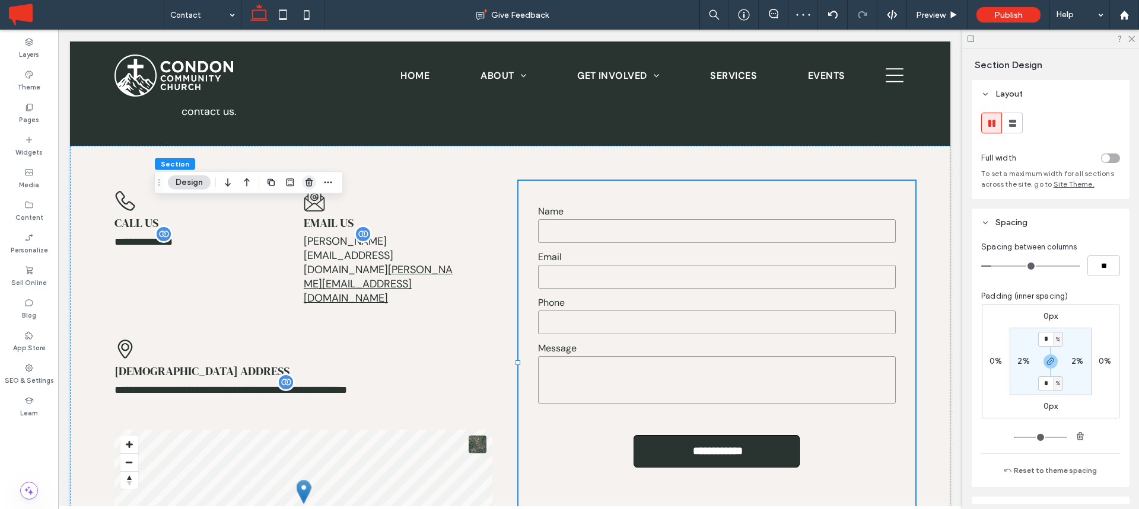
click at [309, 176] on span "button" at bounding box center [309, 183] width 14 height 14
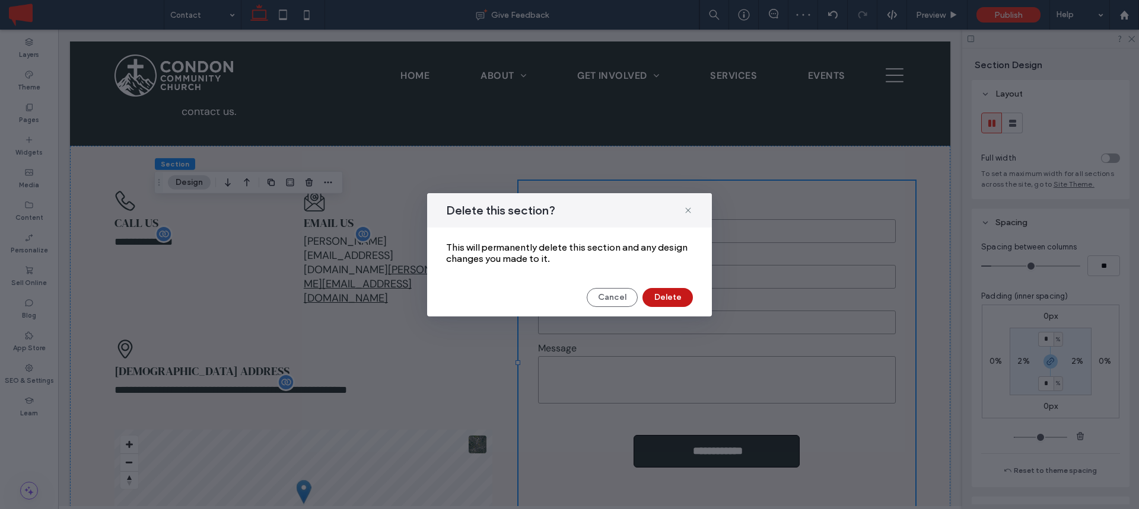
click at [669, 294] on button "Delete" at bounding box center [667, 297] width 50 height 19
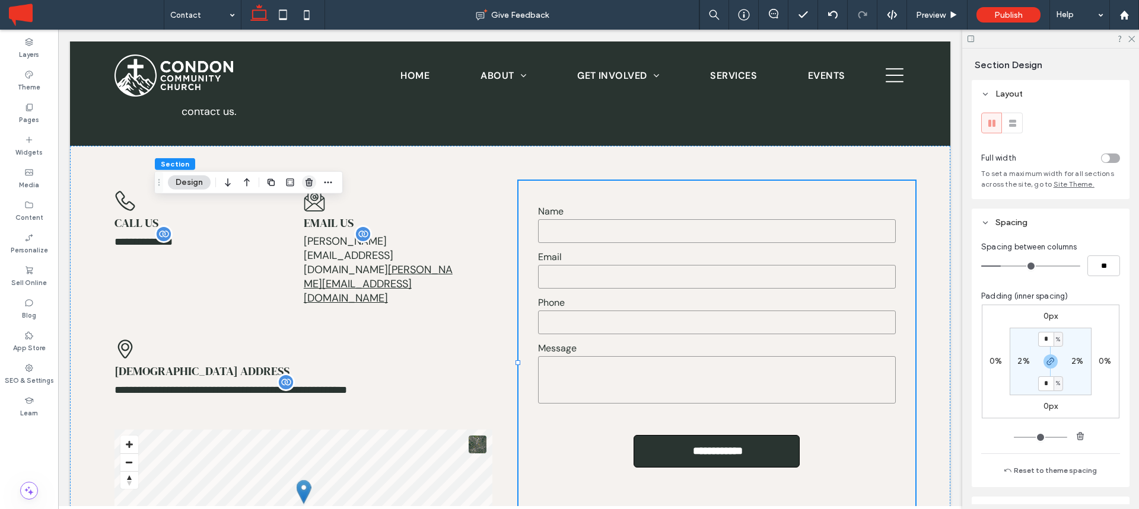
click at [311, 183] on icon "button" at bounding box center [308, 182] width 9 height 9
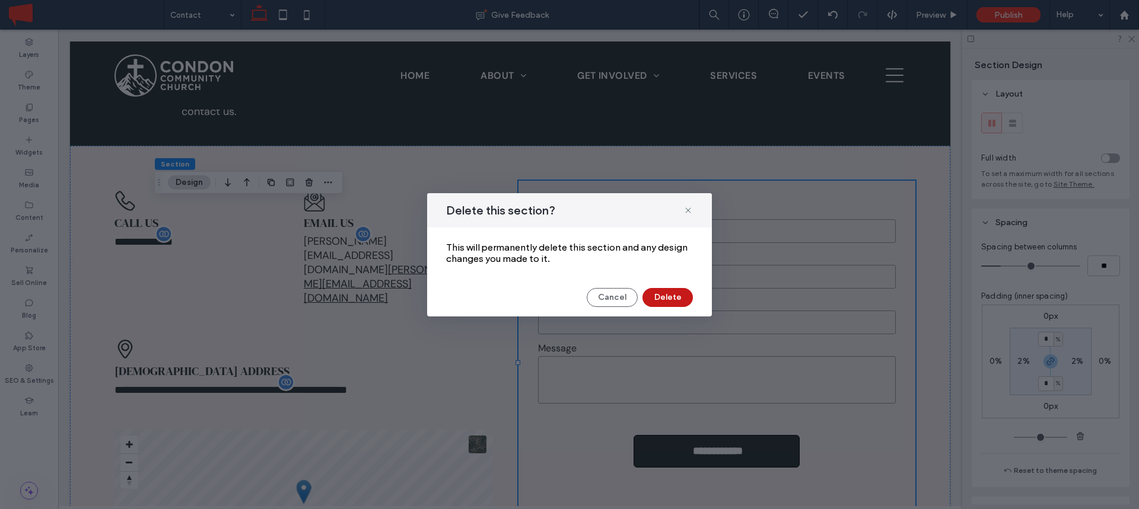
click at [676, 294] on button "Delete" at bounding box center [667, 297] width 50 height 19
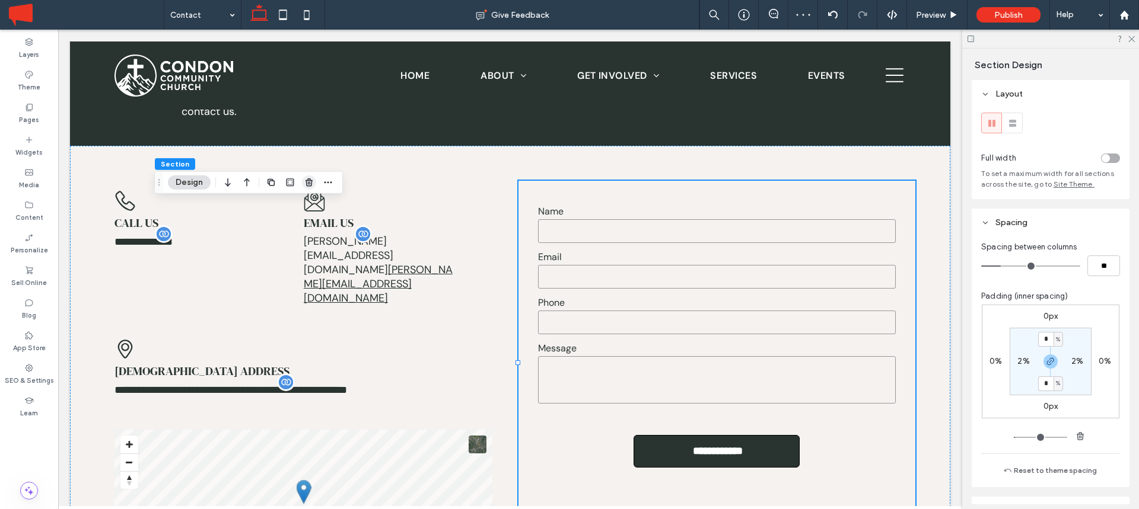
click at [314, 183] on span "button" at bounding box center [309, 183] width 14 height 14
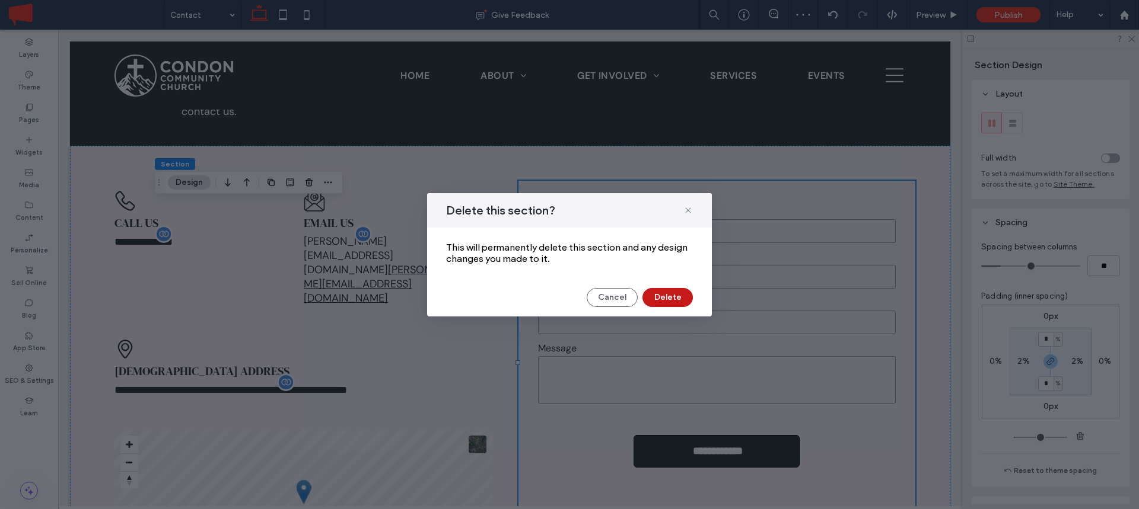
click at [665, 295] on button "Delete" at bounding box center [667, 297] width 50 height 19
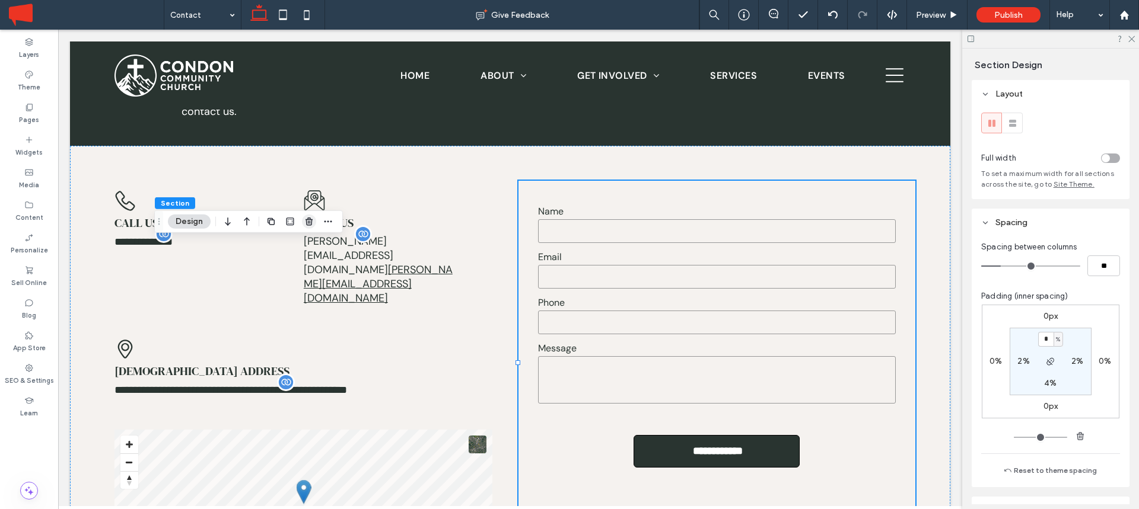
click at [310, 217] on icon "button" at bounding box center [308, 221] width 9 height 9
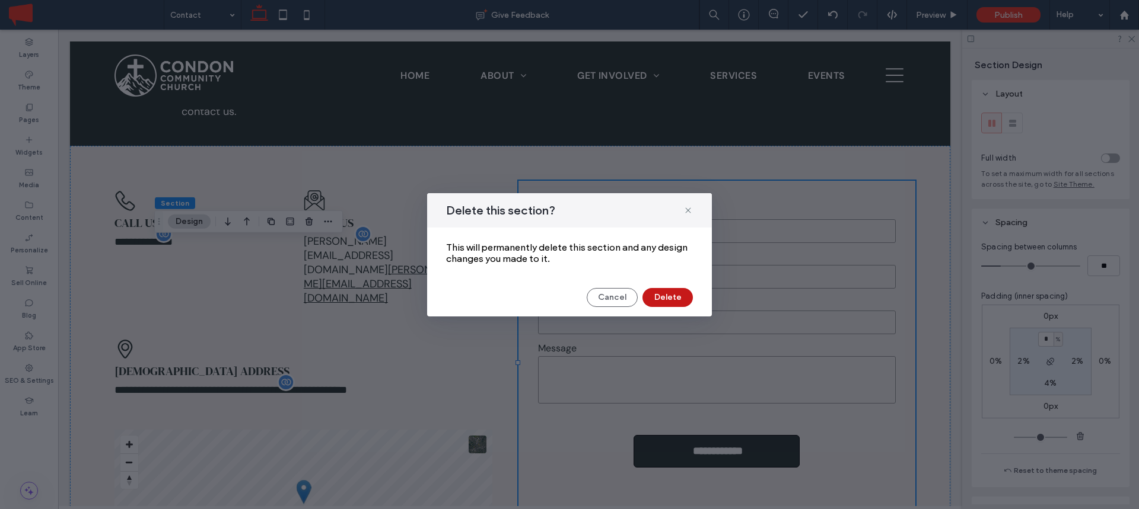
click at [656, 292] on button "Delete" at bounding box center [667, 297] width 50 height 19
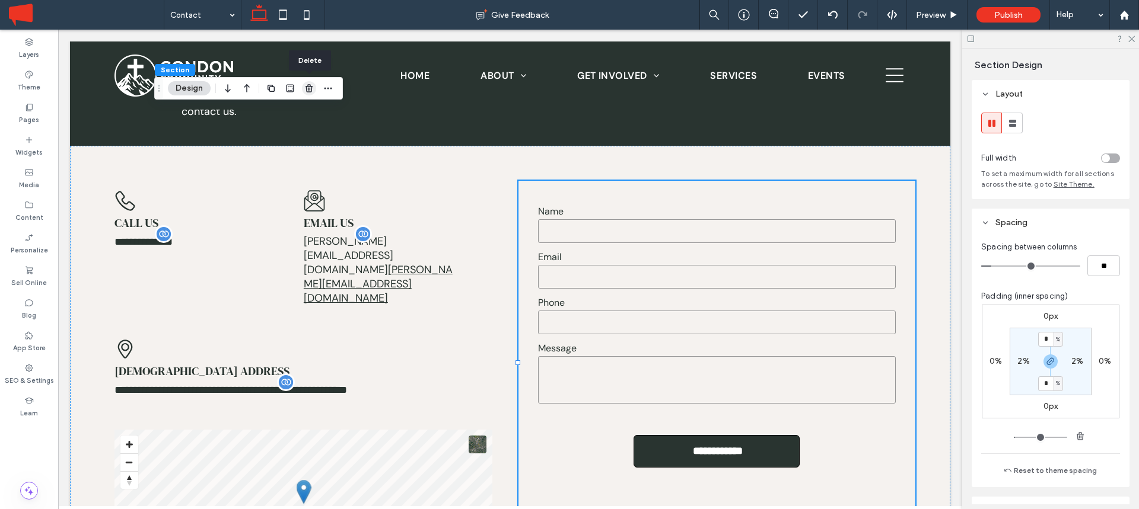
click at [314, 90] on span "button" at bounding box center [309, 88] width 14 height 14
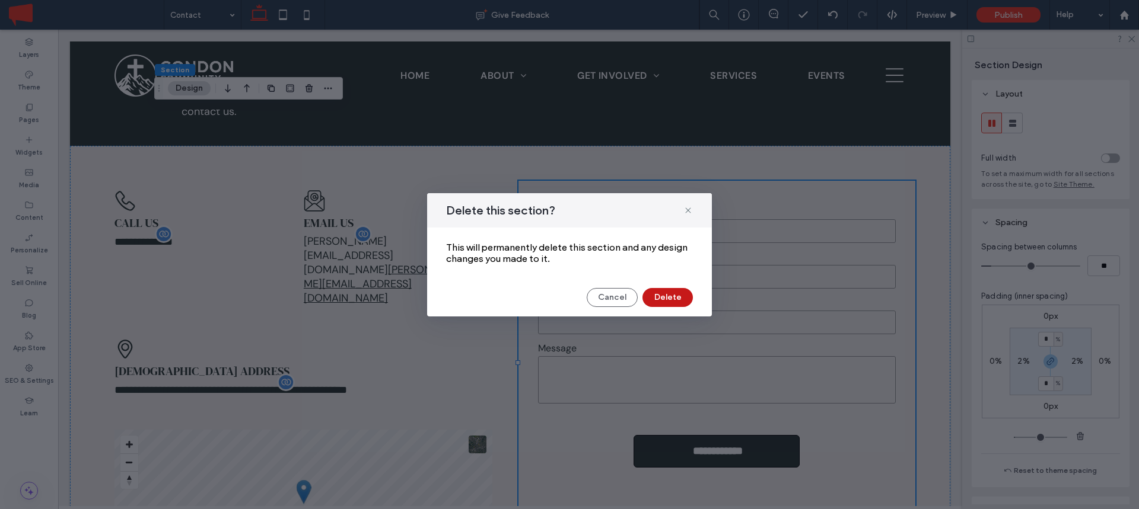
click at [676, 294] on button "Delete" at bounding box center [667, 297] width 50 height 19
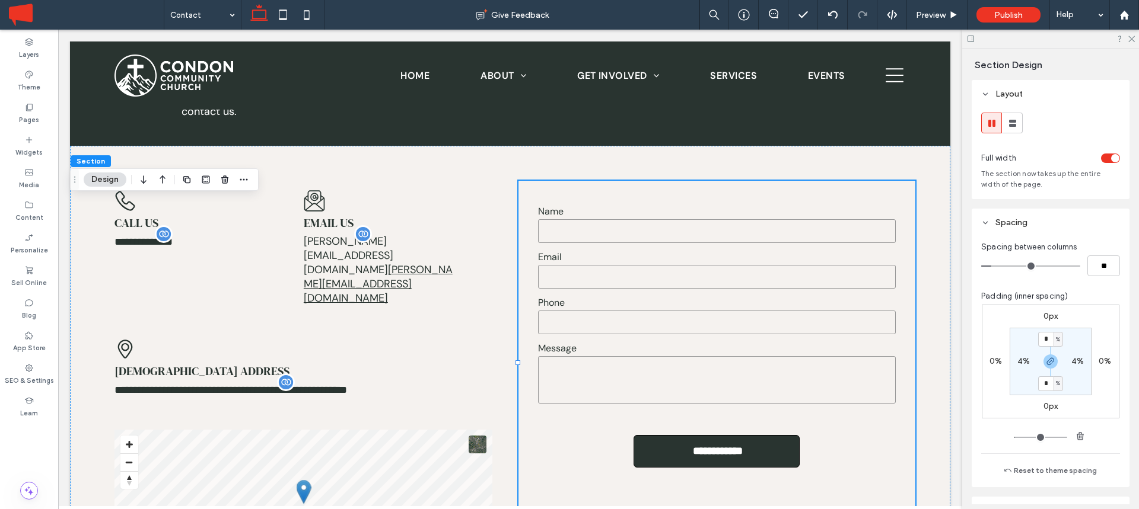
click at [1108, 158] on div "toggle" at bounding box center [1110, 158] width 19 height 9
click at [1021, 362] on label "4%" at bounding box center [1023, 361] width 12 height 10
type input "*"
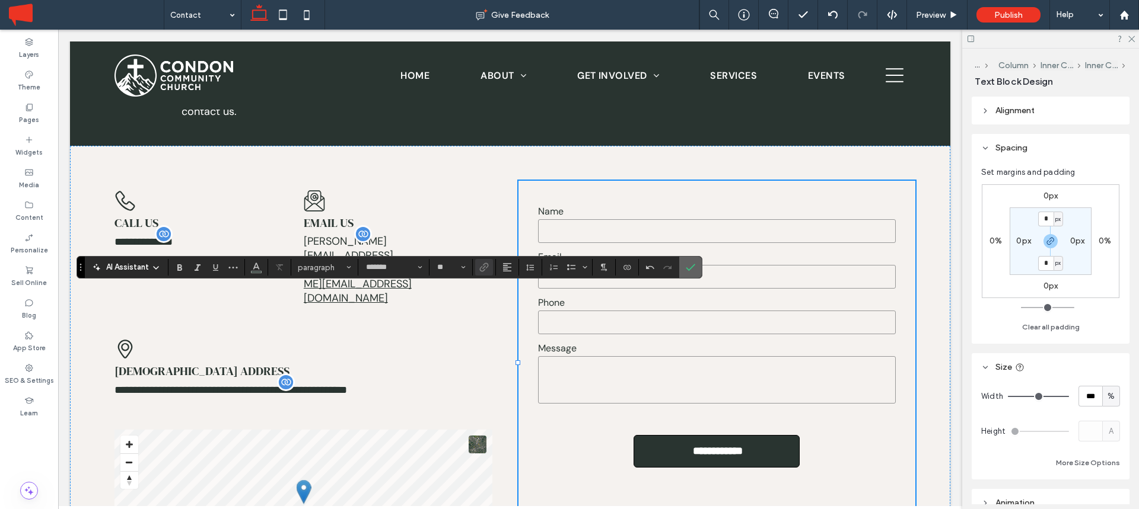
click at [694, 268] on icon "Confirm" at bounding box center [690, 267] width 9 height 9
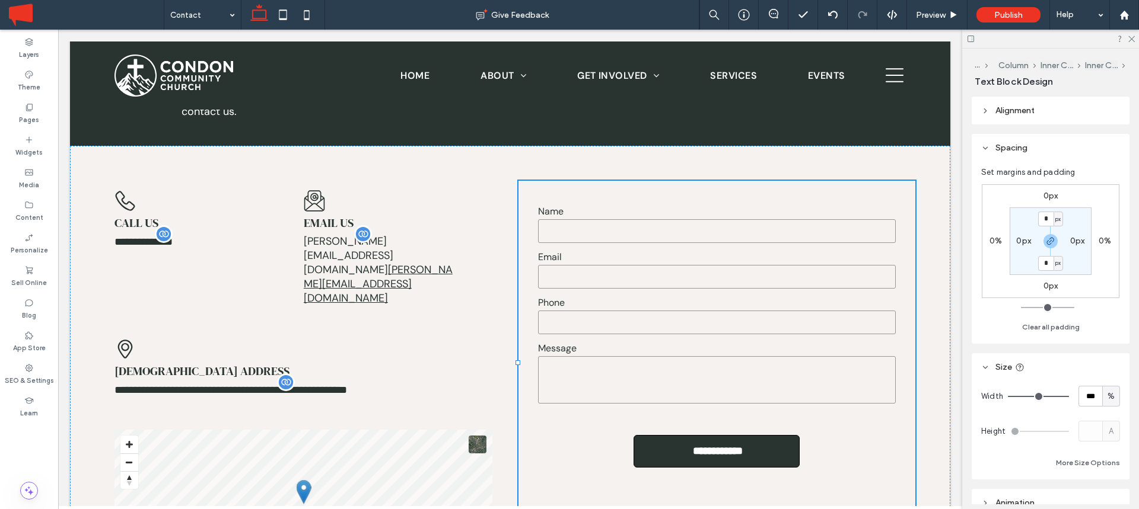
type input "*******"
type input "**"
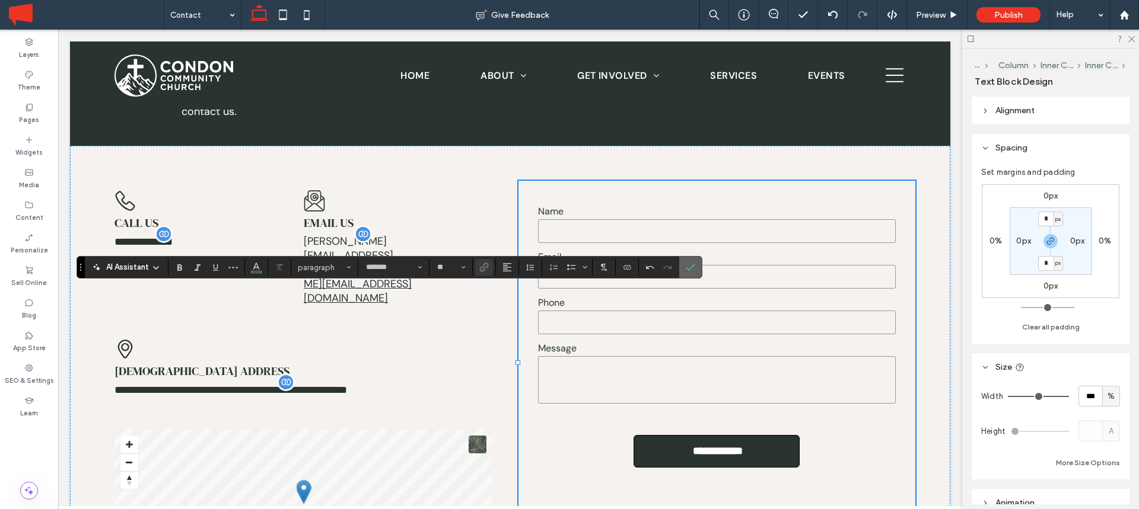
click at [687, 266] on icon "Confirm" at bounding box center [690, 267] width 9 height 9
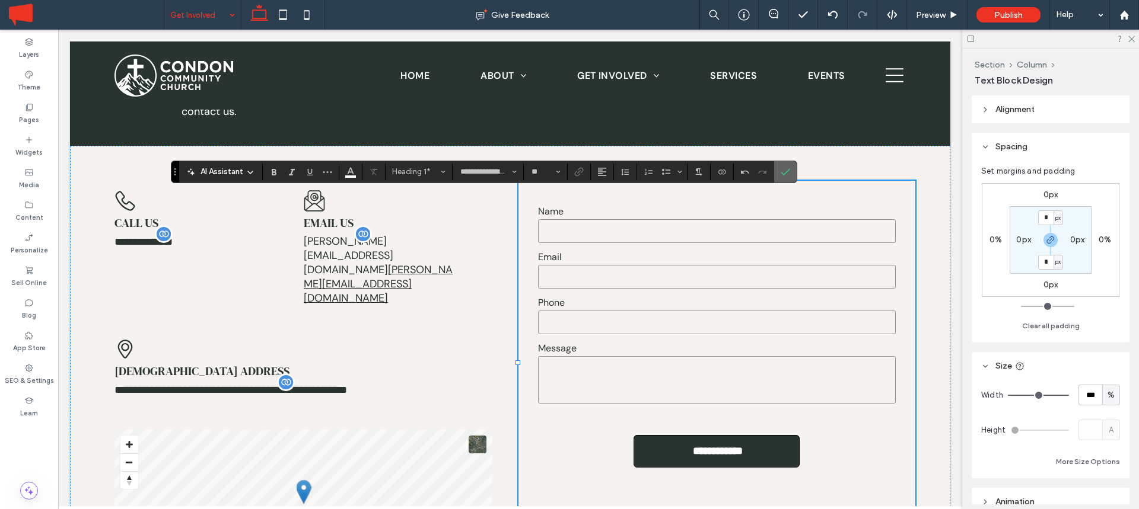
click at [780, 170] on icon "Confirm" at bounding box center [784, 171] width 9 height 9
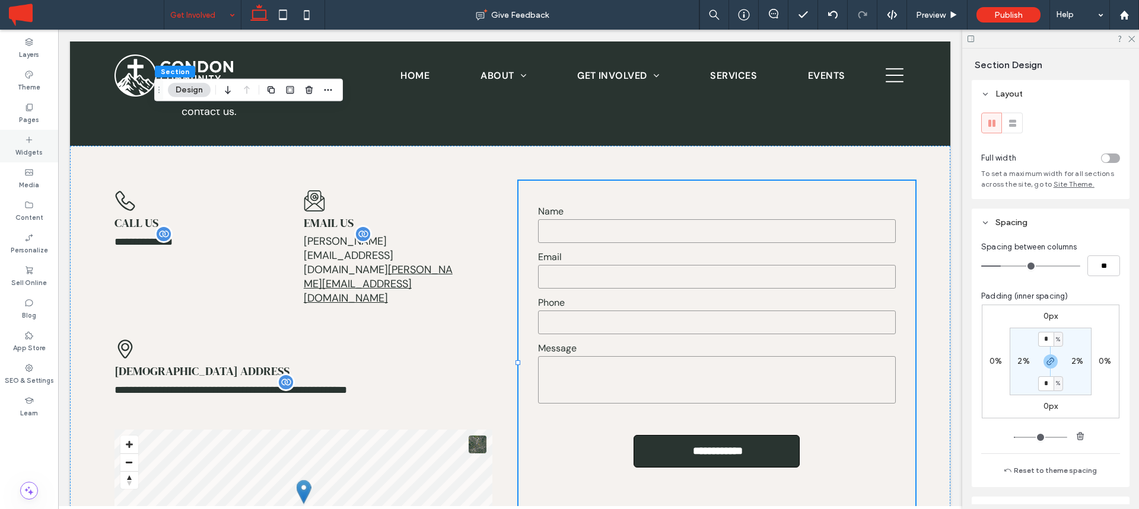
click at [29, 152] on label "Widgets" at bounding box center [28, 151] width 27 height 13
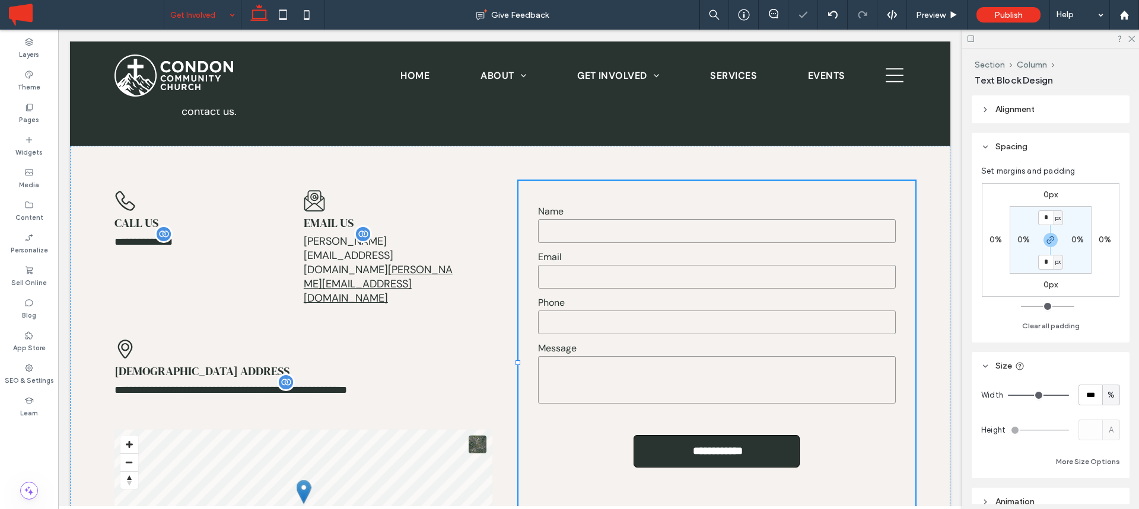
type input "*******"
type input "**"
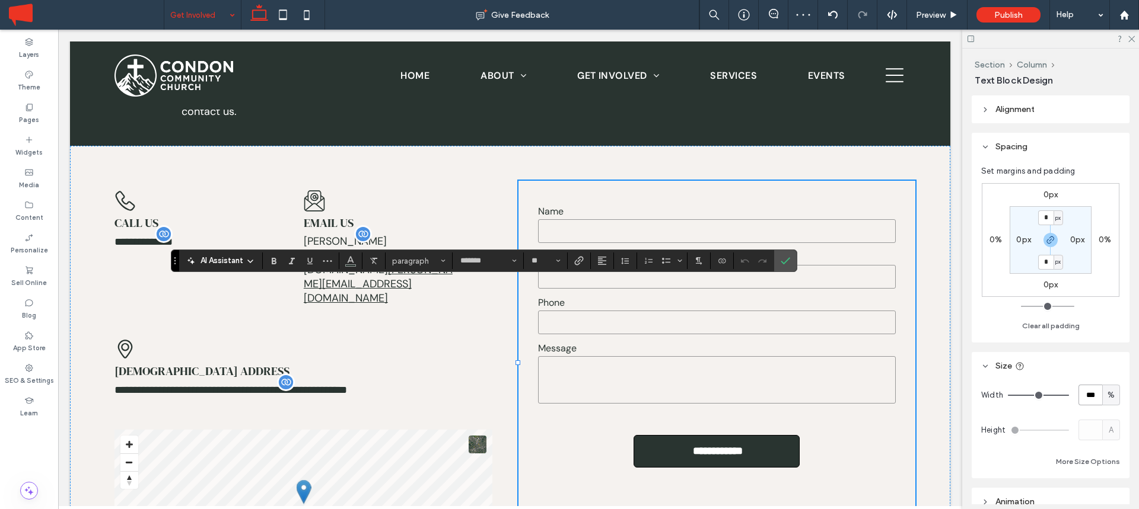
click at [1090, 387] on input "***" at bounding box center [1090, 395] width 24 height 21
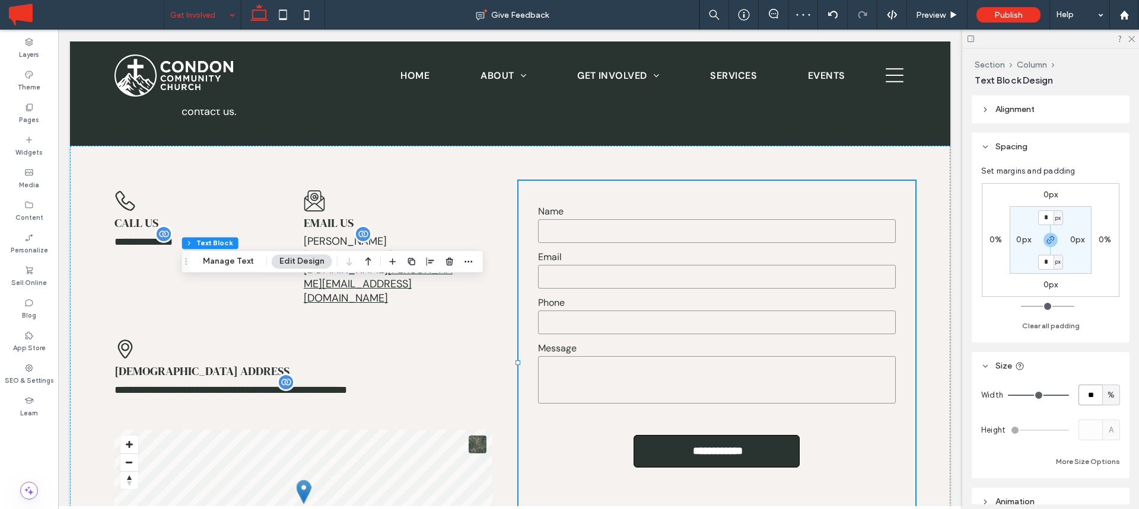
type input "**"
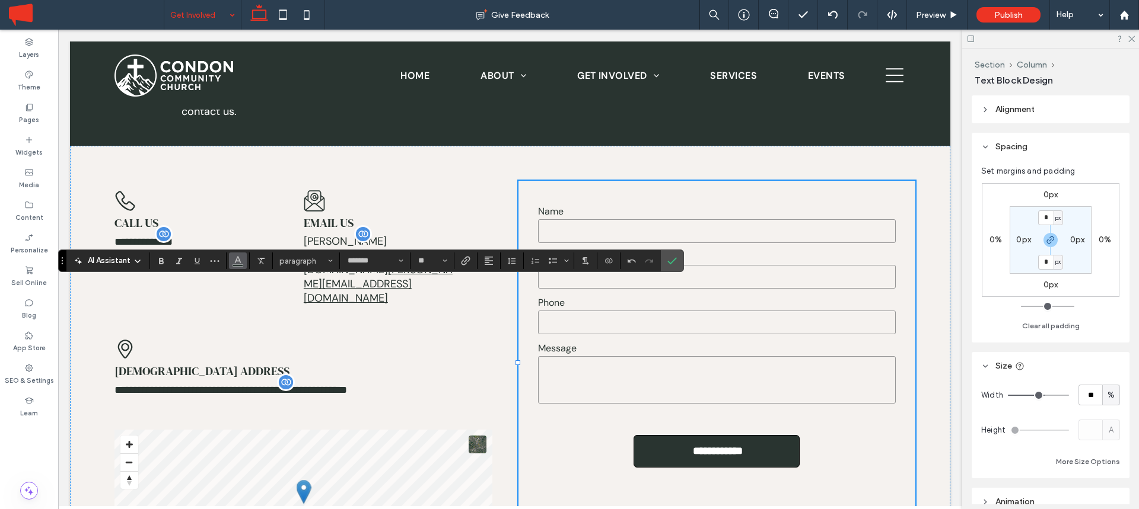
click at [246, 263] on button "Color" at bounding box center [238, 261] width 18 height 17
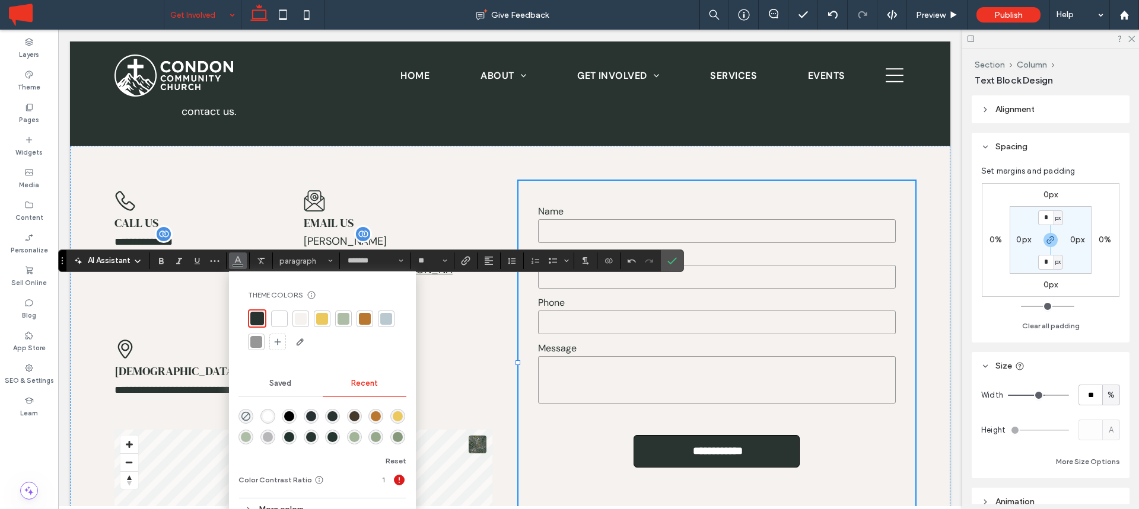
click at [283, 322] on div at bounding box center [279, 319] width 12 height 12
click at [673, 258] on icon "Confirm" at bounding box center [671, 260] width 9 height 9
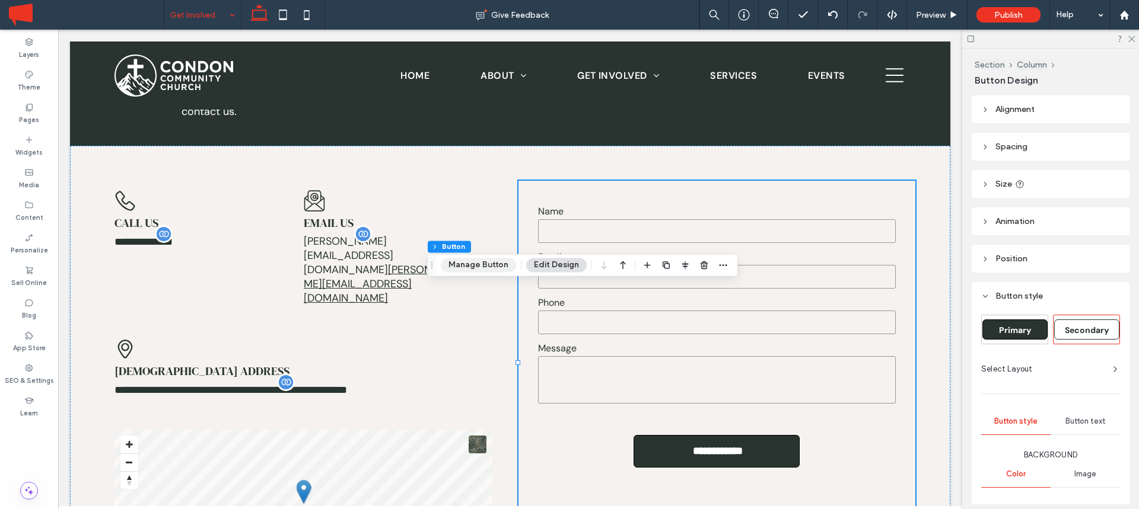
click at [492, 267] on button "Manage Button" at bounding box center [478, 265] width 75 height 14
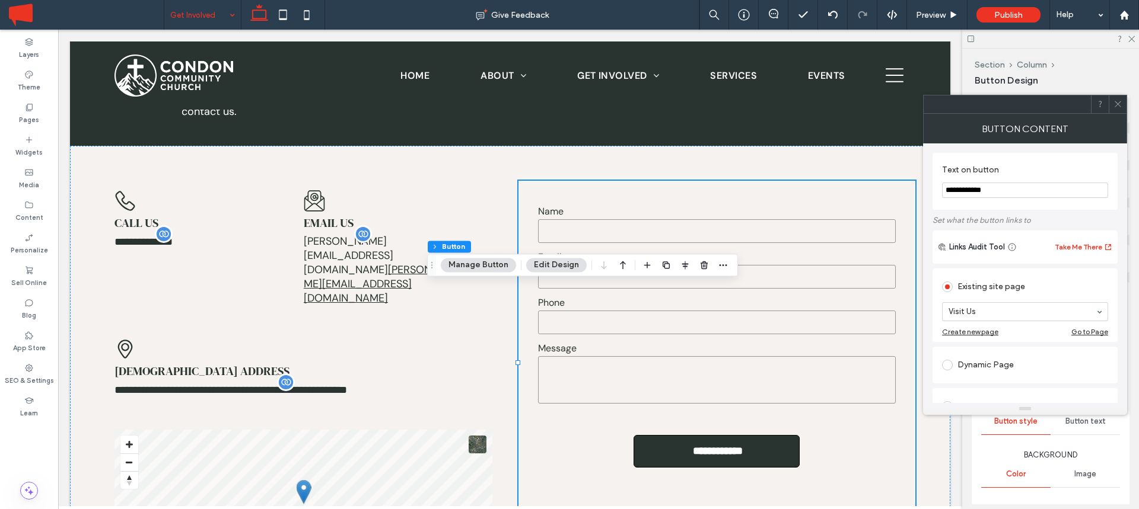
click at [1122, 99] on div at bounding box center [1117, 104] width 18 height 18
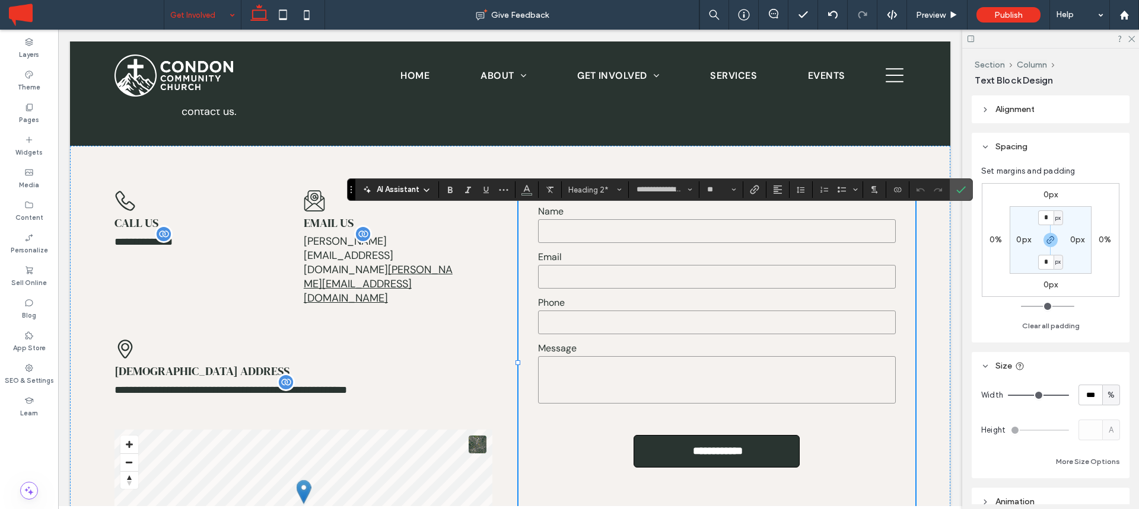
click at [414, 192] on span "AI Assistant" at bounding box center [398, 190] width 43 height 12
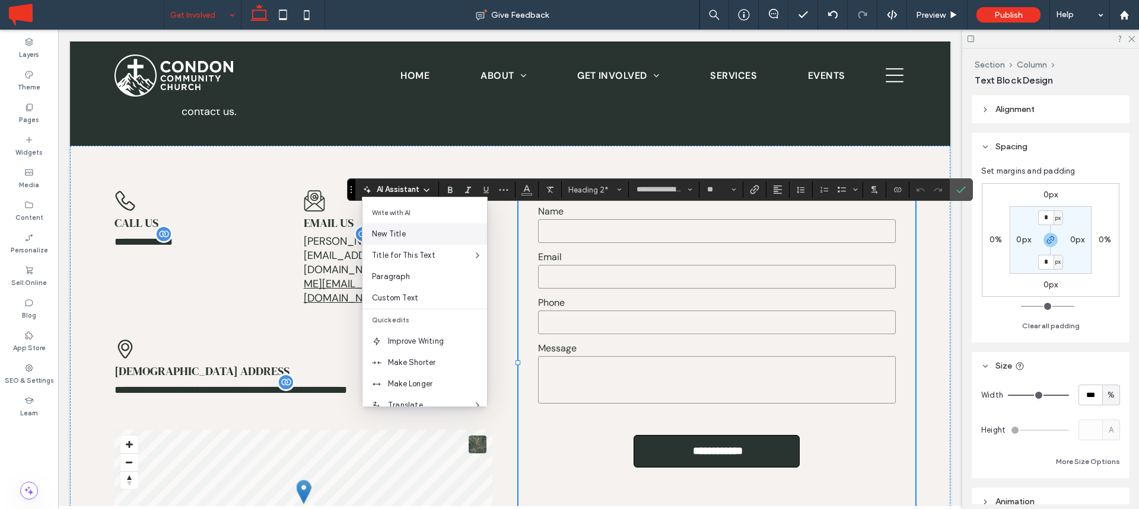
click at [406, 232] on span "New Title" at bounding box center [429, 234] width 115 height 12
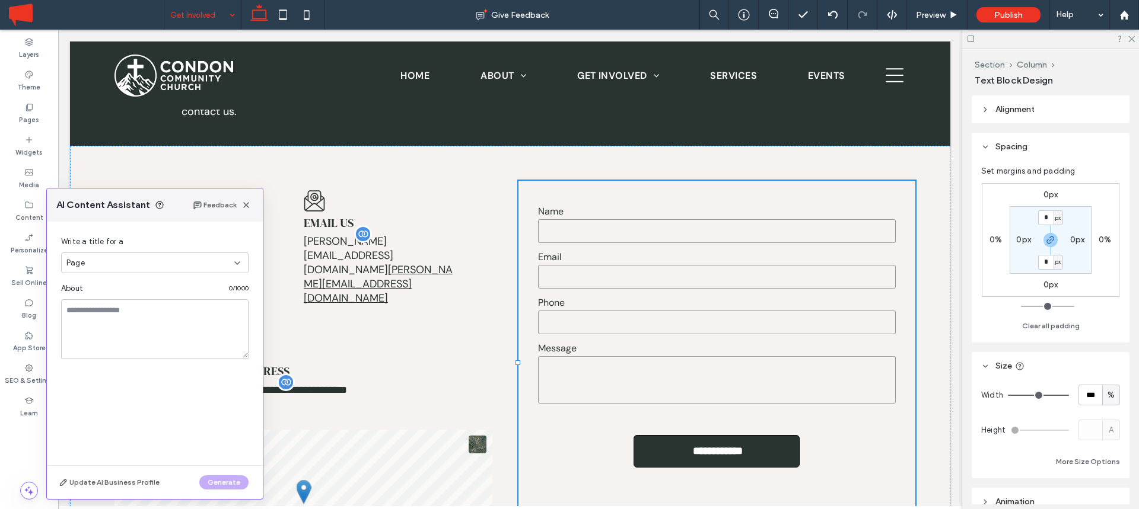
click at [131, 261] on div "Page" at bounding box center [150, 263] width 168 height 12
click at [106, 305] on div "Section" at bounding box center [155, 304] width 186 height 21
click at [120, 314] on textarea at bounding box center [154, 328] width 187 height 59
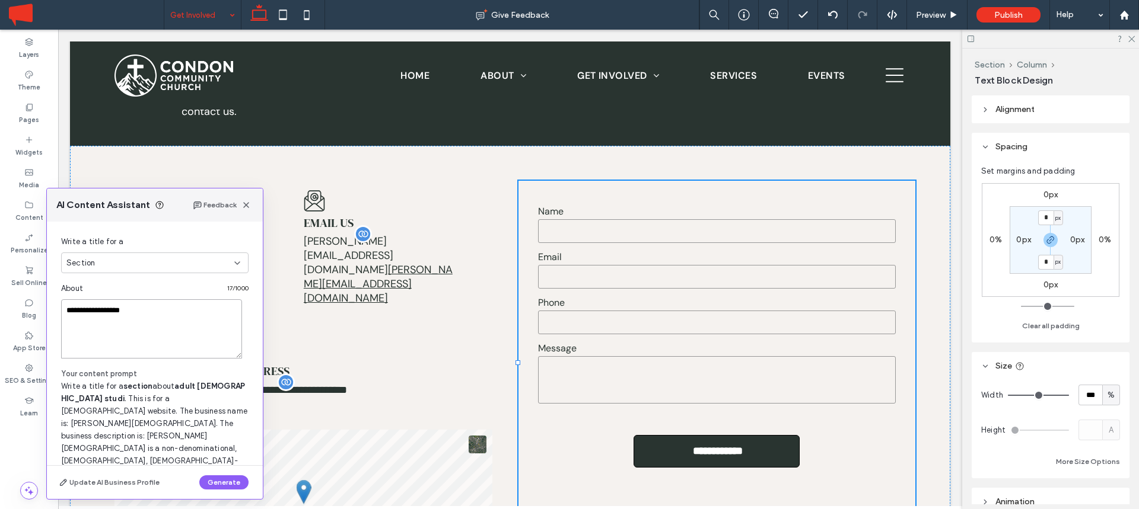
type textarea "**********"
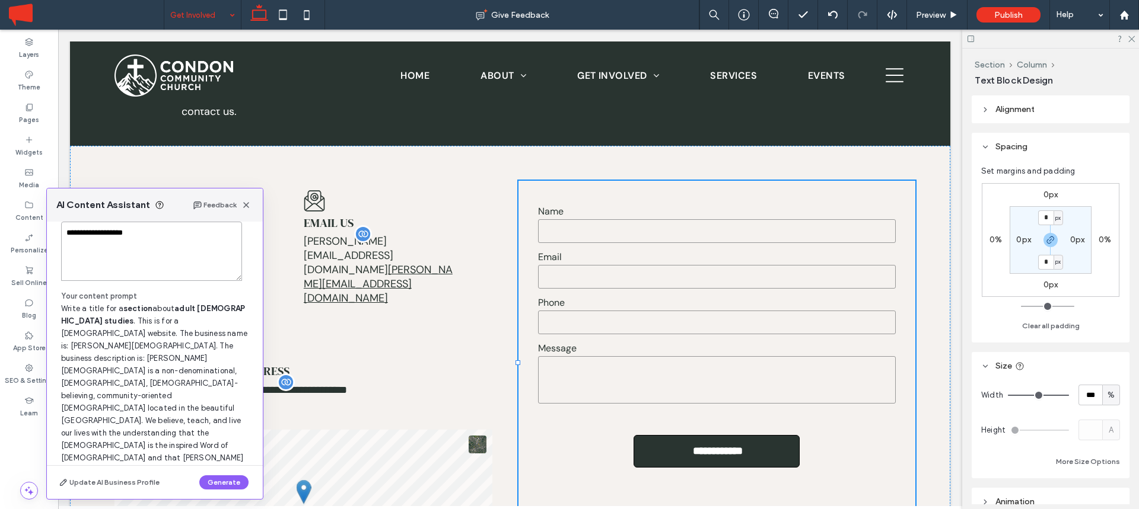
scroll to position [81, 0]
click at [228, 480] on button "Generate" at bounding box center [223, 483] width 49 height 14
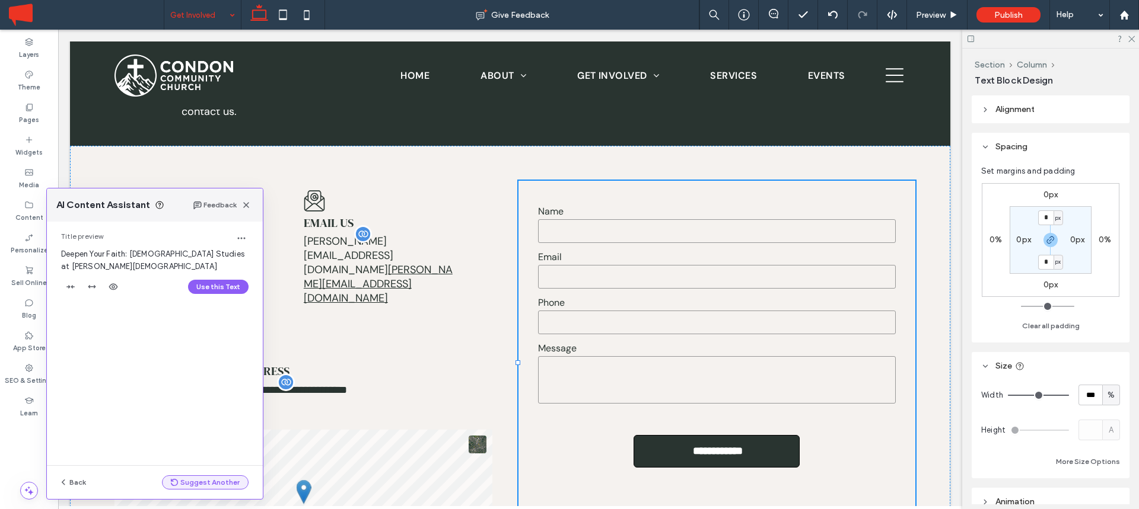
click at [199, 479] on button "Suggest Another" at bounding box center [205, 483] width 87 height 14
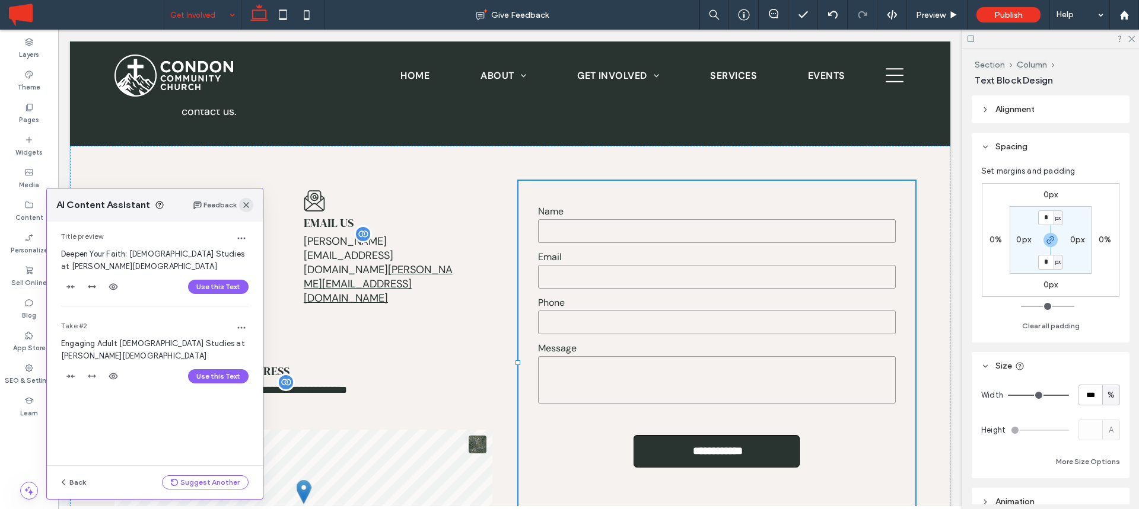
click at [248, 206] on icon "button" at bounding box center [245, 204] width 9 height 9
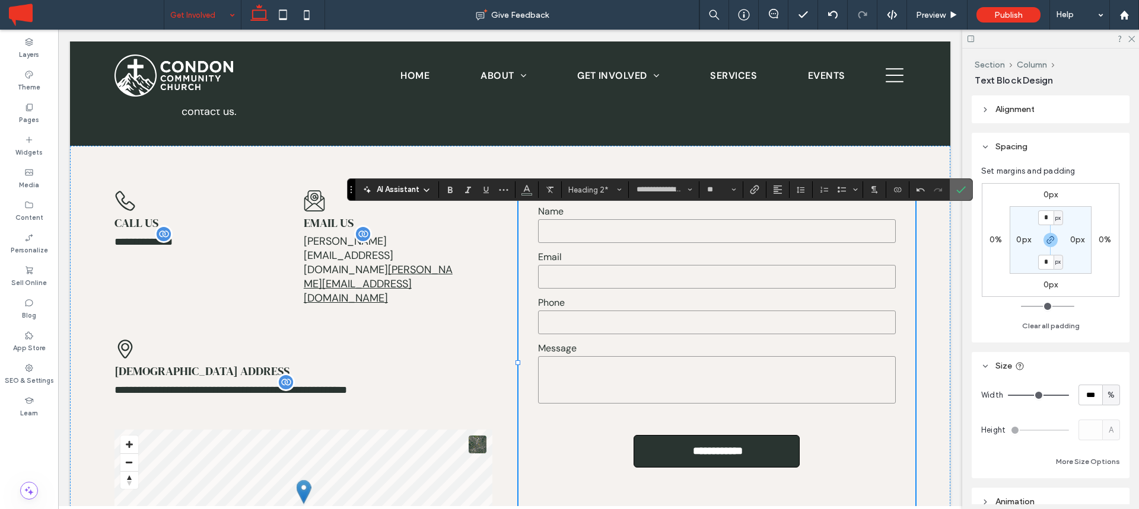
click at [970, 187] on section at bounding box center [960, 189] width 23 height 21
click at [958, 192] on use "Confirm" at bounding box center [960, 189] width 9 height 7
click at [961, 192] on icon "Confirm" at bounding box center [960, 189] width 9 height 9
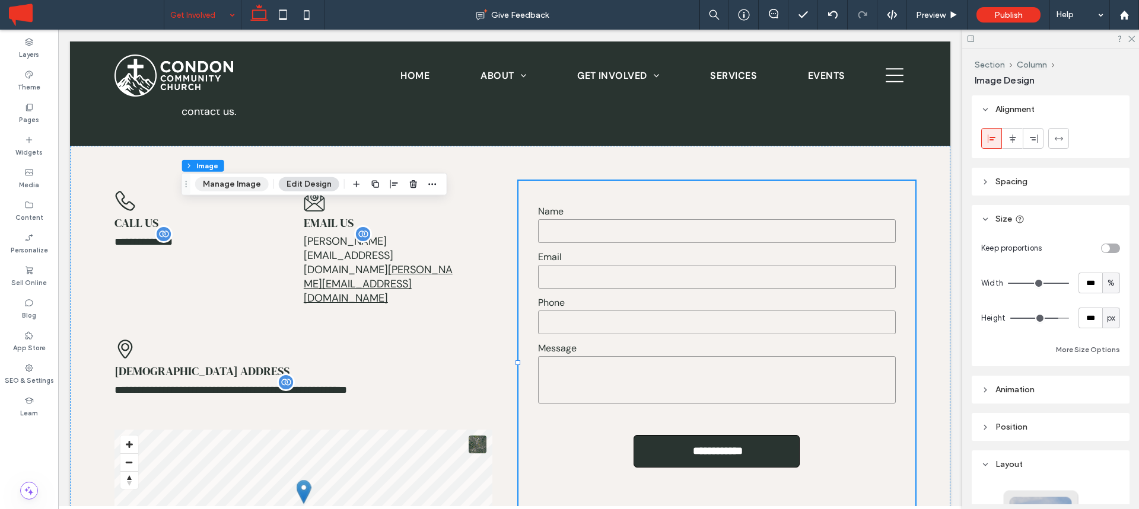
click at [239, 181] on button "Manage Image" at bounding box center [232, 184] width 74 height 14
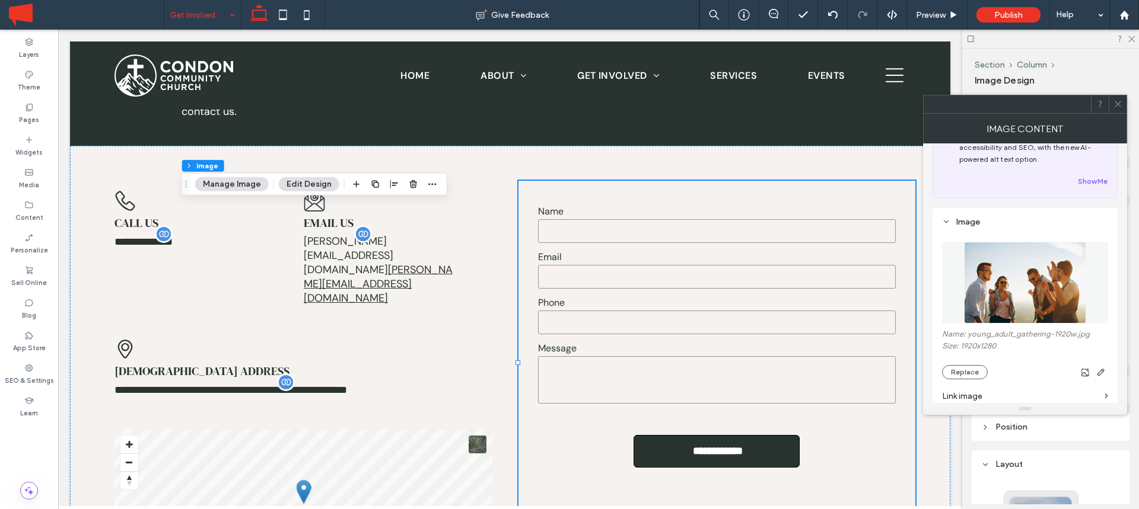
scroll to position [66, 0]
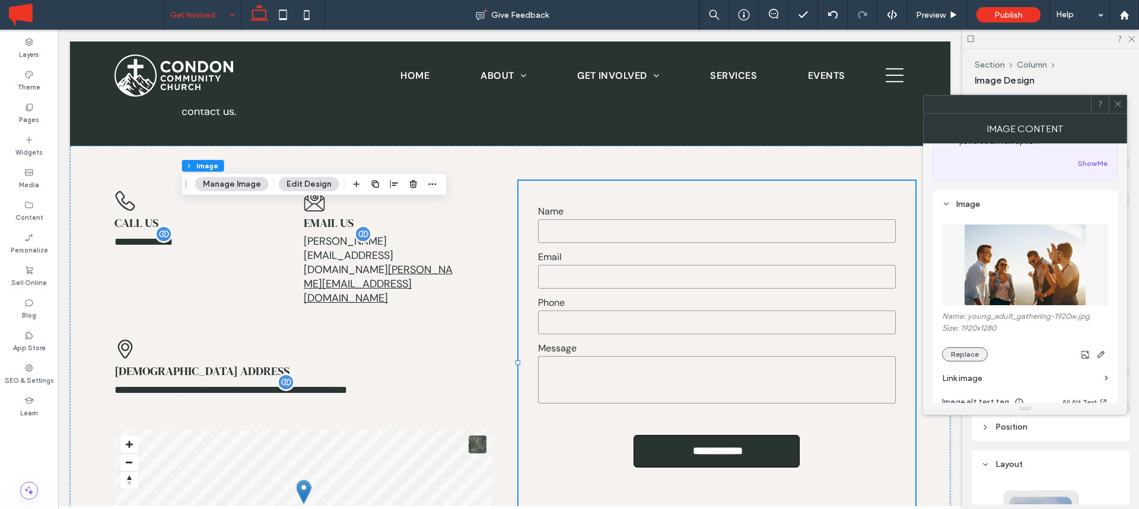
click at [970, 355] on button "Replace" at bounding box center [965, 355] width 46 height 14
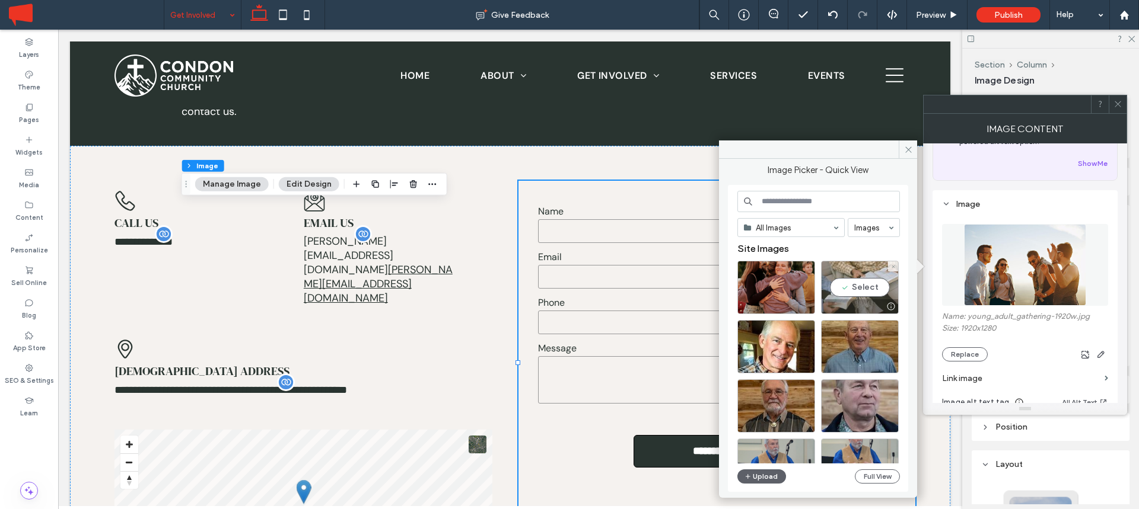
click at [856, 286] on div "Select" at bounding box center [860, 287] width 78 height 53
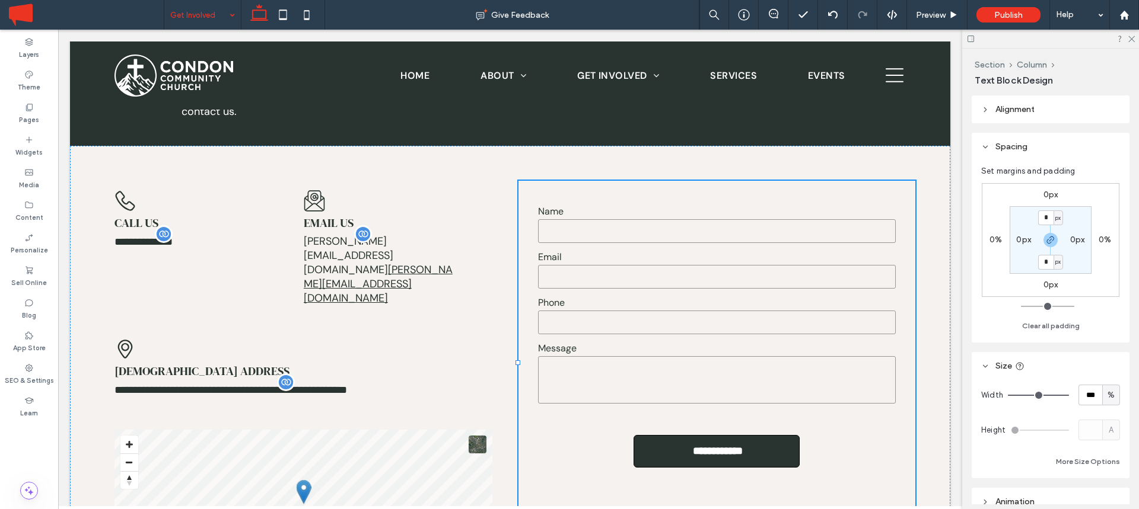
type input "*******"
type input "**"
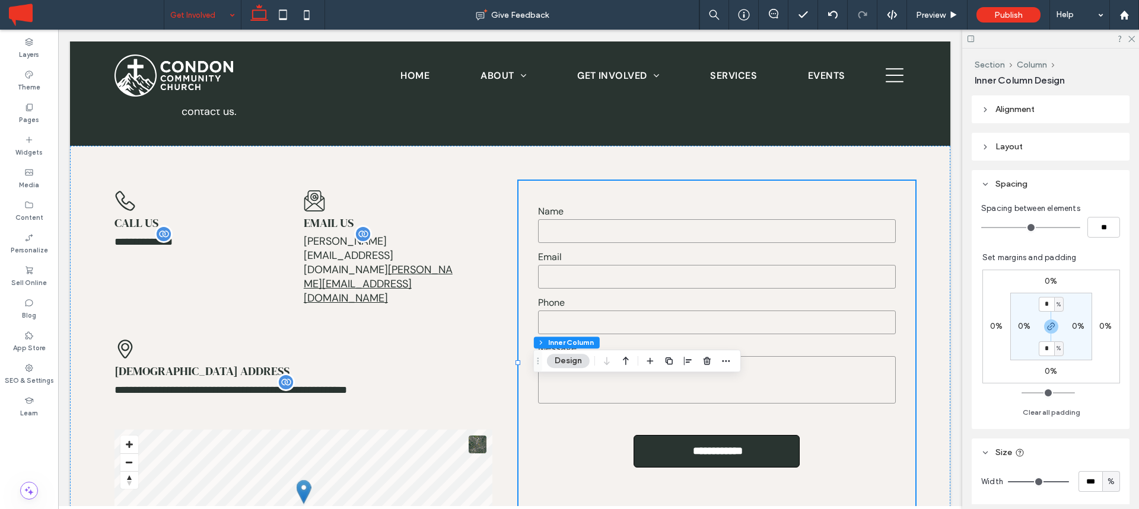
type input "**"
click at [708, 362] on icon "button" at bounding box center [706, 360] width 9 height 9
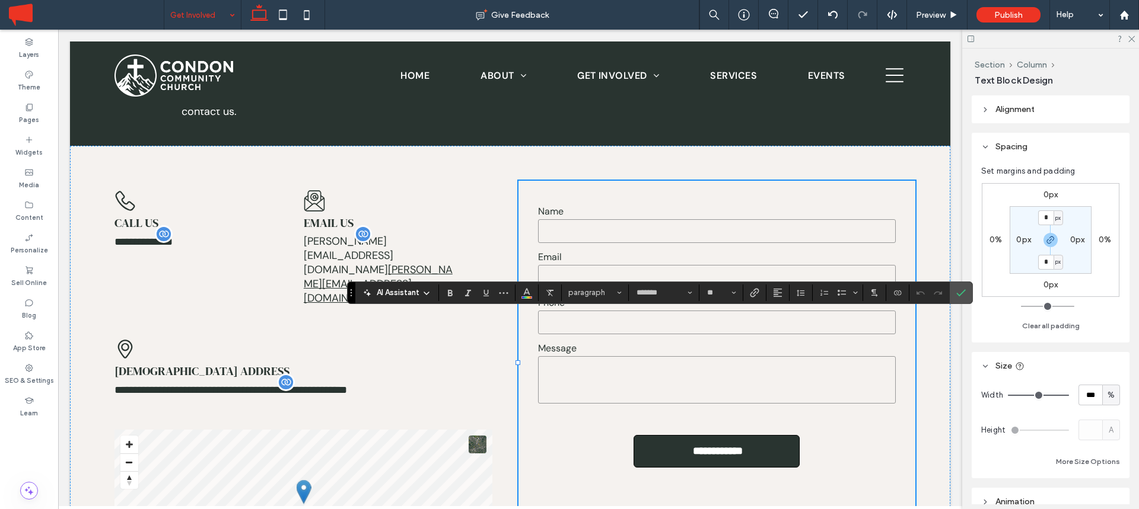
click at [404, 296] on span "AI Assistant" at bounding box center [398, 293] width 43 height 12
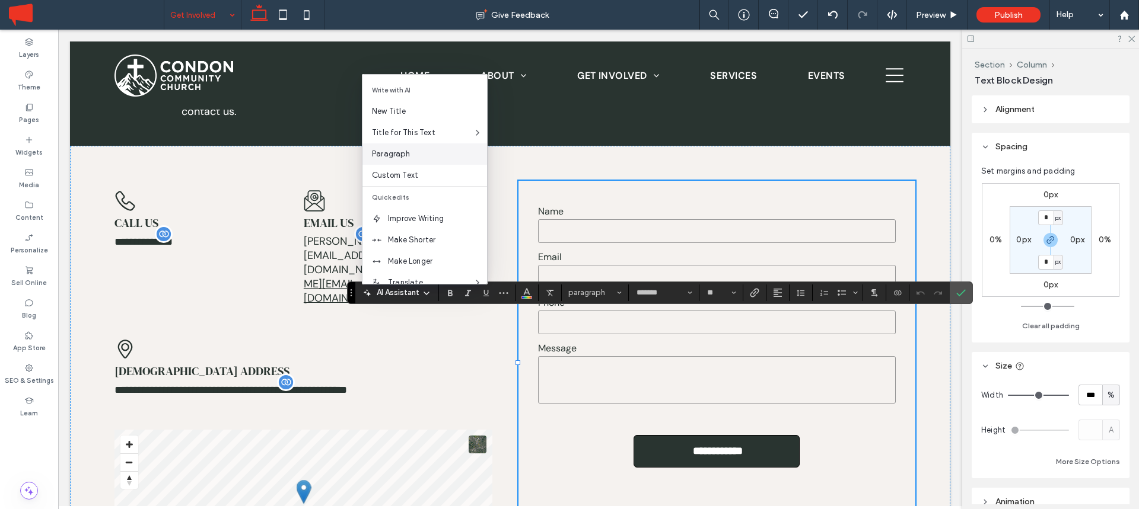
click at [406, 151] on span "Paragraph" at bounding box center [429, 154] width 115 height 12
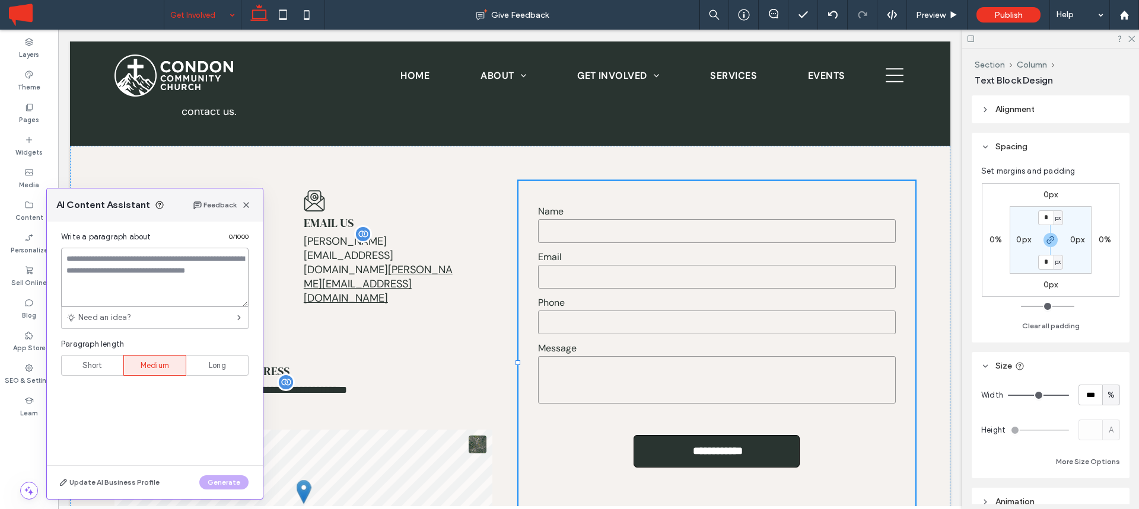
click at [133, 257] on textarea at bounding box center [154, 277] width 187 height 59
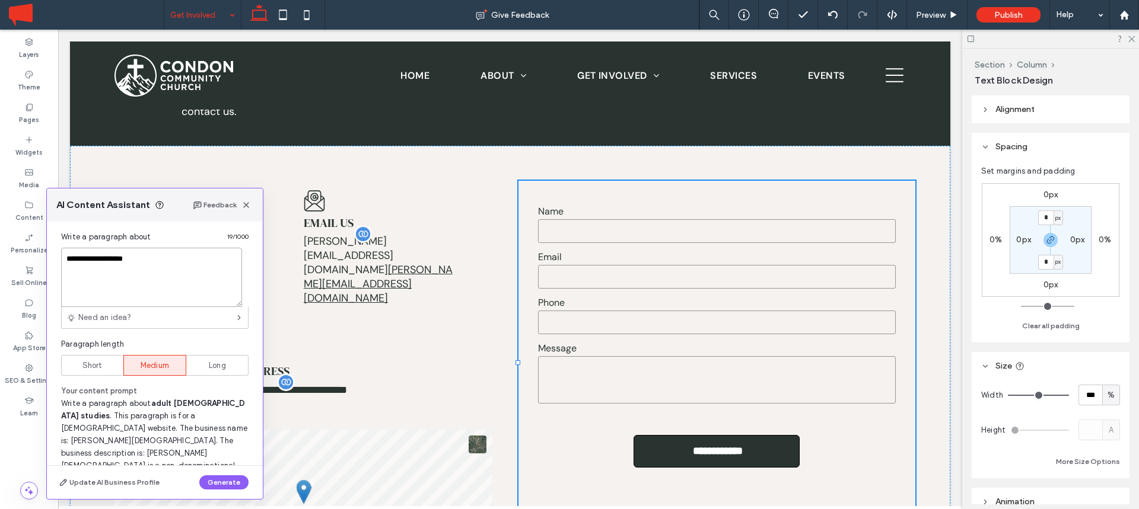
type textarea "**********"
click at [94, 375] on div "Short" at bounding box center [92, 366] width 47 height 20
click at [228, 488] on button "Generate" at bounding box center [223, 483] width 49 height 14
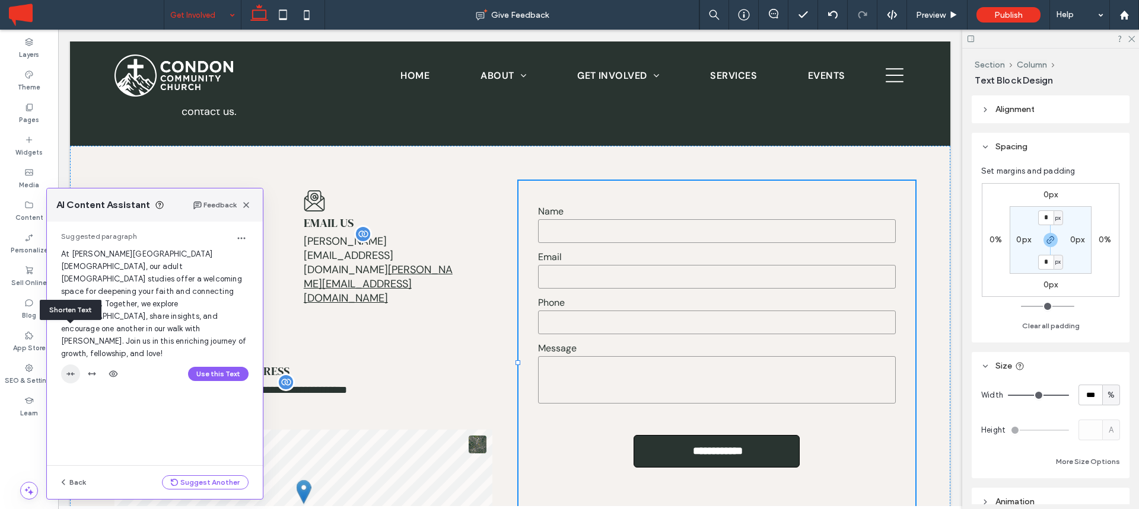
click at [72, 372] on use "button" at bounding box center [70, 374] width 8 height 4
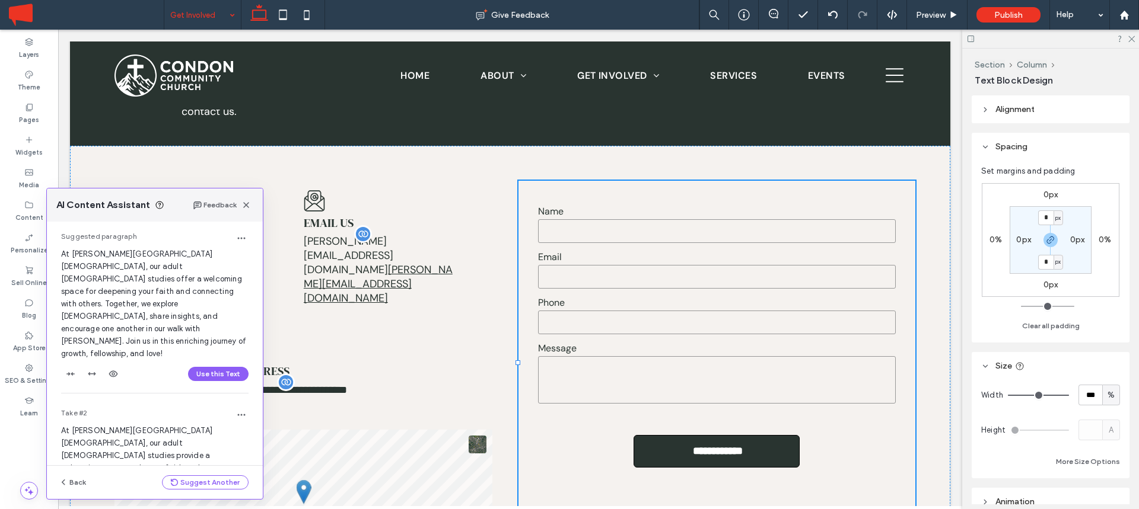
scroll to position [47, 0]
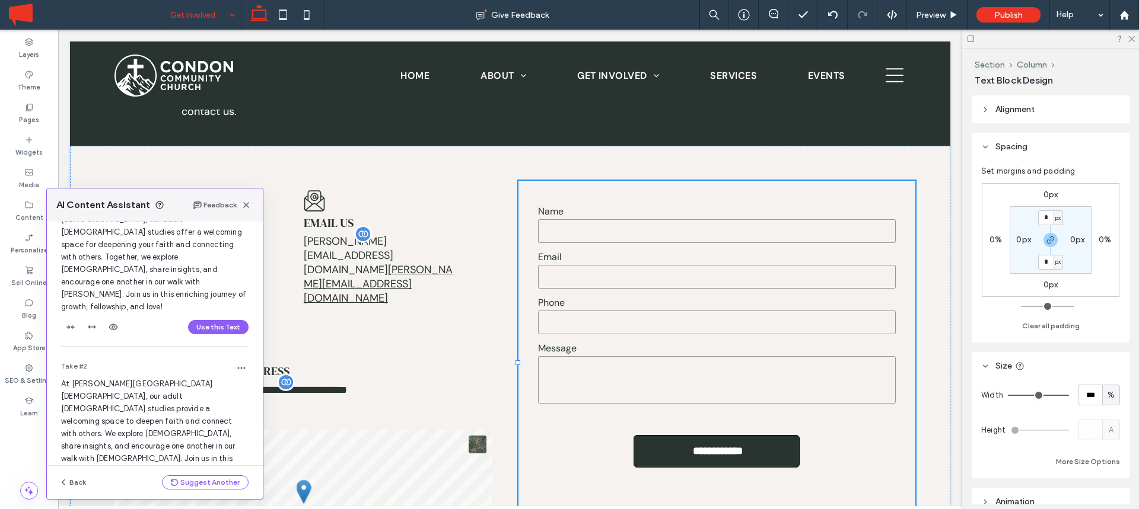
click at [202, 485] on button "Use this Text" at bounding box center [218, 492] width 60 height 14
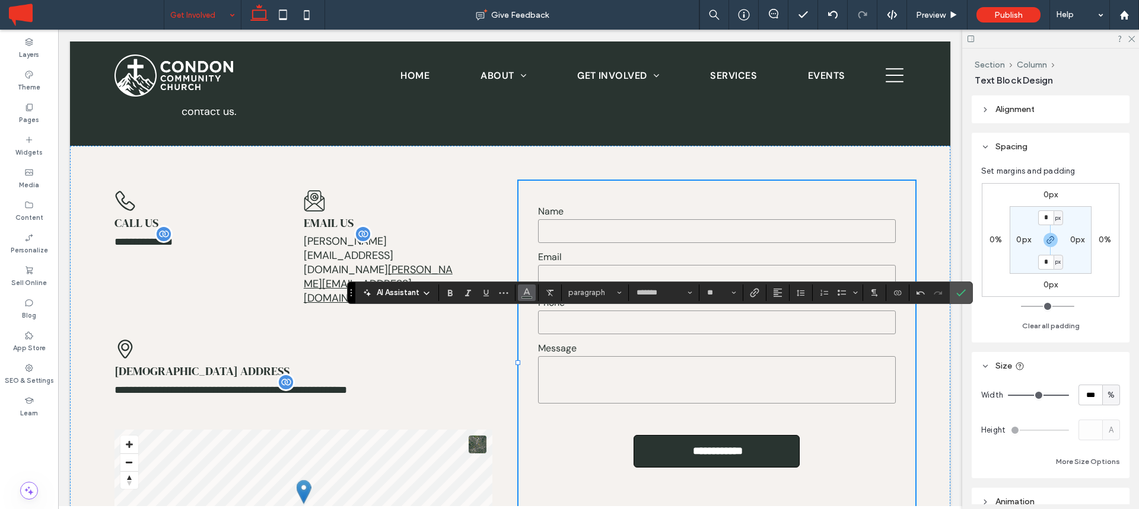
click at [528, 294] on icon "Color" at bounding box center [526, 291] width 9 height 9
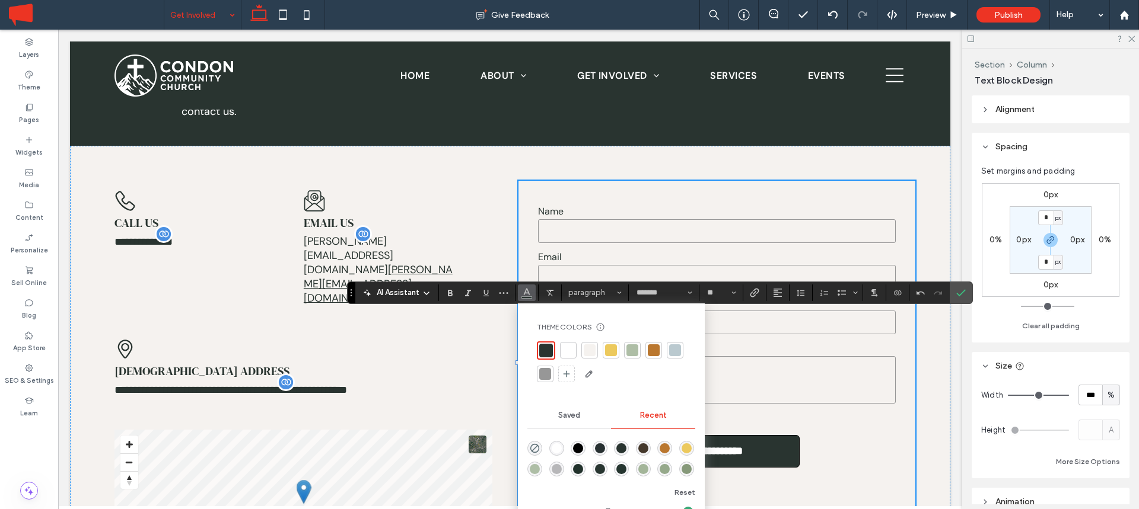
click at [654, 349] on div at bounding box center [654, 351] width 12 height 12
click at [963, 288] on icon "Confirm" at bounding box center [960, 292] width 9 height 9
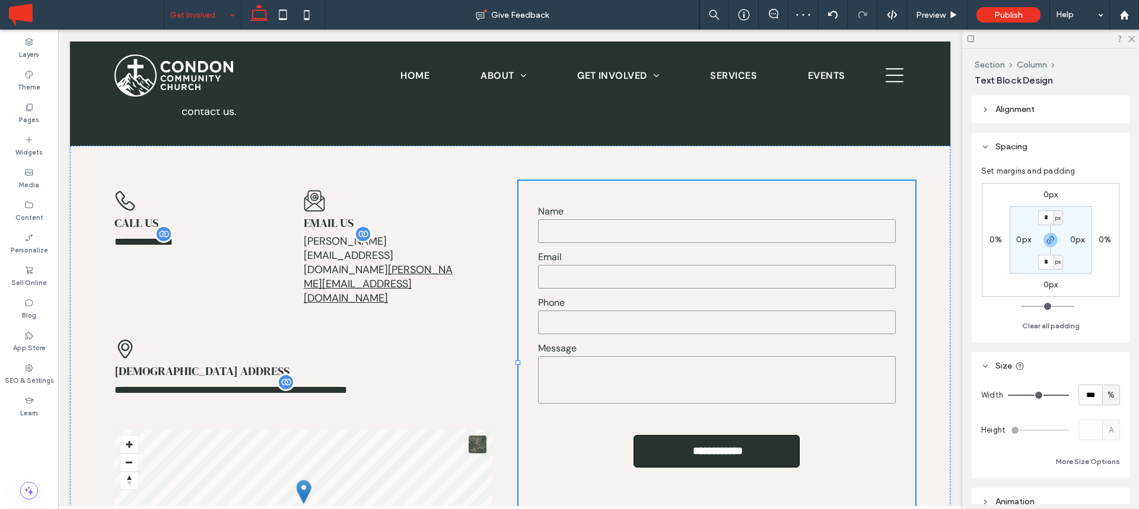
type input "*******"
type input "**"
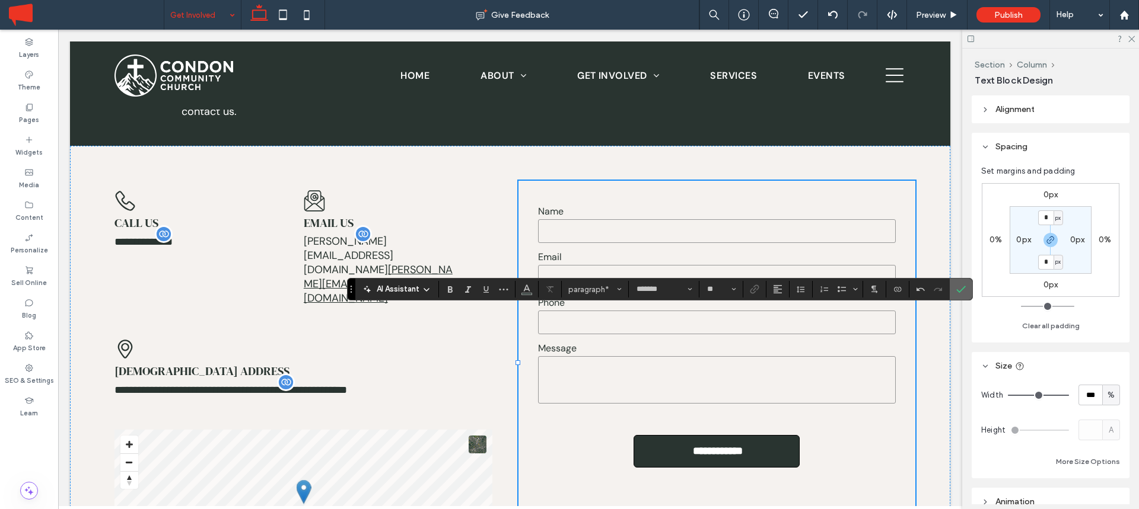
click at [969, 290] on section at bounding box center [960, 289] width 23 height 21
click at [963, 290] on icon "Confirm" at bounding box center [960, 289] width 9 height 9
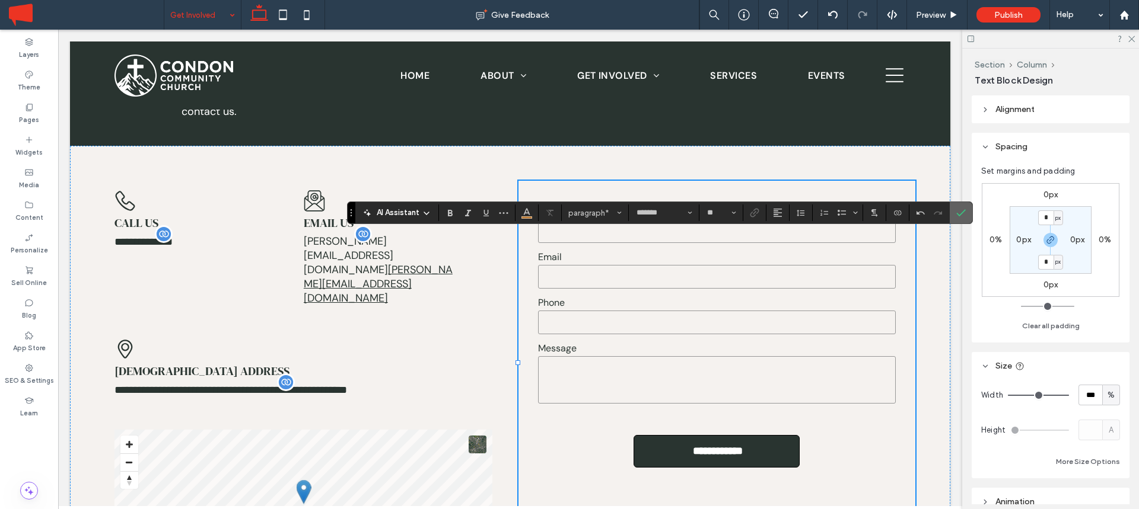
click at [961, 212] on use "Confirm" at bounding box center [960, 212] width 9 height 7
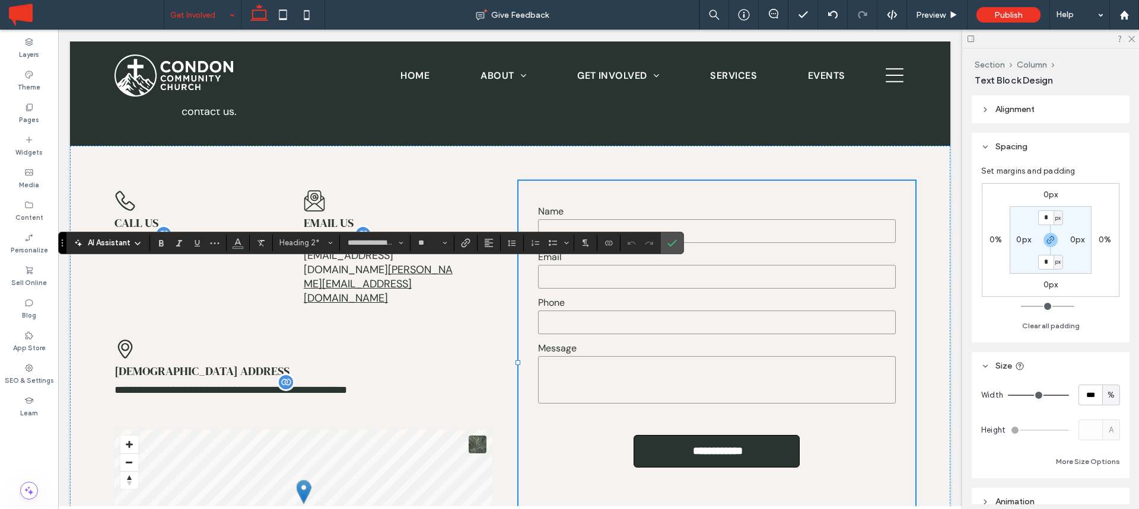
click at [100, 248] on span "AI Assistant" at bounding box center [109, 243] width 43 height 12
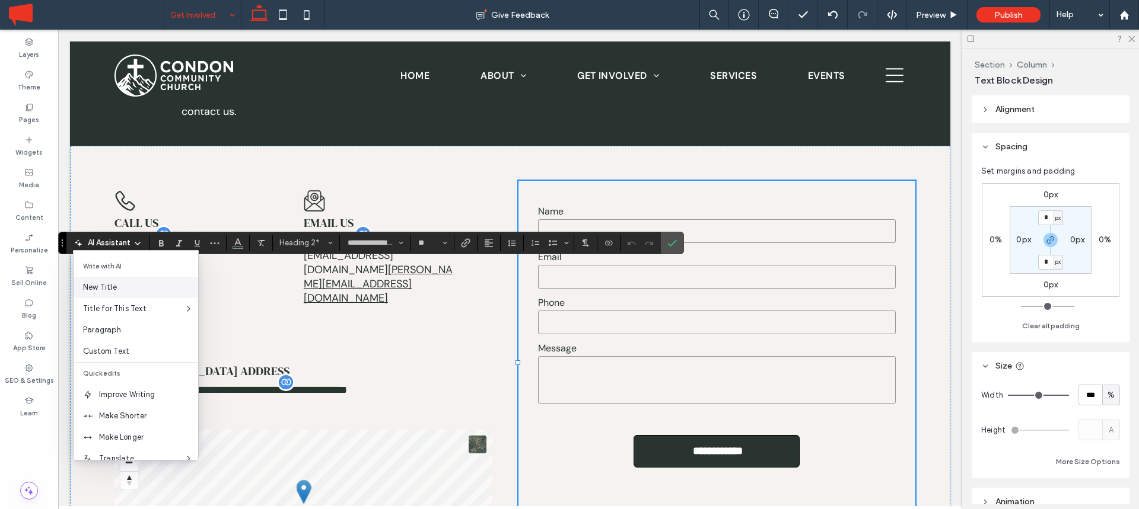
click at [101, 284] on span "New Title" at bounding box center [140, 288] width 115 height 12
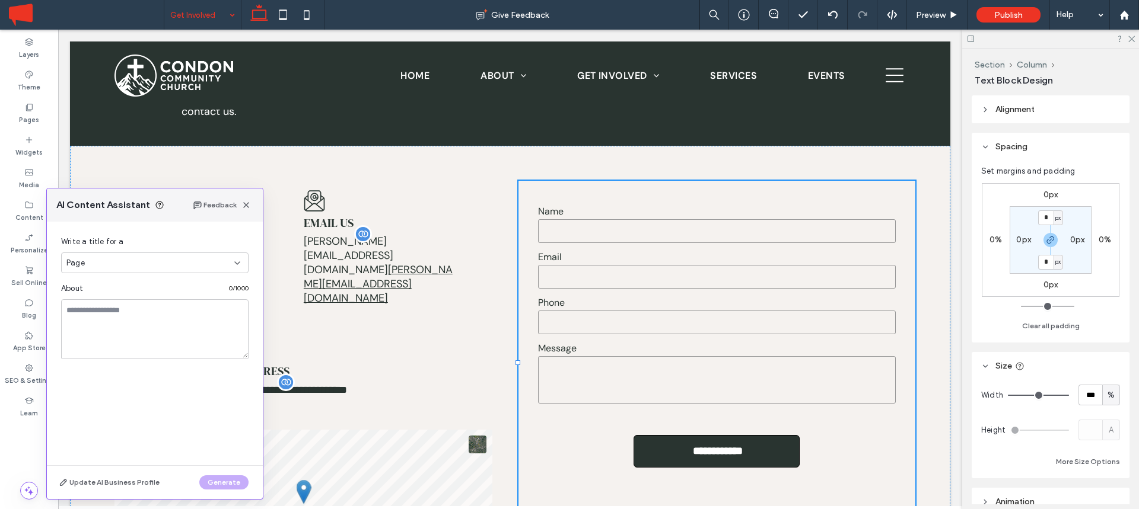
click at [119, 262] on div "Page" at bounding box center [150, 263] width 168 height 12
click at [105, 300] on div "Section" at bounding box center [155, 304] width 186 height 21
click at [105, 316] on textarea at bounding box center [154, 328] width 187 height 59
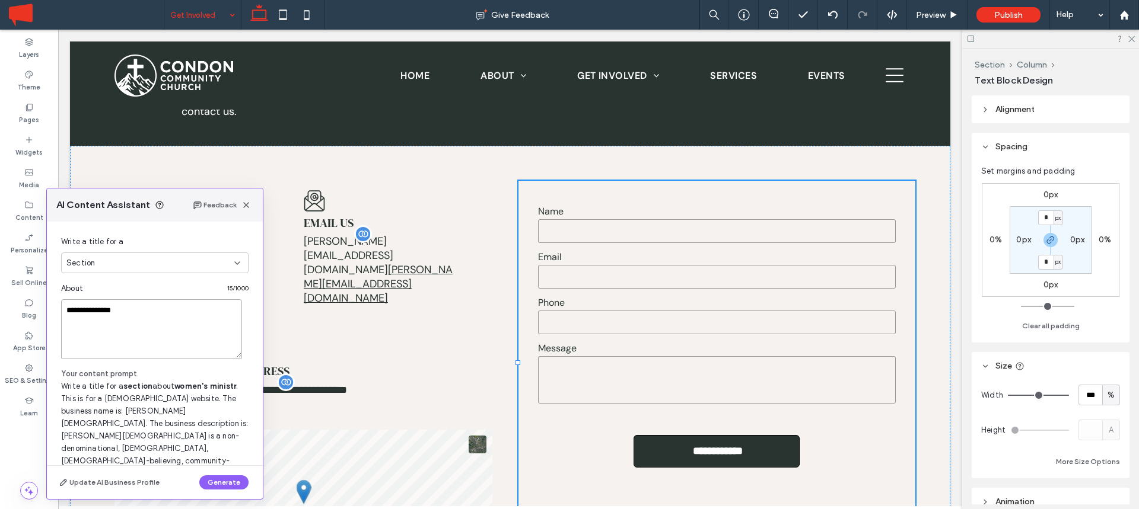
type textarea "**********"
click at [222, 482] on button "Generate" at bounding box center [223, 483] width 49 height 14
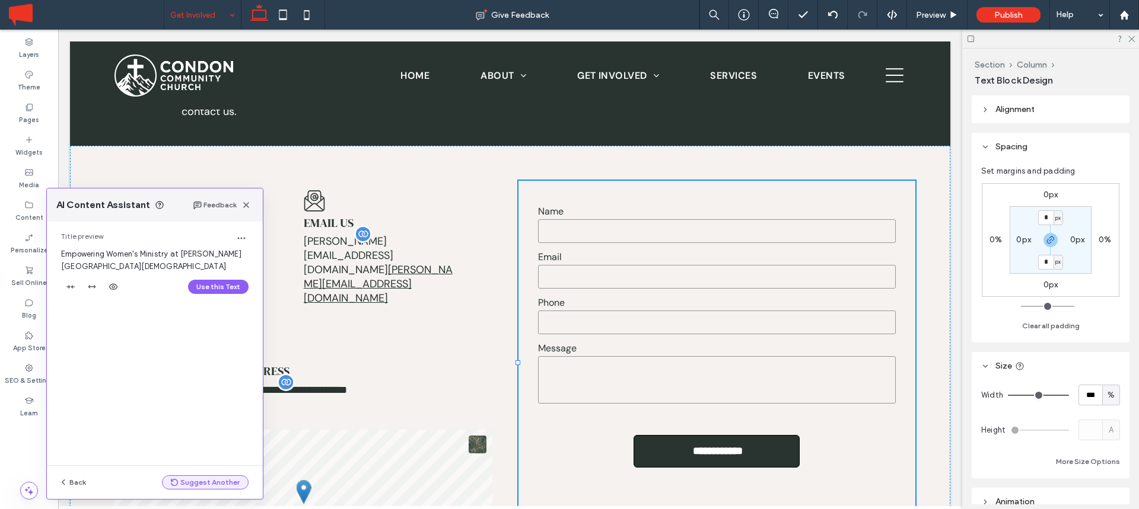
click at [206, 482] on button "Suggest Another" at bounding box center [205, 483] width 87 height 14
click at [205, 479] on button "Suggest Another" at bounding box center [205, 483] width 87 height 14
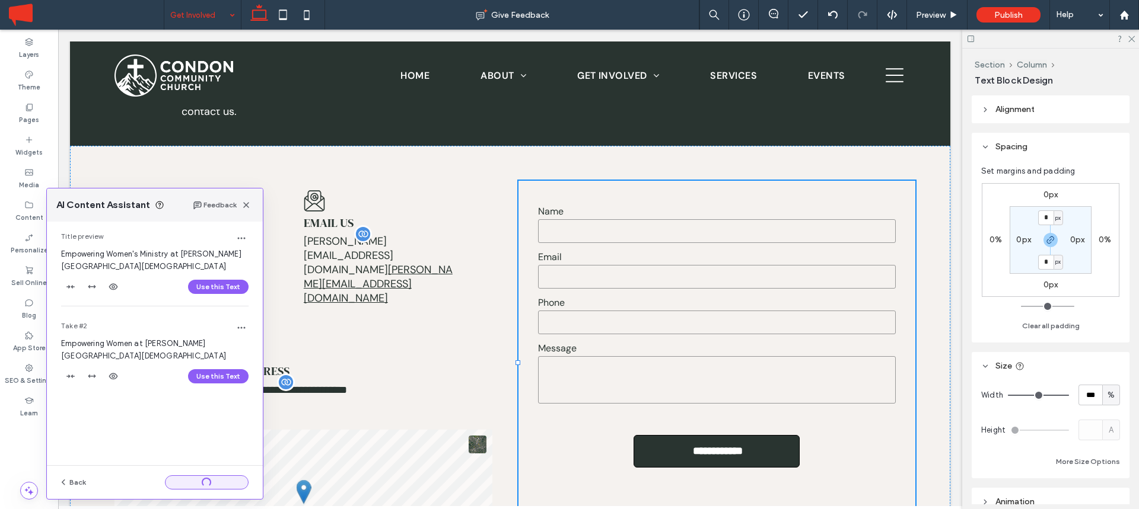
scroll to position [12, 0]
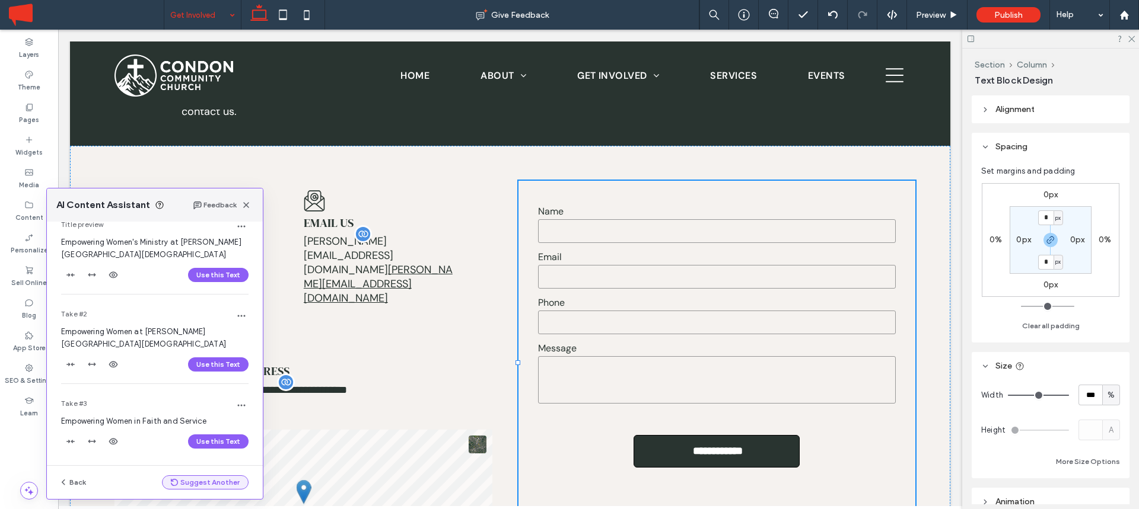
click at [205, 479] on button "Suggest Another" at bounding box center [205, 483] width 87 height 14
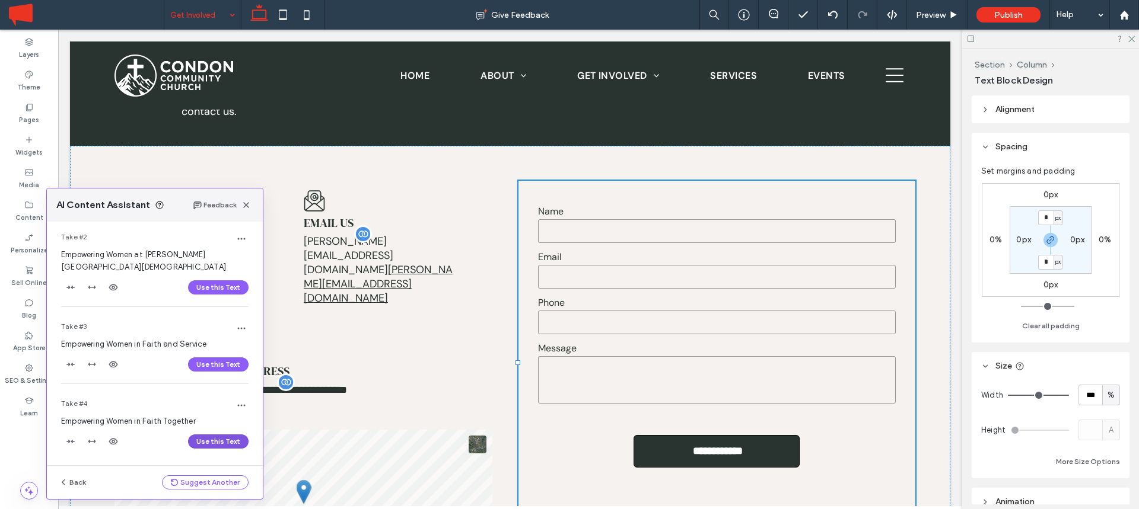
click at [210, 440] on button "Use this Text" at bounding box center [218, 442] width 60 height 14
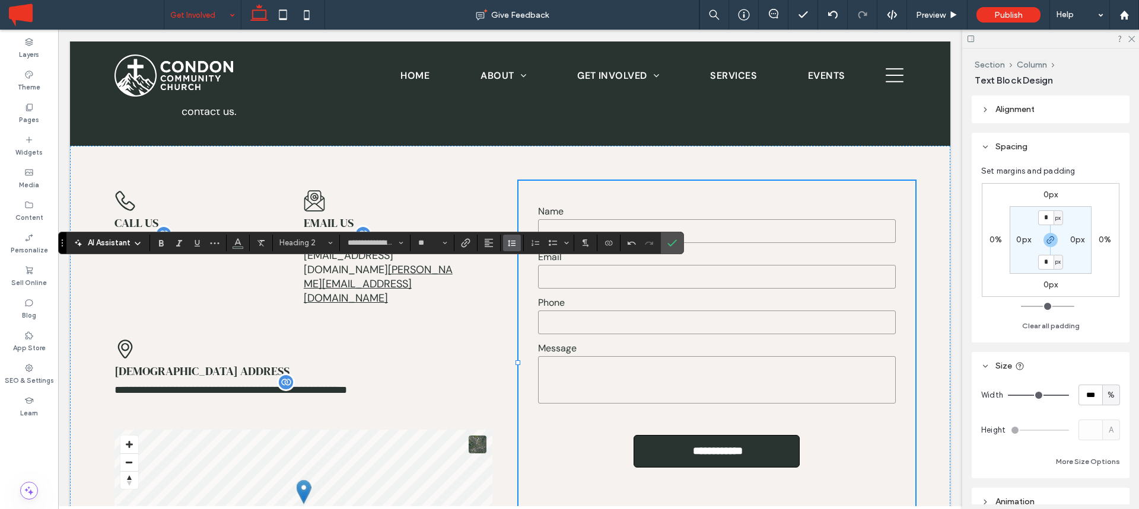
click at [517, 240] on button "Line Height" at bounding box center [512, 243] width 18 height 17
click at [525, 276] on div "Single" at bounding box center [530, 278] width 29 height 9
click at [676, 244] on icon "Confirm" at bounding box center [671, 242] width 9 height 9
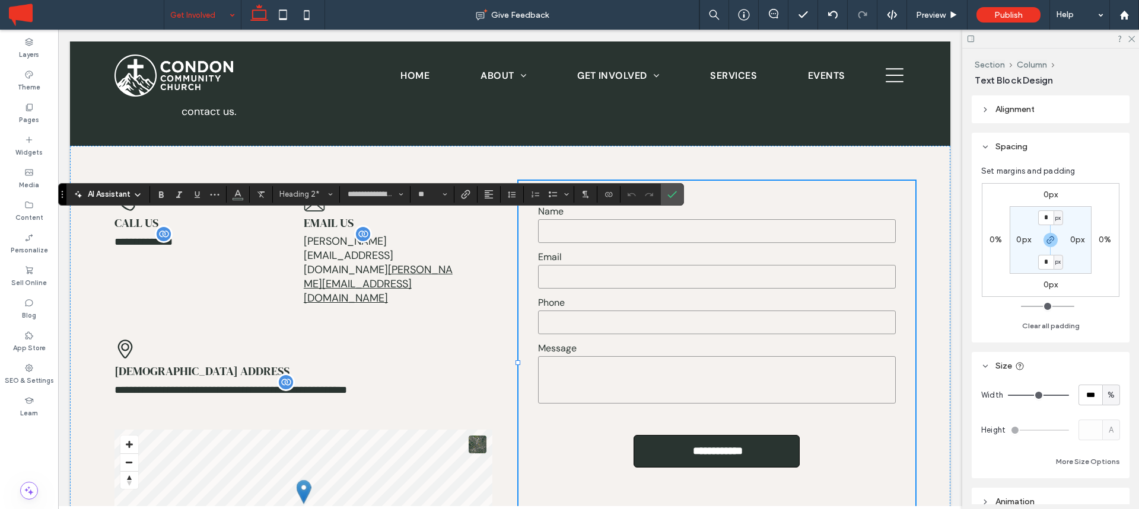
click at [120, 191] on span "AI Assistant" at bounding box center [109, 195] width 43 height 12
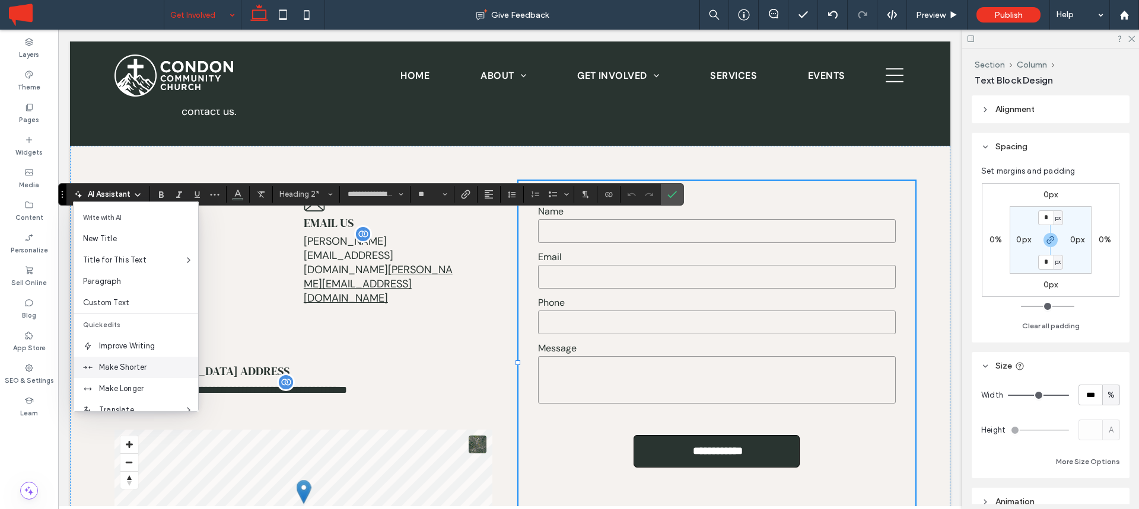
click at [135, 367] on span "Make Shorter" at bounding box center [148, 368] width 99 height 12
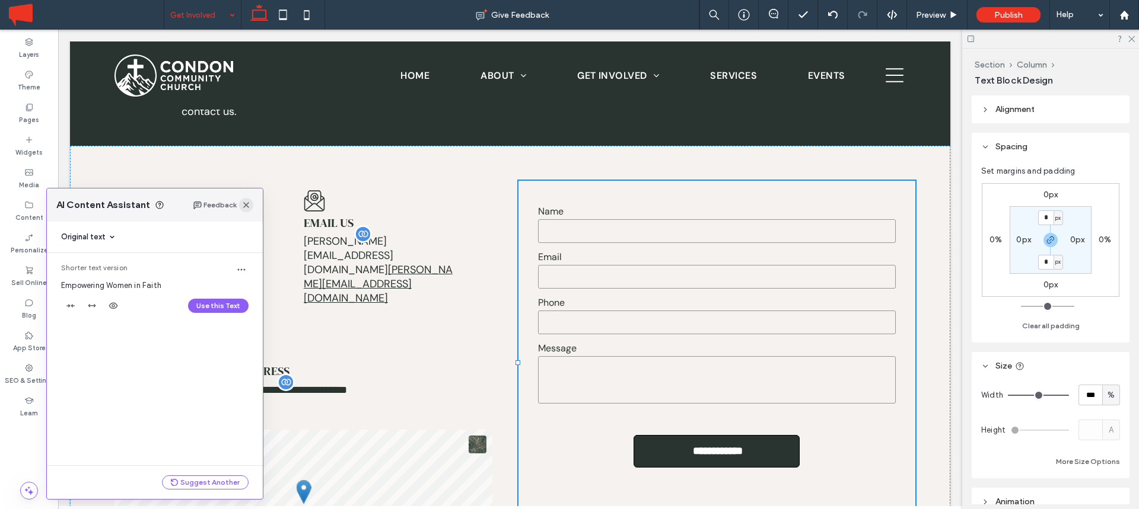
click at [245, 206] on use "button" at bounding box center [246, 205] width 6 height 6
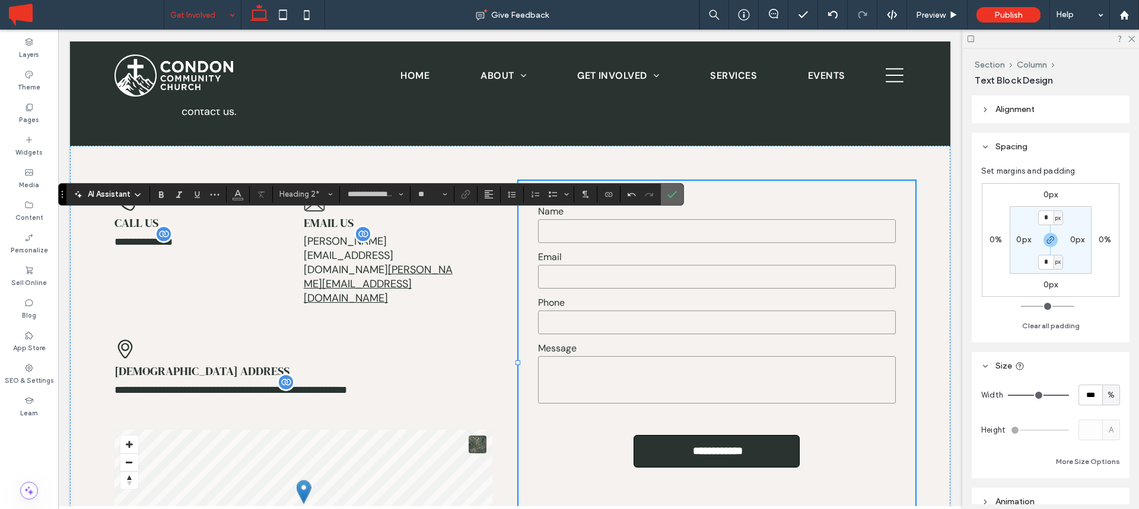
click at [672, 194] on icon "Confirm" at bounding box center [671, 194] width 9 height 9
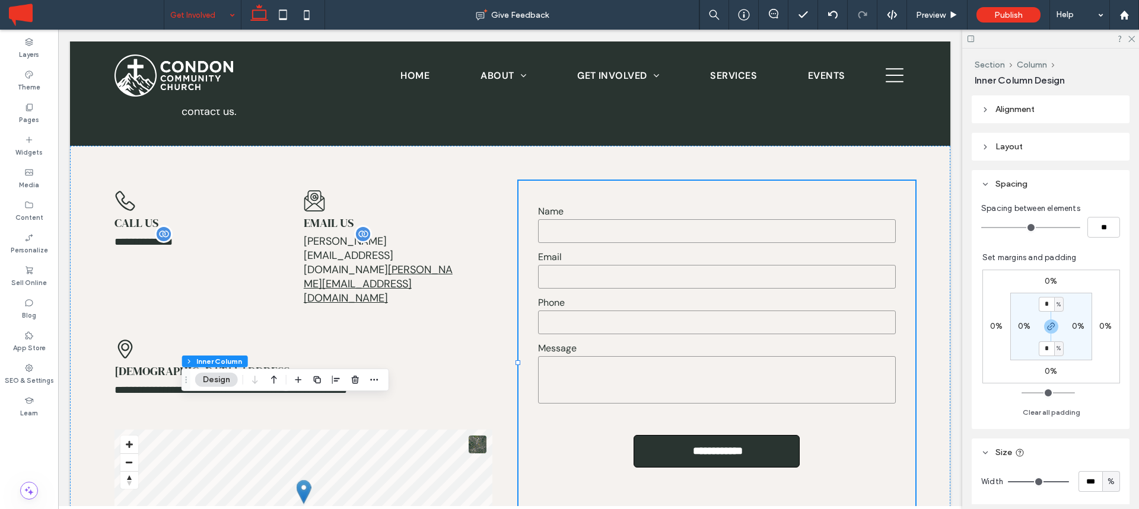
type input "**"
click at [352, 382] on use "button" at bounding box center [355, 380] width 7 height 8
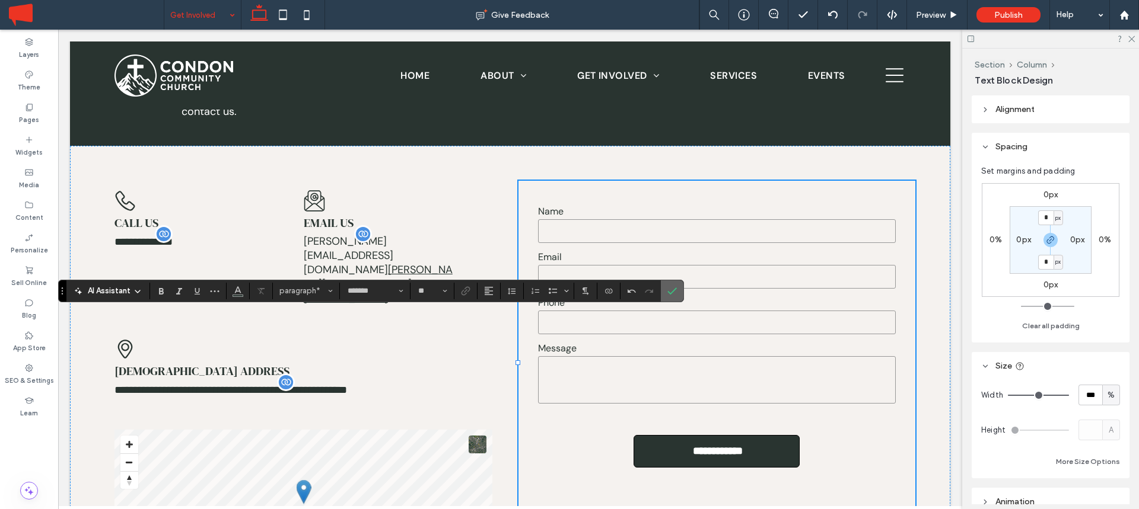
click at [671, 294] on icon "Confirm" at bounding box center [671, 290] width 9 height 9
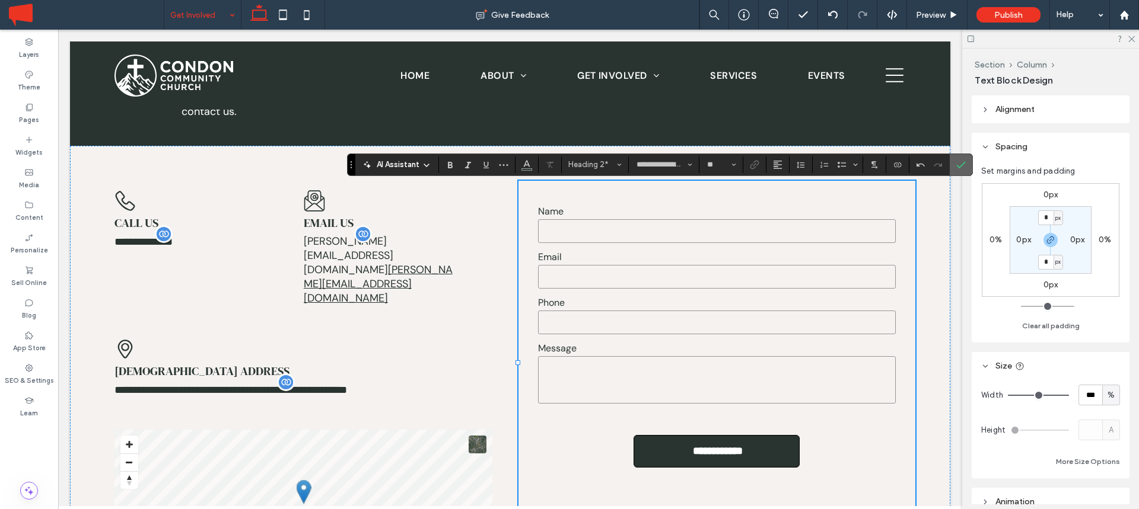
click at [966, 163] on label "Confirm" at bounding box center [961, 164] width 18 height 21
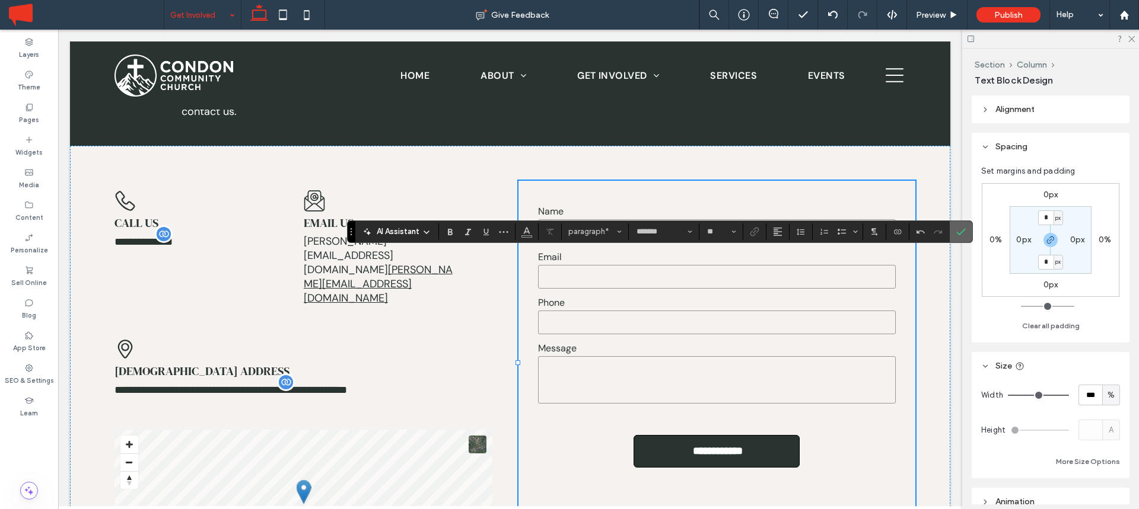
click at [963, 232] on icon "Confirm" at bounding box center [960, 231] width 9 height 9
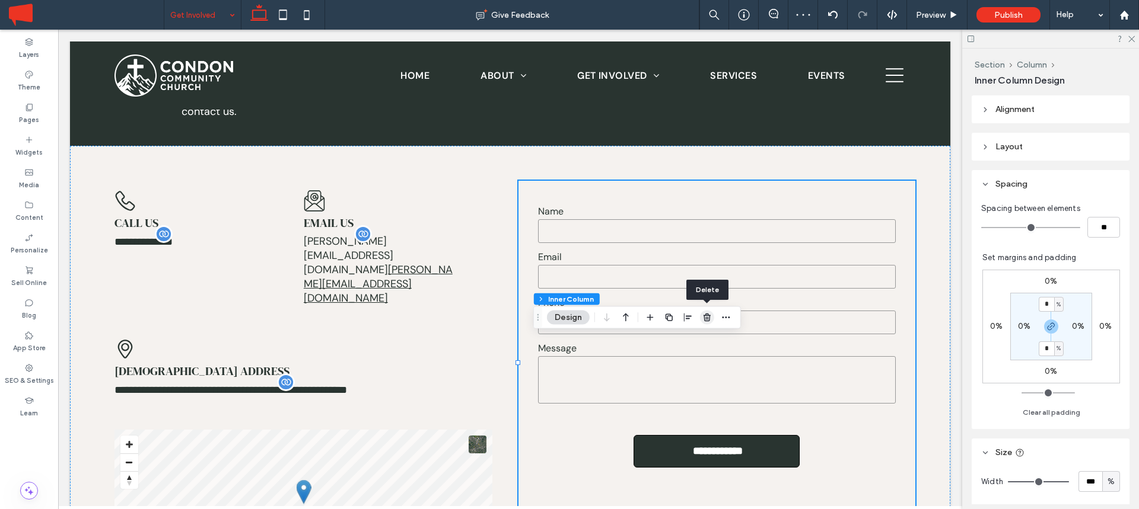
click at [705, 317] on icon "button" at bounding box center [706, 317] width 9 height 9
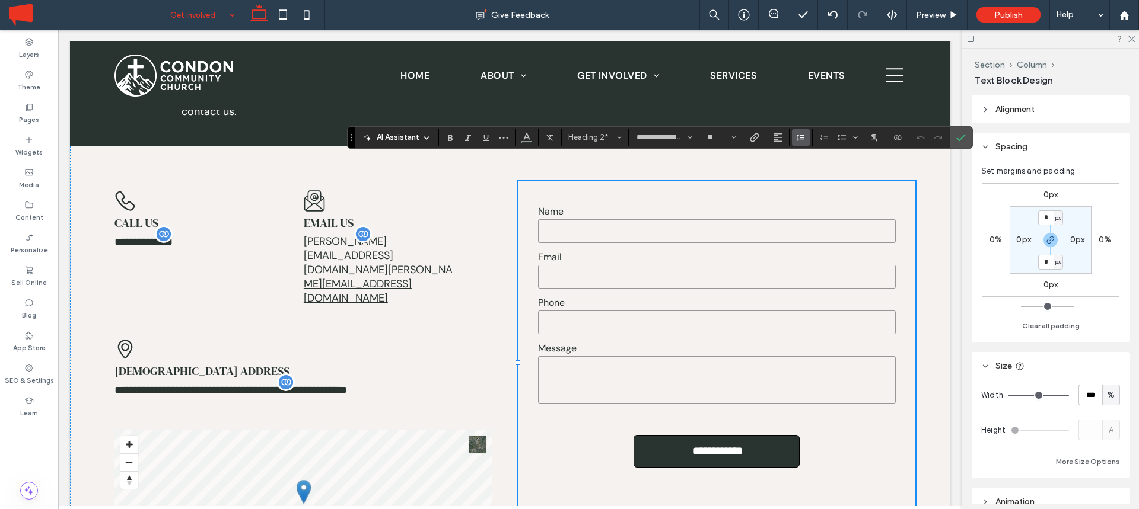
click at [804, 138] on use "Line Height" at bounding box center [800, 138] width 8 height 7
click at [809, 173] on div "Single" at bounding box center [819, 172] width 29 height 9
click at [962, 137] on use "Confirm" at bounding box center [960, 137] width 9 height 7
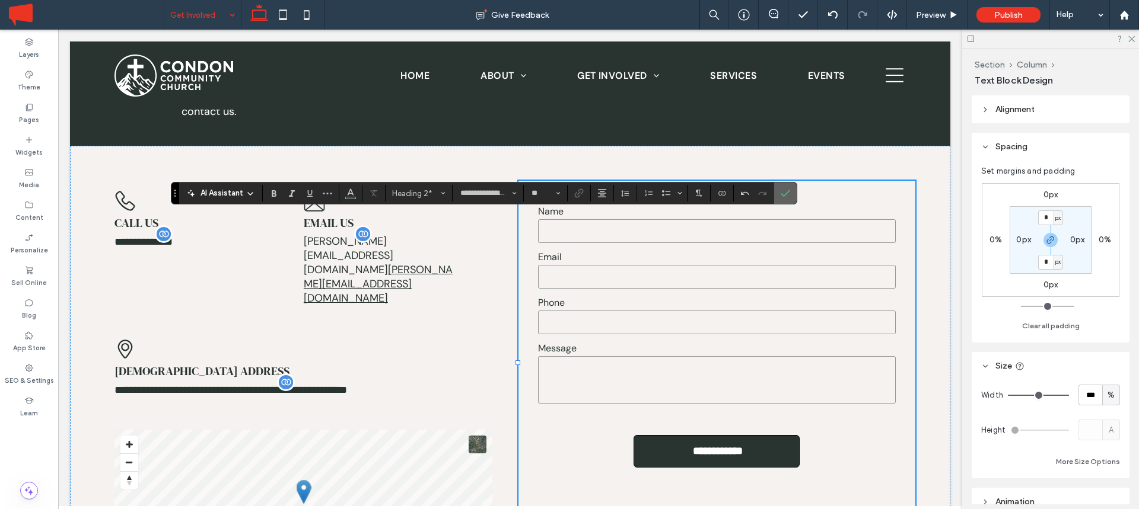
click at [789, 189] on icon "Confirm" at bounding box center [784, 193] width 9 height 9
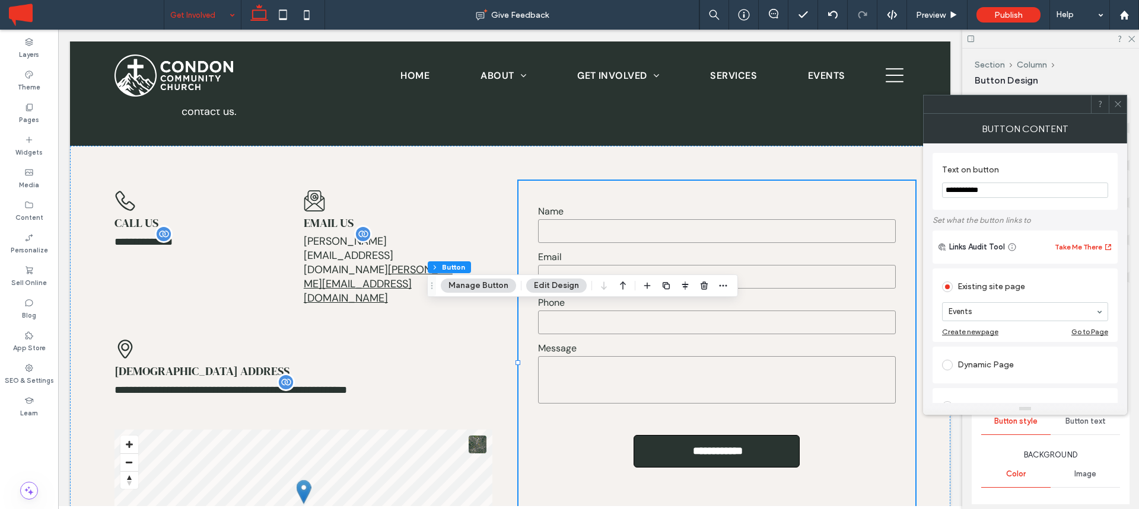
click at [951, 192] on input "**********" at bounding box center [1025, 190] width 166 height 15
type input "**********"
click at [1118, 100] on icon at bounding box center [1117, 104] width 9 height 9
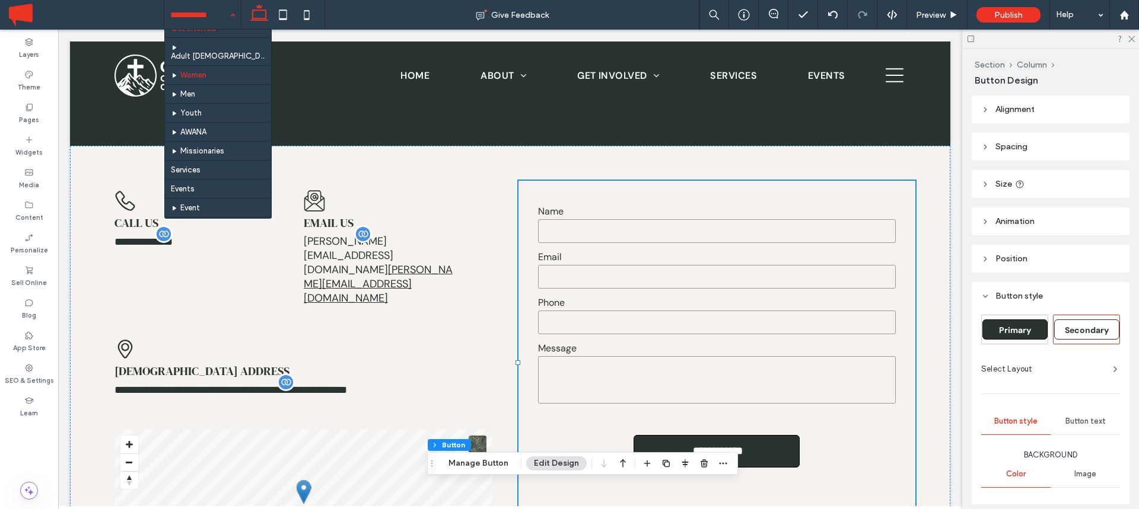
scroll to position [90, 0]
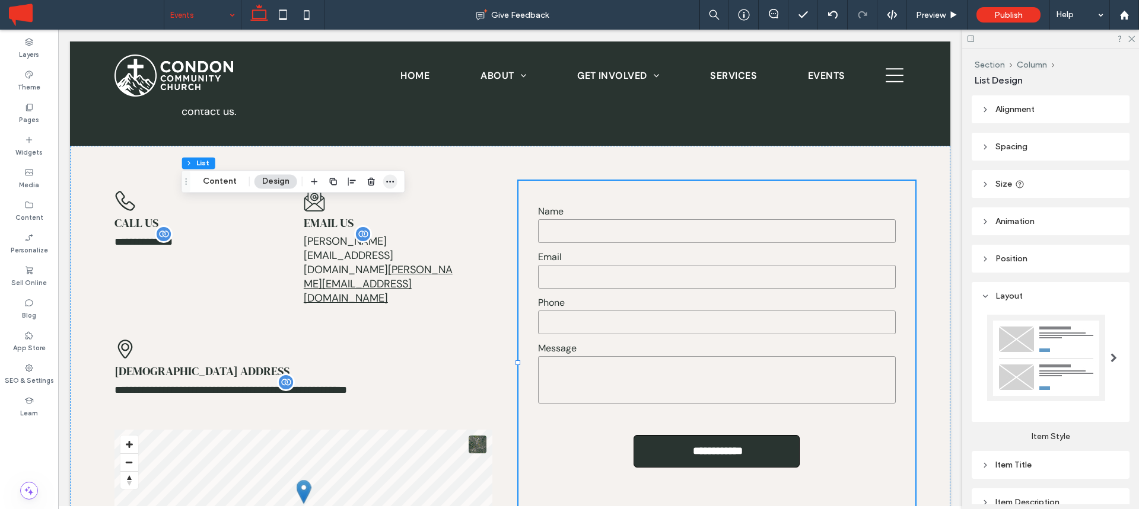
click at [389, 179] on icon "button" at bounding box center [389, 181] width 9 height 9
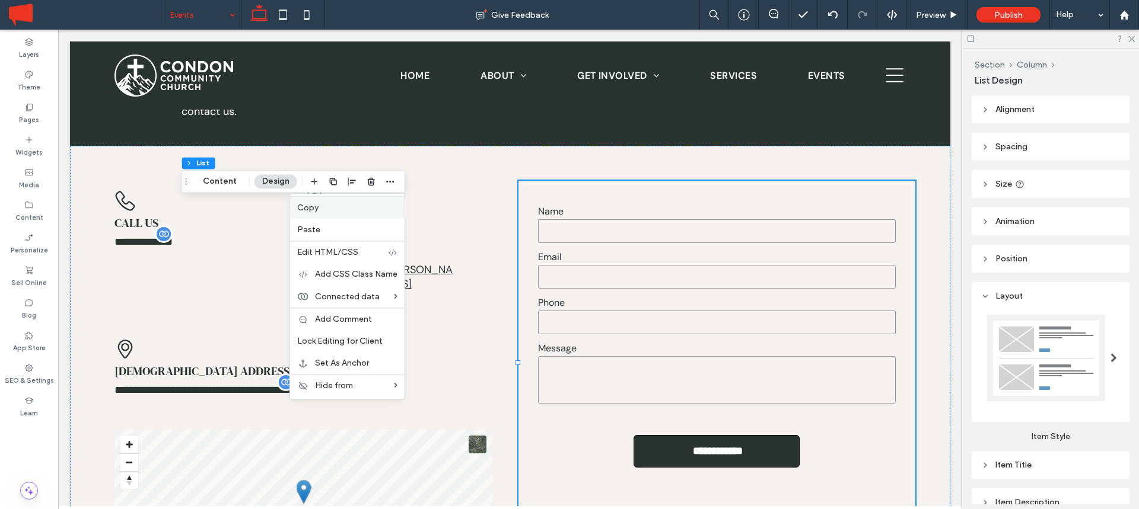
click at [345, 205] on label "Copy" at bounding box center [347, 208] width 100 height 10
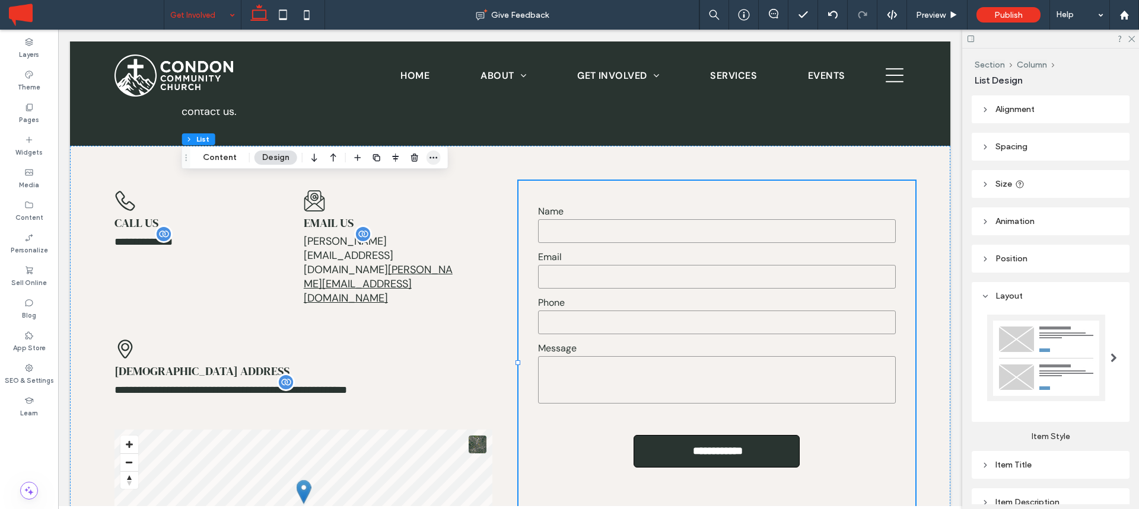
click at [430, 160] on icon "button" at bounding box center [433, 157] width 9 height 9
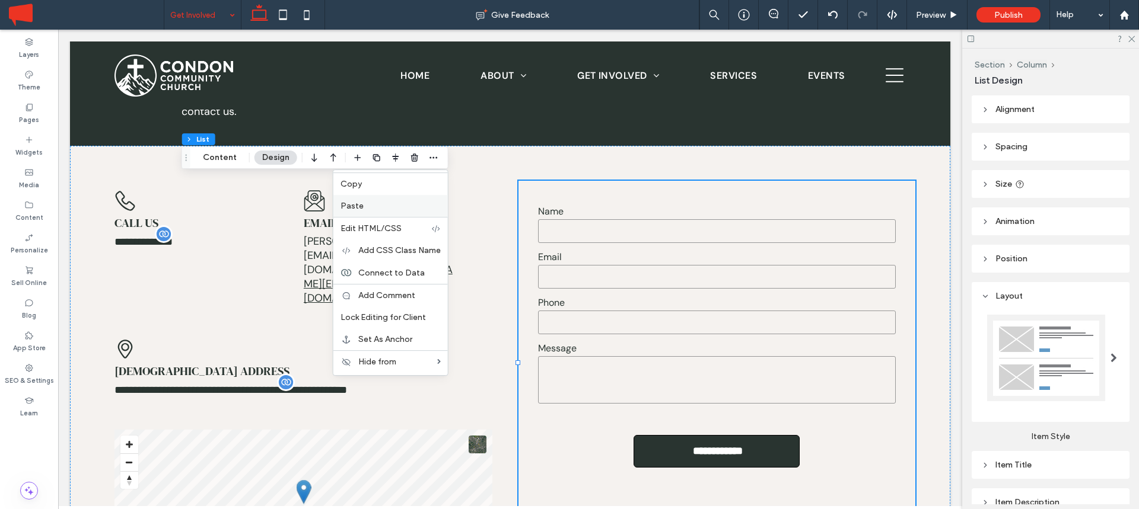
click at [354, 208] on span "Paste" at bounding box center [351, 206] width 23 height 10
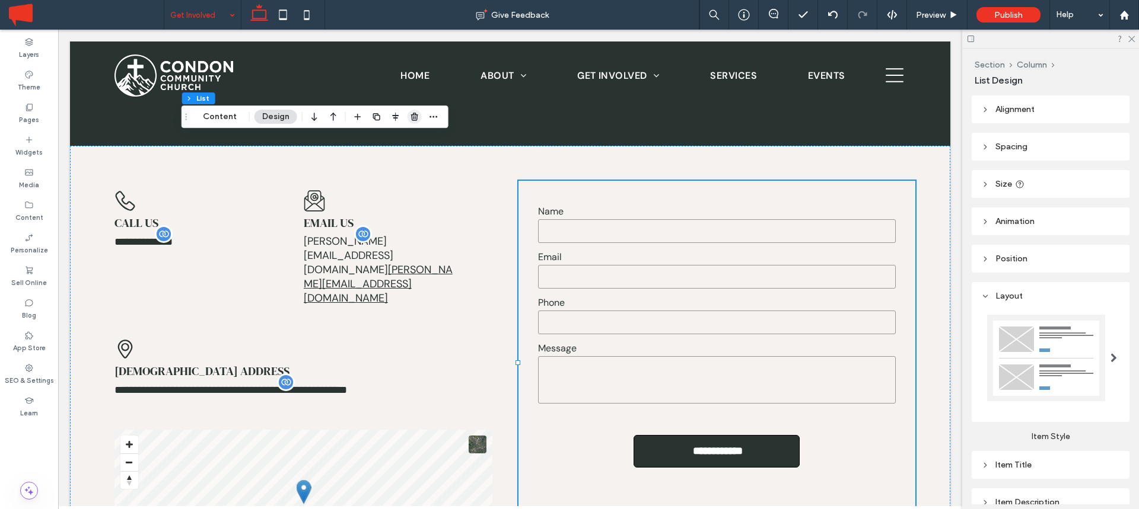
click at [411, 118] on icon "button" at bounding box center [414, 116] width 9 height 9
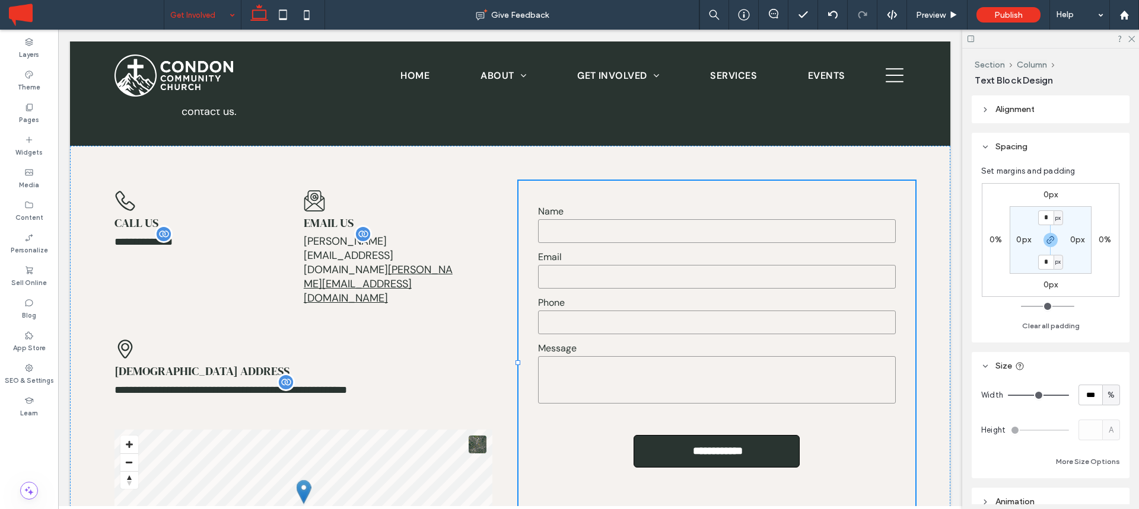
type input "**********"
type input "**"
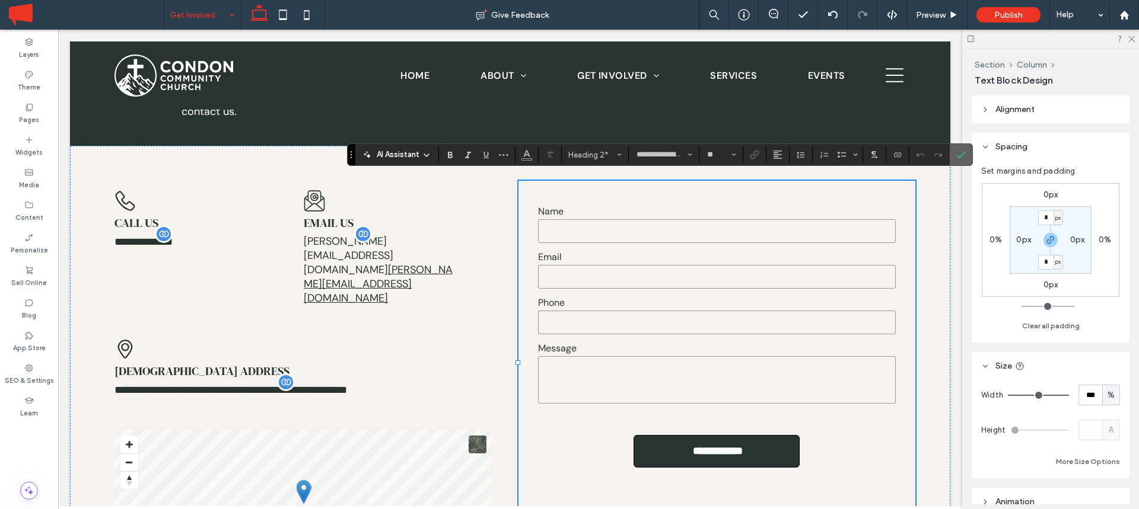
click at [963, 159] on icon "Confirm" at bounding box center [960, 154] width 9 height 9
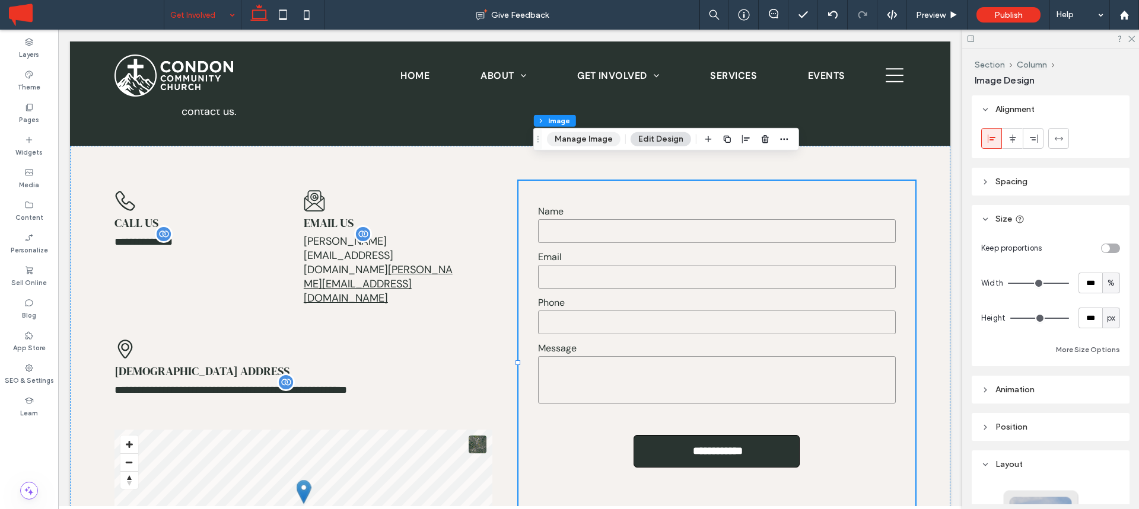
click at [597, 138] on button "Manage Image" at bounding box center [584, 139] width 74 height 14
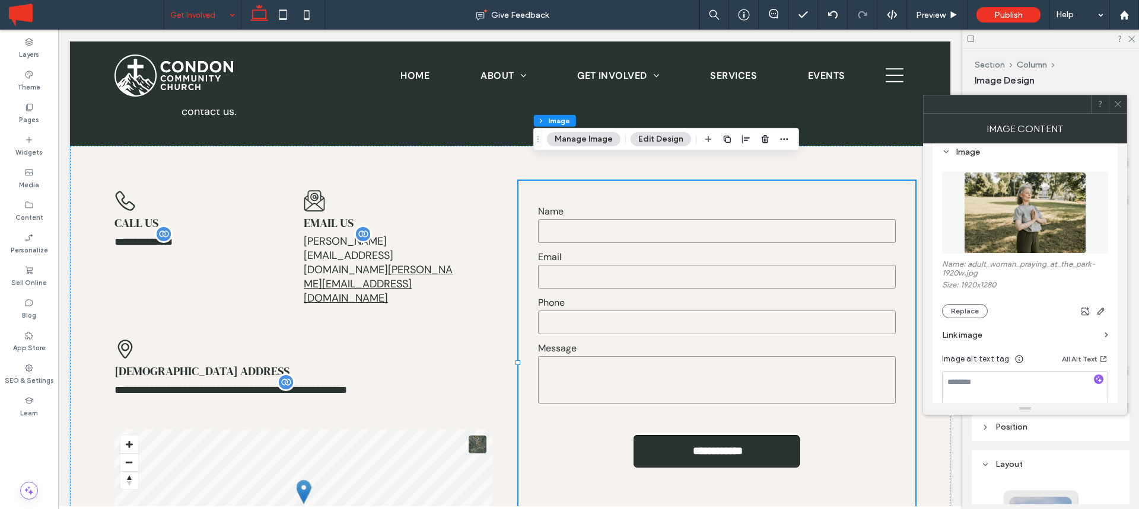
scroll to position [135, 0]
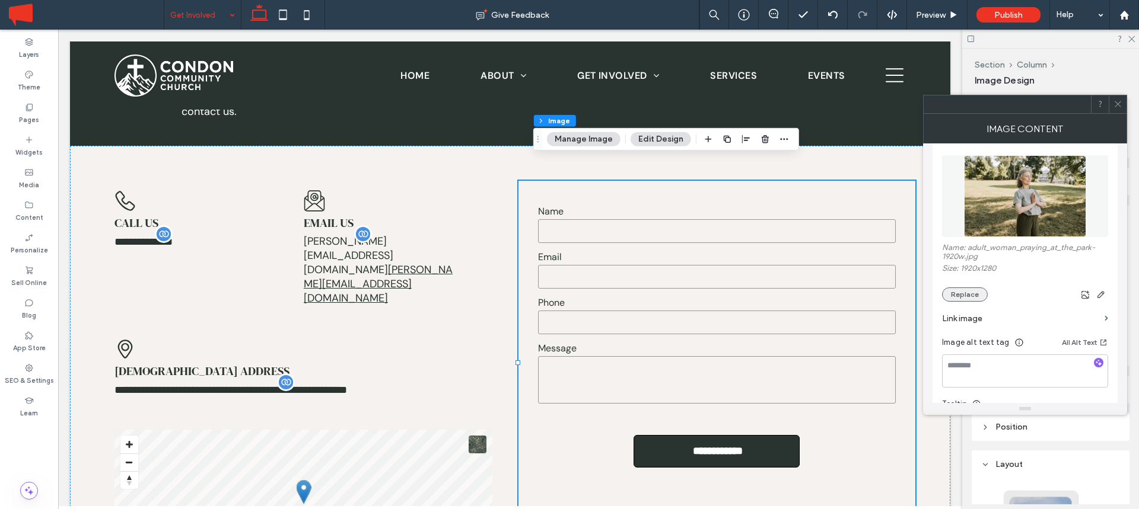
click at [972, 291] on button "Replace" at bounding box center [965, 295] width 46 height 14
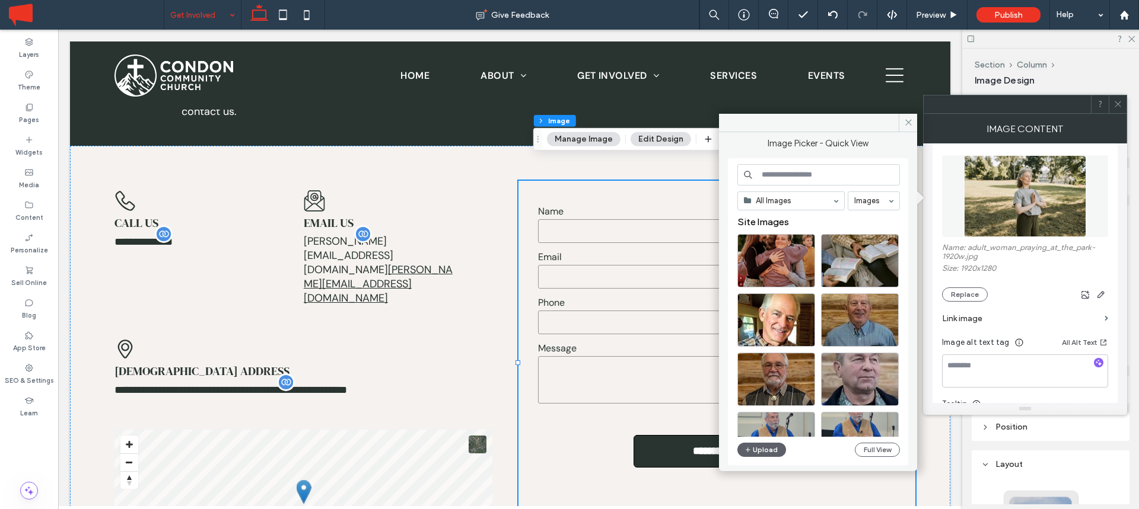
click at [804, 175] on input at bounding box center [818, 174] width 163 height 21
type input "*****"
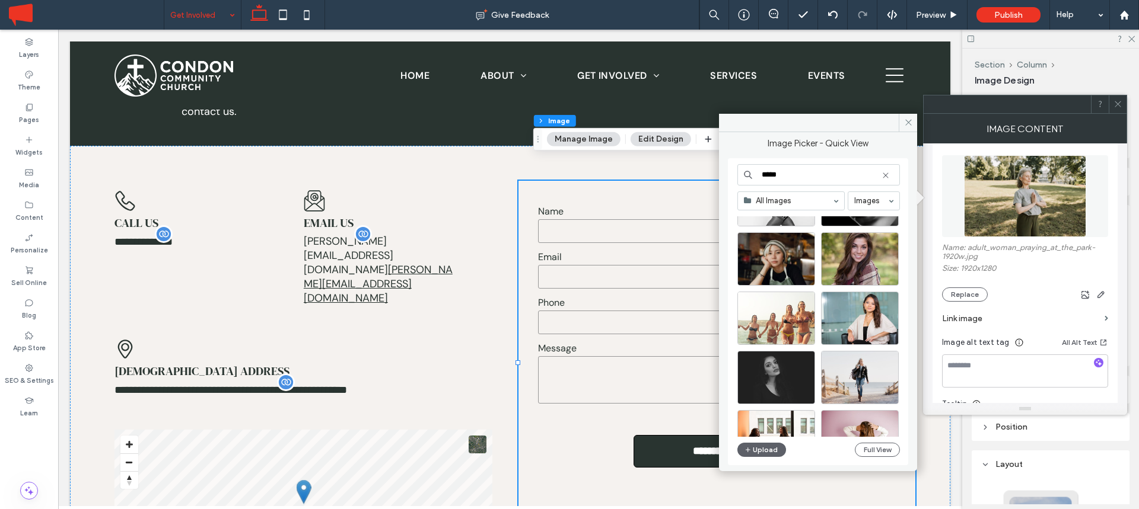
scroll to position [2102, 0]
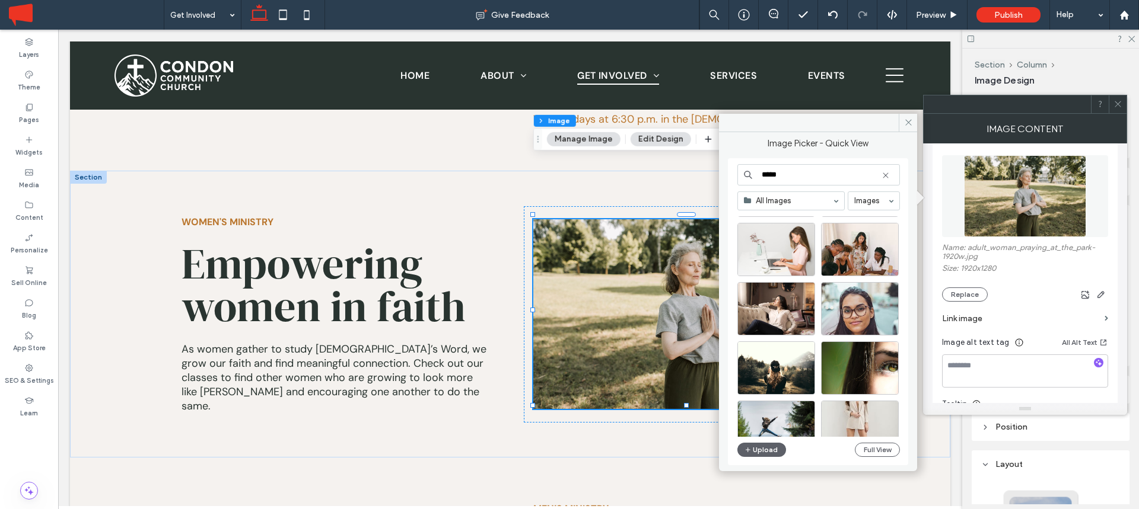
scroll to position [3002, 0]
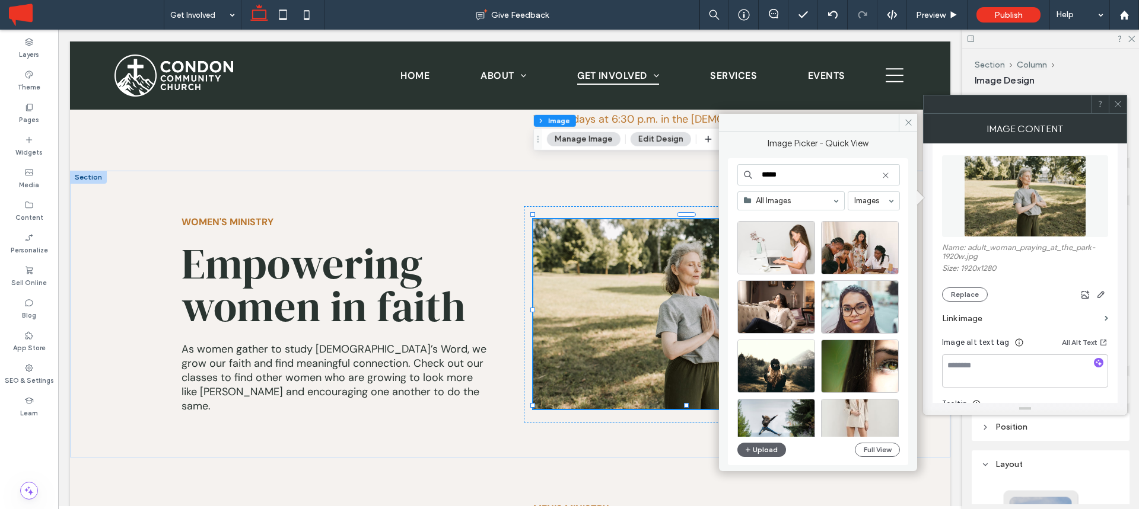
click at [799, 179] on input "*****" at bounding box center [818, 174] width 163 height 21
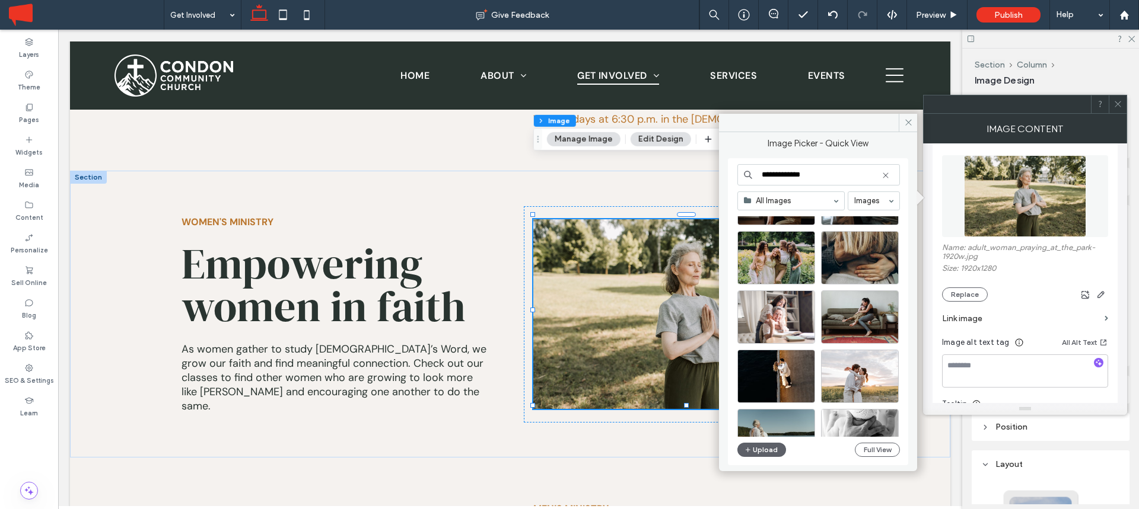
scroll to position [951, 0]
click at [796, 177] on input "**********" at bounding box center [818, 174] width 163 height 21
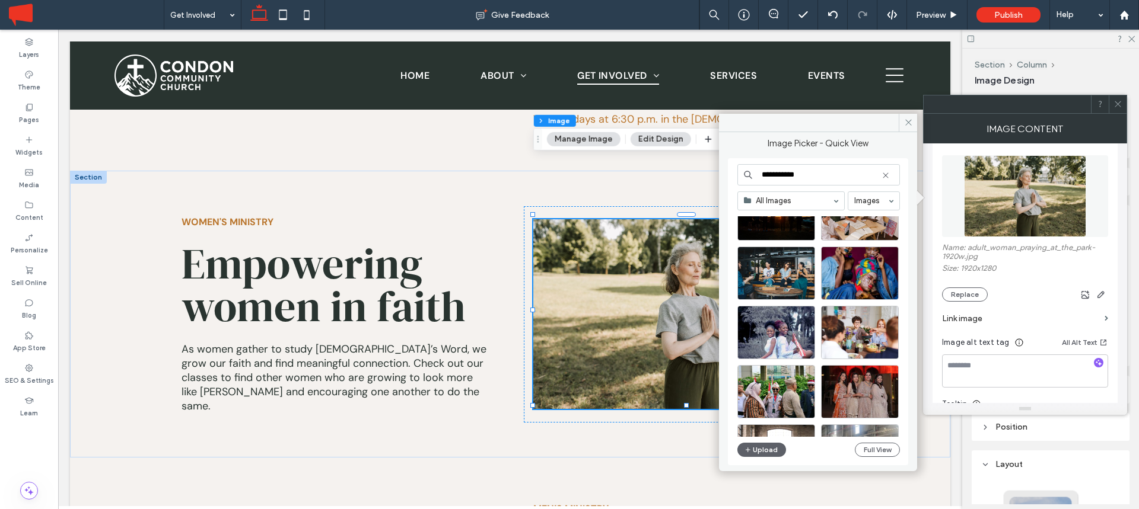
scroll to position [648, 0]
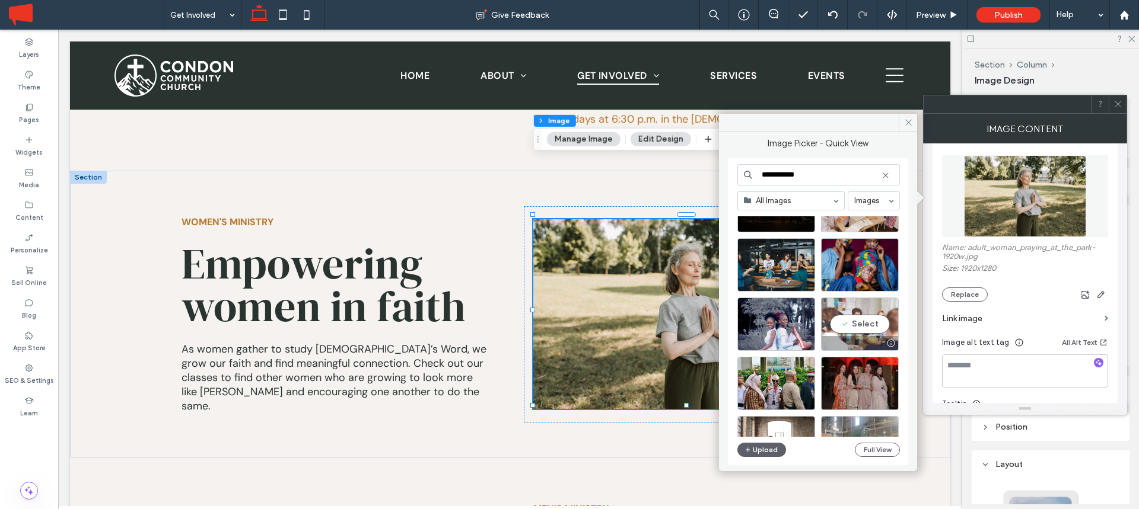
type input "**********"
click at [861, 324] on div "Select" at bounding box center [860, 324] width 78 height 53
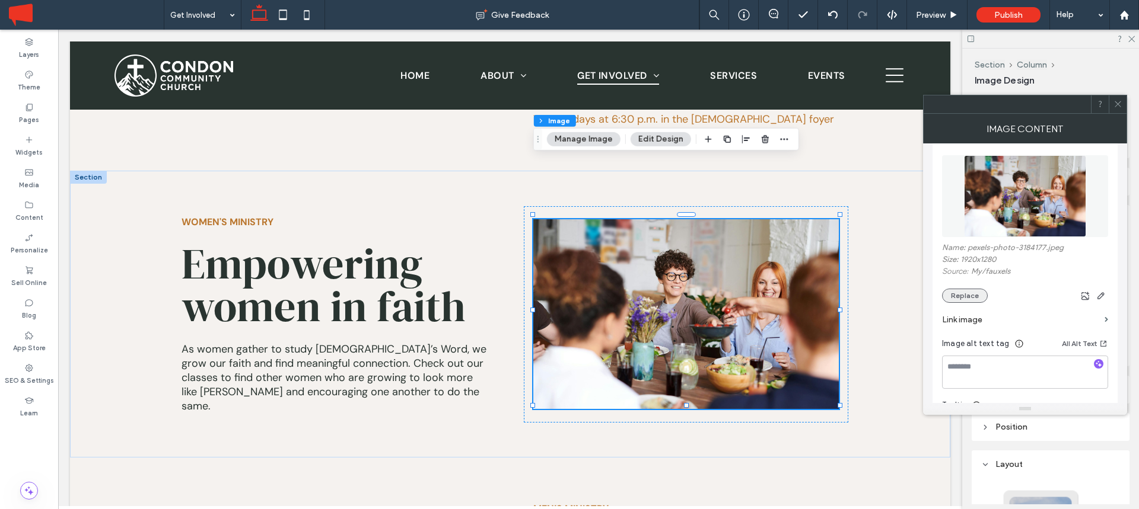
click at [975, 294] on button "Replace" at bounding box center [965, 296] width 46 height 14
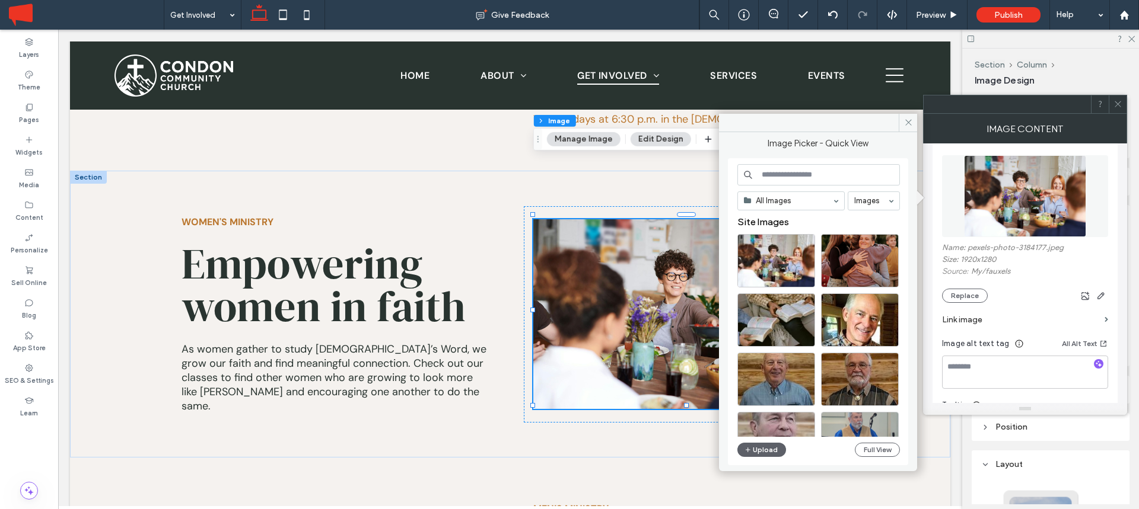
click at [796, 175] on input at bounding box center [818, 174] width 163 height 21
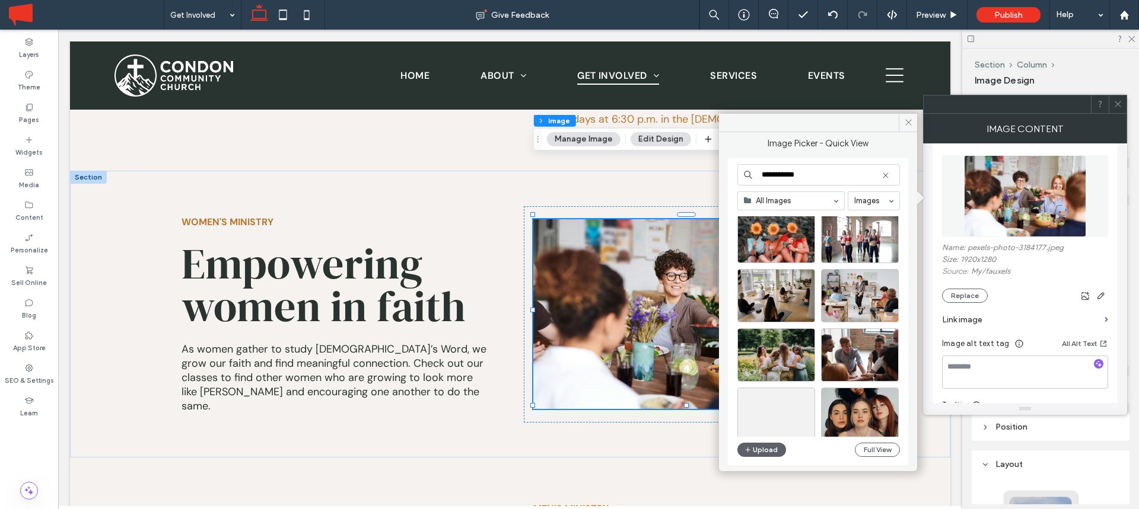
scroll to position [4654, 0]
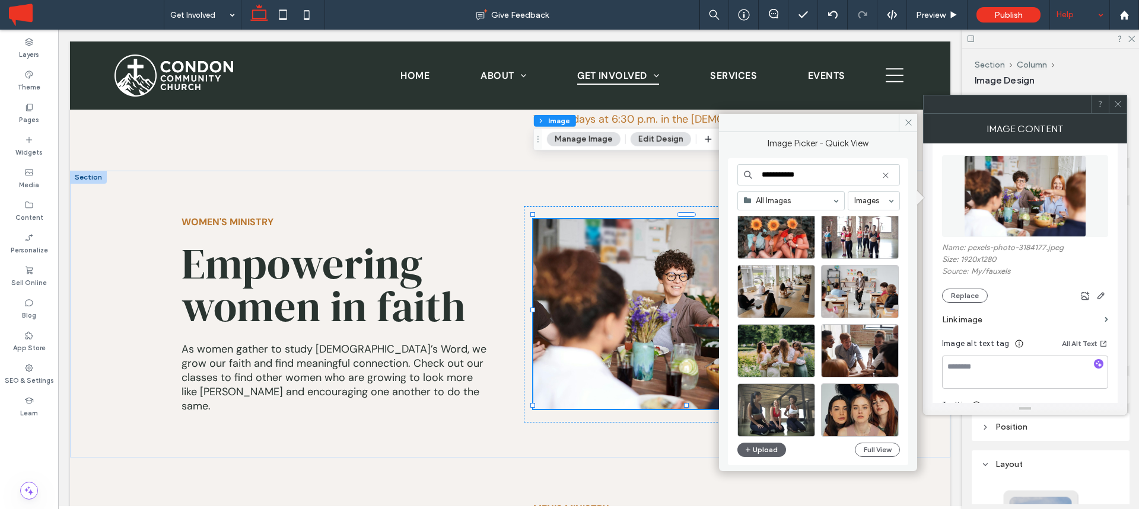
type input "**********"
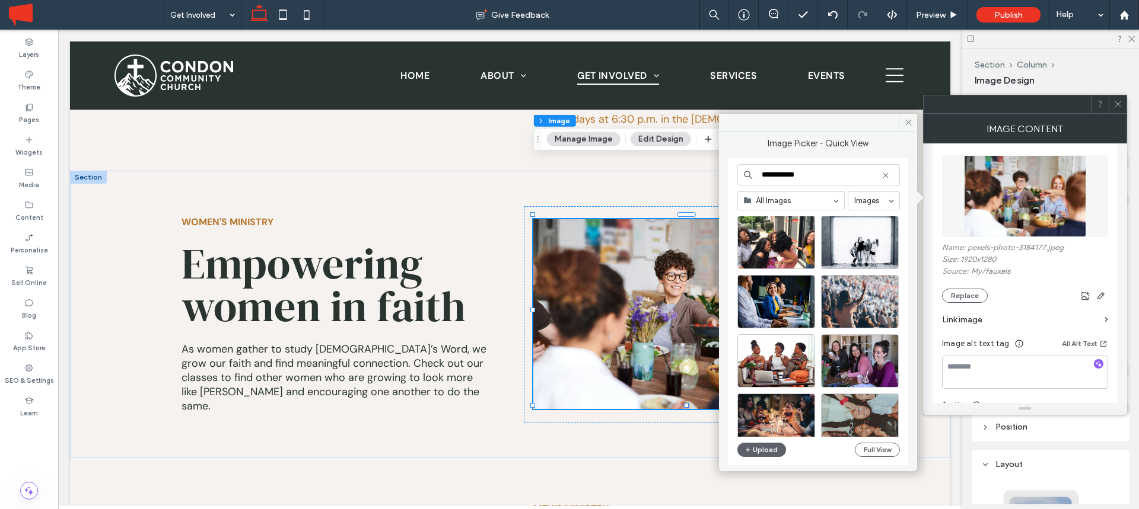
scroll to position [334, 0]
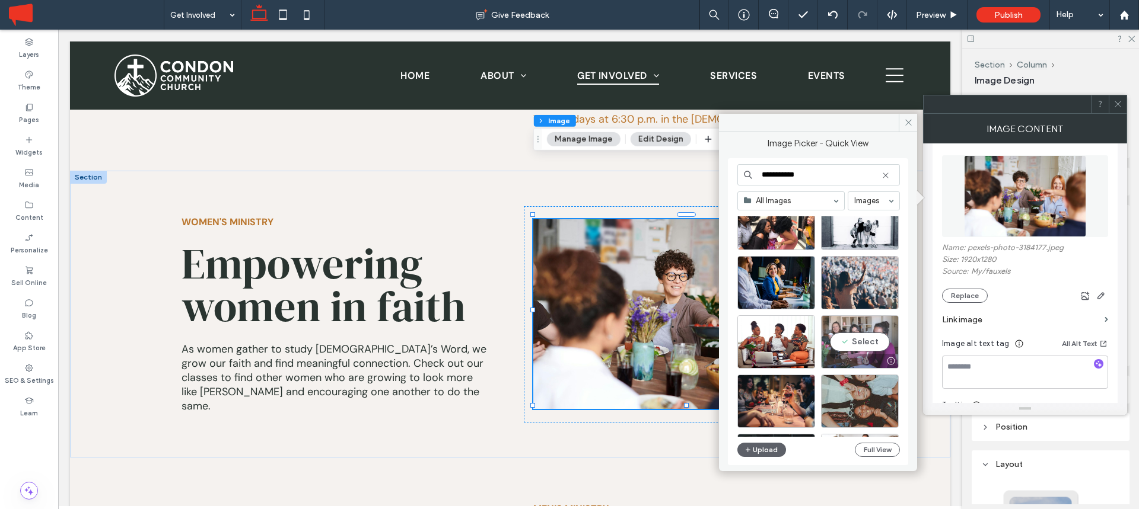
click at [868, 347] on div "Select" at bounding box center [860, 342] width 78 height 53
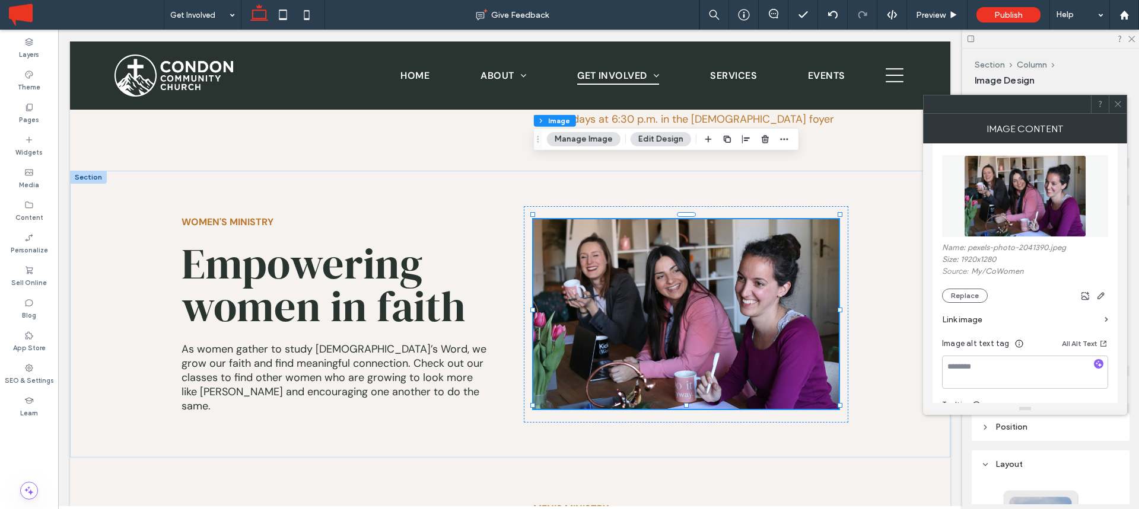
click at [1121, 103] on icon at bounding box center [1117, 104] width 9 height 9
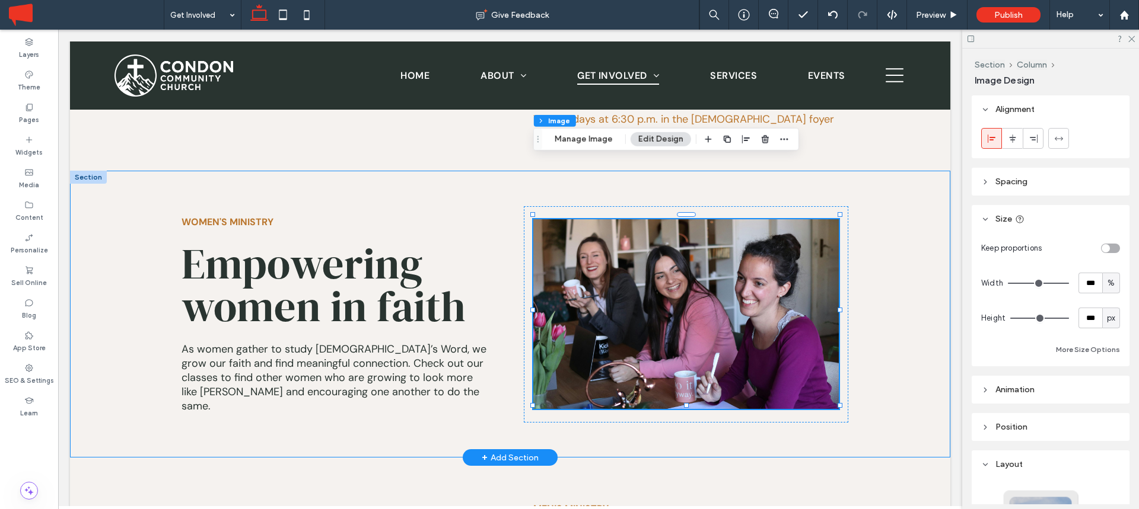
click at [884, 188] on div "WOMEN'S MINISTRY Empowering women in faith As women gather to study God’s Word,…" at bounding box center [510, 314] width 880 height 287
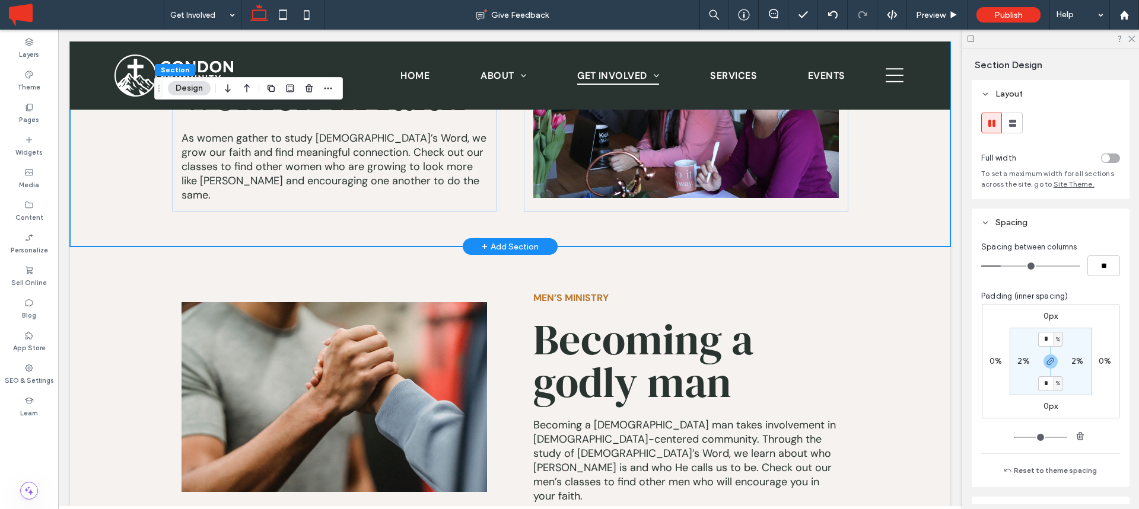
scroll to position [1393, 0]
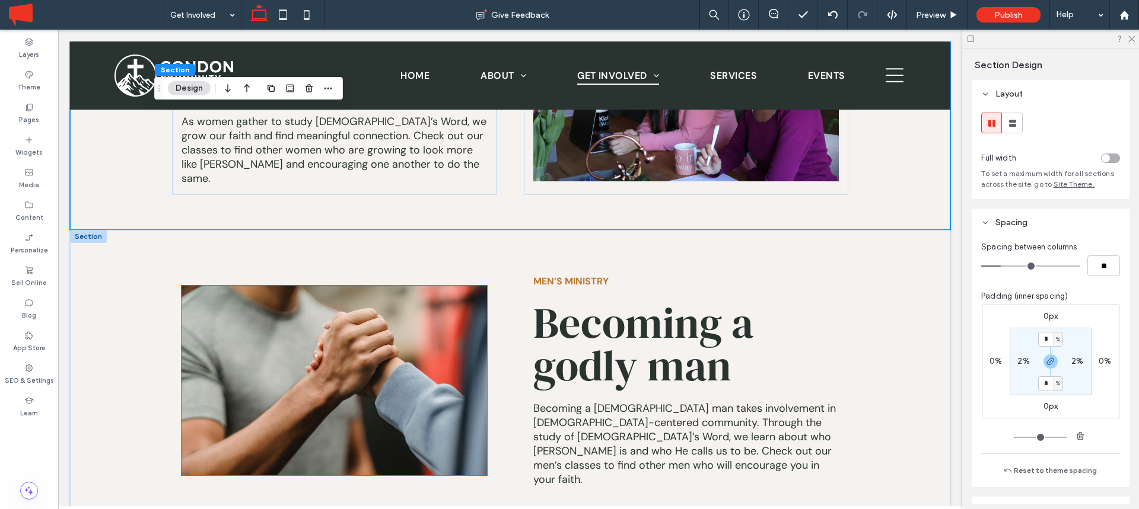
click at [329, 332] on img at bounding box center [334, 381] width 306 height 190
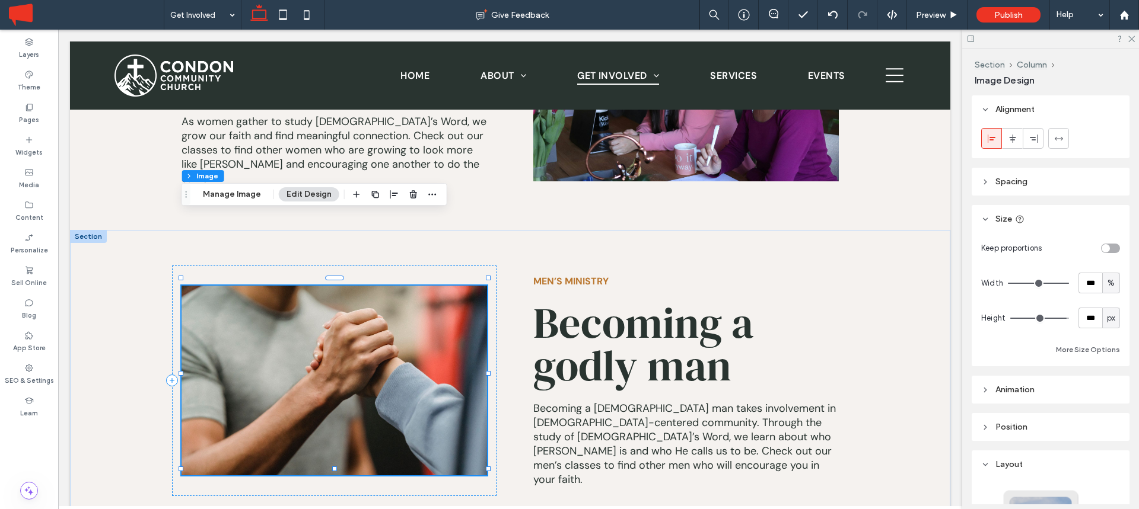
click at [325, 305] on img at bounding box center [334, 381] width 306 height 190
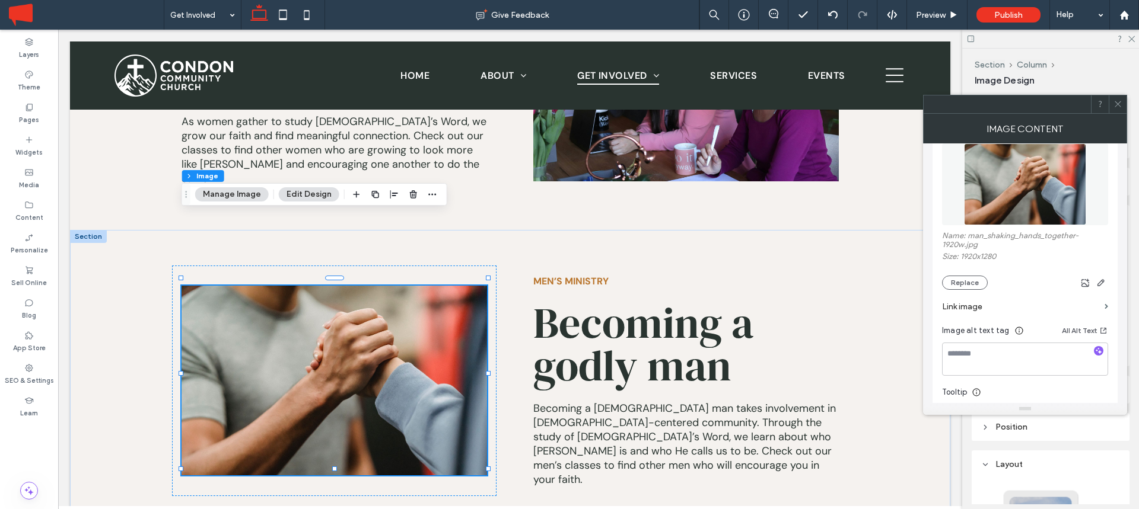
scroll to position [170, 0]
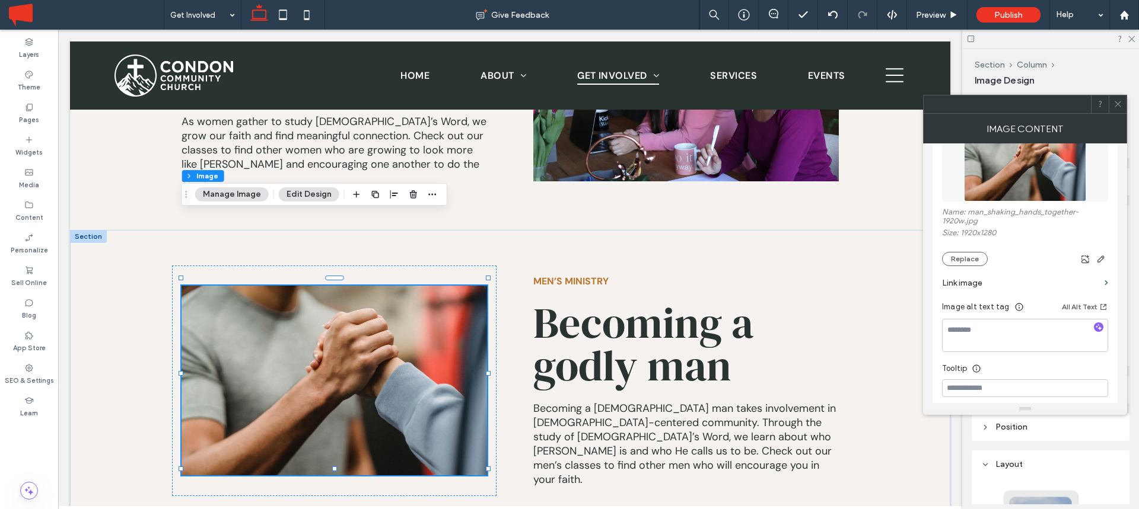
click at [1112, 107] on div at bounding box center [1117, 104] width 18 height 18
